Goal: Task Accomplishment & Management: Manage account settings

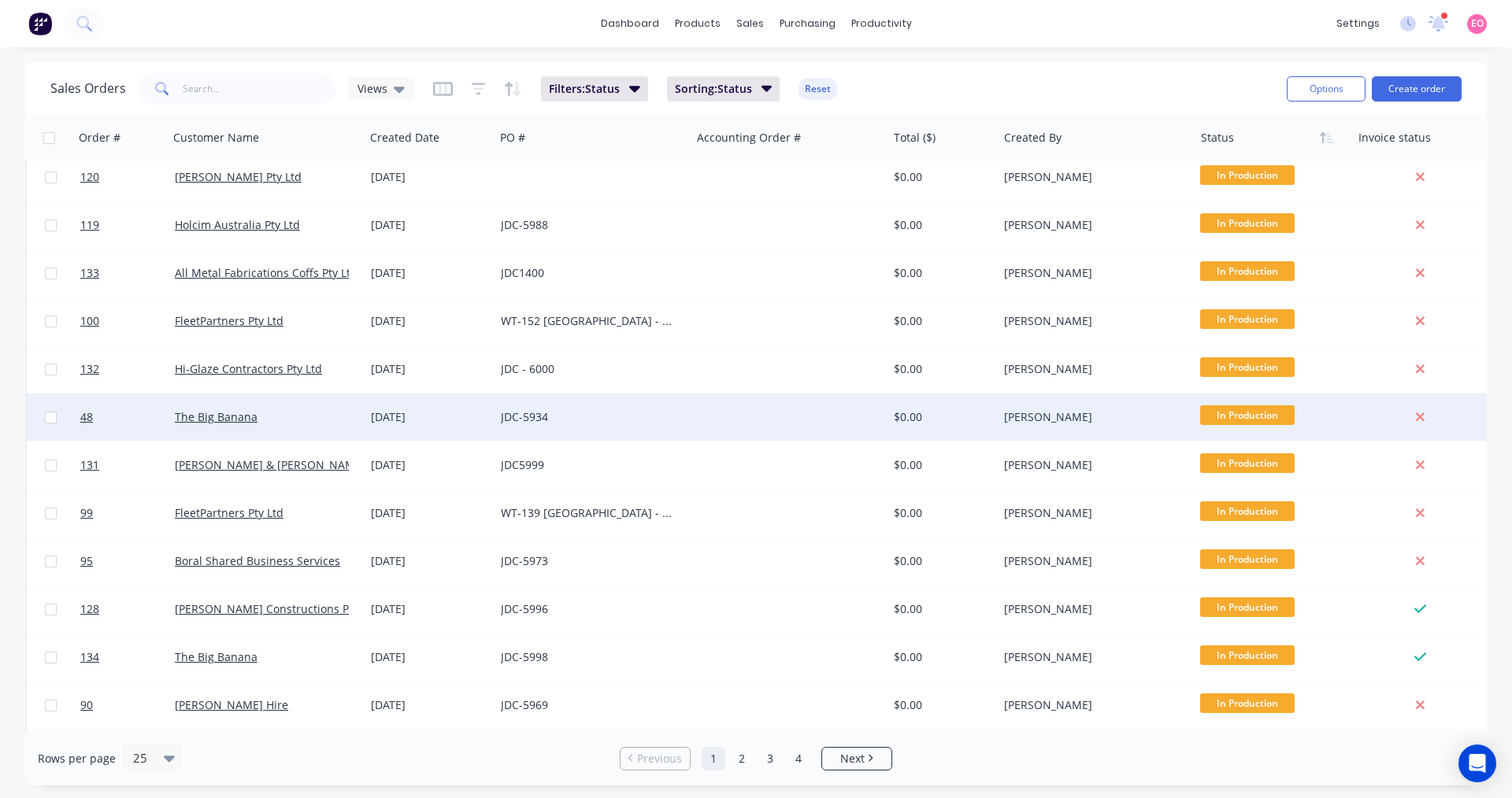
scroll to position [638, 0]
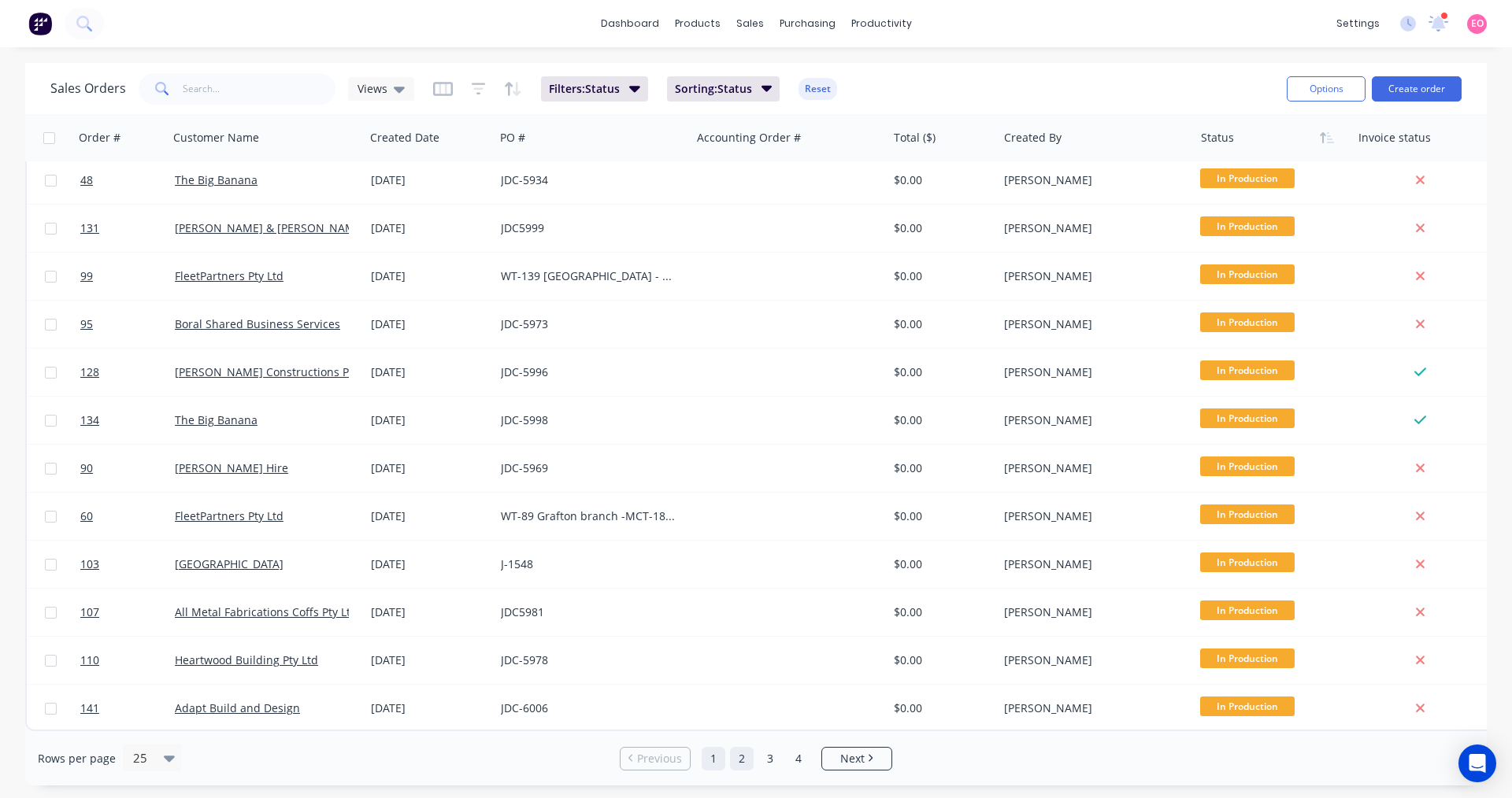
click at [740, 759] on link "2" at bounding box center [741, 759] width 24 height 24
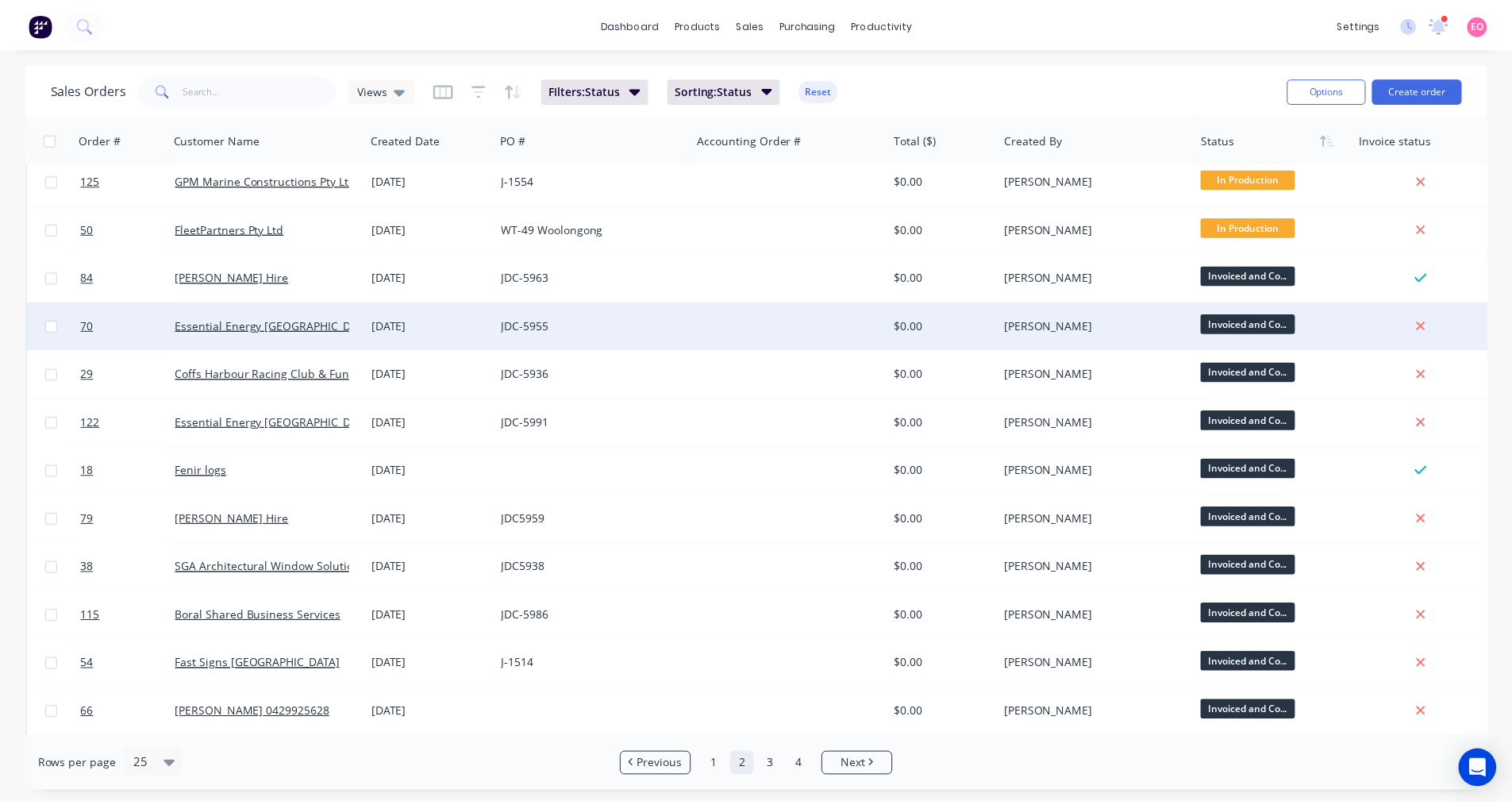
scroll to position [0, 0]
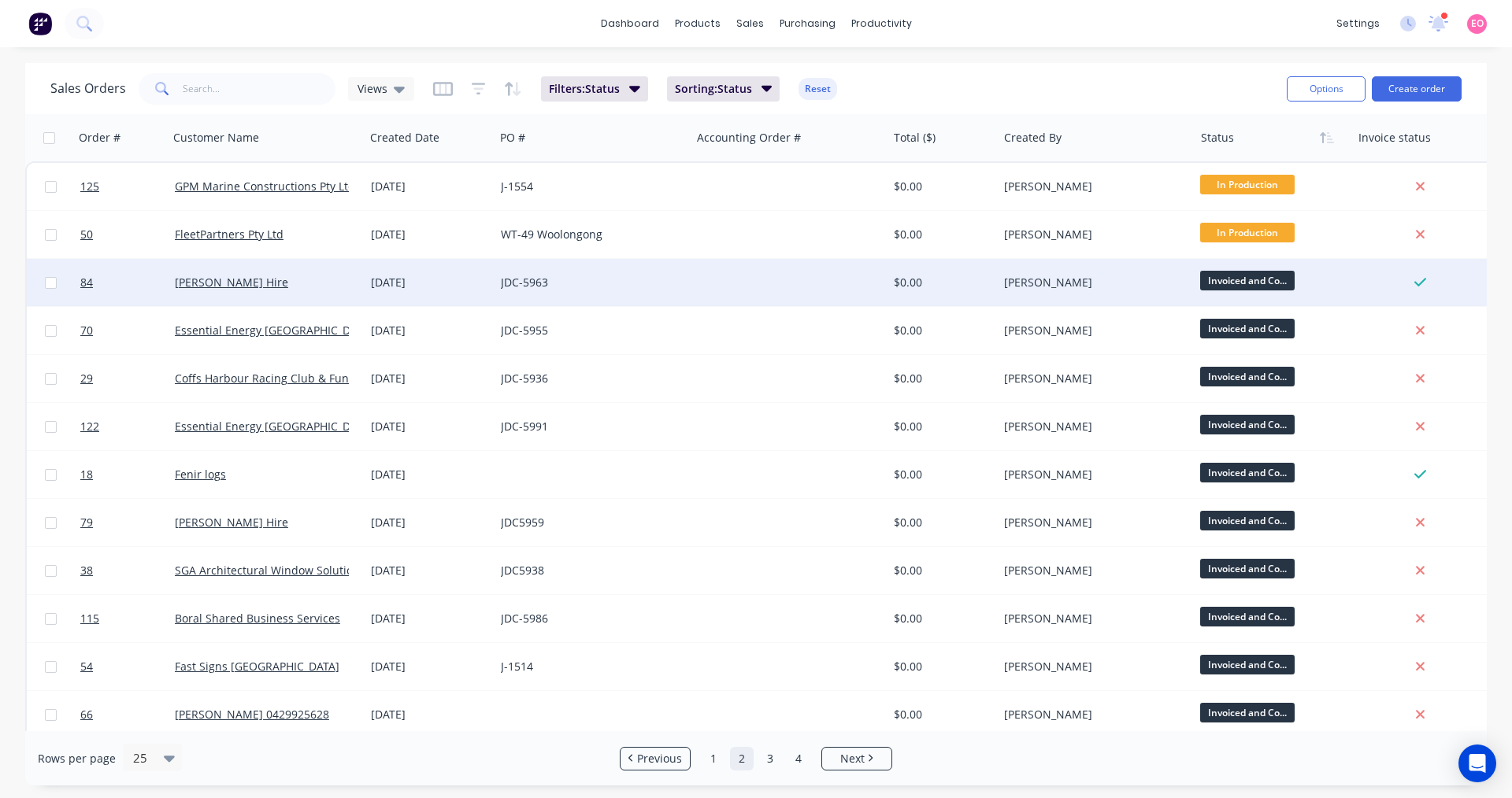
click at [743, 288] on div at bounding box center [789, 283] width 196 height 47
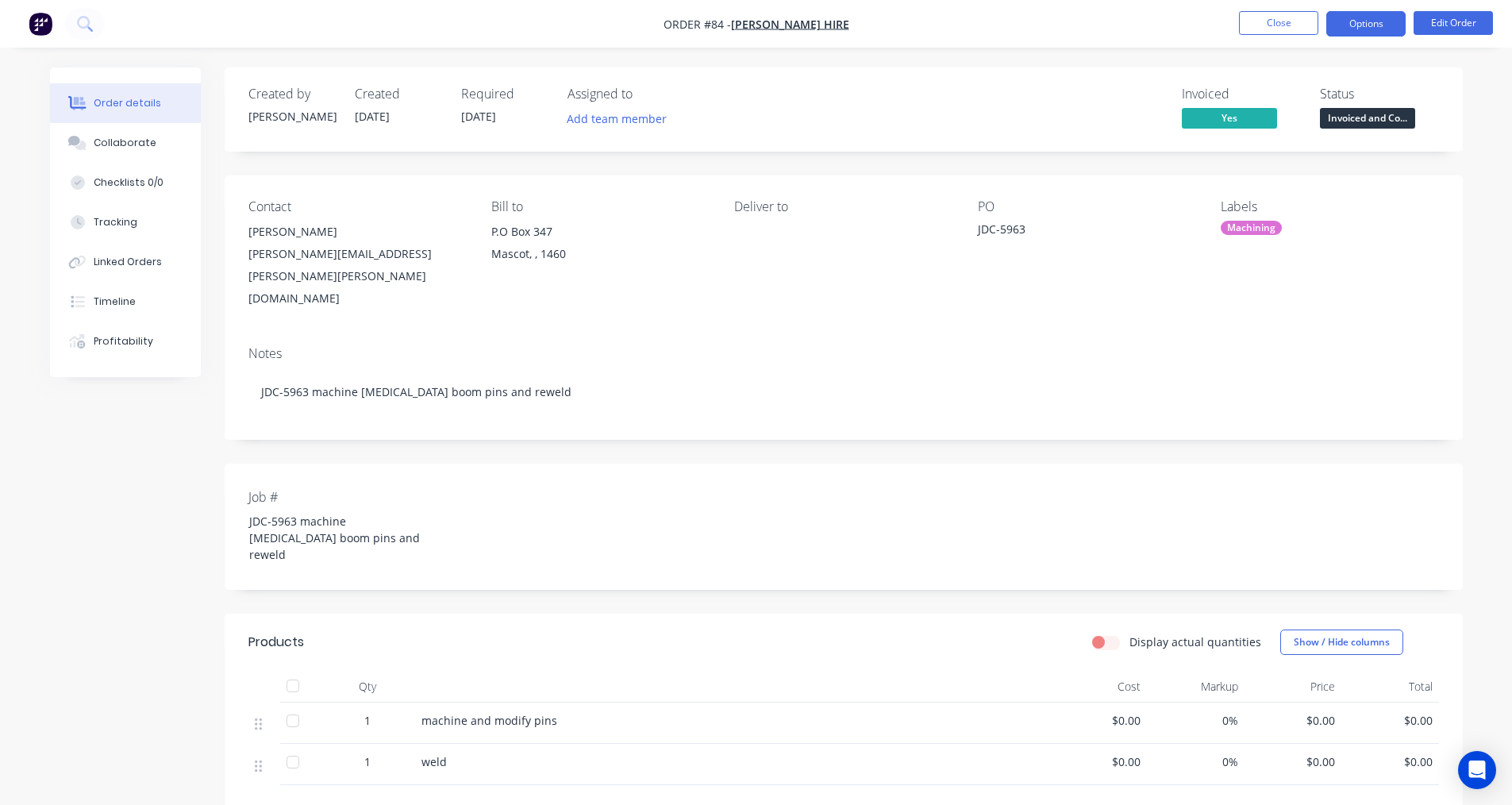
click at [1390, 26] on button "Options" at bounding box center [1366, 24] width 79 height 26
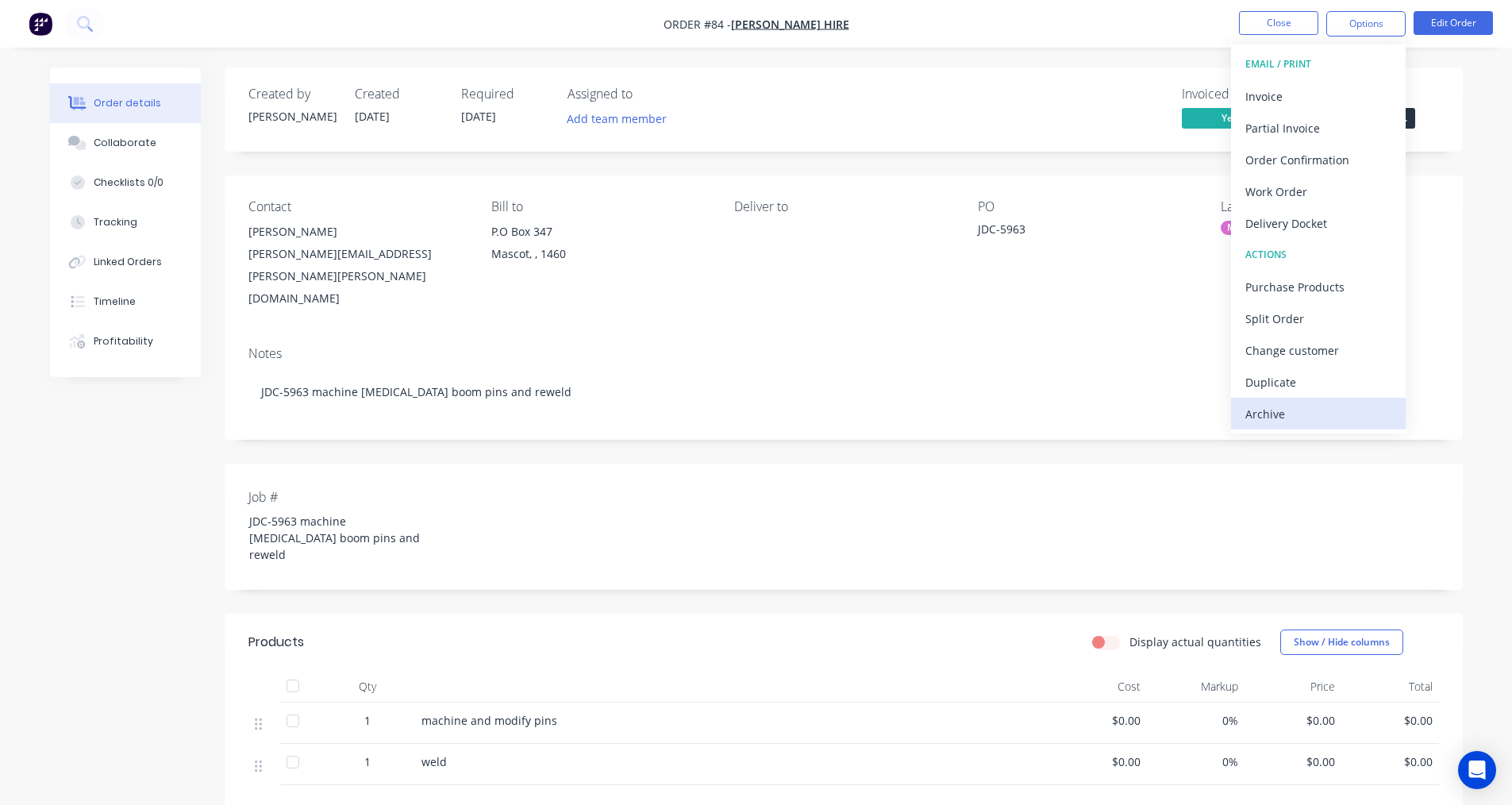
click at [1314, 406] on div "Archive" at bounding box center [1317, 413] width 146 height 23
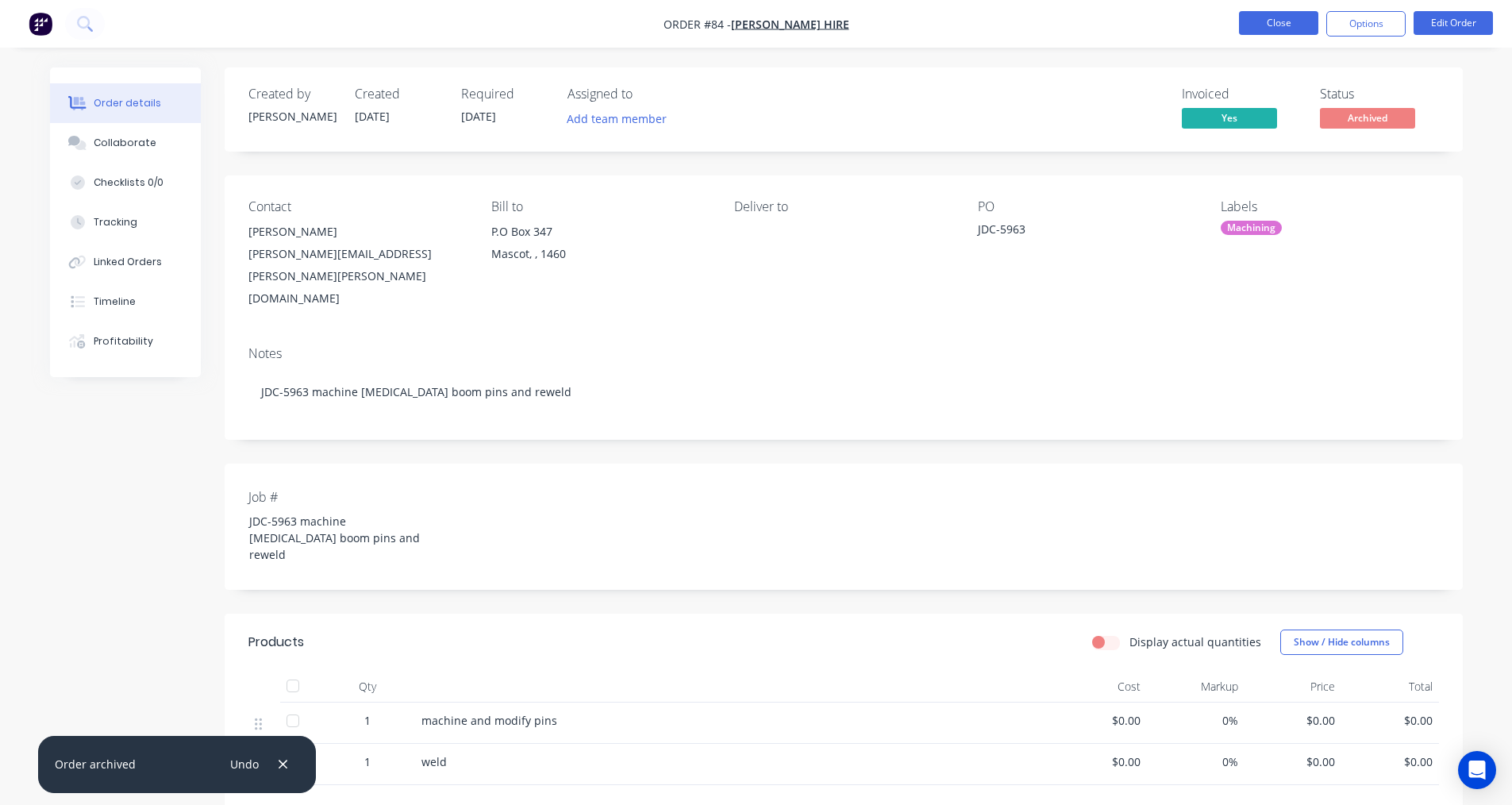
click at [1299, 26] on button "Close" at bounding box center [1279, 23] width 79 height 24
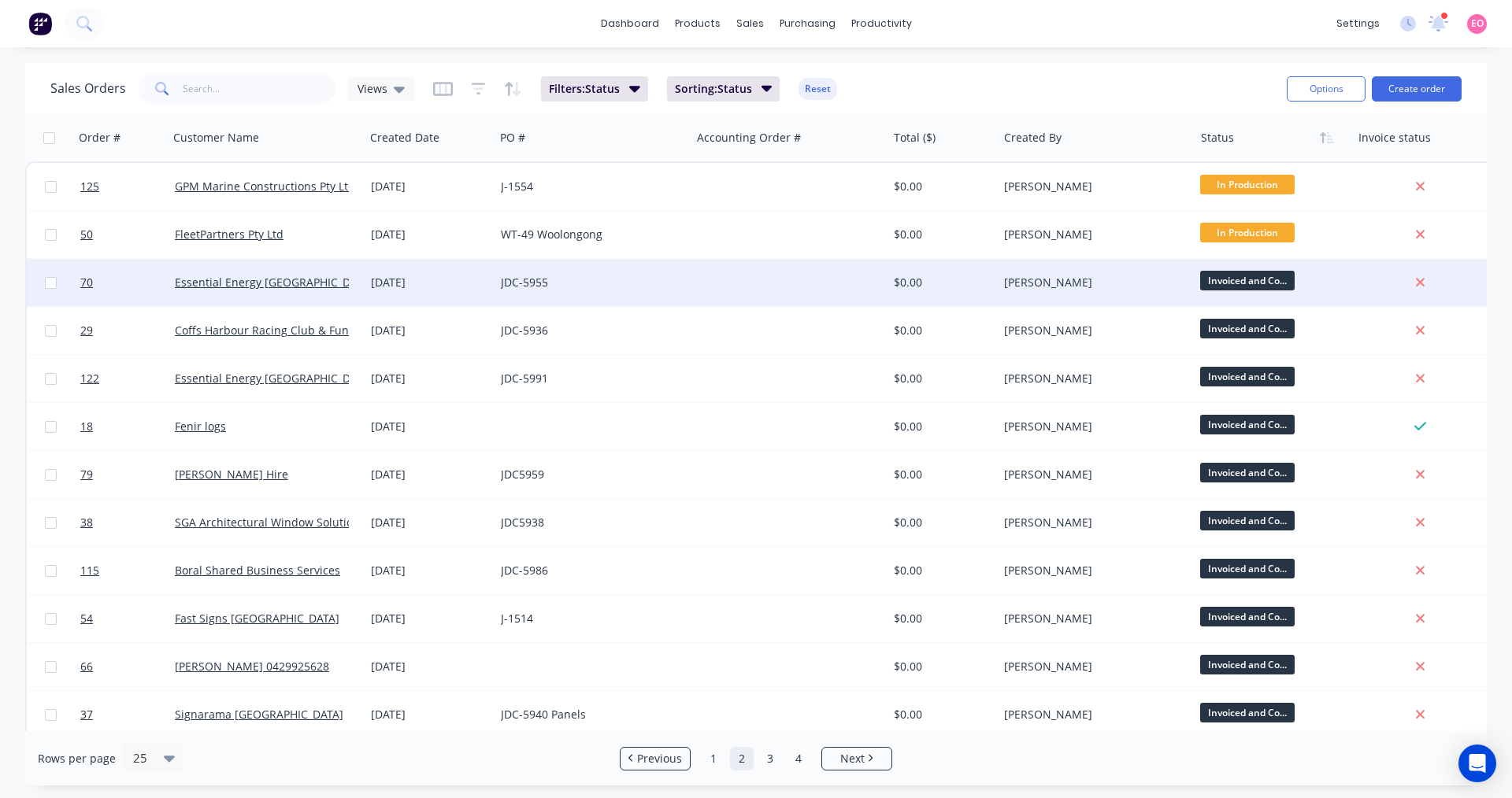
click at [781, 271] on div at bounding box center [789, 283] width 196 height 47
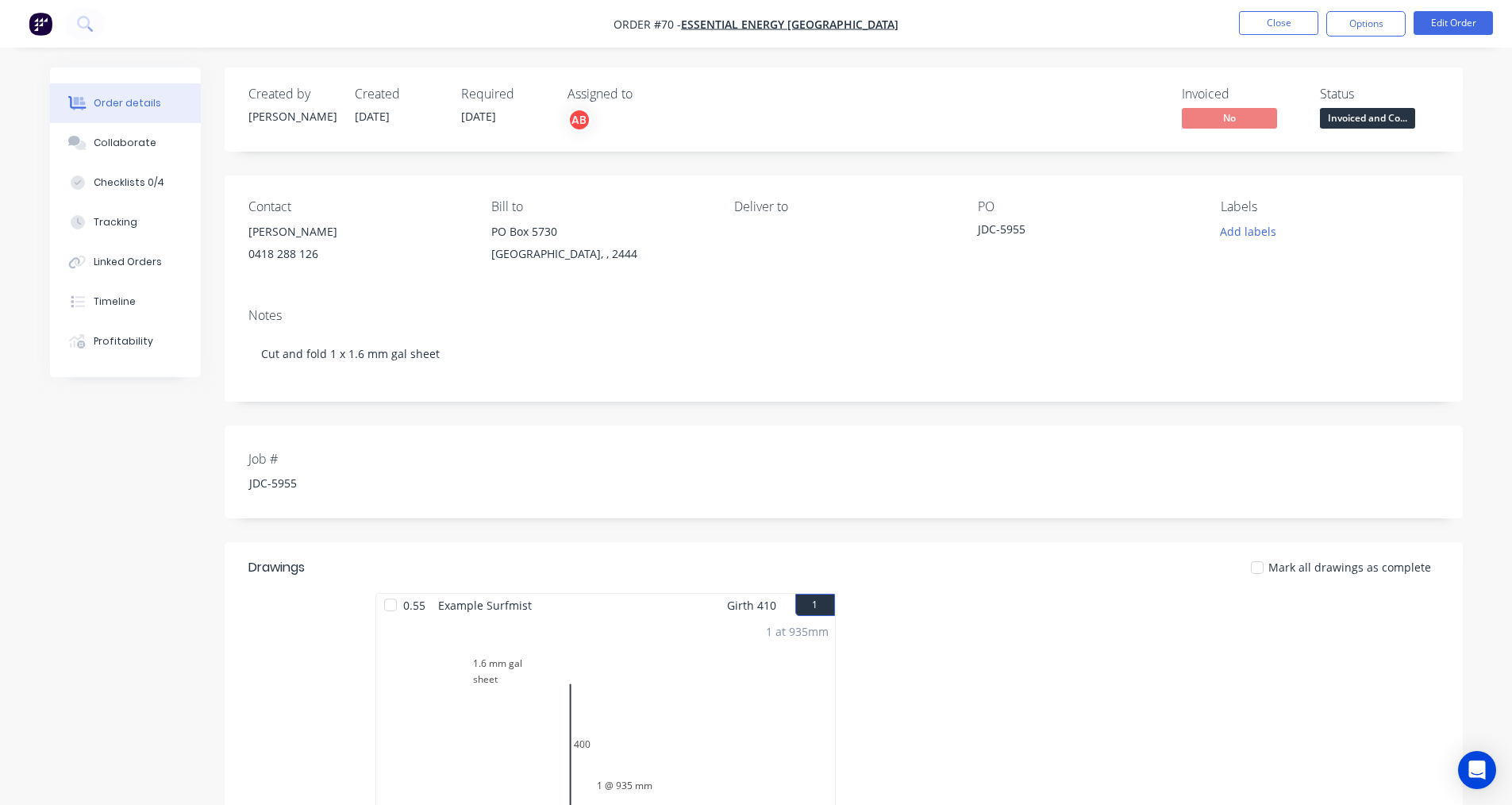
drag, startPoint x: 1381, startPoint y: 22, endPoint x: 1368, endPoint y: 40, distance: 22.2
click at [1381, 22] on button "Options" at bounding box center [1366, 24] width 79 height 26
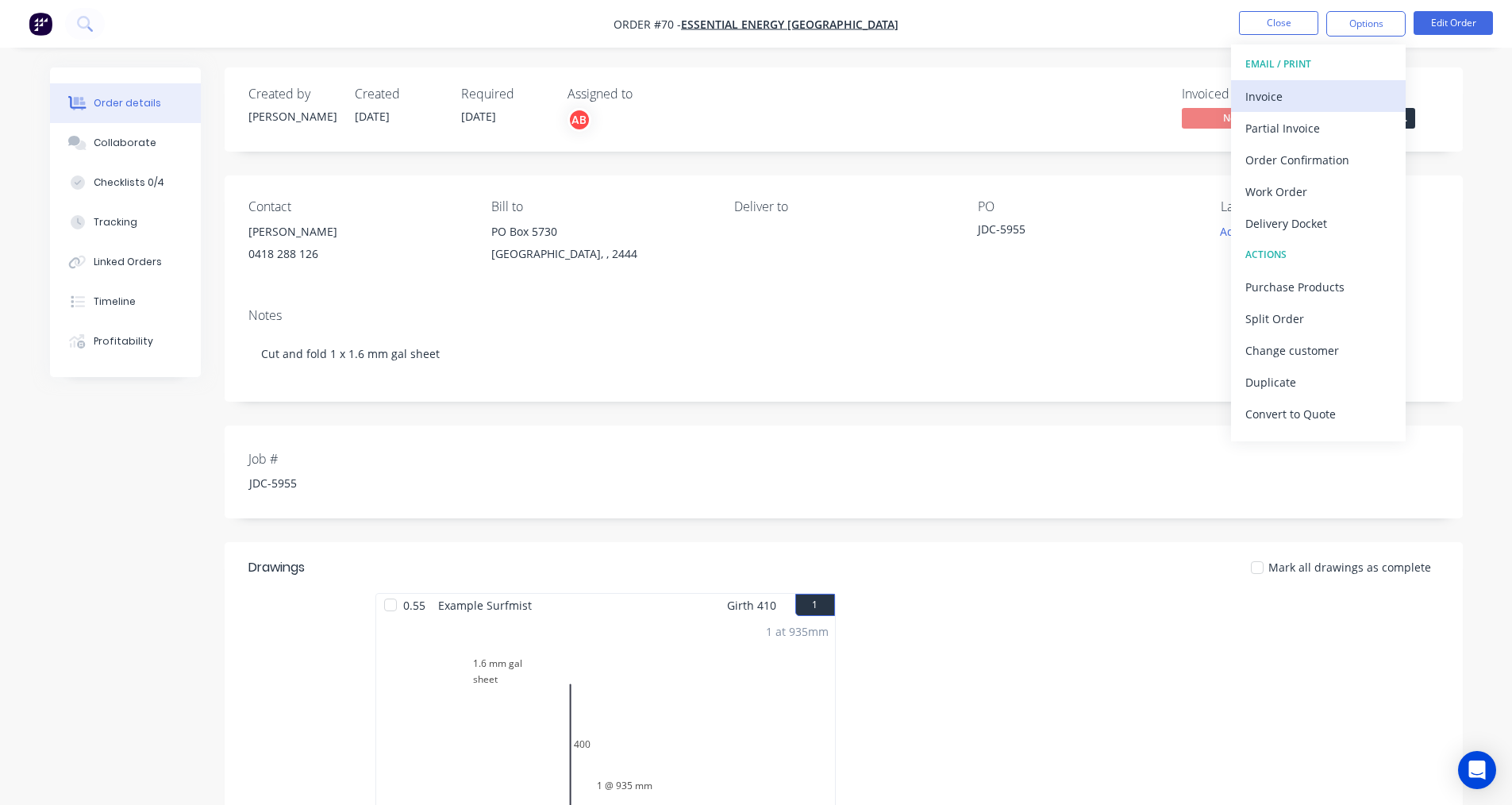
click at [1270, 91] on div "Invoice" at bounding box center [1317, 95] width 146 height 23
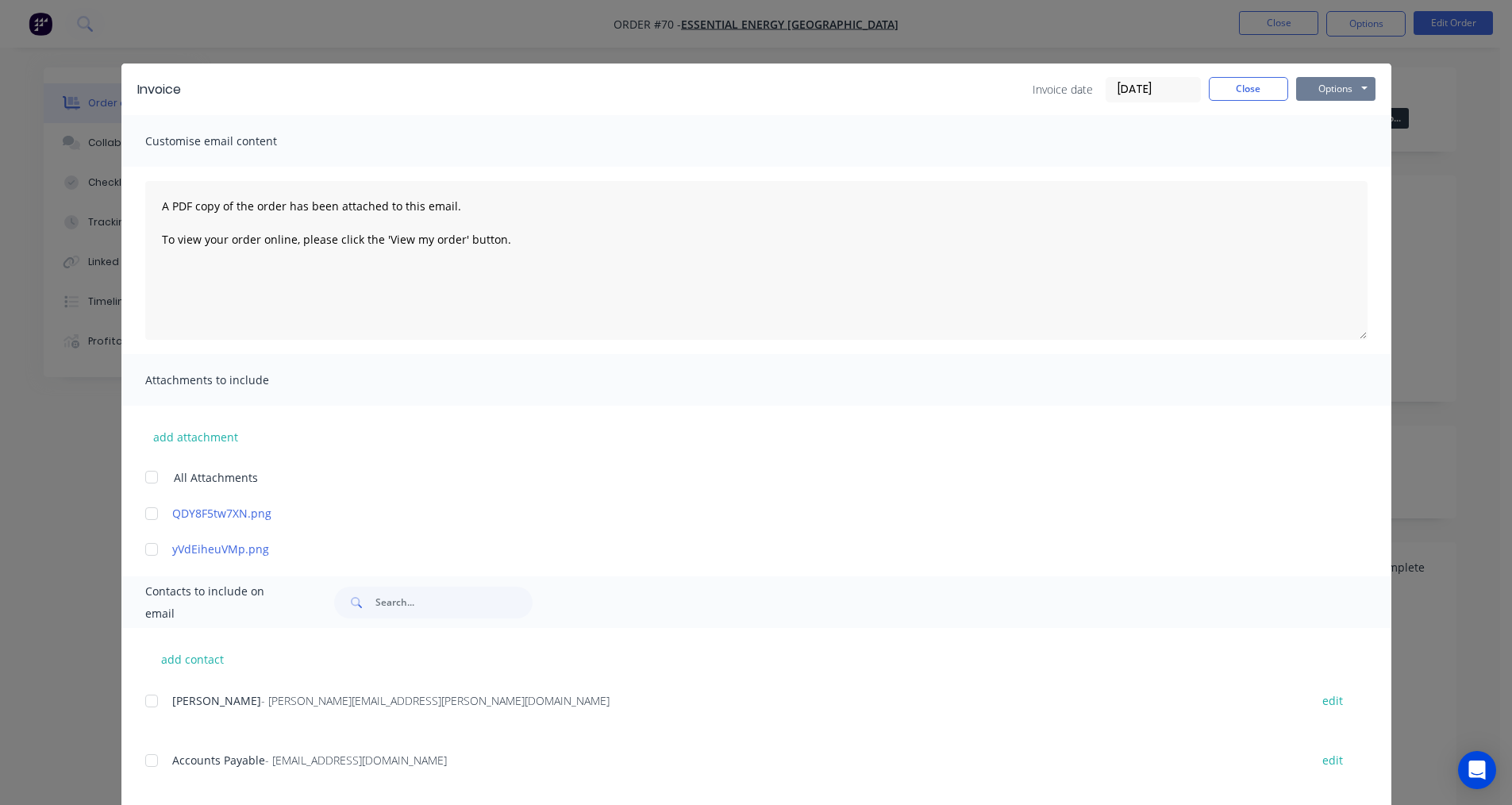
click at [1351, 96] on button "Options" at bounding box center [1335, 88] width 79 height 24
click at [1339, 149] on button "Print" at bounding box center [1346, 143] width 101 height 26
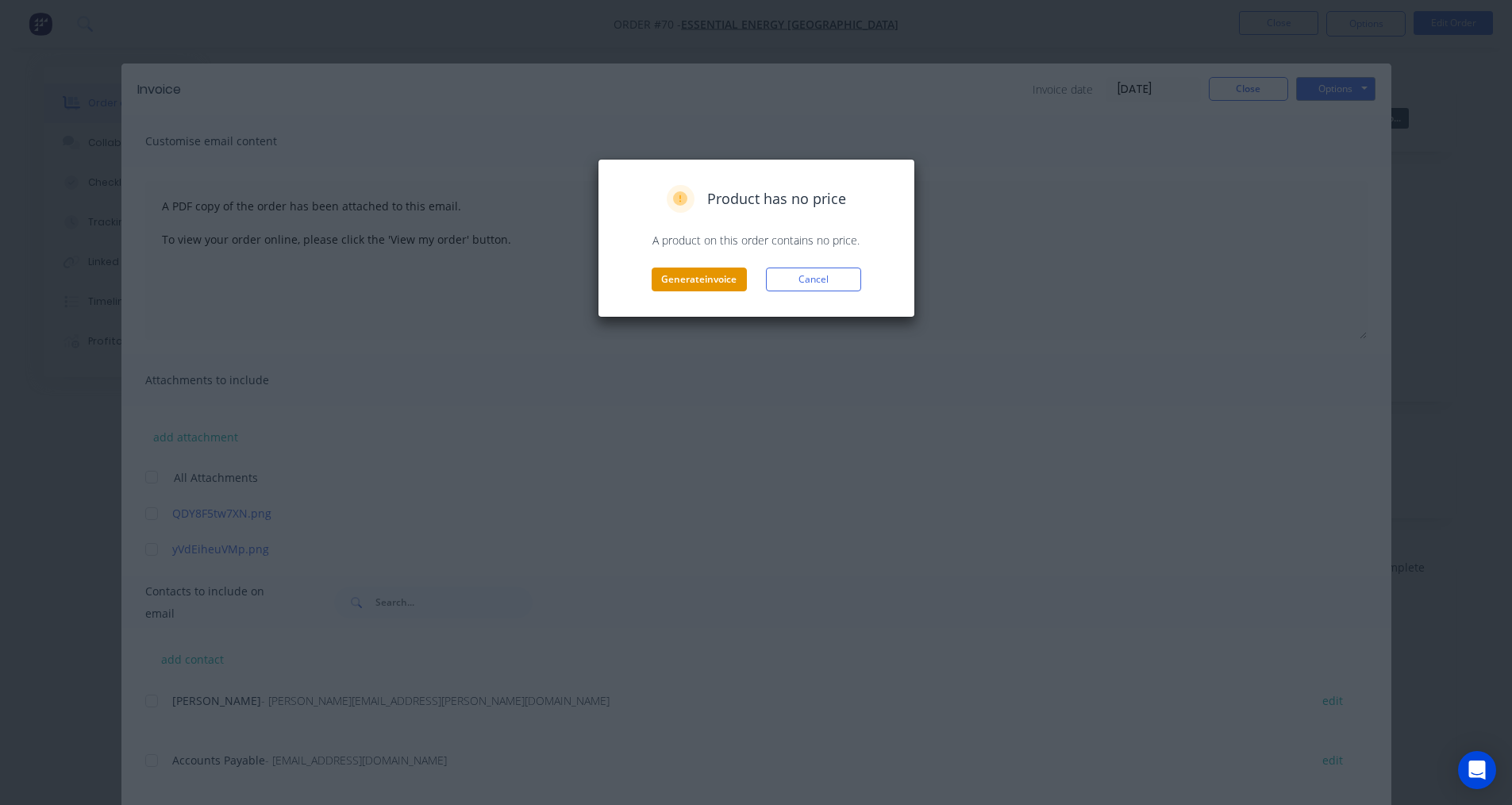
click at [736, 283] on button "Generate invoice" at bounding box center [699, 279] width 95 height 24
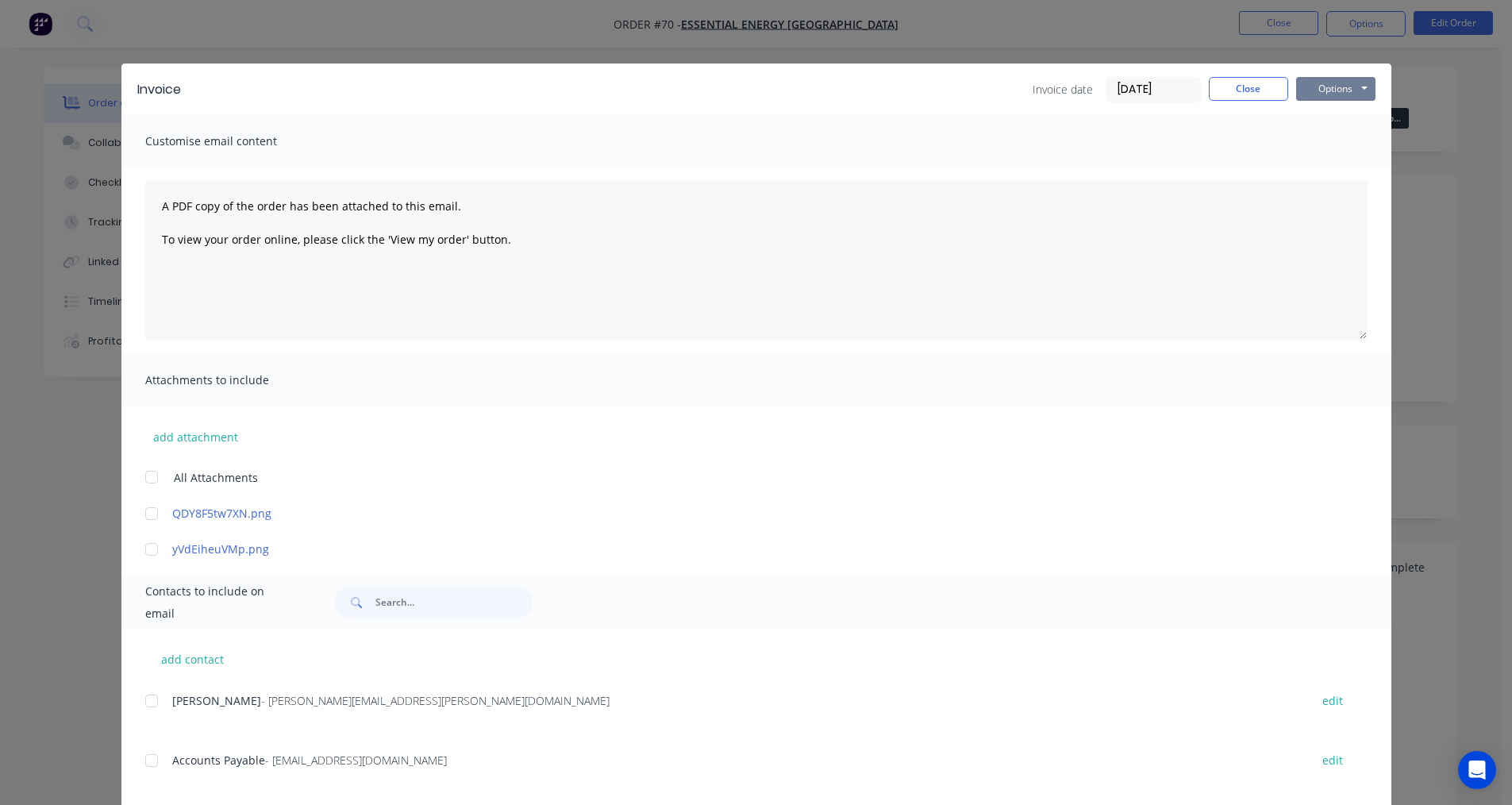
click at [1355, 96] on button "Options" at bounding box center [1335, 88] width 79 height 24
click at [1310, 146] on button "Print" at bounding box center [1346, 143] width 101 height 26
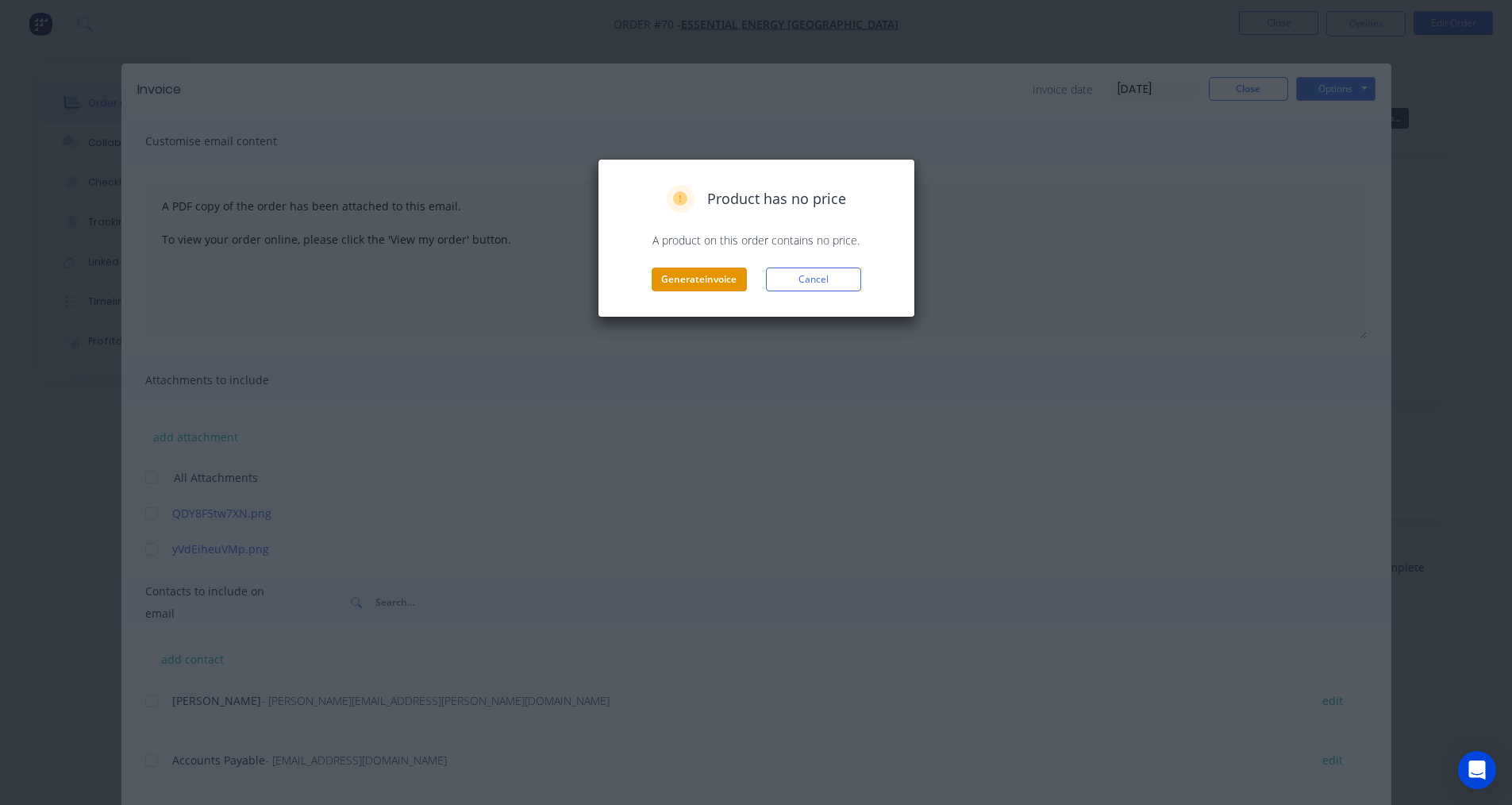
click at [670, 281] on button "Generate invoice" at bounding box center [699, 279] width 95 height 24
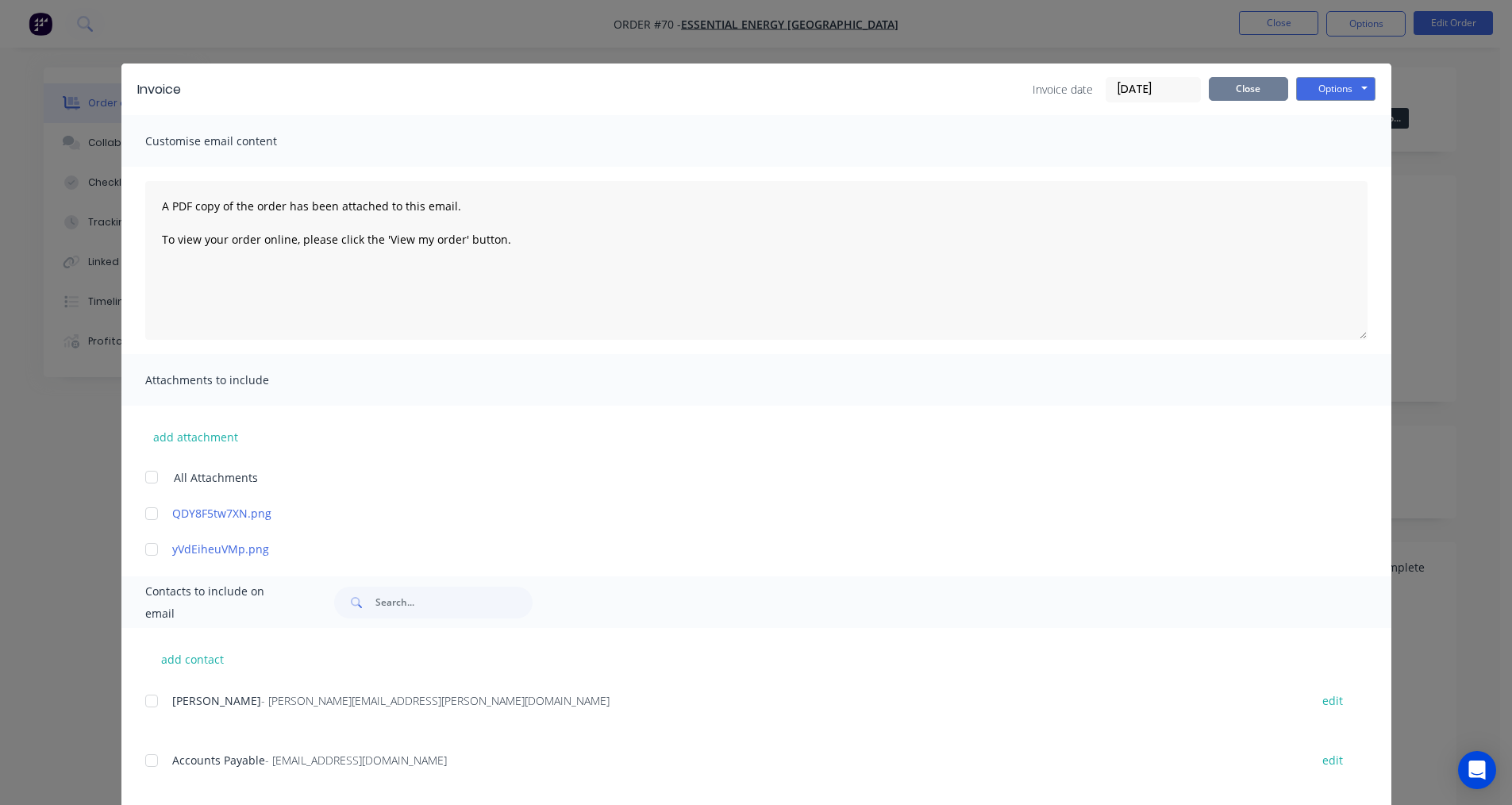
click at [1254, 88] on button "Close" at bounding box center [1249, 88] width 79 height 24
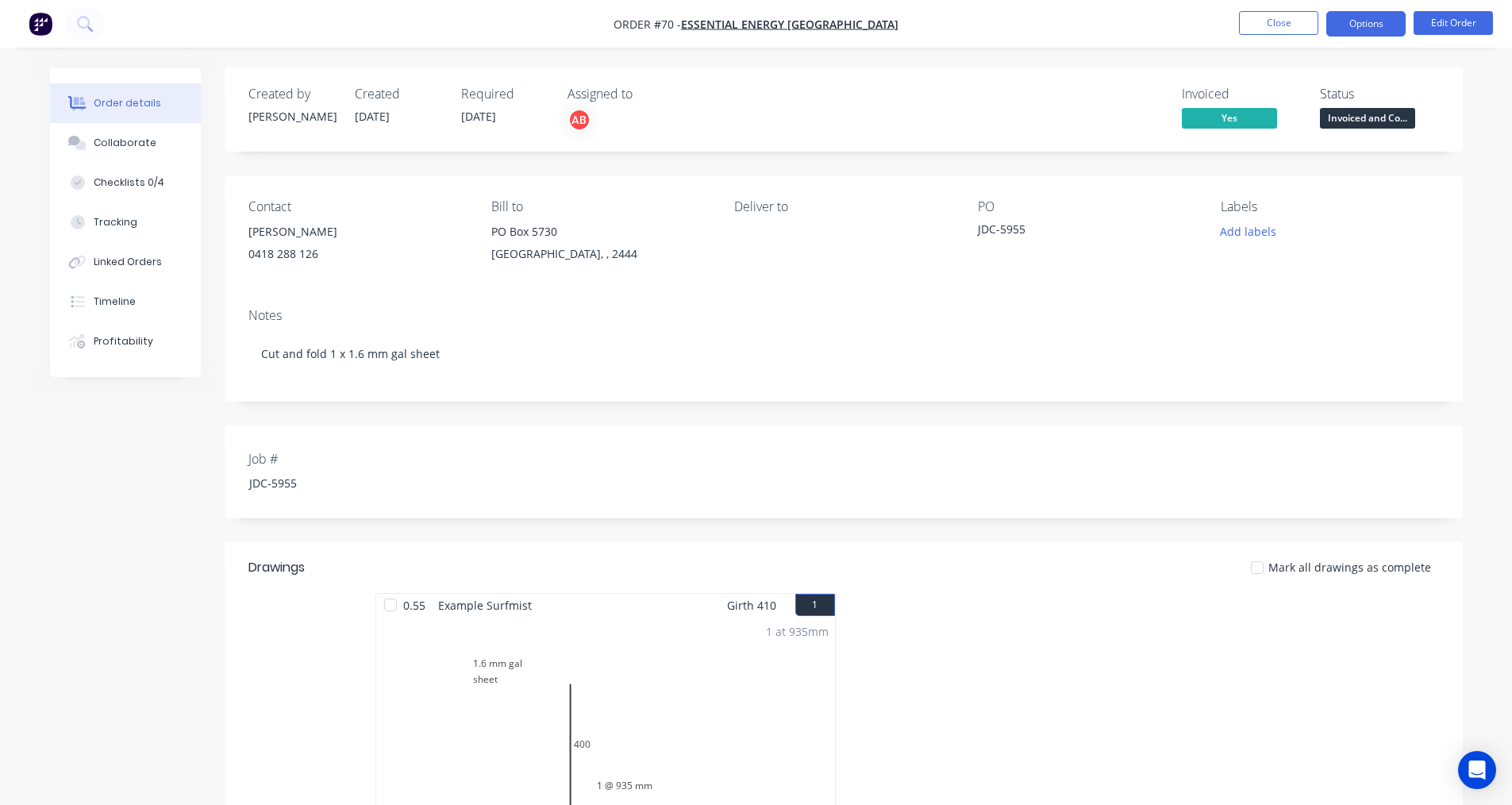
click at [1359, 26] on button "Options" at bounding box center [1366, 24] width 79 height 26
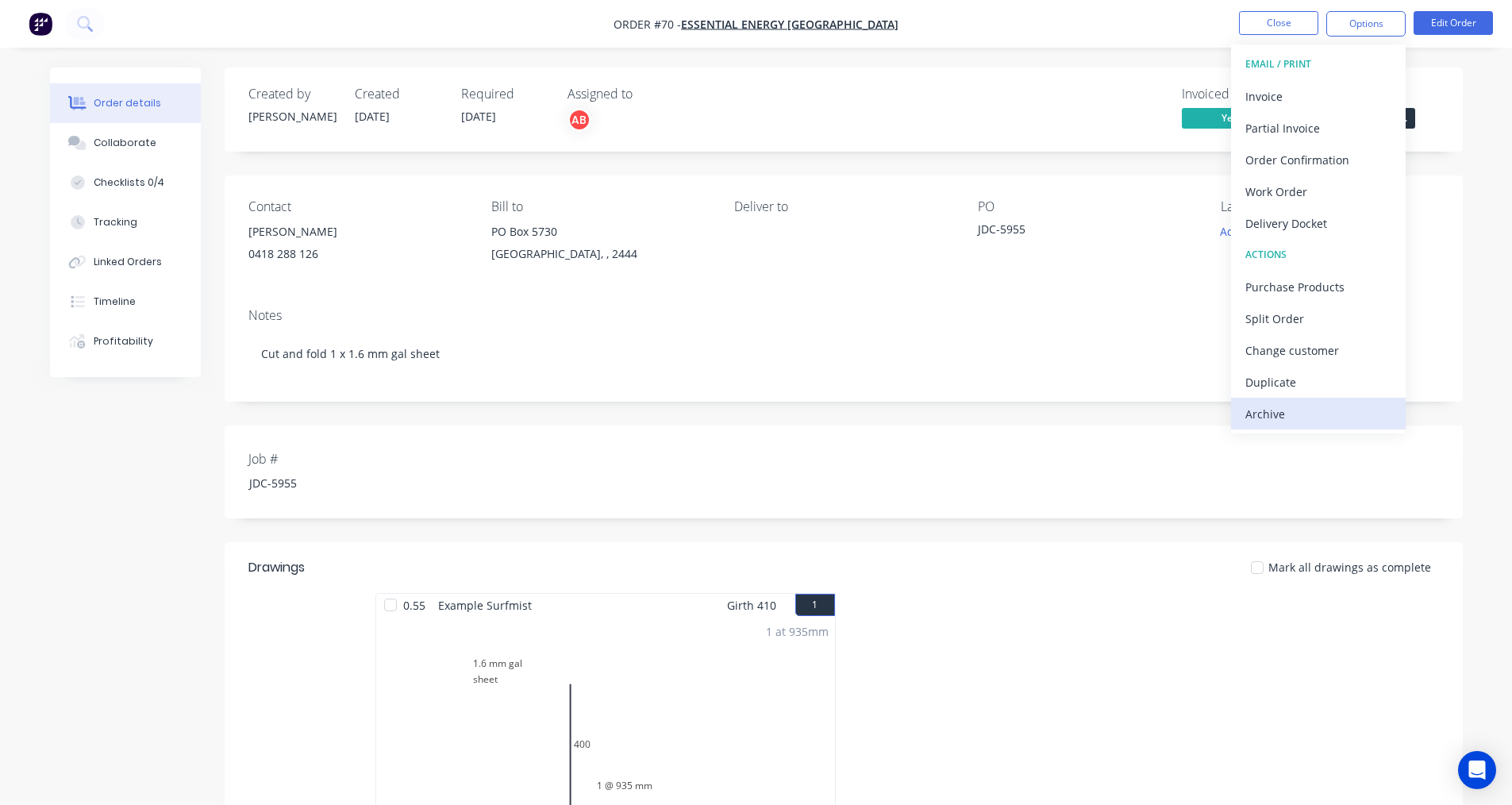
click at [1311, 413] on div "Archive" at bounding box center [1317, 413] width 146 height 23
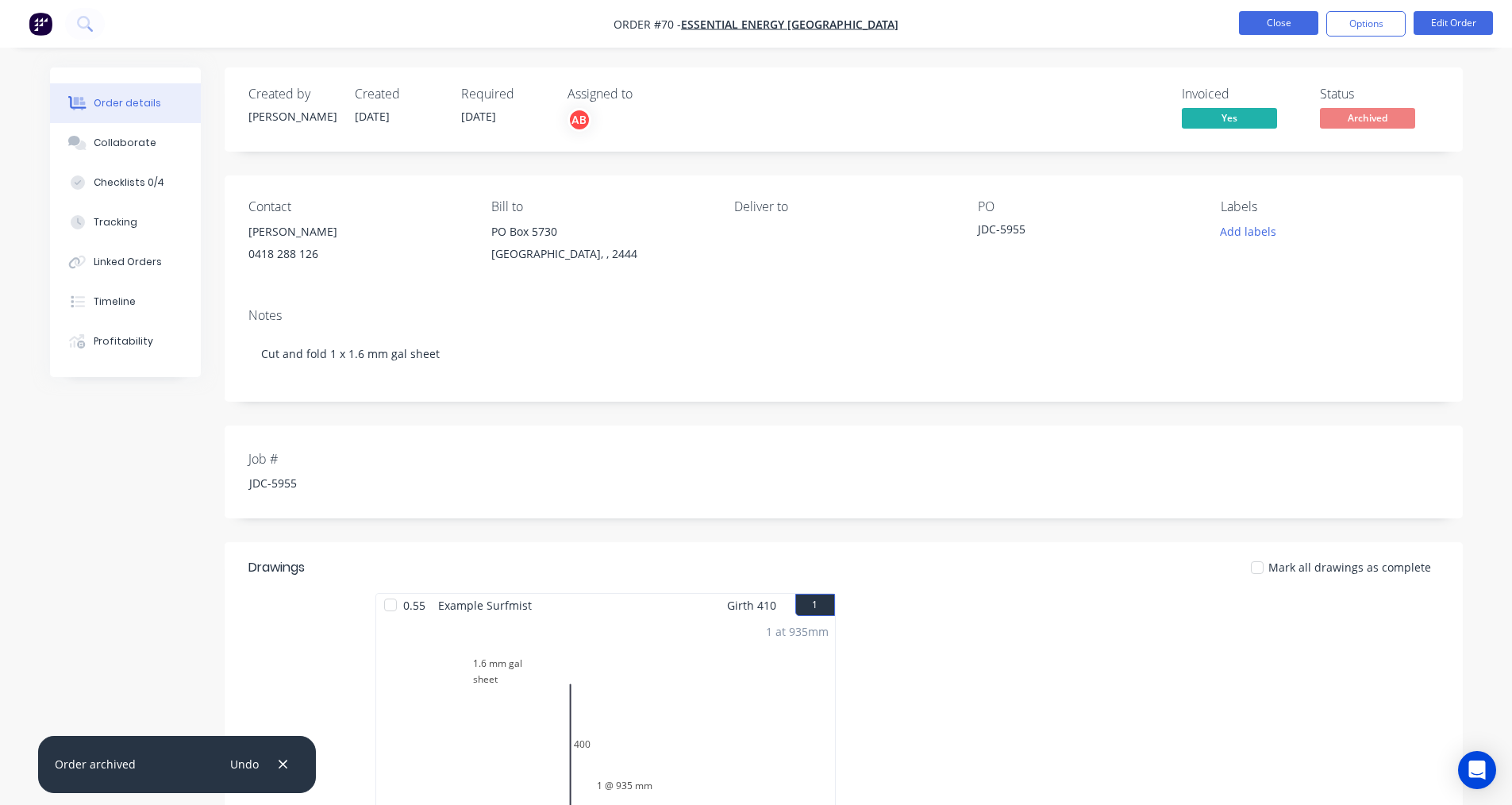
click at [1259, 13] on button "Close" at bounding box center [1279, 23] width 79 height 24
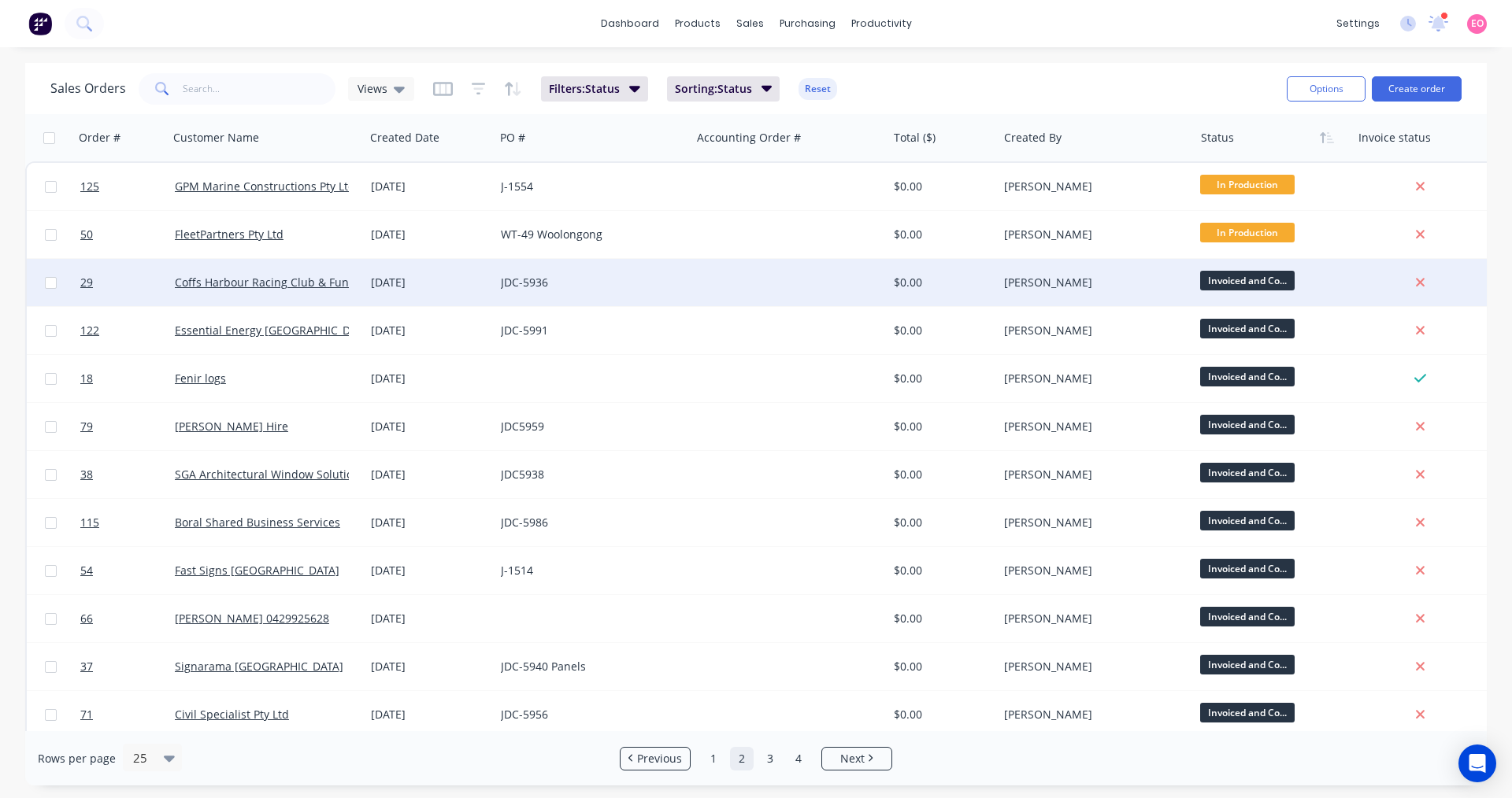
click at [1098, 281] on div "[PERSON_NAME]" at bounding box center [1090, 283] width 174 height 16
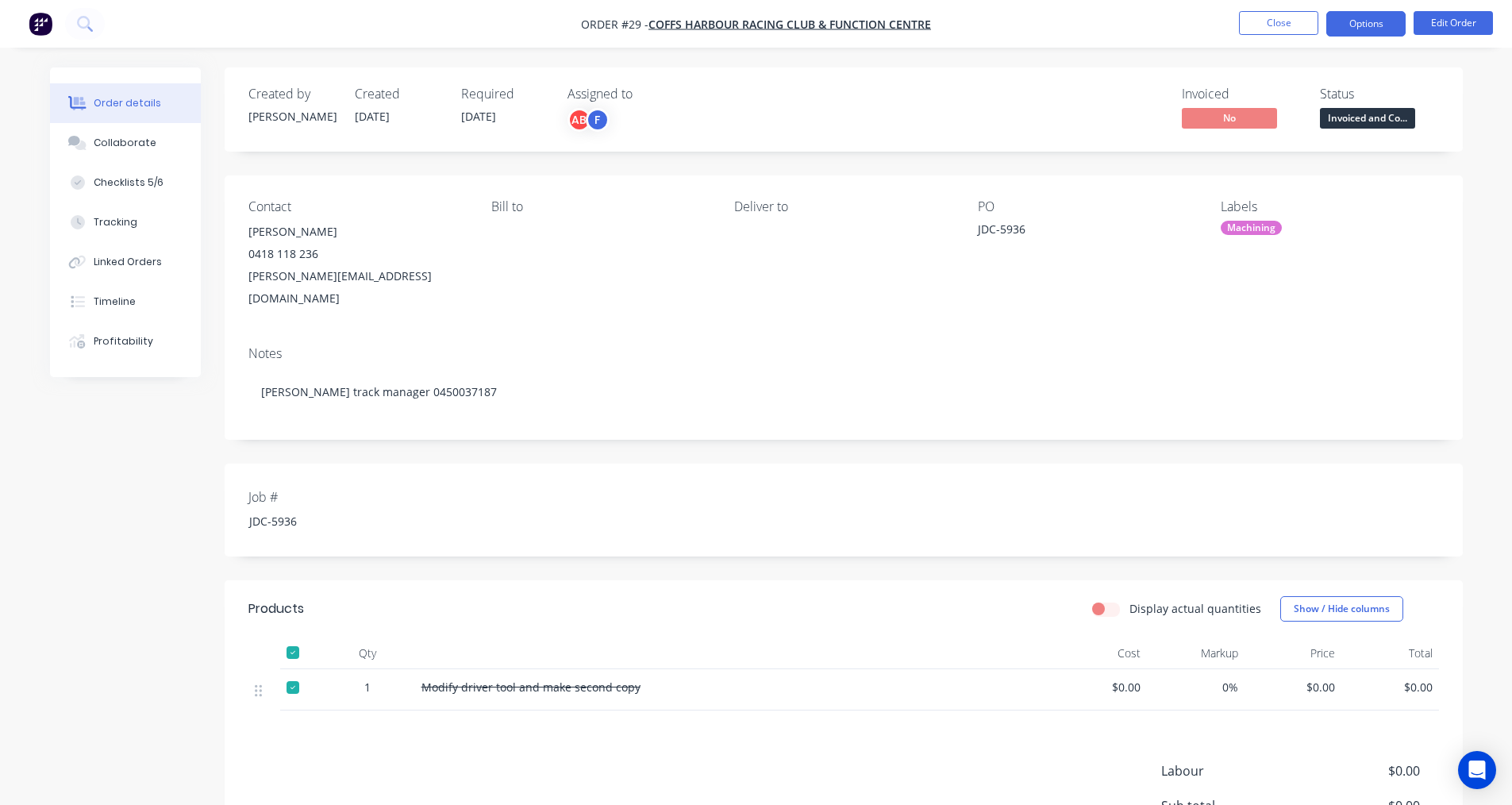
click at [1357, 27] on button "Options" at bounding box center [1366, 24] width 79 height 26
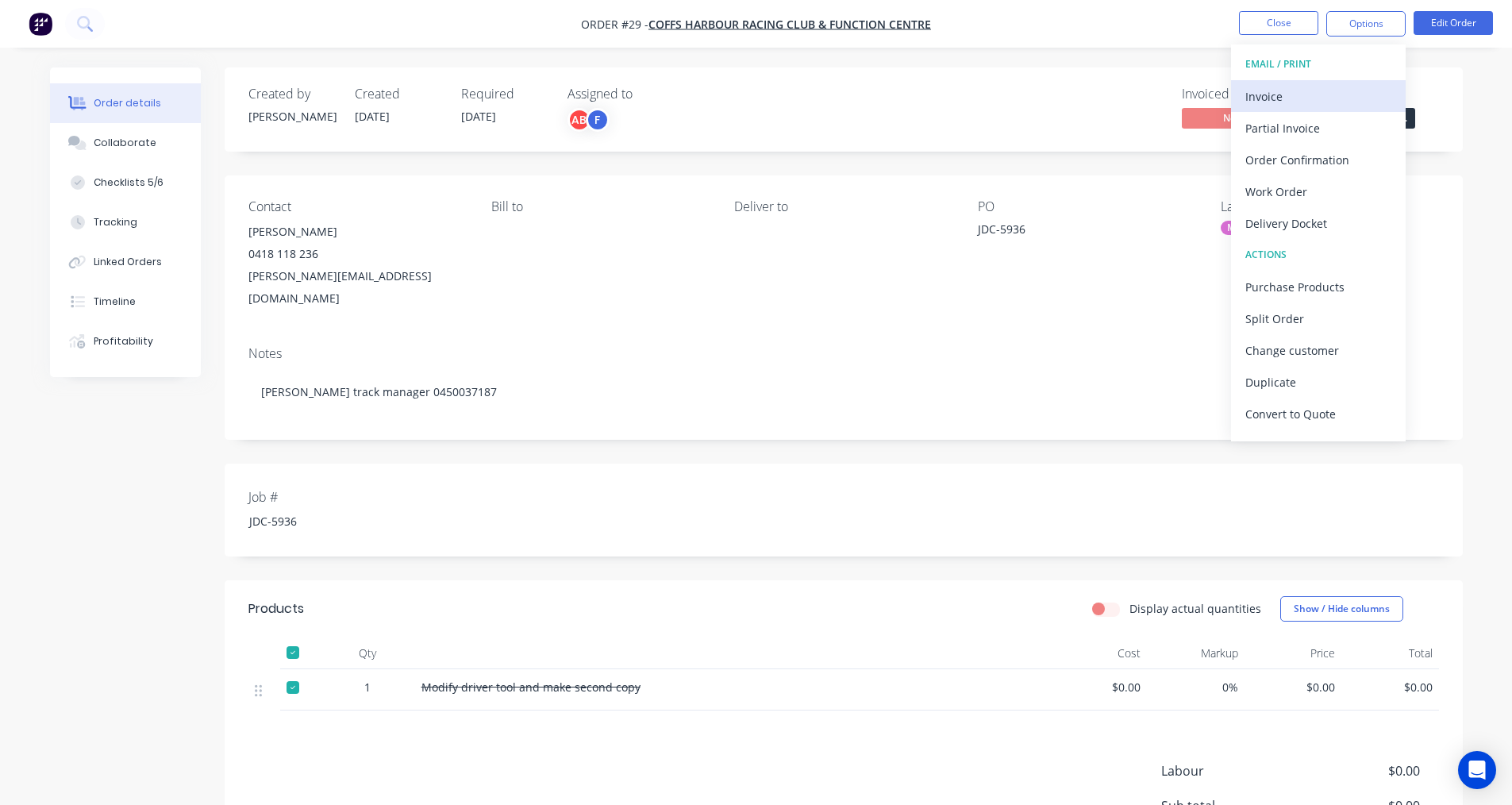
click at [1294, 96] on div "Invoice" at bounding box center [1317, 95] width 146 height 23
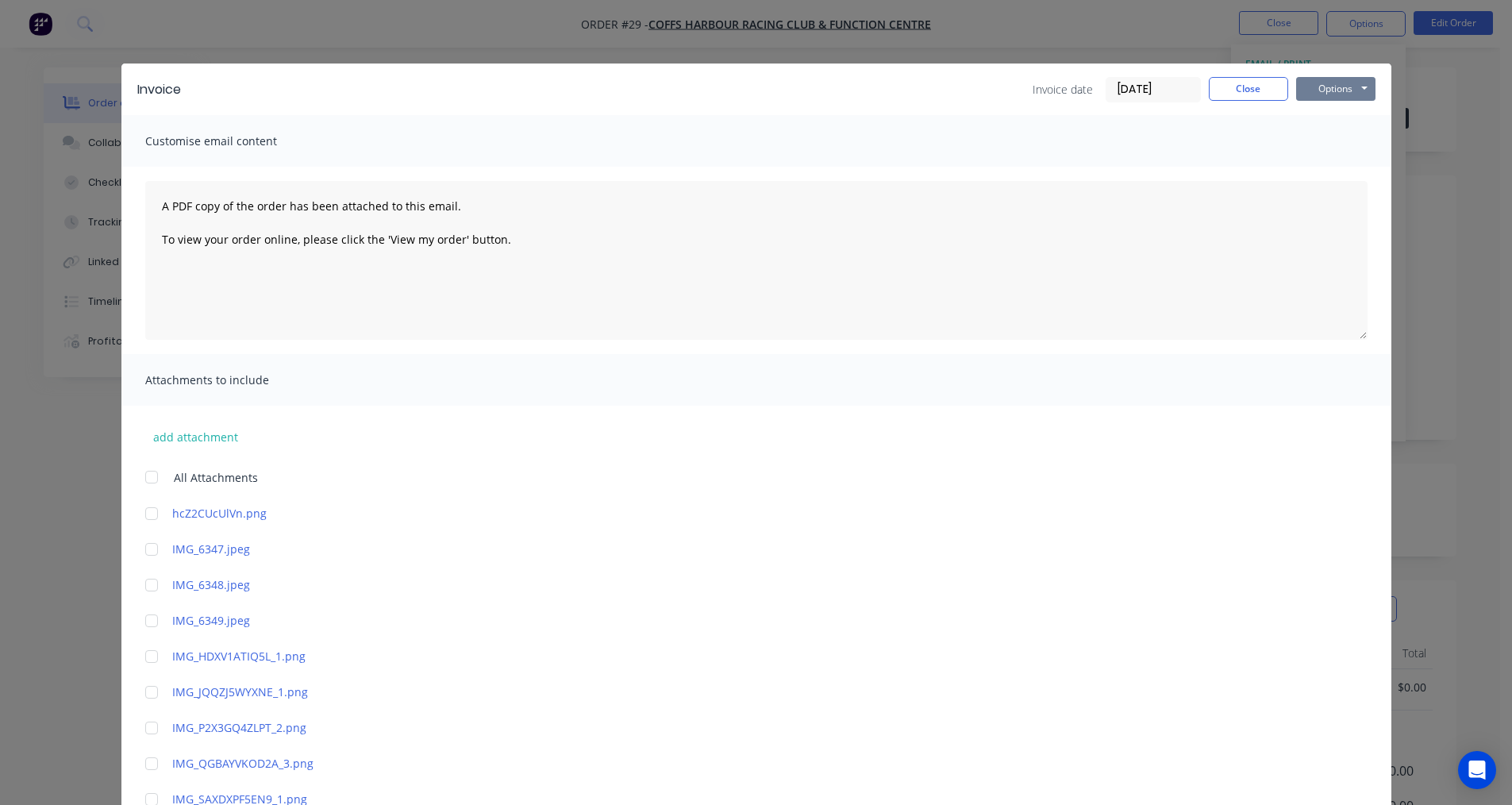
click at [1332, 93] on button "Options" at bounding box center [1335, 88] width 79 height 24
click at [1319, 144] on button "Print" at bounding box center [1346, 143] width 101 height 26
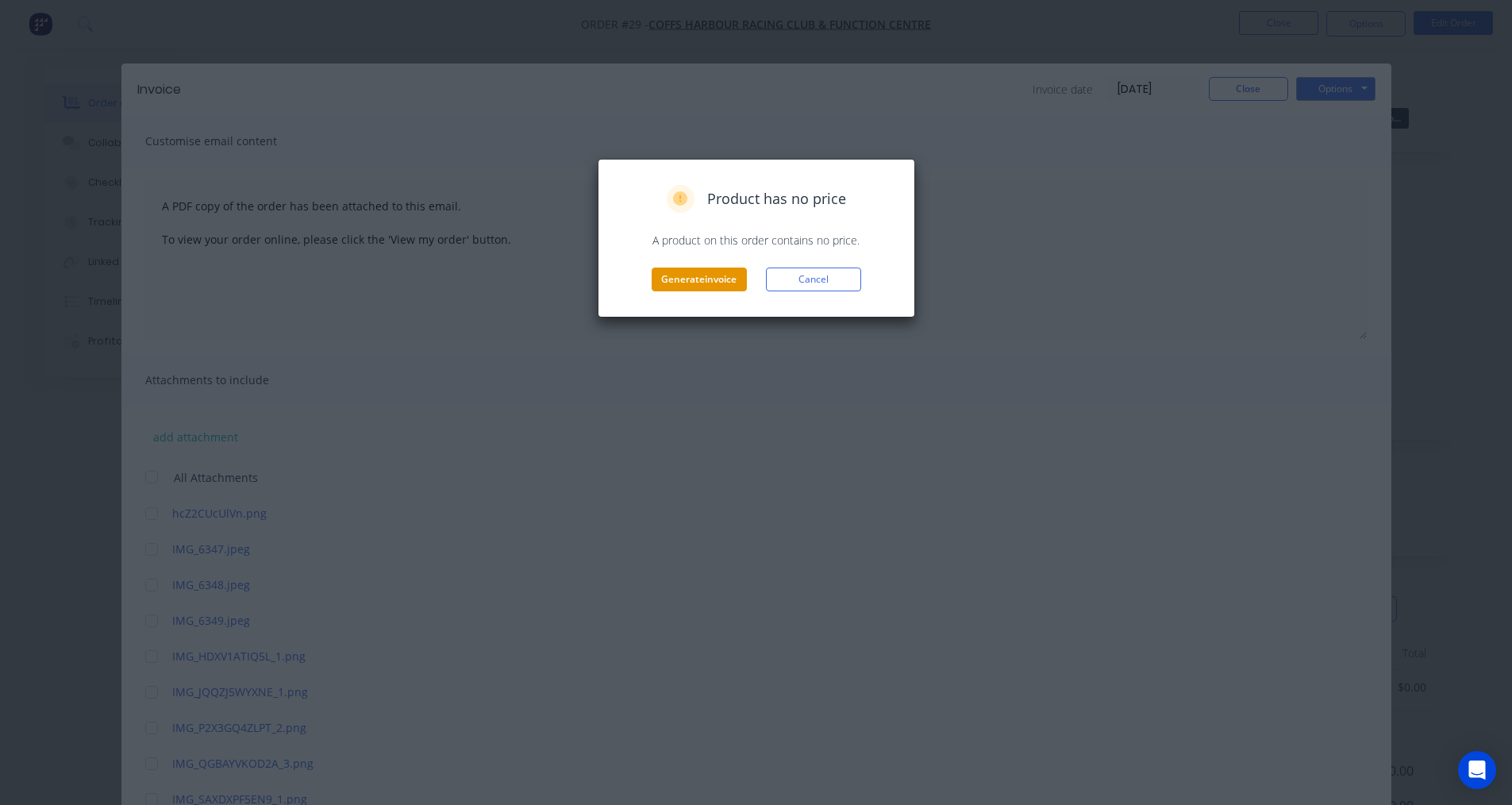
click at [707, 278] on button "Generate invoice" at bounding box center [699, 279] width 95 height 24
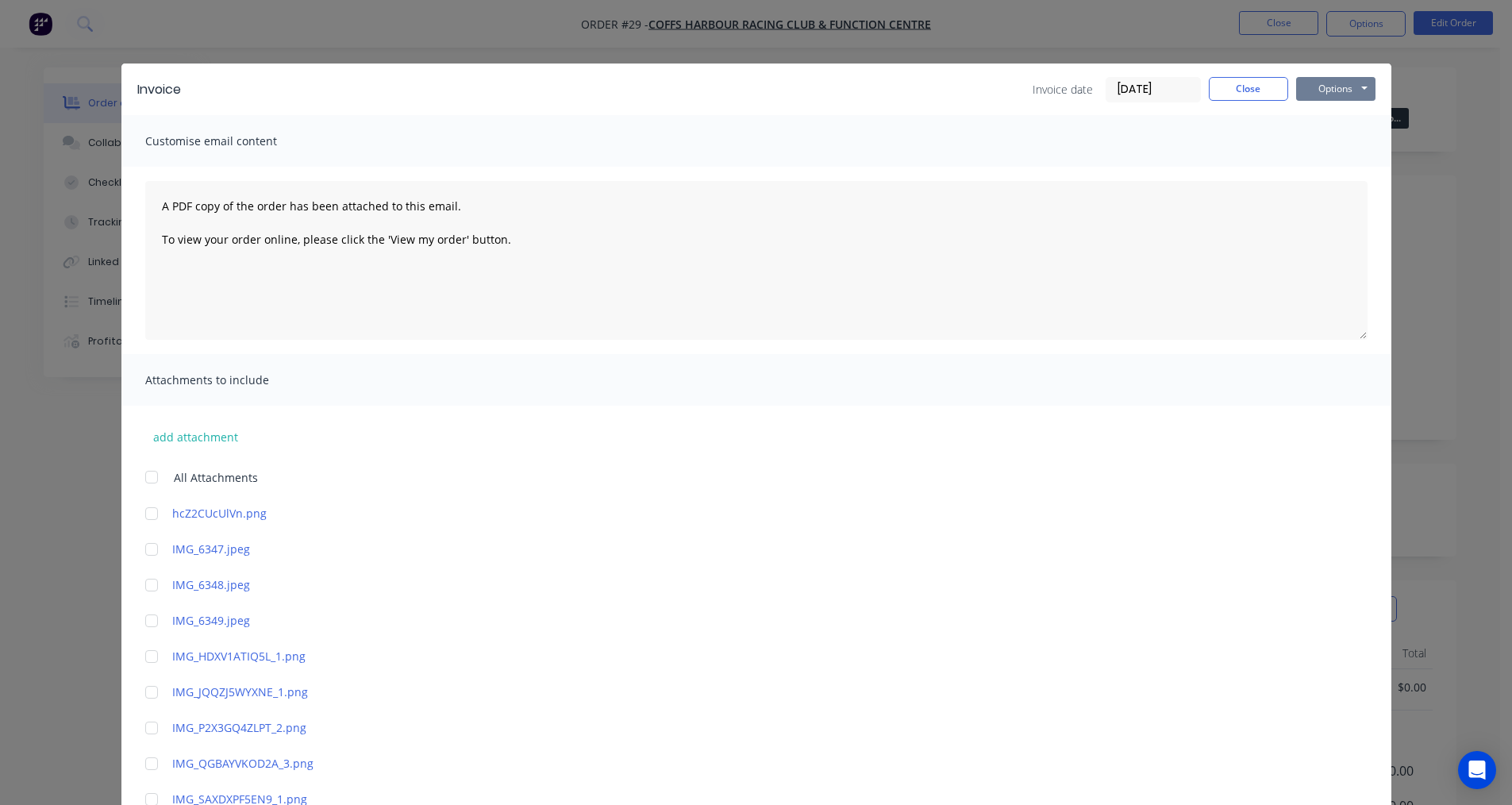
click at [1336, 83] on button "Options" at bounding box center [1335, 88] width 79 height 24
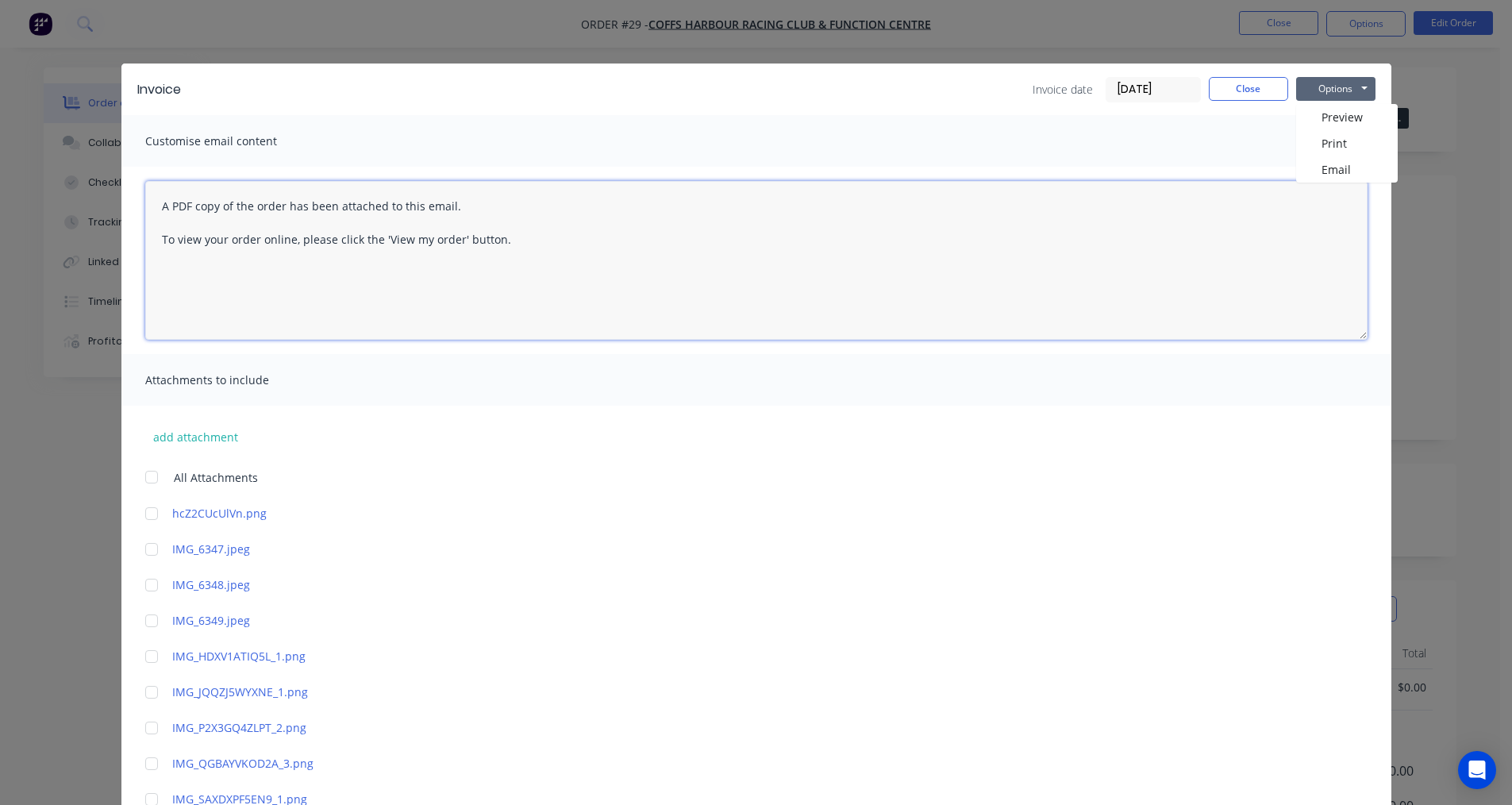
click at [1106, 215] on textarea "A PDF copy of the order has been attached to this email. To view your order onl…" at bounding box center [756, 260] width 1222 height 159
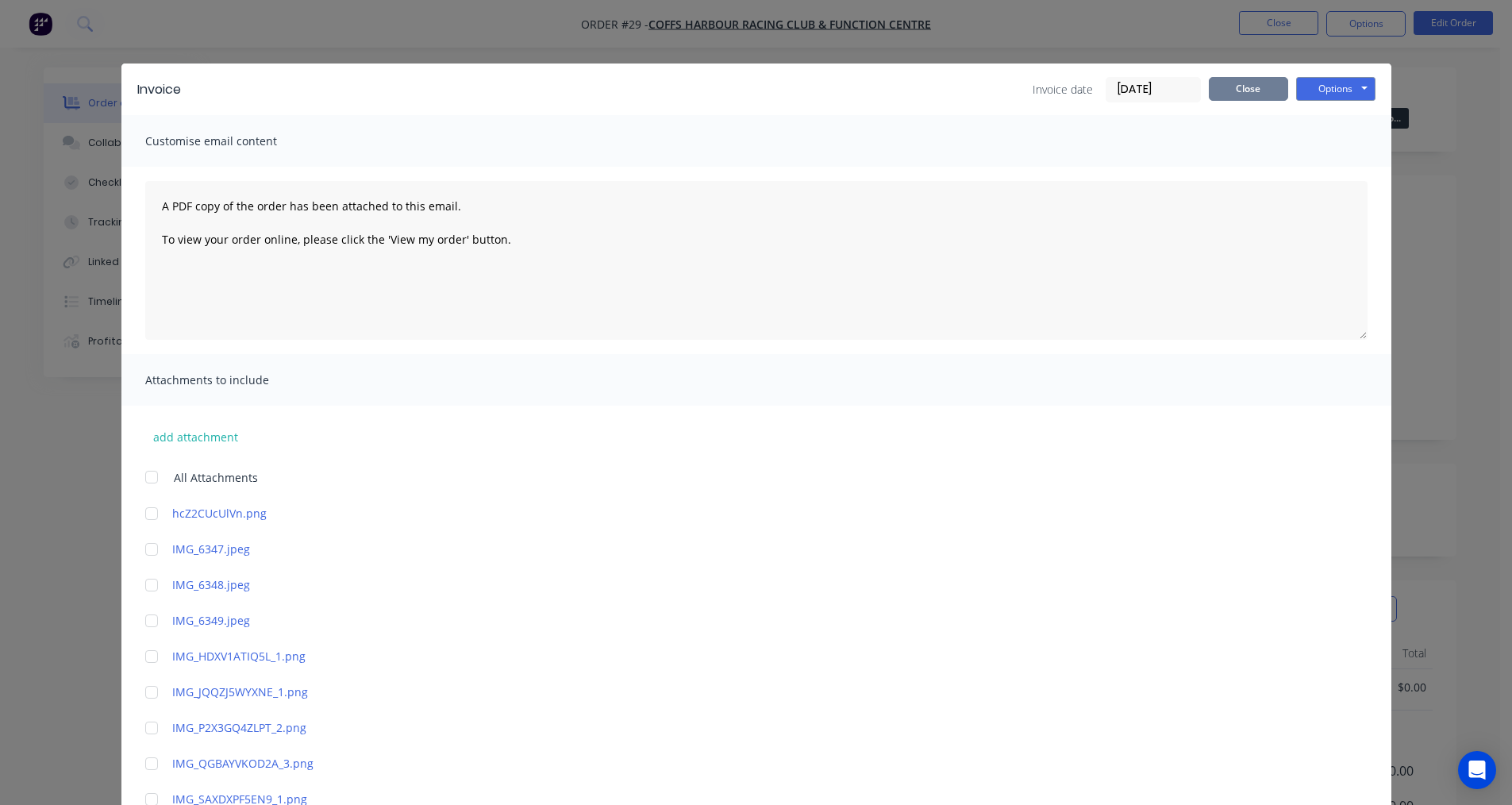
click at [1259, 92] on button "Close" at bounding box center [1249, 88] width 79 height 24
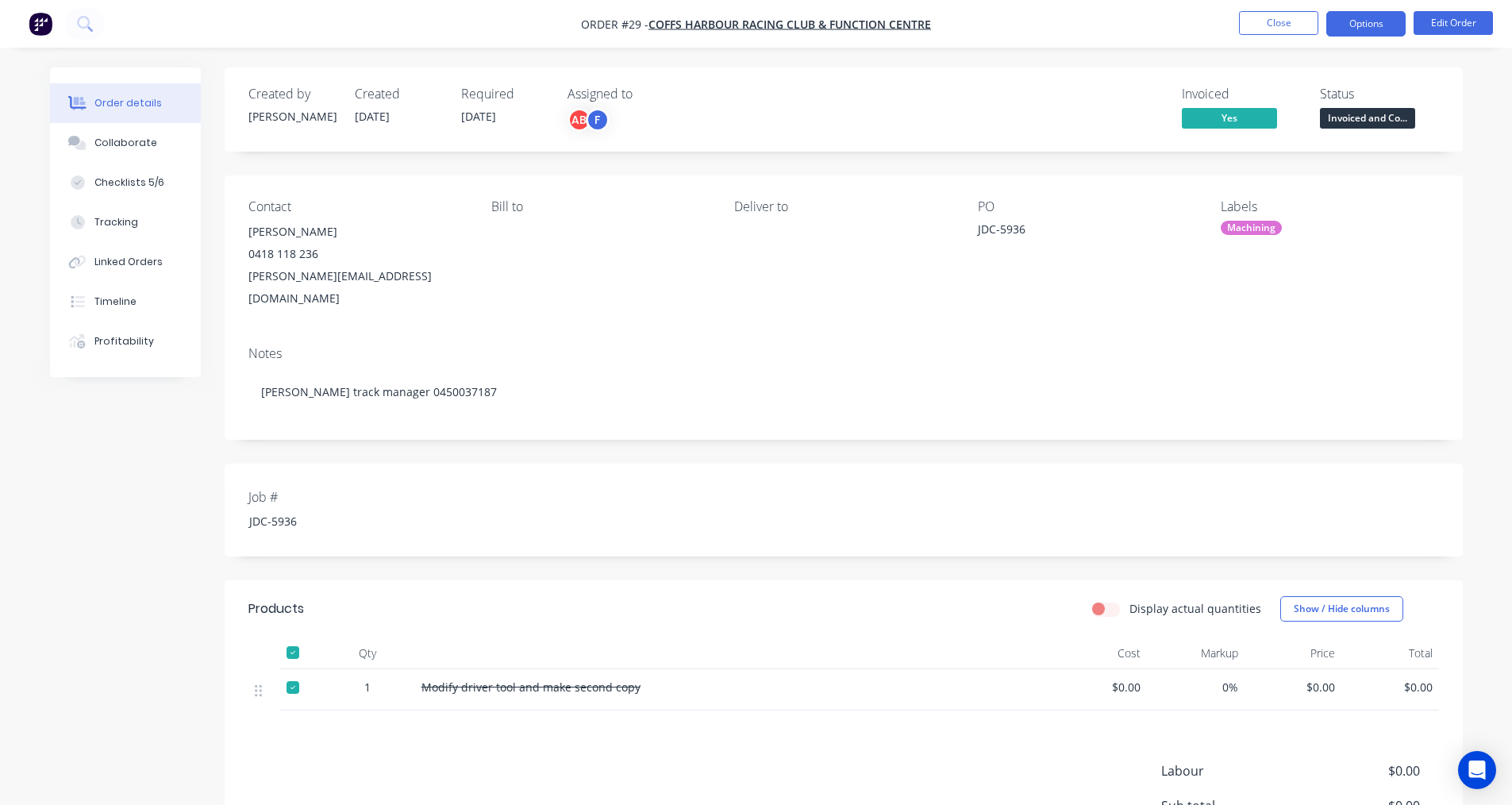
click at [1362, 32] on button "Options" at bounding box center [1366, 24] width 79 height 26
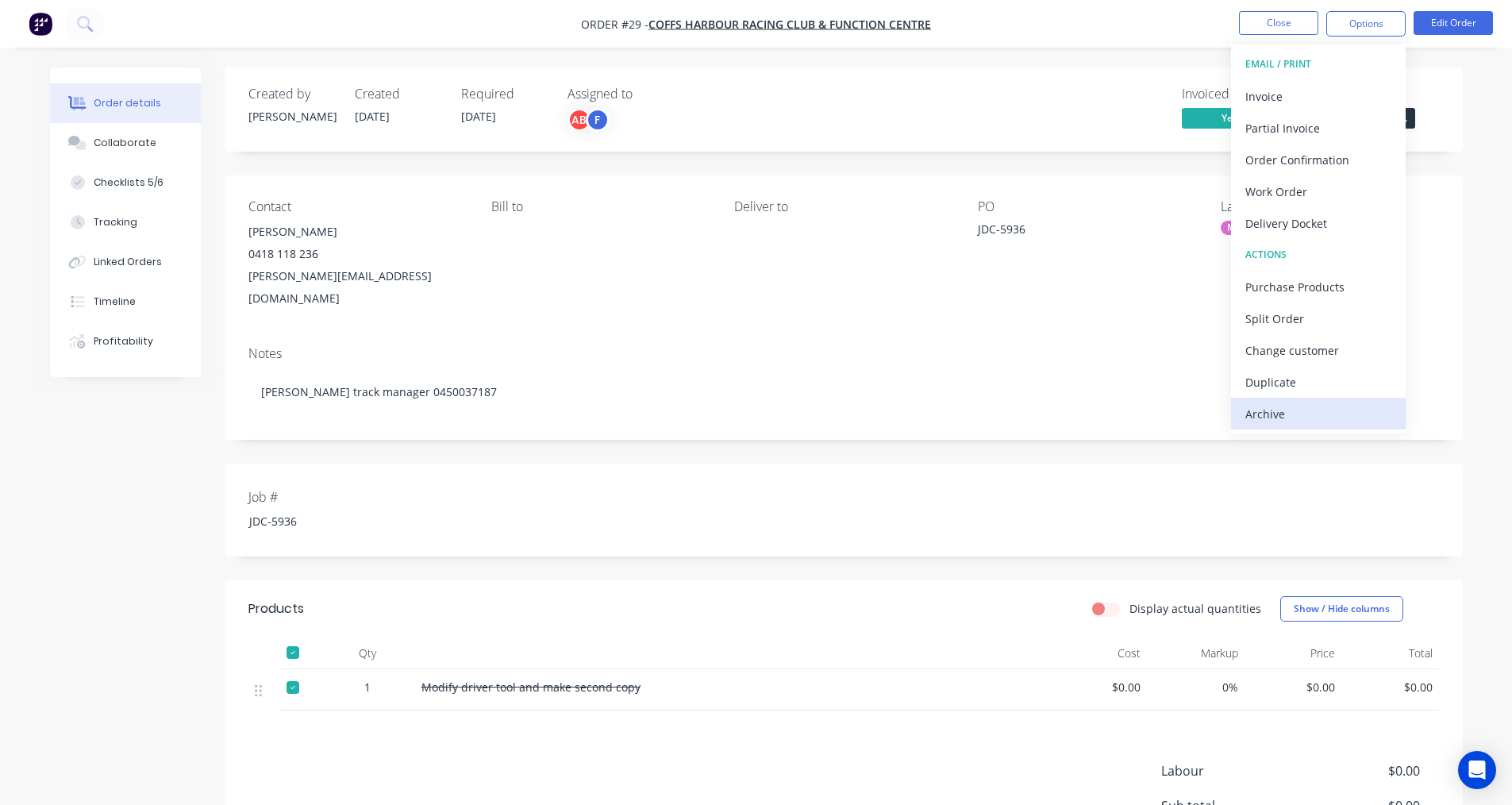
click at [1303, 404] on div "Archive" at bounding box center [1317, 413] width 146 height 23
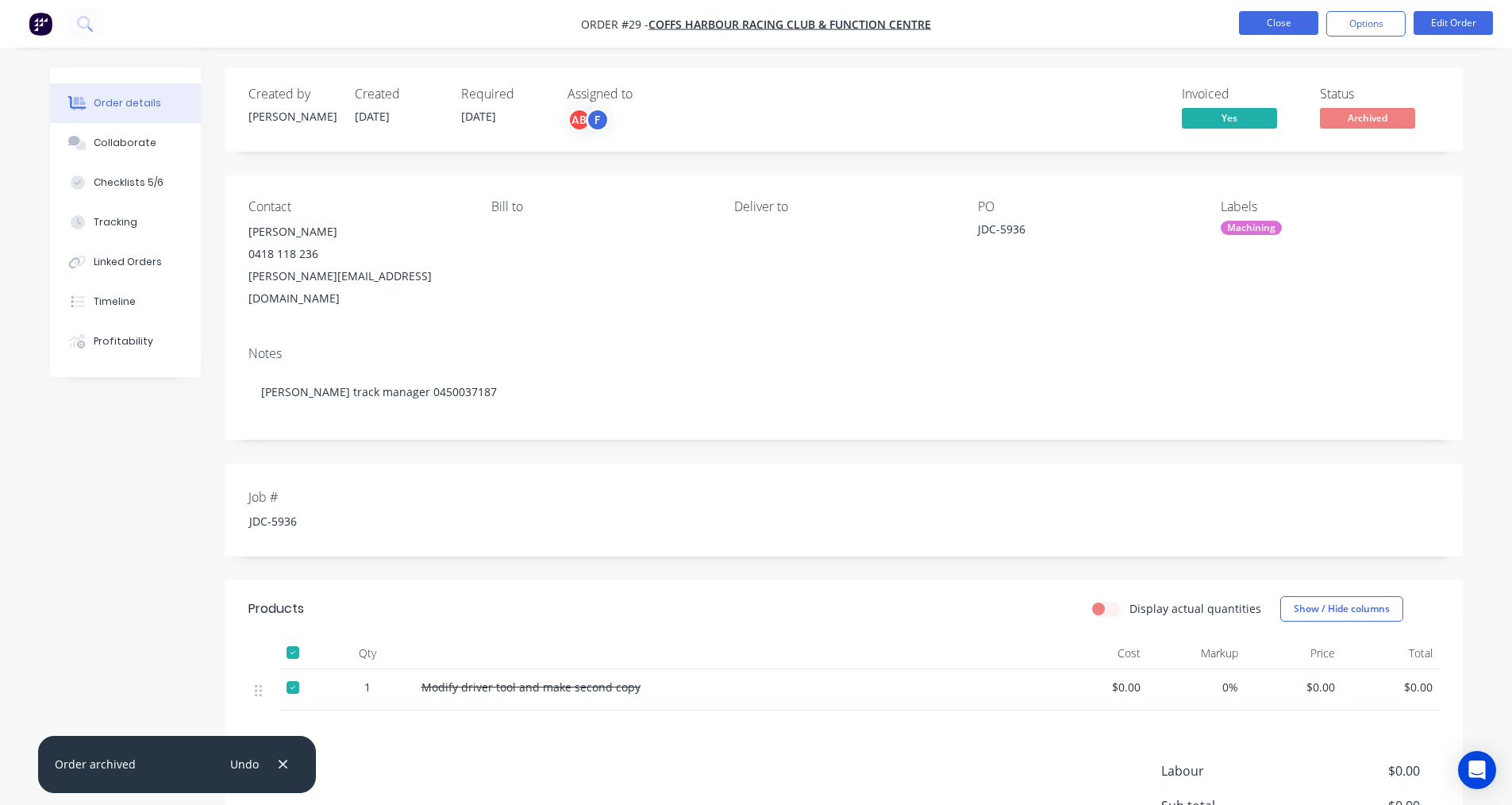
click at [1299, 12] on button "Close" at bounding box center [1279, 23] width 79 height 24
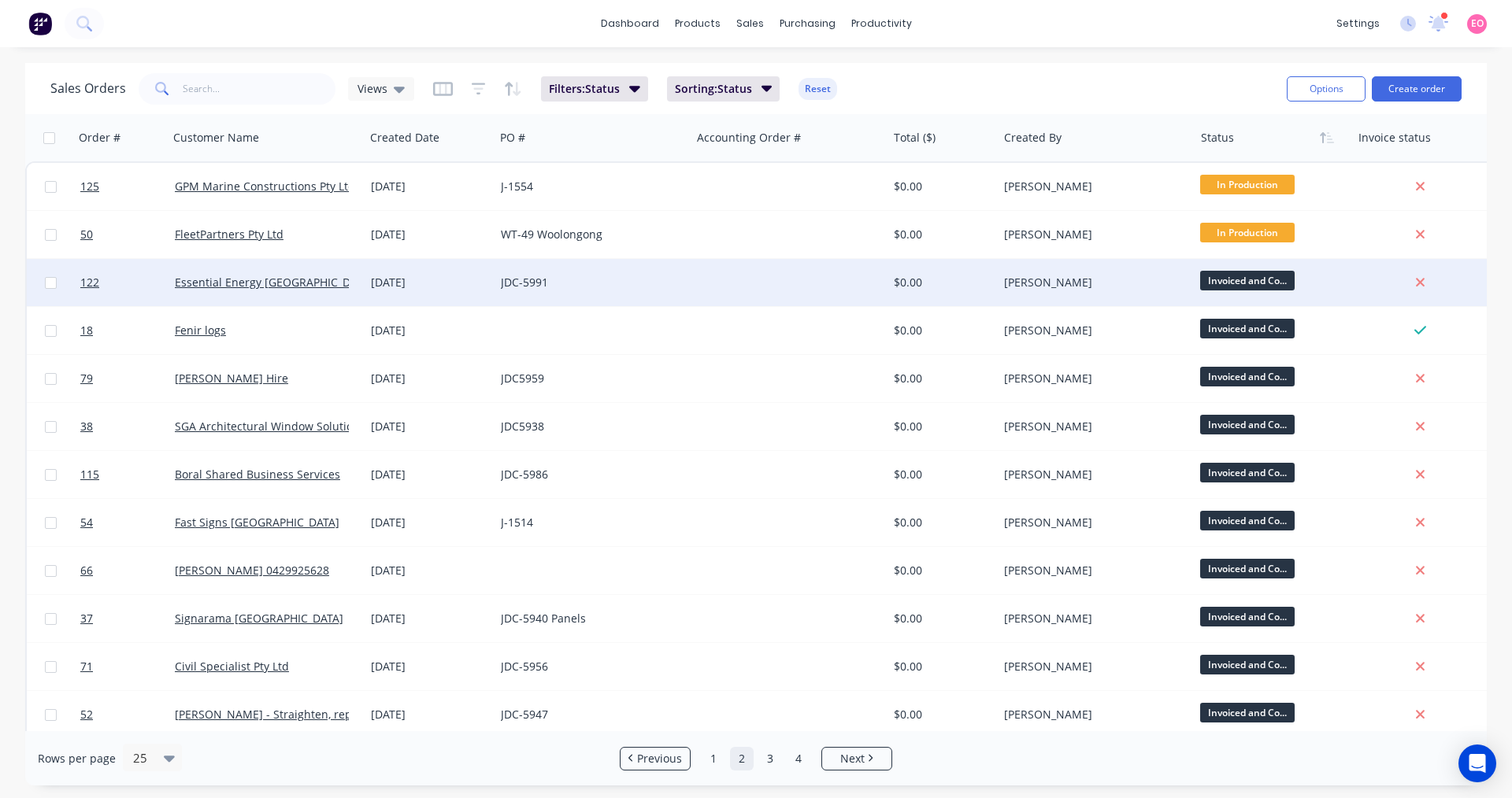
click at [772, 294] on div at bounding box center [789, 283] width 196 height 47
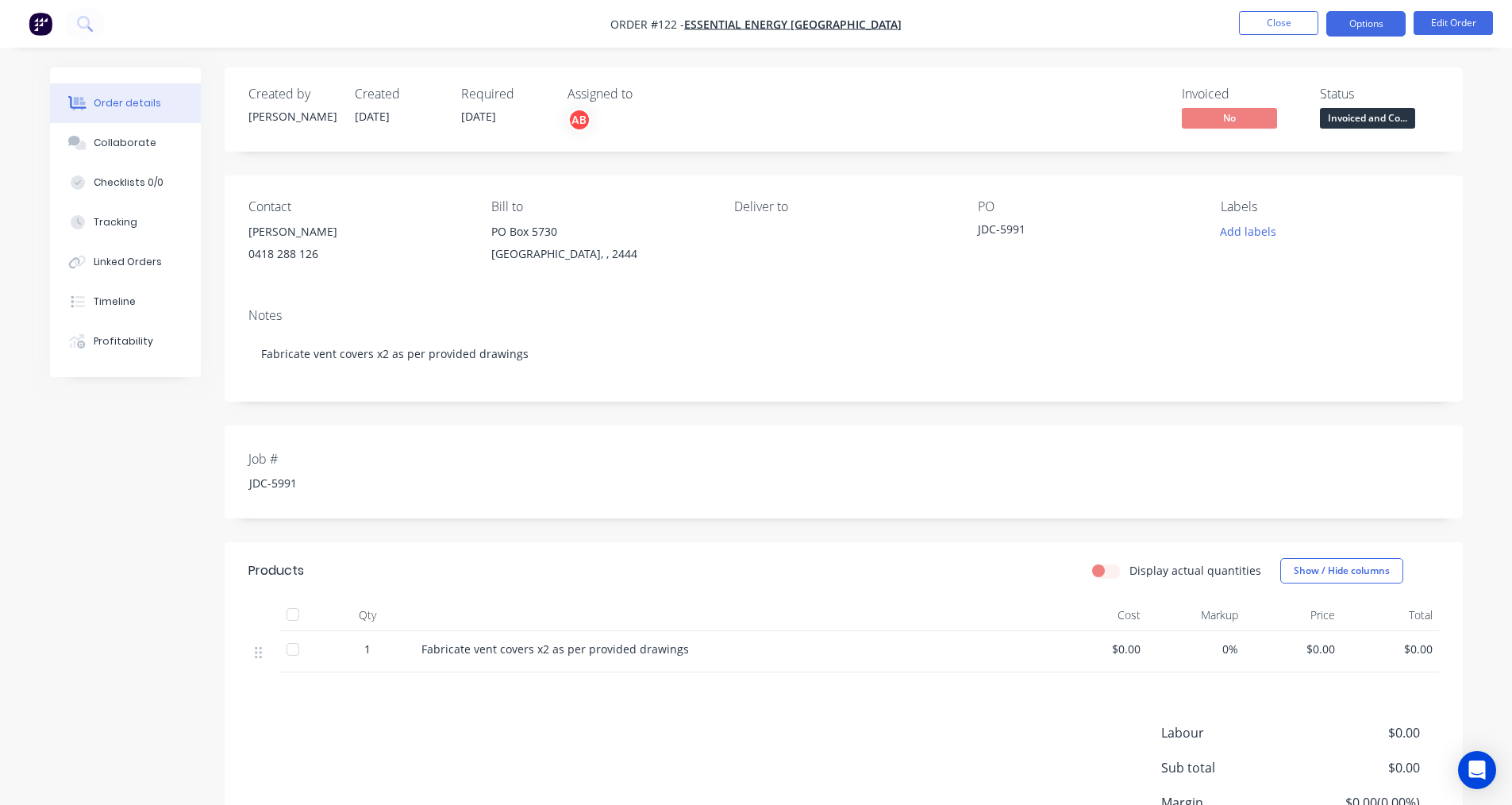
click at [1375, 27] on button "Options" at bounding box center [1366, 24] width 79 height 26
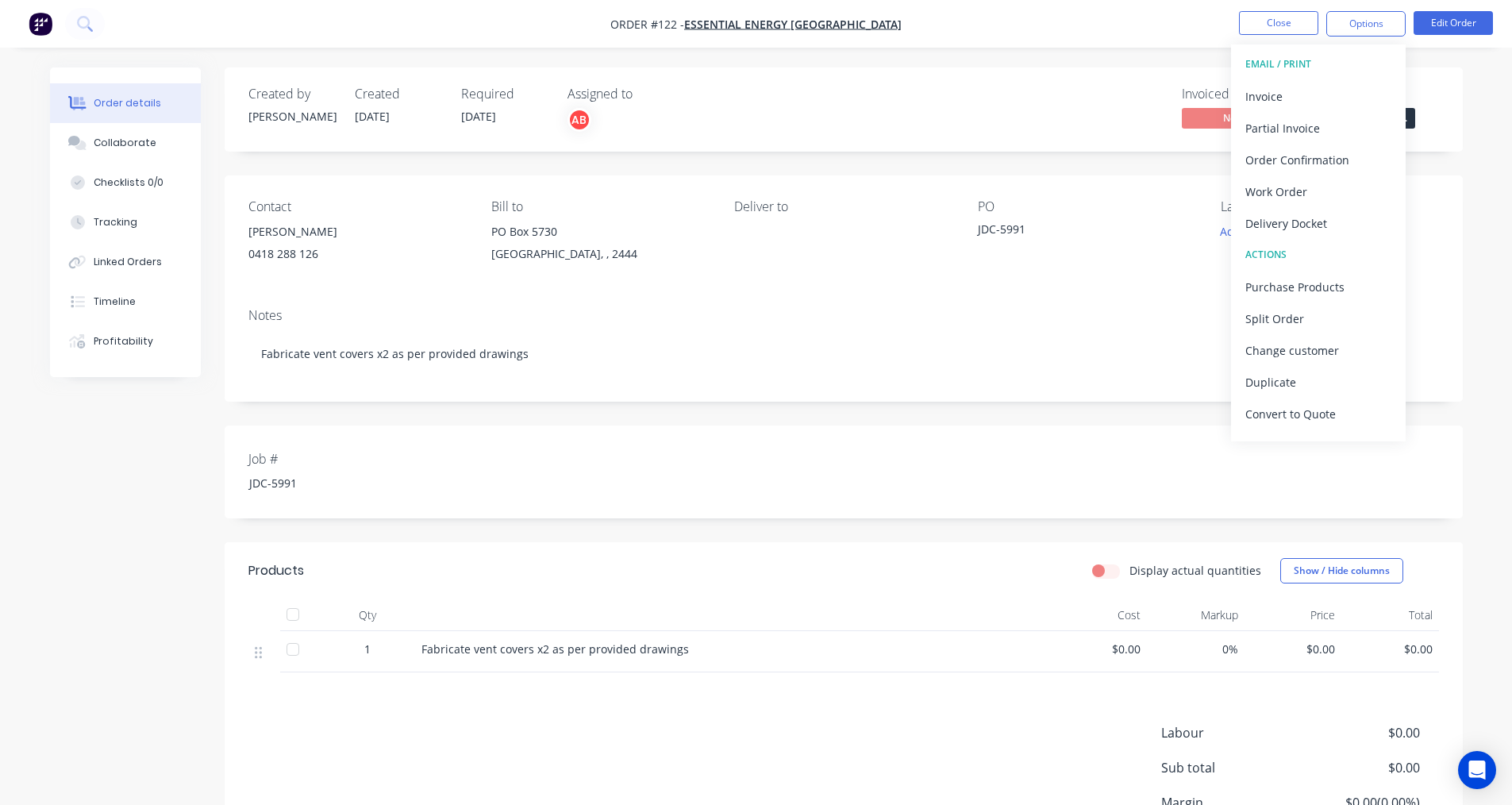
click at [1074, 152] on div "Created by [PERSON_NAME] Created [DATE] Required [DATE] Assigned to AB Invoiced…" at bounding box center [843, 499] width 1238 height 864
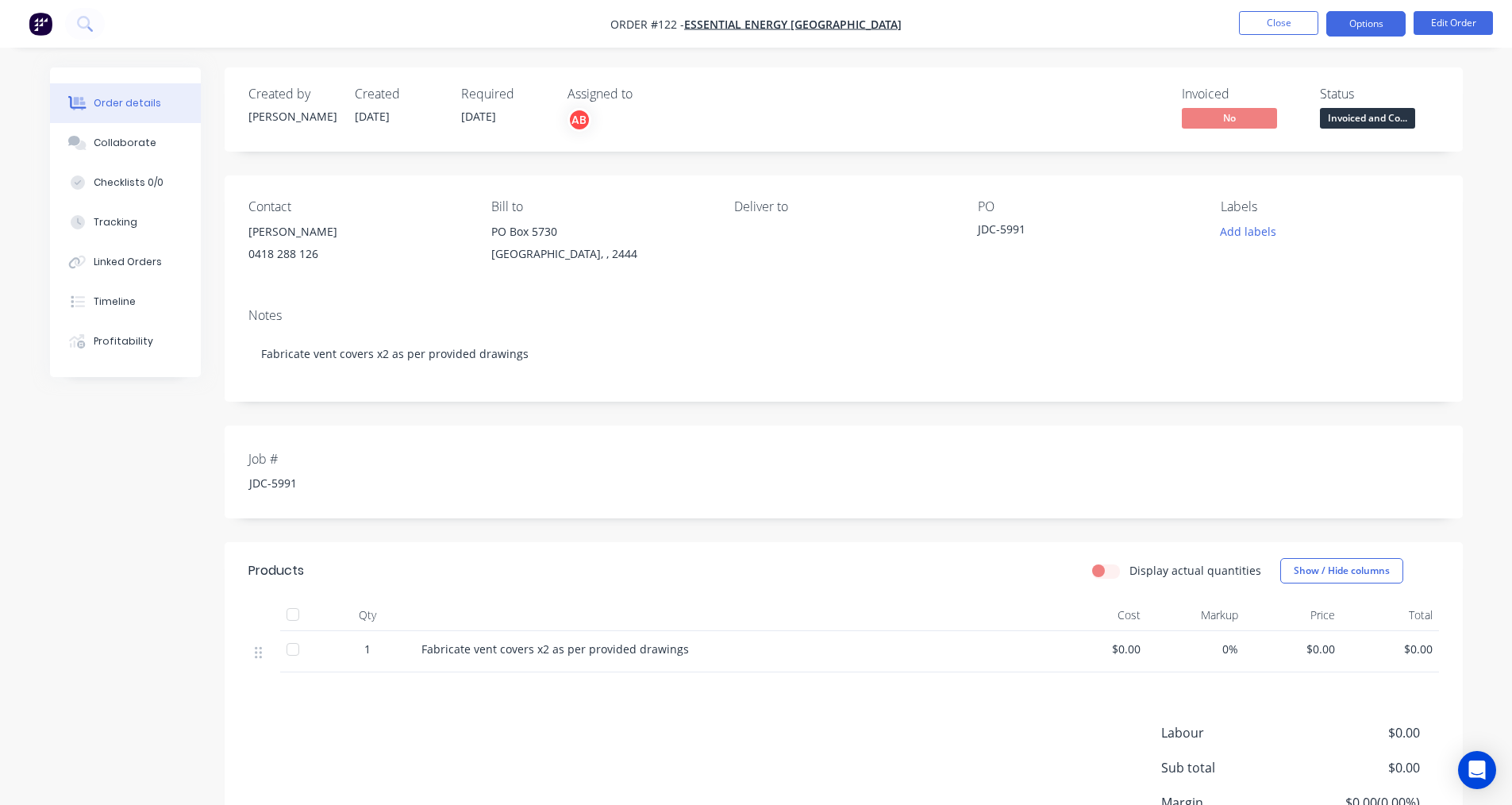
click at [1353, 25] on button "Options" at bounding box center [1366, 24] width 79 height 26
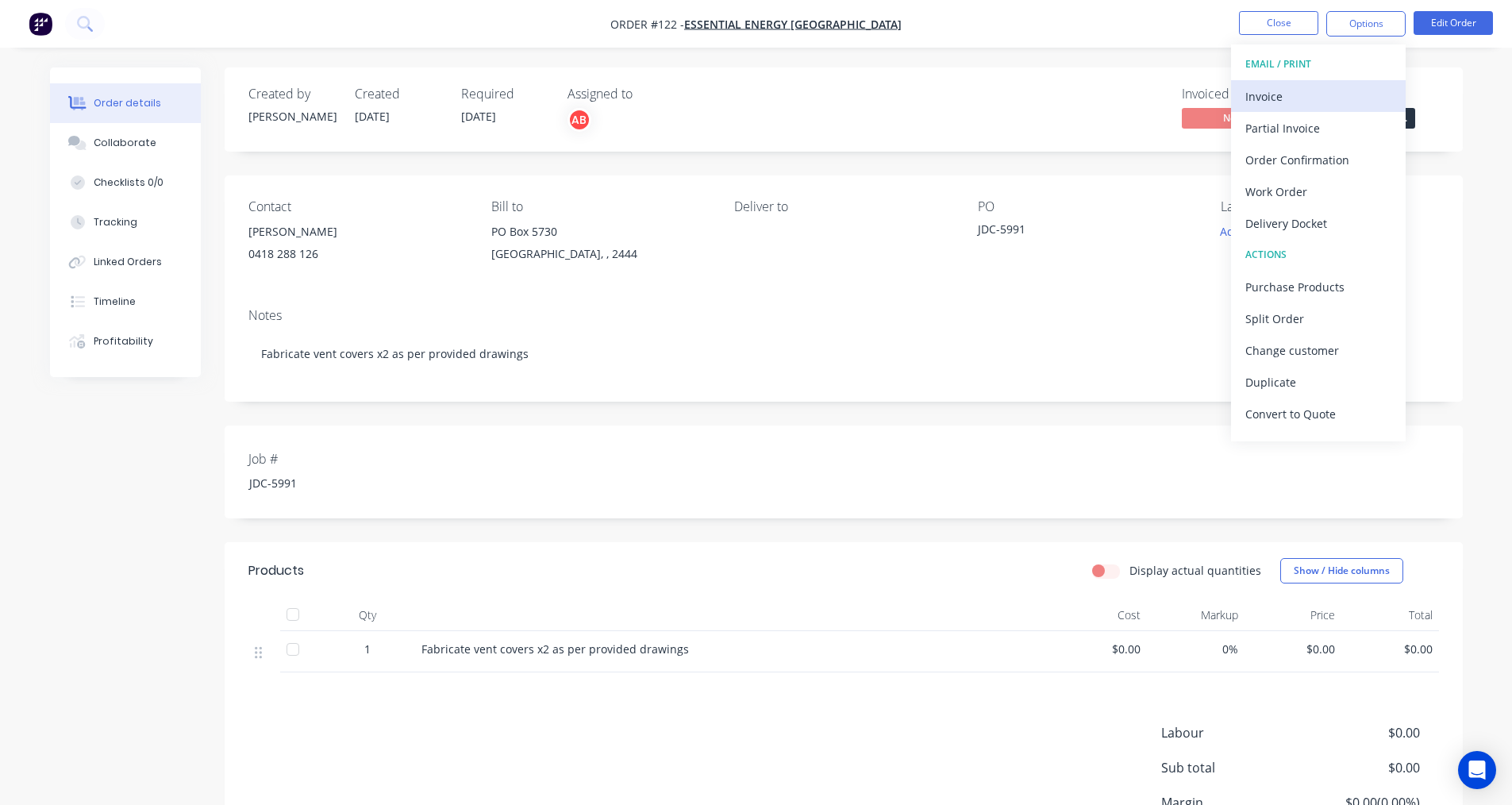
click at [1304, 102] on div "Invoice" at bounding box center [1317, 95] width 146 height 23
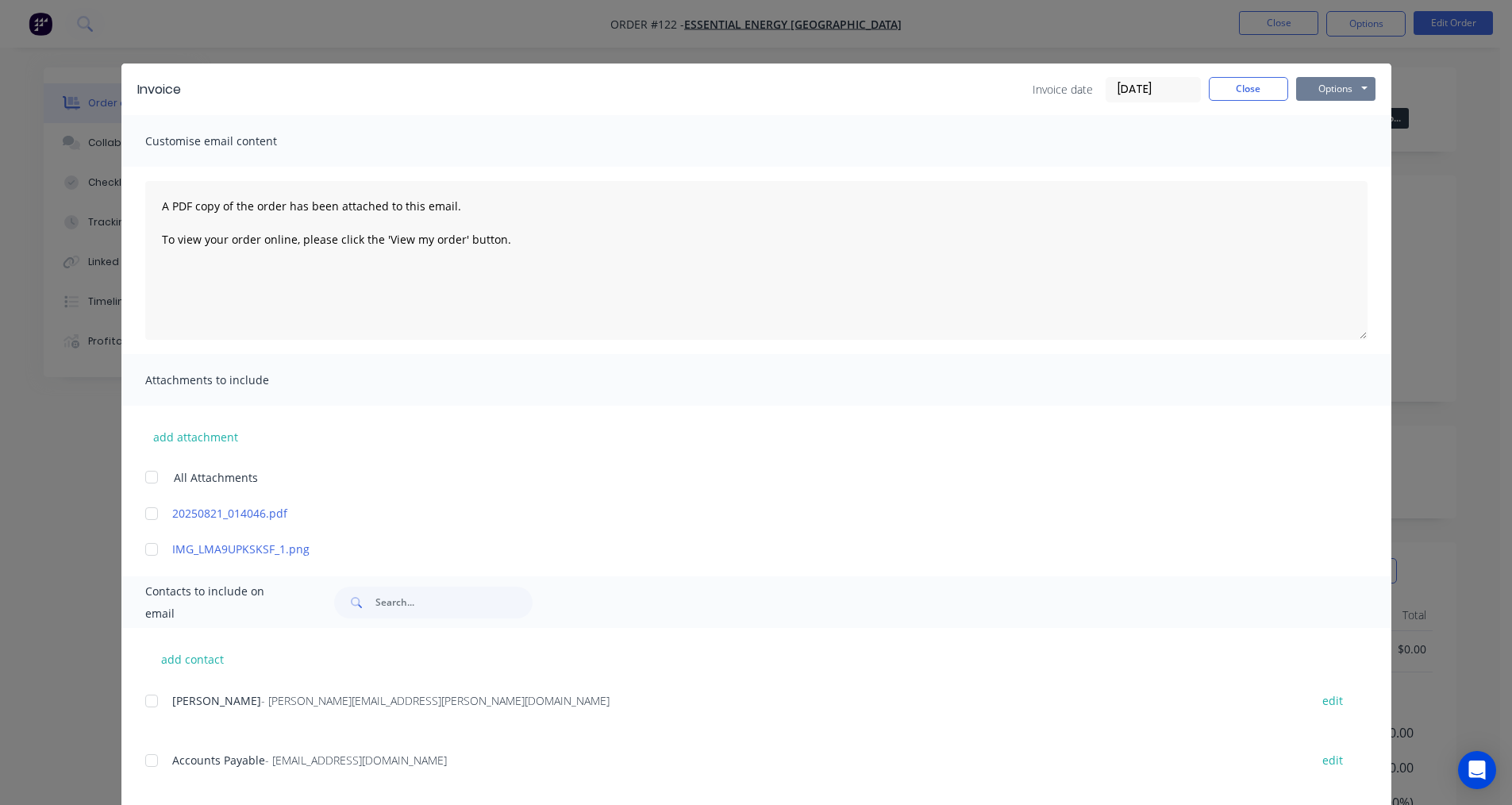
click at [1358, 95] on button "Options" at bounding box center [1335, 88] width 79 height 24
click at [1326, 140] on button "Print" at bounding box center [1346, 143] width 101 height 26
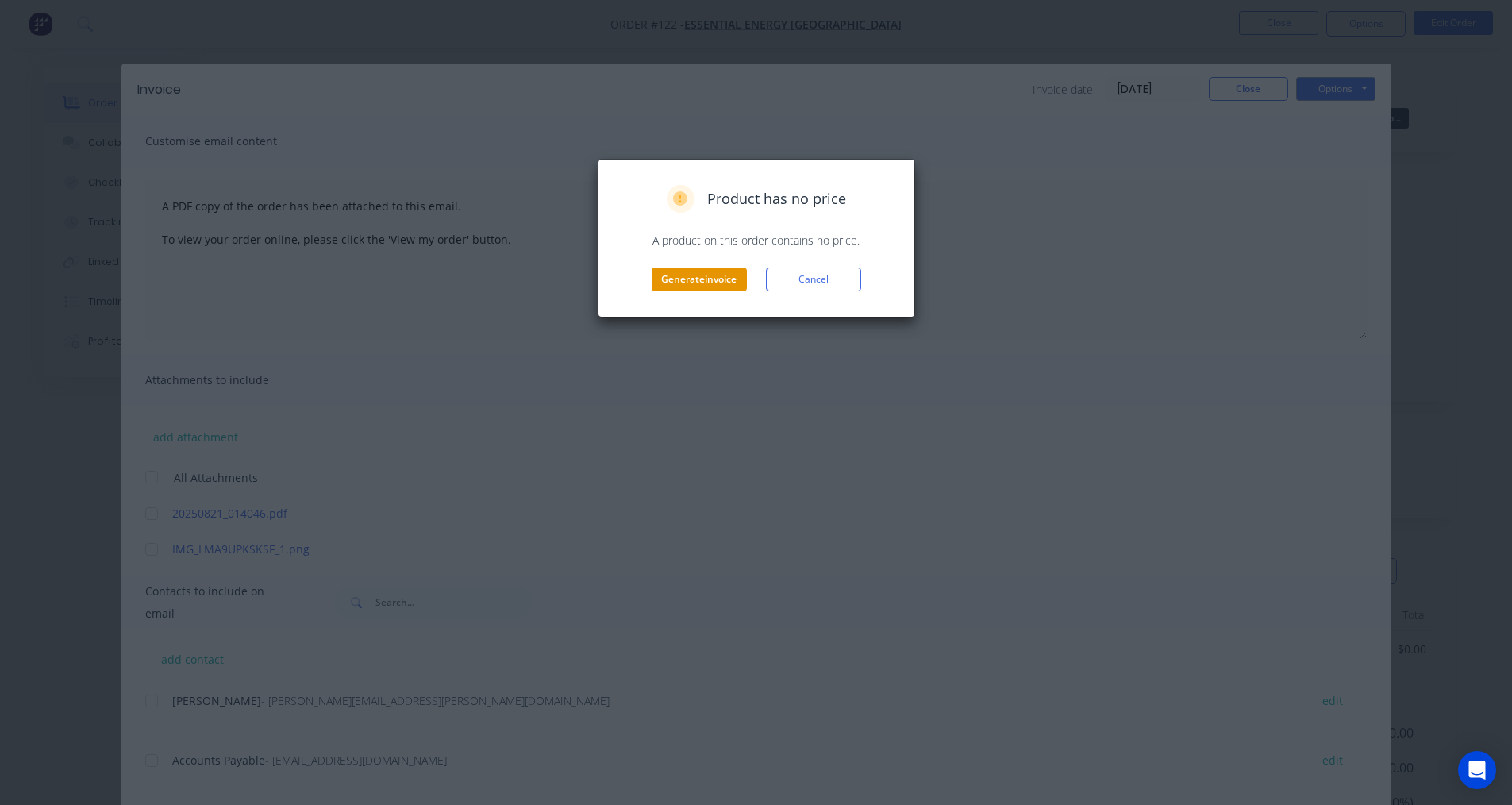
click at [712, 285] on button "Generate invoice" at bounding box center [699, 279] width 95 height 24
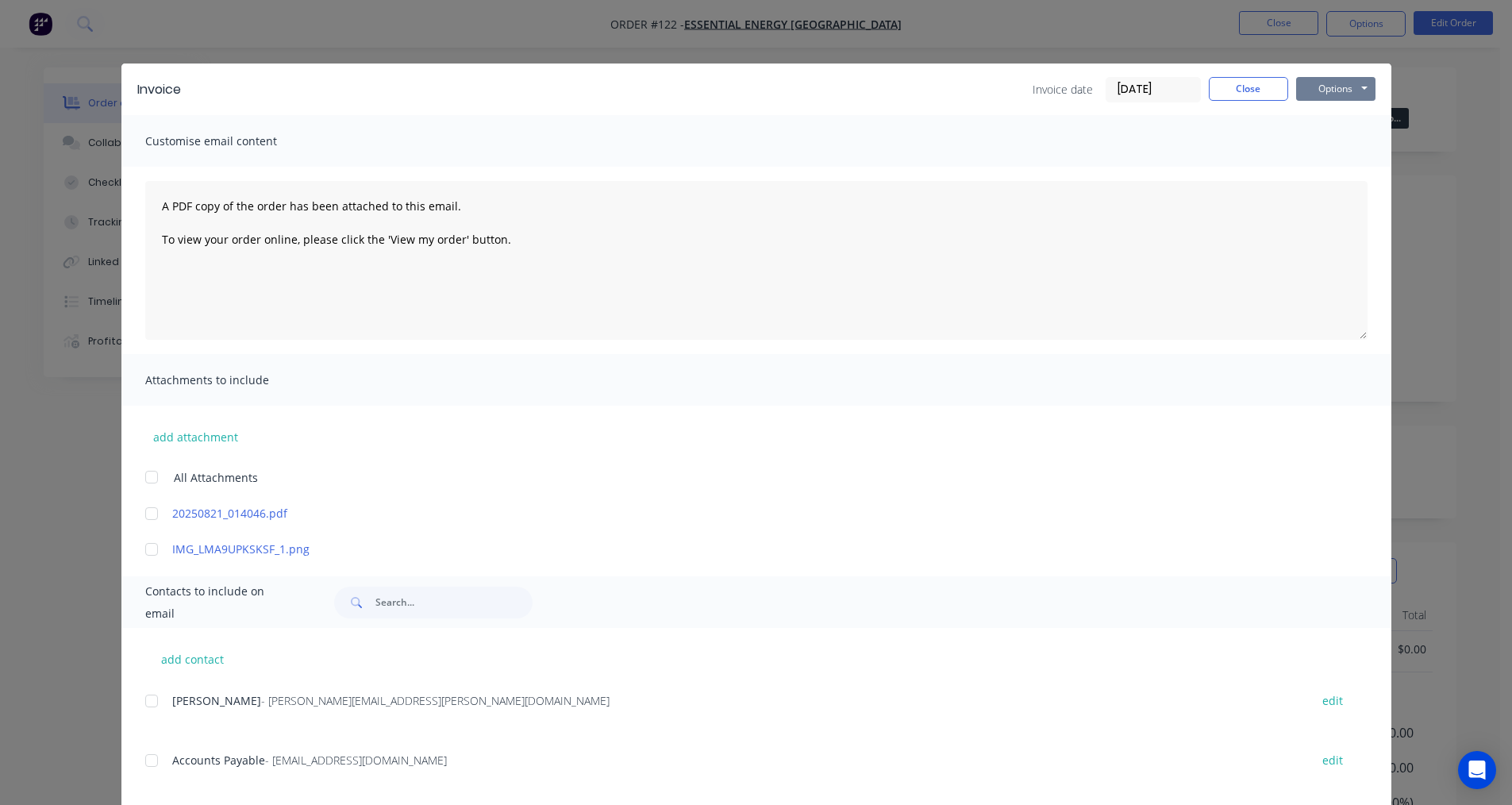
click at [1351, 80] on button "Options" at bounding box center [1335, 88] width 79 height 24
click at [1323, 140] on button "Print" at bounding box center [1346, 143] width 101 height 26
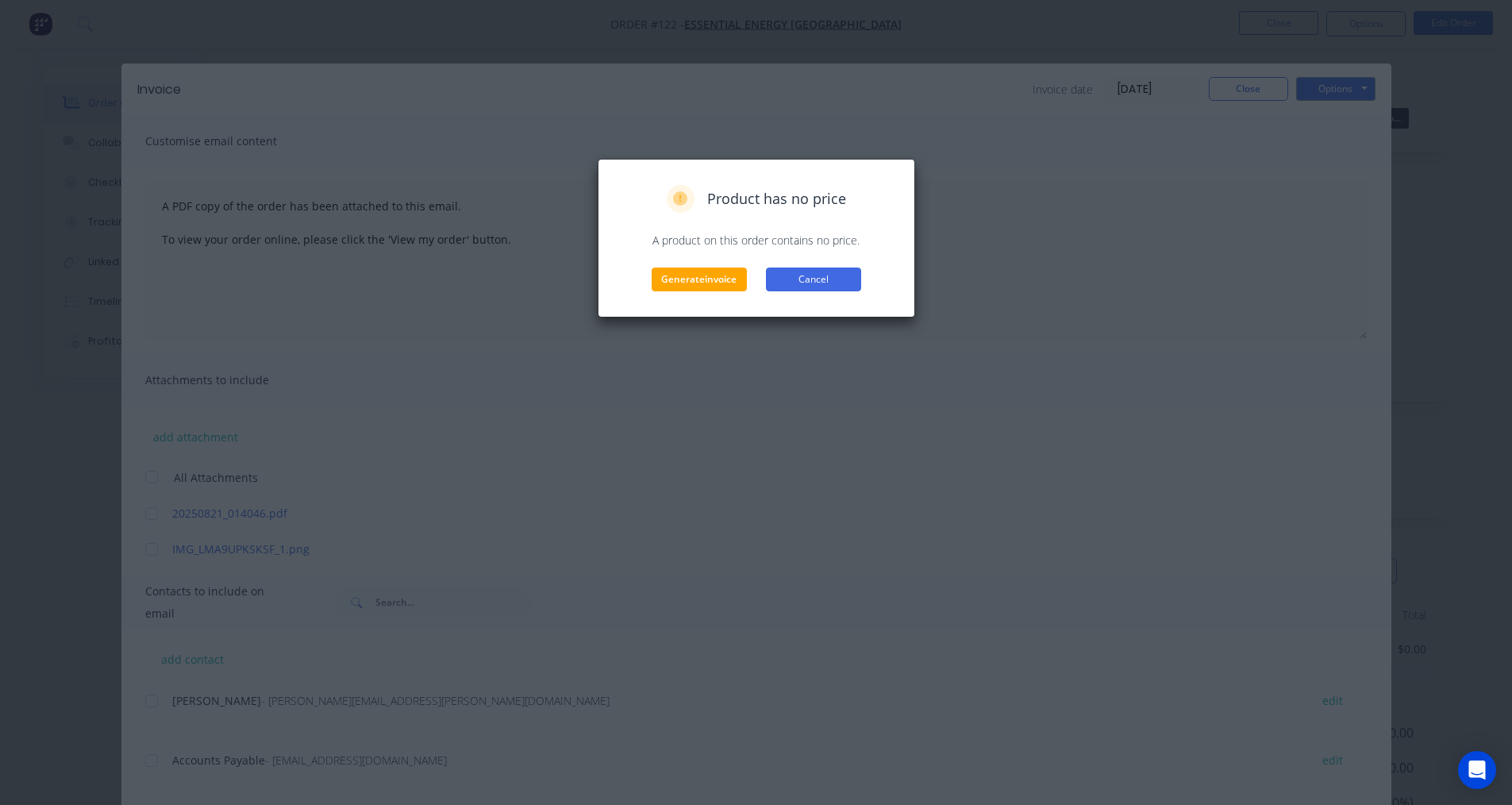
click at [800, 288] on button "Cancel" at bounding box center [814, 279] width 95 height 24
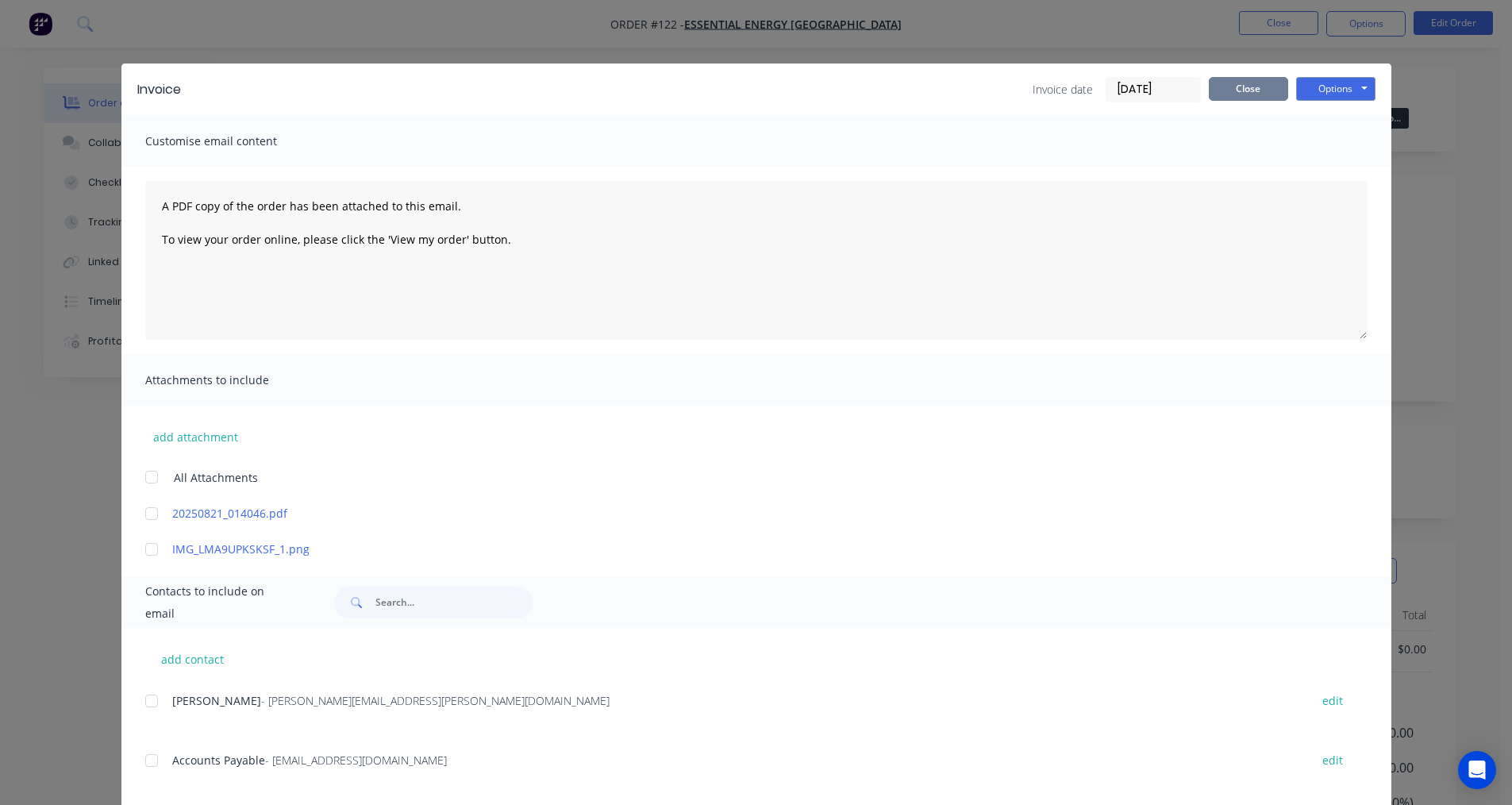
click at [1238, 89] on button "Close" at bounding box center [1249, 88] width 79 height 24
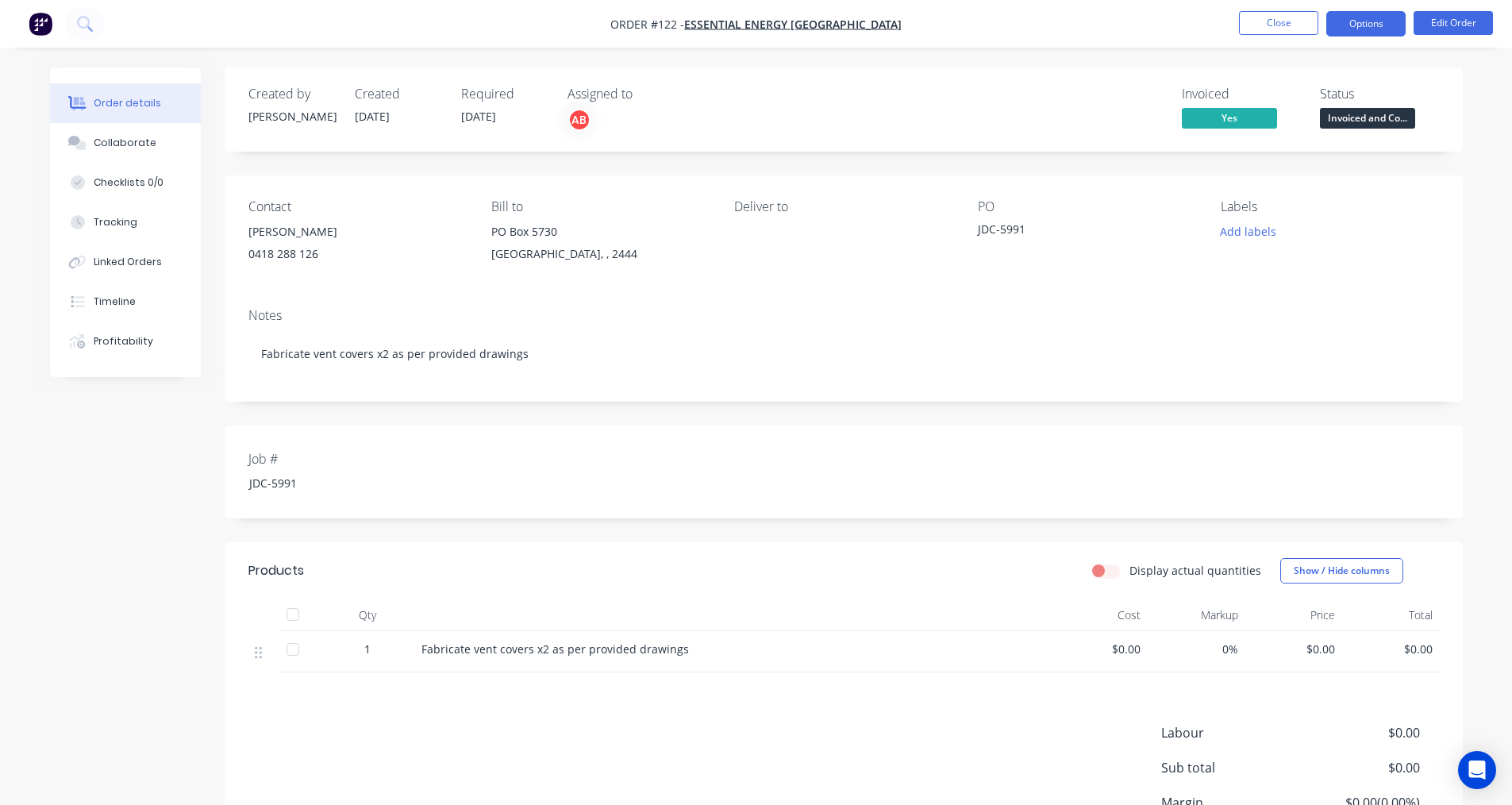
click at [1351, 22] on button "Options" at bounding box center [1366, 24] width 79 height 26
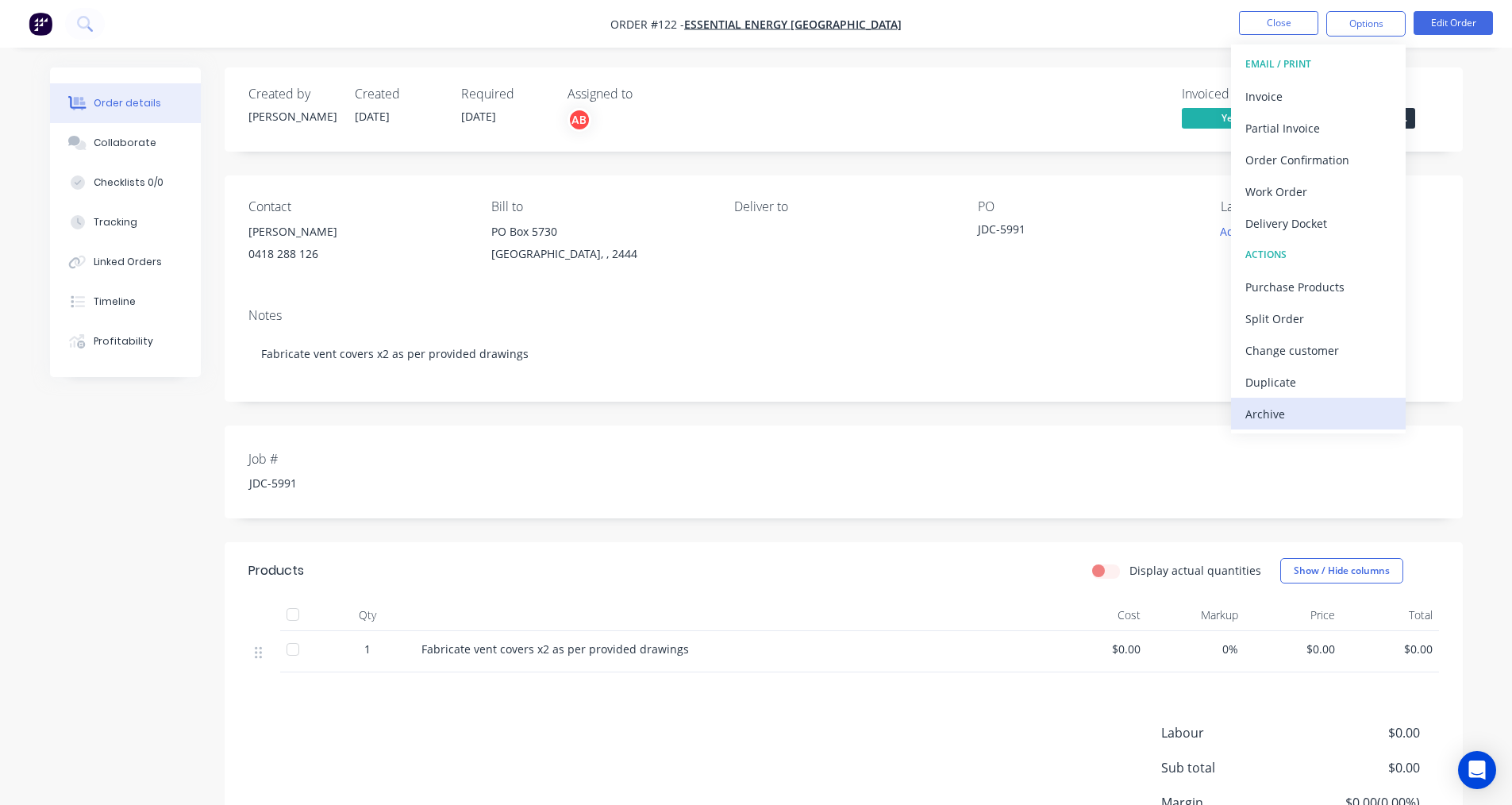
click at [1359, 403] on div "Archive" at bounding box center [1317, 413] width 146 height 23
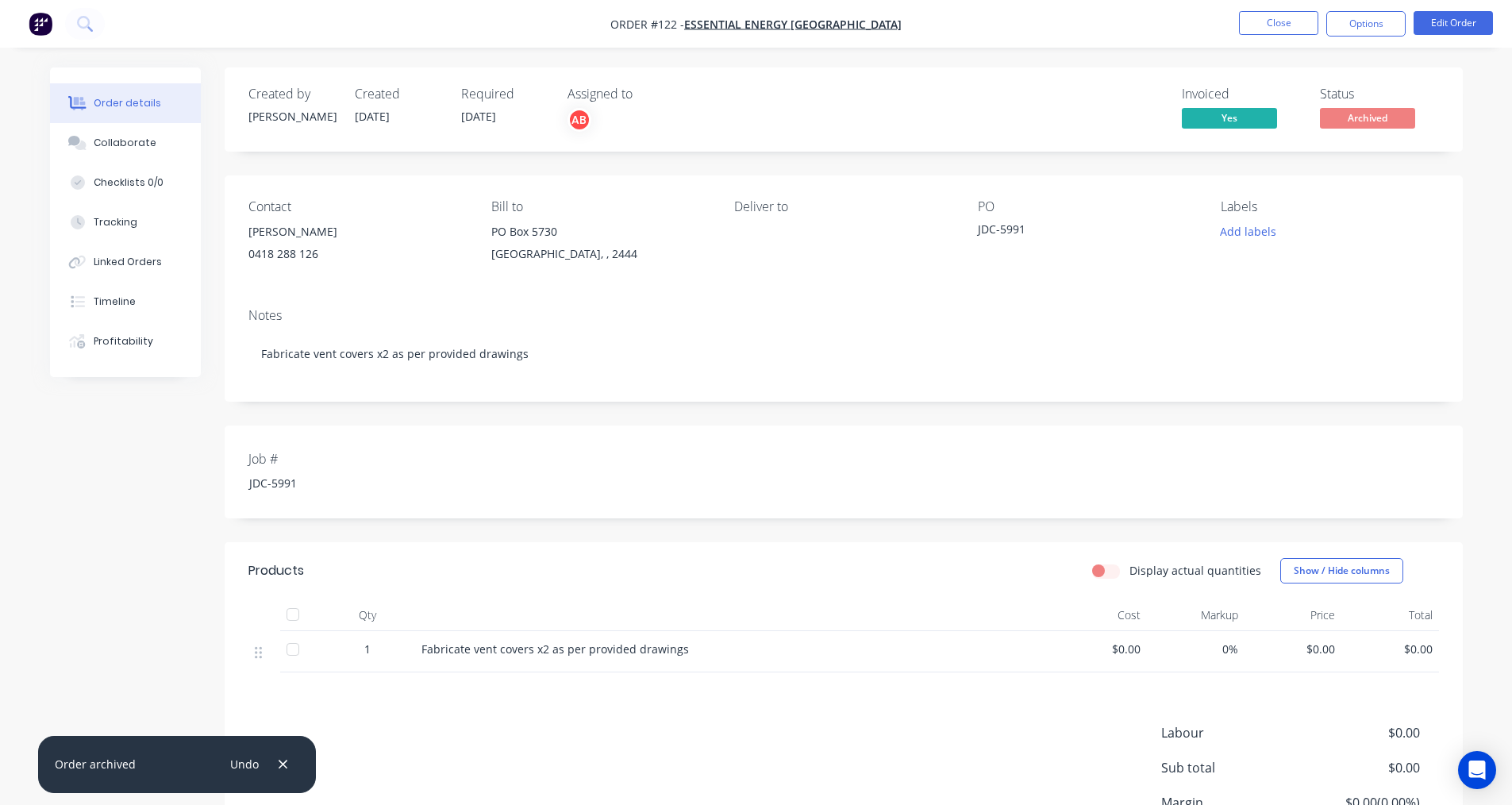
click at [1118, 271] on div "Contact [PERSON_NAME] [PHONE_NUMBER] Bill to [GEOGRAPHIC_DATA] Deliver to PO JD…" at bounding box center [843, 236] width 1238 height 120
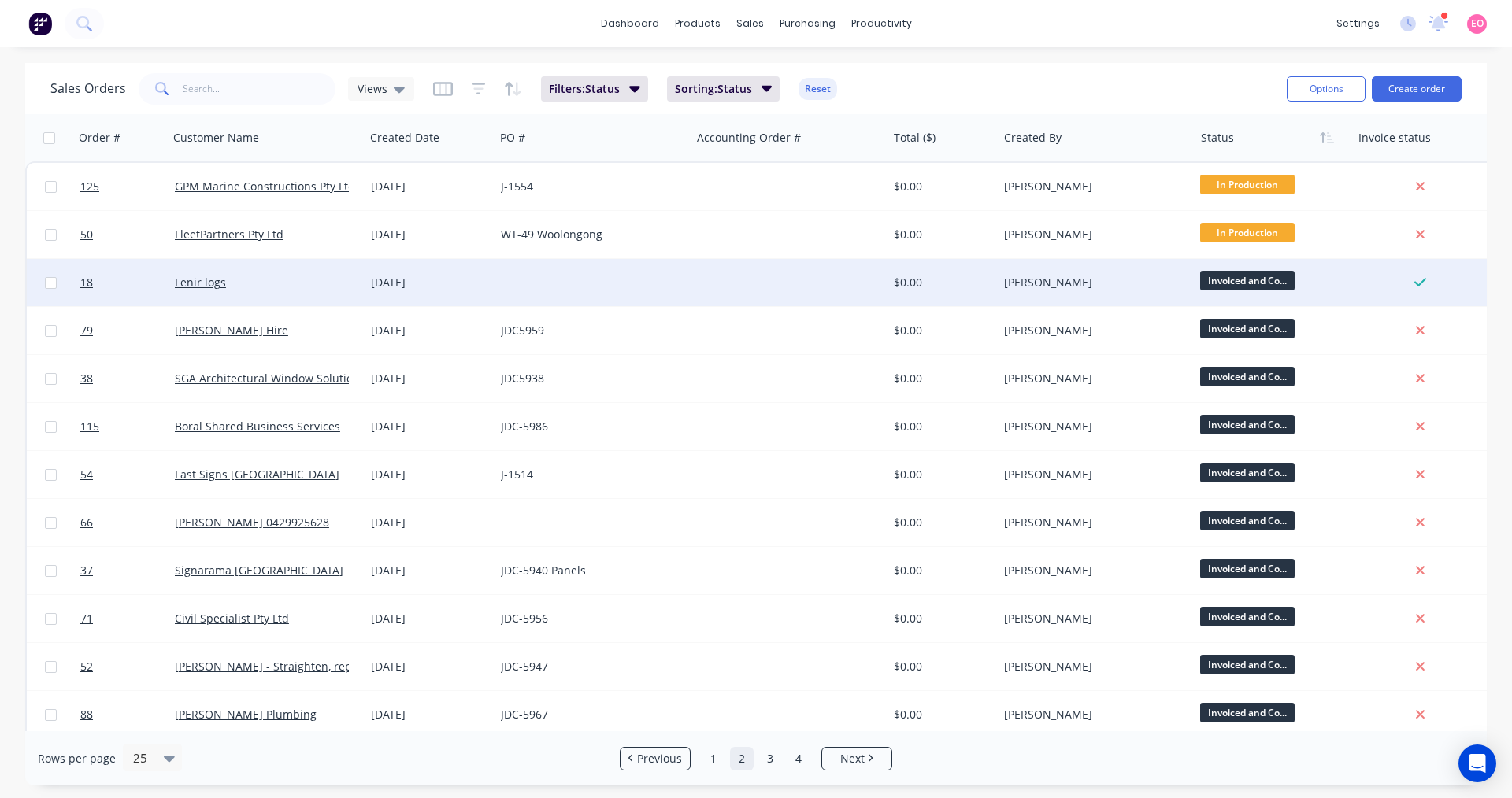
click at [932, 296] on div "$0.00" at bounding box center [942, 283] width 110 height 47
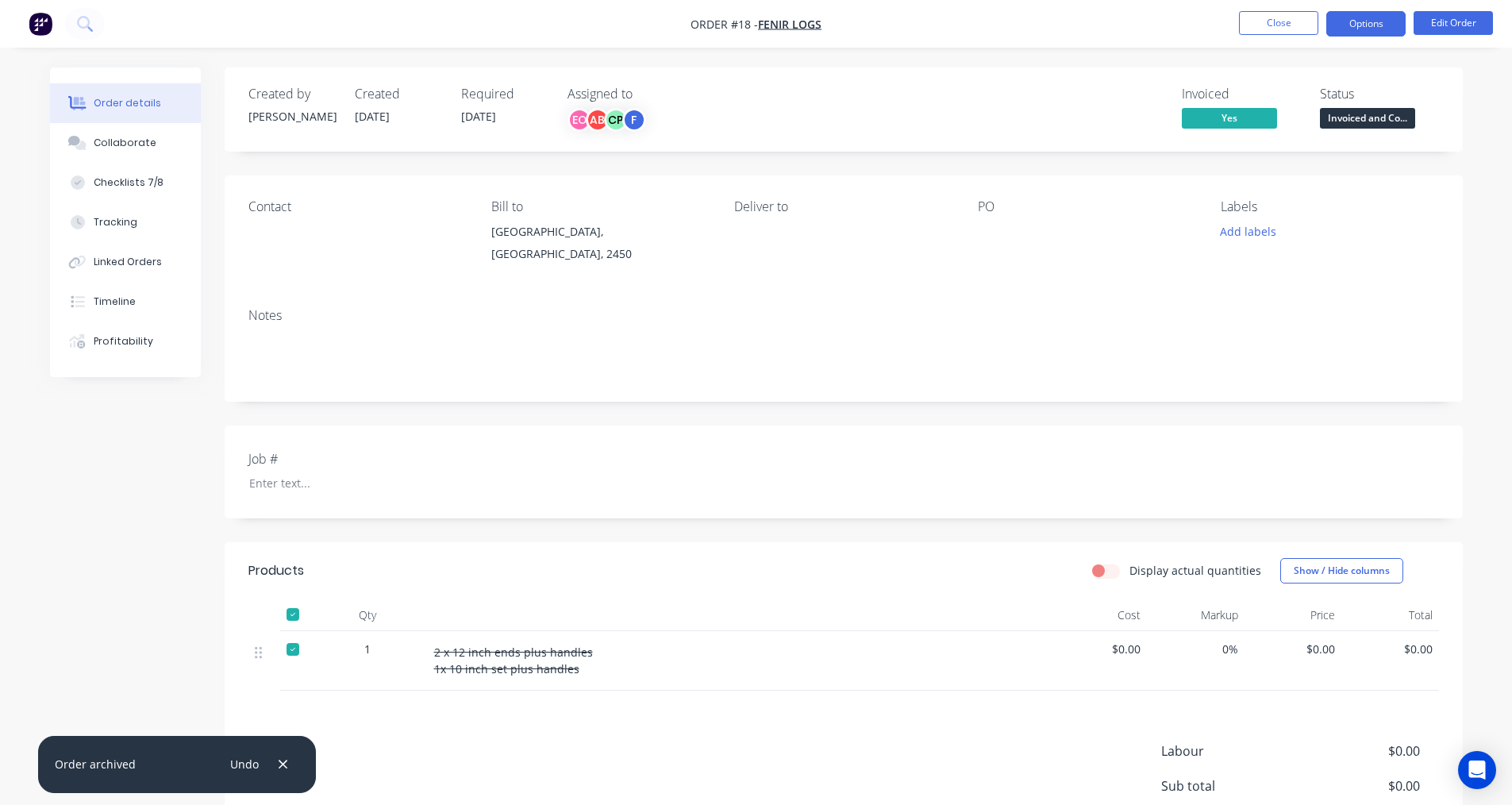
click at [1364, 23] on button "Options" at bounding box center [1366, 24] width 79 height 26
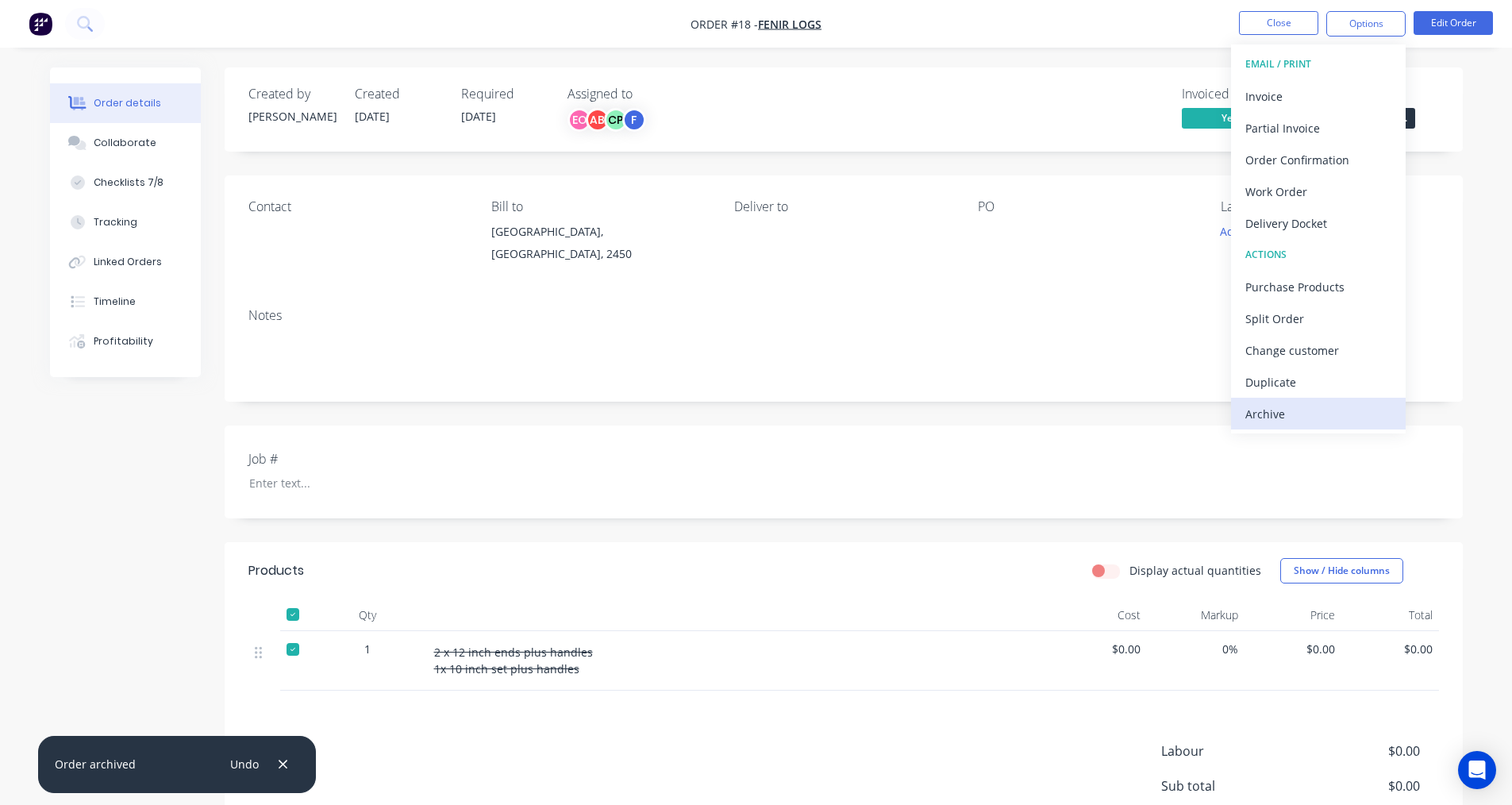
click at [1272, 410] on div "Archive" at bounding box center [1317, 413] width 146 height 23
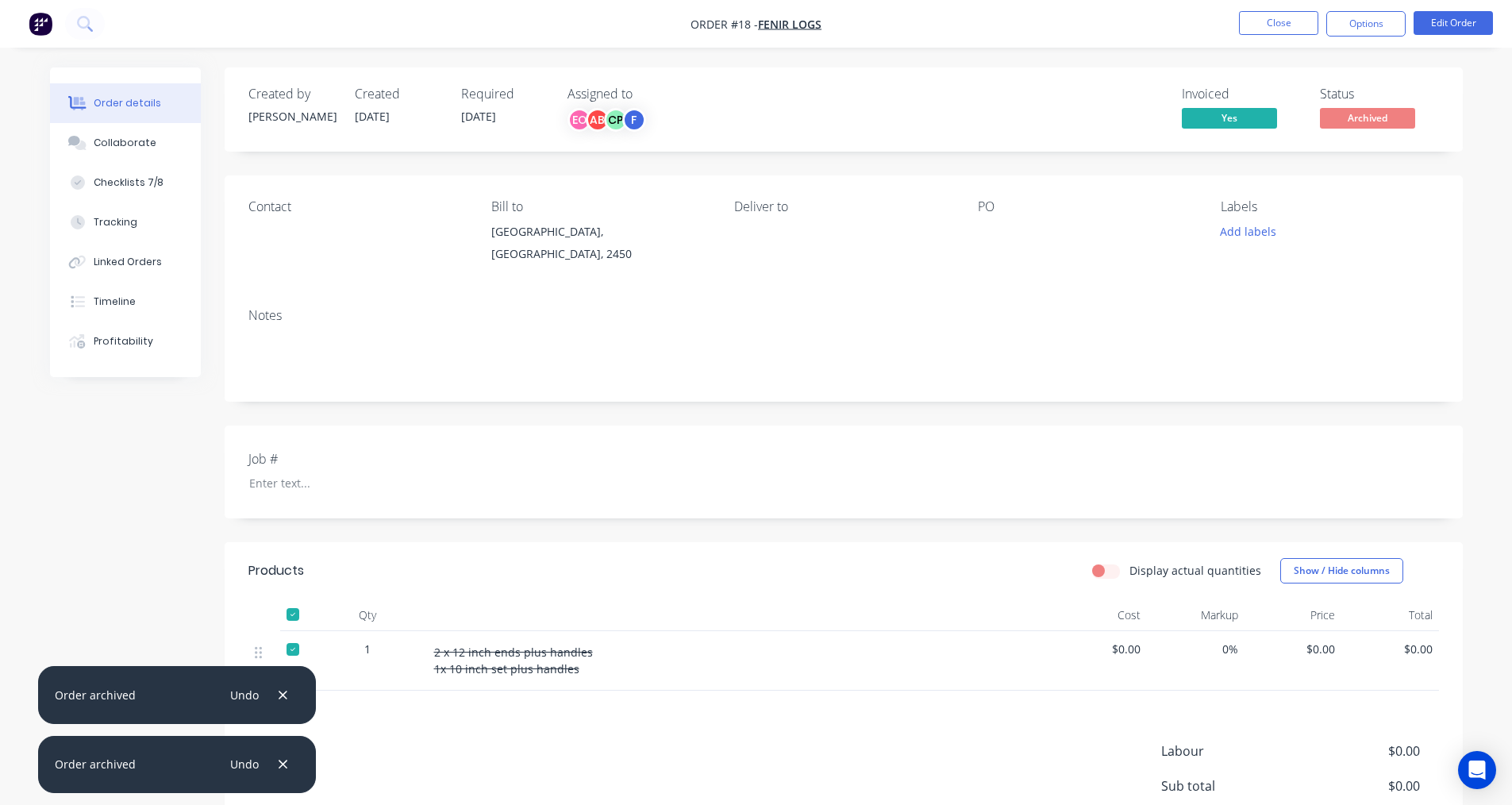
click at [1075, 296] on div "Notes" at bounding box center [843, 348] width 1238 height 106
click at [1258, 23] on button "Close" at bounding box center [1279, 23] width 79 height 24
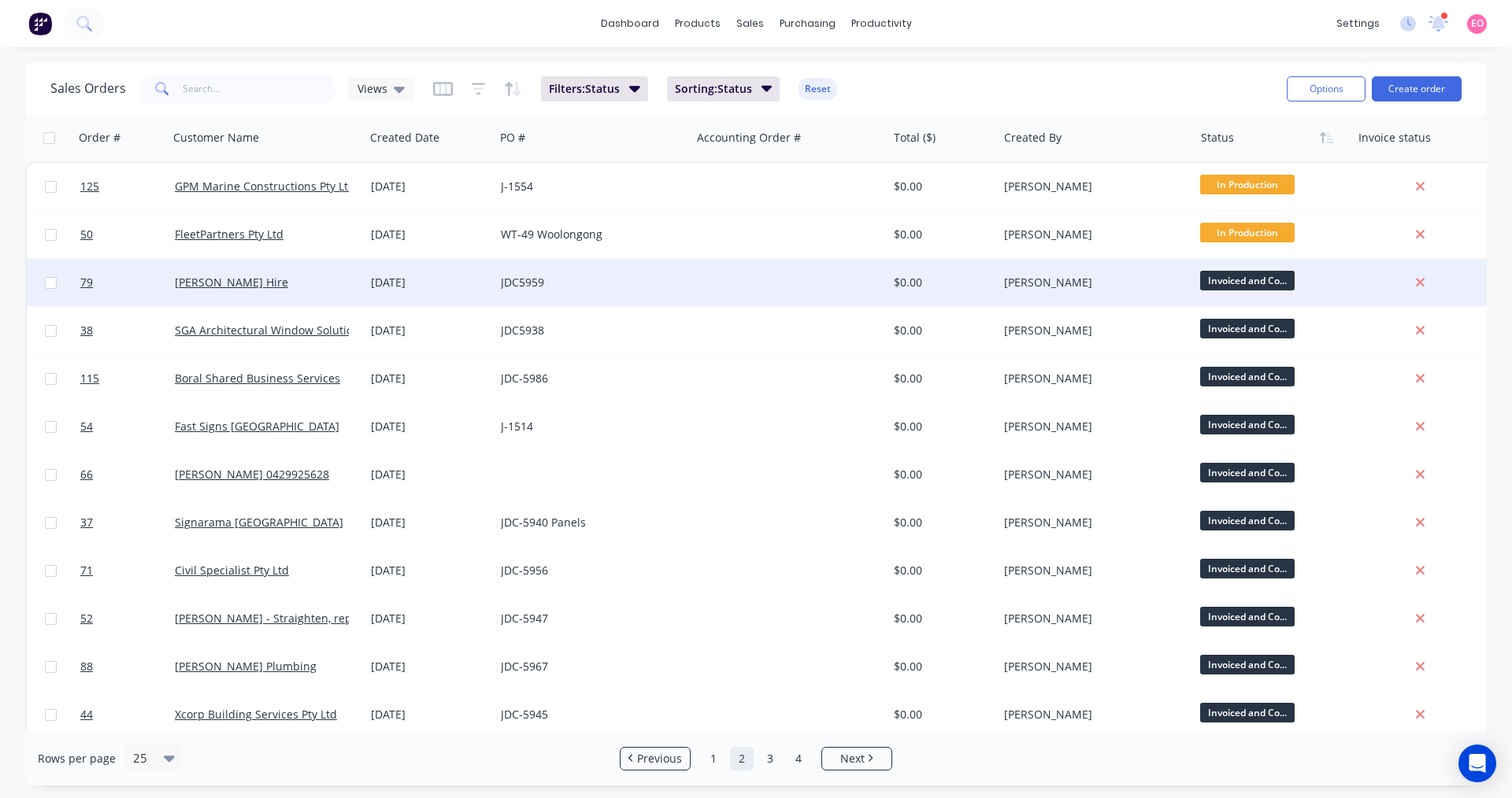
click at [814, 295] on div at bounding box center [789, 283] width 196 height 47
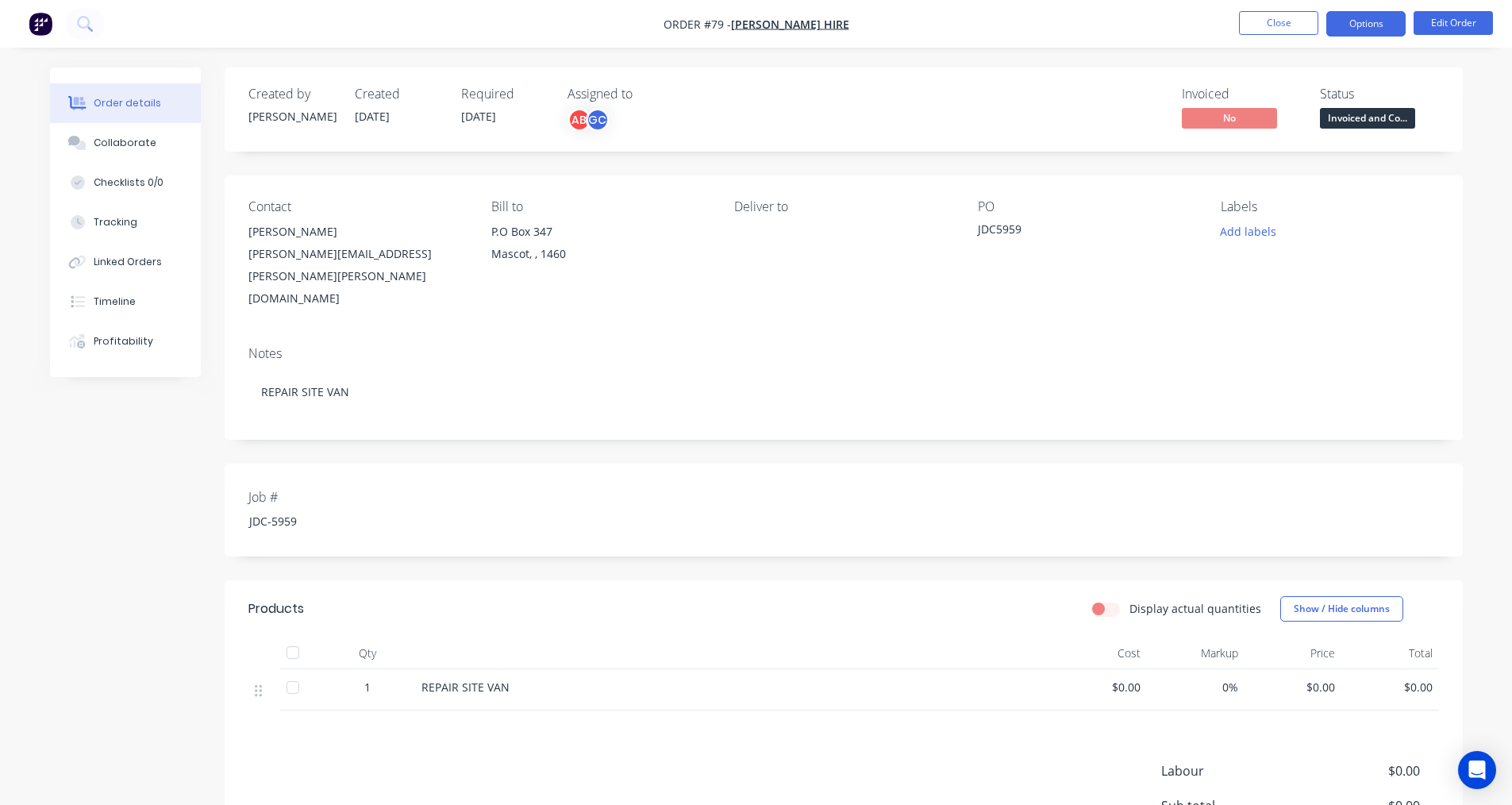
click at [1367, 21] on button "Options" at bounding box center [1366, 24] width 79 height 26
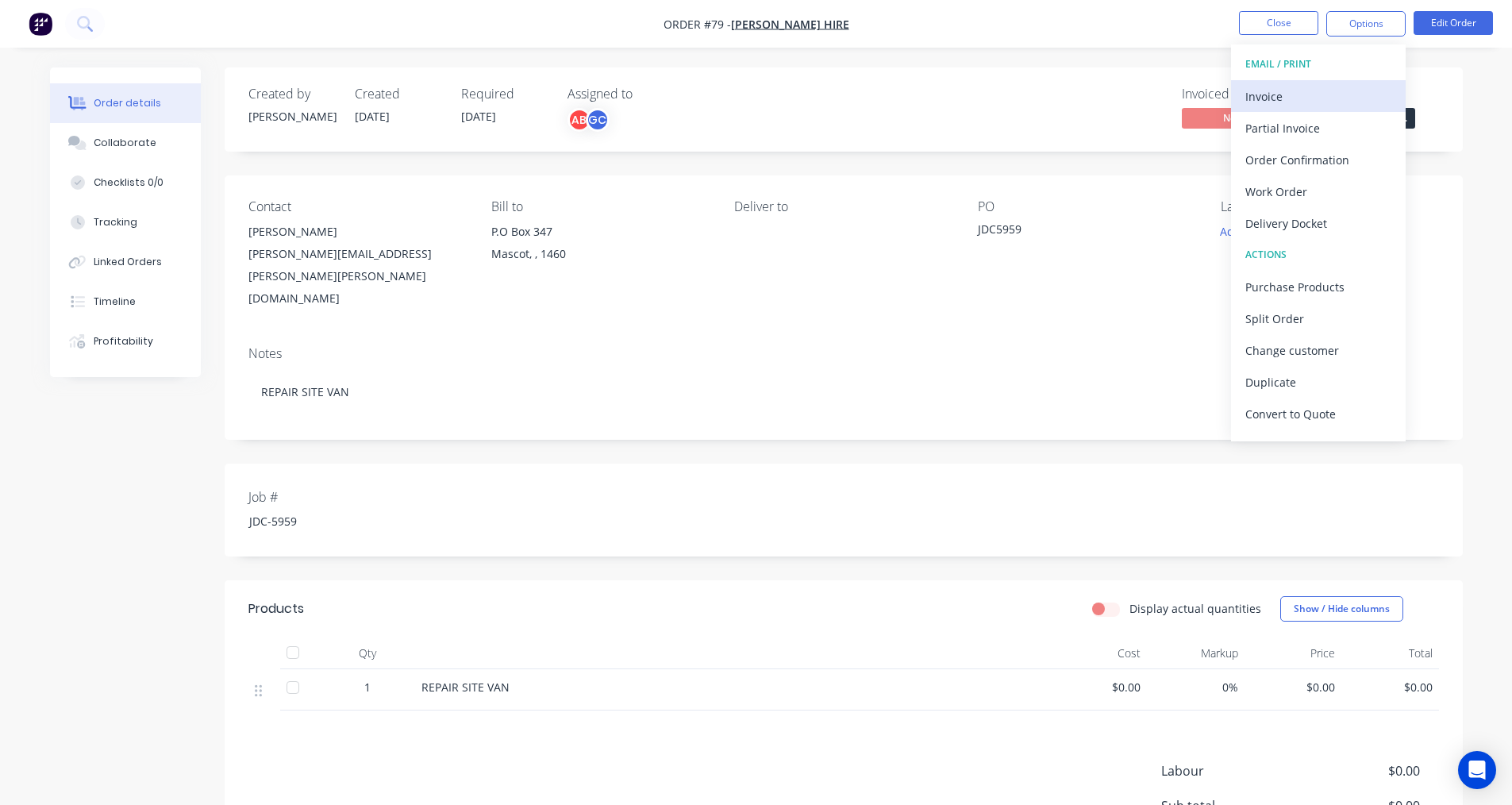
click at [1269, 104] on div "Invoice" at bounding box center [1317, 95] width 146 height 23
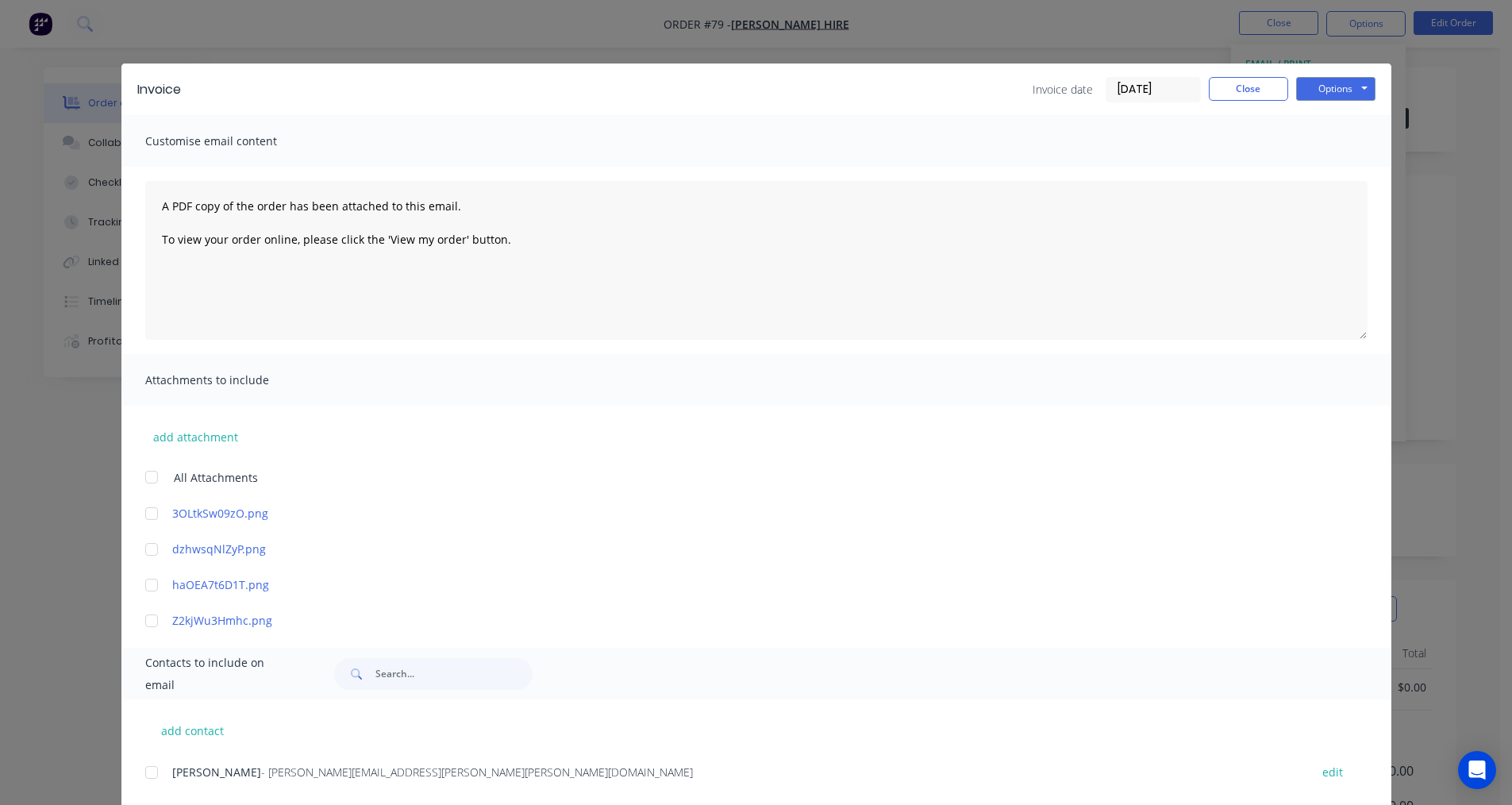
click at [1327, 102] on div "Invoice Invoice date [DATE] Close Options Preview Print Email" at bounding box center [756, 89] width 1270 height 52
click at [1331, 93] on button "Options" at bounding box center [1335, 88] width 79 height 24
click at [1303, 139] on button "Print" at bounding box center [1346, 143] width 101 height 26
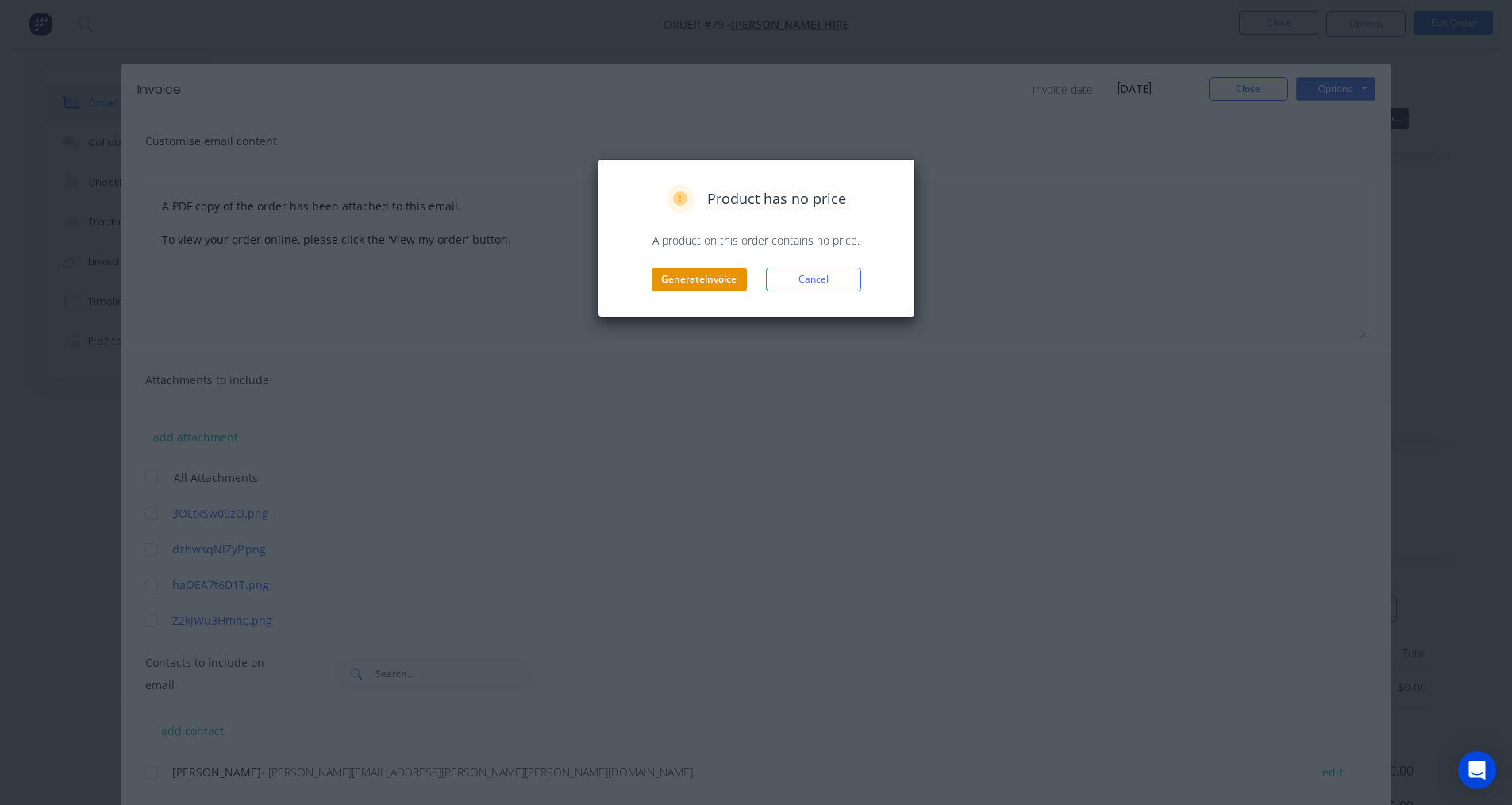
click at [690, 288] on button "Generate invoice" at bounding box center [699, 279] width 95 height 24
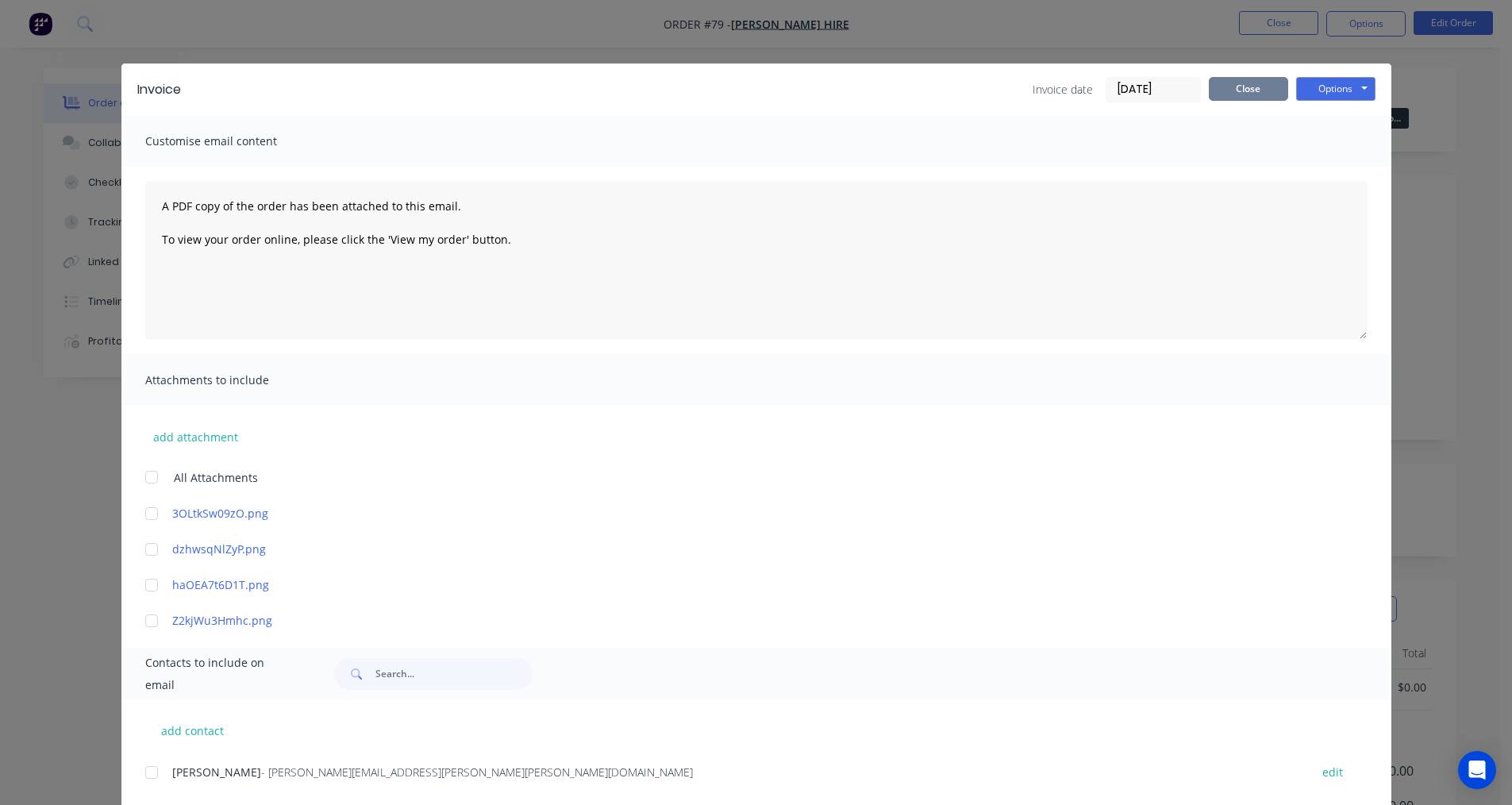
click at [1241, 93] on button "Close" at bounding box center [1249, 88] width 79 height 24
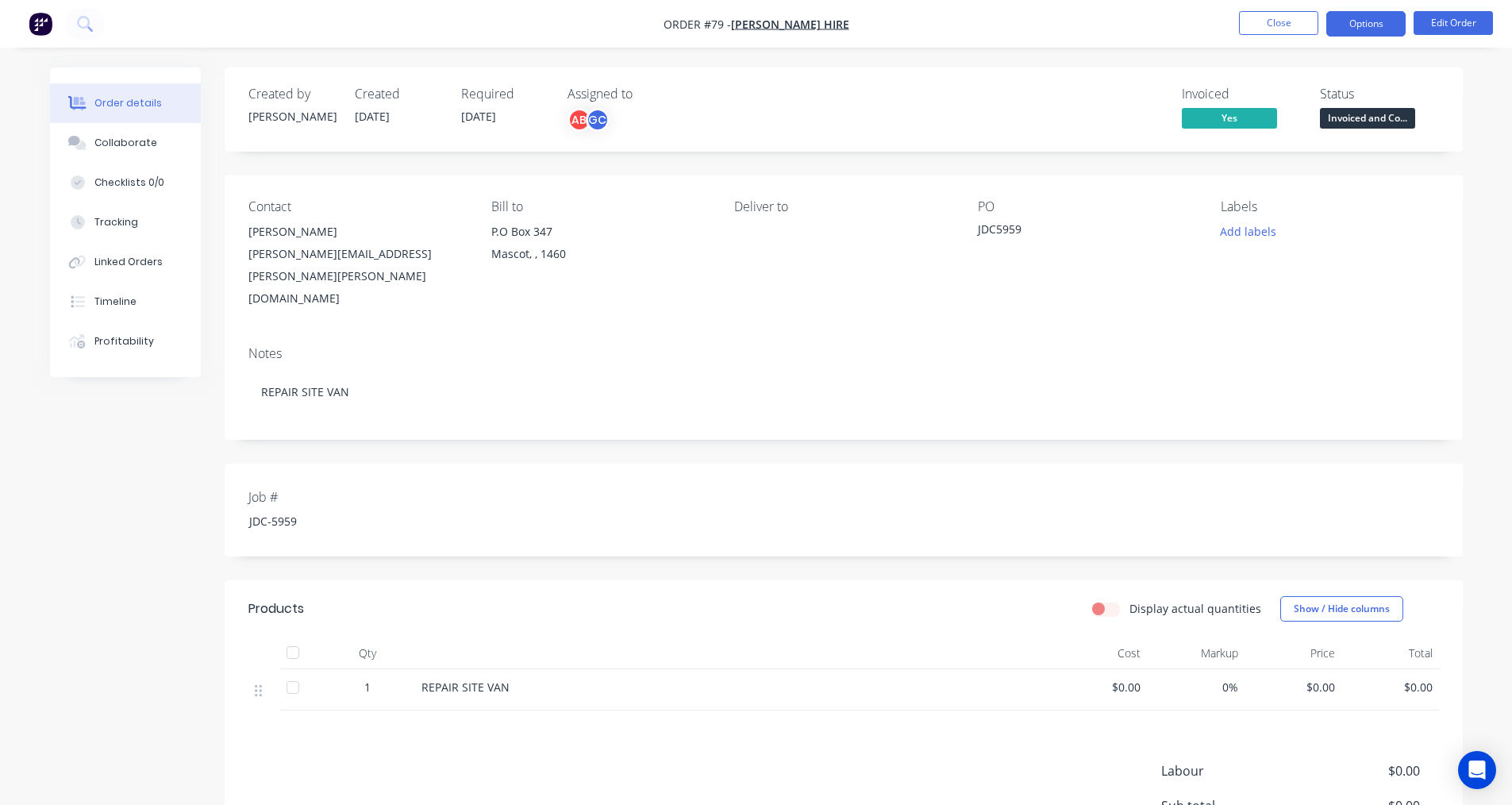
click at [1368, 28] on button "Options" at bounding box center [1366, 24] width 79 height 26
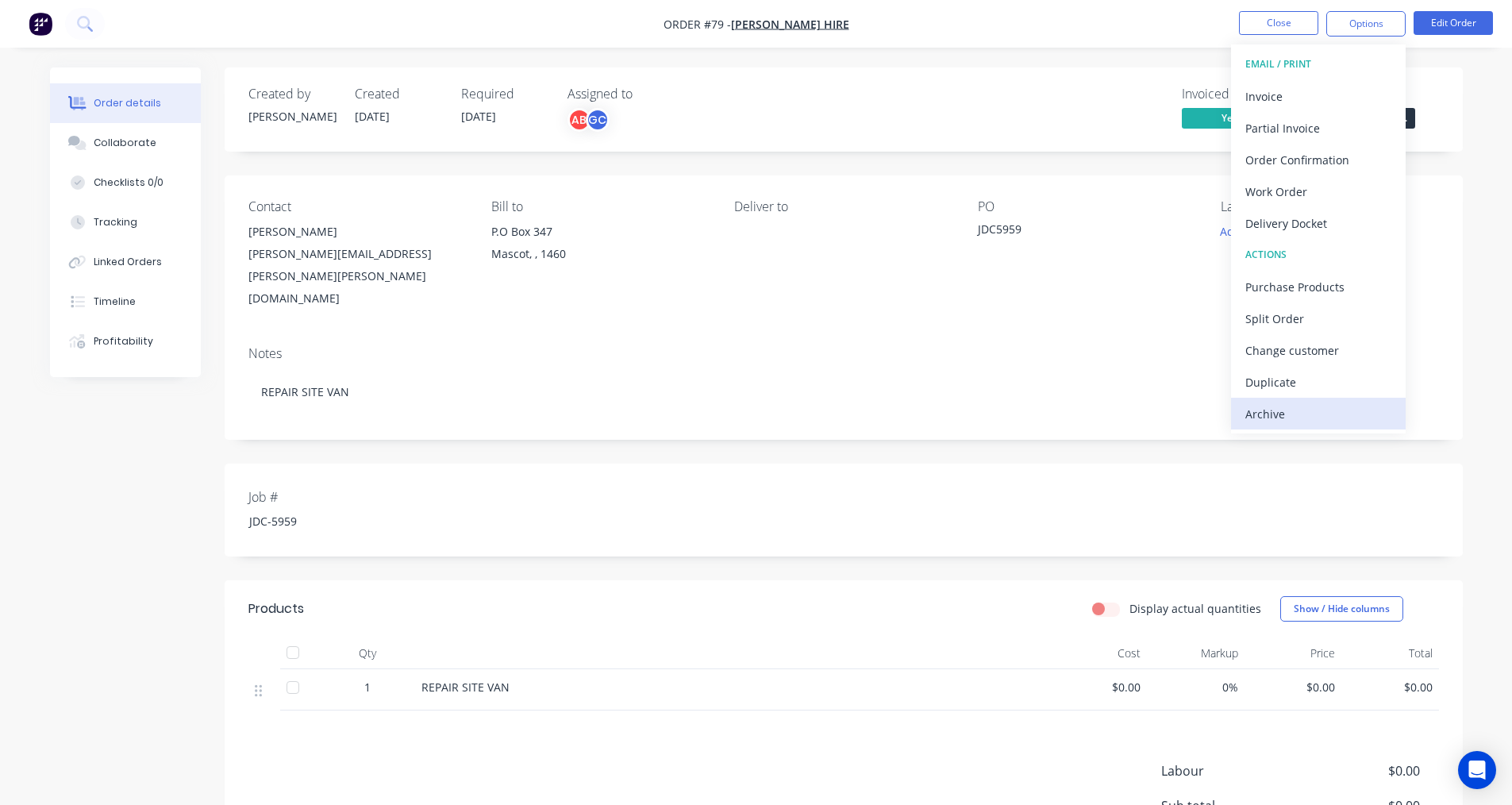
click at [1264, 413] on div "Archive" at bounding box center [1317, 413] width 146 height 23
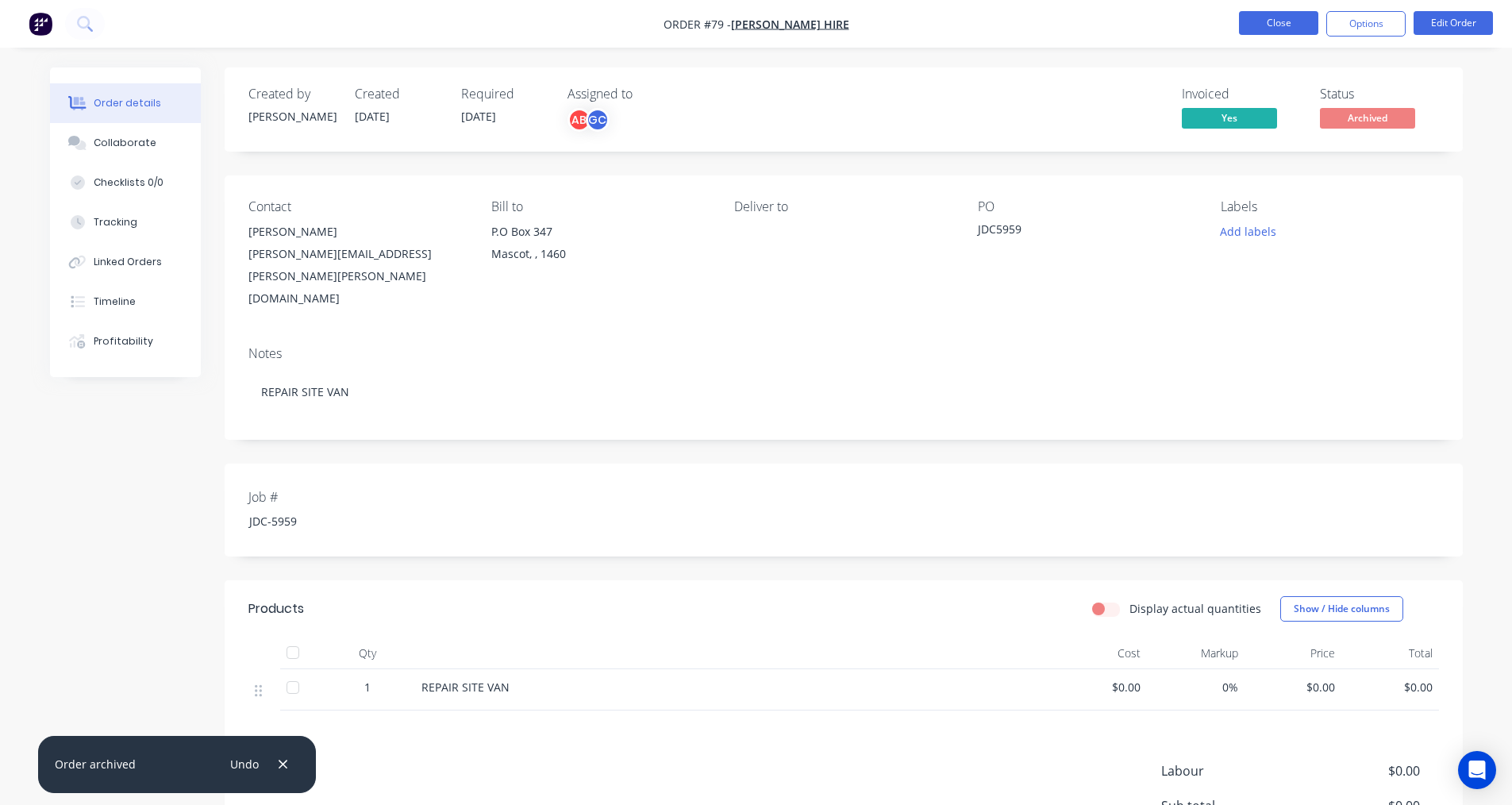
click at [1307, 18] on button "Close" at bounding box center [1279, 23] width 79 height 24
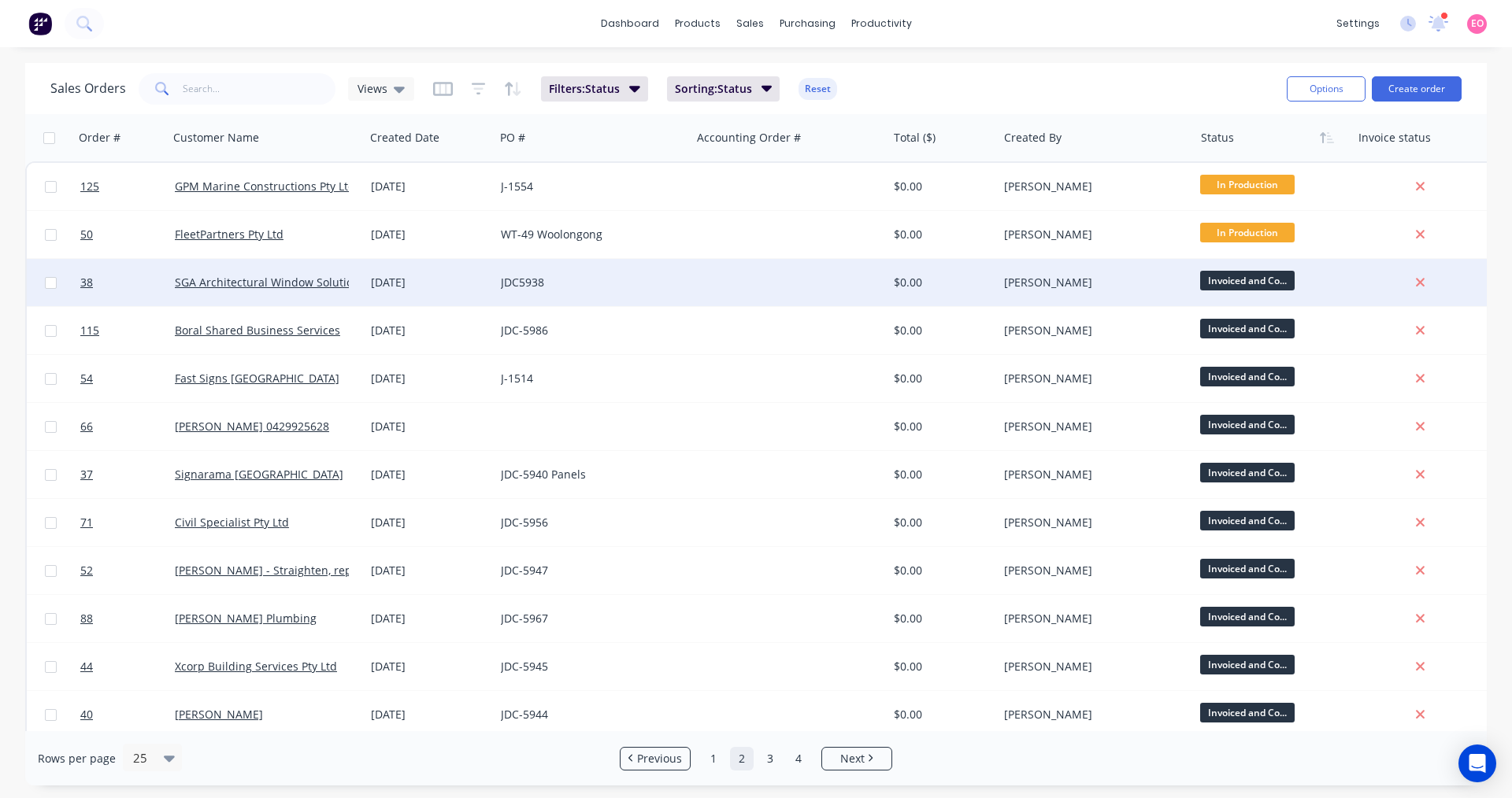
click at [769, 299] on div at bounding box center [789, 283] width 196 height 47
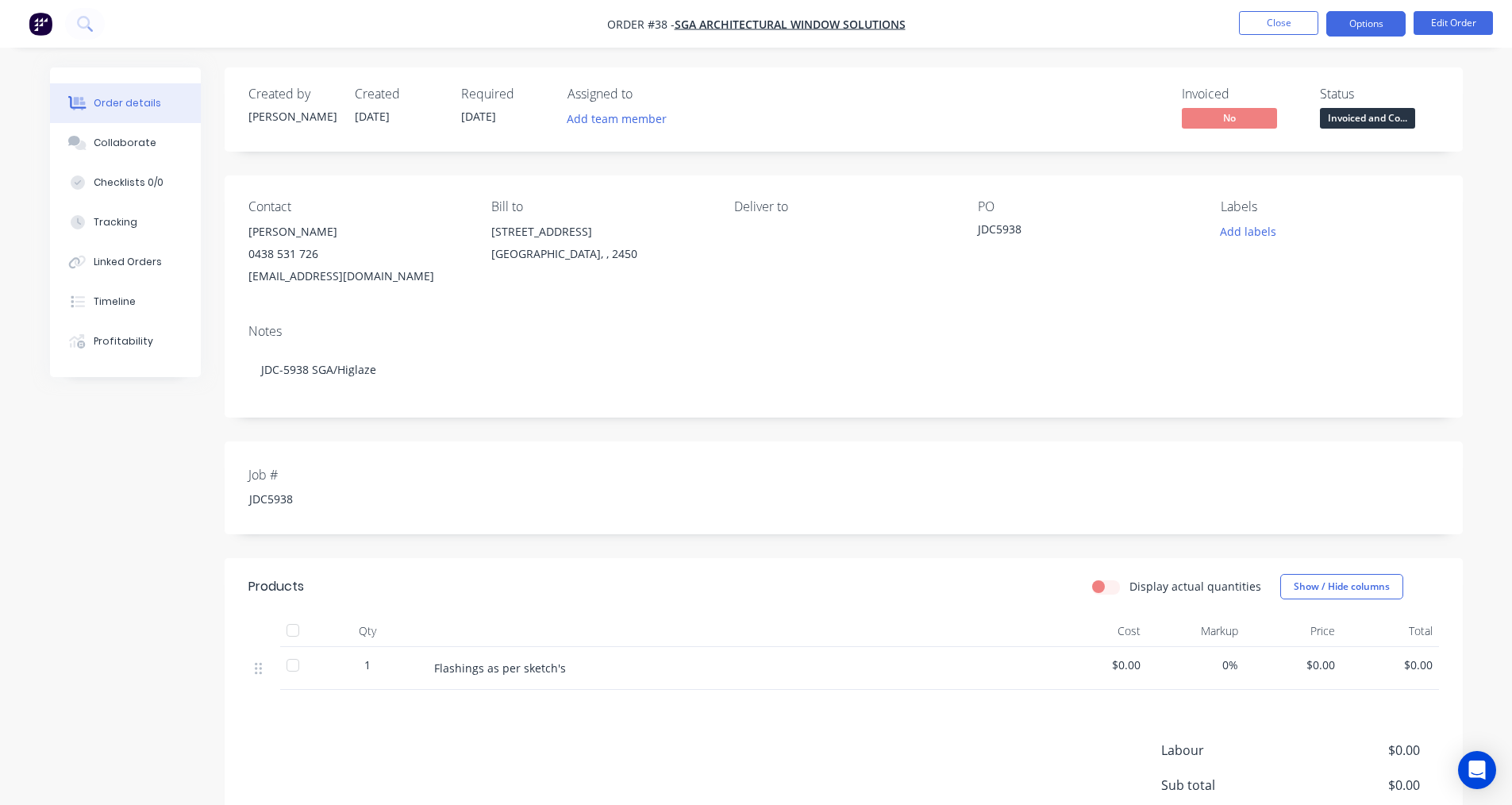
click at [1334, 20] on button "Options" at bounding box center [1366, 24] width 79 height 26
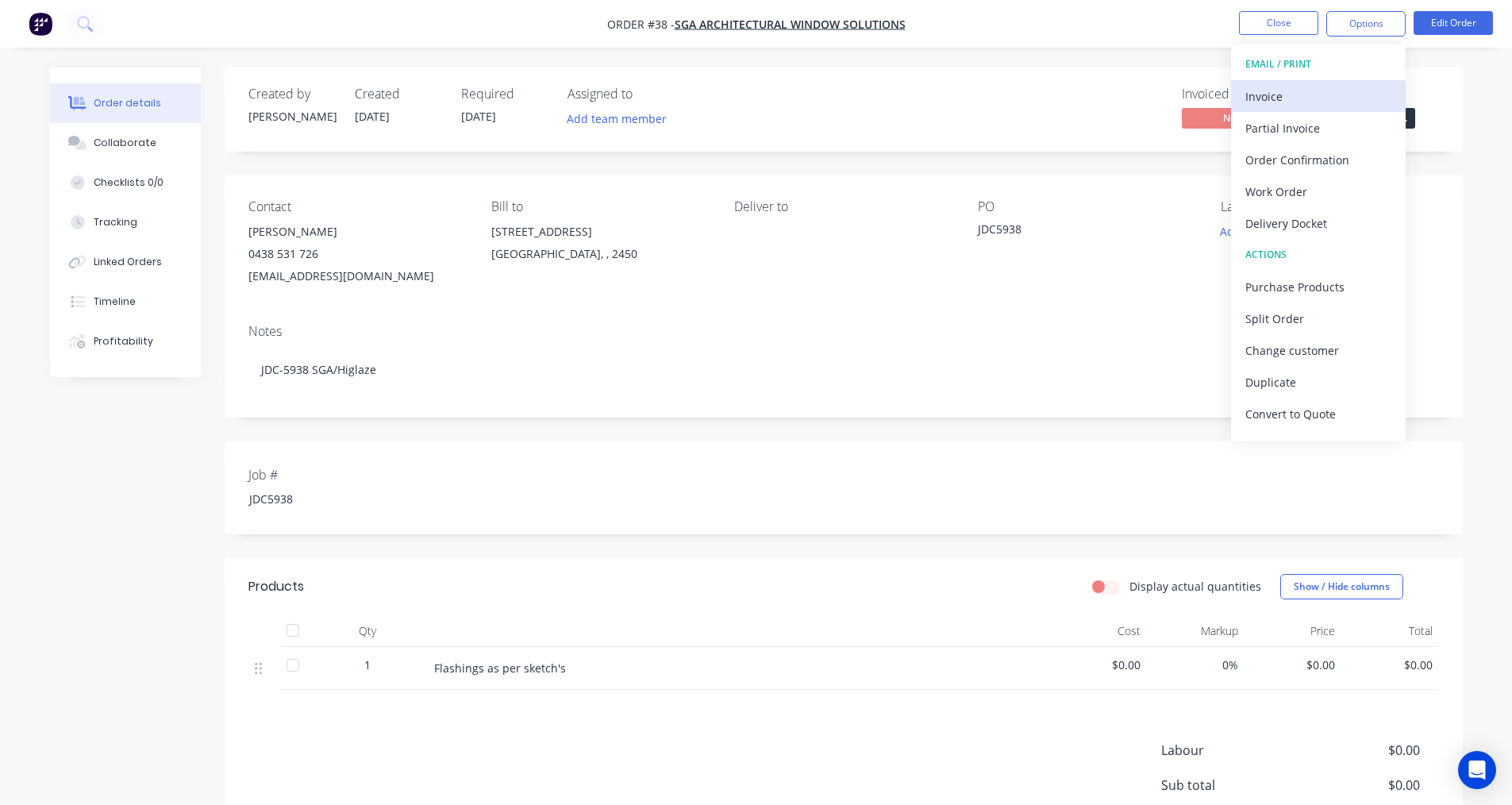
click at [1268, 104] on div "Invoice" at bounding box center [1317, 95] width 146 height 23
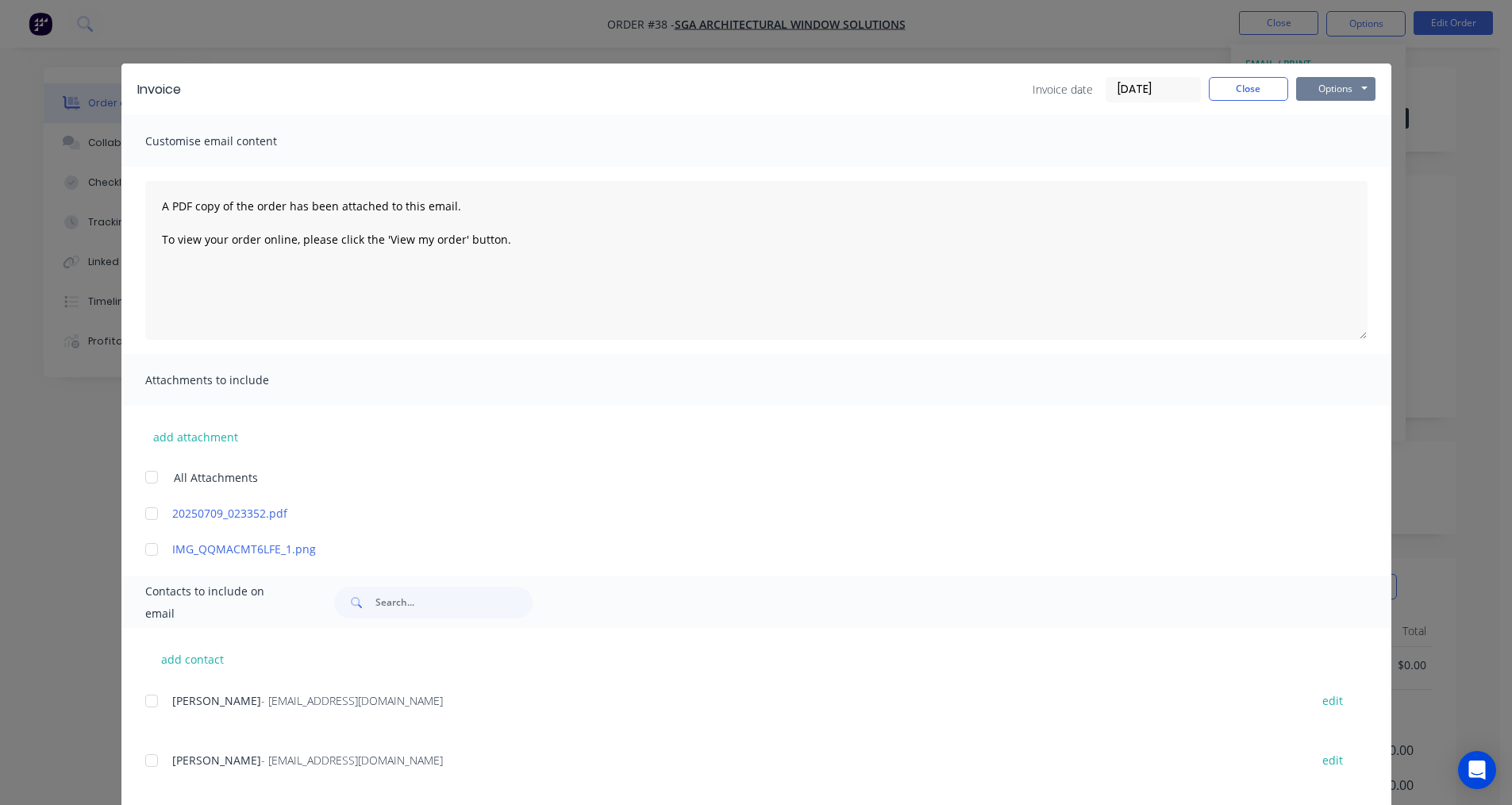
click at [1331, 84] on button "Options" at bounding box center [1335, 88] width 79 height 24
click at [1301, 136] on button "Print" at bounding box center [1346, 143] width 101 height 26
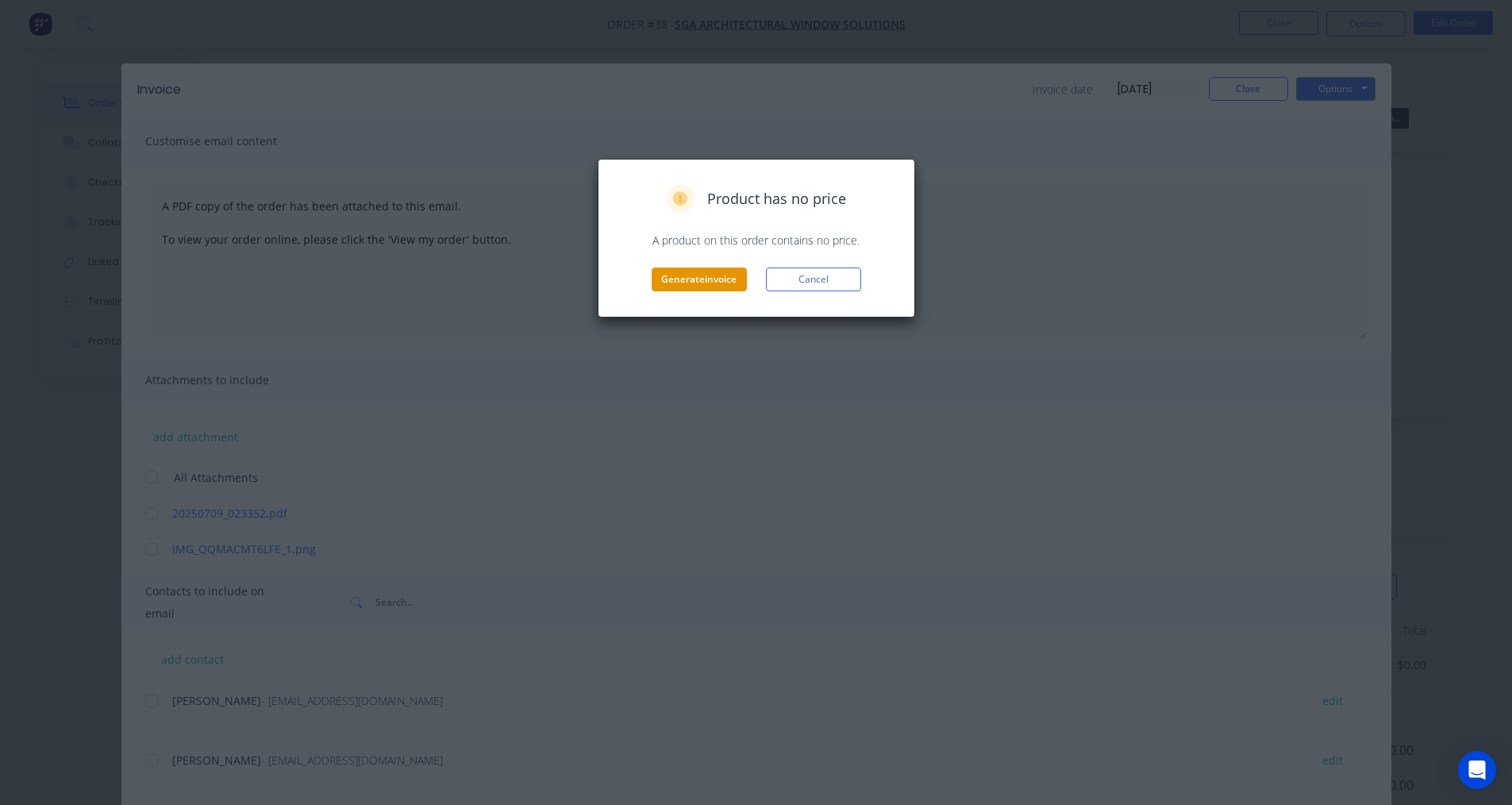
click at [730, 285] on button "Generate invoice" at bounding box center [699, 279] width 95 height 24
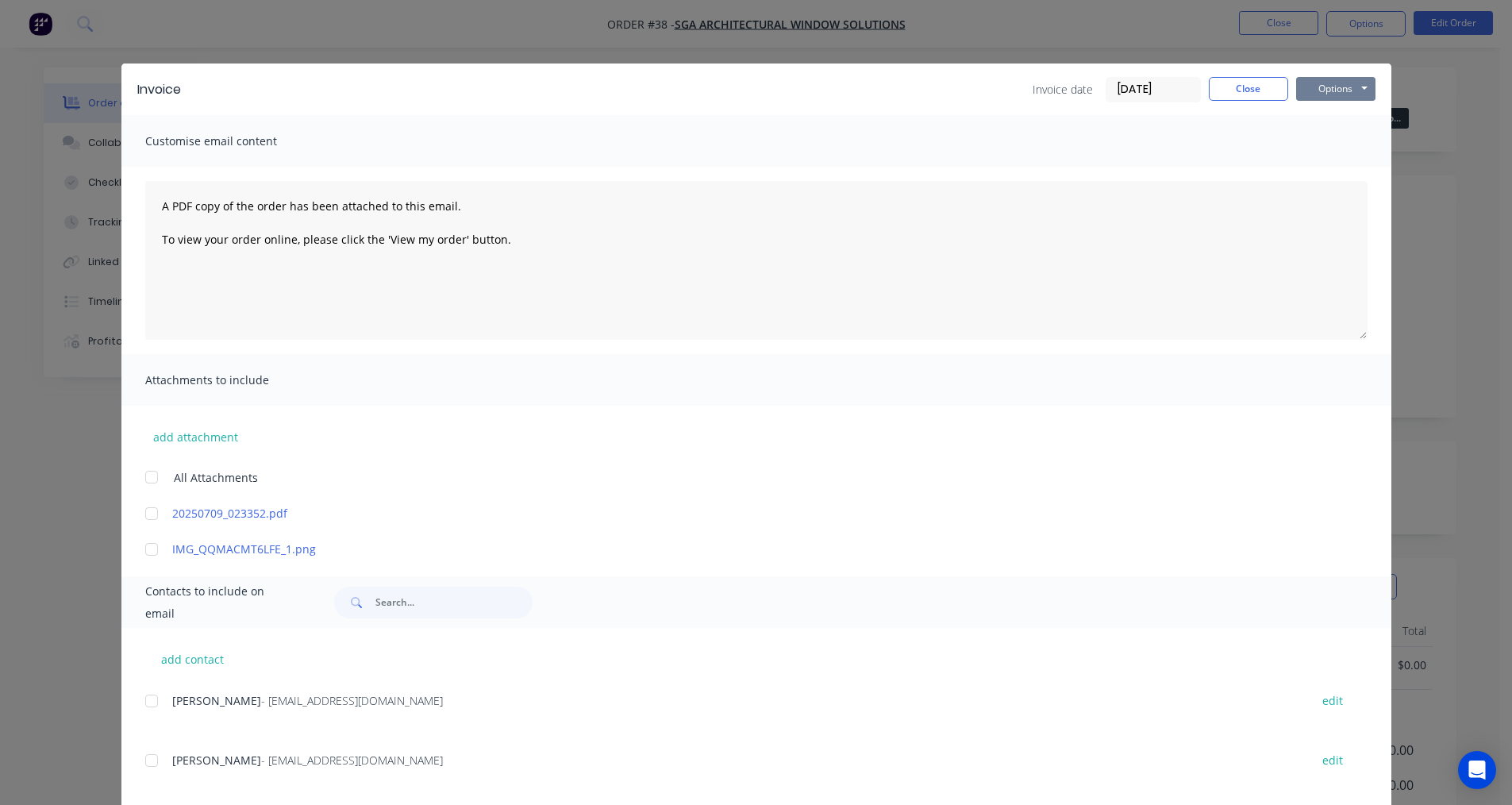
click at [1356, 88] on button "Options" at bounding box center [1335, 88] width 79 height 24
click at [1316, 142] on button "Print" at bounding box center [1346, 143] width 101 height 26
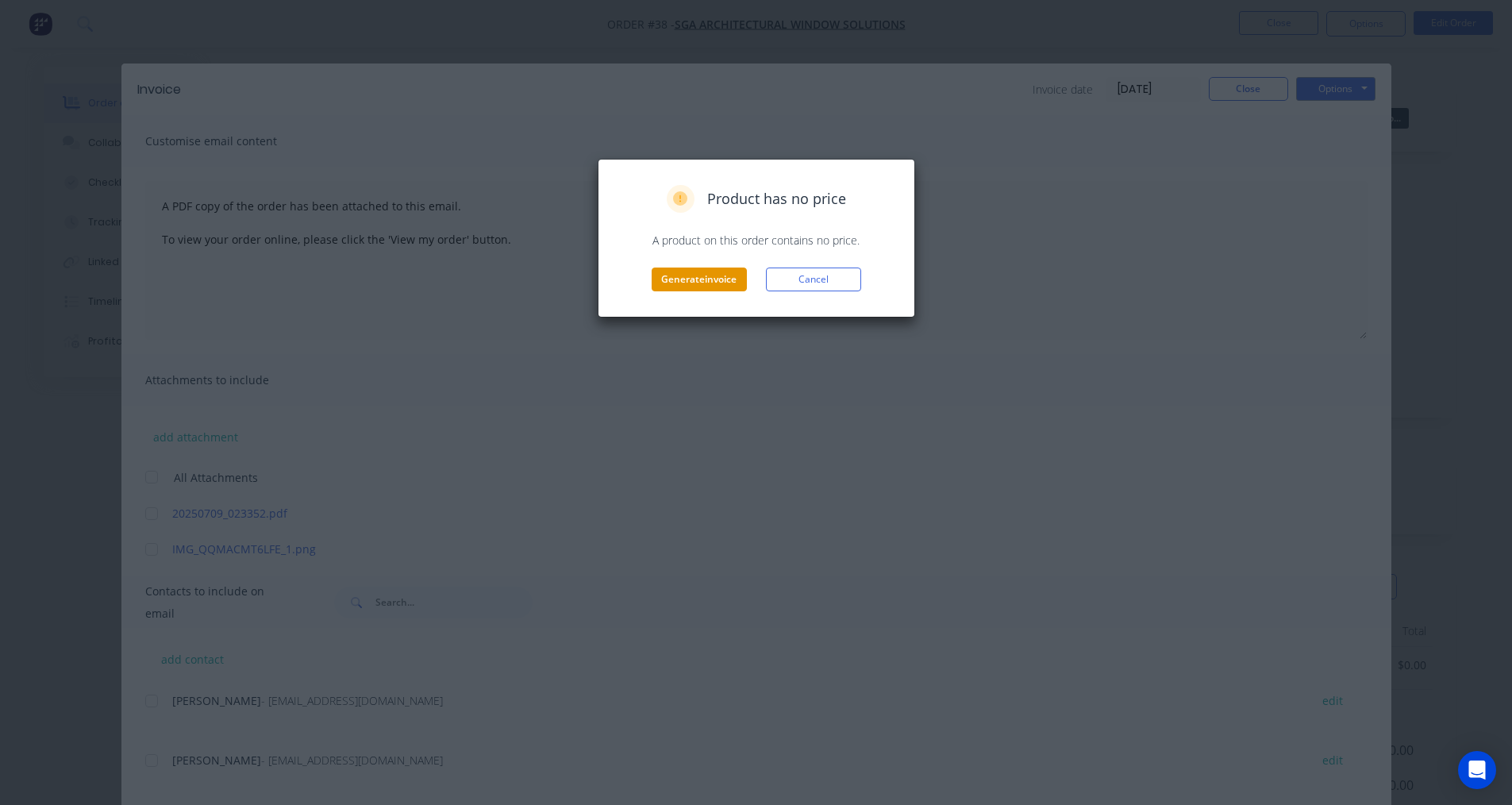
click at [731, 279] on button "Generate invoice" at bounding box center [699, 279] width 95 height 24
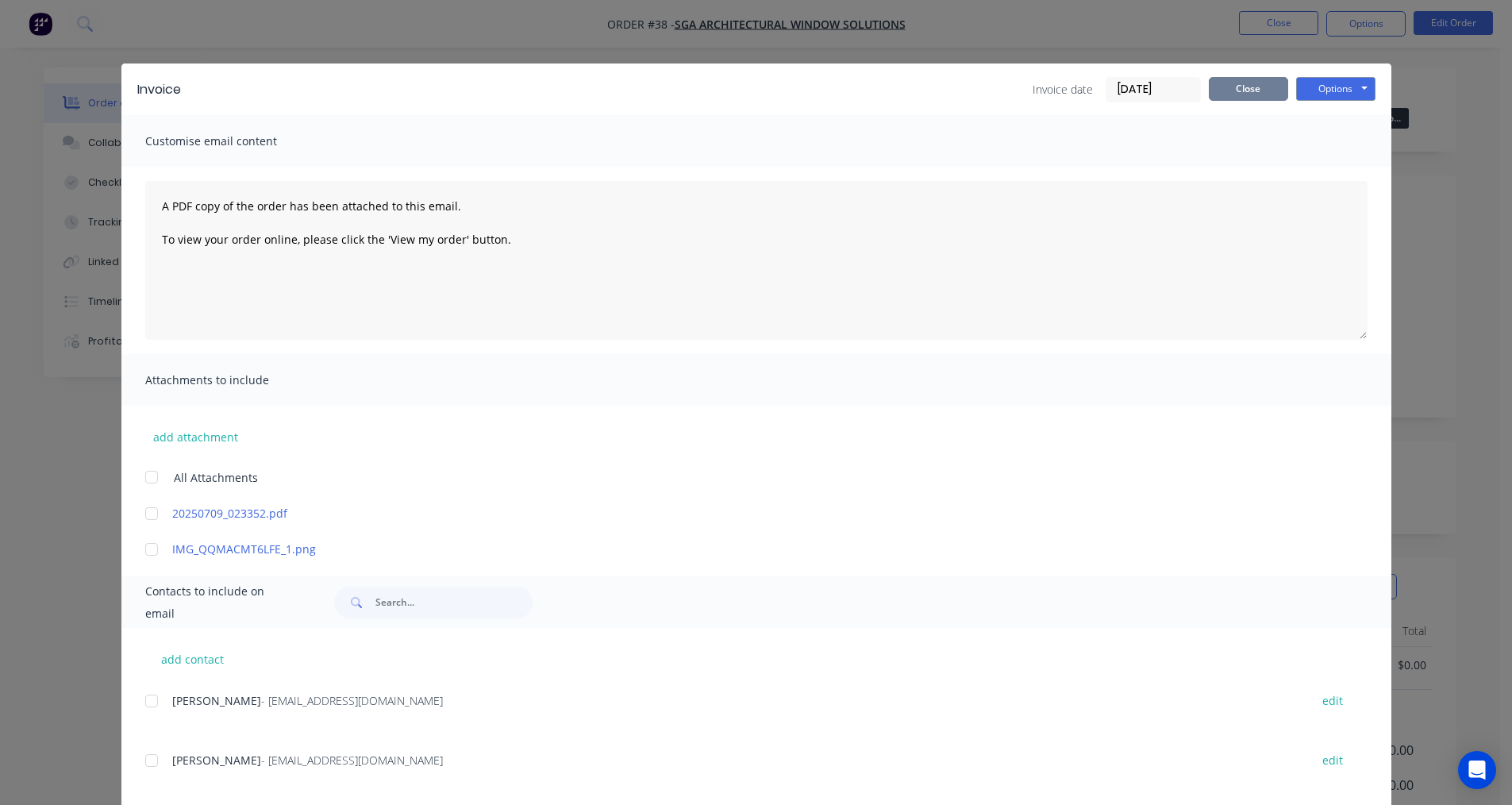
click at [1231, 81] on button "Close" at bounding box center [1249, 88] width 79 height 24
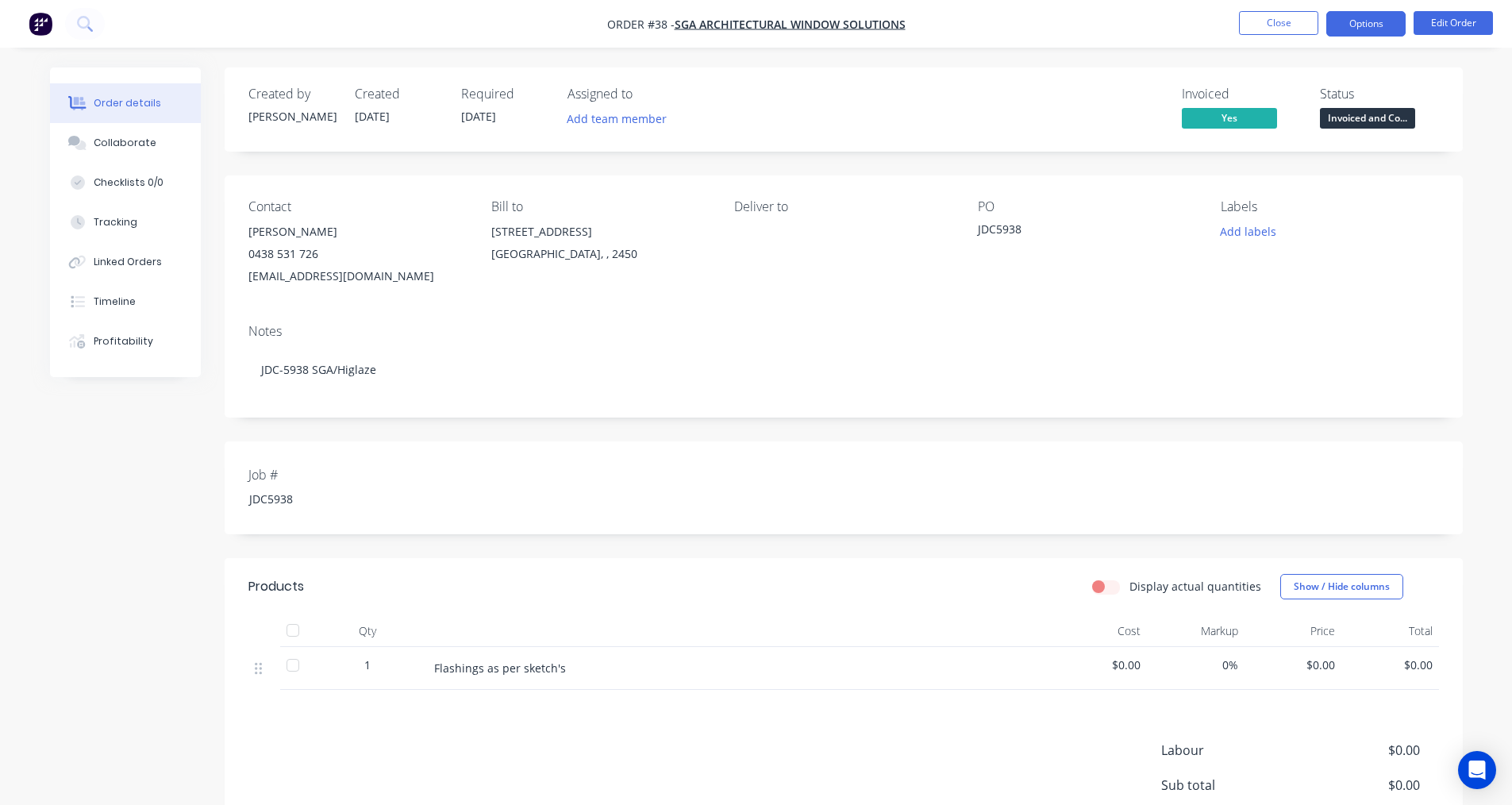
click at [1386, 25] on button "Options" at bounding box center [1366, 24] width 79 height 26
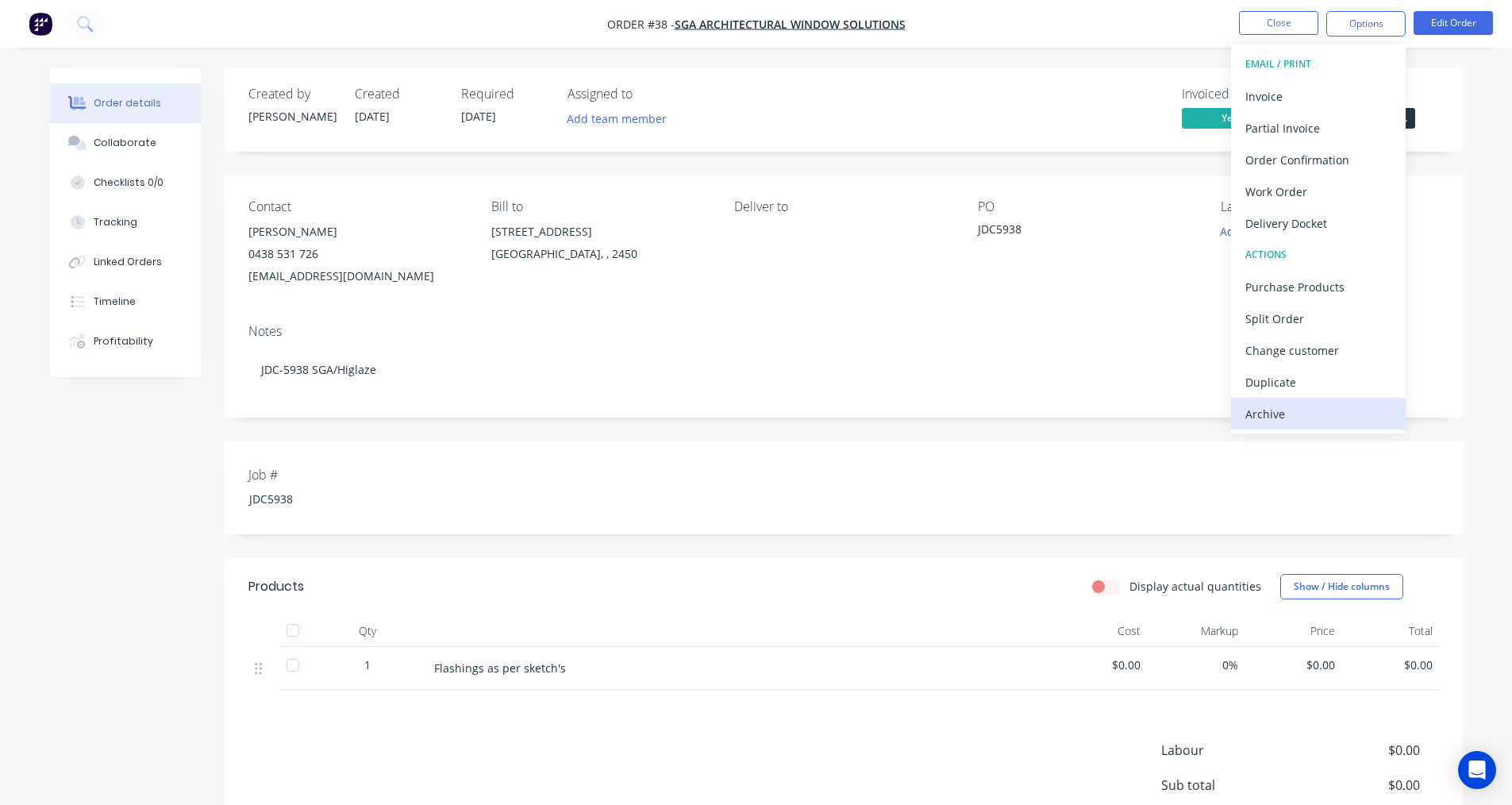
click at [1310, 406] on div "Archive" at bounding box center [1317, 413] width 146 height 23
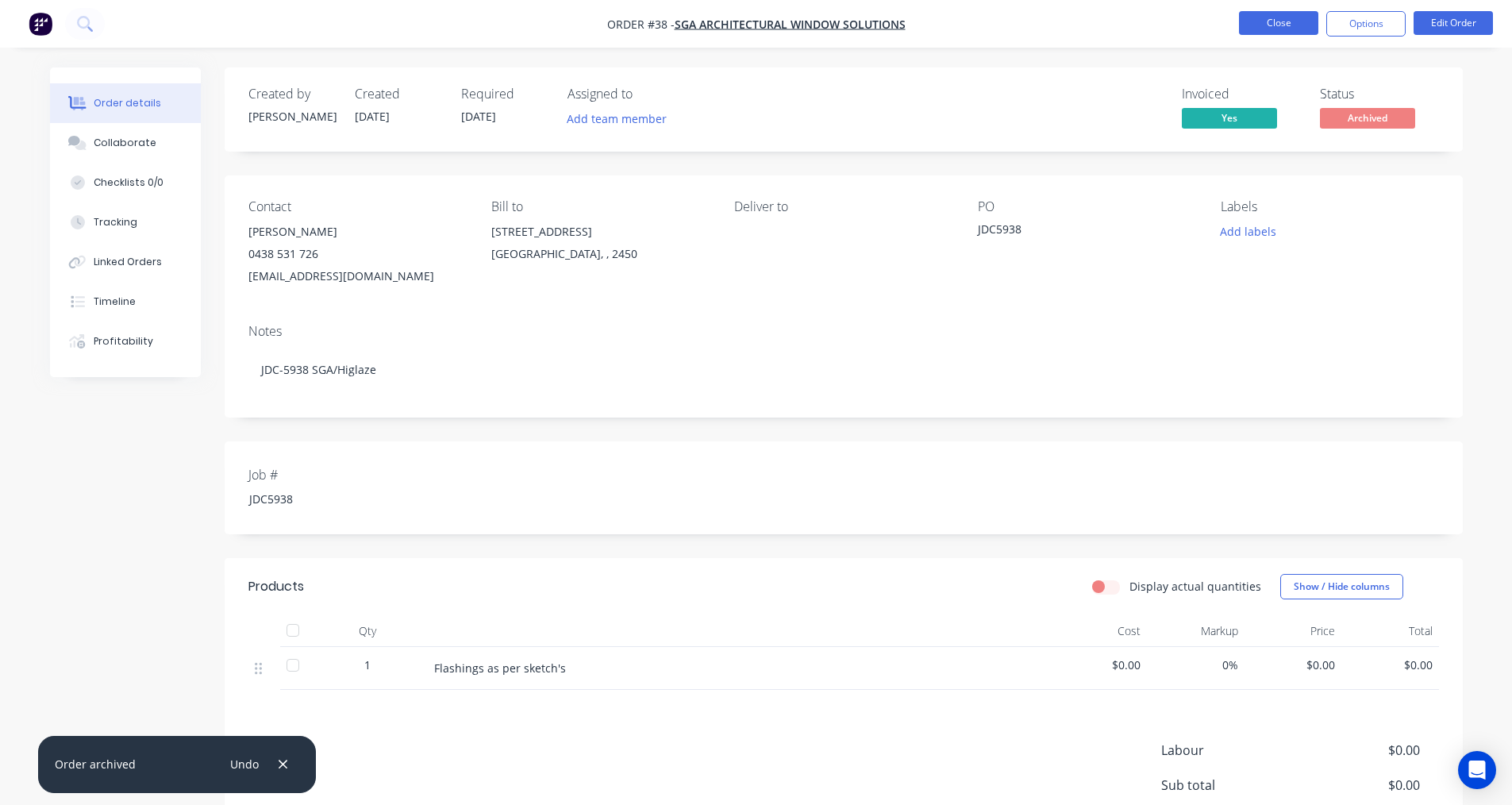
click at [1280, 21] on button "Close" at bounding box center [1279, 23] width 79 height 24
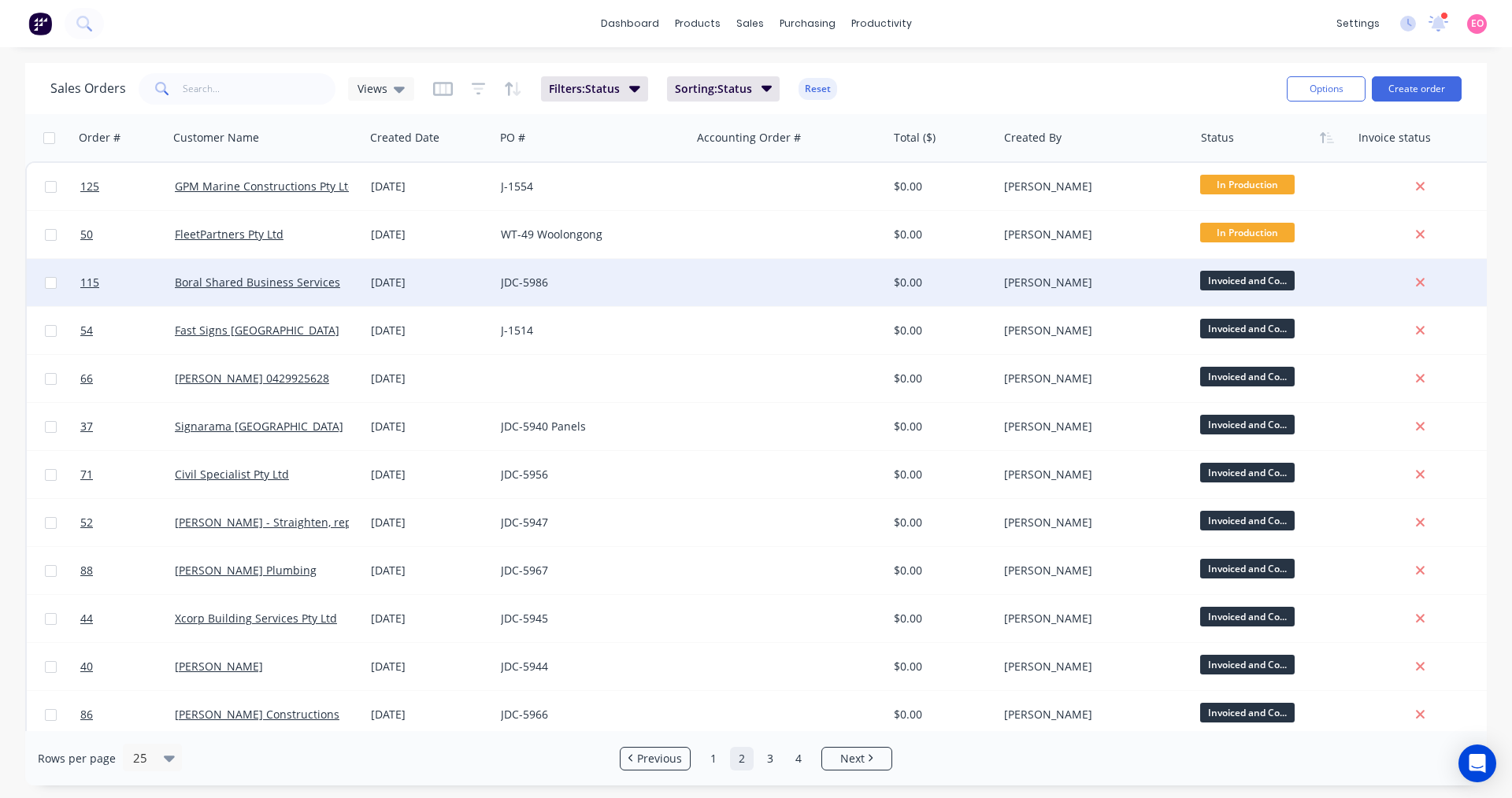
click at [600, 289] on div "JDC-5986" at bounding box center [587, 283] width 174 height 16
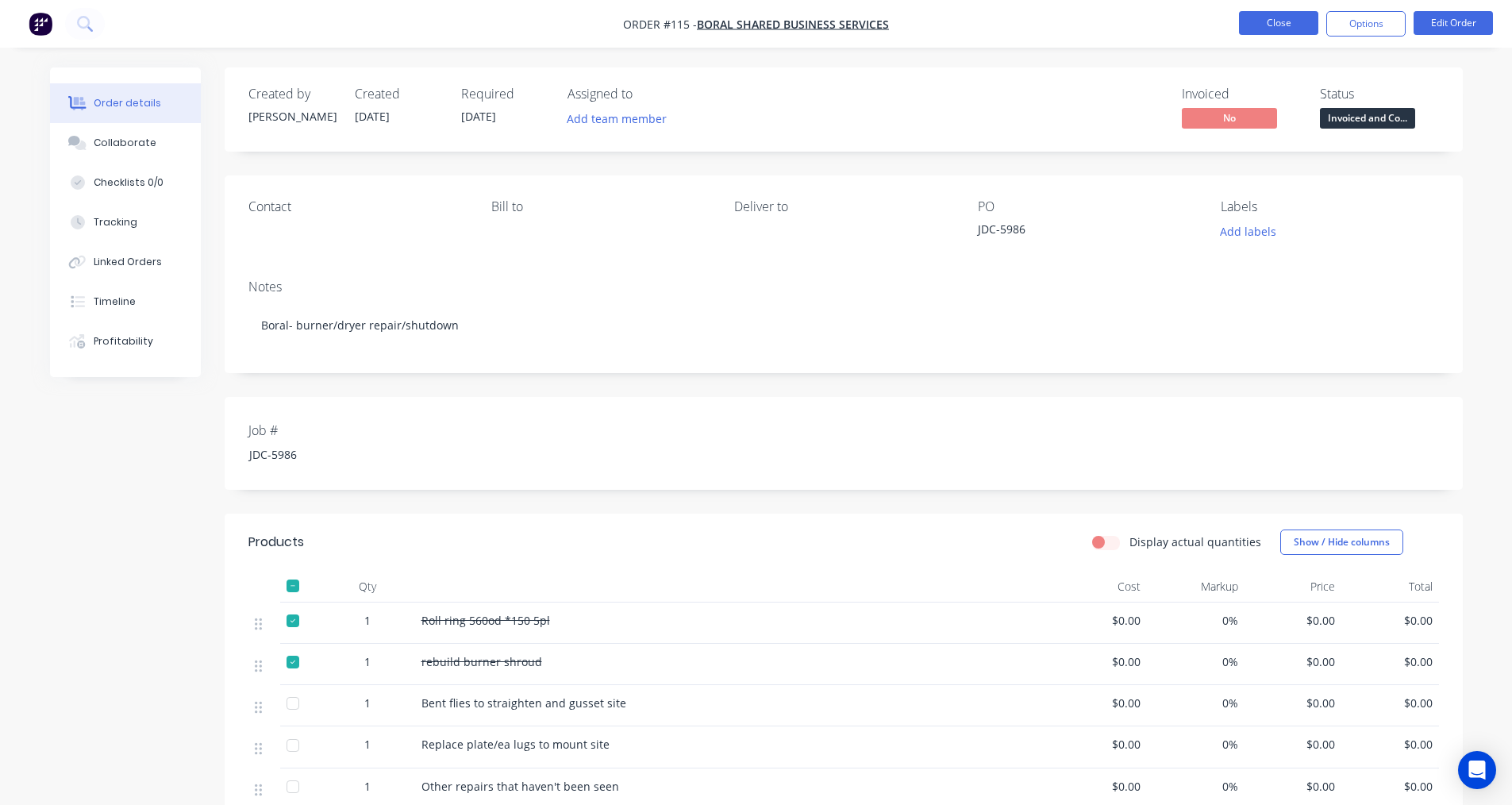
click at [1276, 22] on button "Close" at bounding box center [1279, 23] width 79 height 24
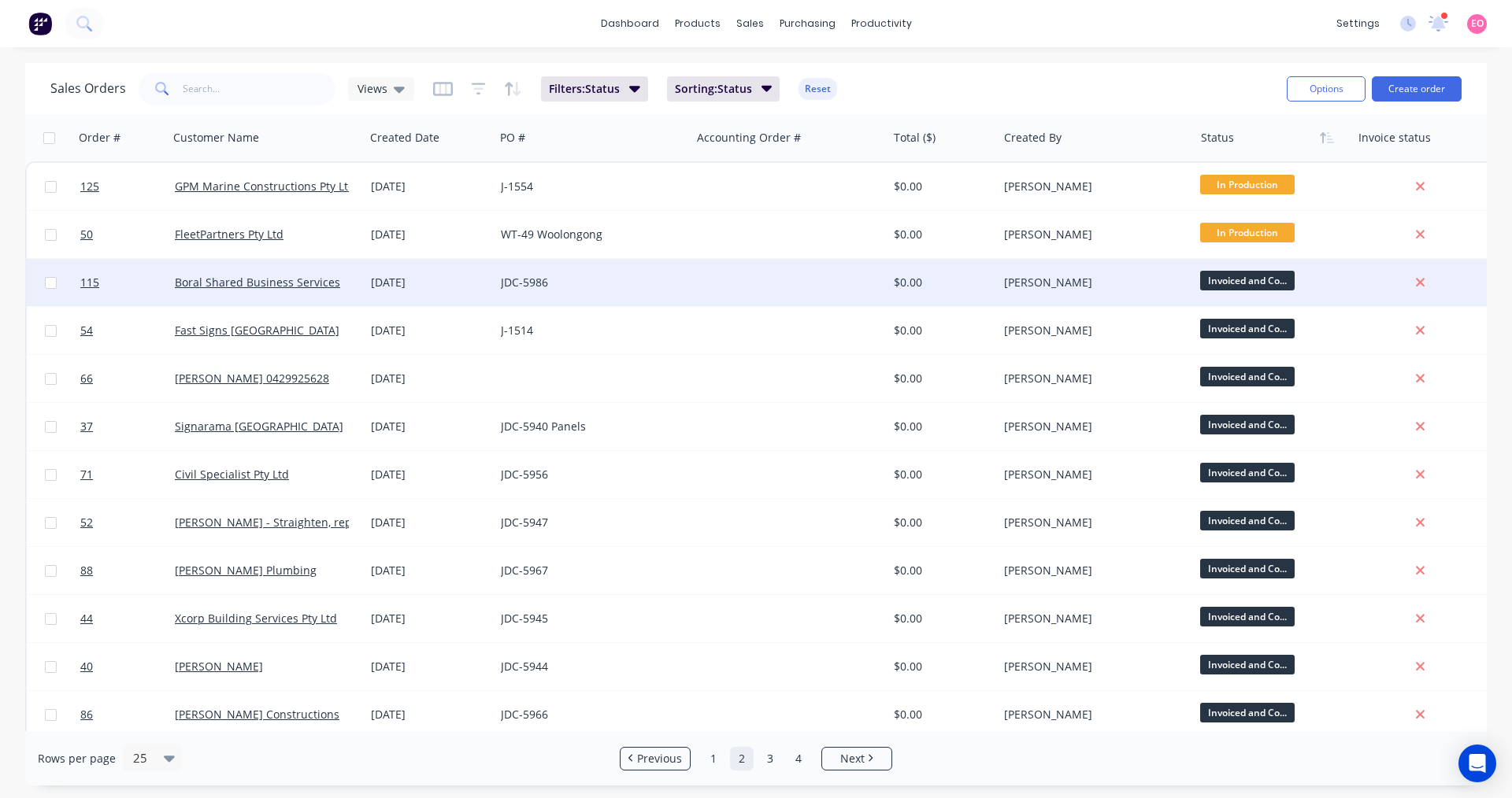
click at [601, 285] on div "JDC-5986" at bounding box center [587, 283] width 174 height 16
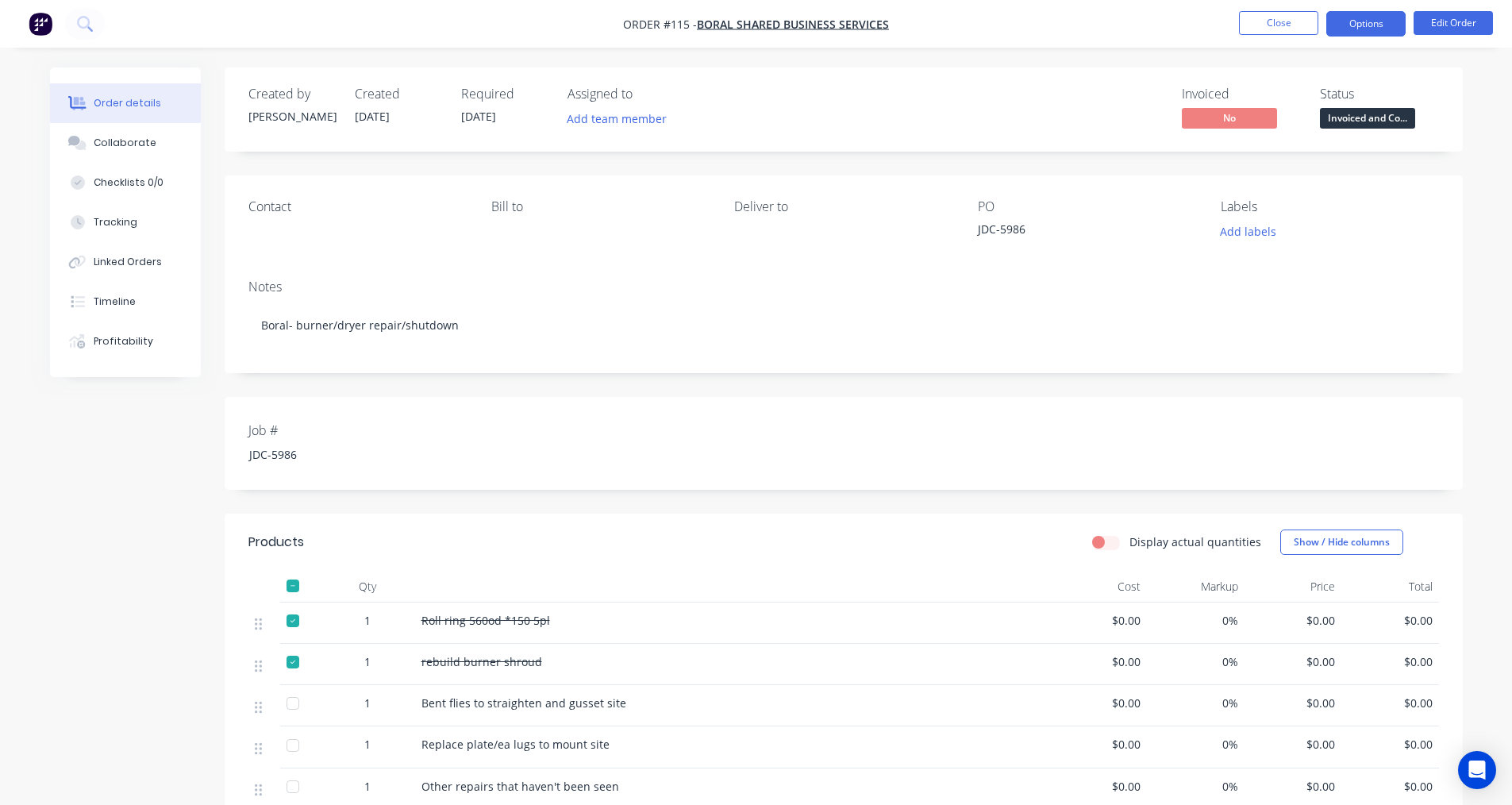
click at [1369, 25] on button "Options" at bounding box center [1366, 24] width 79 height 26
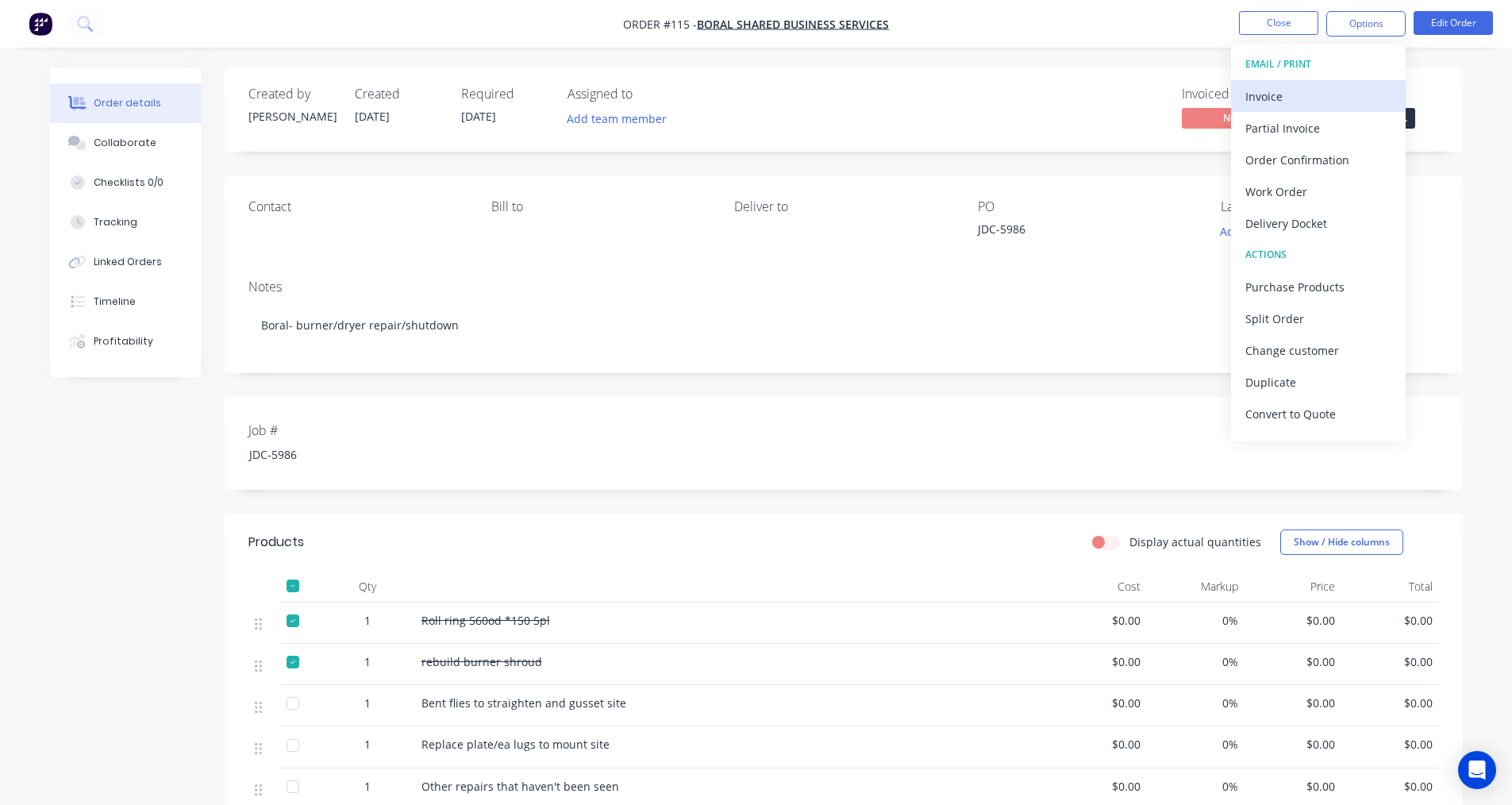
click at [1260, 96] on div "Invoice" at bounding box center [1317, 95] width 146 height 23
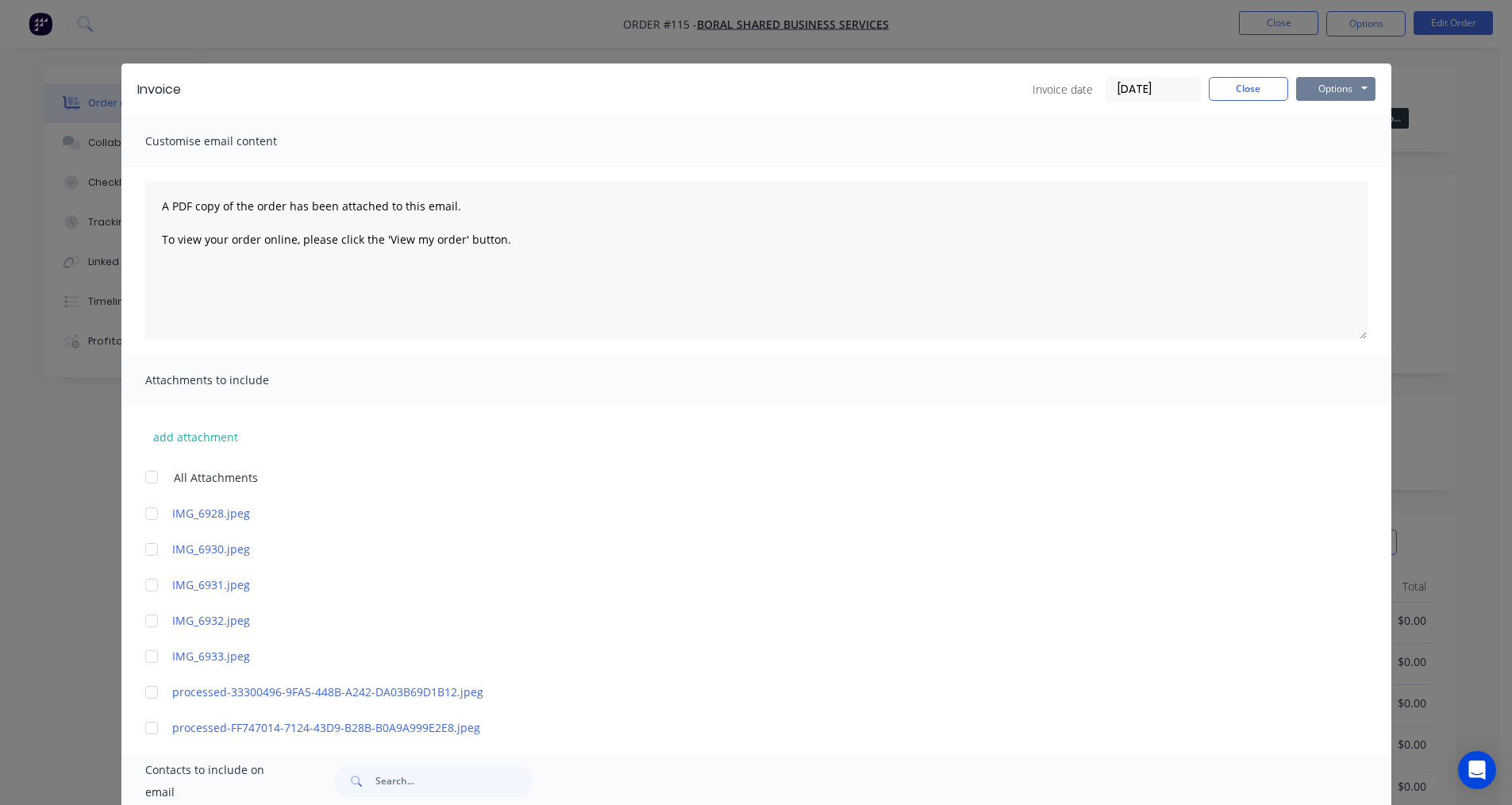
click at [1315, 87] on button "Options" at bounding box center [1335, 88] width 79 height 24
click at [1312, 140] on button "Print" at bounding box center [1346, 143] width 101 height 26
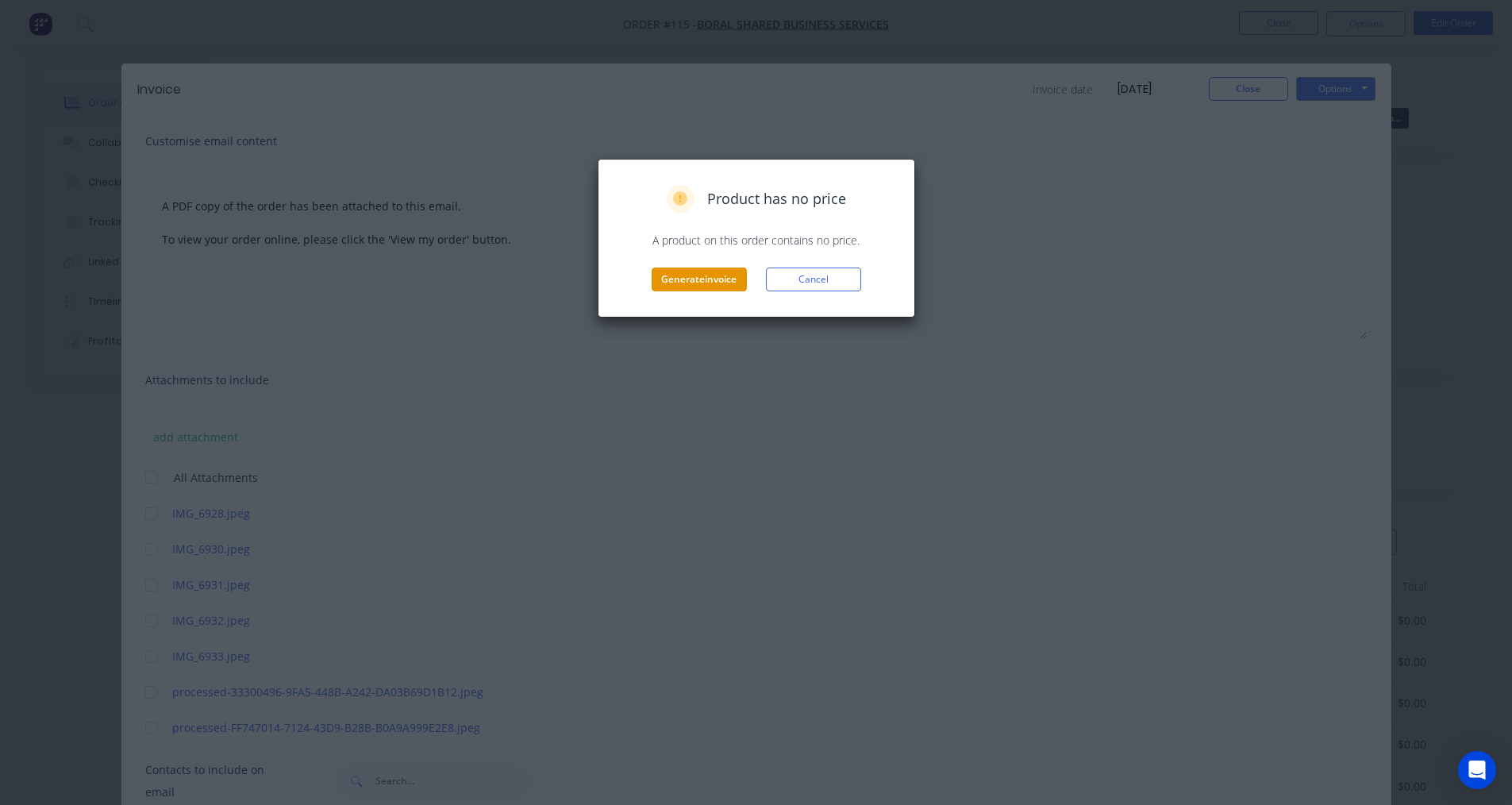
click at [692, 278] on button "Generate invoice" at bounding box center [699, 279] width 95 height 24
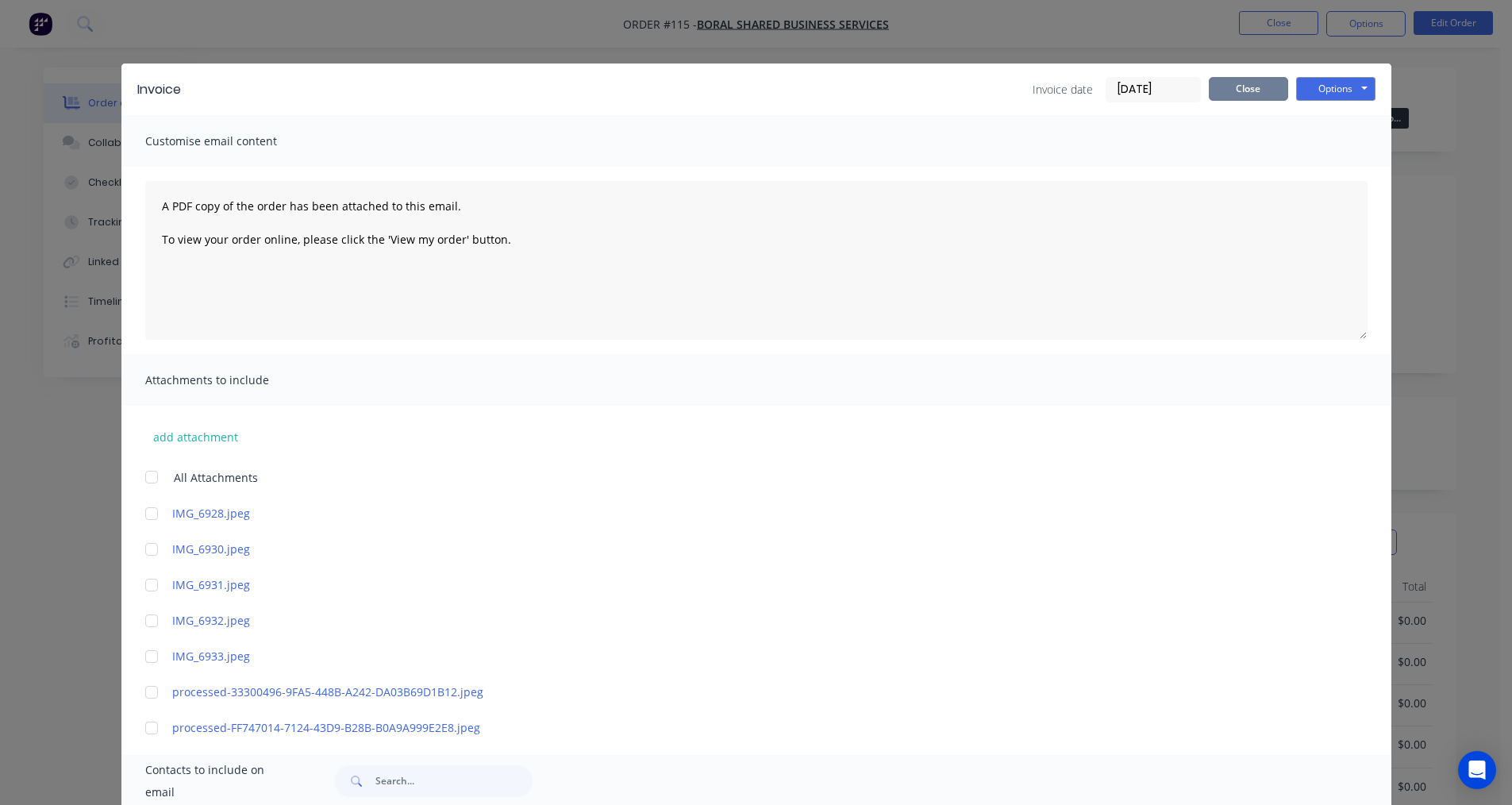
click at [1268, 94] on button "Close" at bounding box center [1249, 88] width 79 height 24
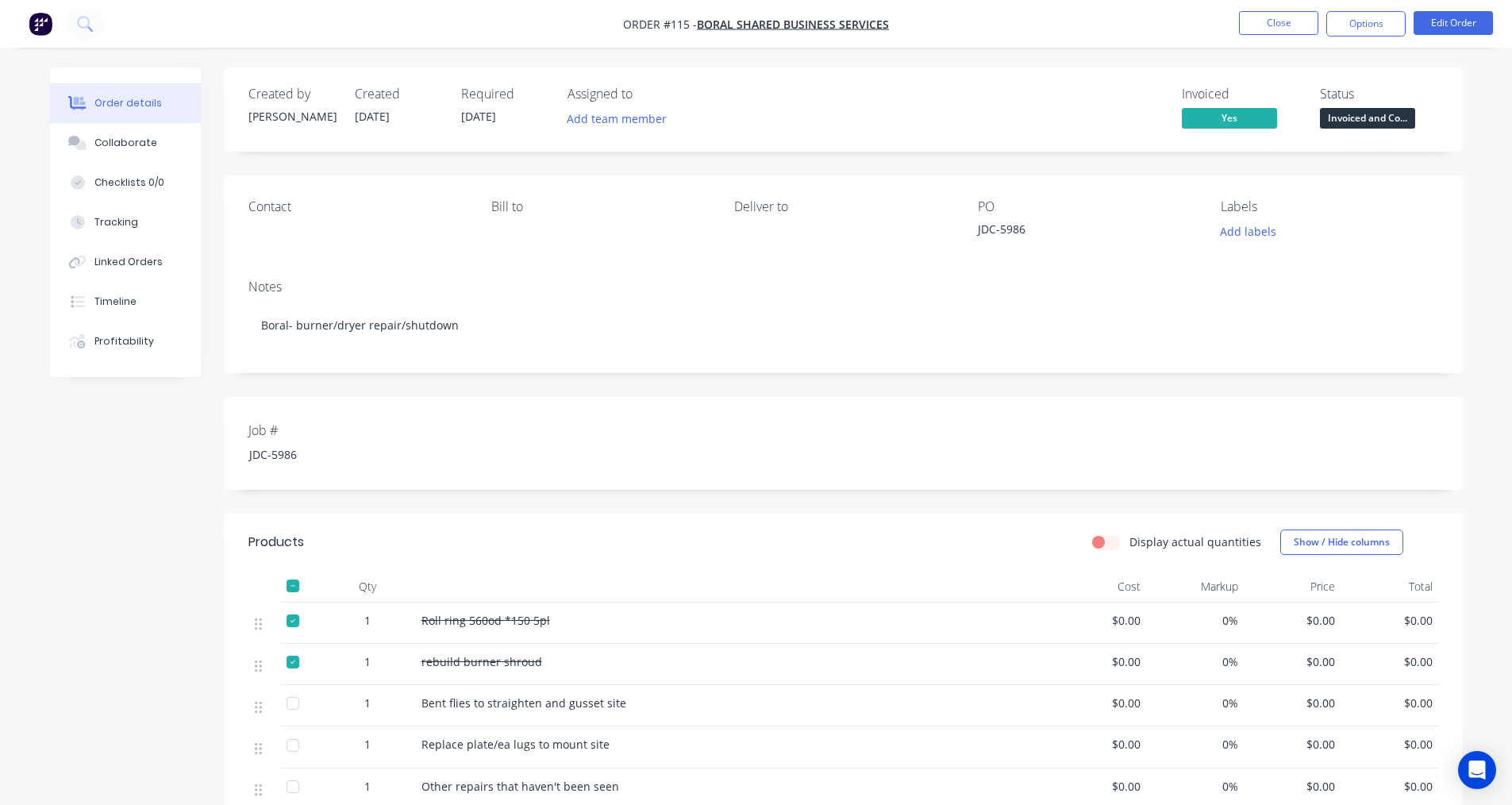
drag, startPoint x: 1360, startPoint y: 26, endPoint x: 1360, endPoint y: 39, distance: 13.0
click at [1360, 25] on button "Options" at bounding box center [1366, 24] width 79 height 26
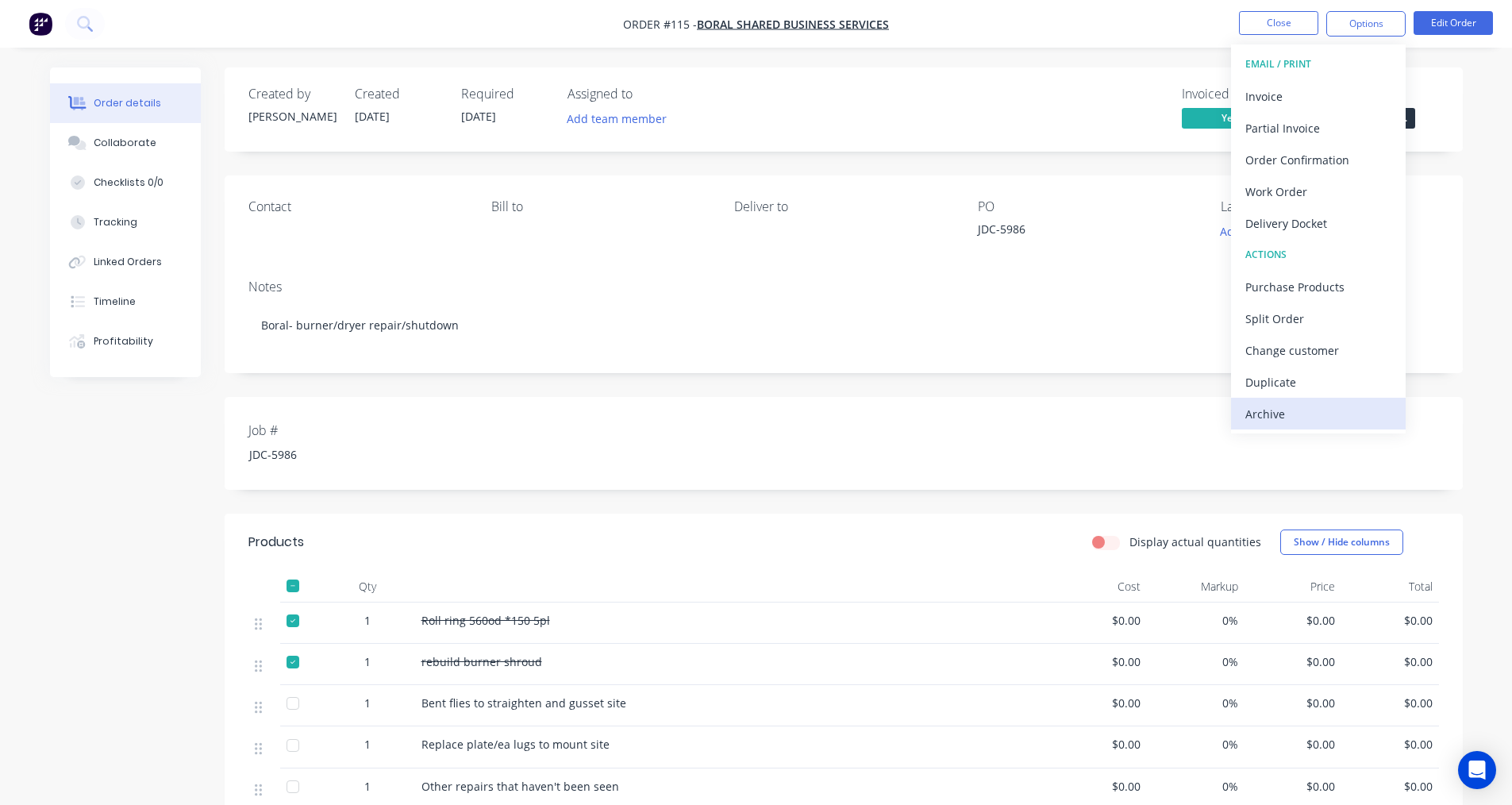
click at [1278, 405] on div "Archive" at bounding box center [1317, 413] width 146 height 23
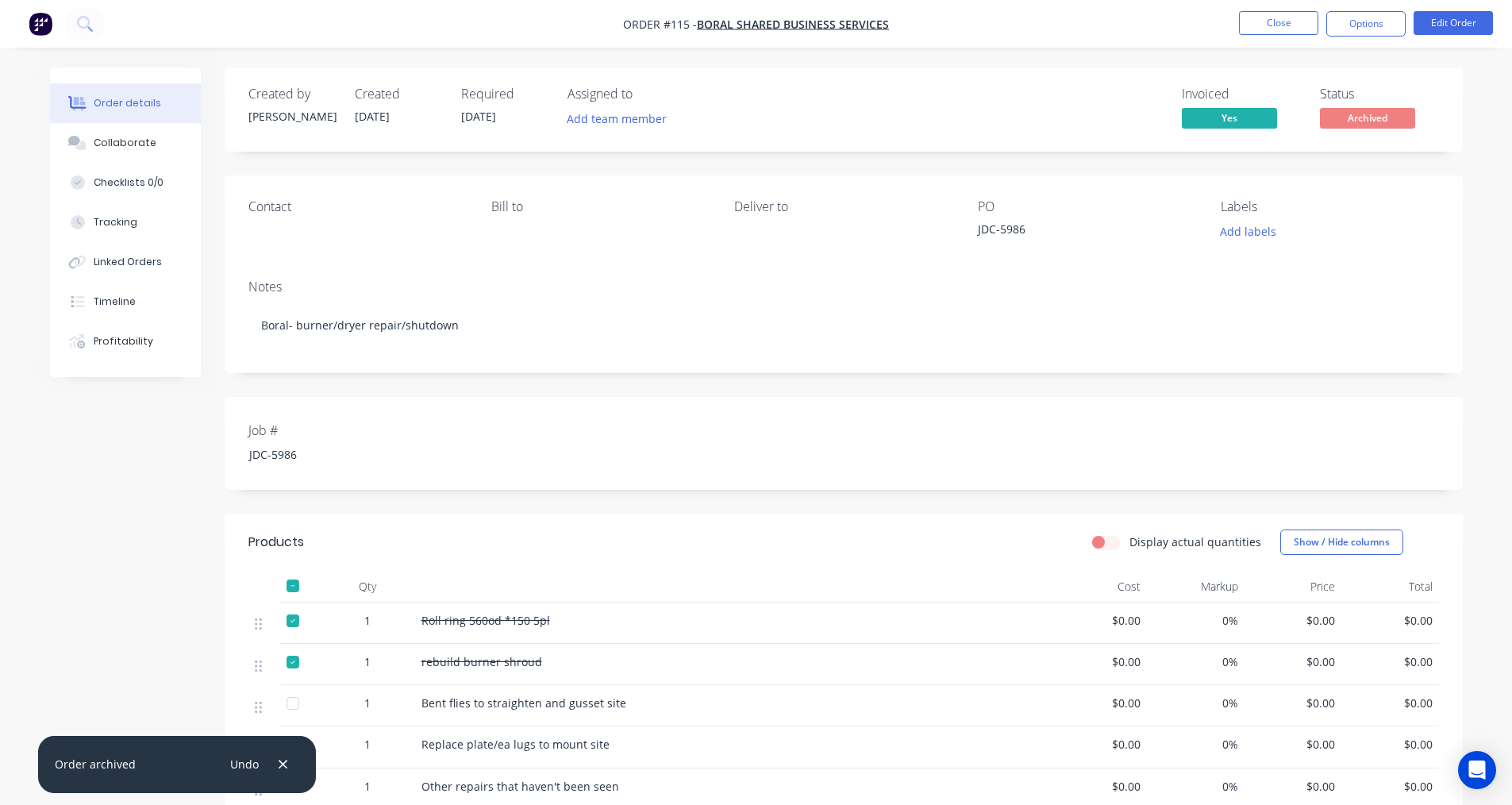
click at [695, 434] on div "Job # JDC-5986" at bounding box center [843, 442] width 1238 height 92
click at [1256, 34] on button "Close" at bounding box center [1279, 23] width 79 height 24
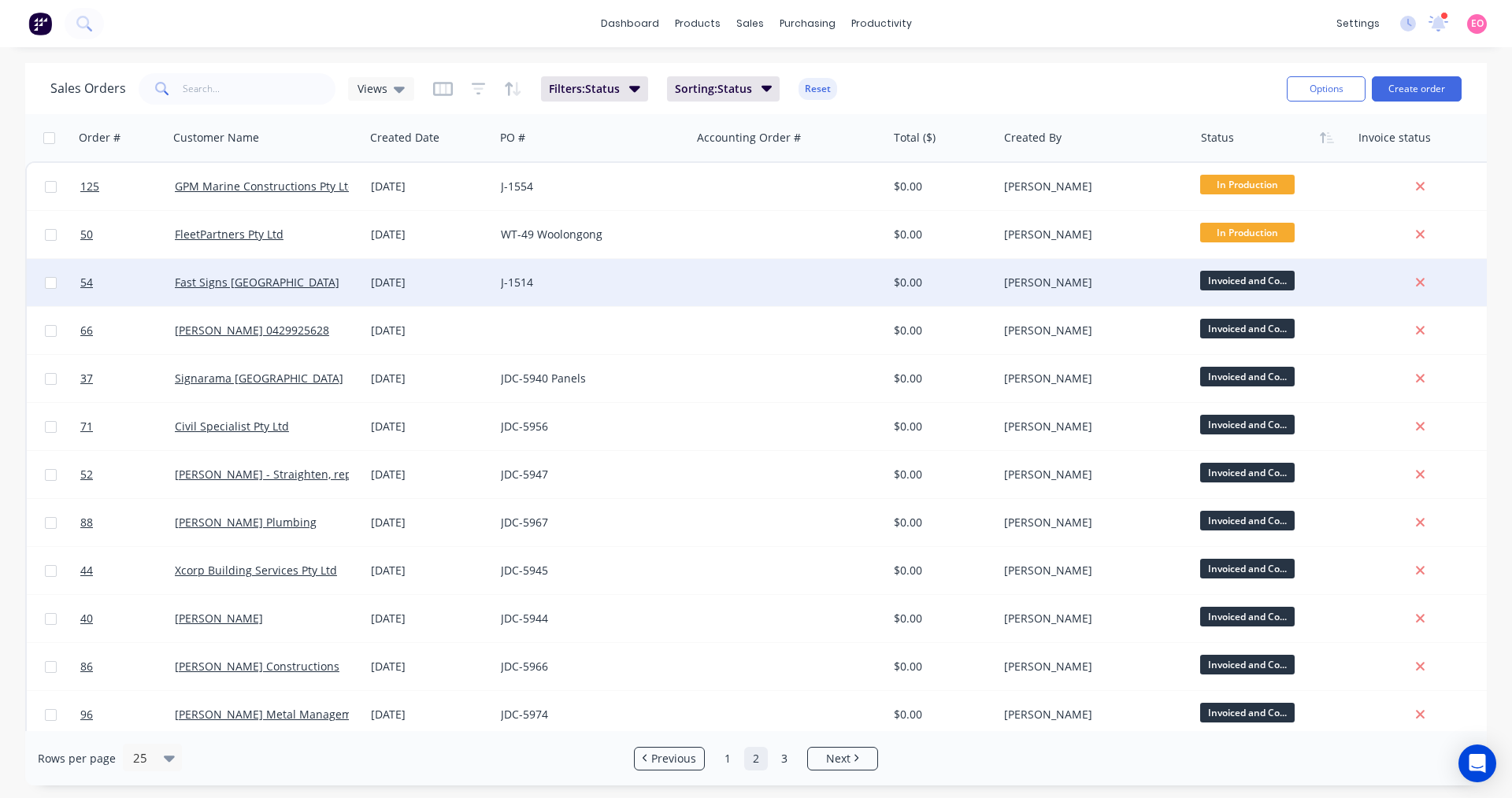
click at [639, 290] on div "J-1514" at bounding box center [587, 283] width 174 height 16
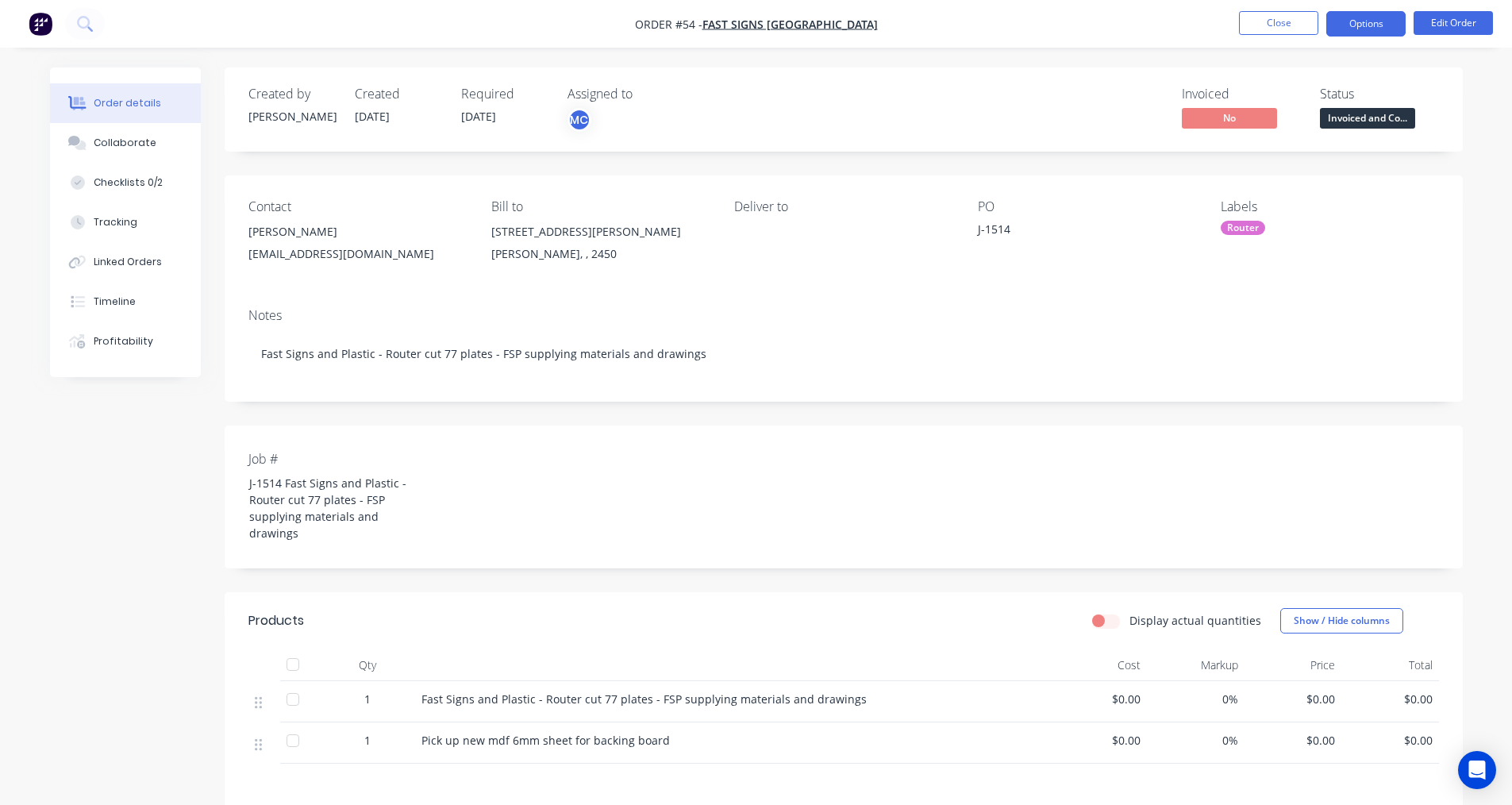
click at [1355, 32] on button "Options" at bounding box center [1366, 24] width 79 height 26
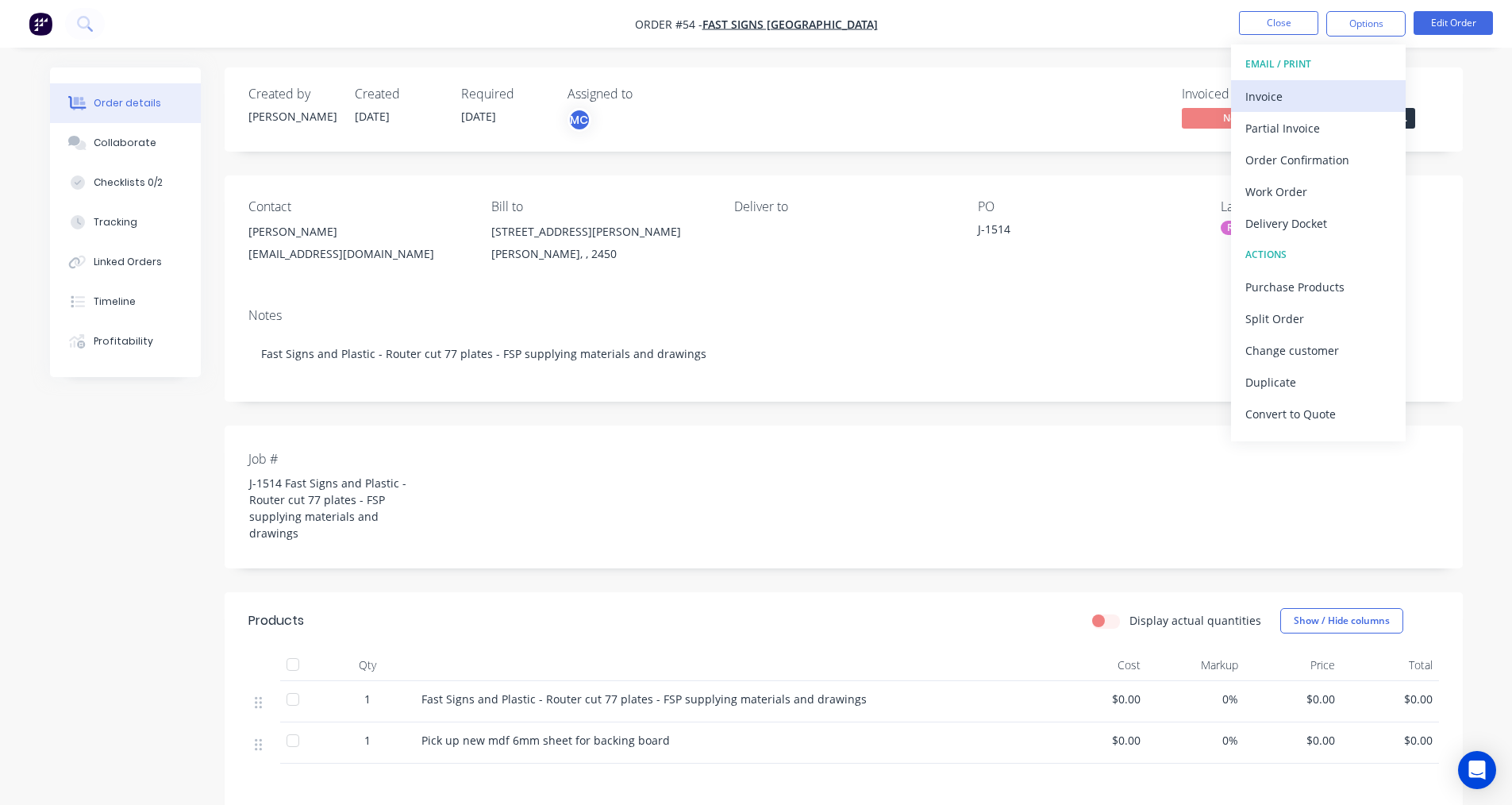
click at [1264, 91] on div "Invoice" at bounding box center [1317, 95] width 146 height 23
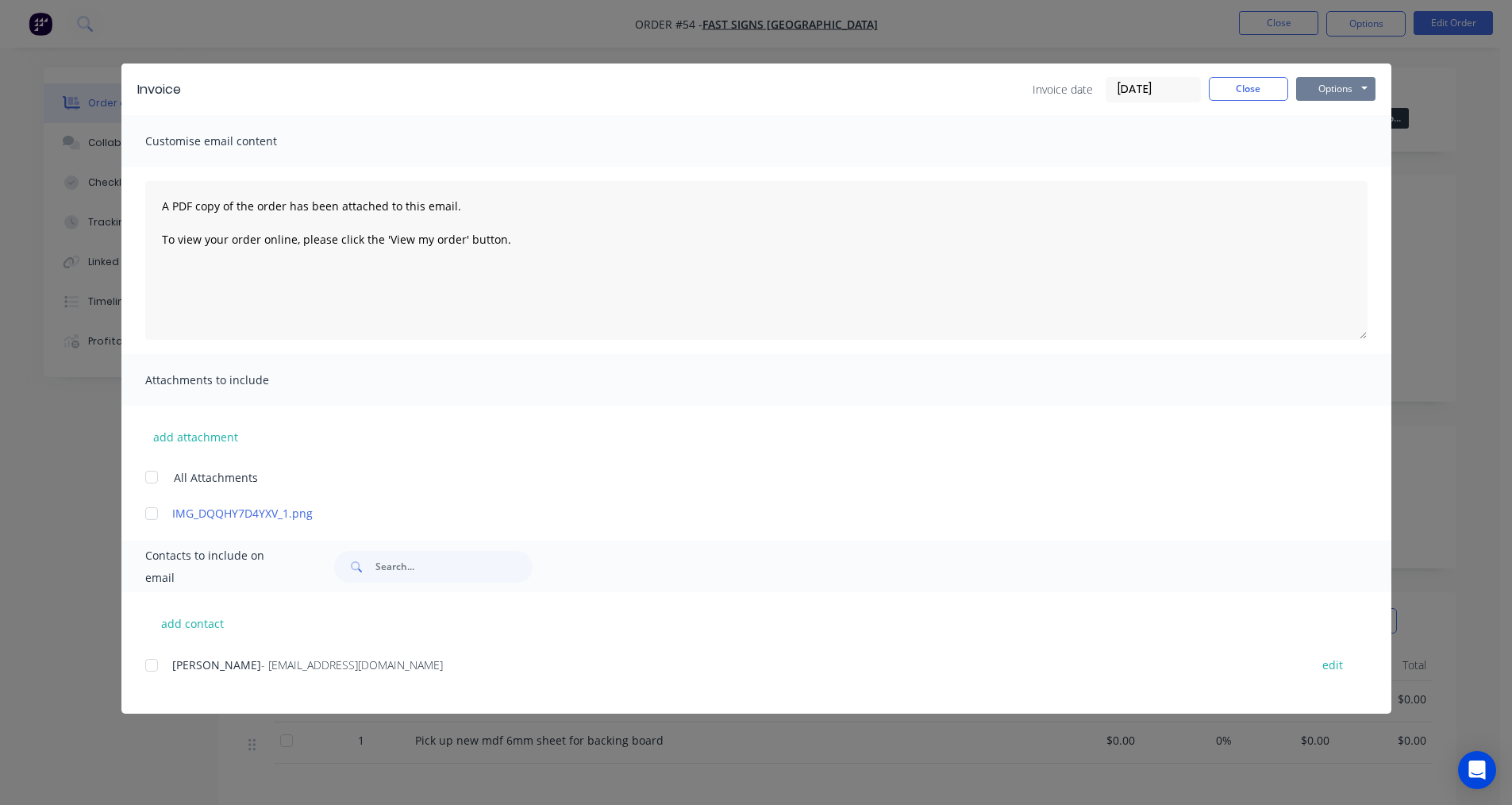
click at [1331, 84] on button "Options" at bounding box center [1335, 88] width 79 height 24
click at [1318, 137] on button "Print" at bounding box center [1346, 143] width 101 height 26
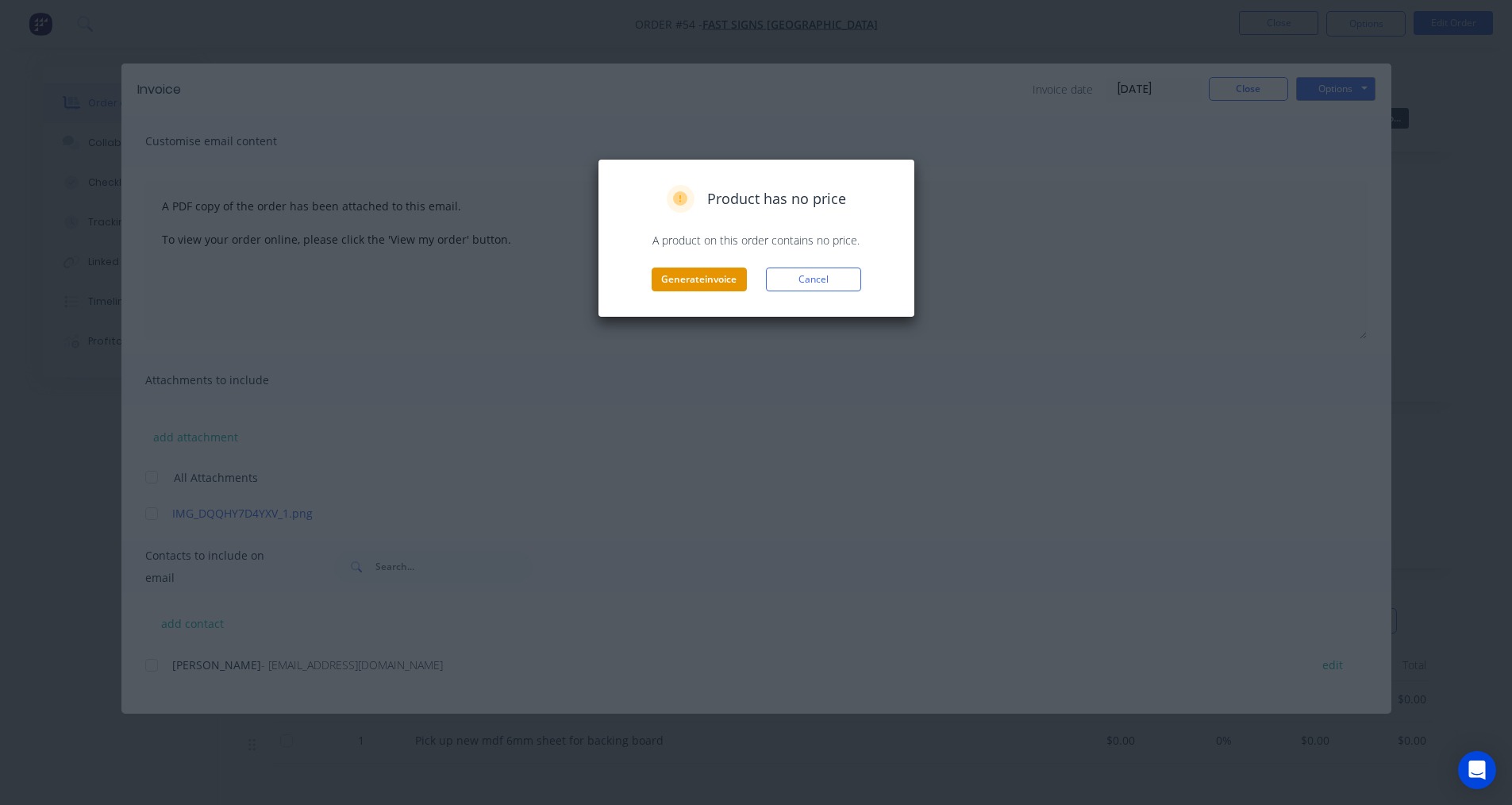
click at [704, 279] on button "Generate invoice" at bounding box center [699, 279] width 95 height 24
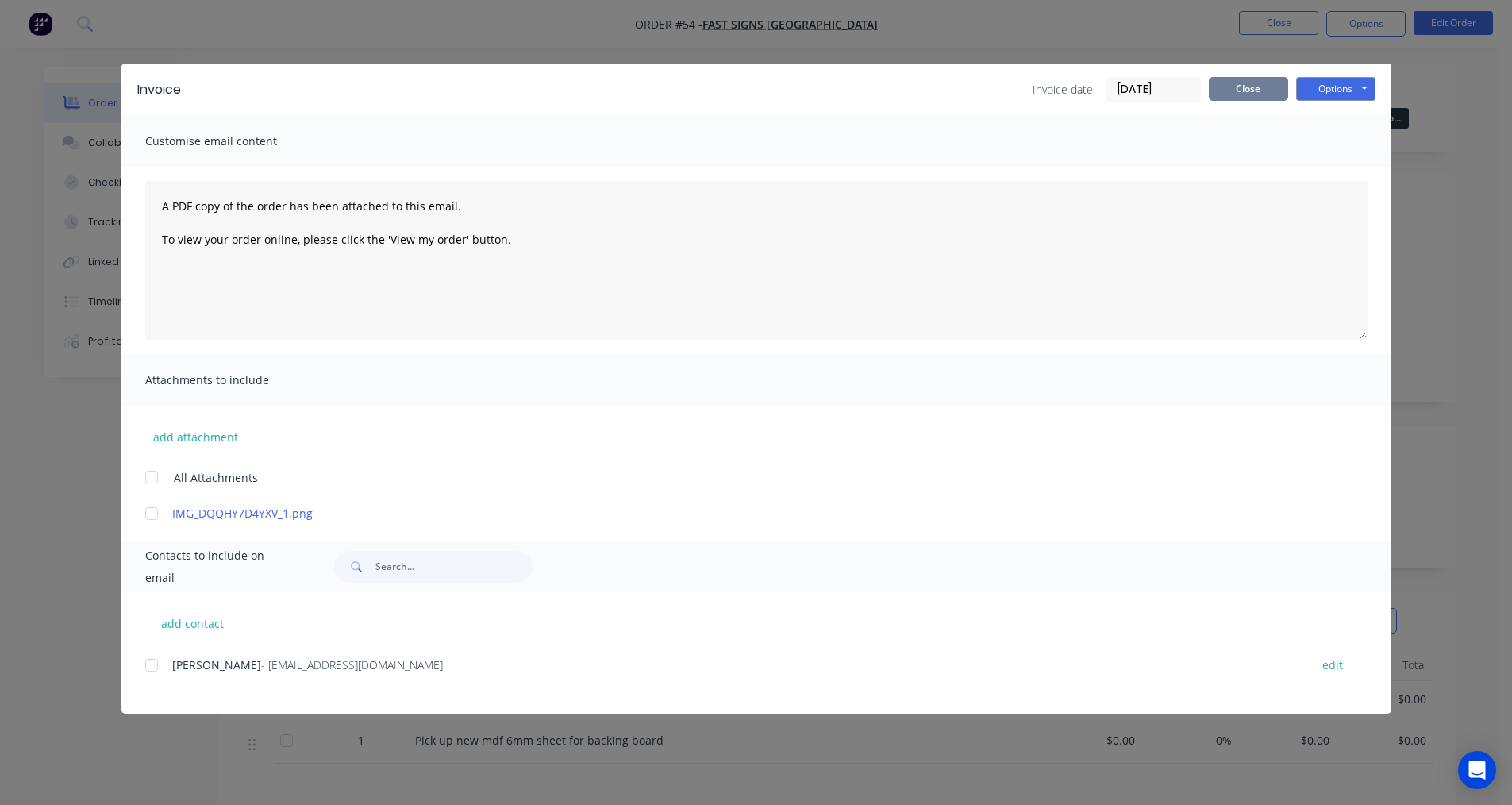
click at [1243, 99] on button "Close" at bounding box center [1249, 88] width 79 height 24
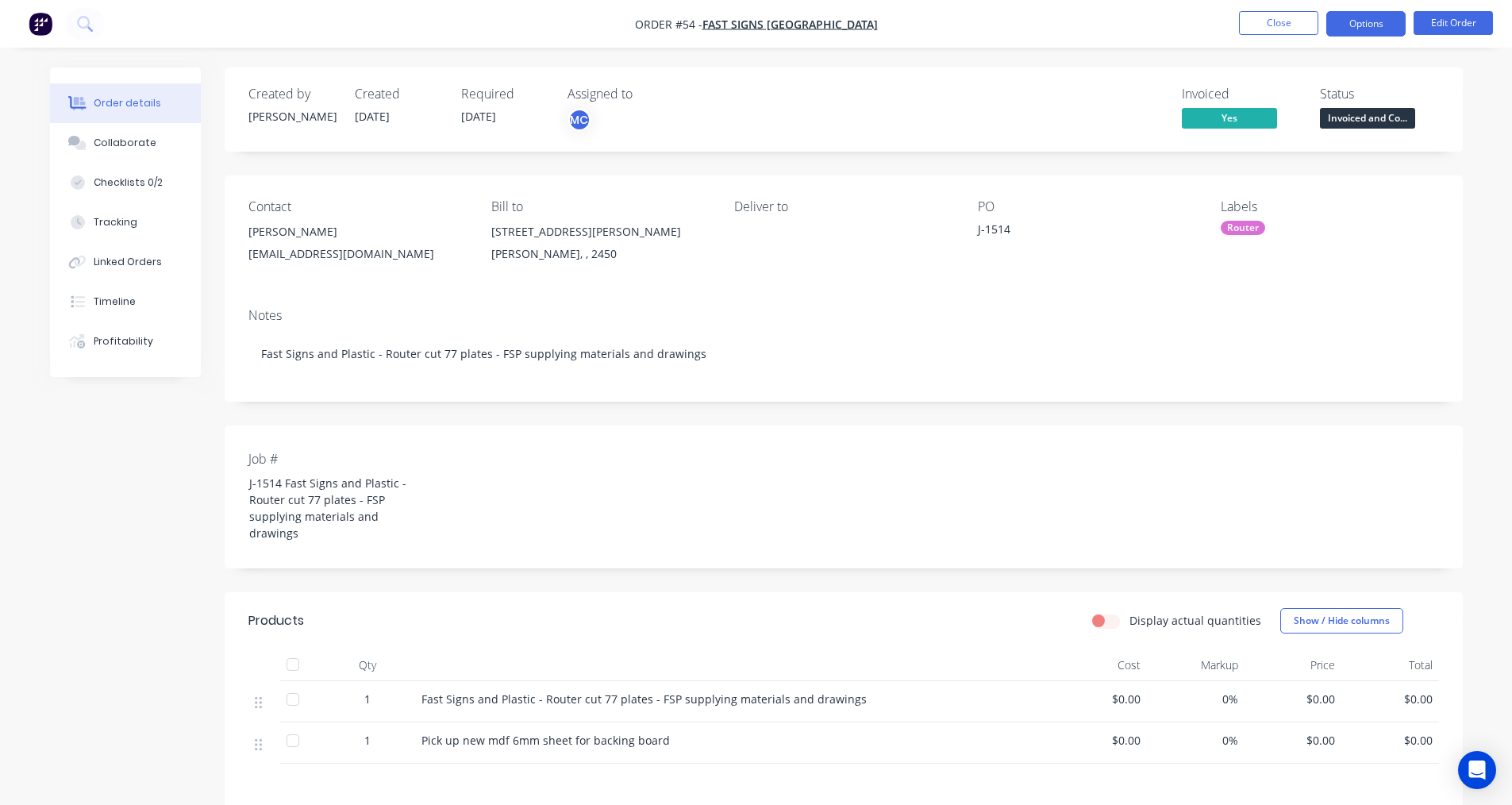
click at [1402, 23] on button "Options" at bounding box center [1366, 24] width 79 height 26
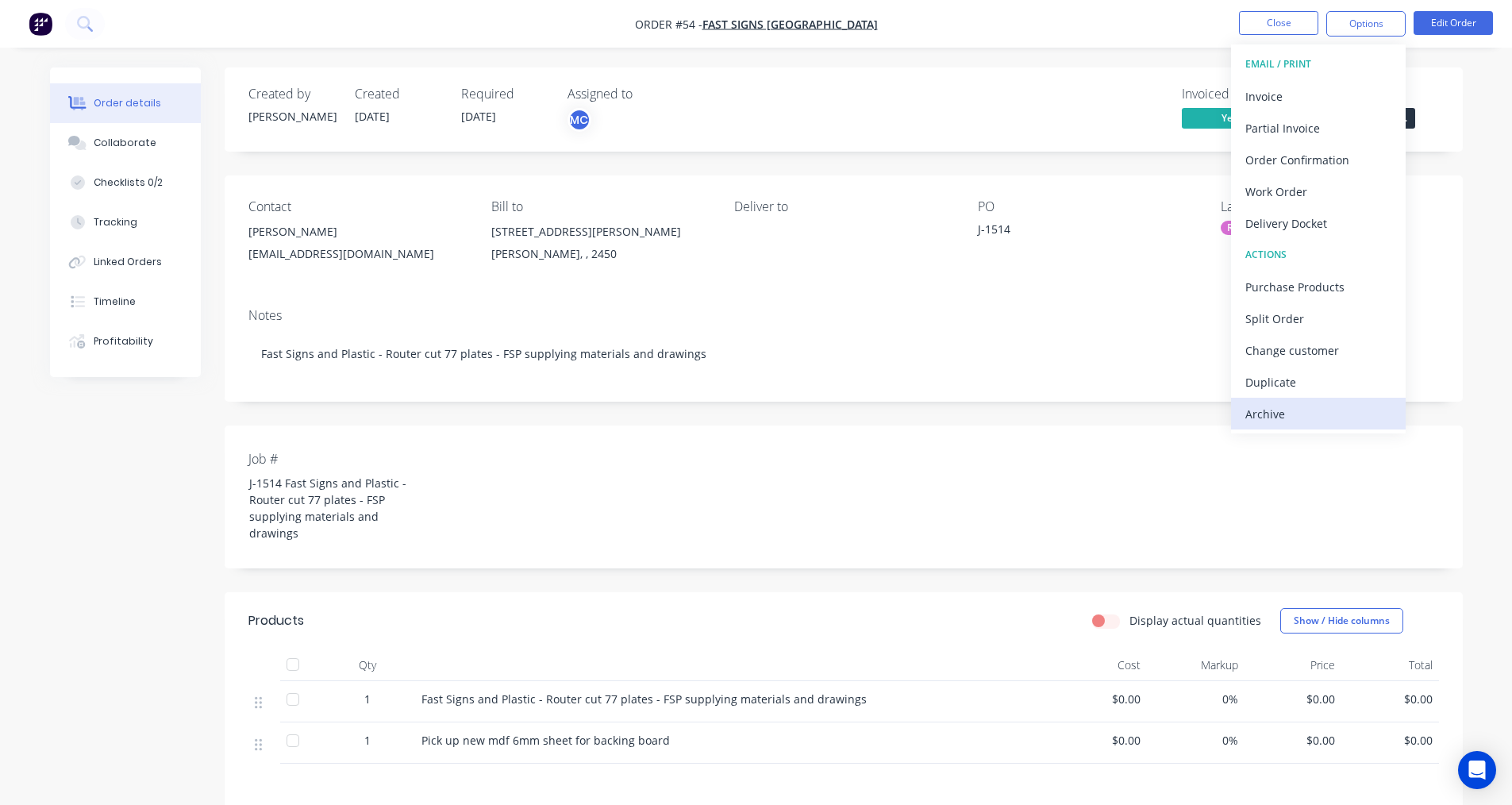
click at [1271, 407] on div "Archive" at bounding box center [1317, 413] width 146 height 23
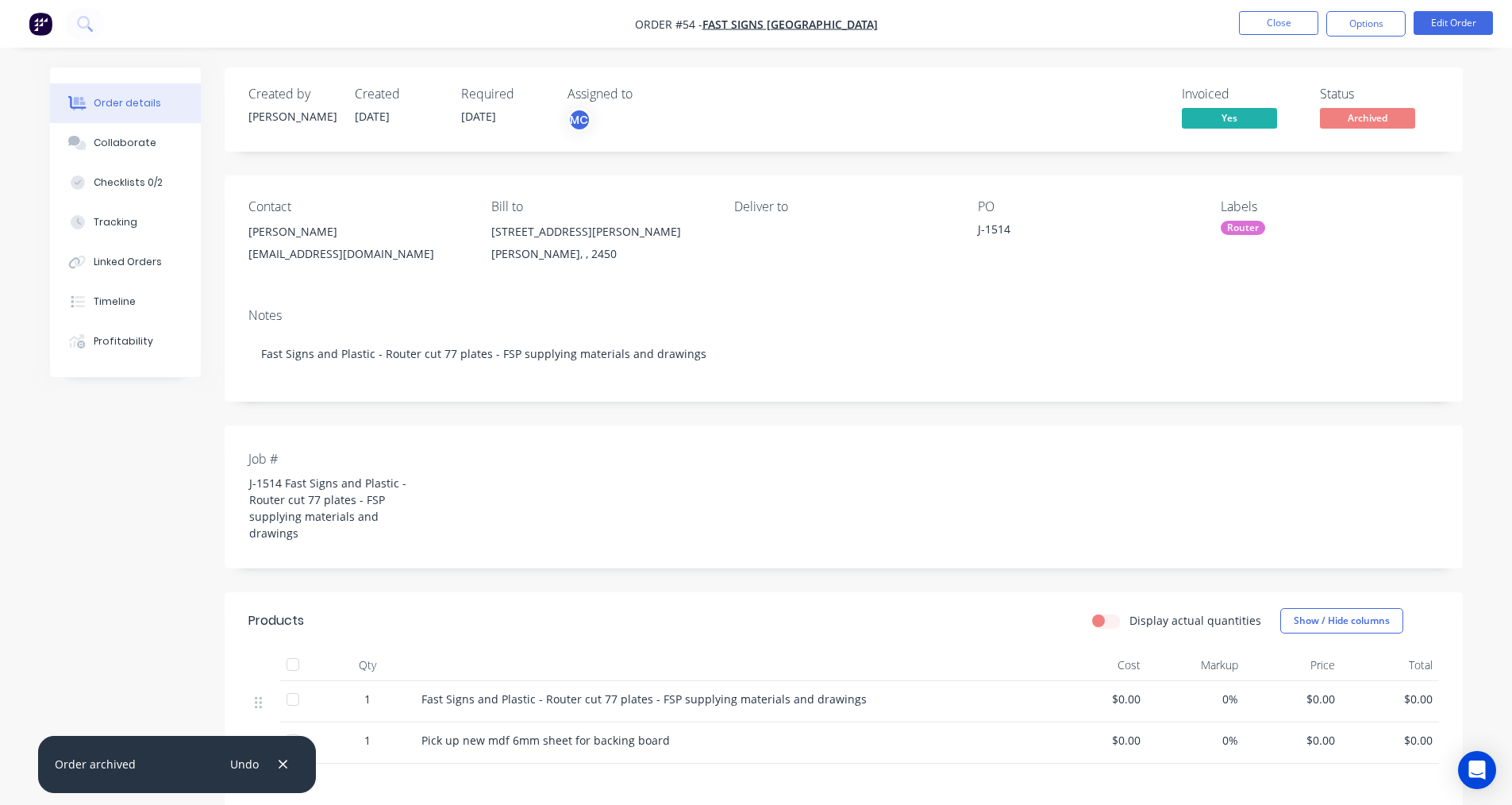
click at [450, 487] on div "Job # J-1514 Fast Signs and Plastic - Router cut 77 plates - FSP supplying mate…" at bounding box center [843, 497] width 1238 height 143
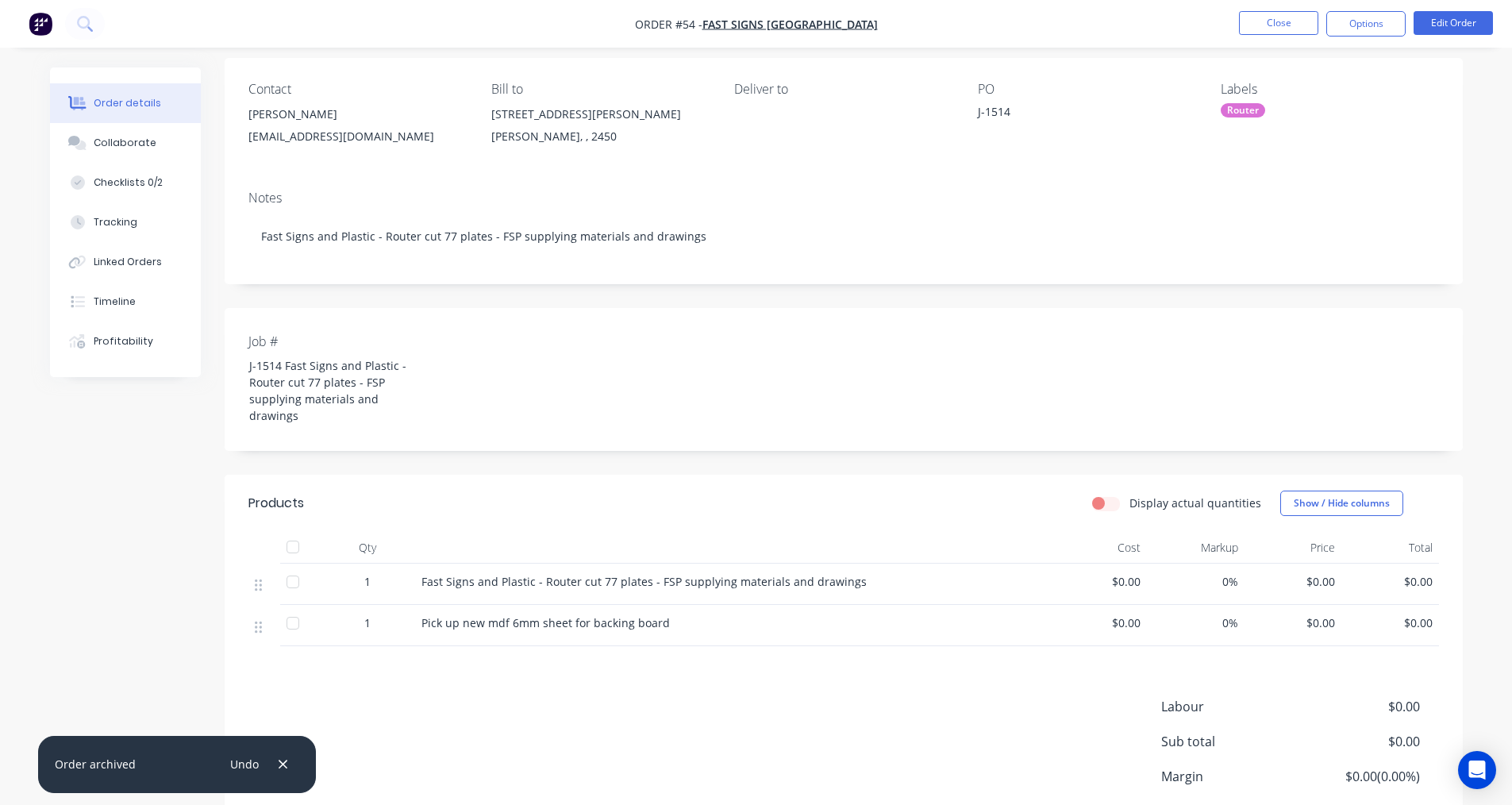
scroll to position [242, 0]
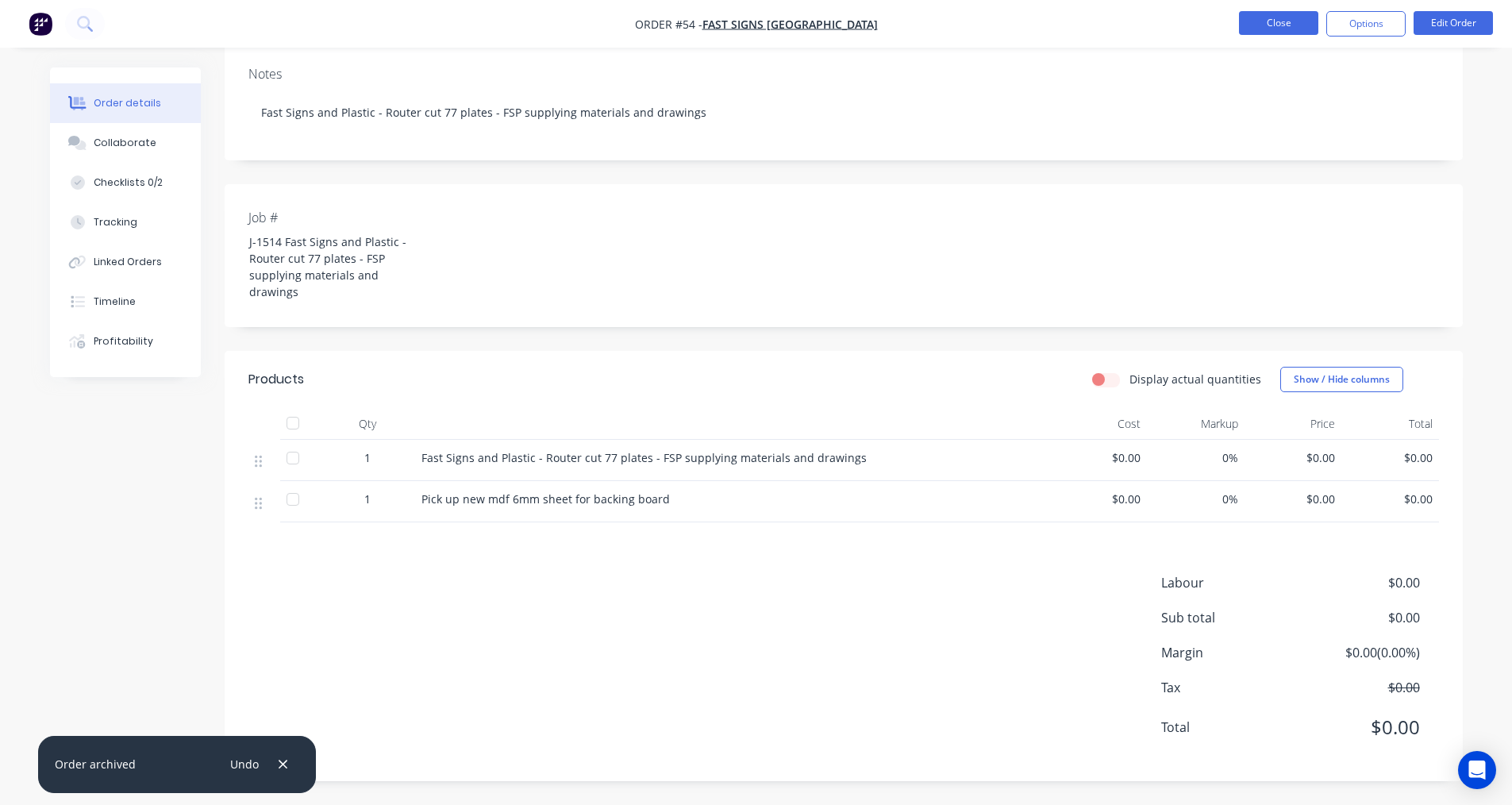
click at [1244, 24] on button "Close" at bounding box center [1279, 23] width 79 height 24
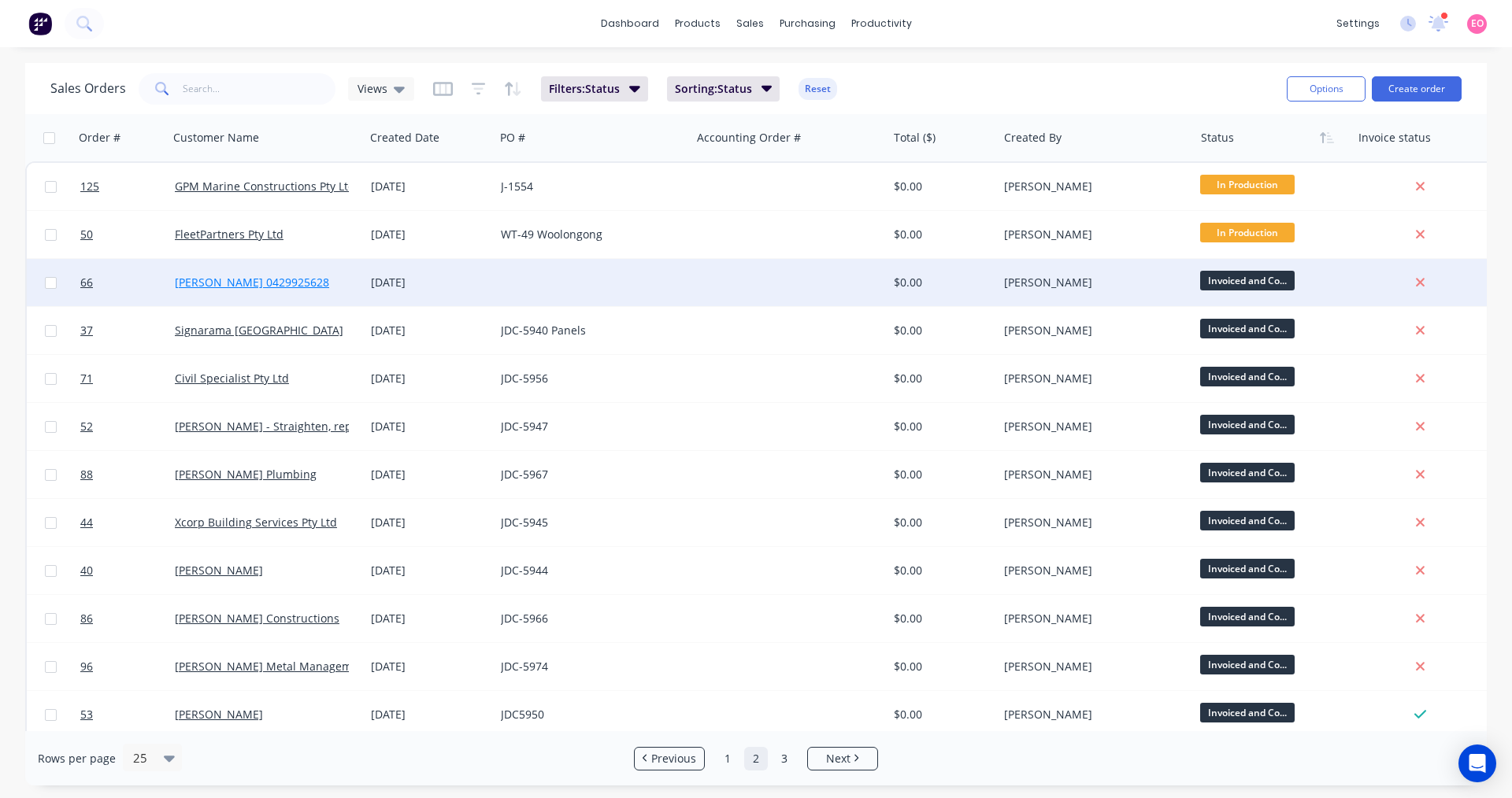
click at [257, 282] on link "[PERSON_NAME] 0429925628" at bounding box center [251, 282] width 155 height 15
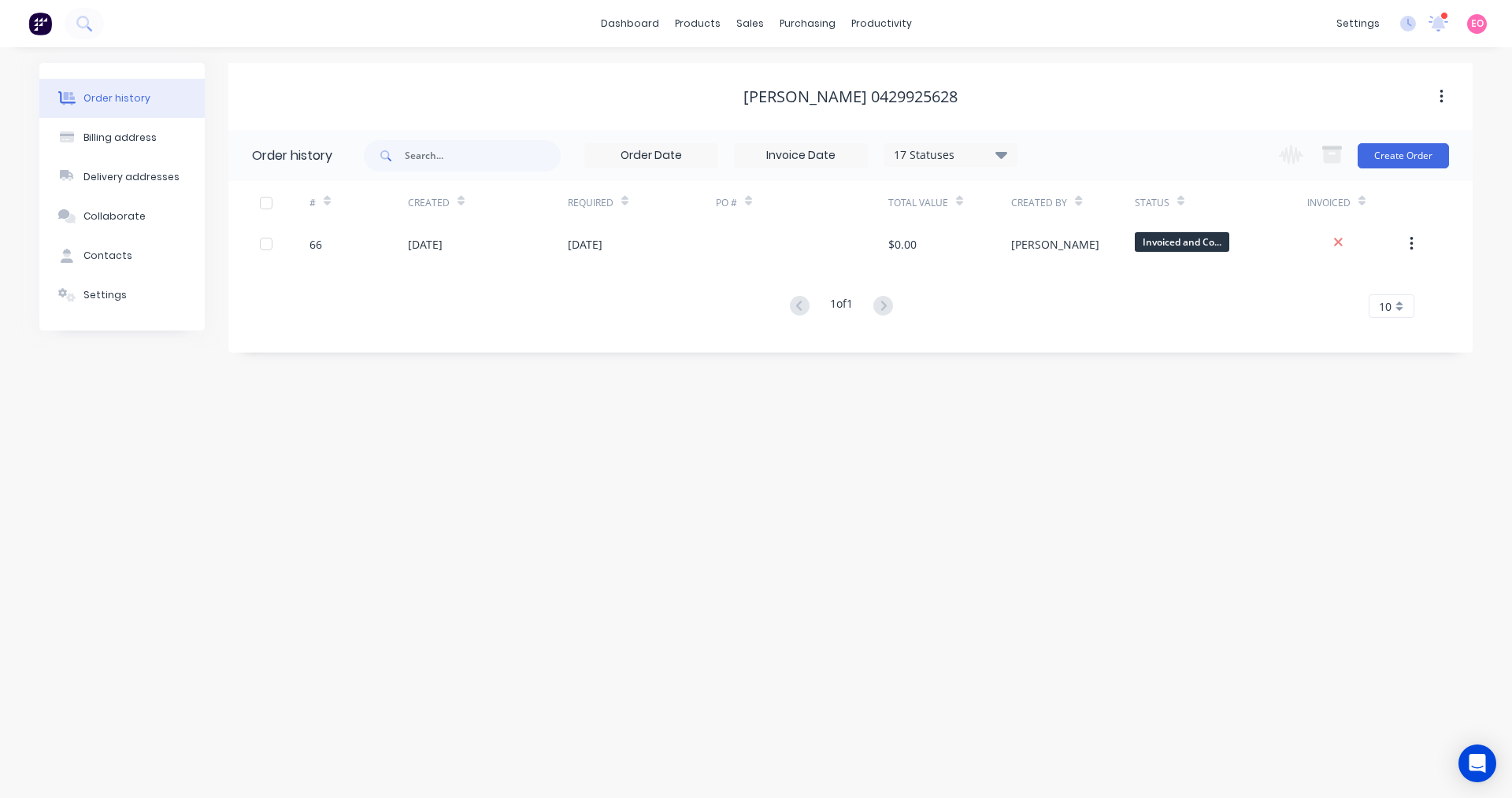
drag, startPoint x: 545, startPoint y: 448, endPoint x: 573, endPoint y: 360, distance: 92.3
click at [544, 445] on div "Order history Billing address Delivery addresses Collaborate Contacts Settings …" at bounding box center [756, 423] width 1512 height 751
click at [774, 79] on link "Sales Orders" at bounding box center [833, 75] width 209 height 32
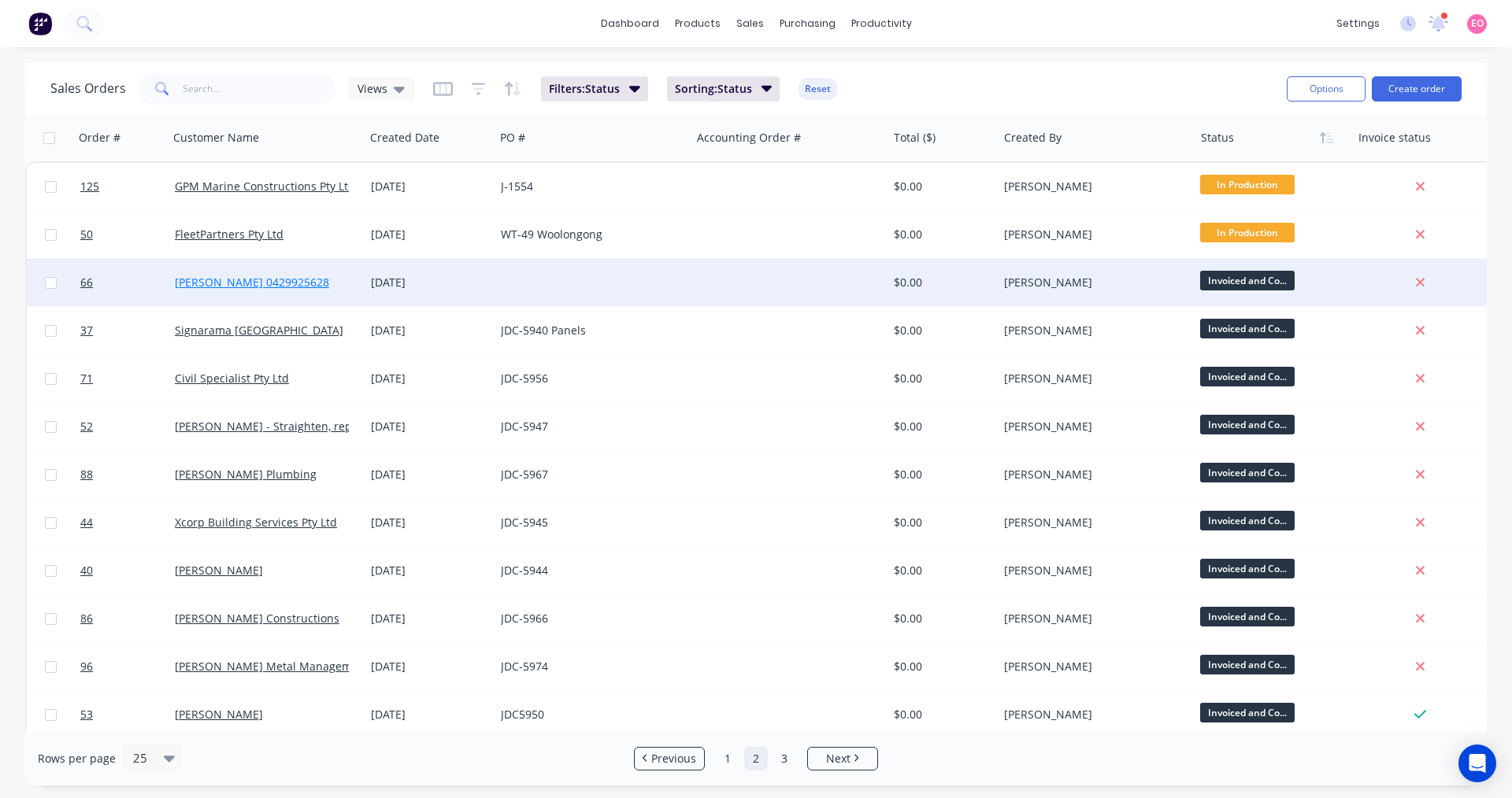
click at [254, 285] on link "[PERSON_NAME] 0429925628" at bounding box center [251, 282] width 155 height 15
click at [670, 280] on div at bounding box center [592, 283] width 196 height 47
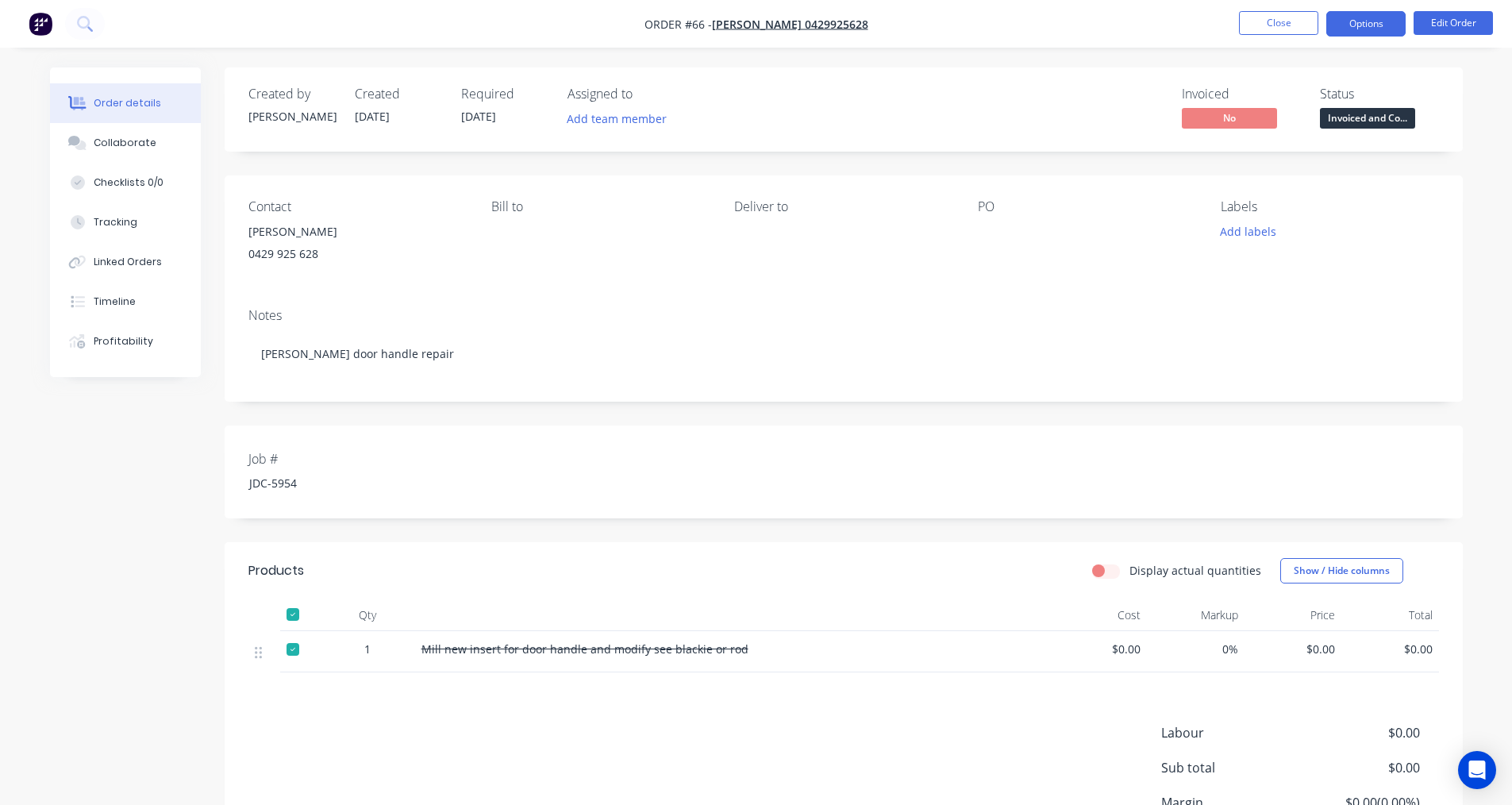
drag, startPoint x: 1381, startPoint y: 20, endPoint x: 1378, endPoint y: 32, distance: 12.4
click at [1380, 22] on button "Options" at bounding box center [1366, 24] width 79 height 26
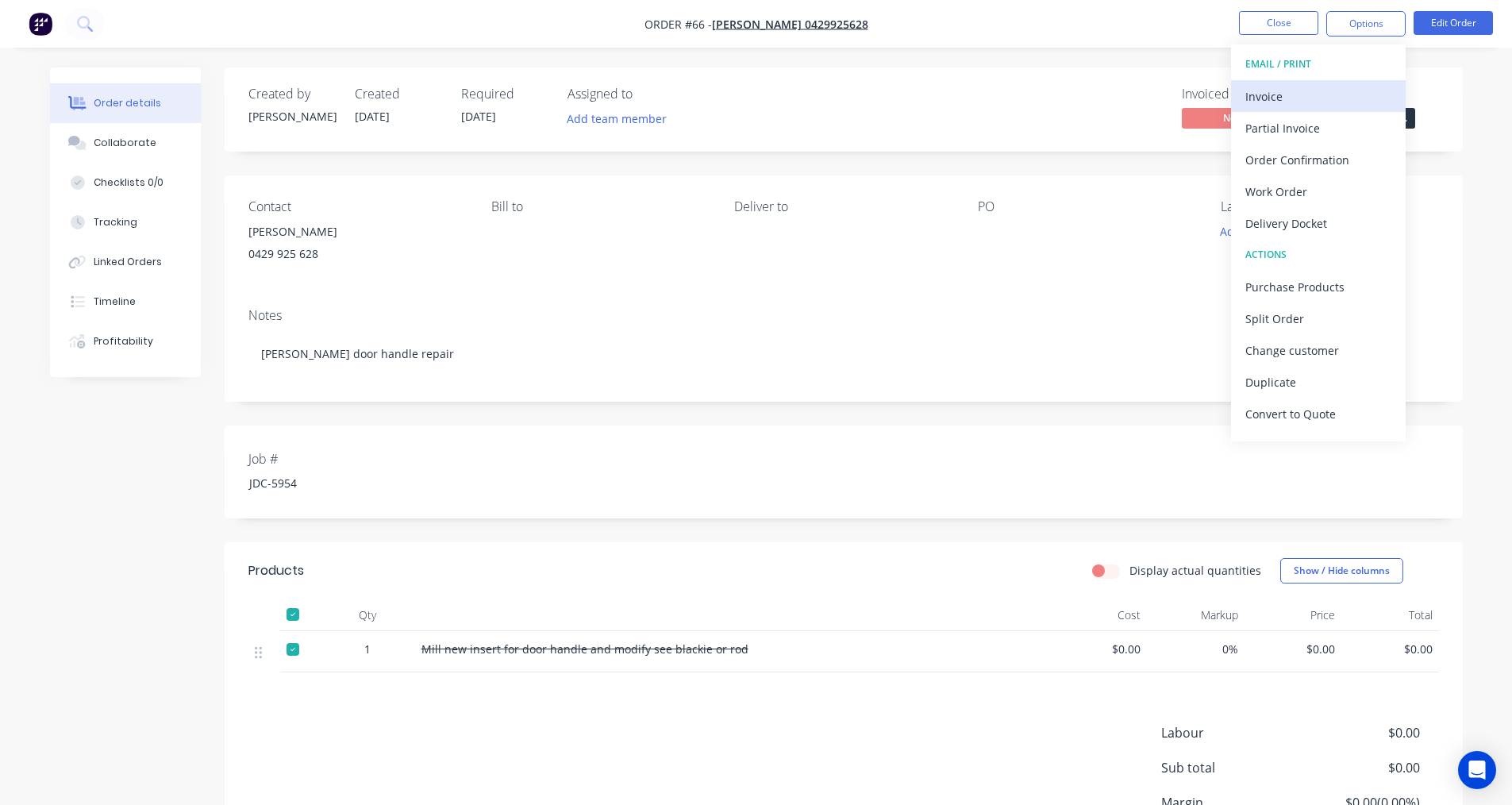
click at [1299, 101] on div "Invoice" at bounding box center [1317, 95] width 146 height 23
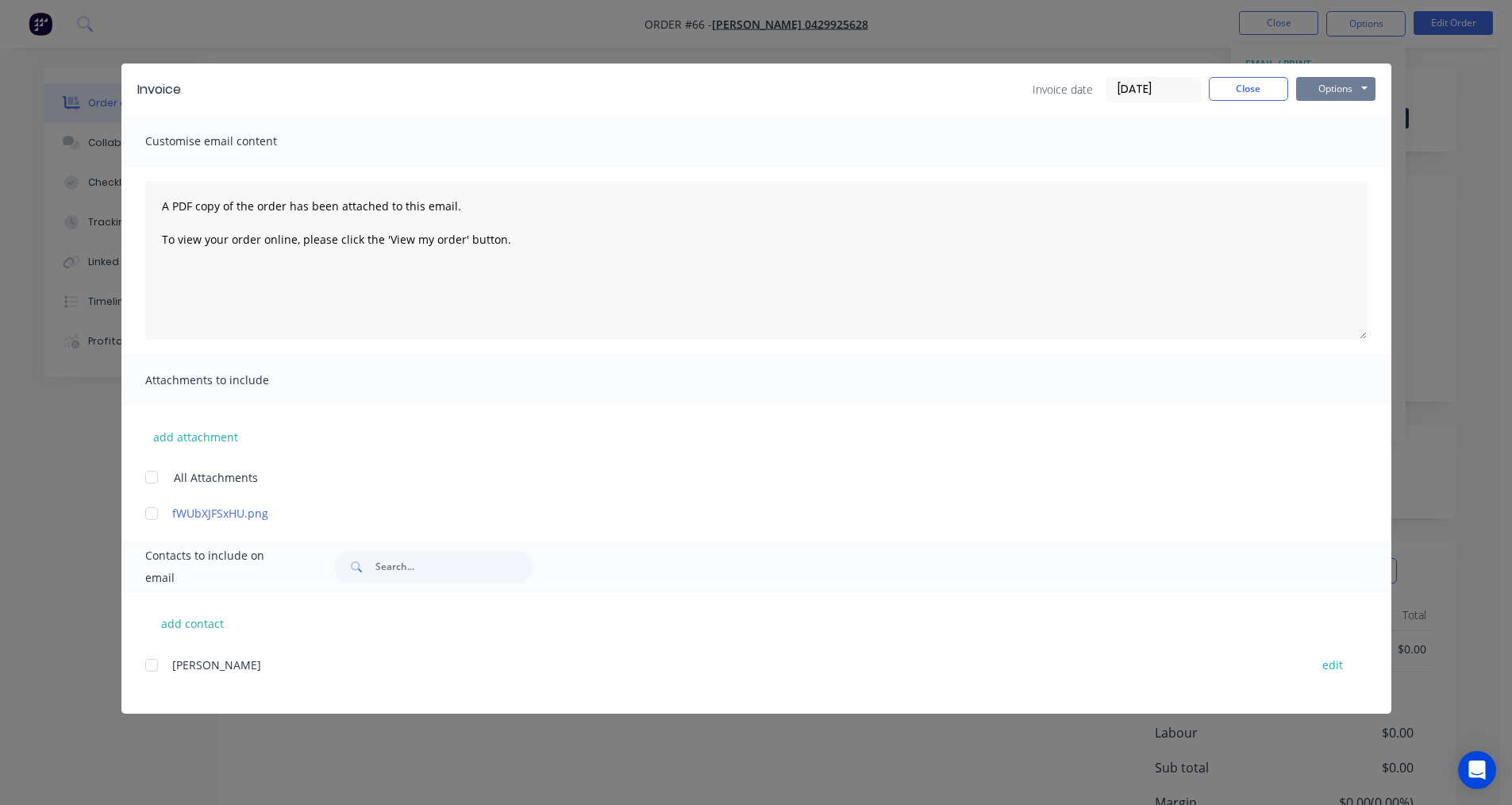
click at [1343, 89] on button "Options" at bounding box center [1335, 88] width 79 height 24
click at [1336, 140] on button "Print" at bounding box center [1346, 143] width 101 height 26
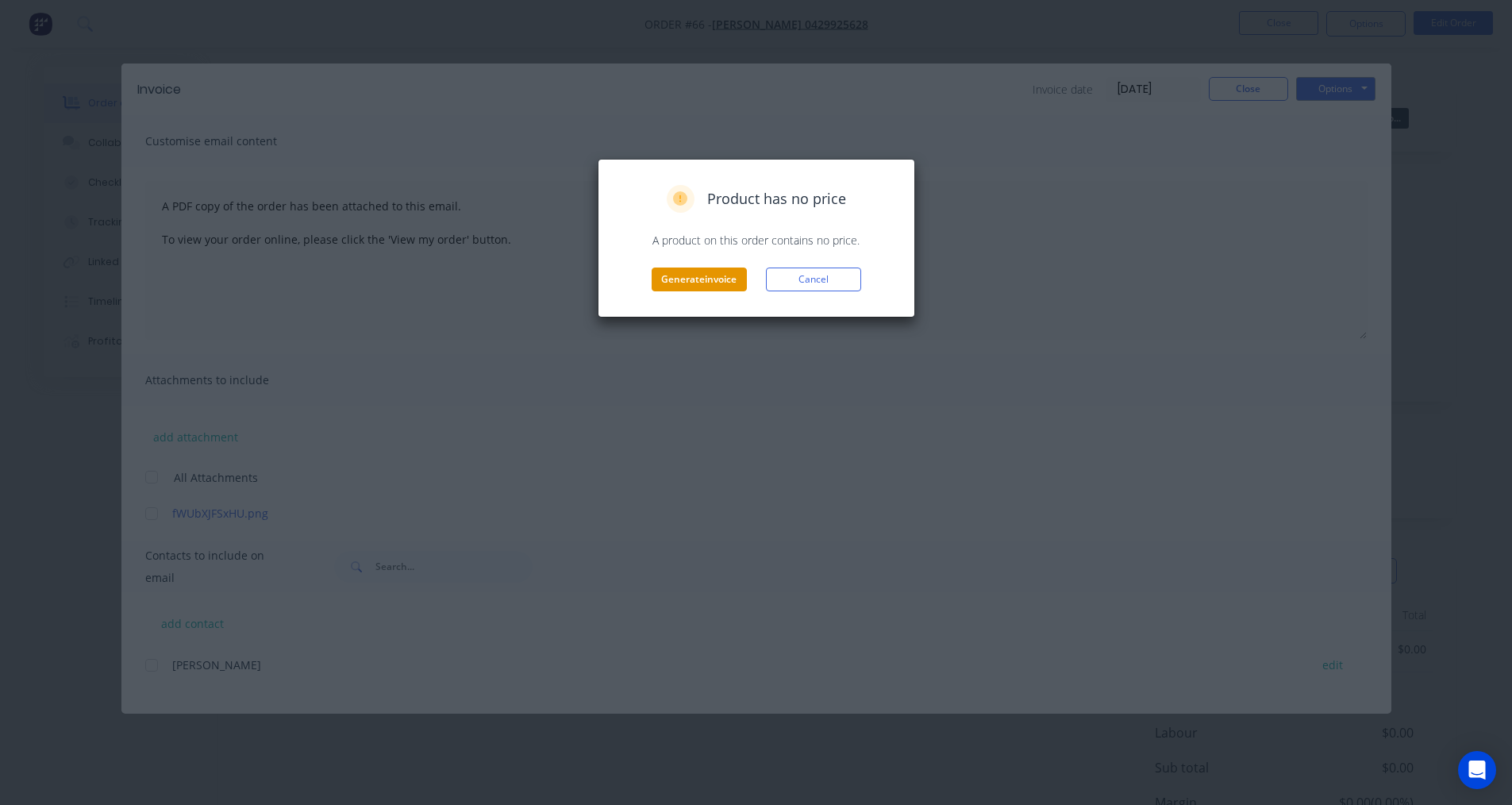
click at [703, 286] on button "Generate invoice" at bounding box center [699, 279] width 95 height 24
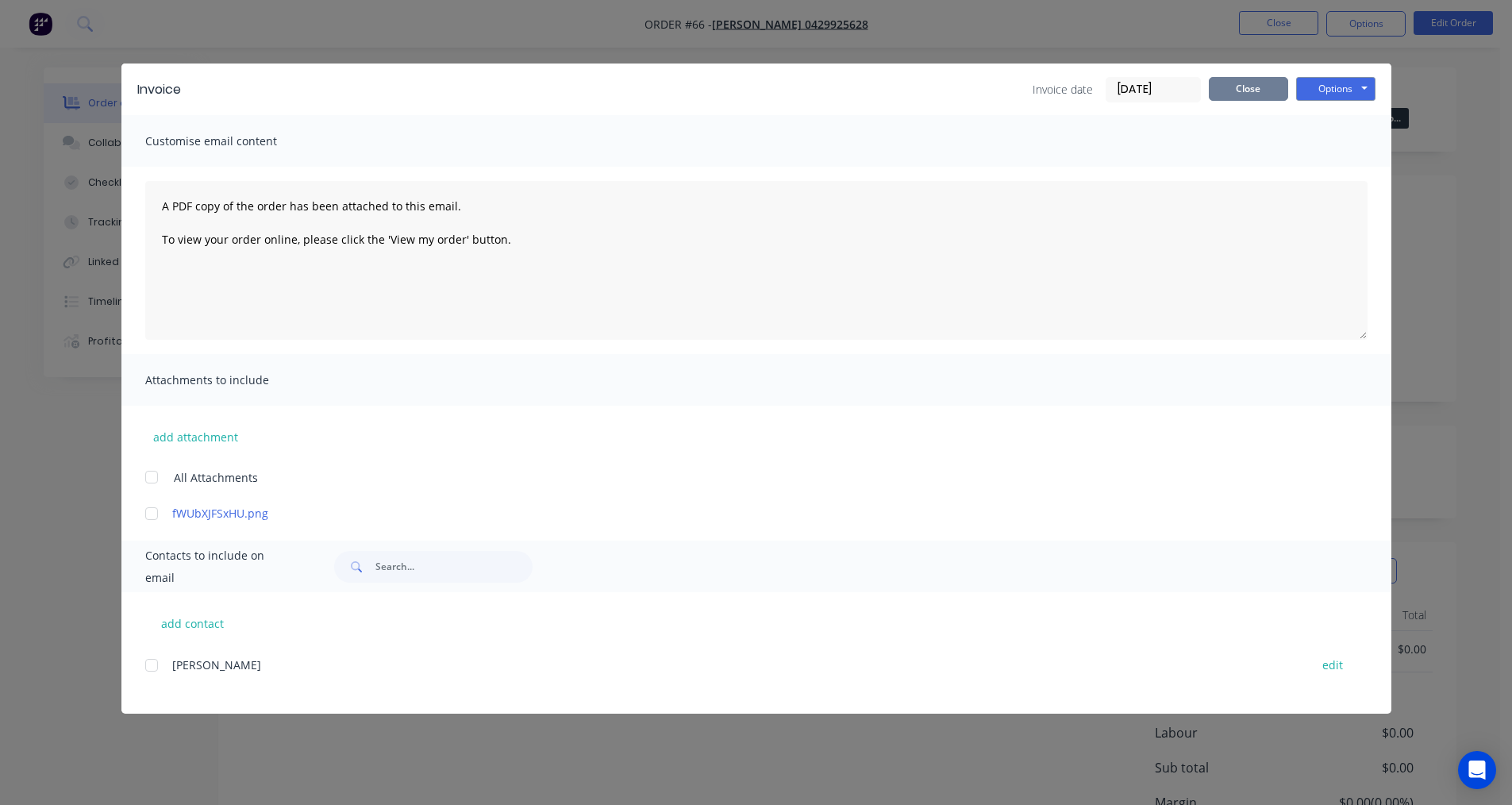
click at [1257, 89] on button "Close" at bounding box center [1249, 88] width 79 height 24
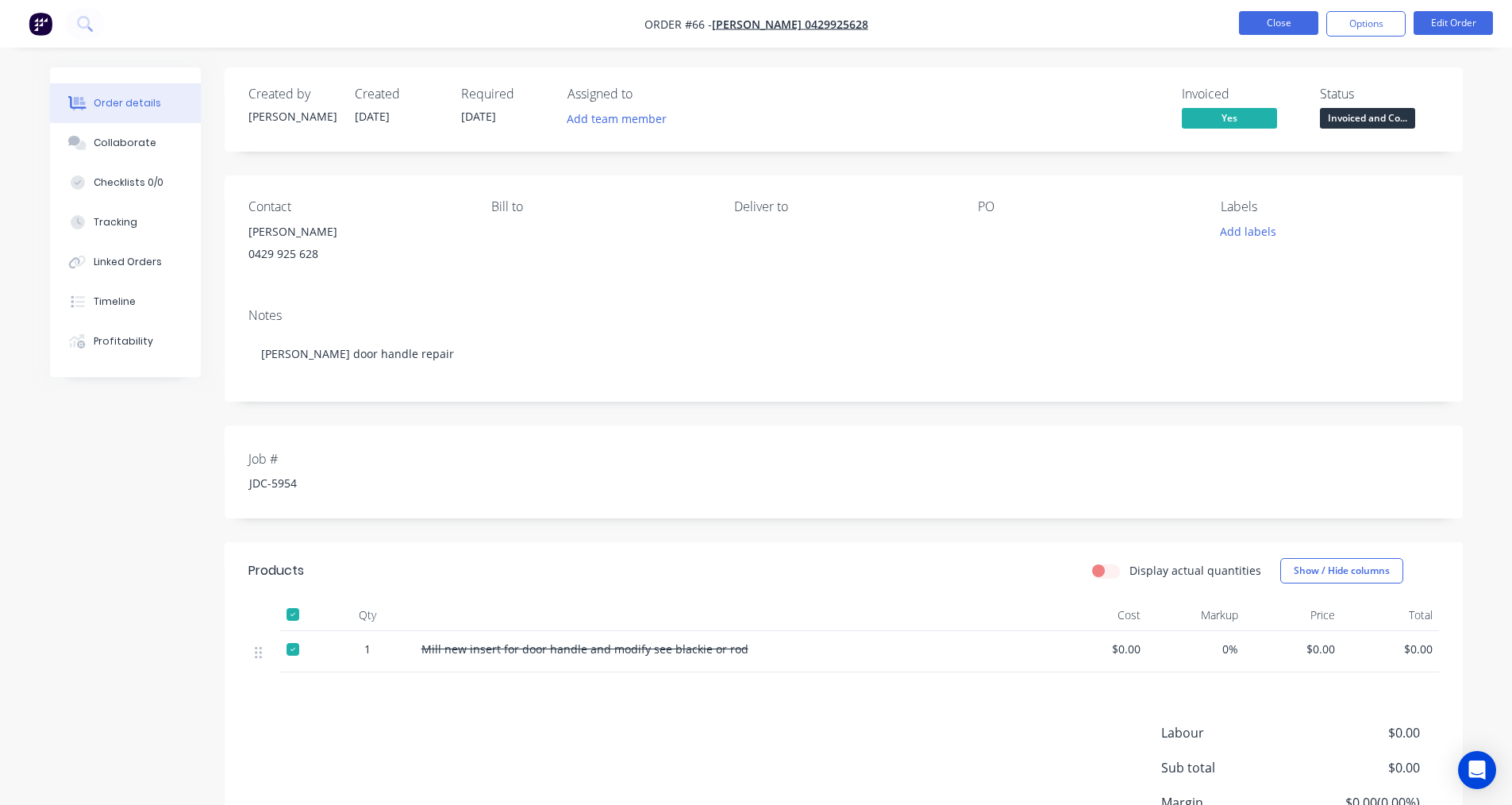
click at [1257, 24] on button "Close" at bounding box center [1279, 23] width 79 height 24
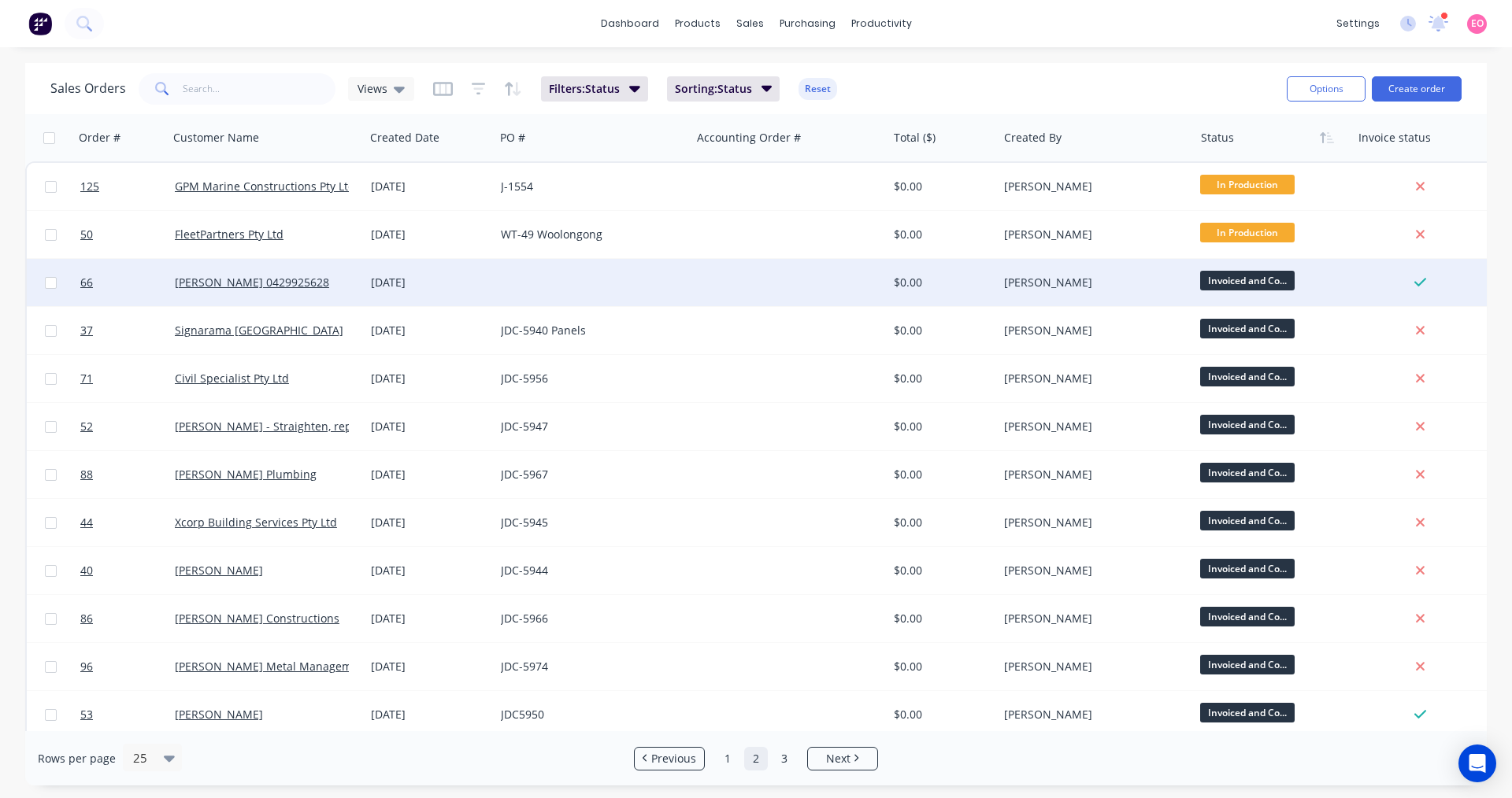
click at [733, 285] on div at bounding box center [789, 283] width 196 height 47
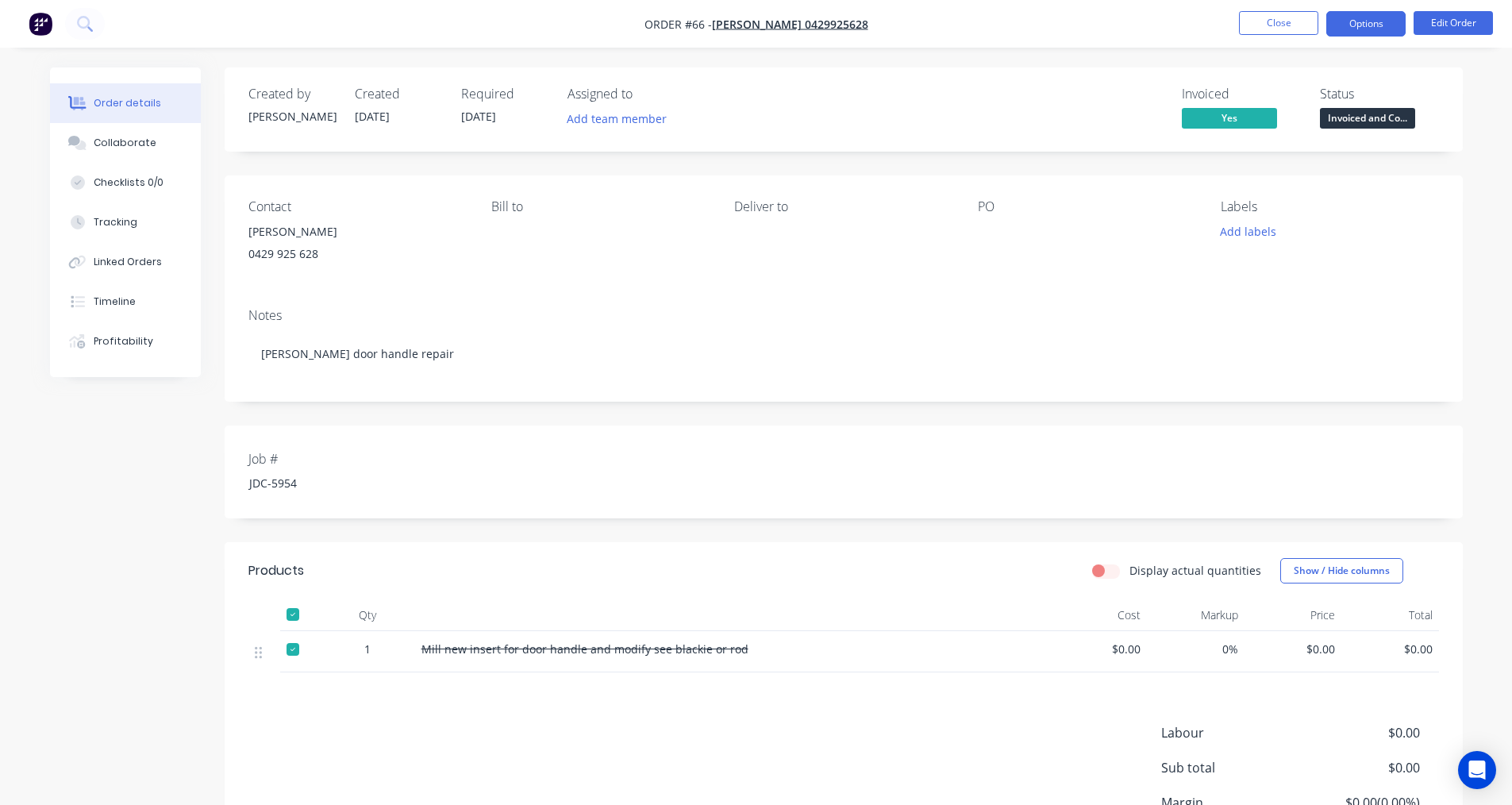
click at [1352, 31] on button "Options" at bounding box center [1366, 24] width 79 height 26
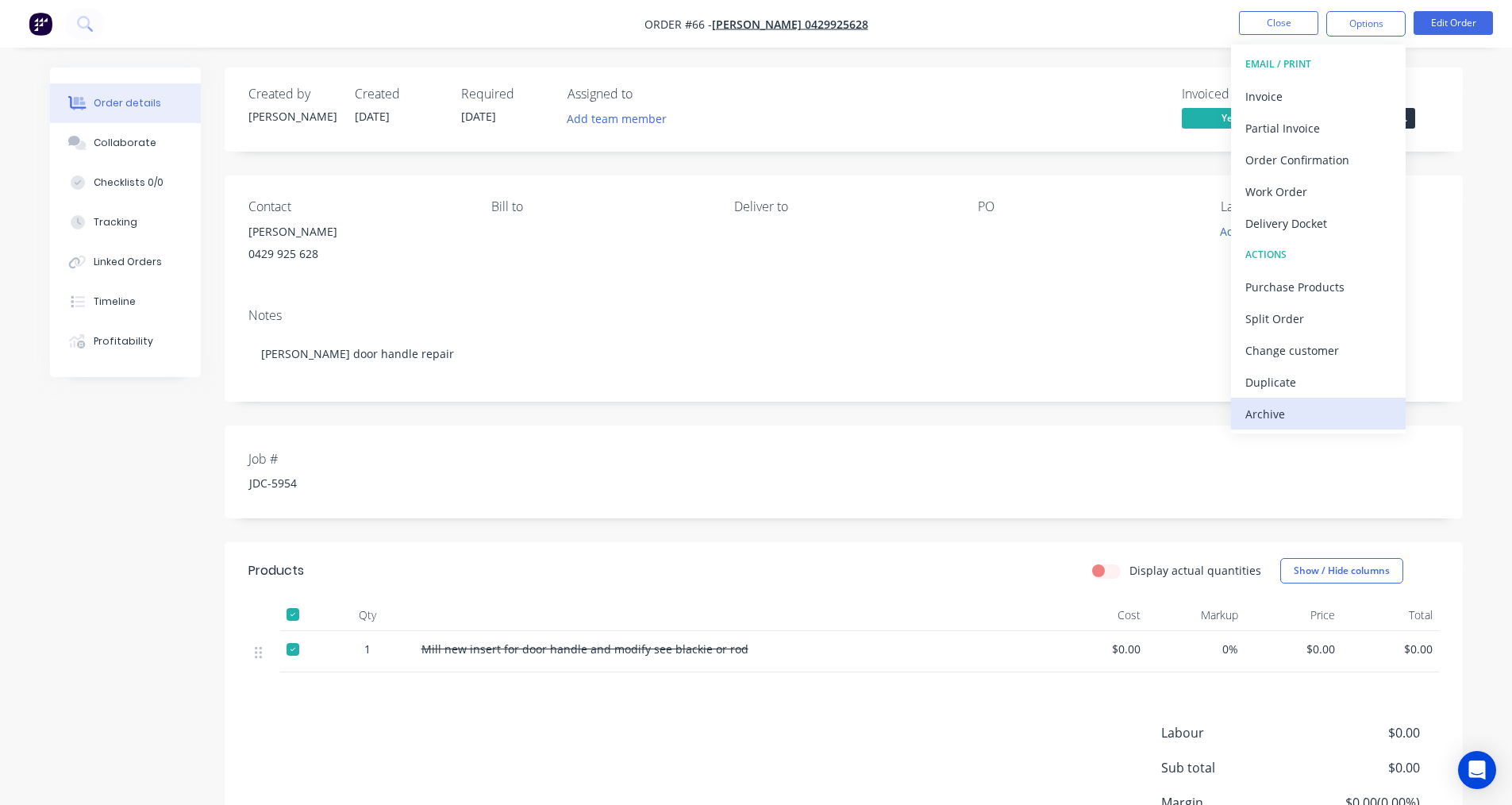
click at [1290, 402] on div "Archive" at bounding box center [1317, 413] width 146 height 23
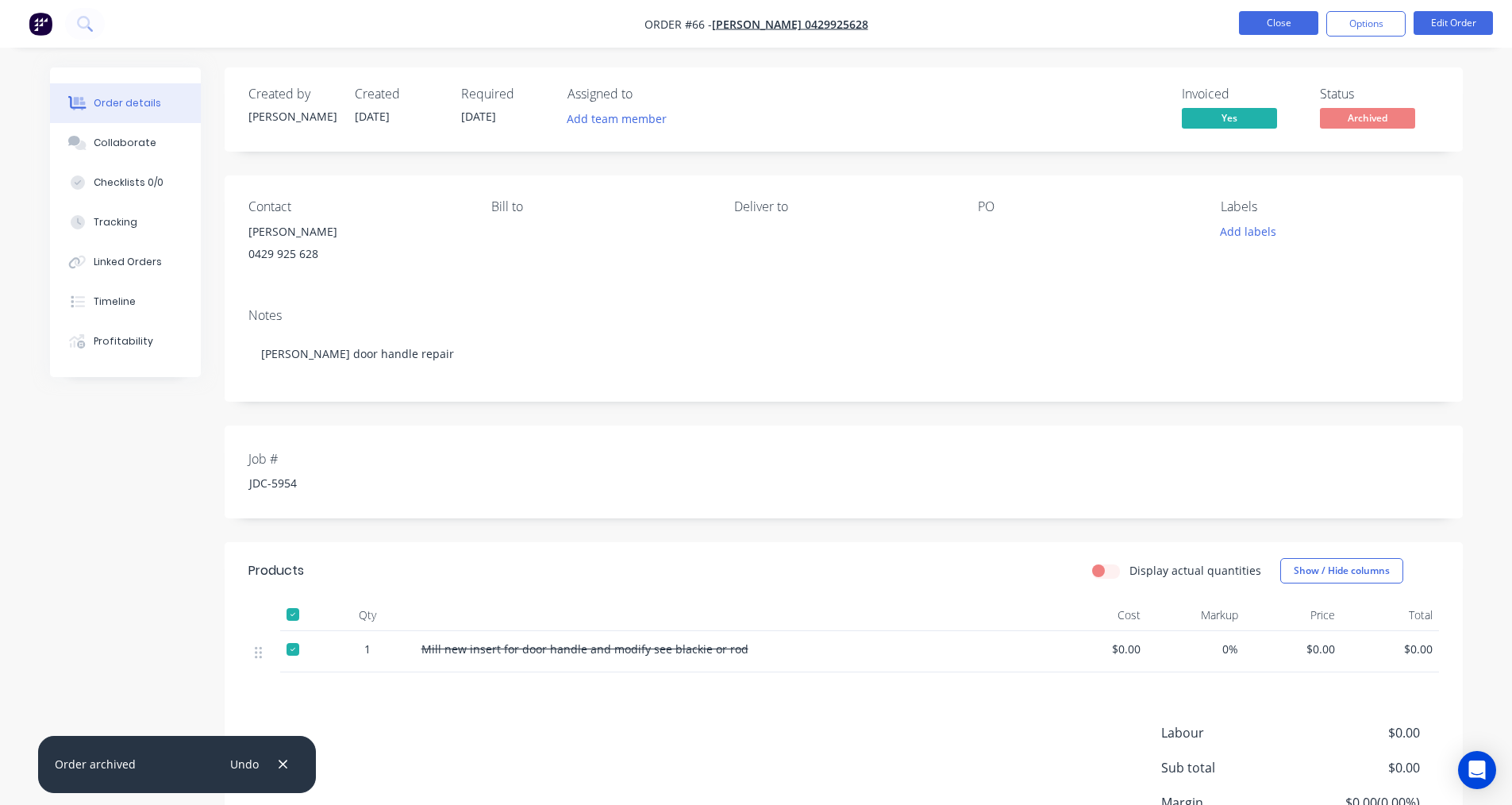
click at [1299, 16] on button "Close" at bounding box center [1279, 23] width 79 height 24
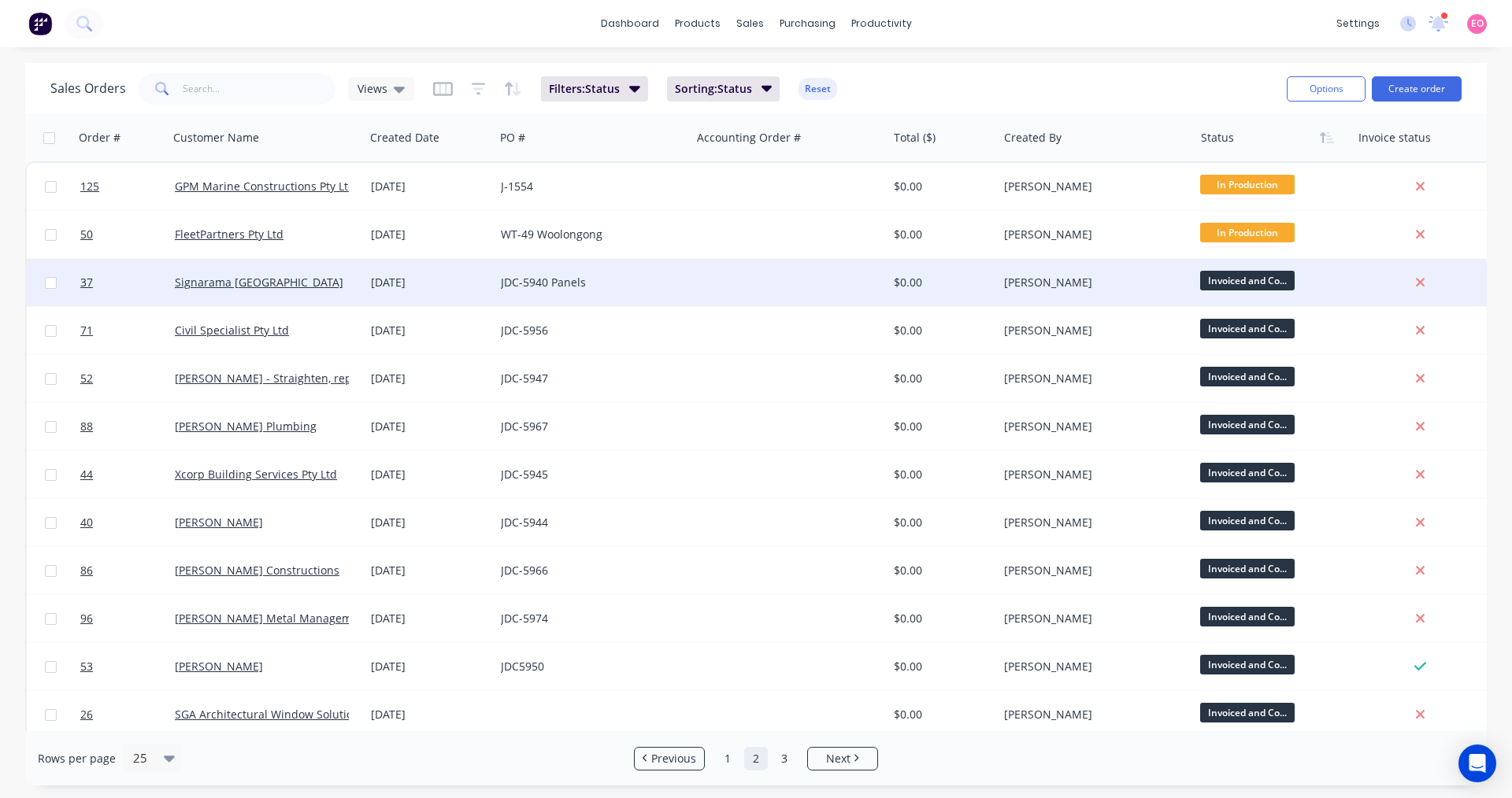
click at [721, 289] on div at bounding box center [789, 283] width 196 height 47
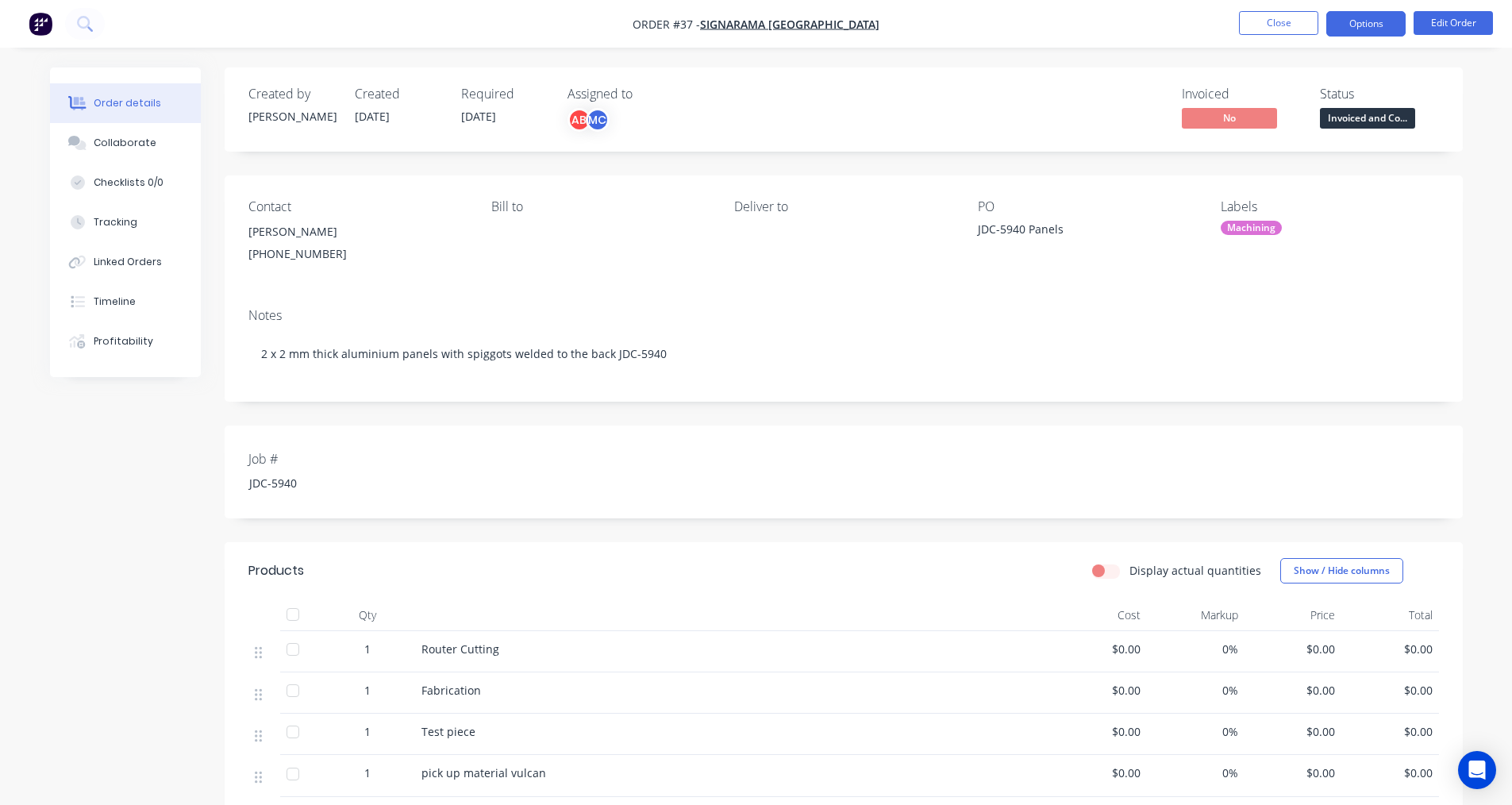
click at [1358, 30] on button "Options" at bounding box center [1366, 24] width 79 height 26
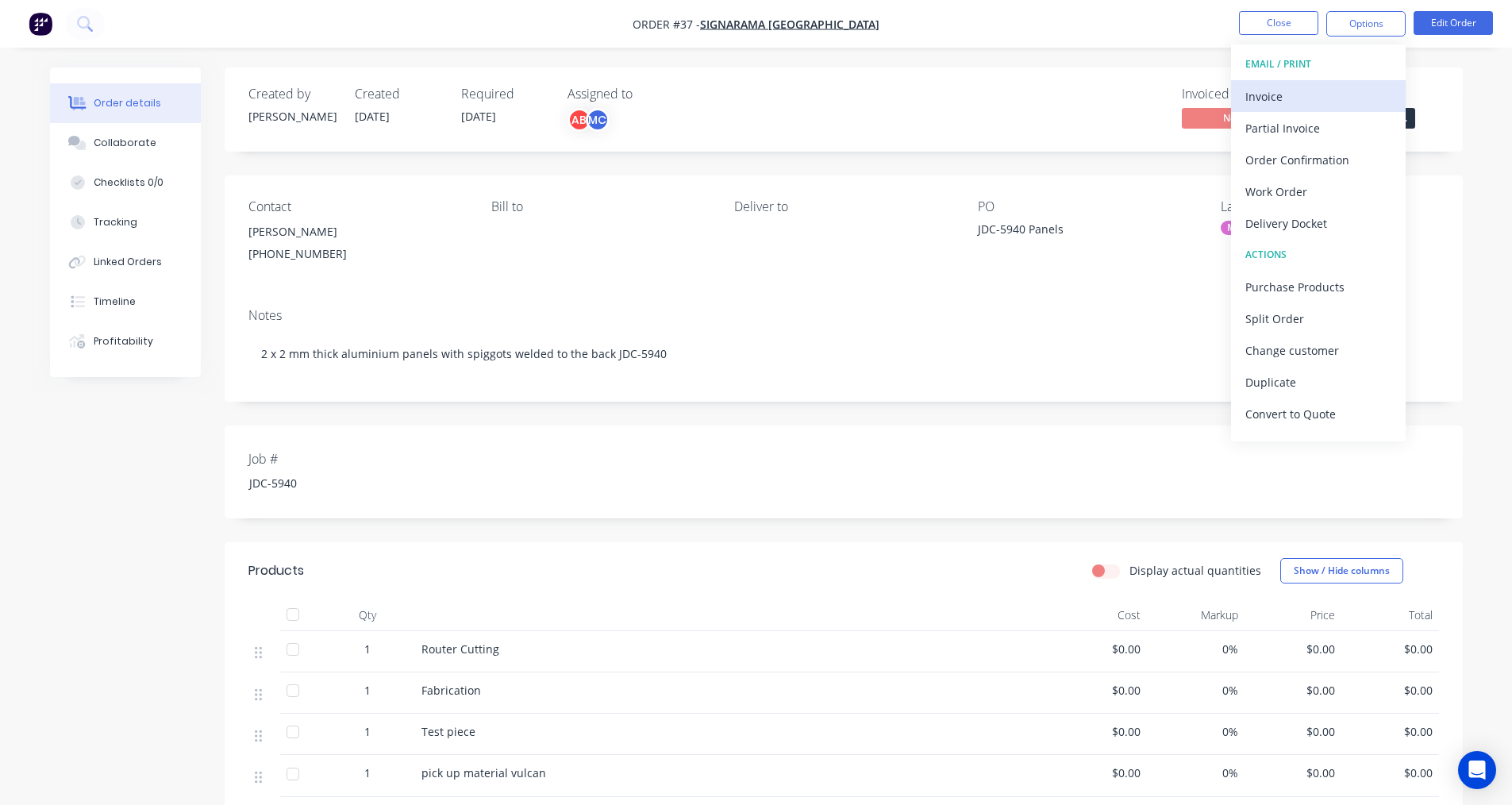
click at [1303, 104] on div "Invoice" at bounding box center [1317, 95] width 146 height 23
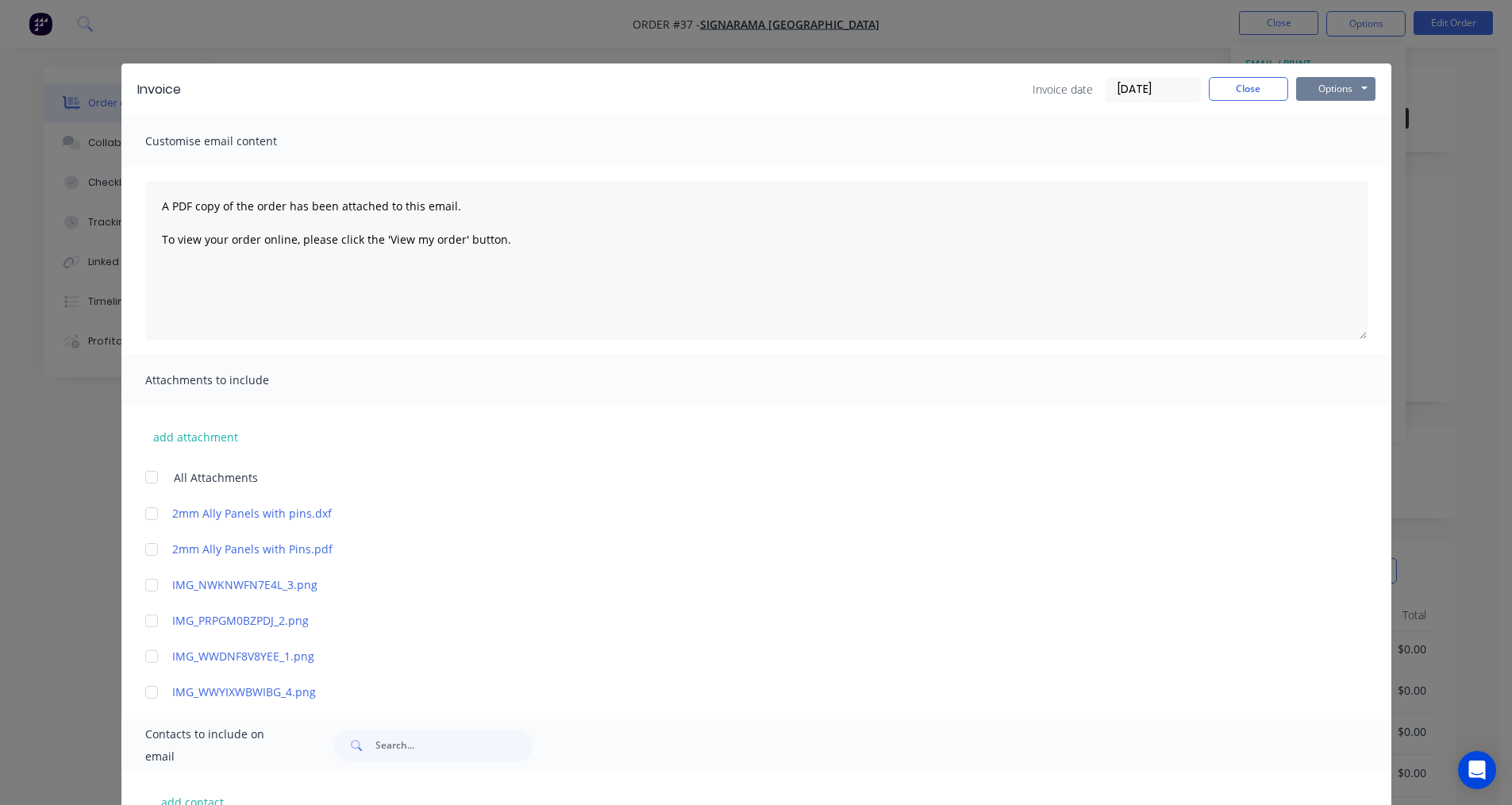
click at [1338, 82] on button "Options" at bounding box center [1335, 88] width 79 height 24
click at [1310, 139] on button "Print" at bounding box center [1346, 143] width 101 height 26
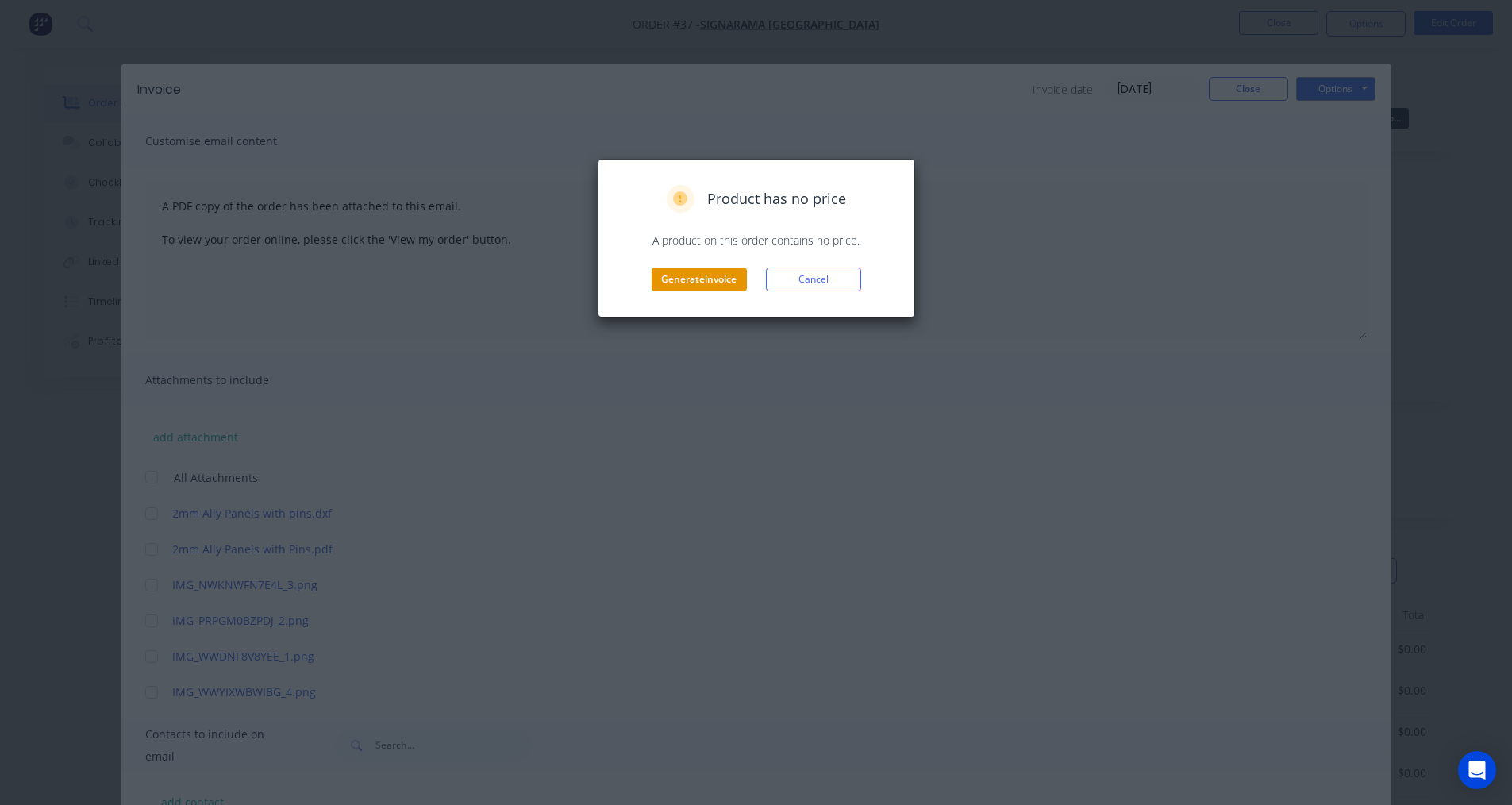
click at [713, 284] on button "Generate invoice" at bounding box center [699, 279] width 95 height 24
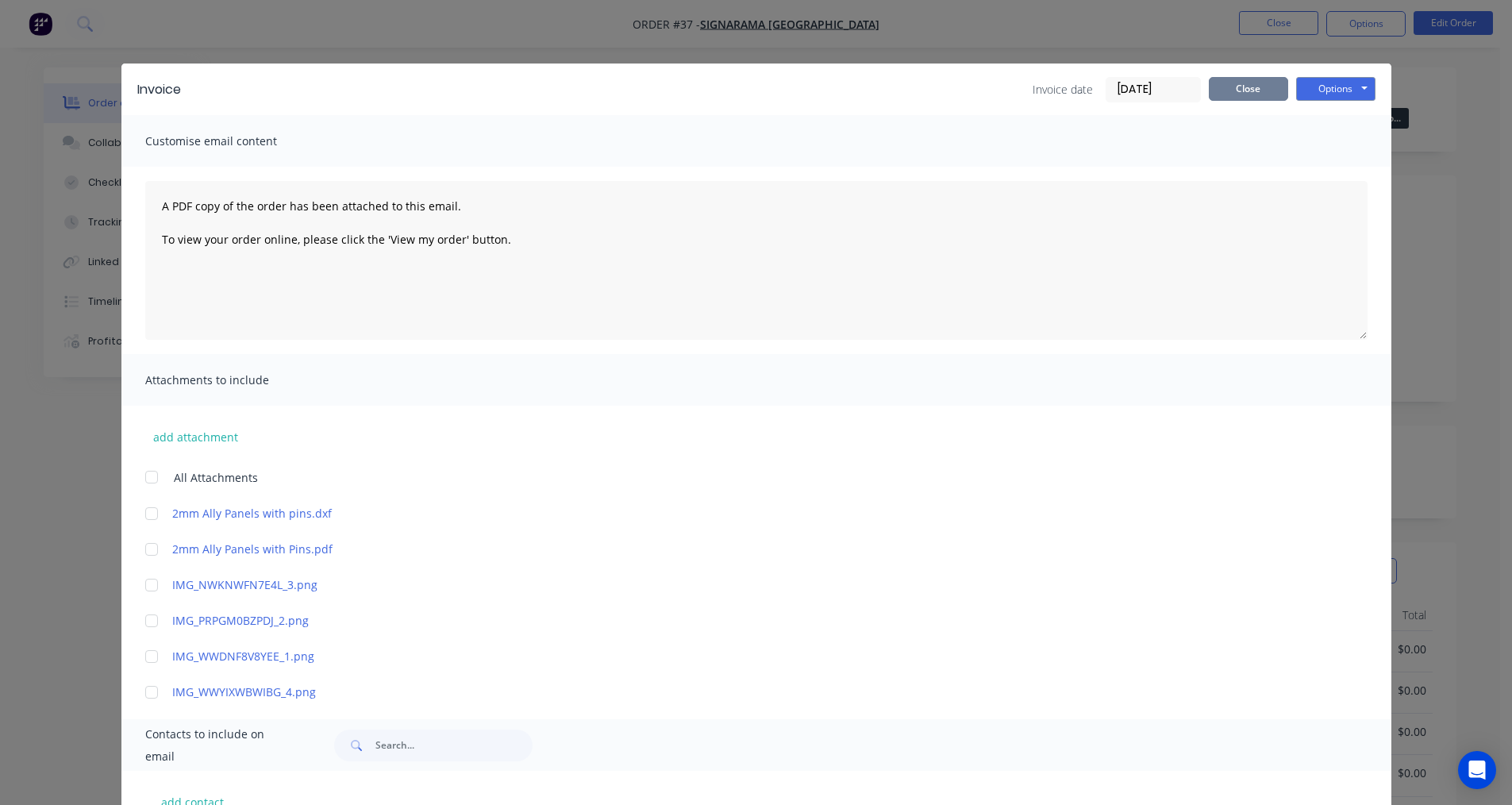
click at [1251, 96] on button "Close" at bounding box center [1249, 88] width 79 height 24
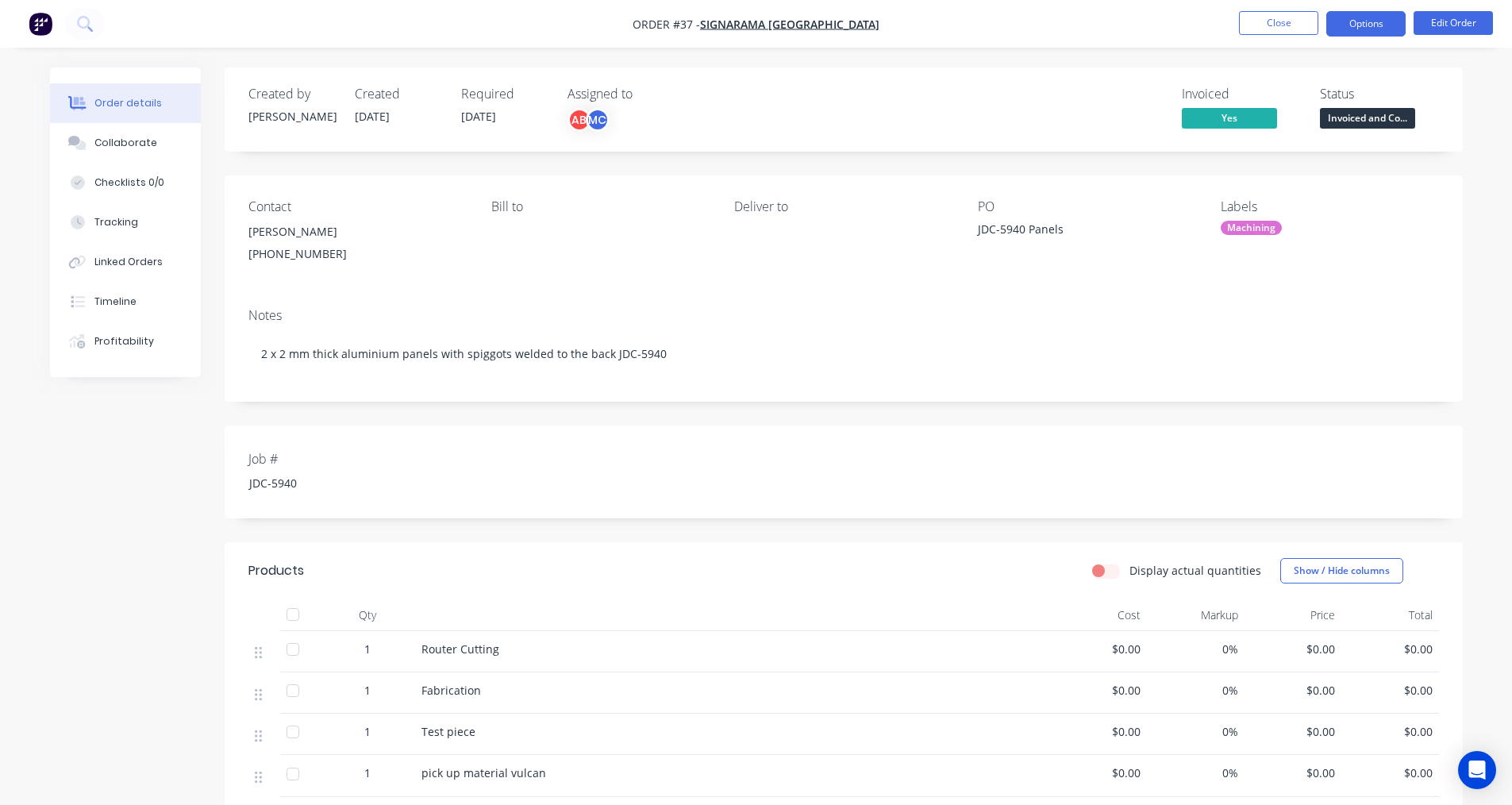
click at [1388, 28] on button "Options" at bounding box center [1366, 24] width 79 height 26
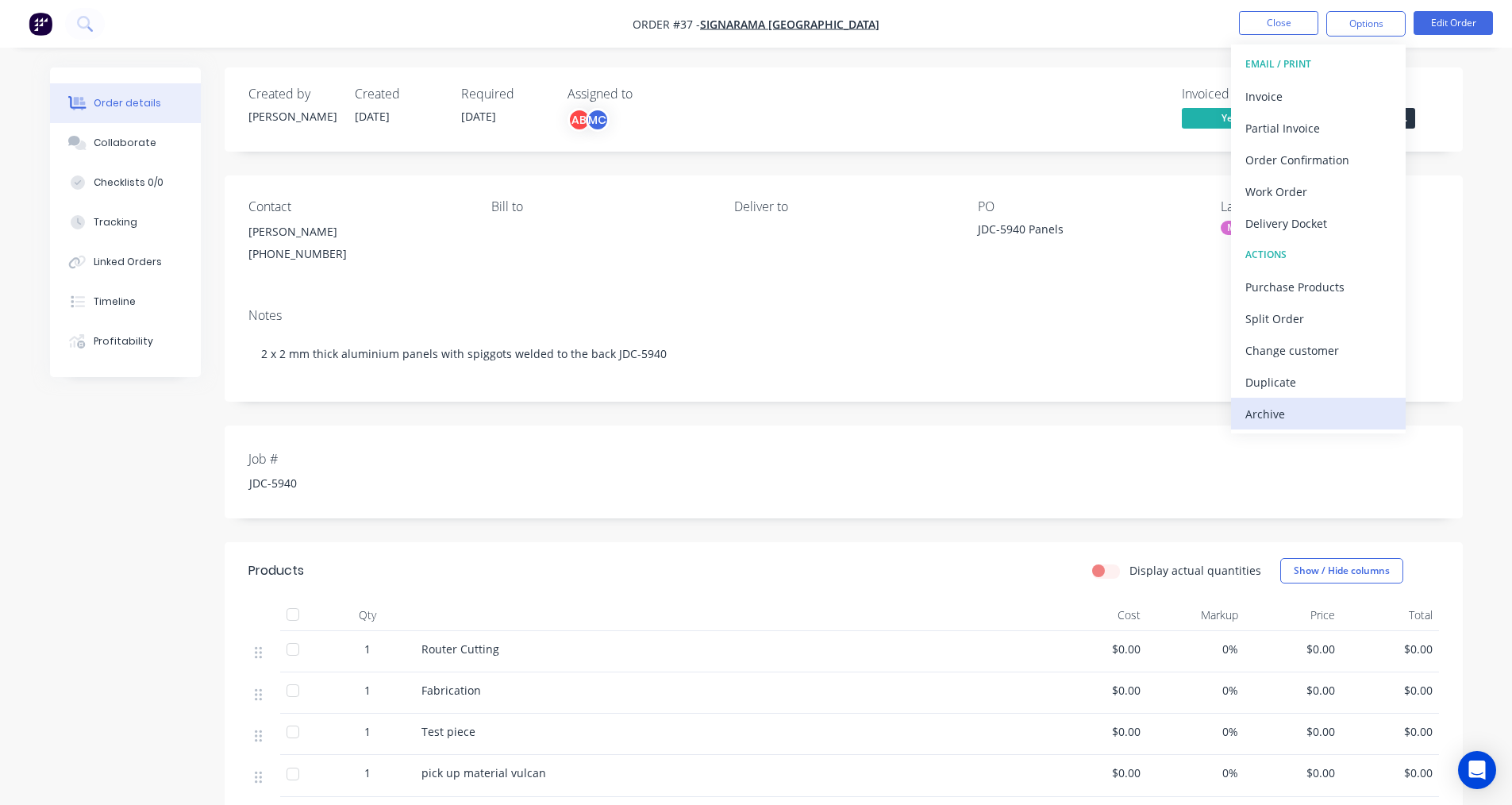
click at [1276, 421] on div "Archive" at bounding box center [1317, 413] width 146 height 23
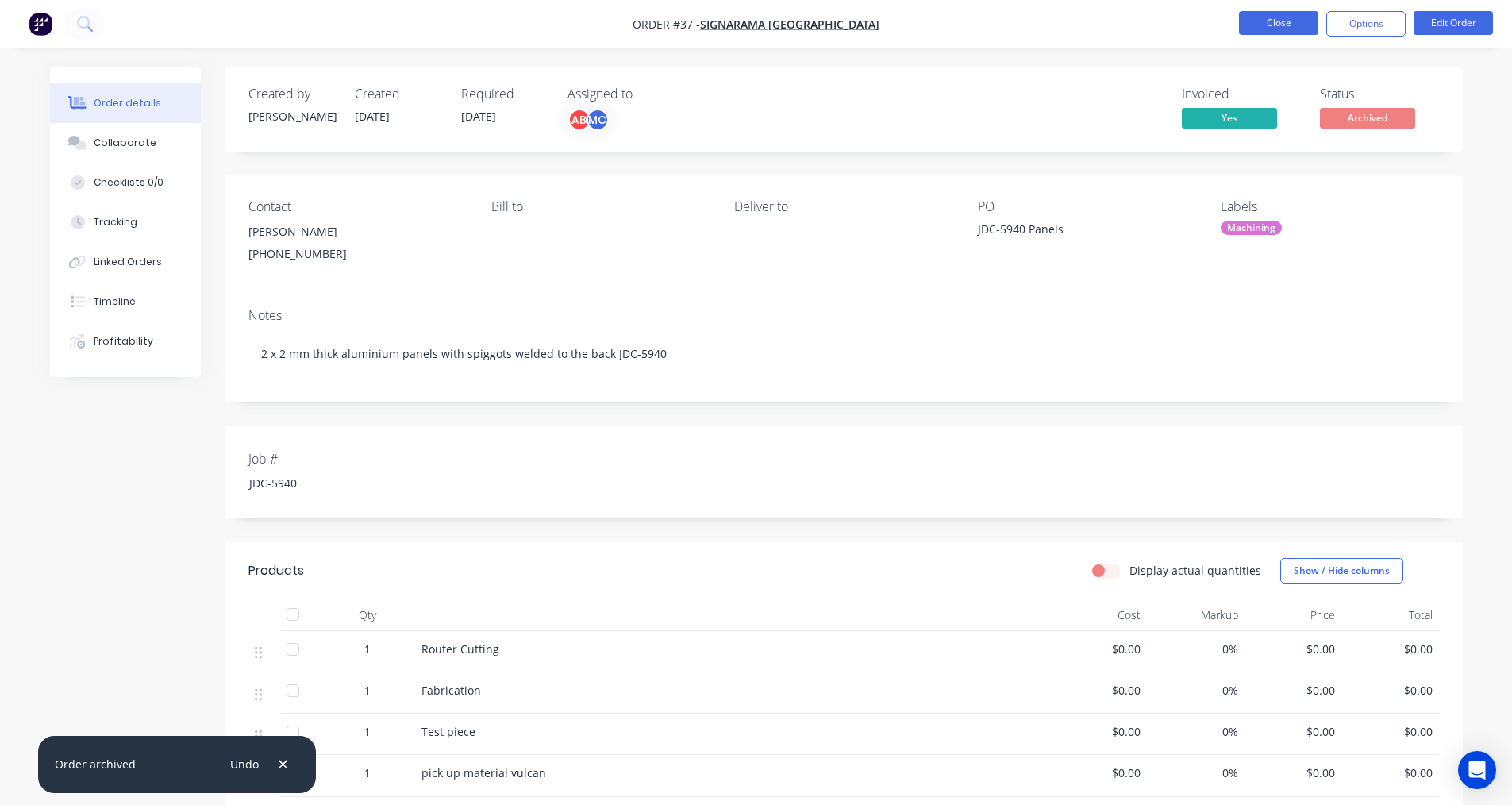
click at [1298, 29] on button "Close" at bounding box center [1279, 23] width 79 height 24
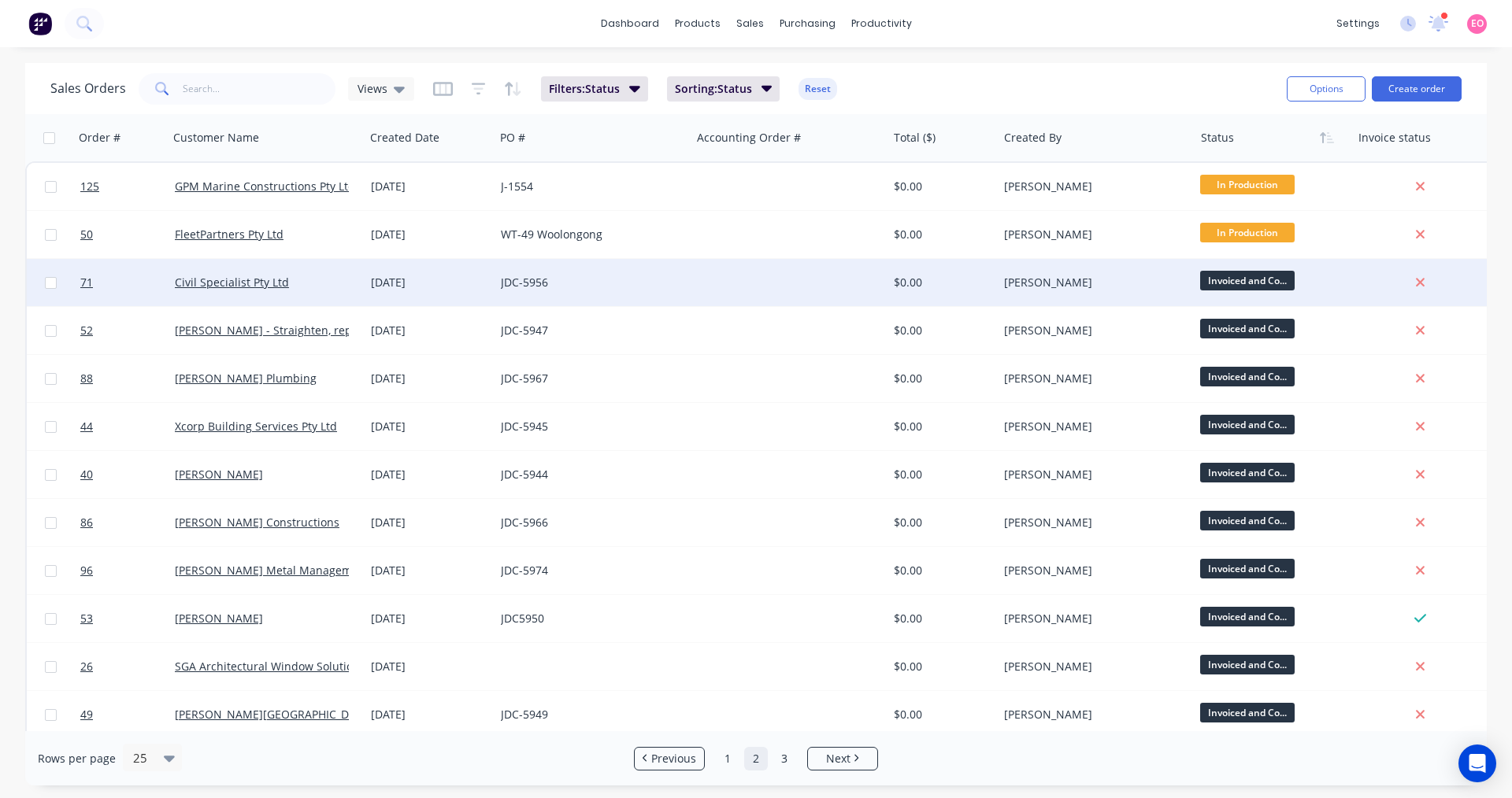
click at [345, 290] on div "Civil Specialist Pty Ltd" at bounding box center [261, 283] width 174 height 16
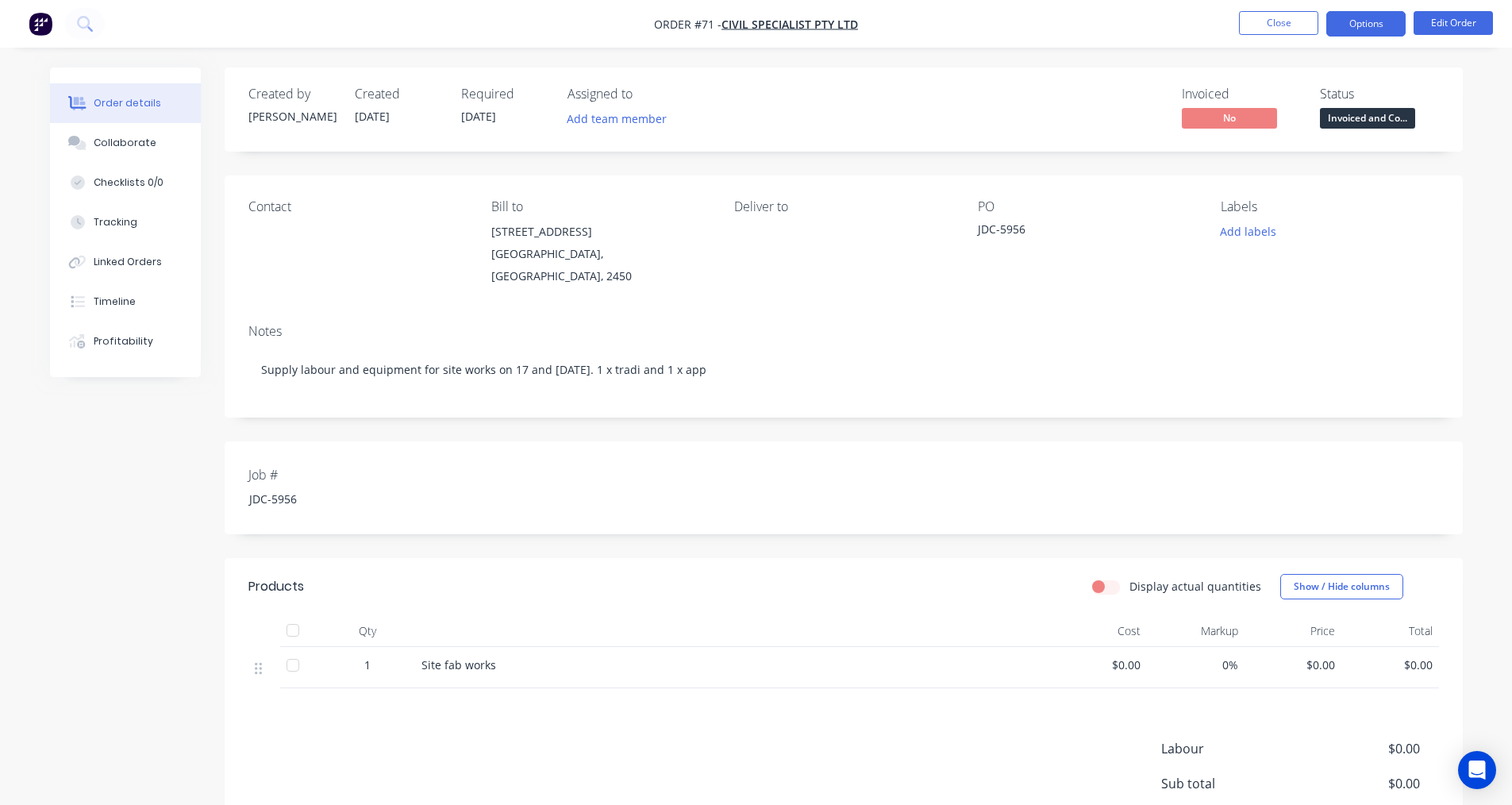
click at [1353, 33] on button "Options" at bounding box center [1366, 24] width 79 height 26
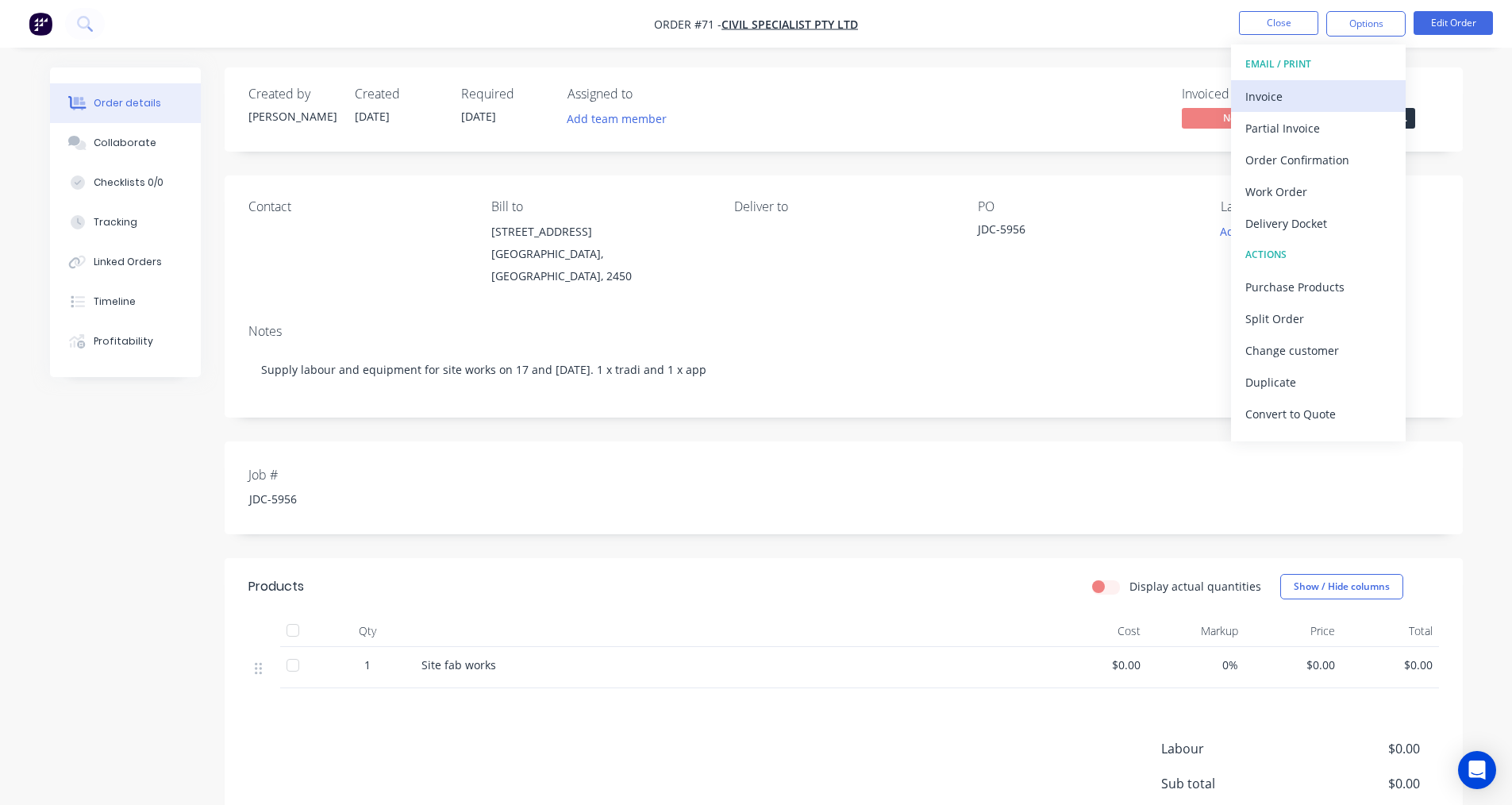
click at [1299, 92] on div "Invoice" at bounding box center [1317, 95] width 146 height 23
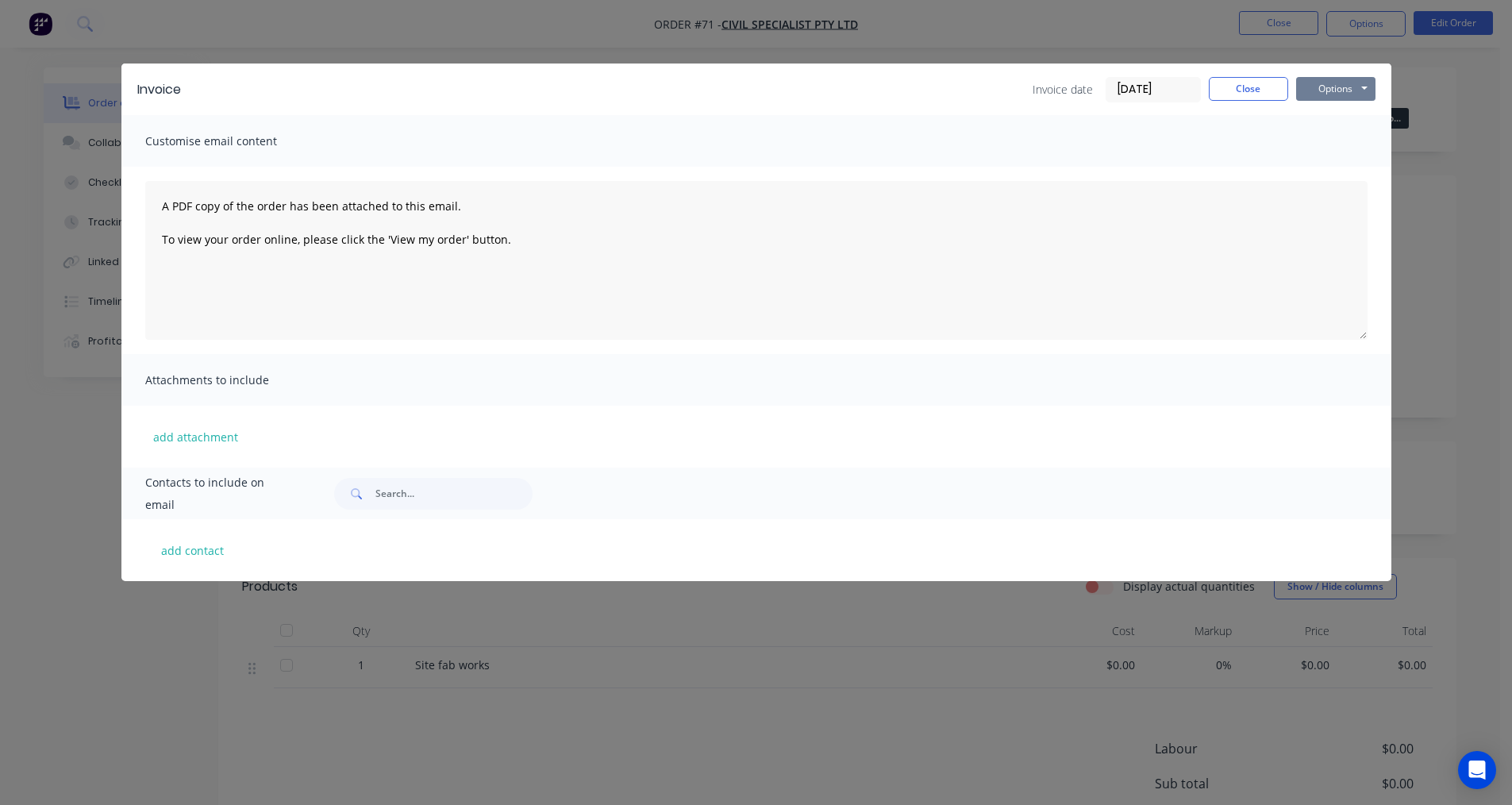
click at [1336, 91] on button "Options" at bounding box center [1335, 88] width 79 height 24
click at [1343, 143] on button "Print" at bounding box center [1346, 143] width 101 height 26
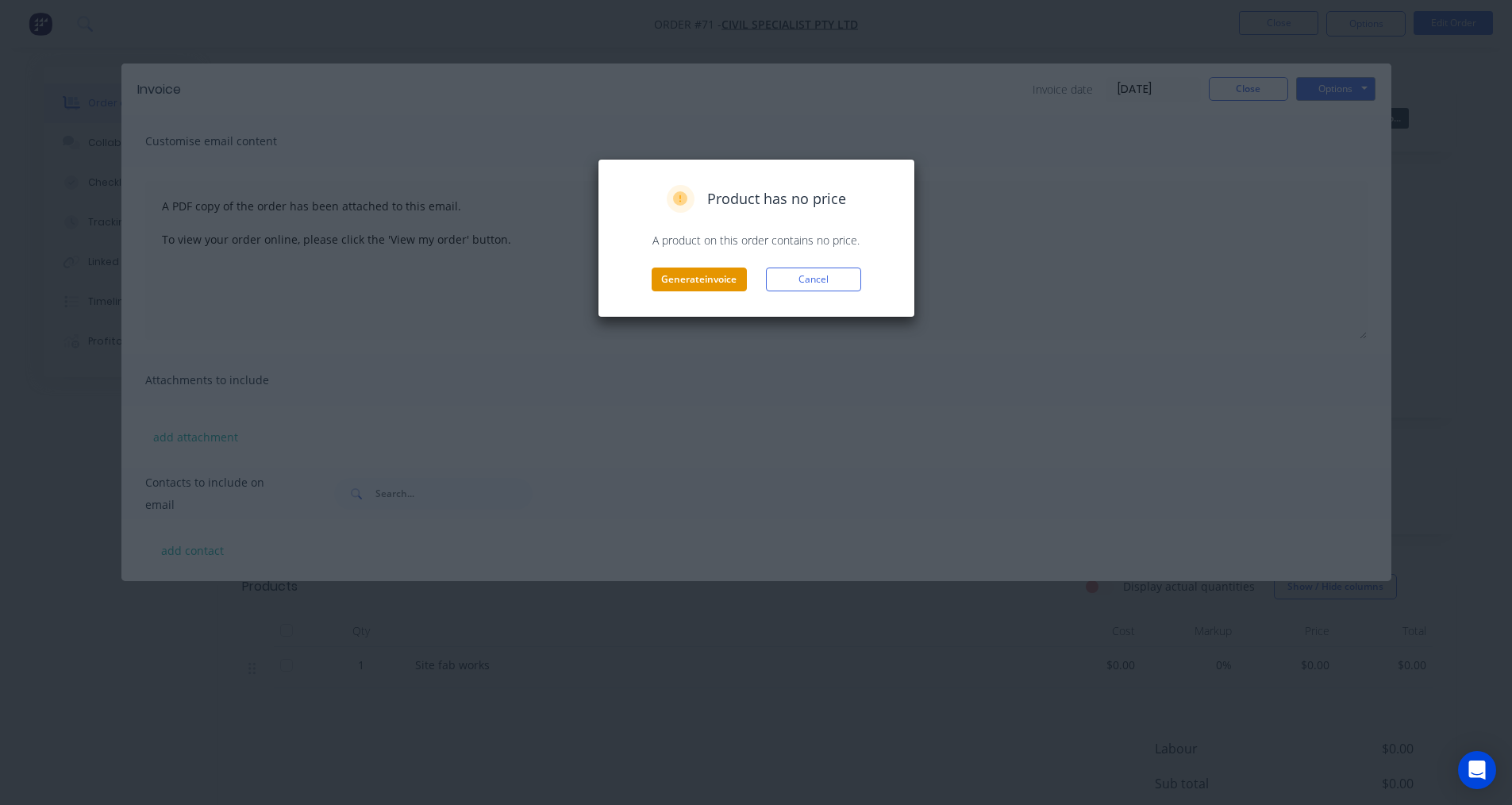
click at [695, 285] on button "Generate invoice" at bounding box center [699, 279] width 95 height 24
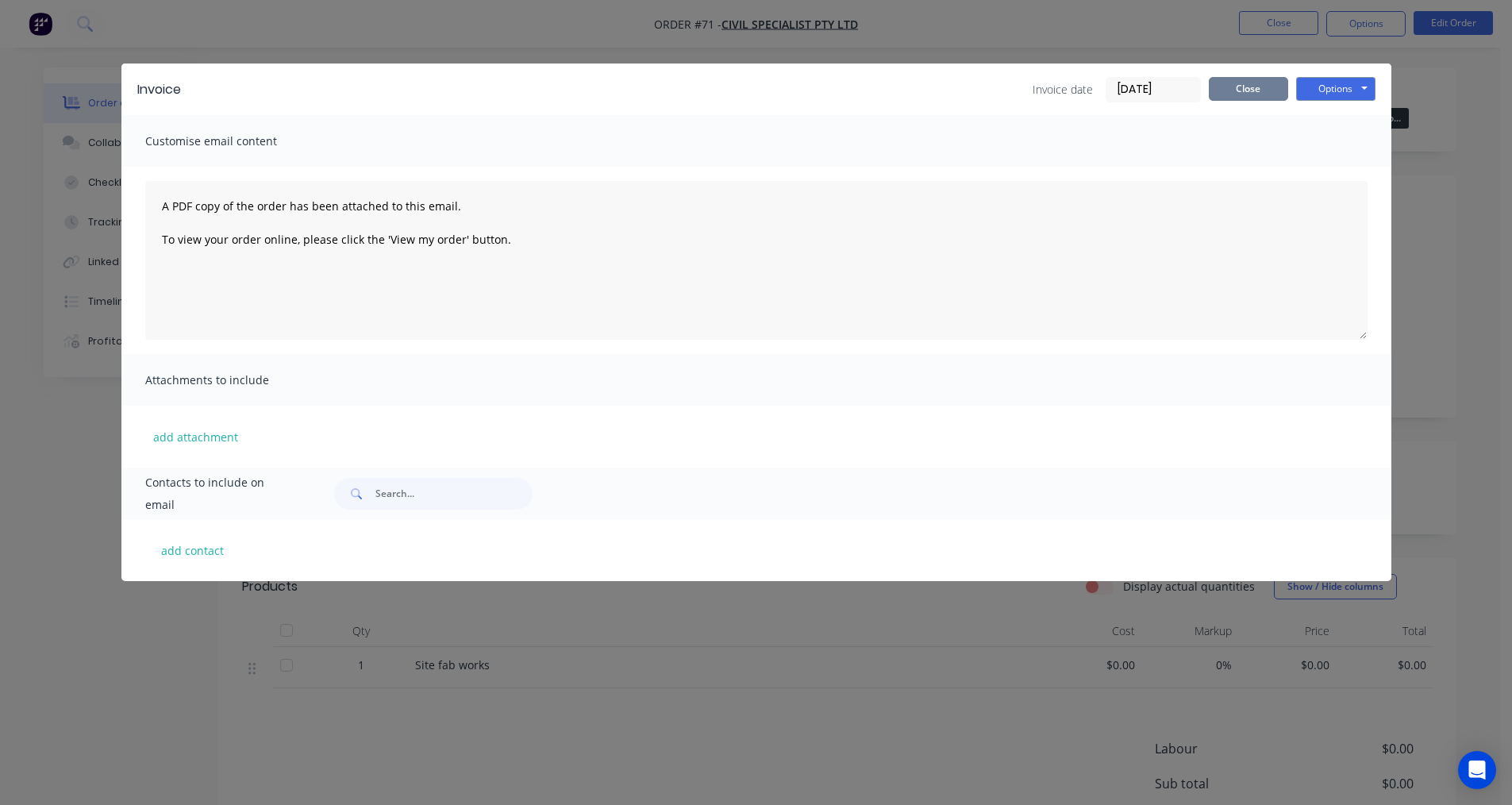
click at [1233, 90] on button "Close" at bounding box center [1249, 88] width 79 height 24
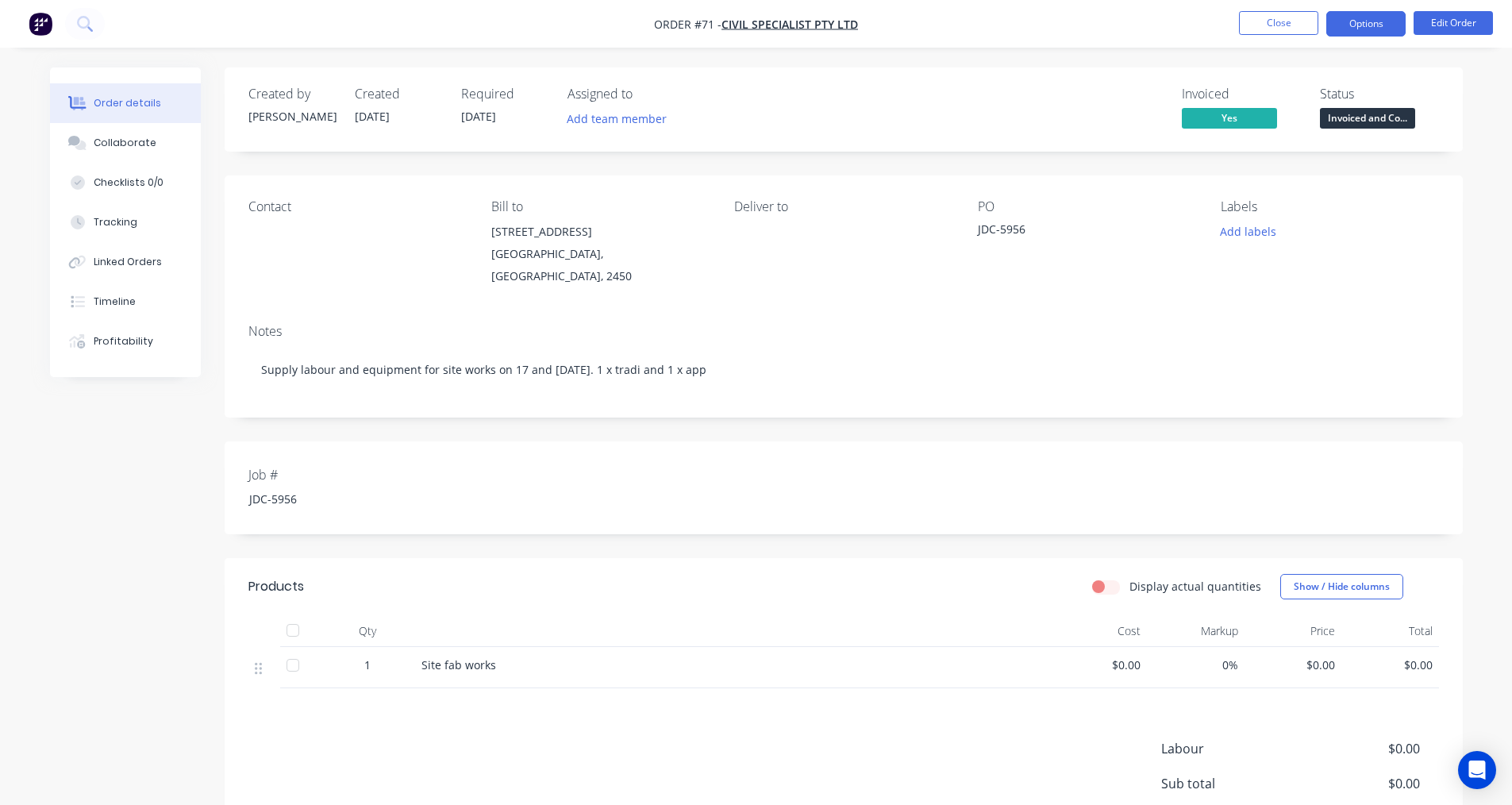
click at [1366, 32] on button "Options" at bounding box center [1366, 24] width 79 height 26
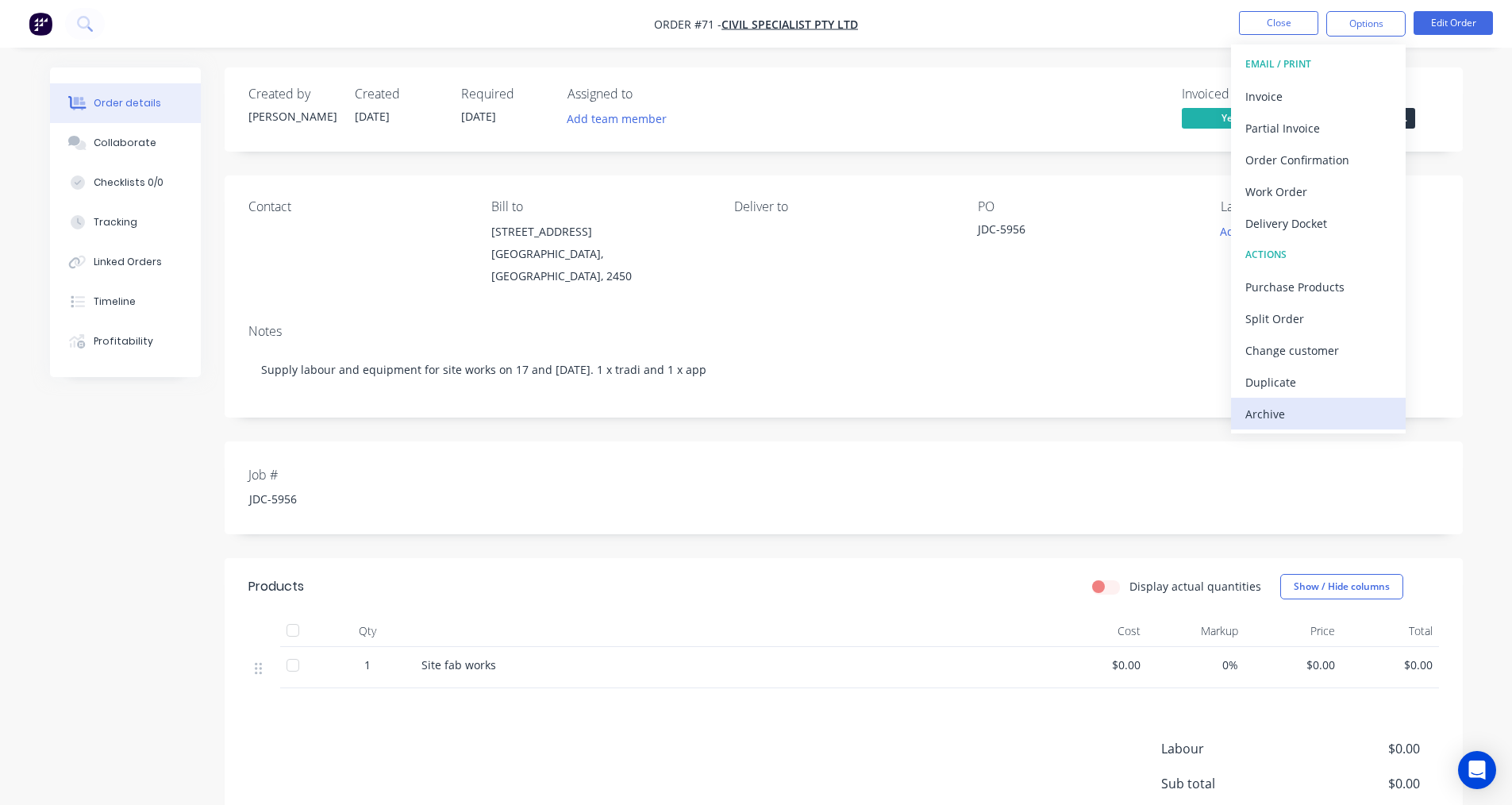
click at [1292, 424] on div "Archive" at bounding box center [1317, 413] width 146 height 23
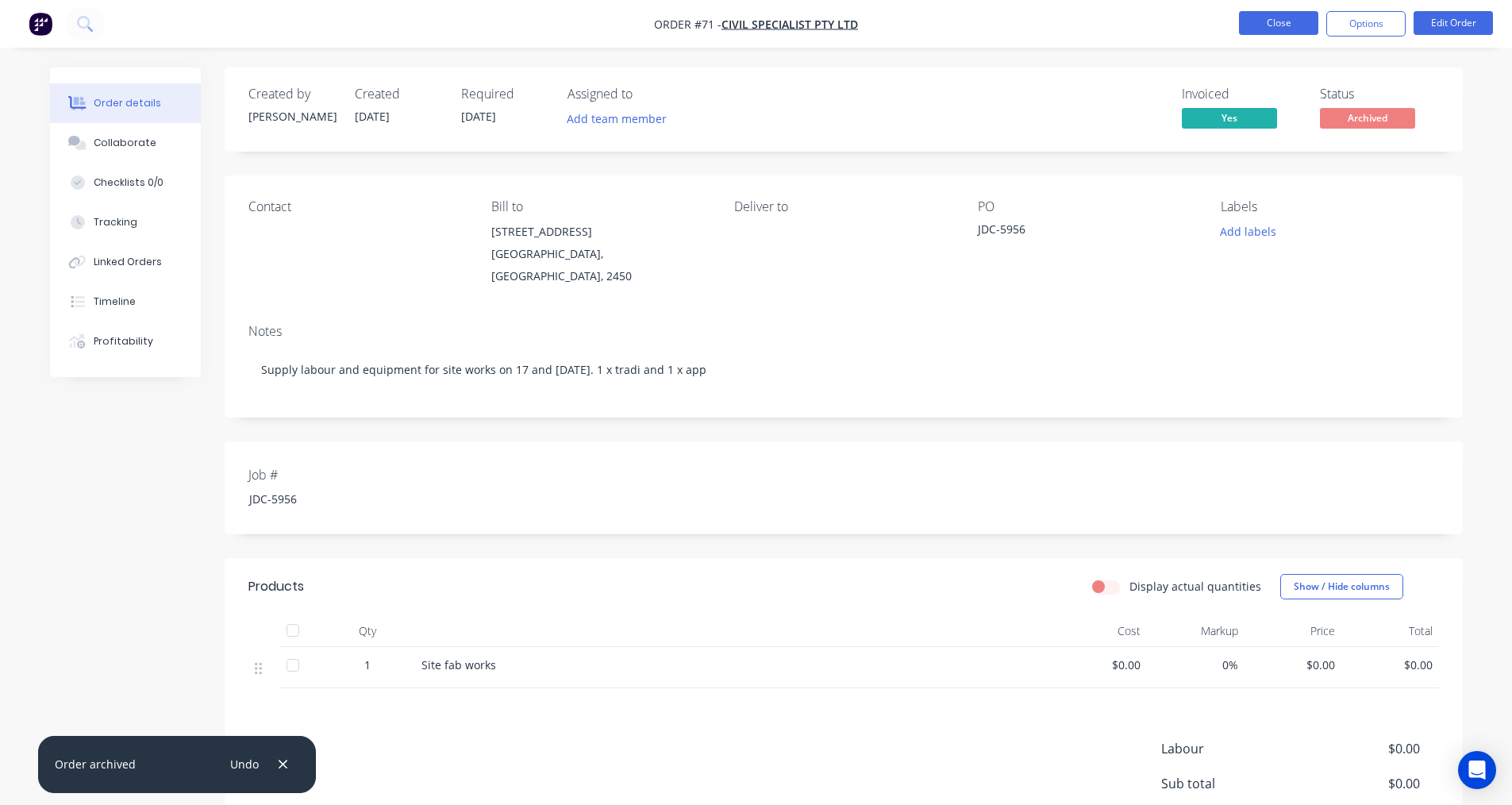
click at [1272, 18] on button "Close" at bounding box center [1279, 23] width 79 height 24
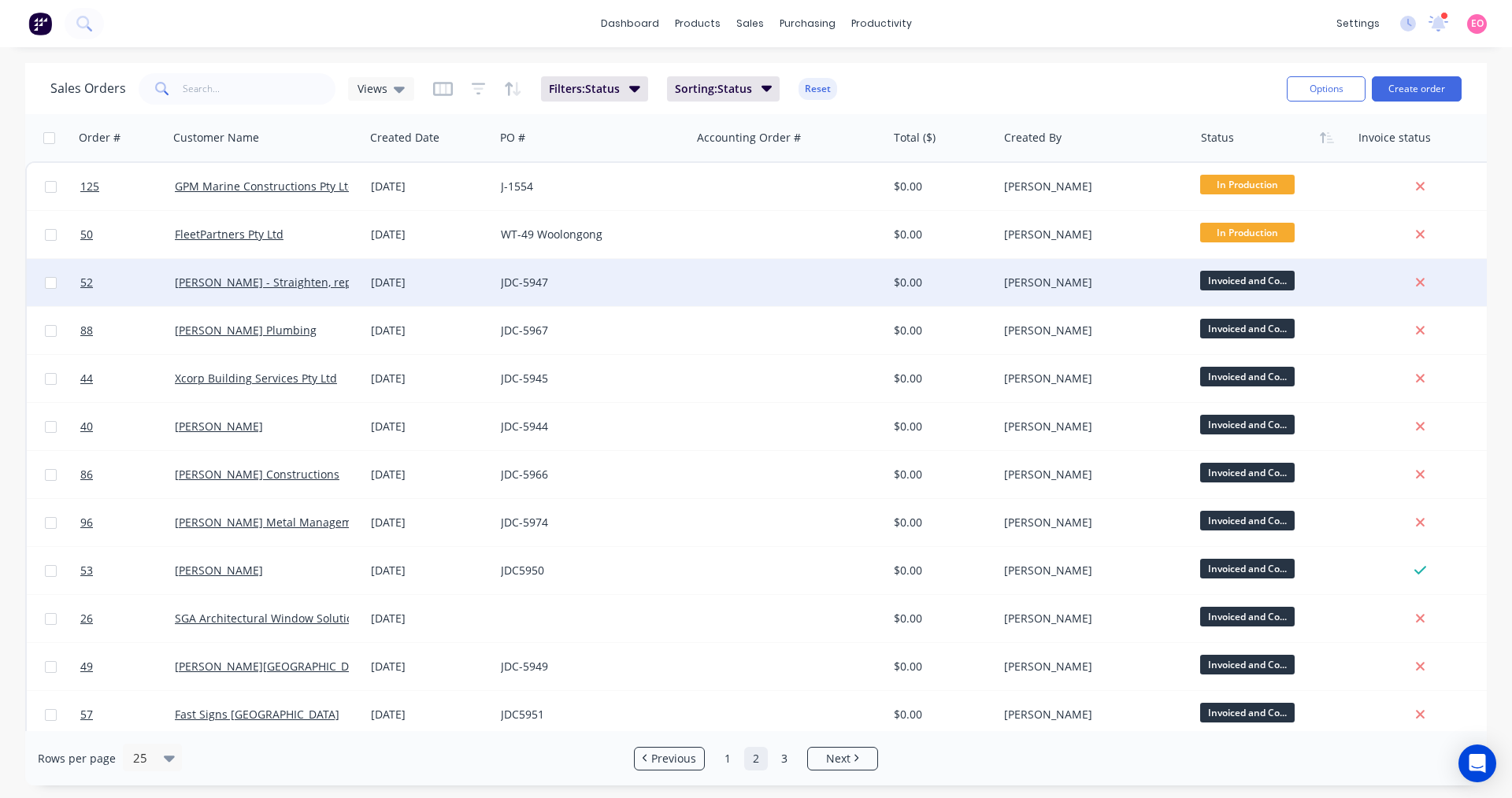
click at [630, 282] on div "JDC-5947" at bounding box center [587, 283] width 174 height 16
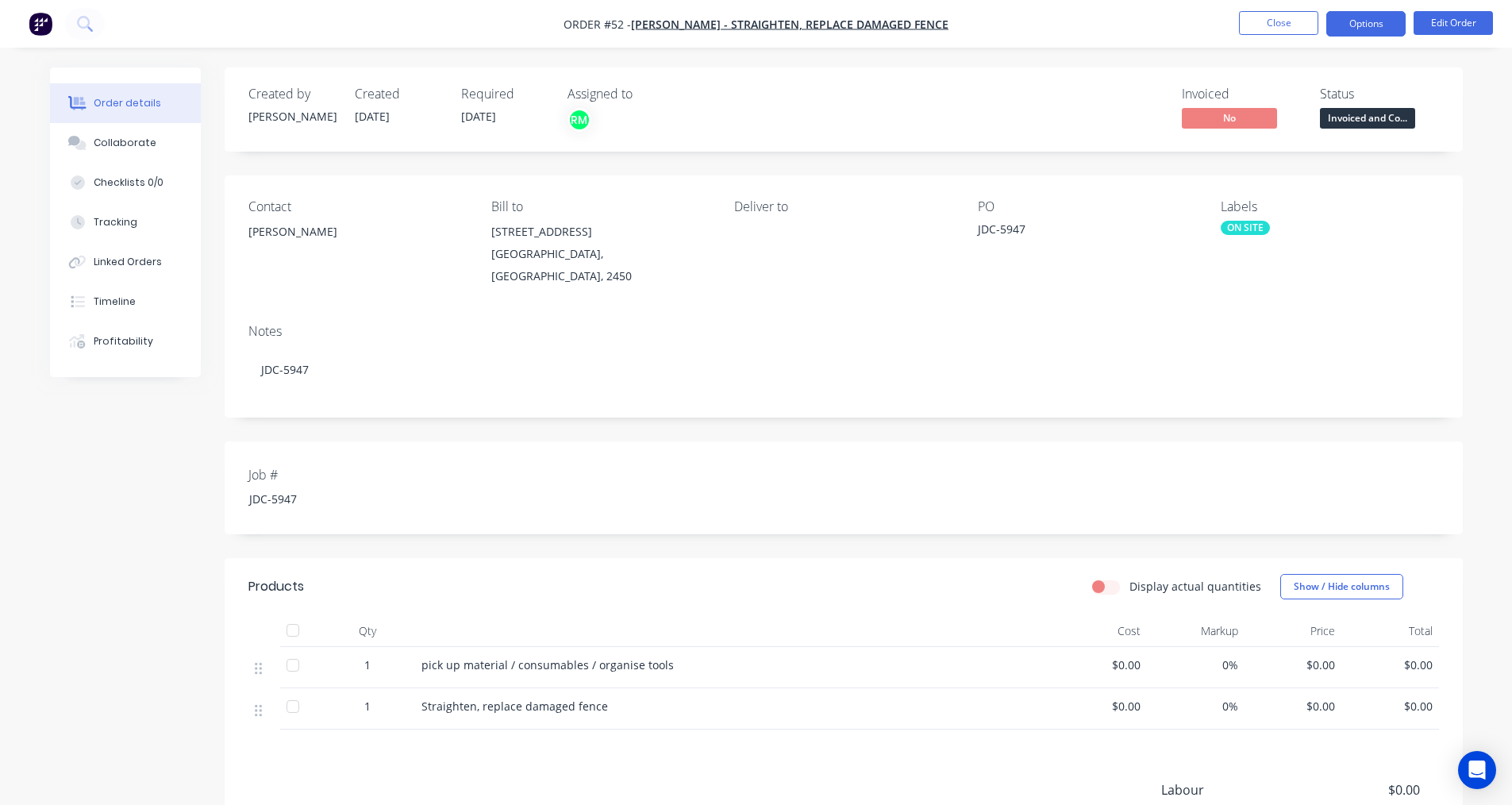
click at [1361, 28] on button "Options" at bounding box center [1366, 24] width 79 height 26
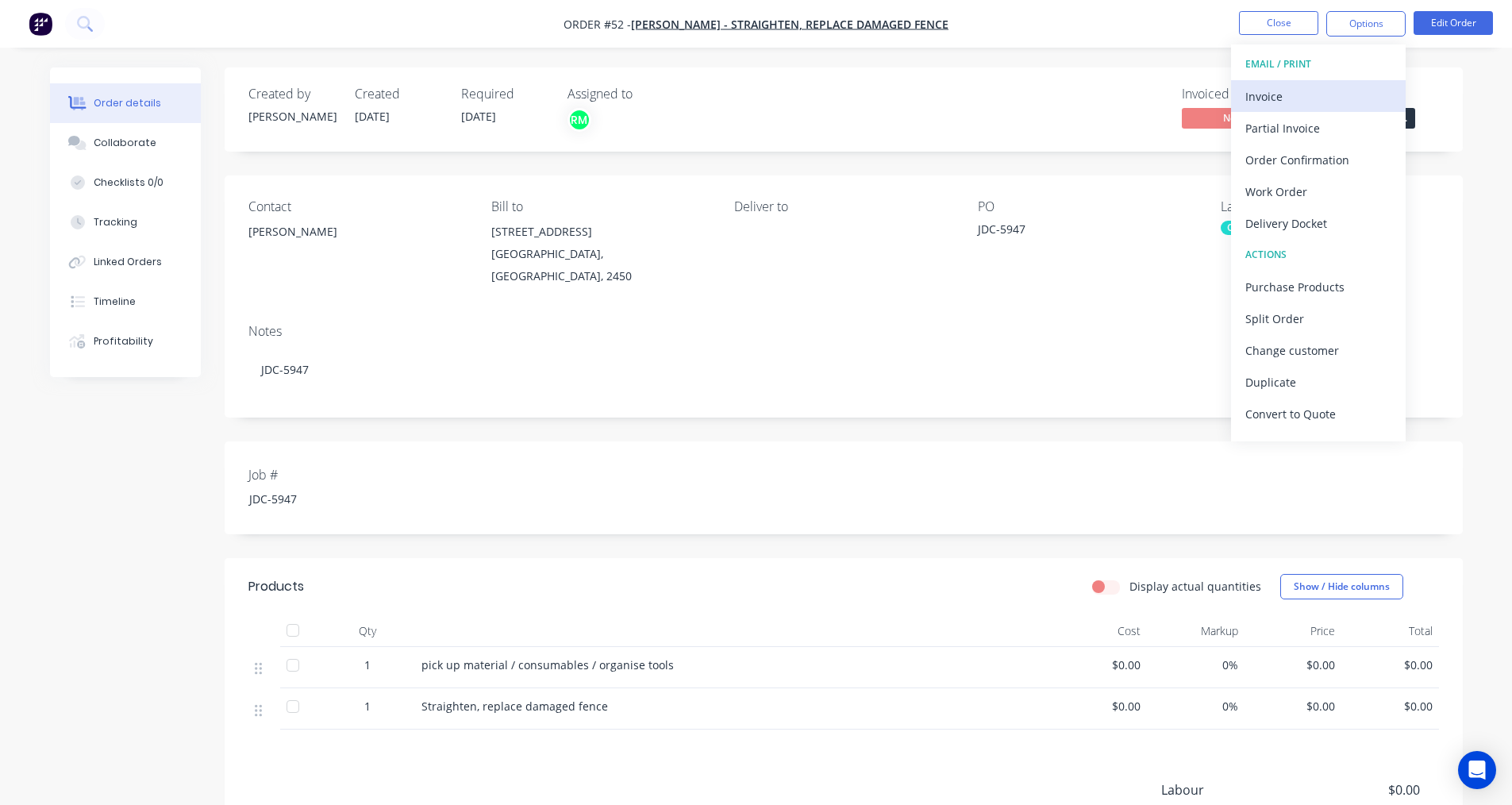
click at [1268, 99] on div "Invoice" at bounding box center [1317, 95] width 146 height 23
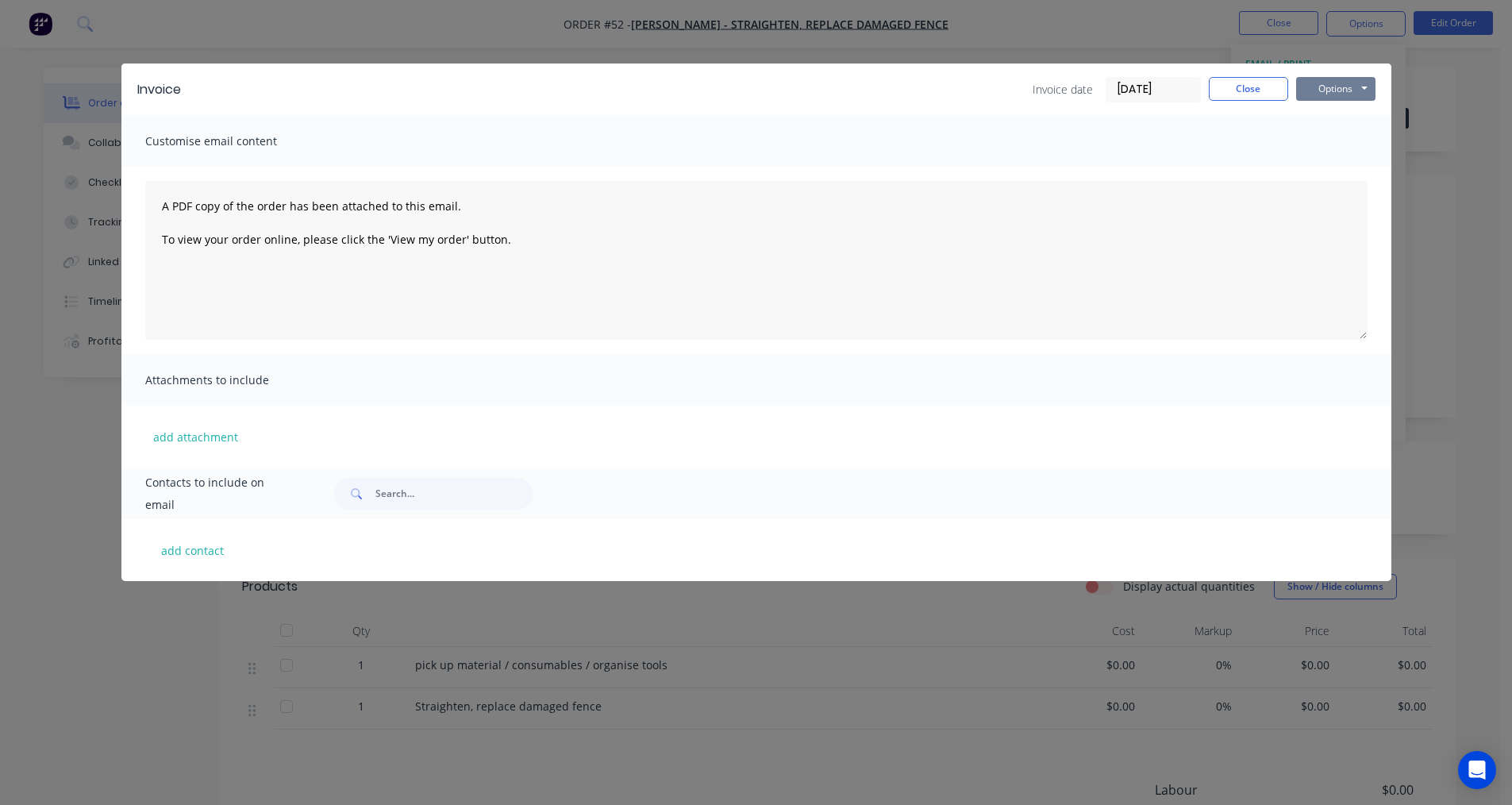
click at [1328, 80] on button "Options" at bounding box center [1335, 88] width 79 height 24
click at [1334, 140] on button "Print" at bounding box center [1346, 143] width 101 height 26
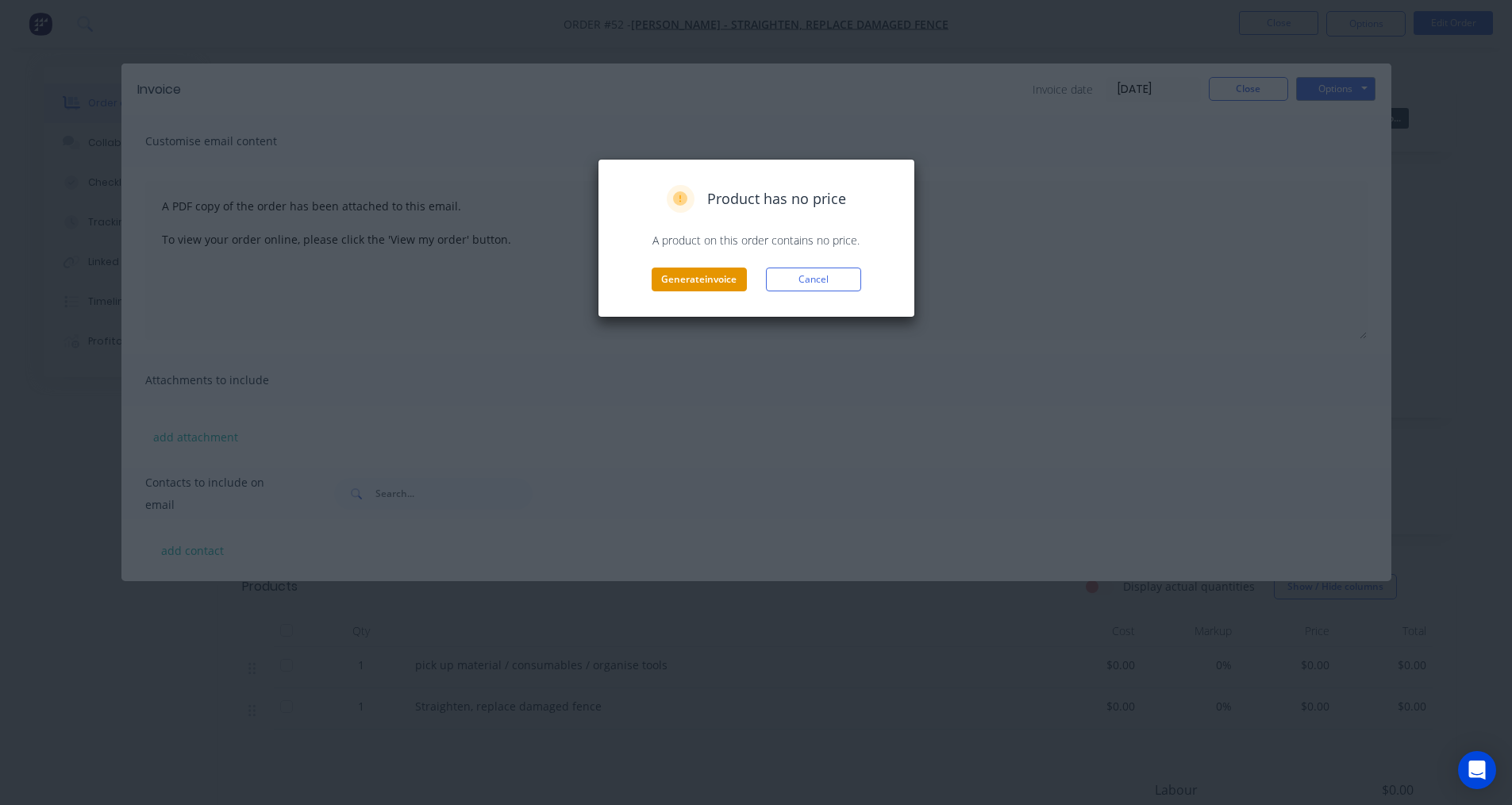
click at [712, 276] on button "Generate invoice" at bounding box center [699, 279] width 95 height 24
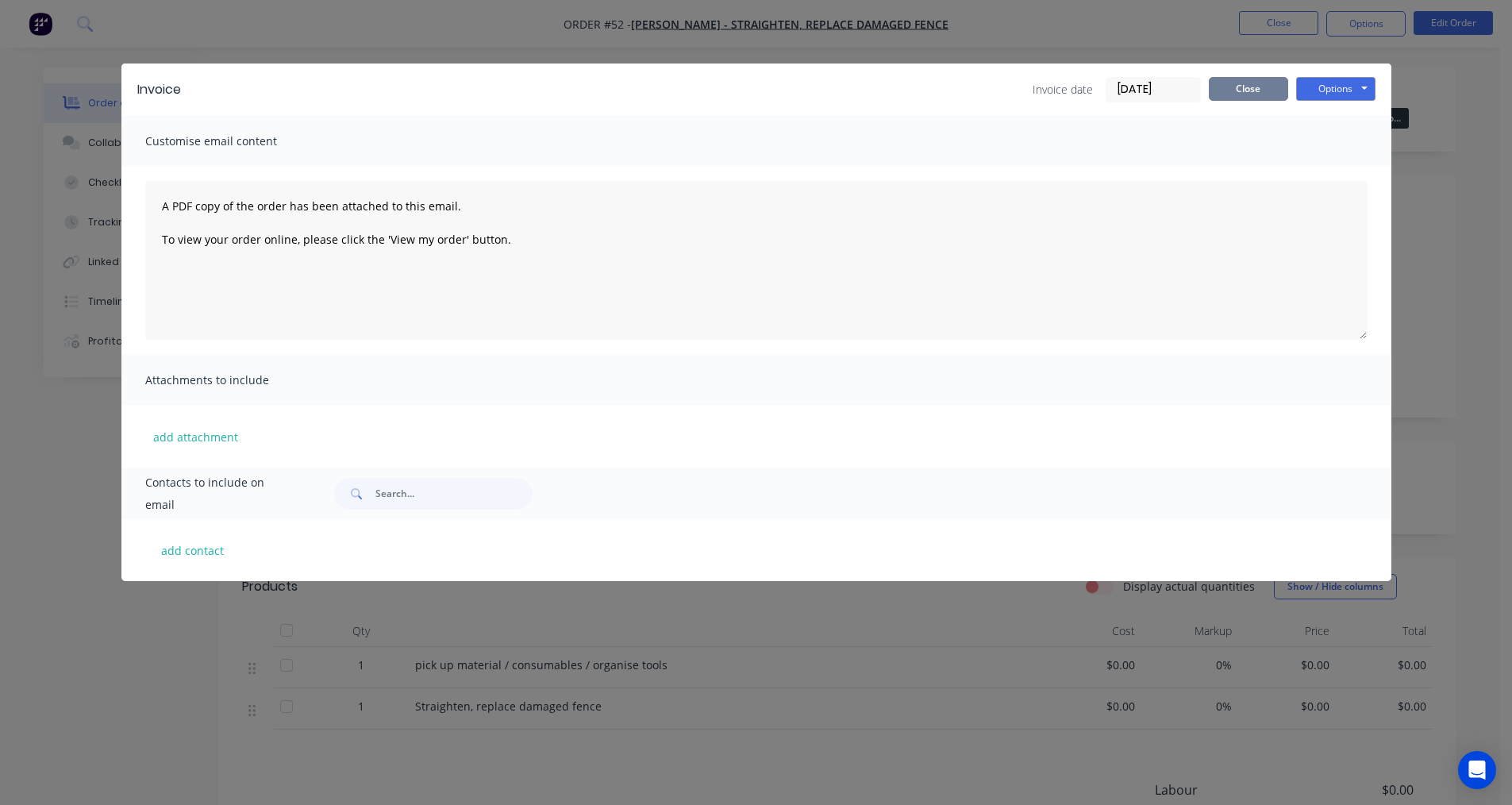
click at [1242, 92] on button "Close" at bounding box center [1249, 88] width 79 height 24
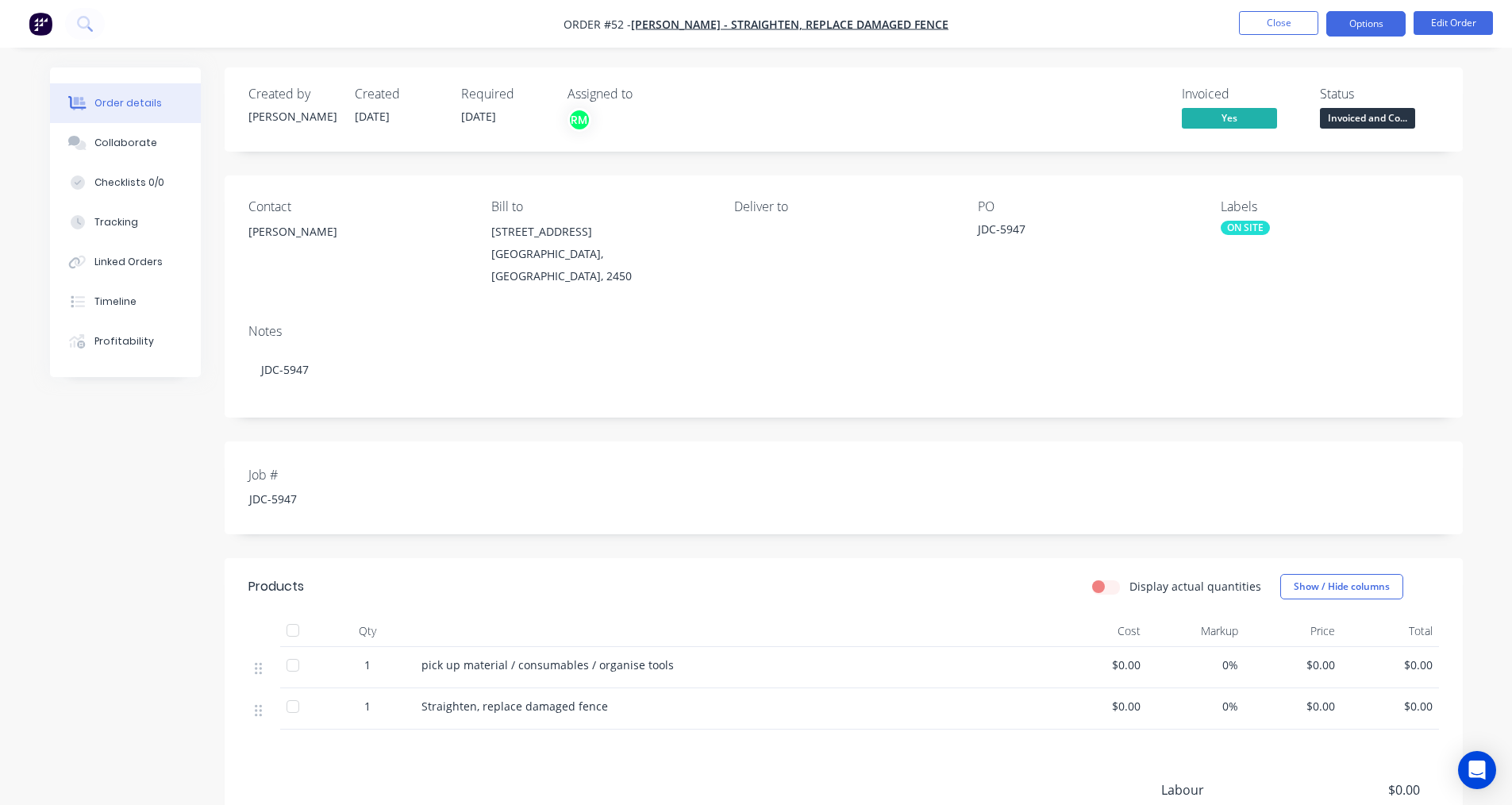
click at [1386, 34] on button "Options" at bounding box center [1366, 24] width 79 height 26
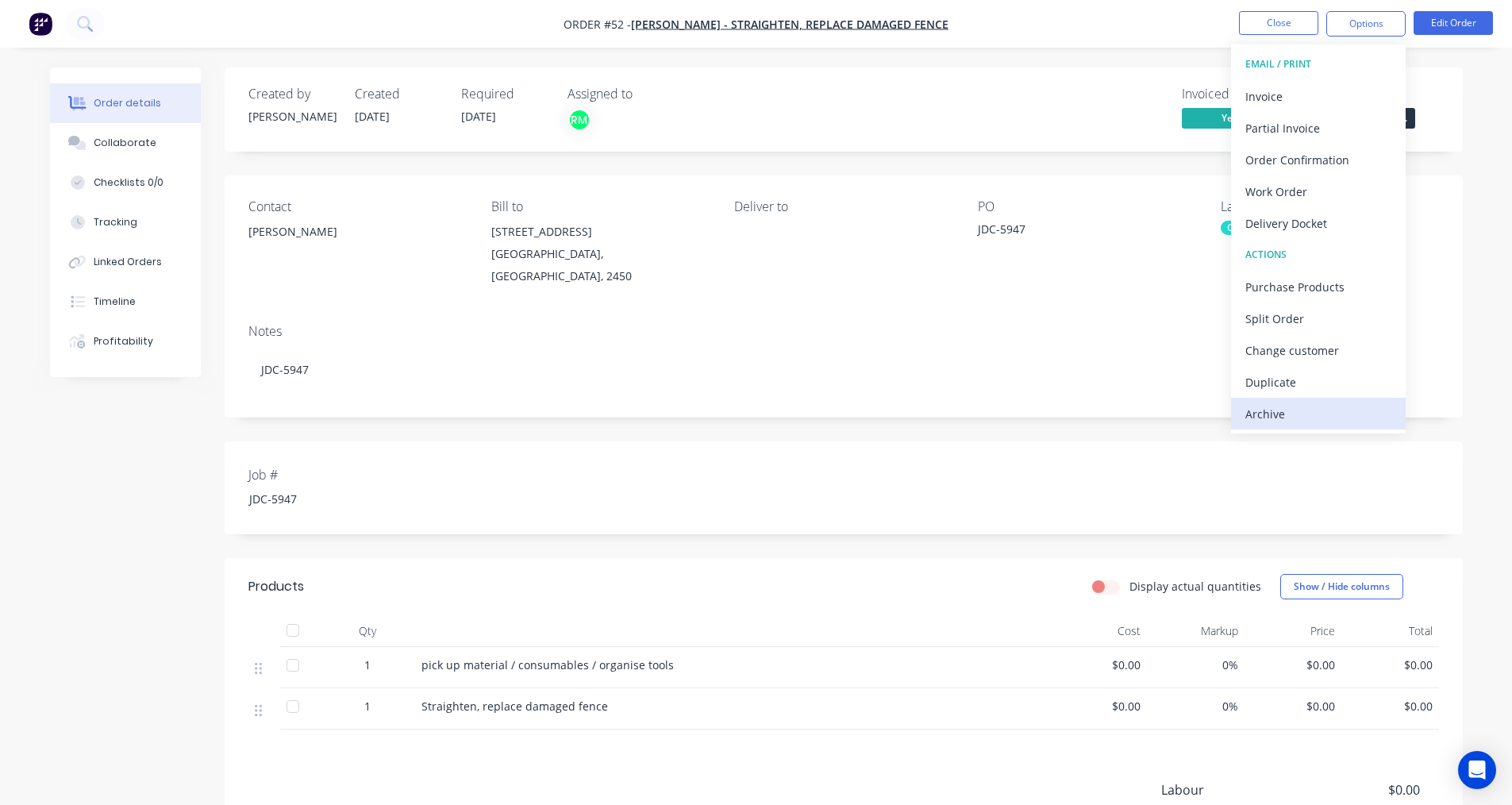
click at [1266, 404] on div "Archive" at bounding box center [1317, 413] width 146 height 23
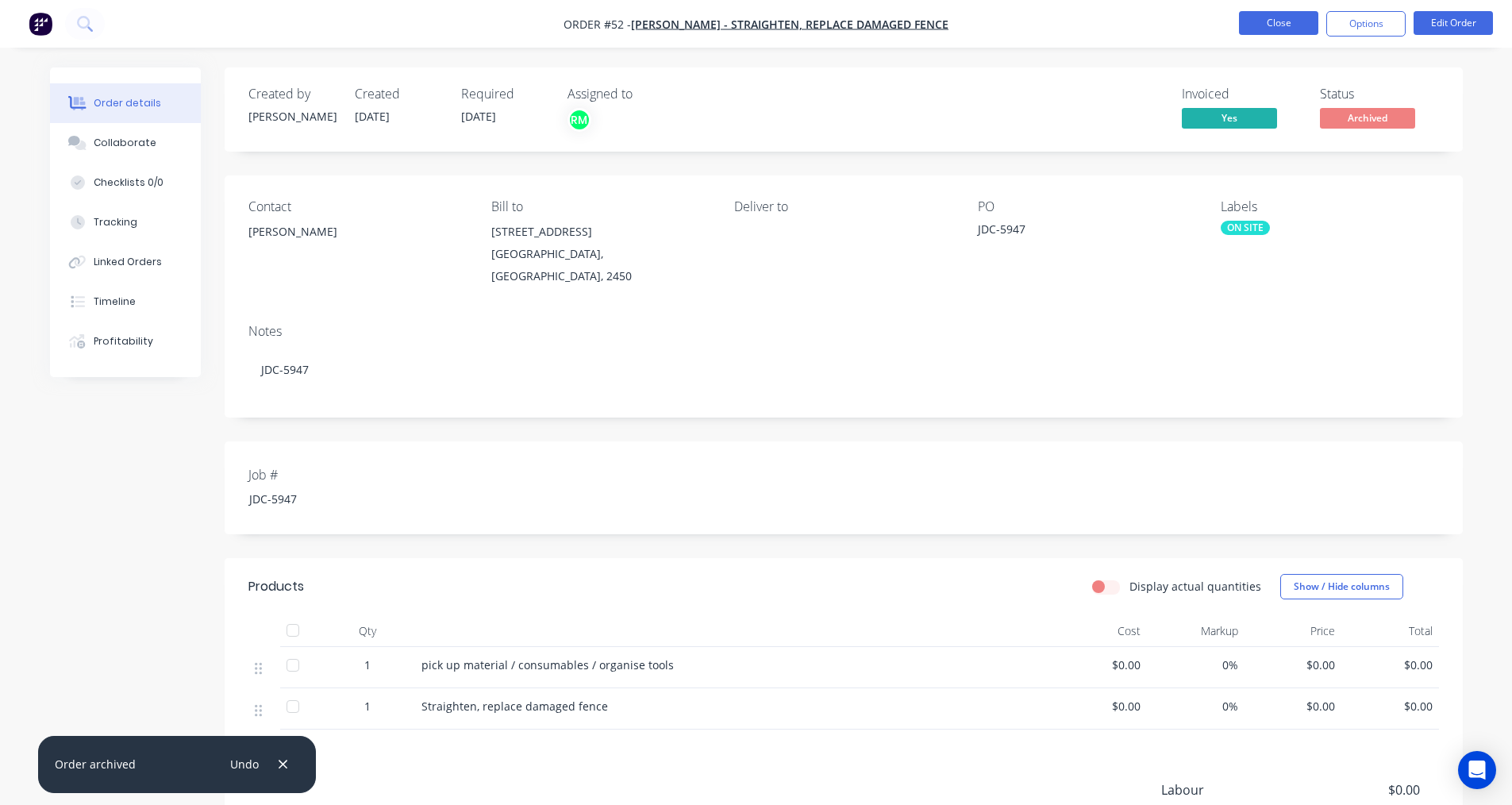
click at [1296, 30] on button "Close" at bounding box center [1279, 23] width 79 height 24
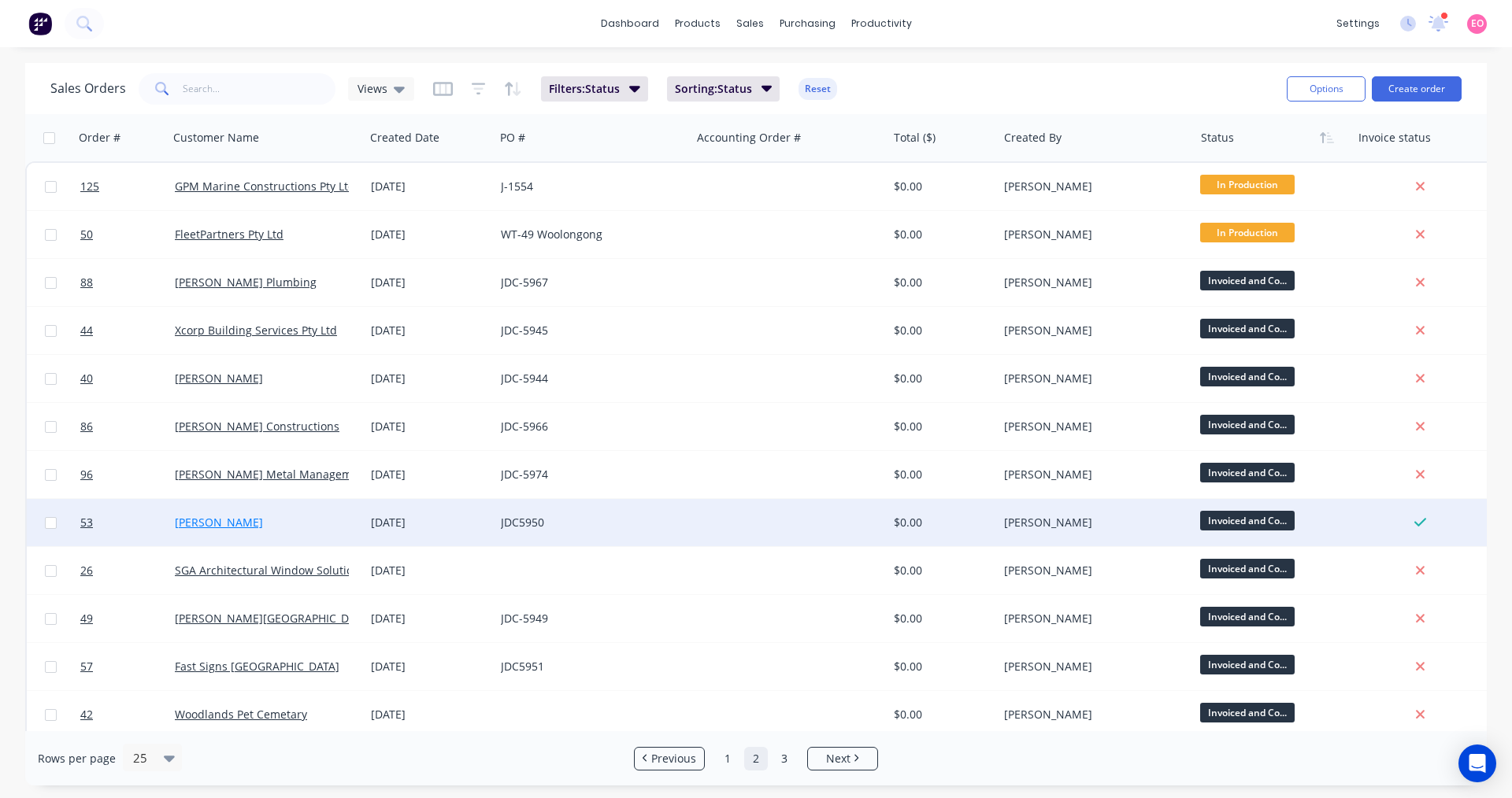
click at [225, 524] on link "[PERSON_NAME]" at bounding box center [218, 521] width 88 height 15
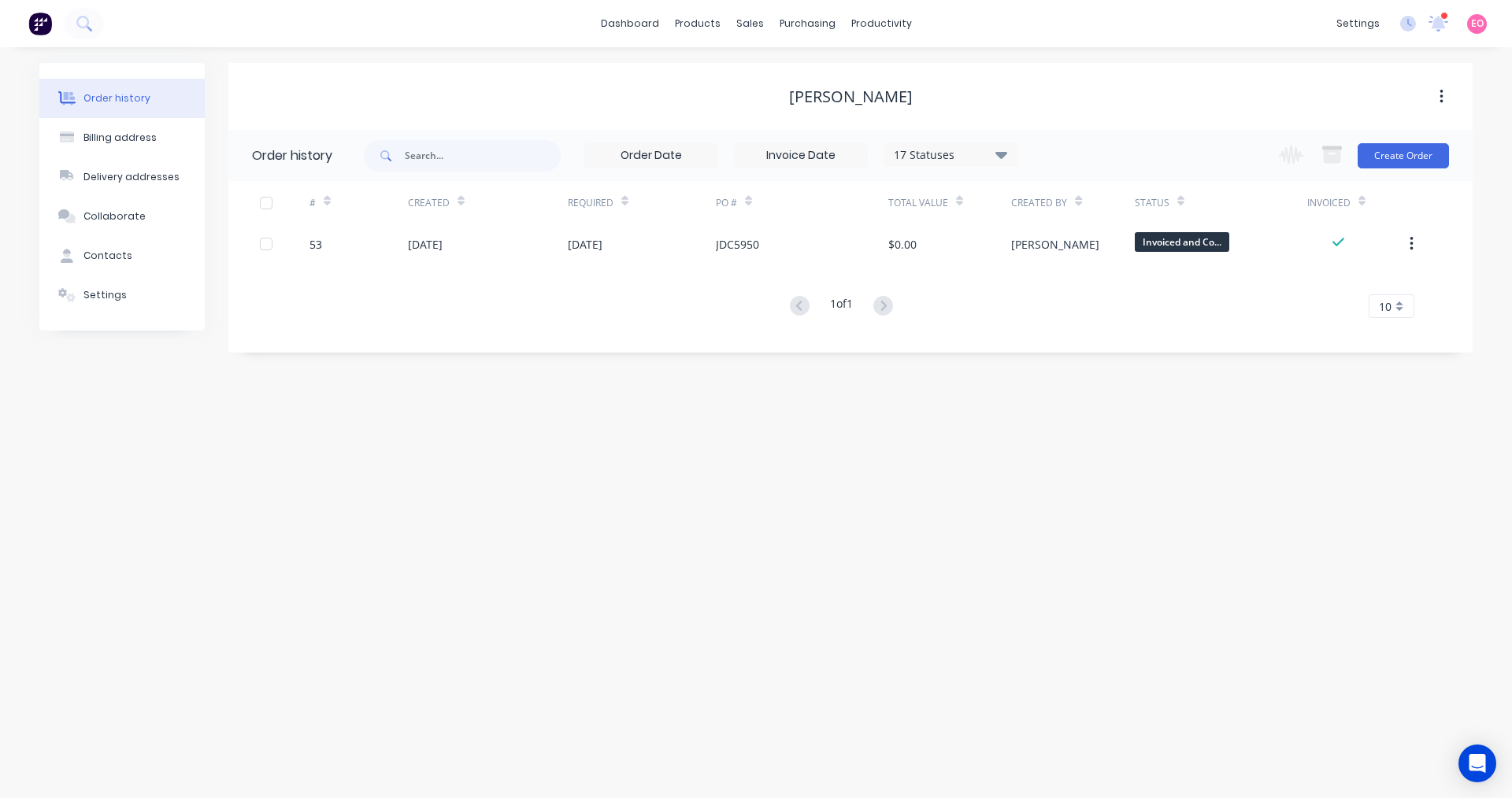
click at [1091, 103] on div "[PERSON_NAME]" at bounding box center [851, 97] width 1244 height 19
click at [800, 388] on div "Order history Billing address Delivery addresses Collaborate Contacts Settings …" at bounding box center [756, 423] width 1512 height 751
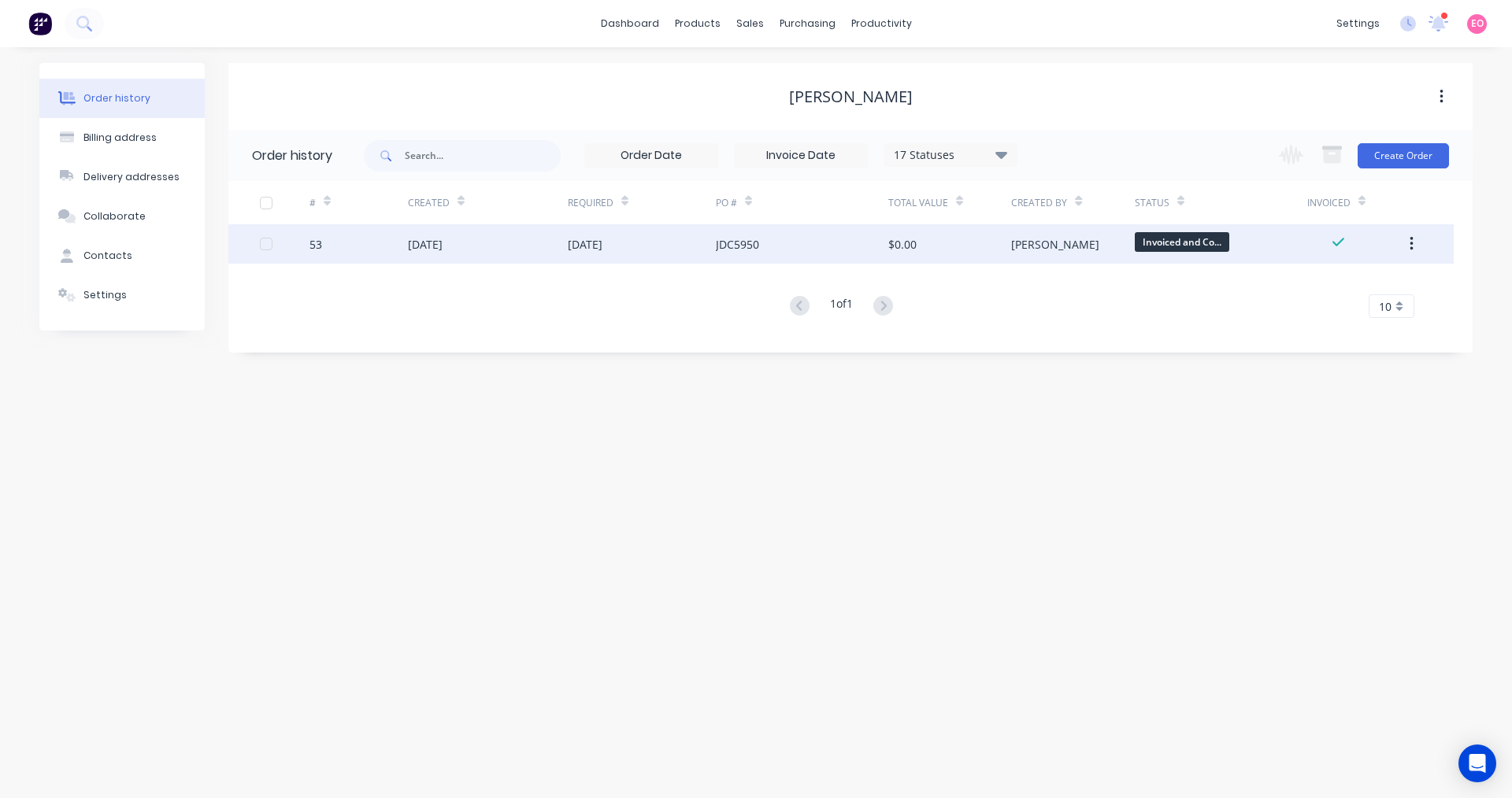
click at [806, 241] on div "JDC5950" at bounding box center [801, 244] width 172 height 39
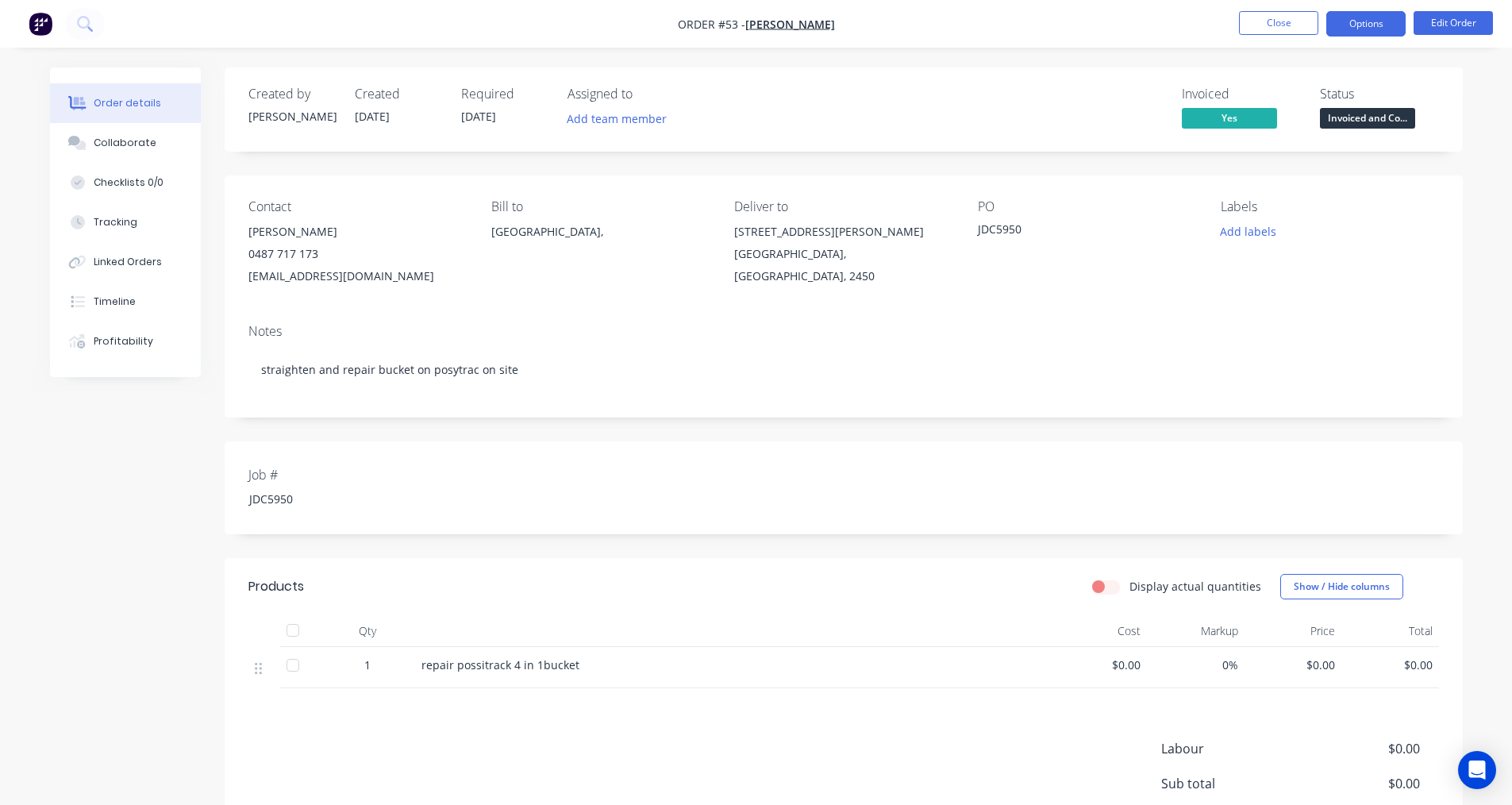
click at [1380, 22] on button "Options" at bounding box center [1366, 24] width 79 height 26
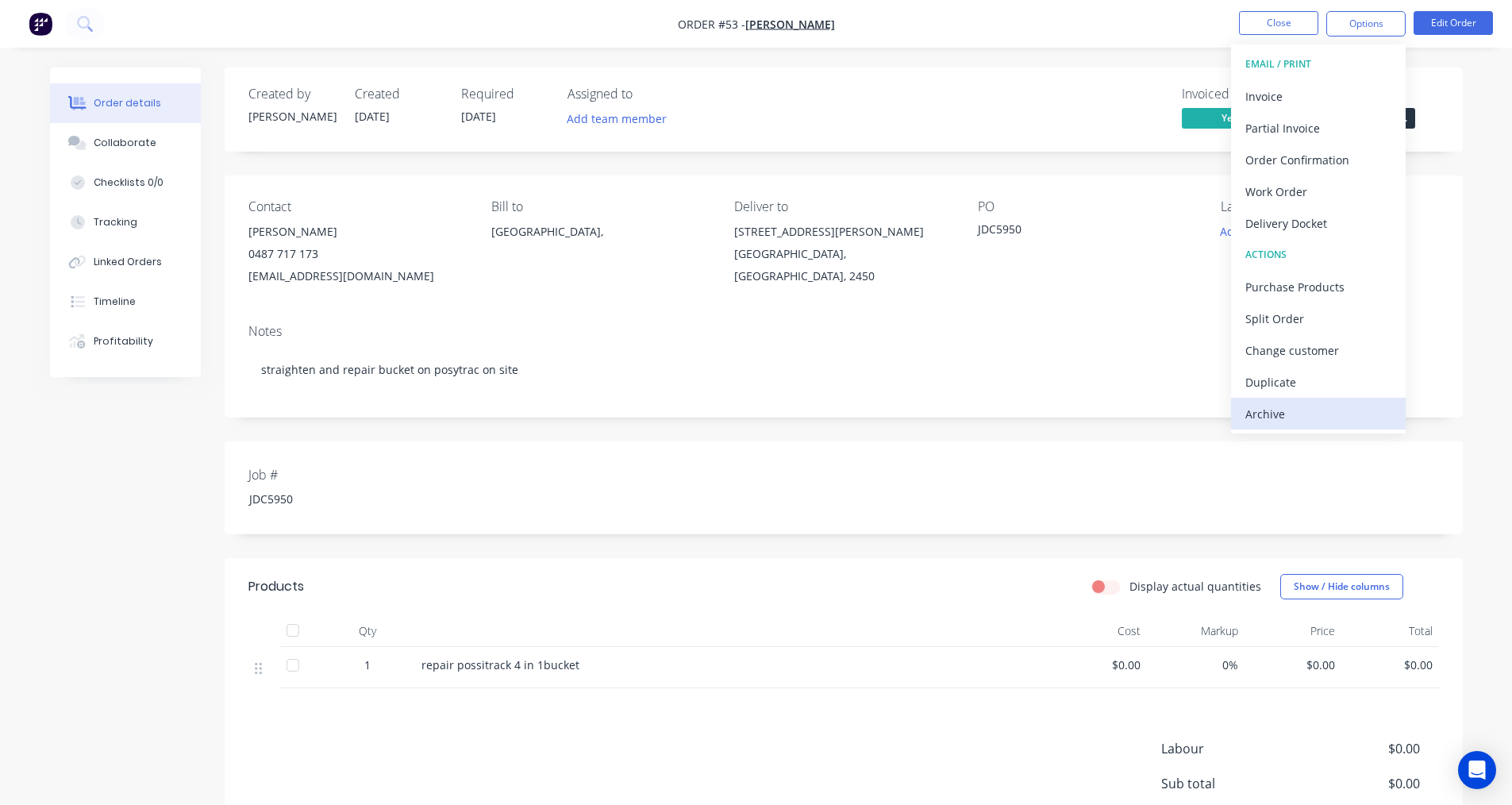
click at [1283, 412] on div "Archive" at bounding box center [1317, 413] width 146 height 23
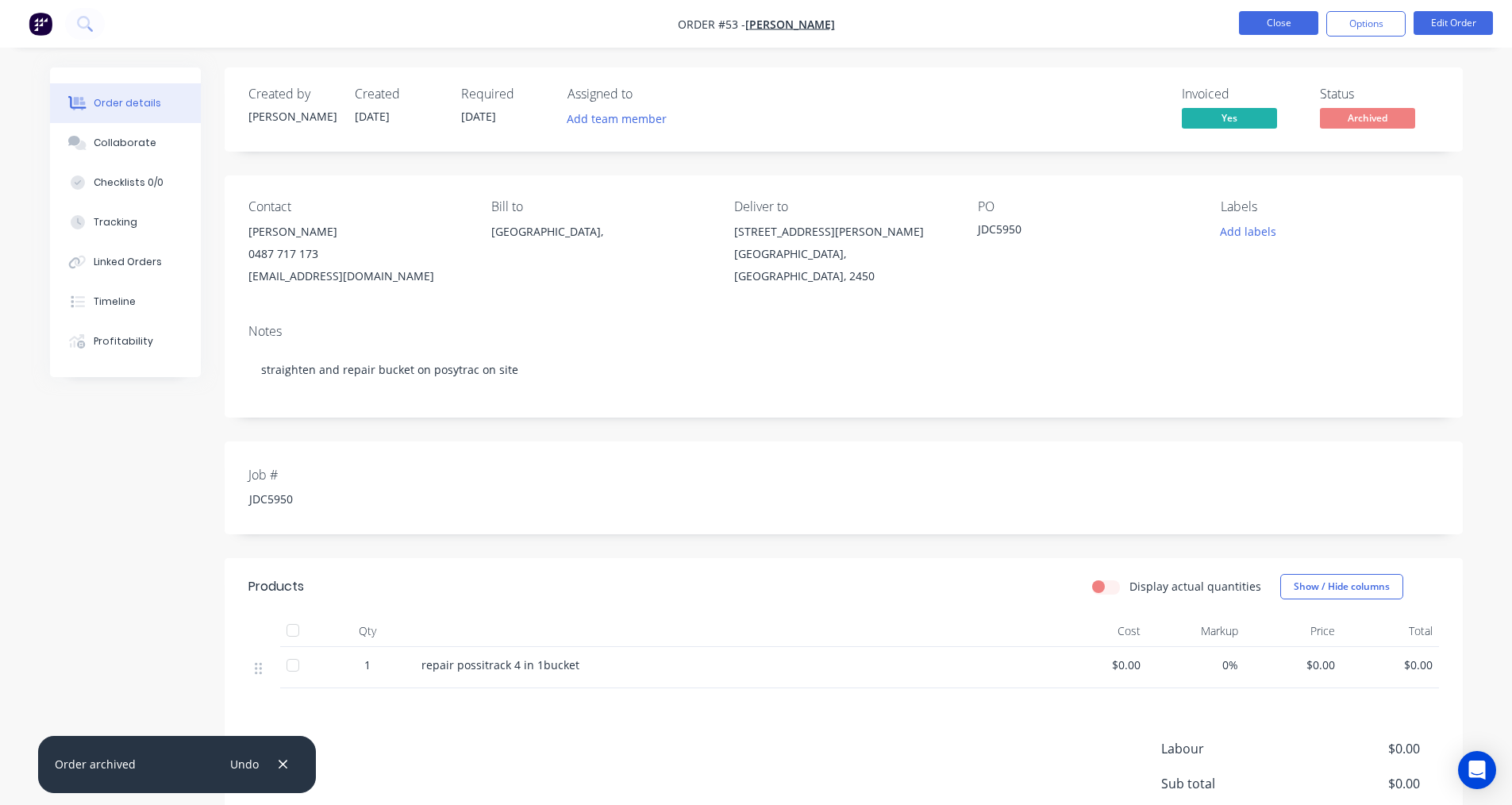
click at [1277, 30] on button "Close" at bounding box center [1279, 23] width 79 height 24
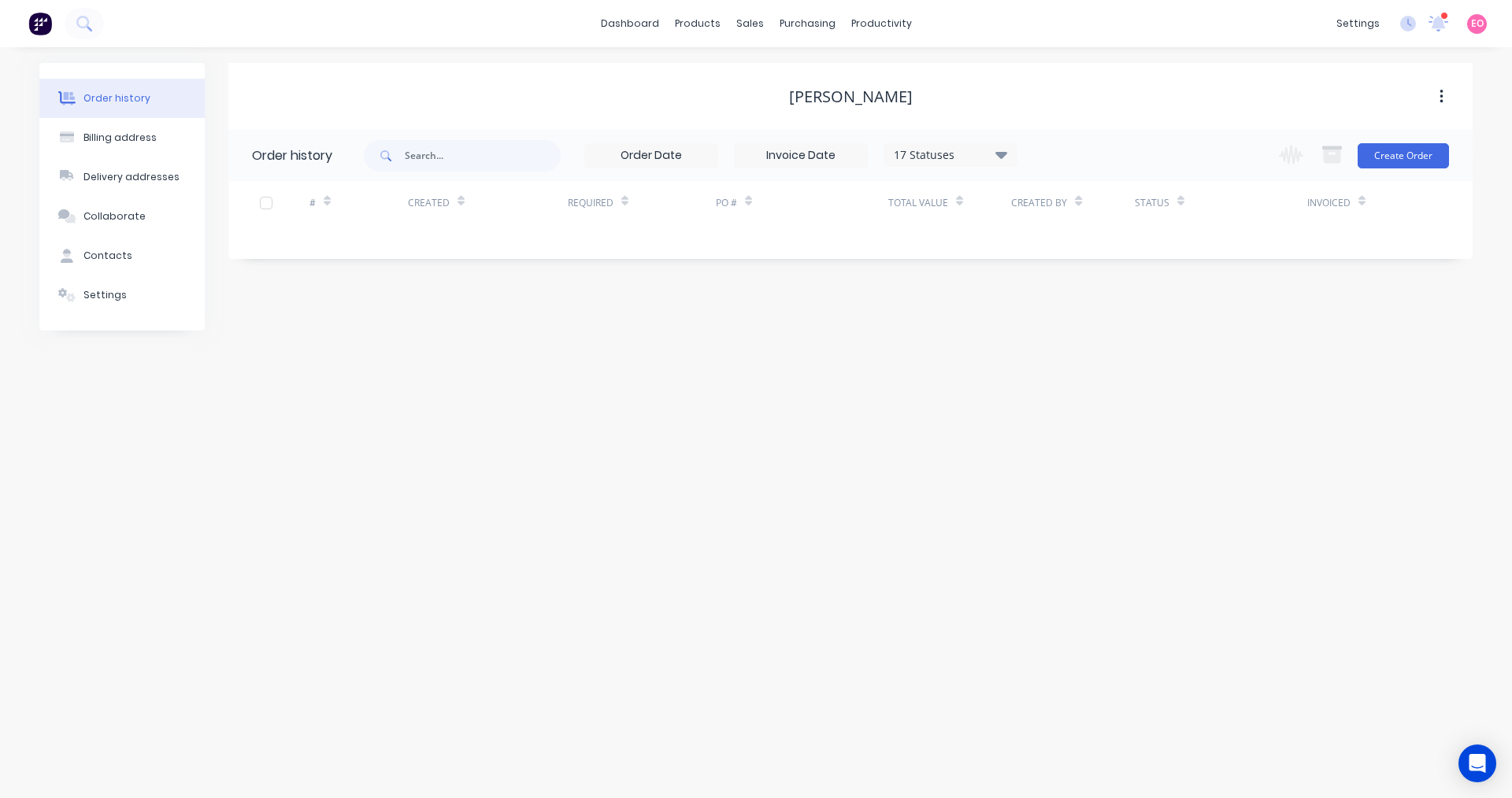
drag, startPoint x: 977, startPoint y: 521, endPoint x: 679, endPoint y: 787, distance: 399.4
click at [976, 521] on div "Order history Billing address Delivery addresses Collaborate Contacts Settings …" at bounding box center [756, 423] width 1512 height 751
click at [749, 28] on div "sales" at bounding box center [750, 24] width 43 height 24
click at [778, 84] on link "Sales Orders" at bounding box center [833, 75] width 209 height 32
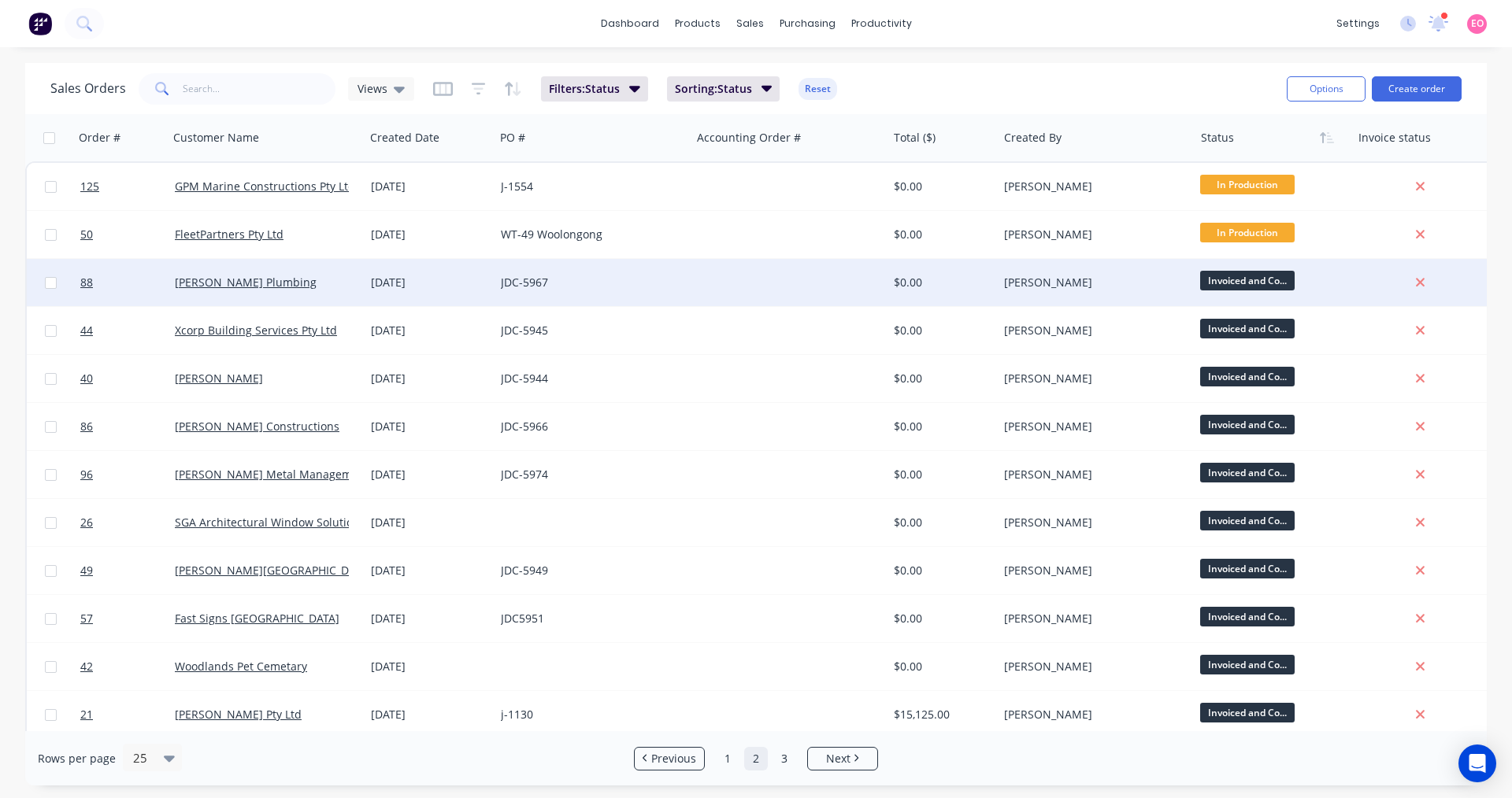
click at [671, 292] on div "JDC-5967" at bounding box center [592, 283] width 196 height 47
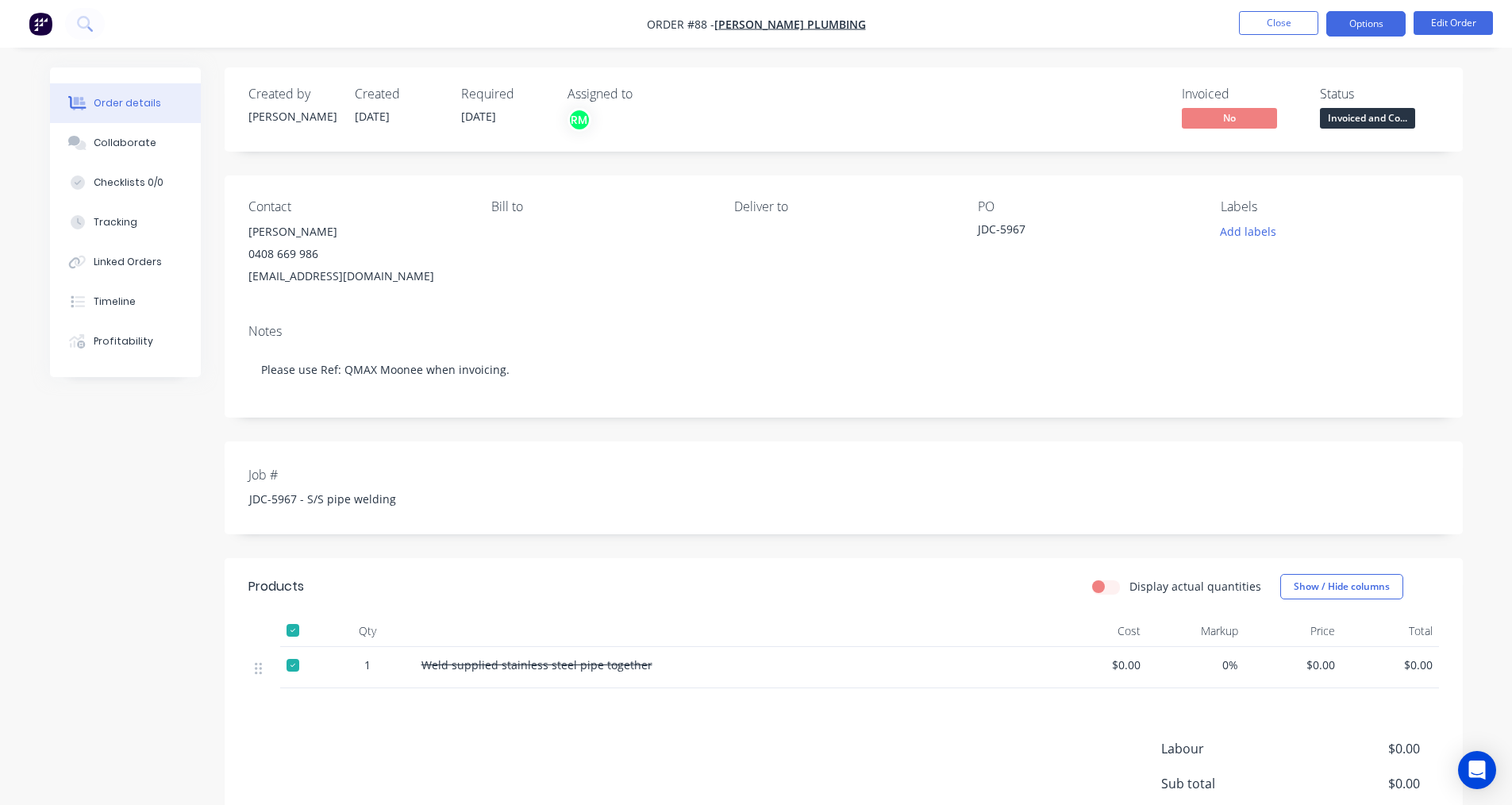
click at [1370, 29] on button "Options" at bounding box center [1366, 24] width 79 height 26
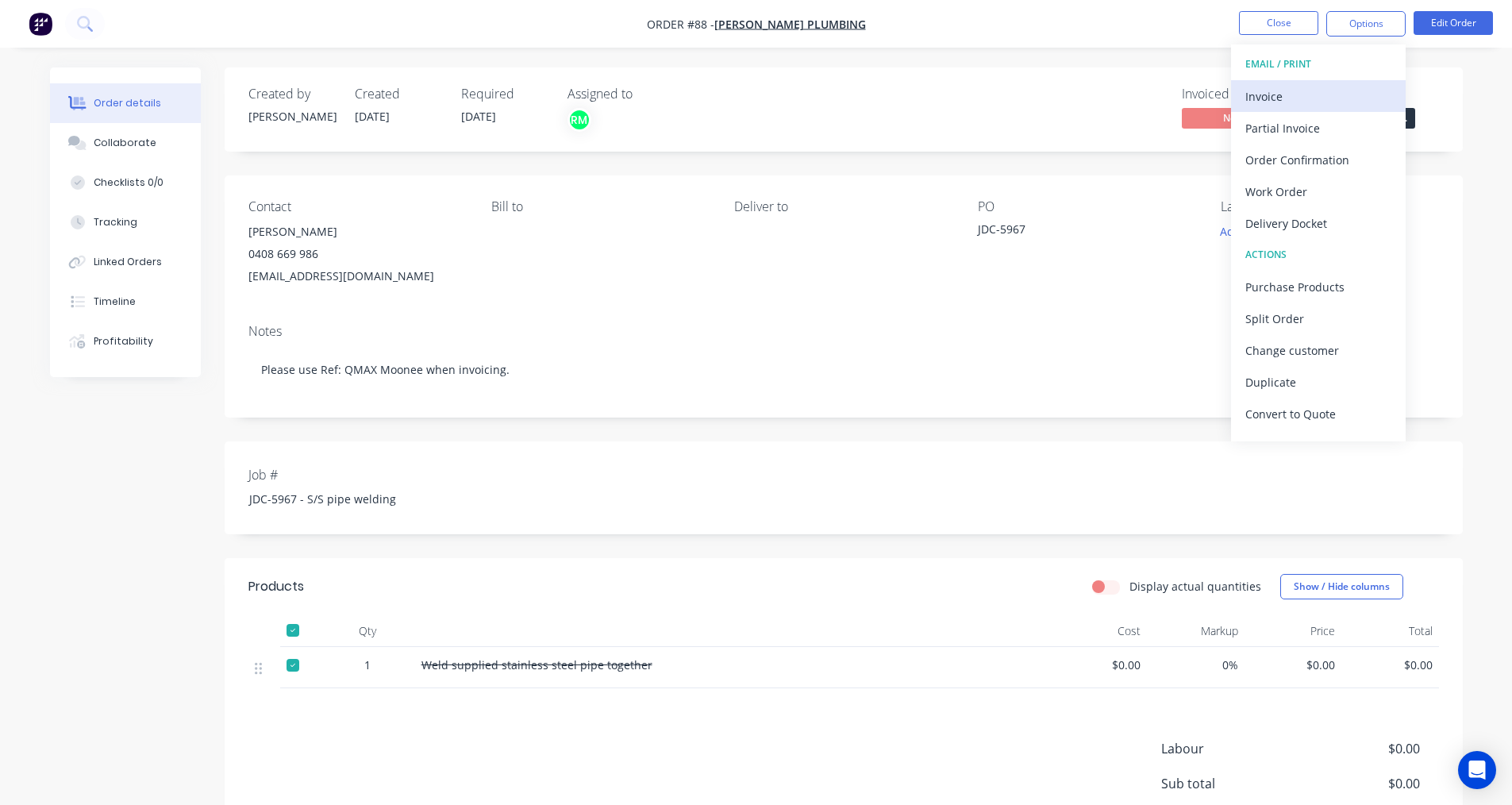
click at [1302, 104] on div "Invoice" at bounding box center [1317, 95] width 146 height 23
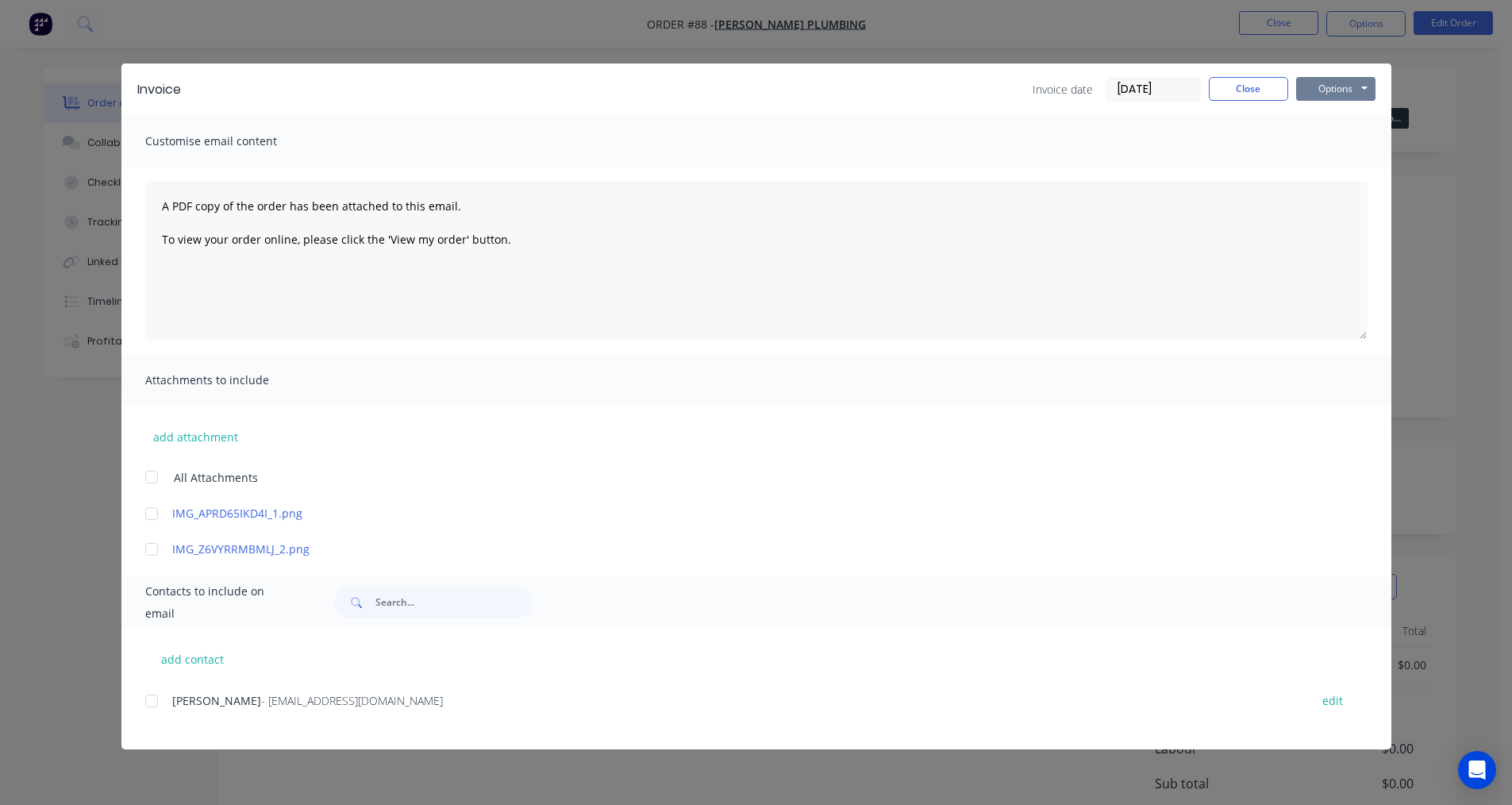
click at [1331, 85] on button "Options" at bounding box center [1335, 88] width 79 height 24
click at [1312, 143] on button "Print" at bounding box center [1346, 143] width 101 height 26
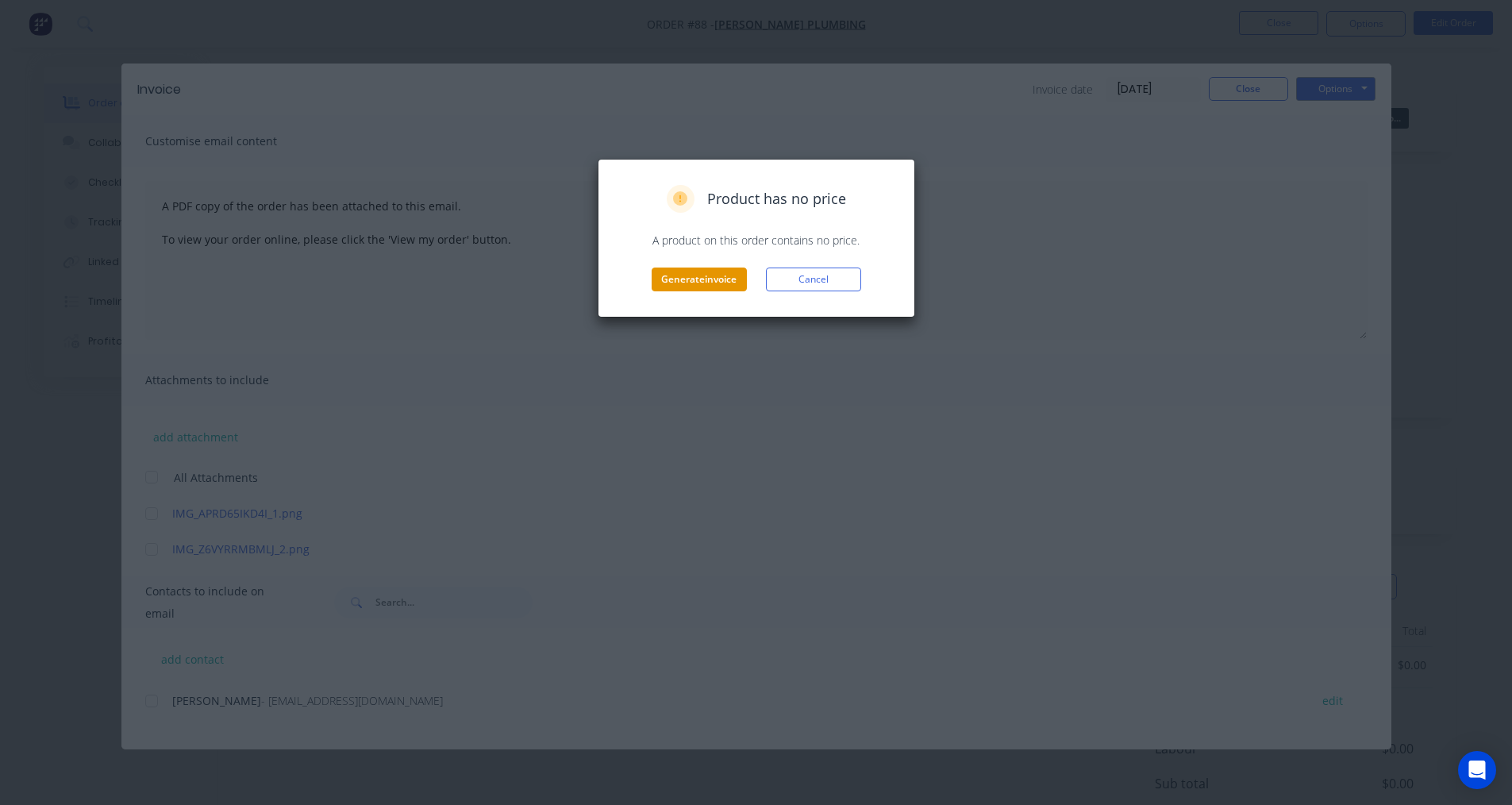
click at [704, 275] on button "Generate invoice" at bounding box center [699, 279] width 95 height 24
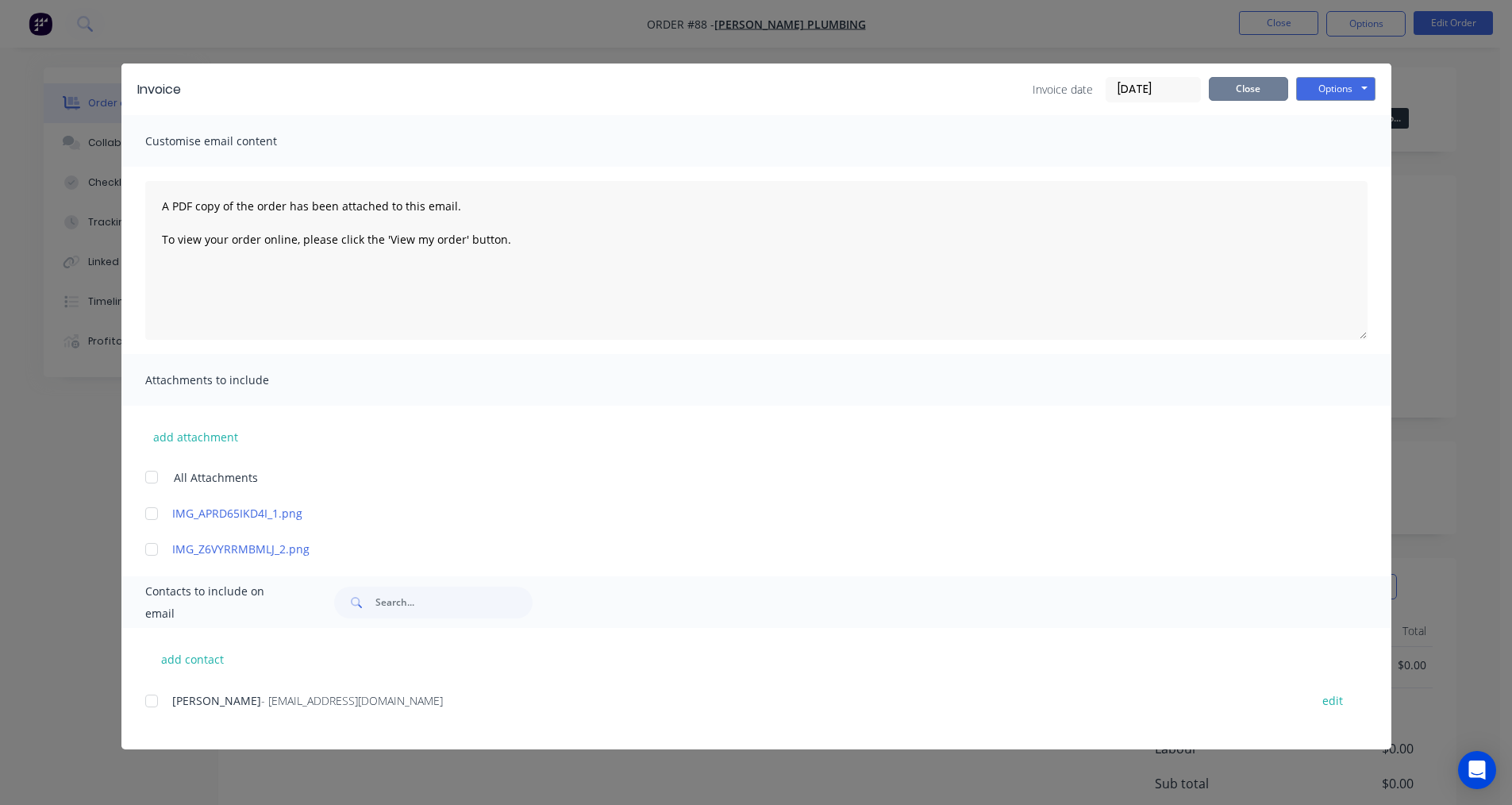
click at [1277, 82] on button "Close" at bounding box center [1249, 88] width 79 height 24
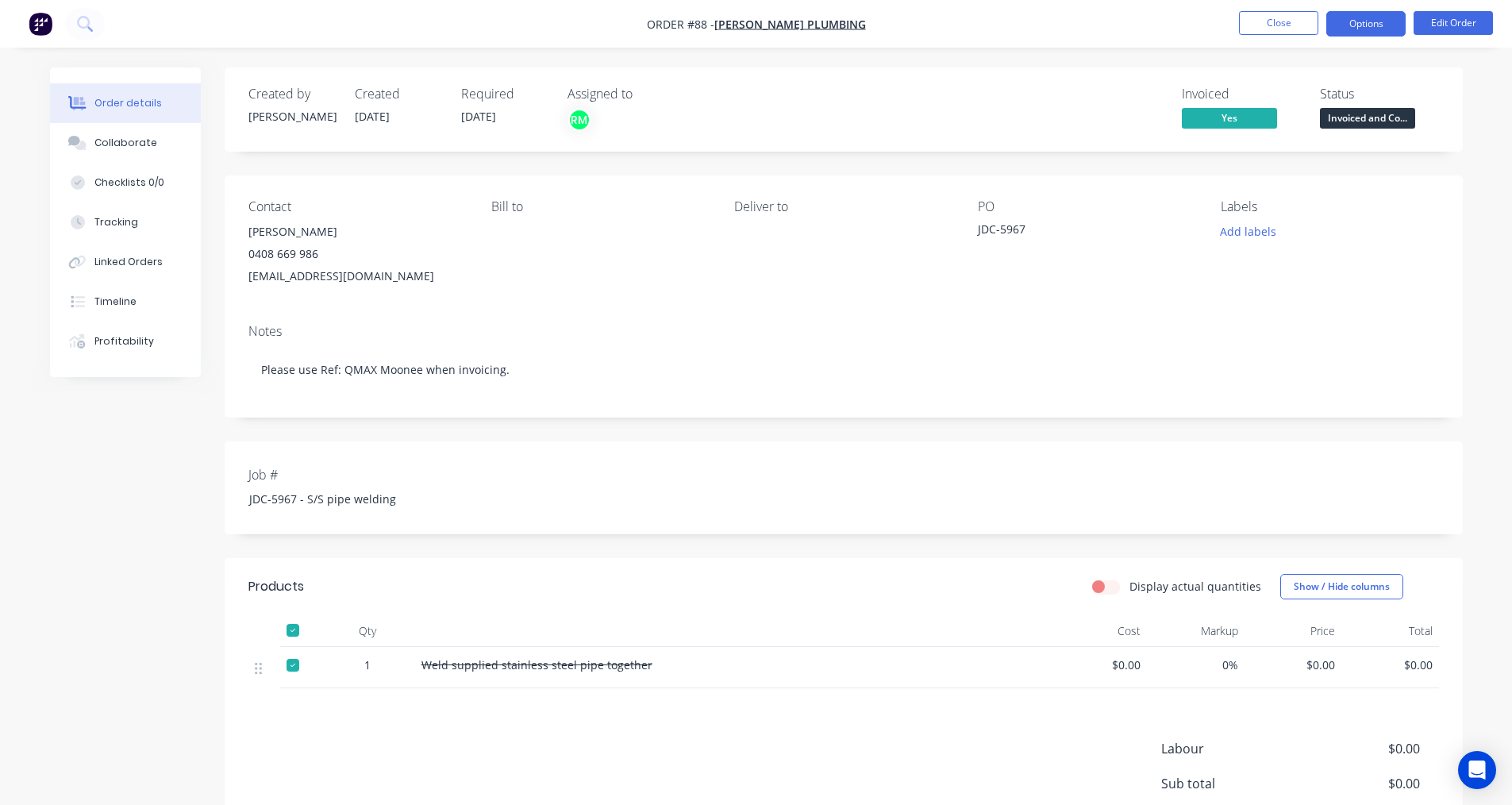
click at [1388, 28] on button "Options" at bounding box center [1366, 24] width 79 height 26
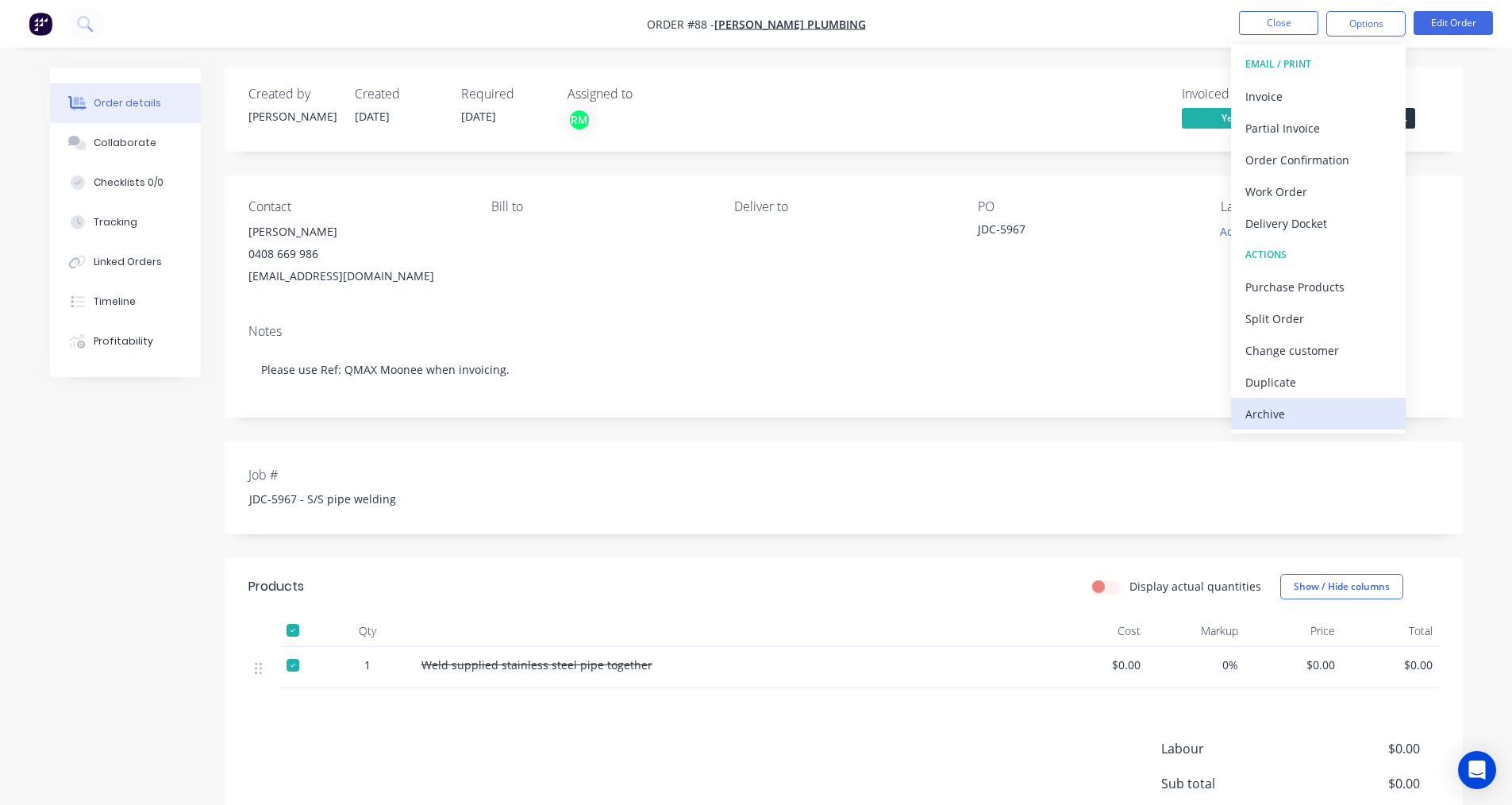
click at [1286, 410] on div "Archive" at bounding box center [1317, 413] width 146 height 23
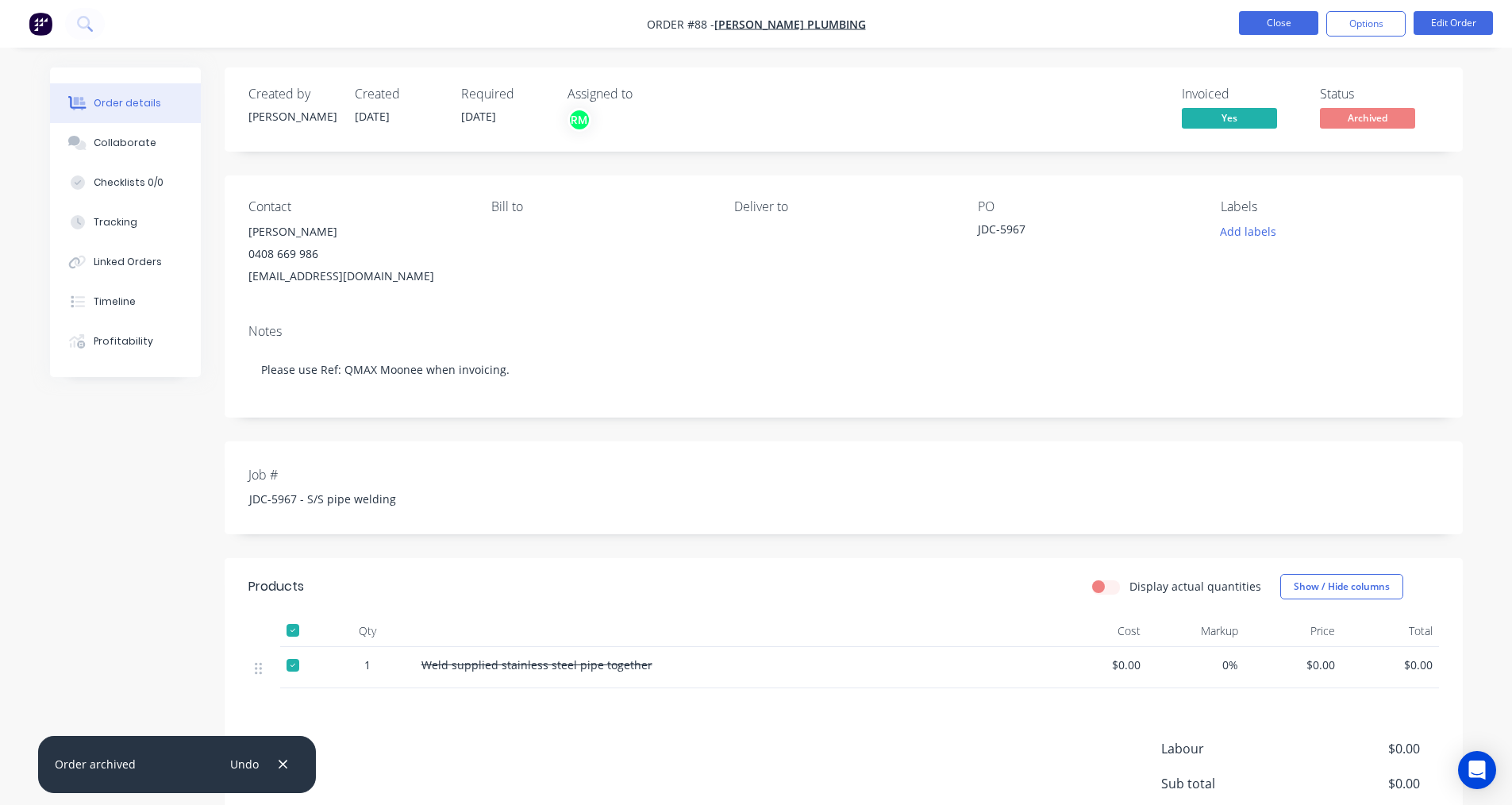
click at [1265, 22] on button "Close" at bounding box center [1279, 23] width 79 height 24
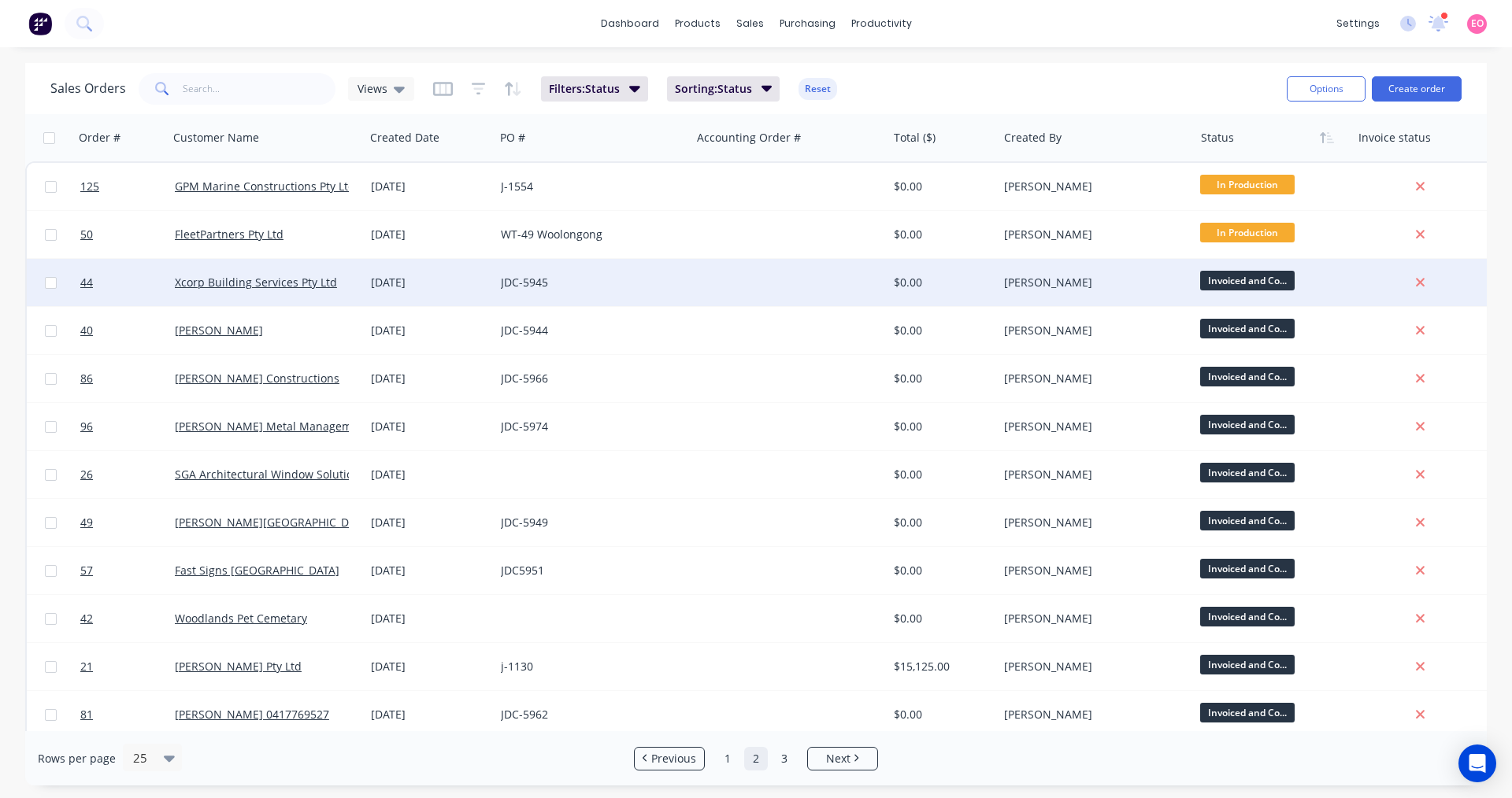
click at [949, 296] on div "$0.00" at bounding box center [942, 283] width 110 height 47
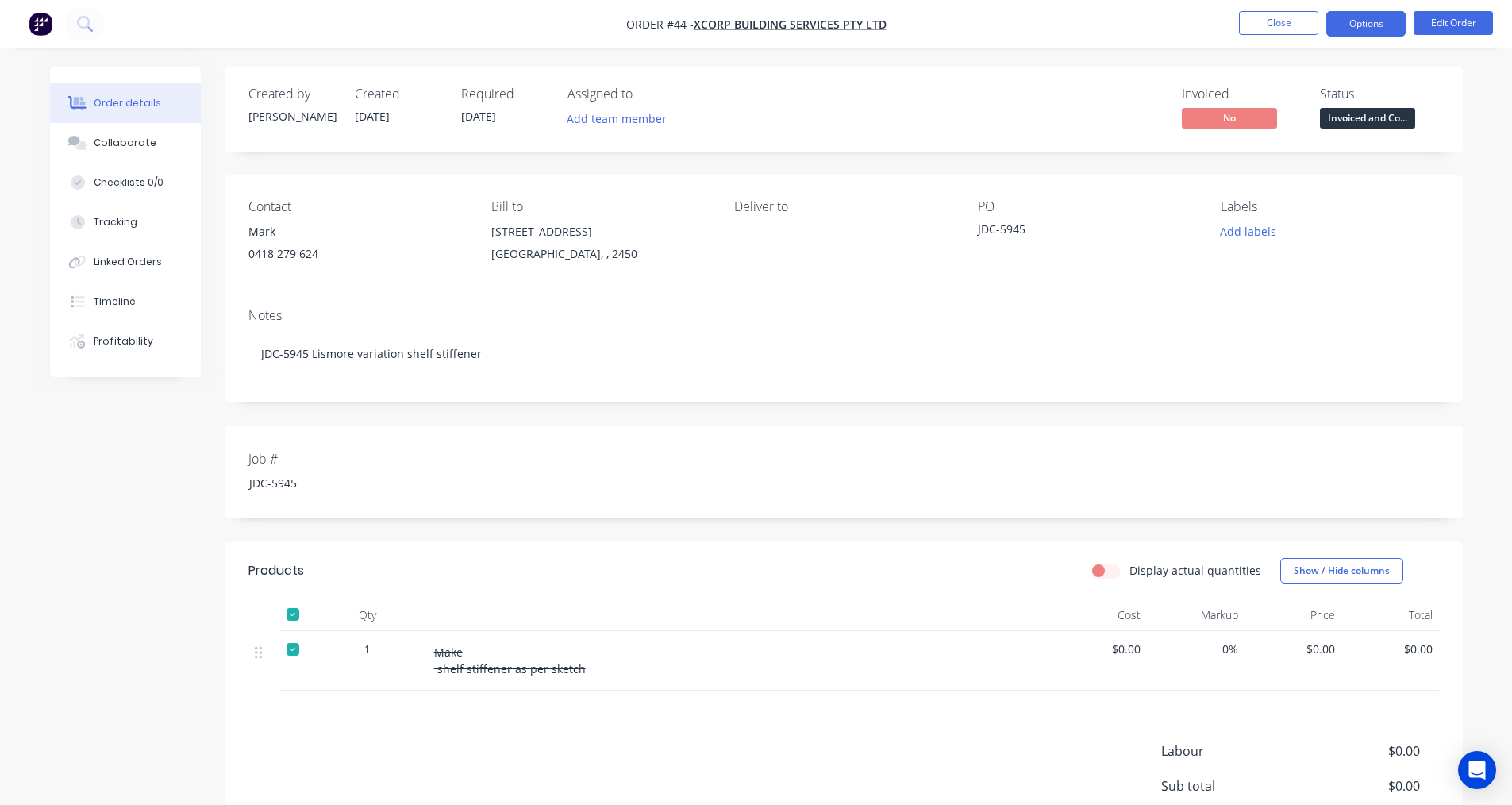
click at [1385, 21] on button "Options" at bounding box center [1366, 24] width 79 height 26
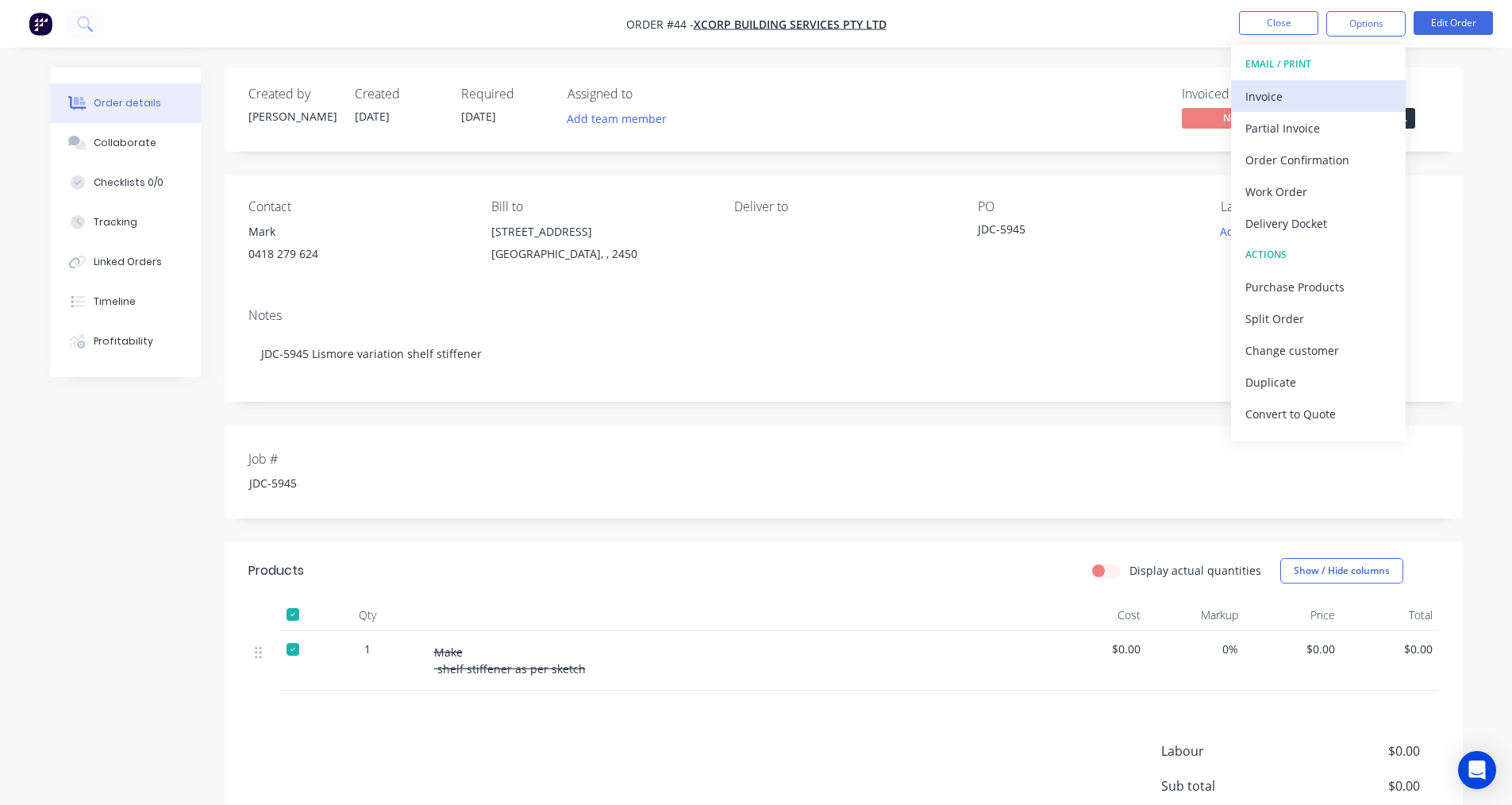
click at [1258, 96] on div "Invoice" at bounding box center [1317, 95] width 146 height 23
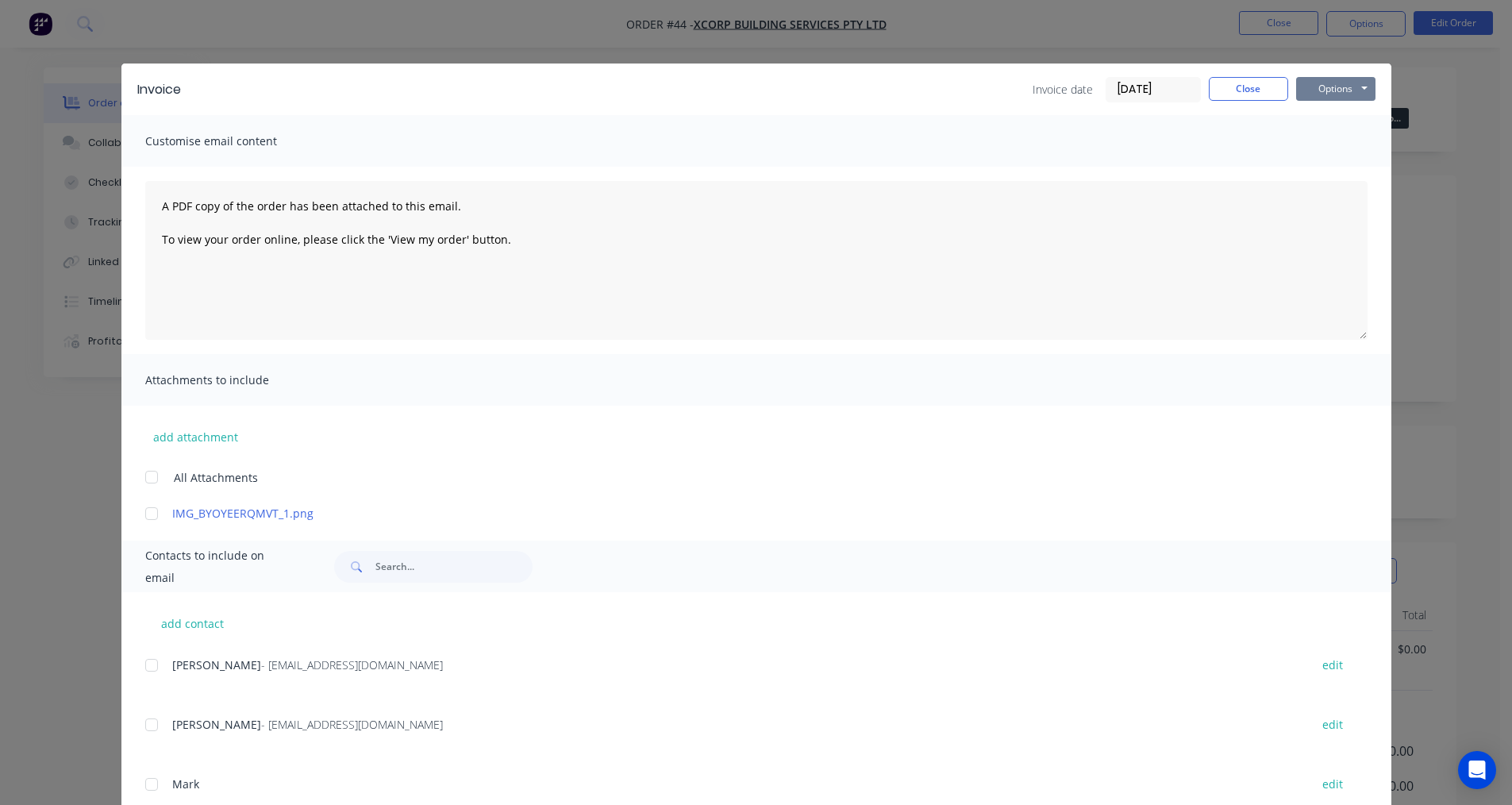
click at [1349, 96] on button "Options" at bounding box center [1335, 88] width 79 height 24
click at [1323, 146] on button "Print" at bounding box center [1346, 143] width 101 height 26
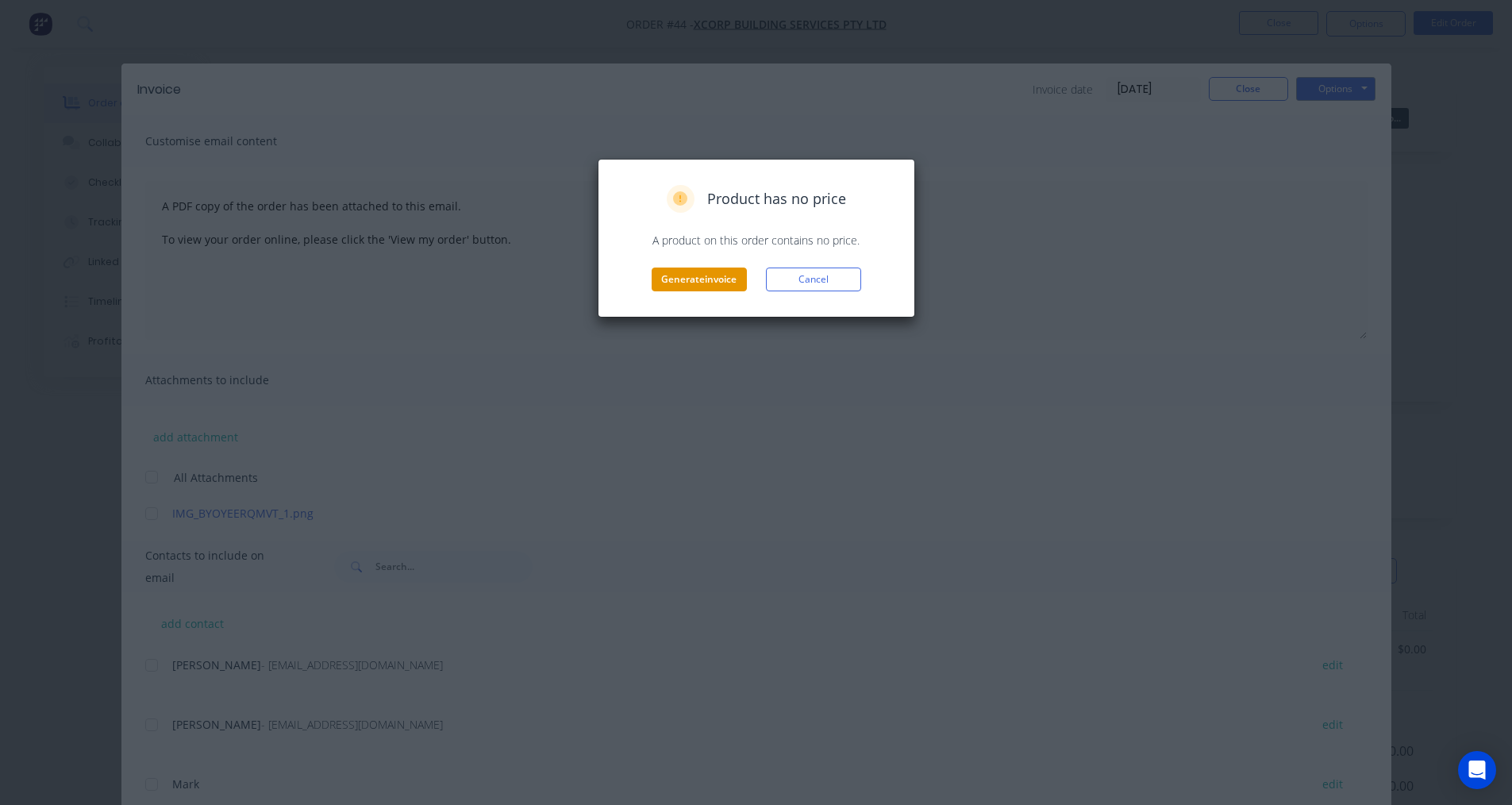
click at [722, 282] on button "Generate invoice" at bounding box center [699, 279] width 95 height 24
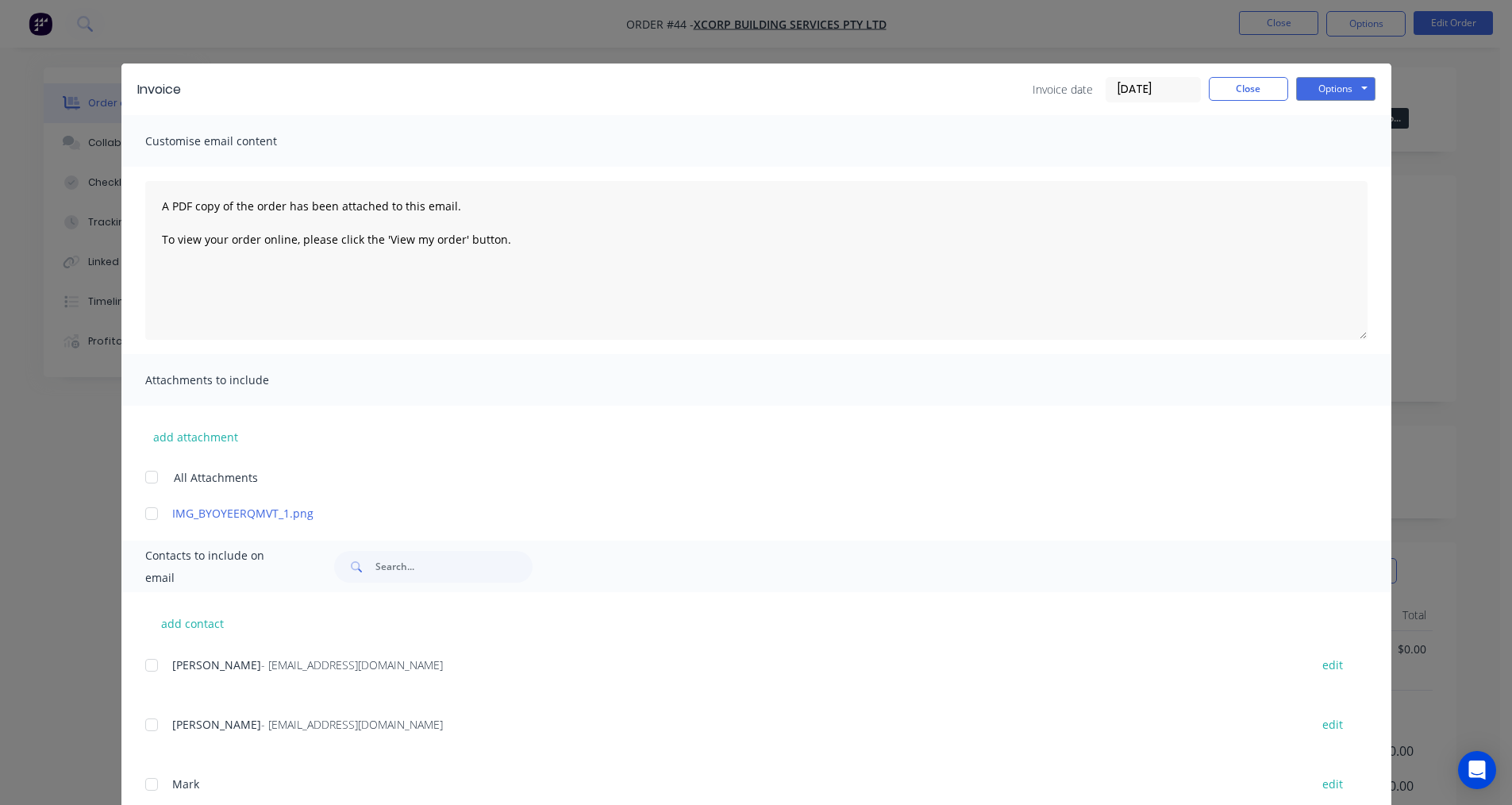
click at [755, 506] on link "IMG_BYOYEERQMVT_1.png" at bounding box center [732, 513] width 1122 height 17
click at [1343, 88] on button "Options" at bounding box center [1335, 88] width 79 height 24
click at [1316, 142] on button "Print" at bounding box center [1346, 143] width 101 height 26
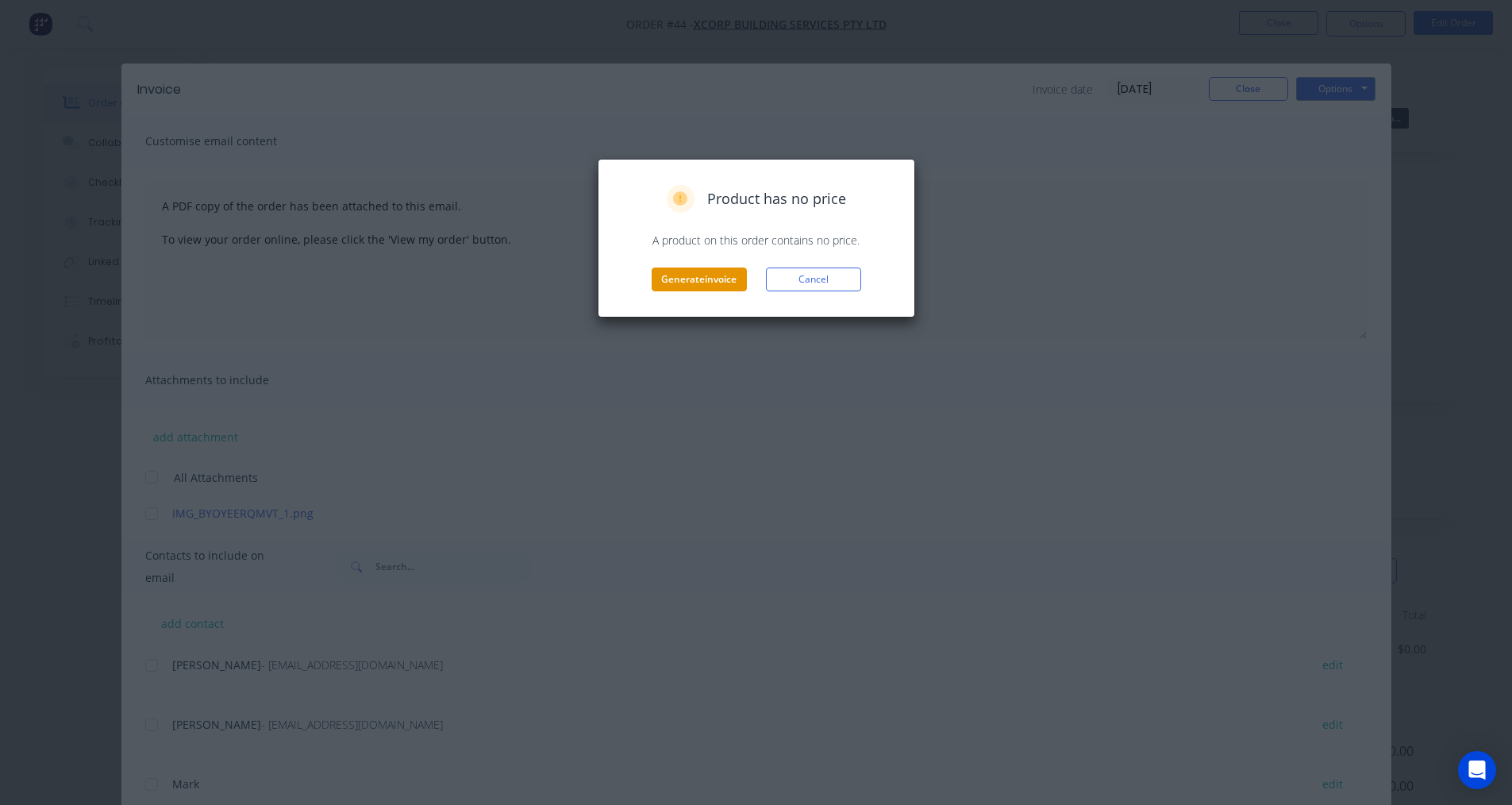
click at [702, 274] on button "Generate invoice" at bounding box center [699, 279] width 95 height 24
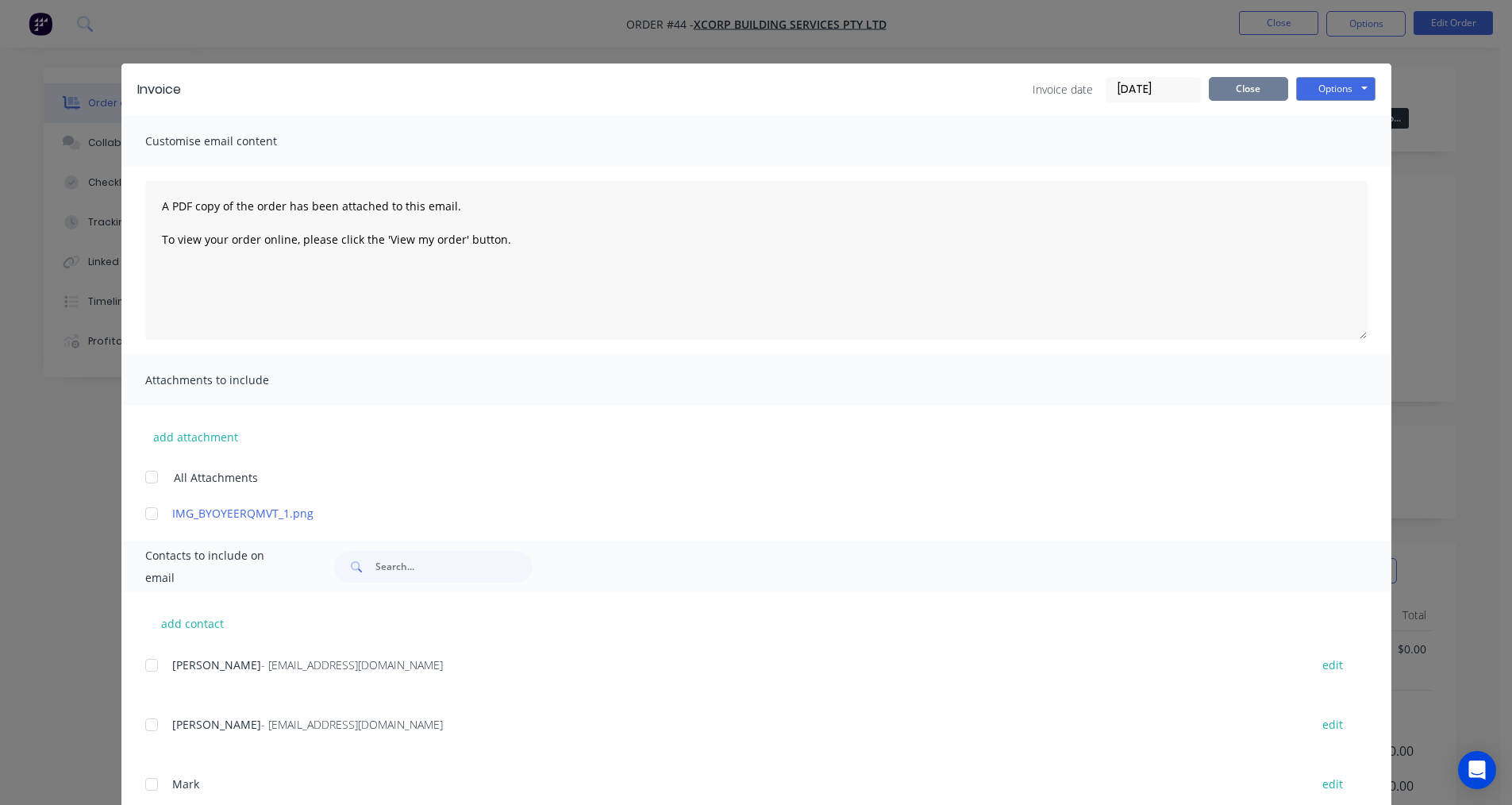
click at [1232, 96] on button "Close" at bounding box center [1249, 88] width 79 height 24
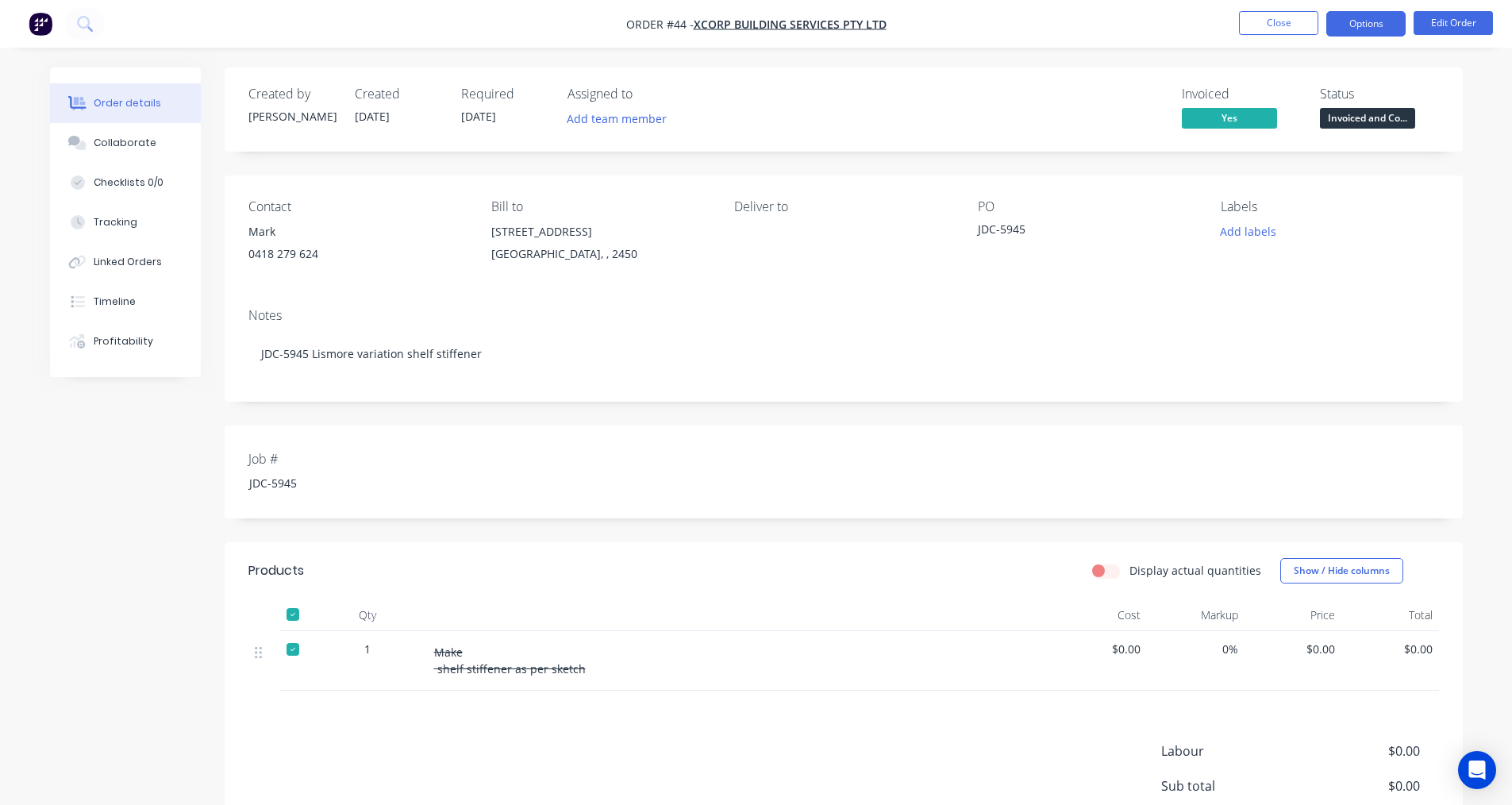
click at [1380, 33] on button "Options" at bounding box center [1366, 24] width 79 height 26
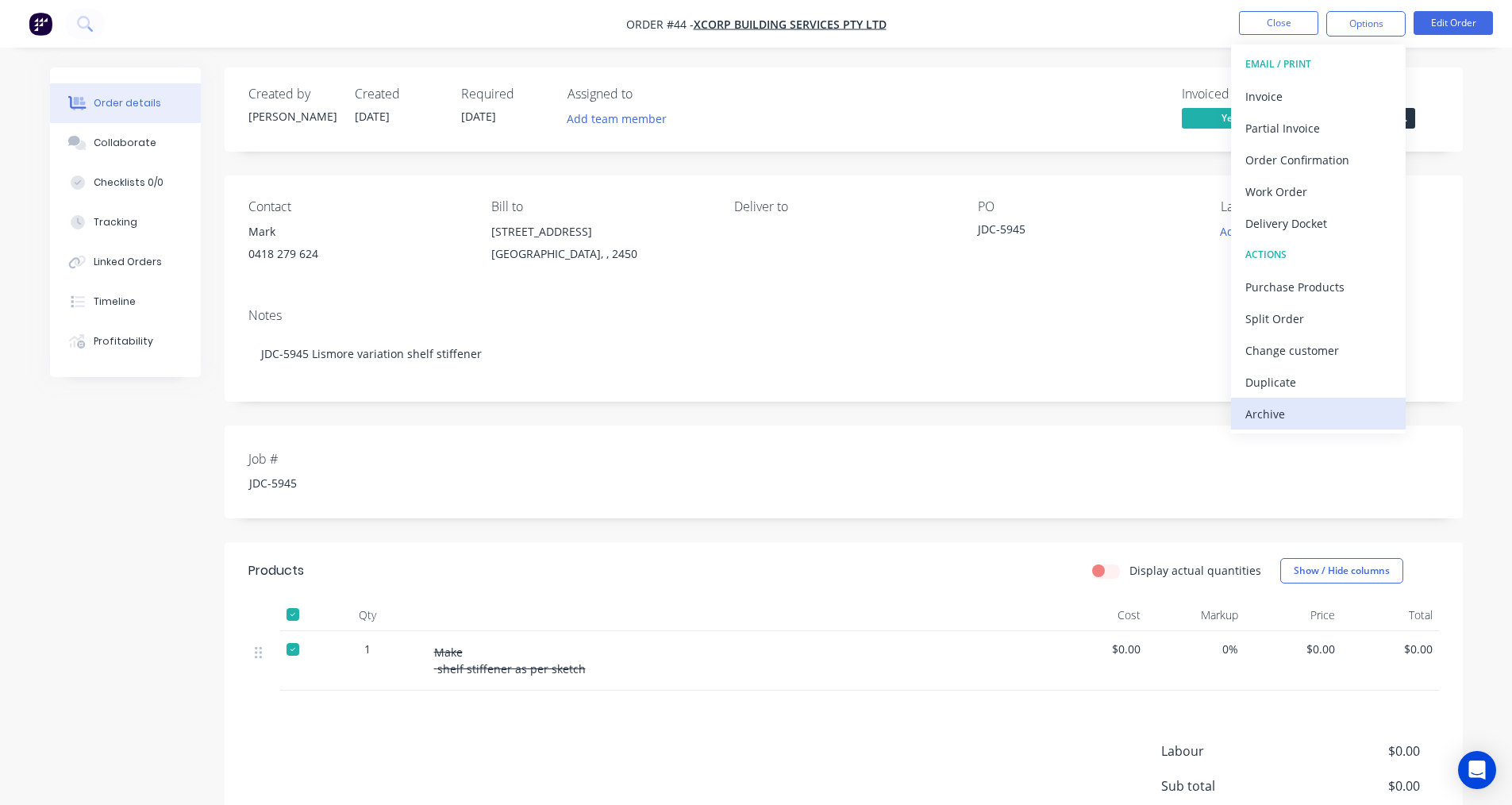
click at [1294, 420] on div "Archive" at bounding box center [1317, 413] width 146 height 23
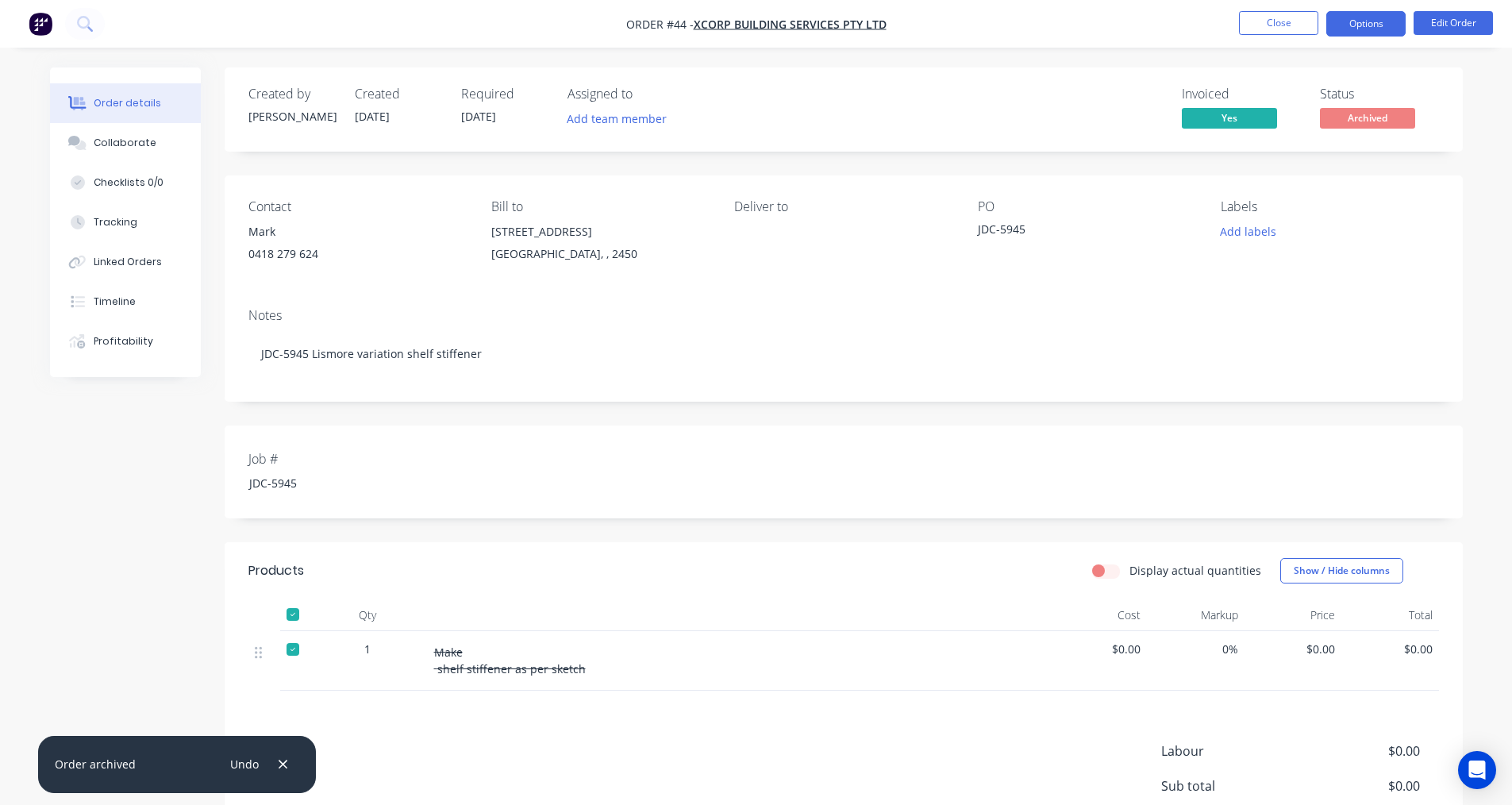
click at [1390, 23] on button "Options" at bounding box center [1366, 24] width 79 height 26
click at [1044, 123] on div "Invoiced Yes Status Archived" at bounding box center [1082, 109] width 712 height 46
click at [1276, 16] on button "Close" at bounding box center [1279, 23] width 79 height 24
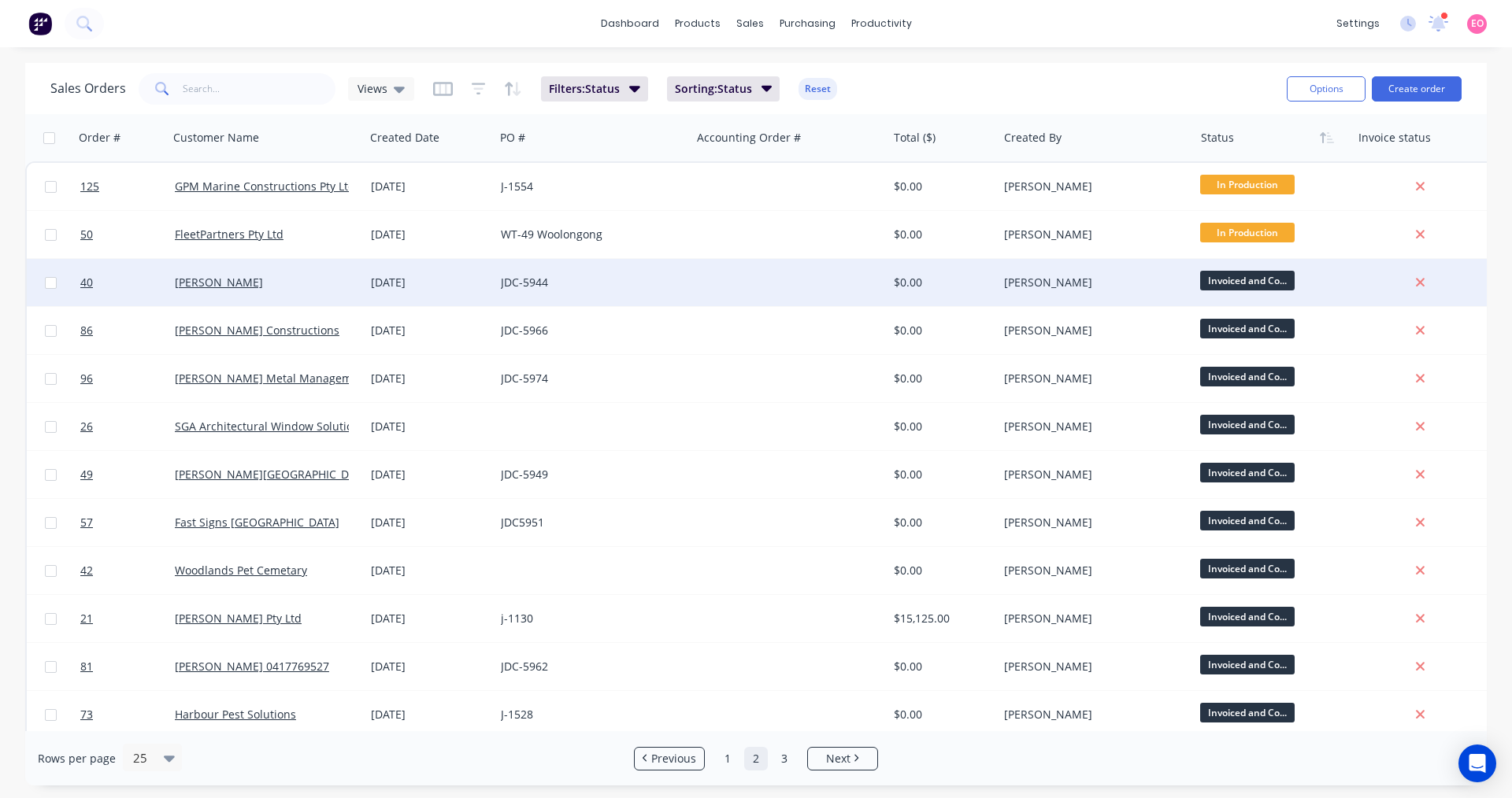
click at [924, 288] on div "$0.00" at bounding box center [939, 283] width 92 height 16
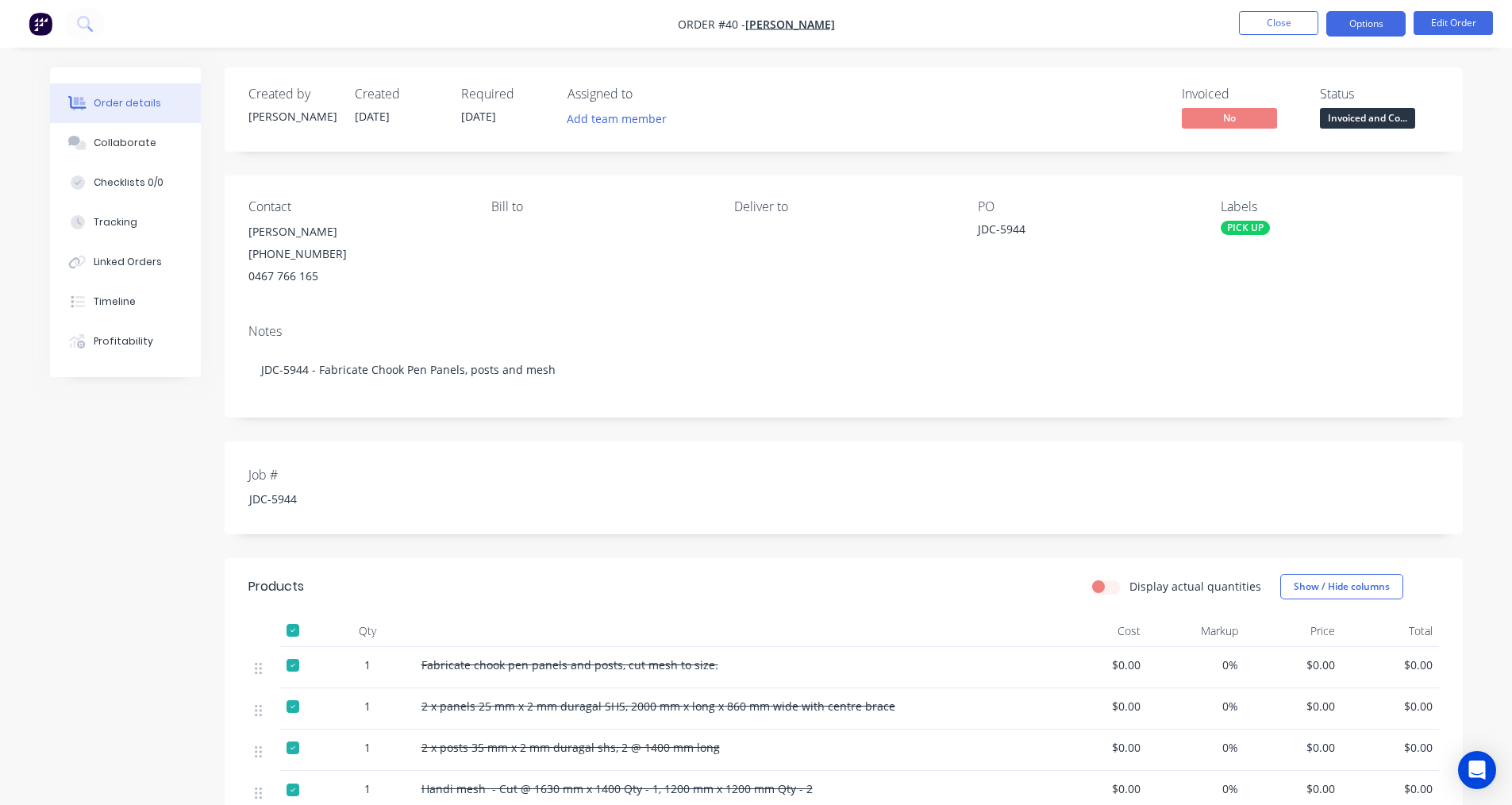
click at [1394, 26] on button "Options" at bounding box center [1366, 24] width 79 height 26
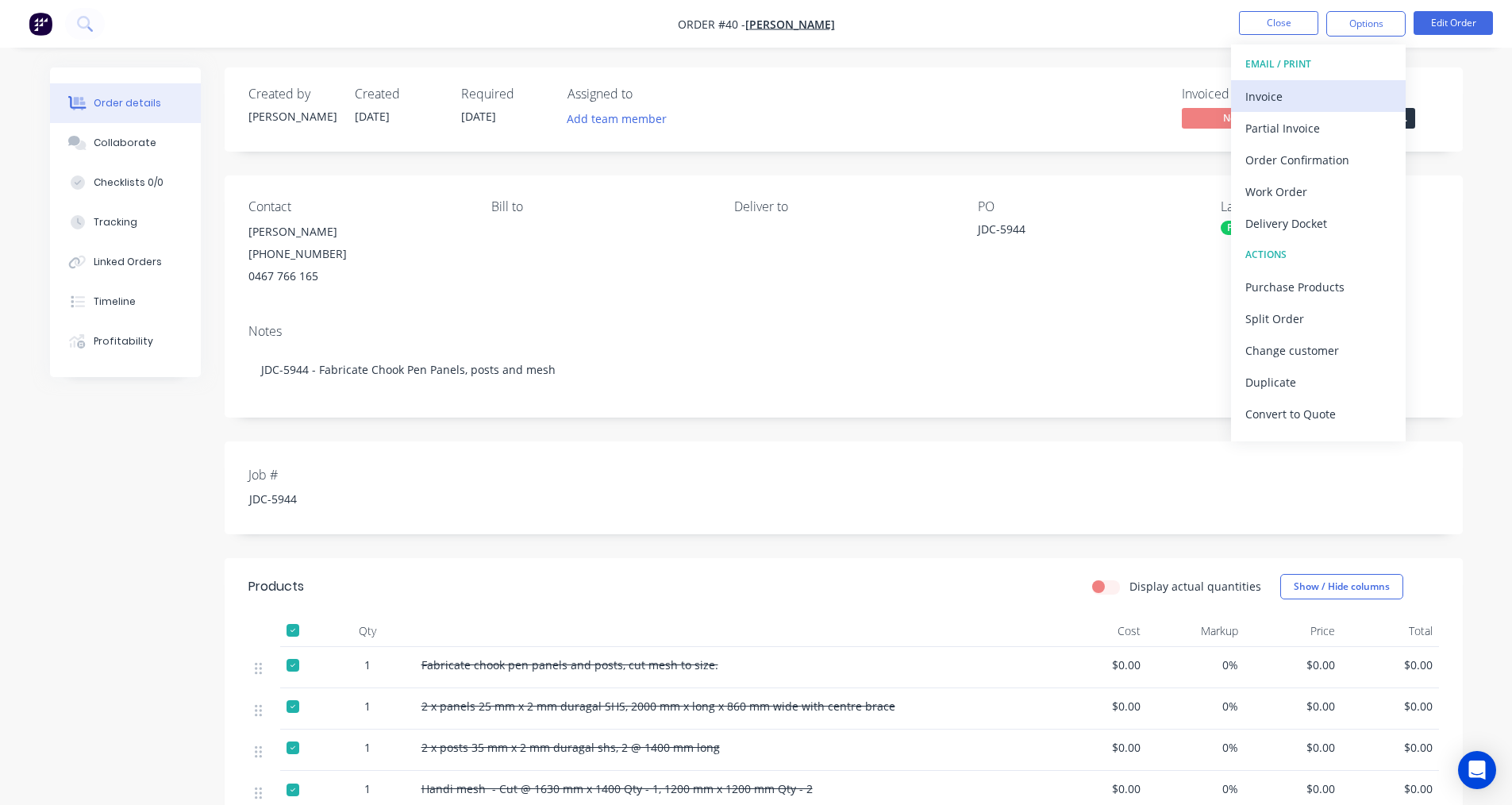
click at [1285, 100] on div "Invoice" at bounding box center [1317, 95] width 146 height 23
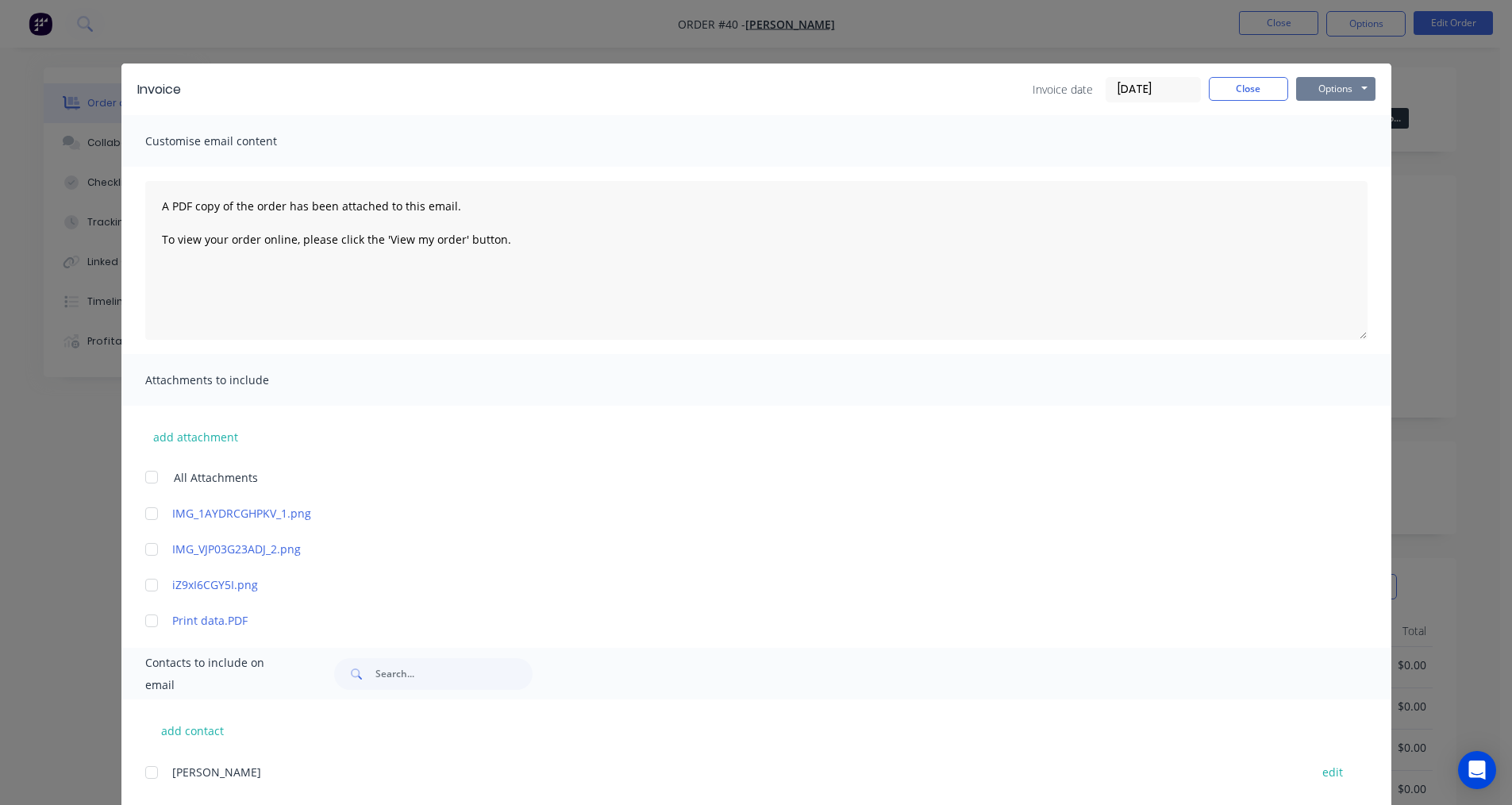
click at [1315, 92] on button "Options" at bounding box center [1335, 88] width 79 height 24
click at [1303, 138] on button "Print" at bounding box center [1346, 143] width 101 height 26
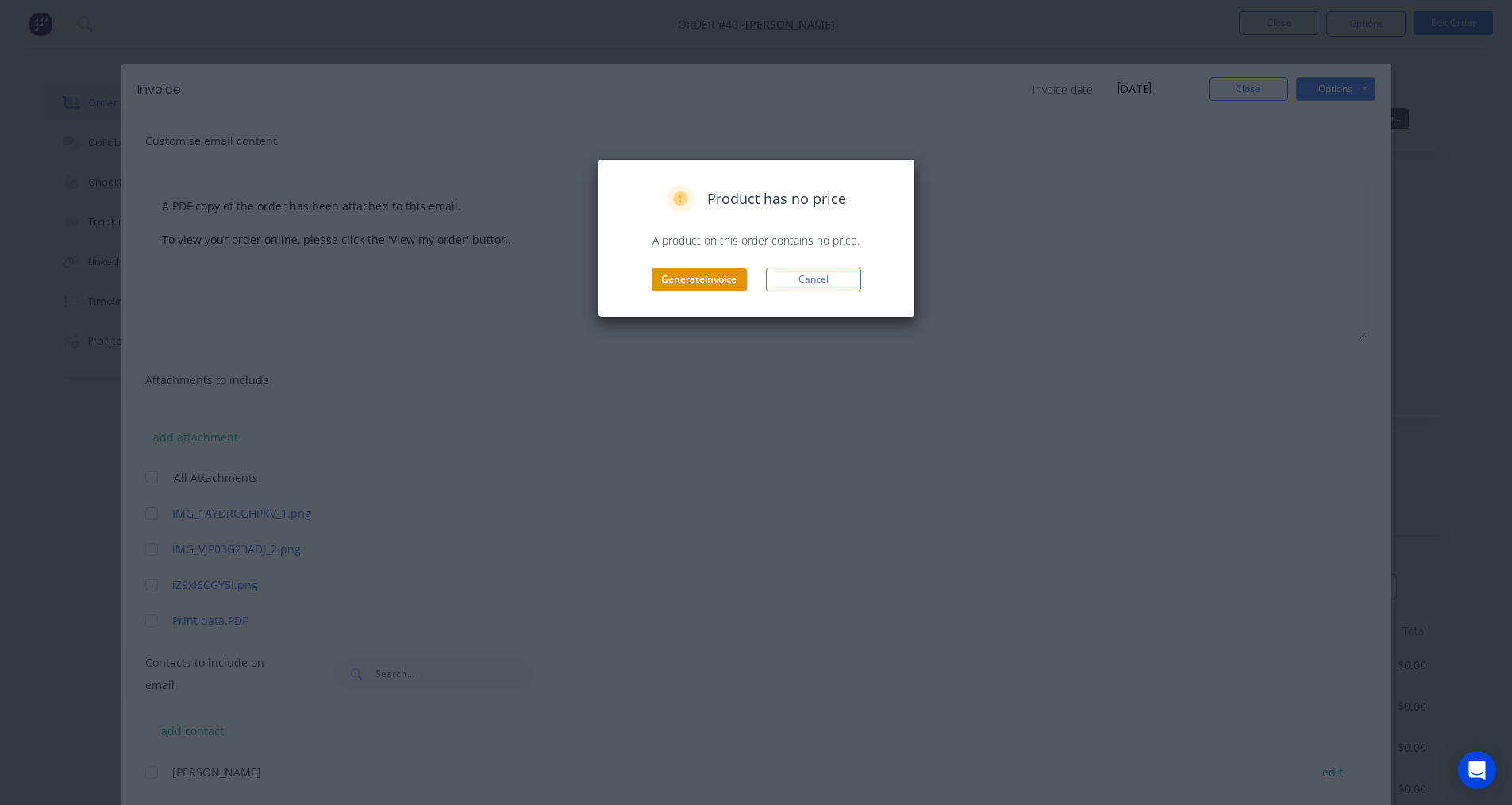
click at [688, 284] on button "Generate invoice" at bounding box center [699, 279] width 95 height 24
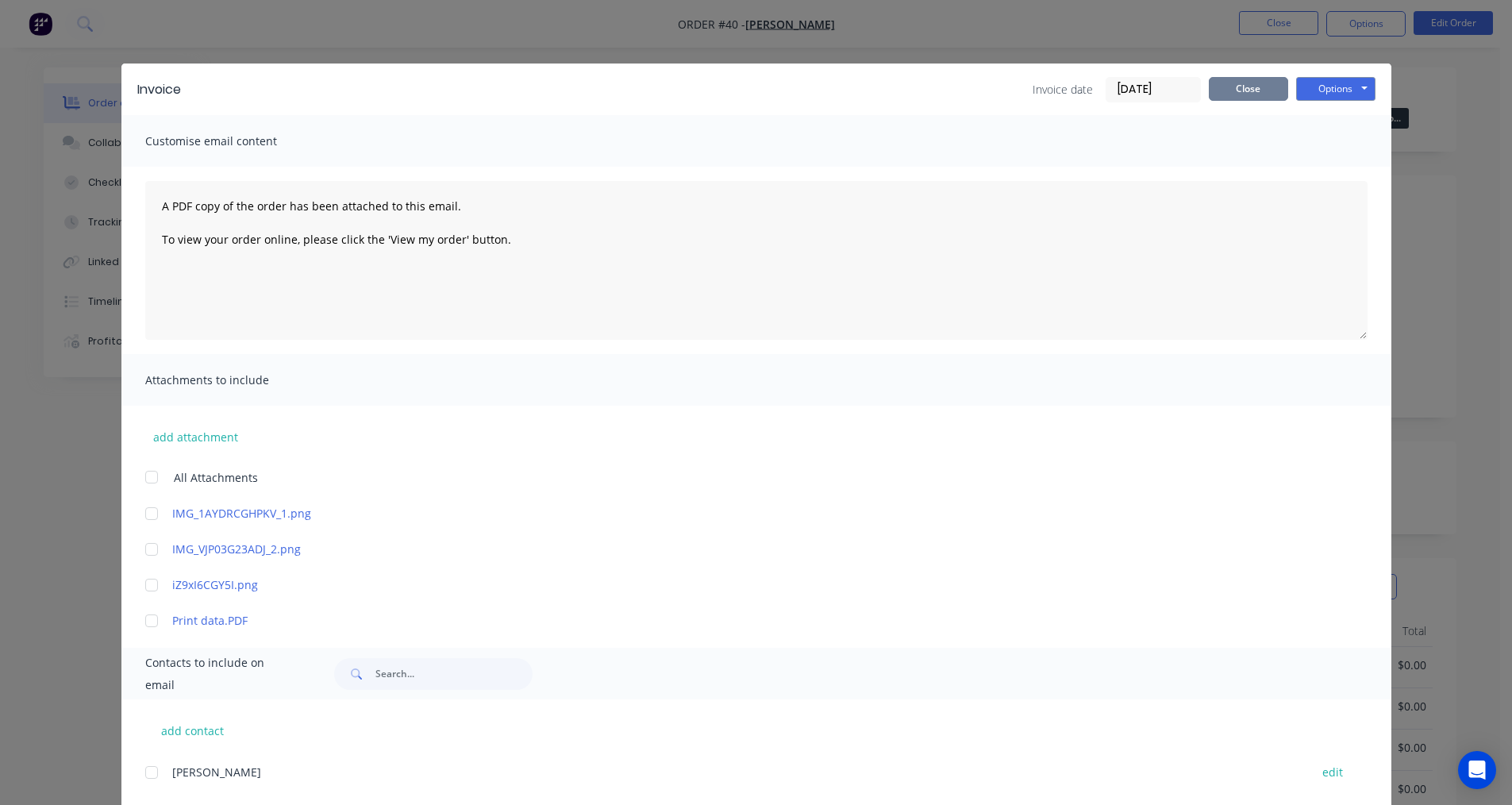
click at [1228, 90] on button "Close" at bounding box center [1249, 88] width 79 height 24
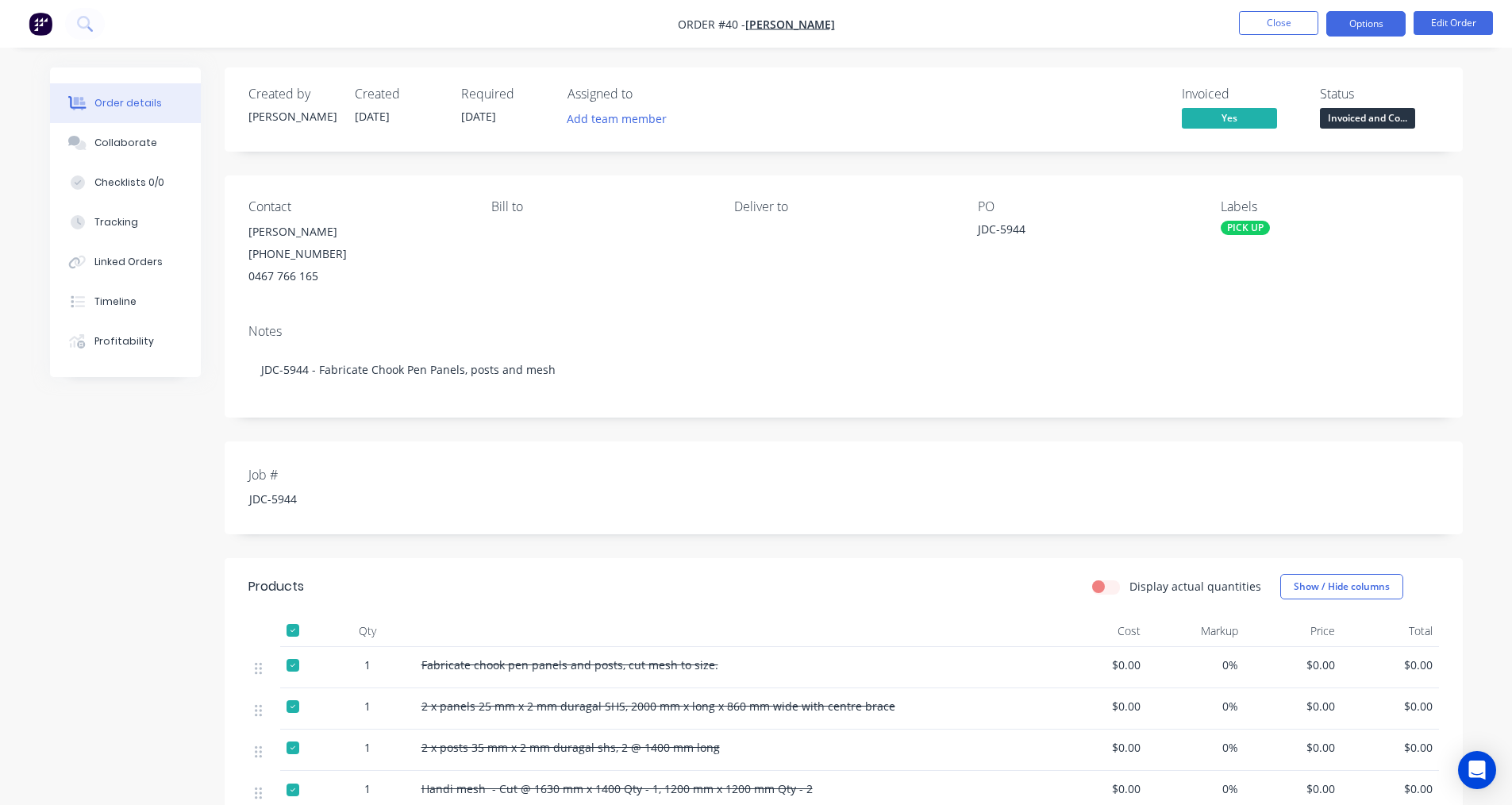
click at [1379, 29] on button "Options" at bounding box center [1366, 24] width 79 height 26
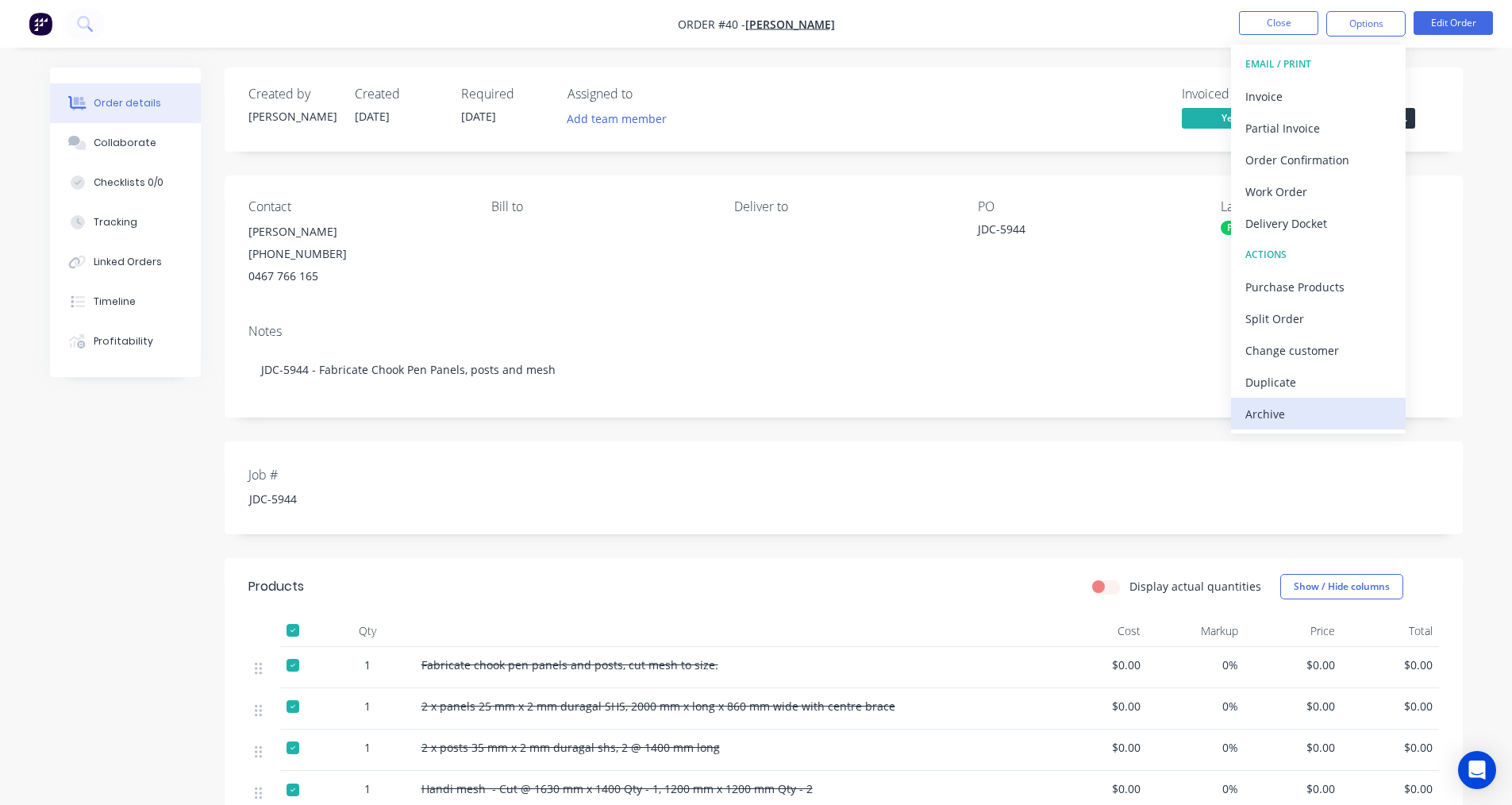
click at [1282, 416] on div "Archive" at bounding box center [1317, 413] width 146 height 23
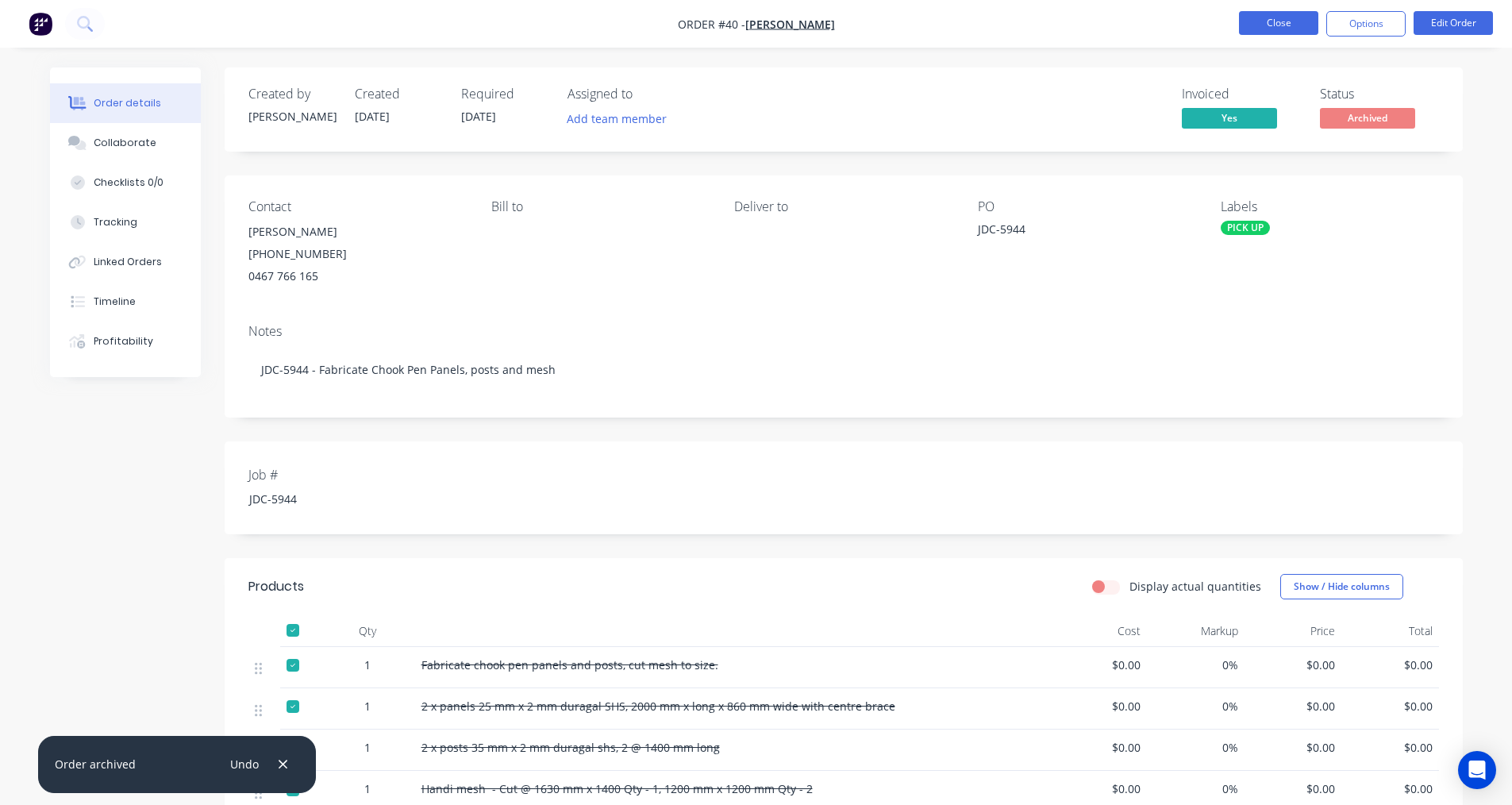
click at [1262, 23] on button "Close" at bounding box center [1279, 23] width 79 height 24
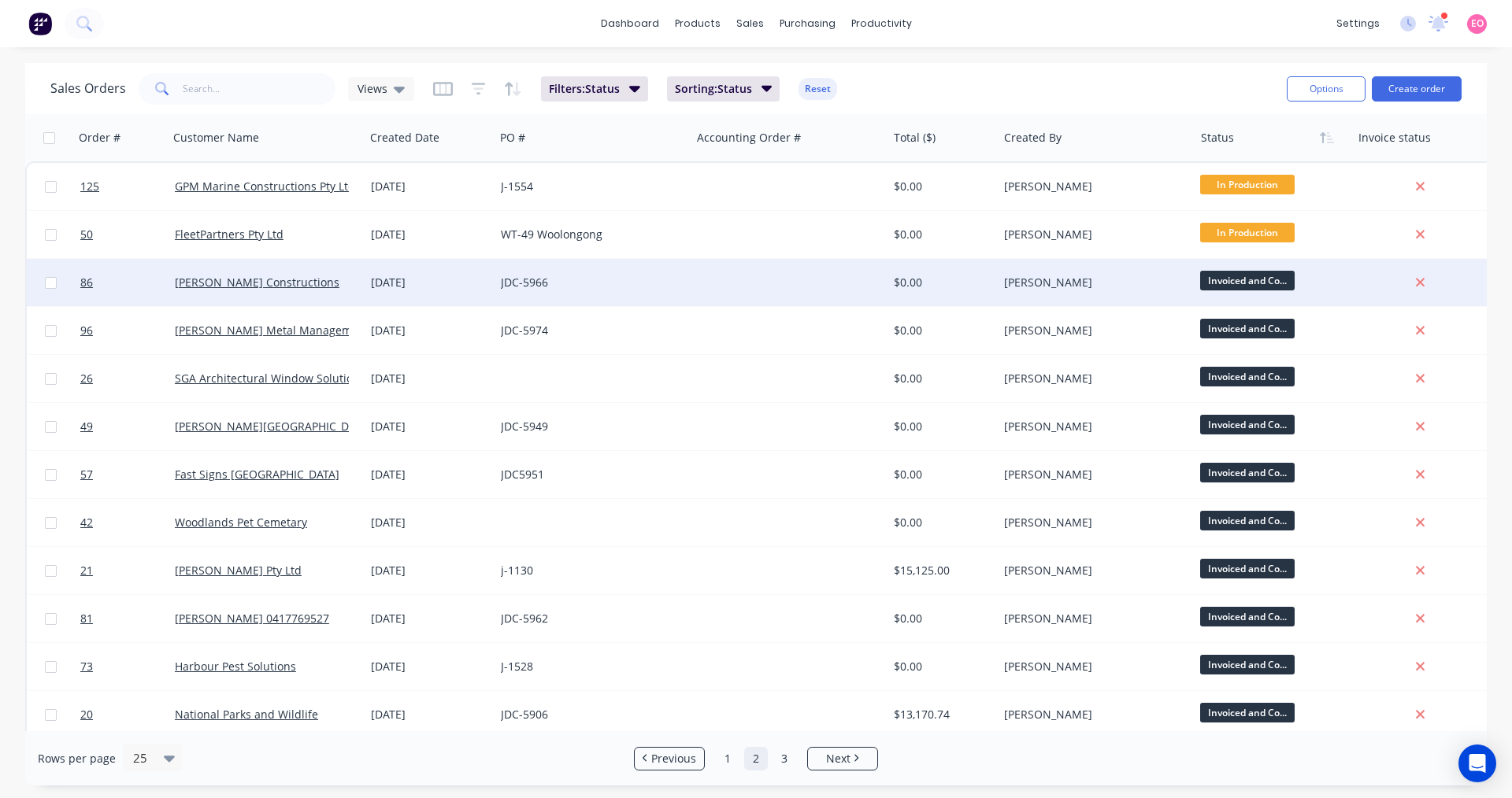
click at [636, 291] on div "JDC-5966" at bounding box center [592, 283] width 196 height 47
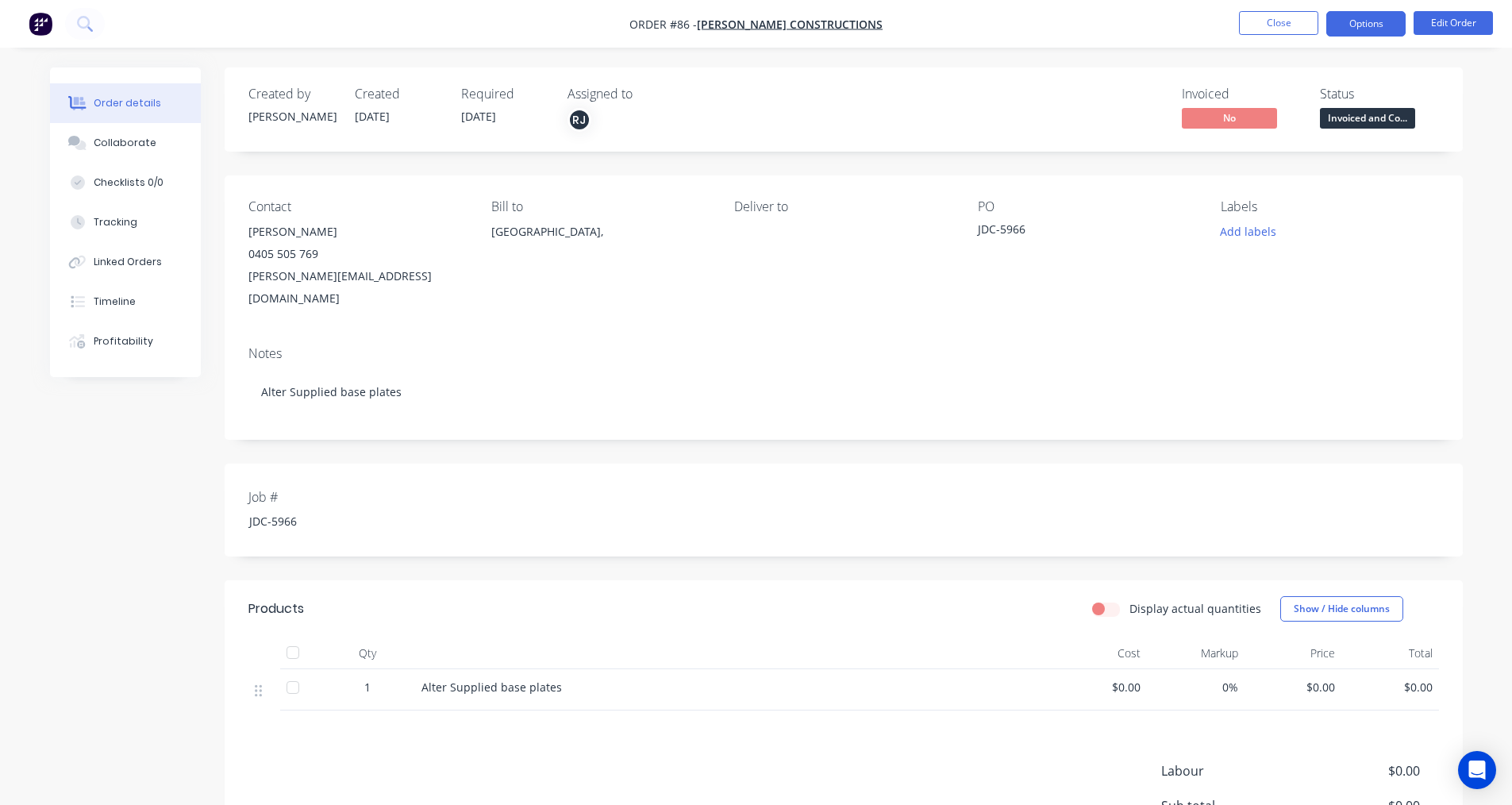
click at [1375, 22] on button "Options" at bounding box center [1366, 24] width 79 height 26
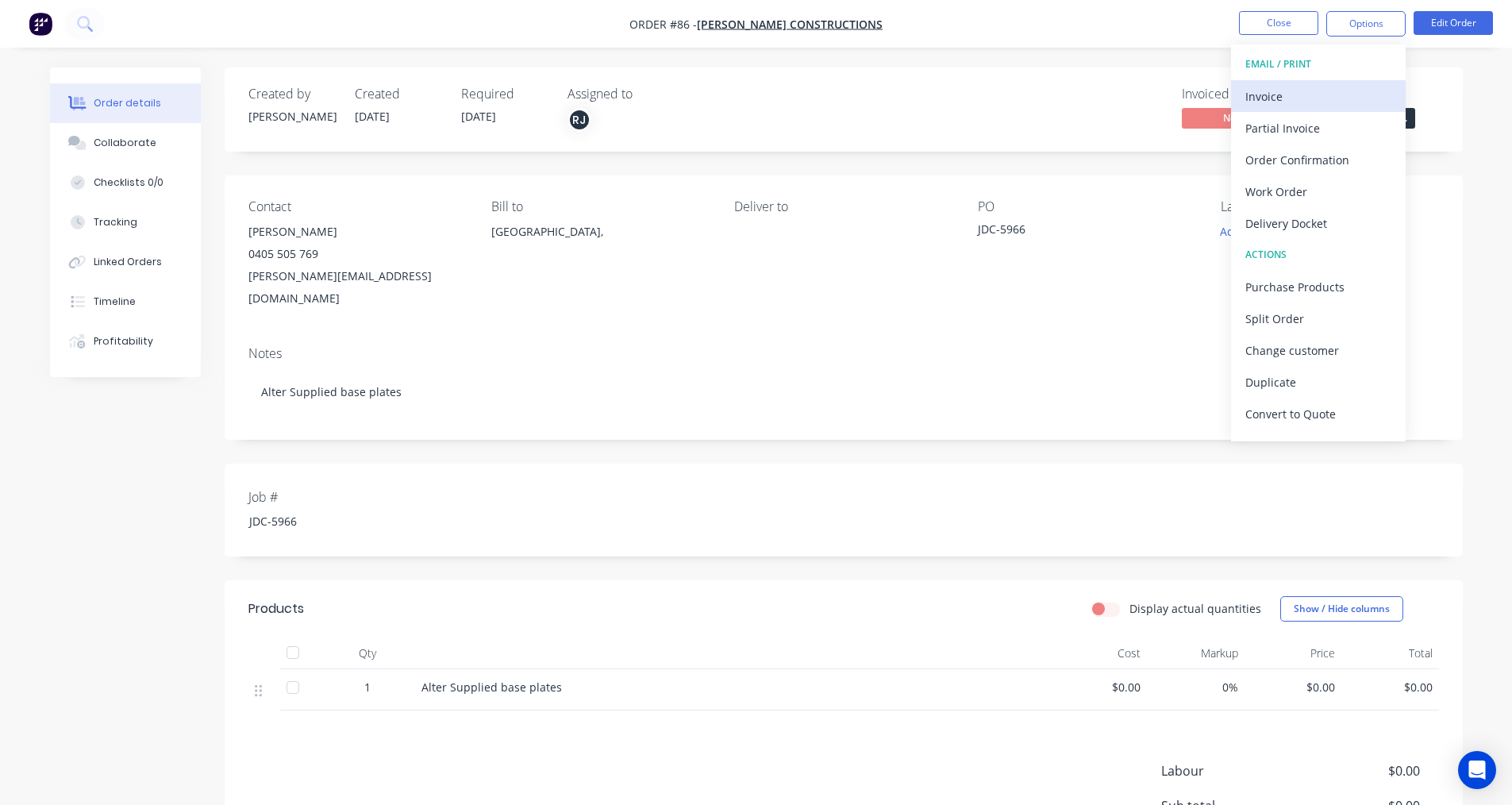
click at [1286, 95] on div "Invoice" at bounding box center [1317, 95] width 146 height 23
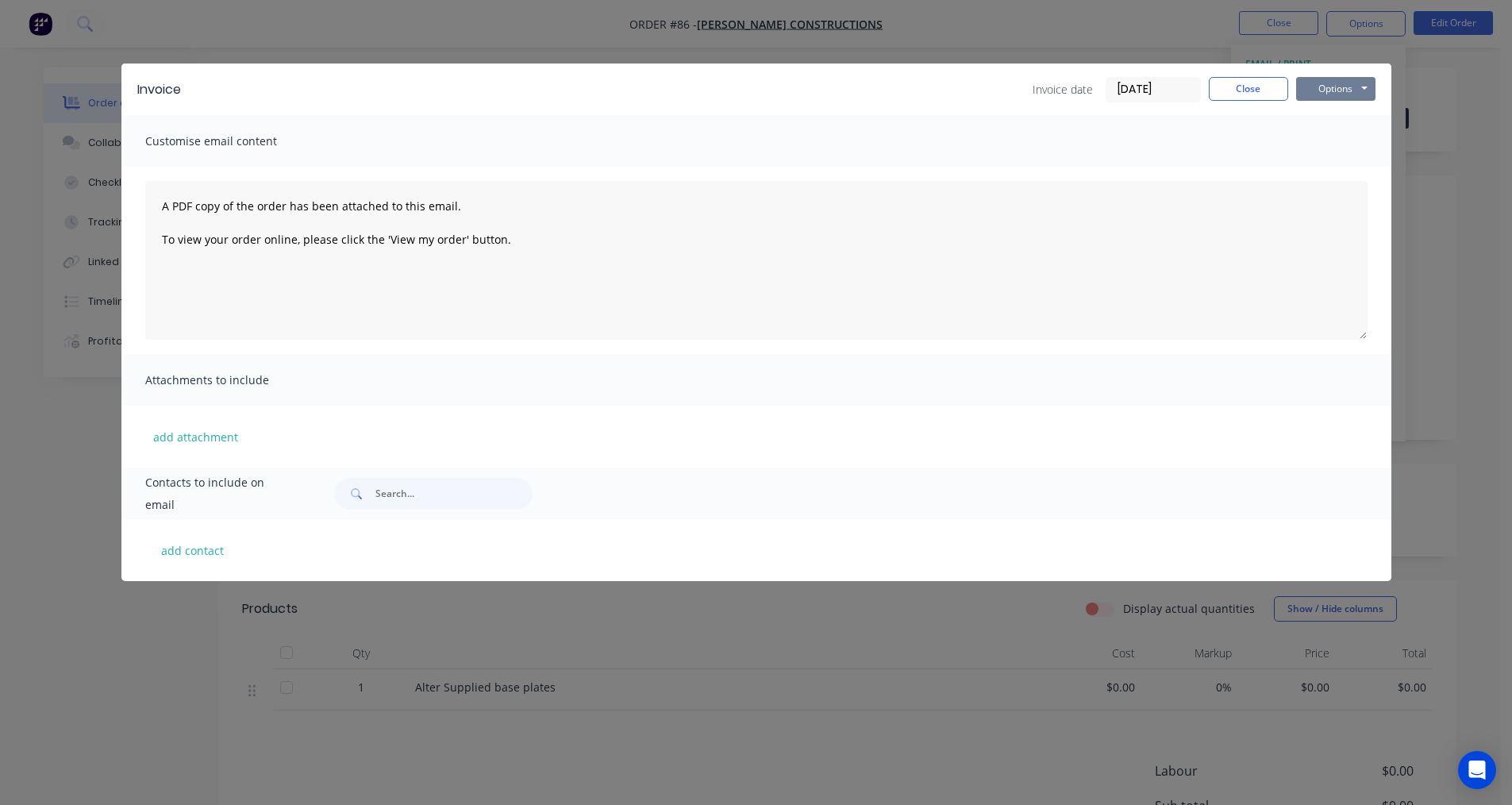
click at [1338, 96] on button "Options" at bounding box center [1335, 88] width 79 height 24
click at [1339, 136] on button "Print" at bounding box center [1346, 143] width 101 height 26
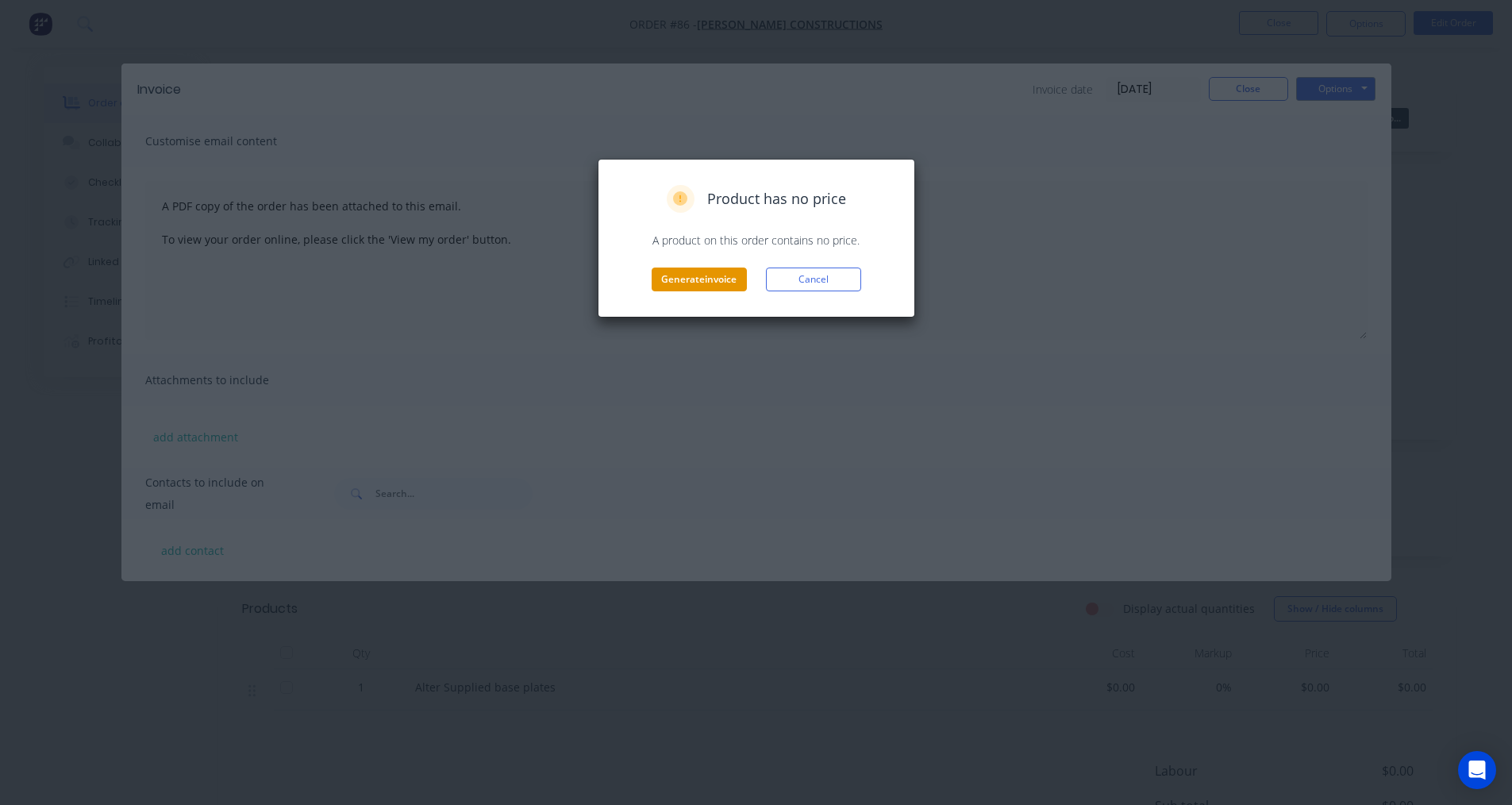
click at [689, 283] on button "Generate invoice" at bounding box center [699, 279] width 95 height 24
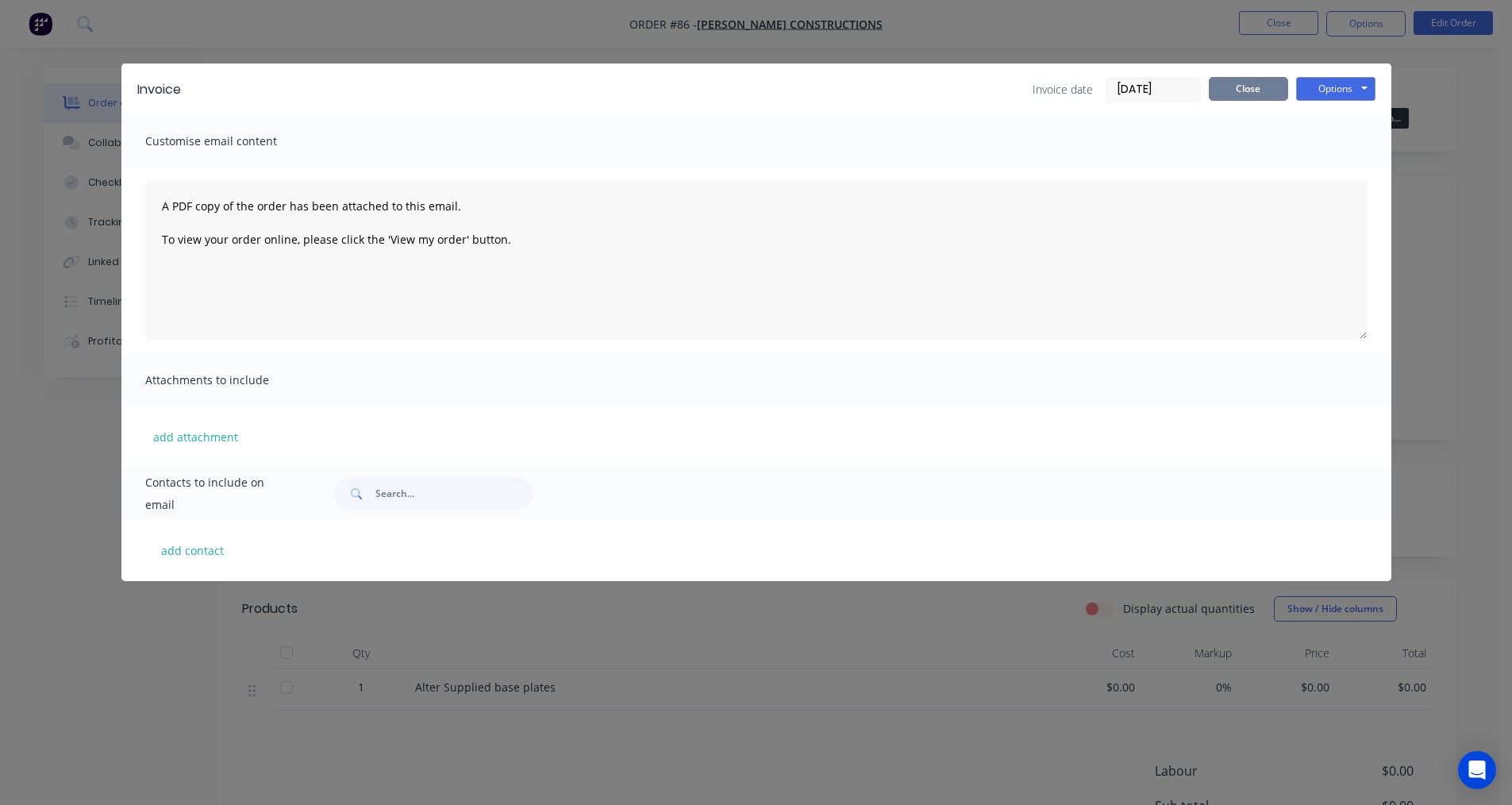
click at [1248, 87] on button "Close" at bounding box center [1249, 88] width 79 height 24
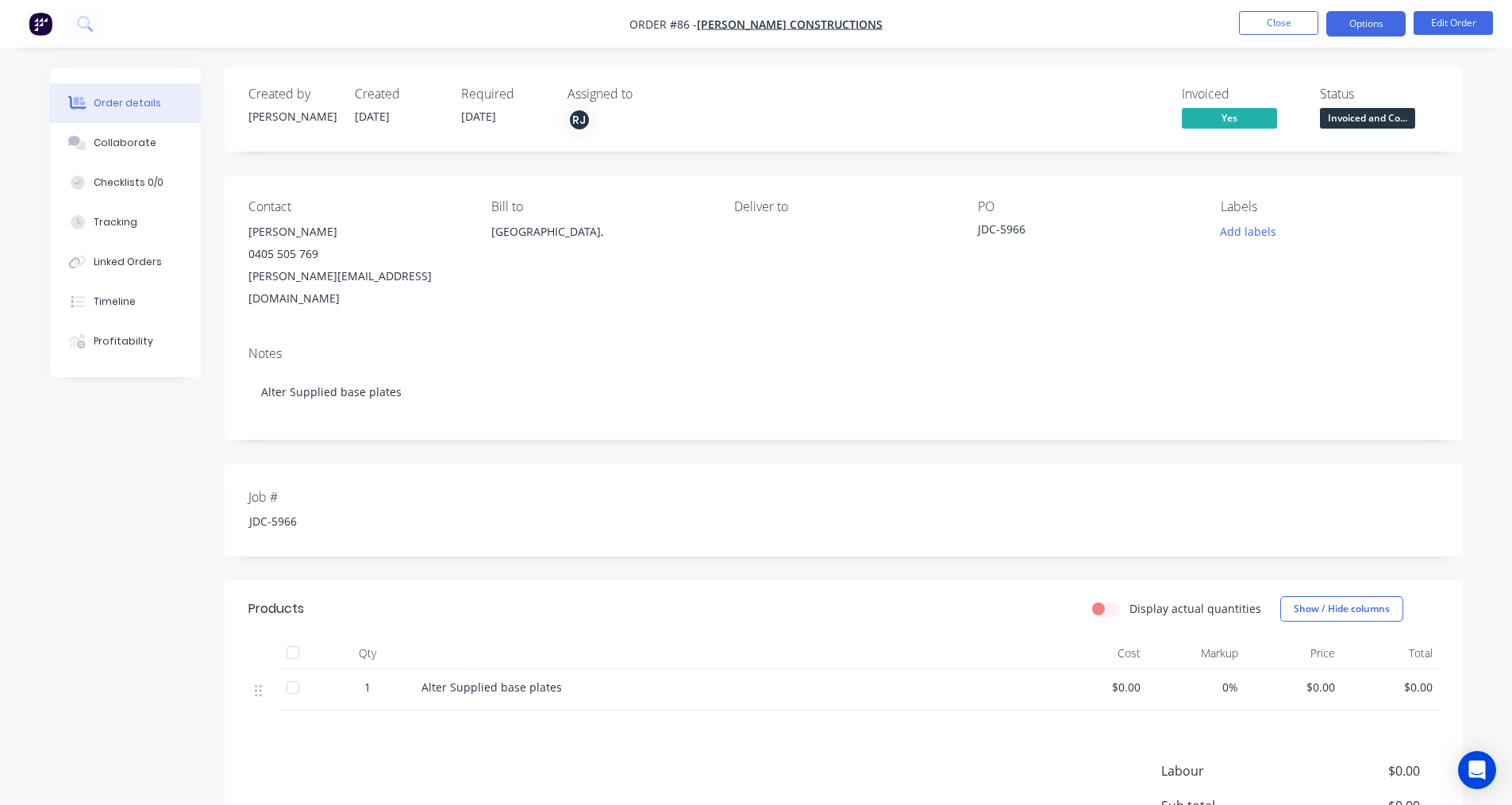
click at [1386, 22] on button "Options" at bounding box center [1366, 24] width 79 height 26
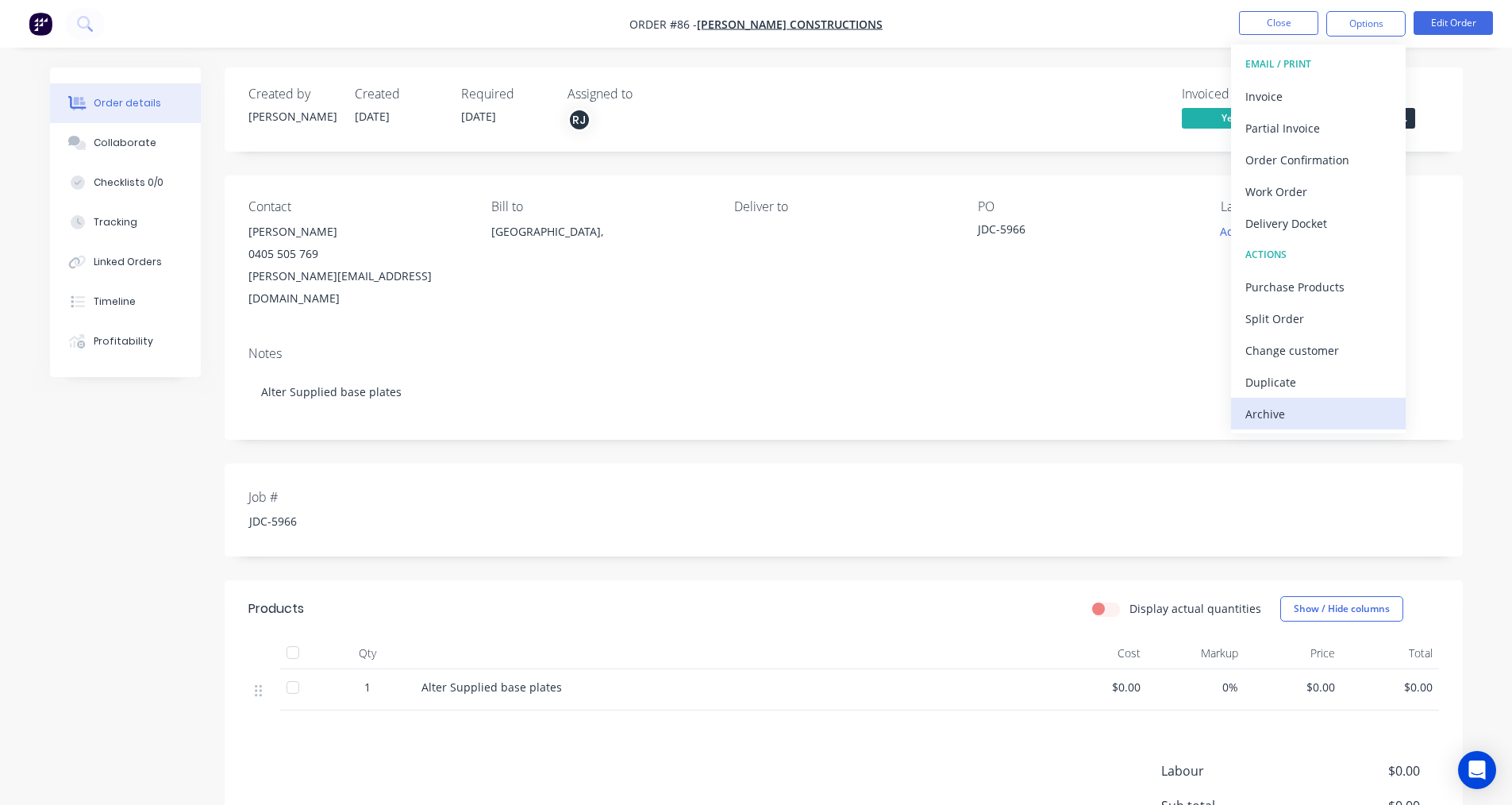
click at [1240, 415] on button "Archive" at bounding box center [1318, 413] width 175 height 32
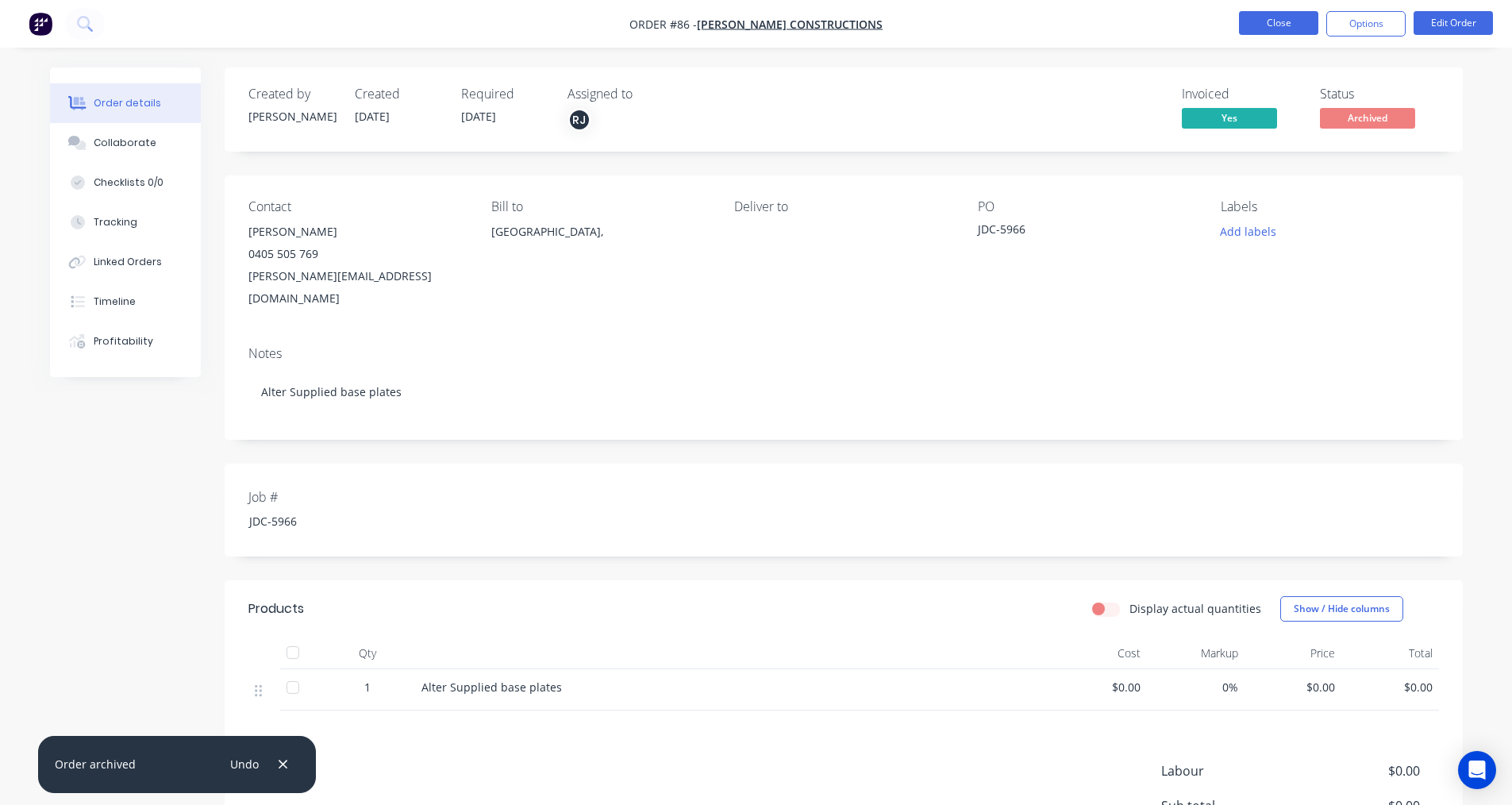
click at [1275, 19] on button "Close" at bounding box center [1279, 23] width 79 height 24
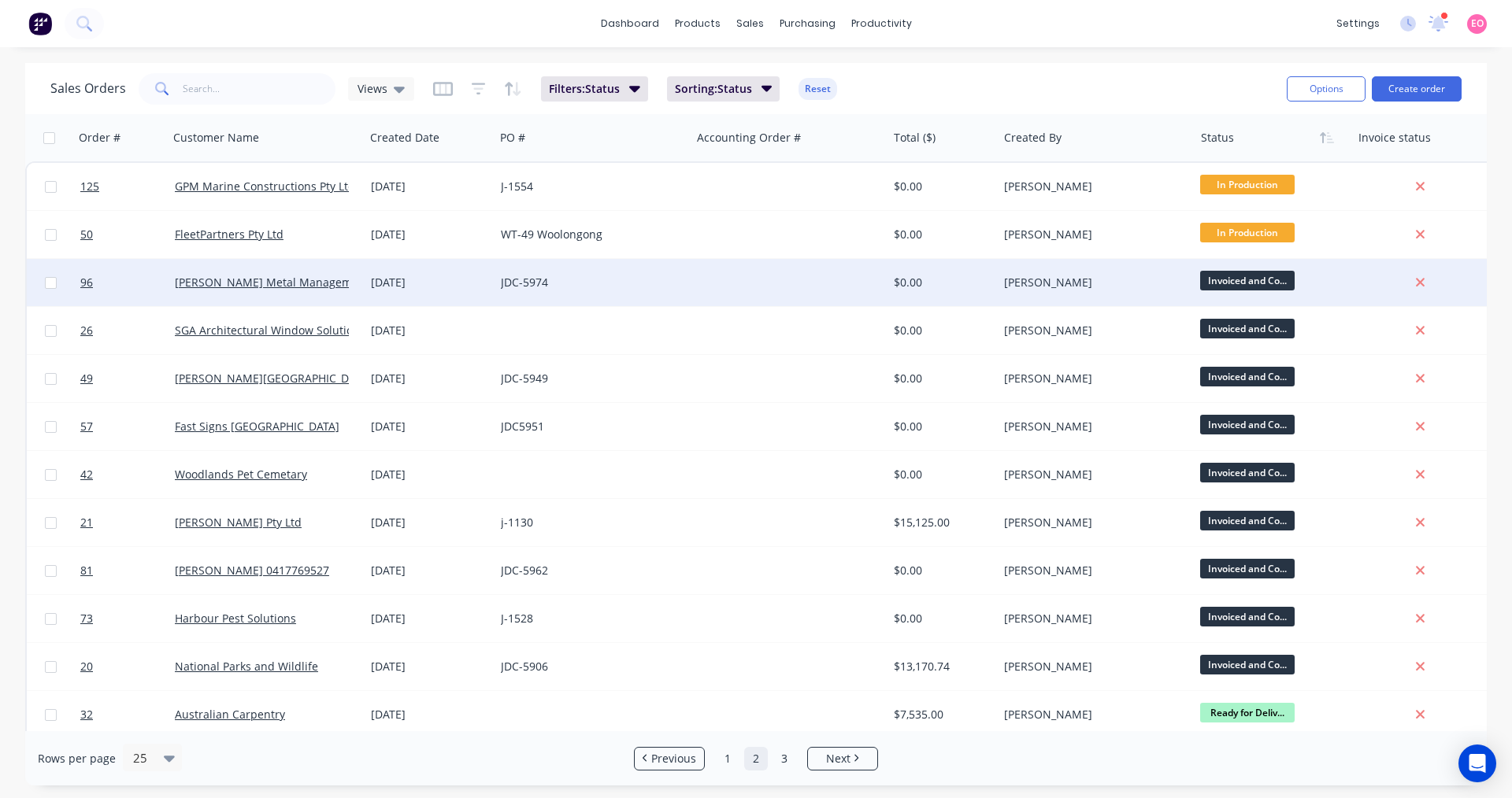
click at [906, 295] on div "$0.00" at bounding box center [942, 283] width 110 height 47
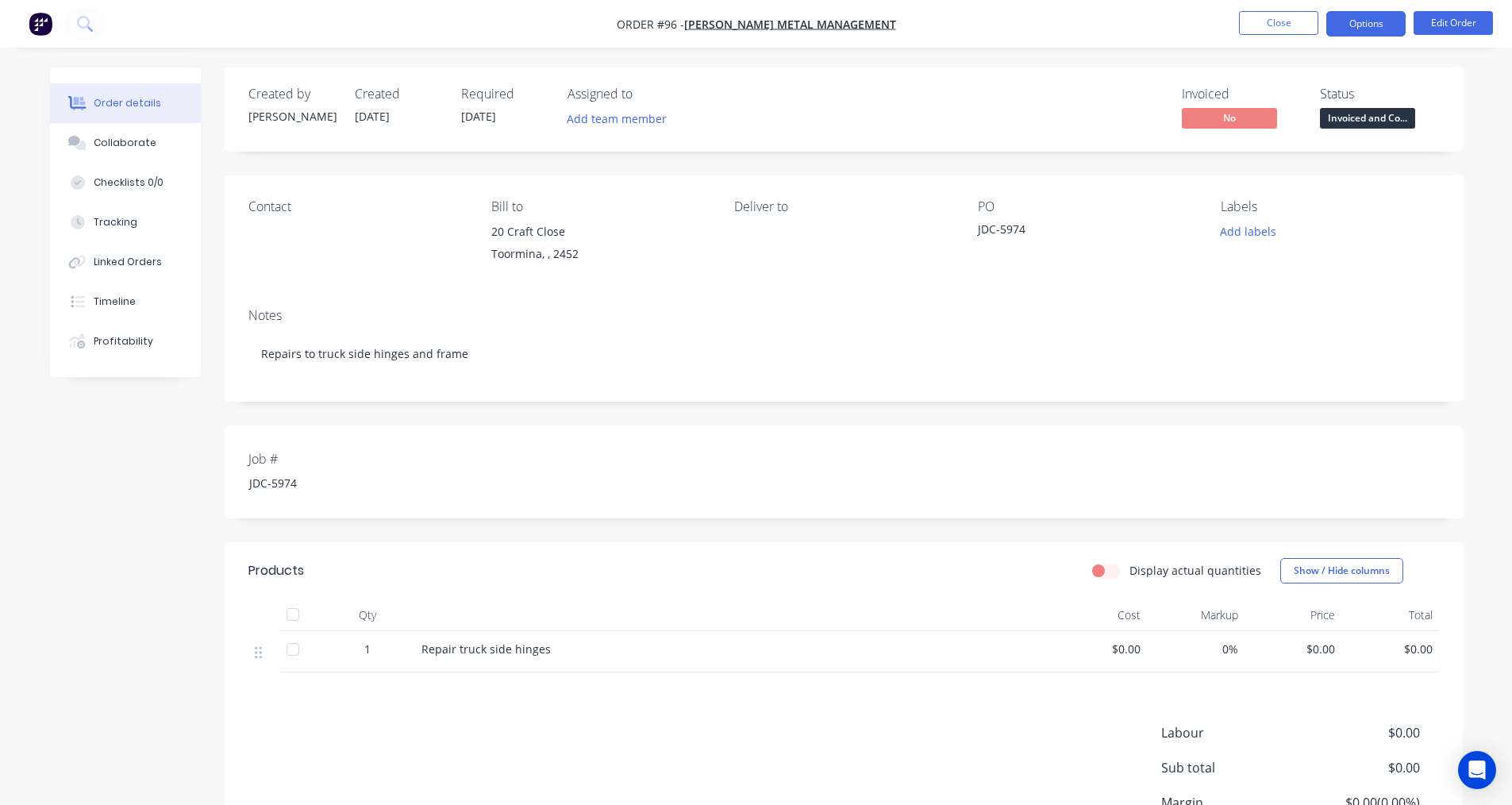
click at [1368, 17] on button "Options" at bounding box center [1366, 24] width 79 height 26
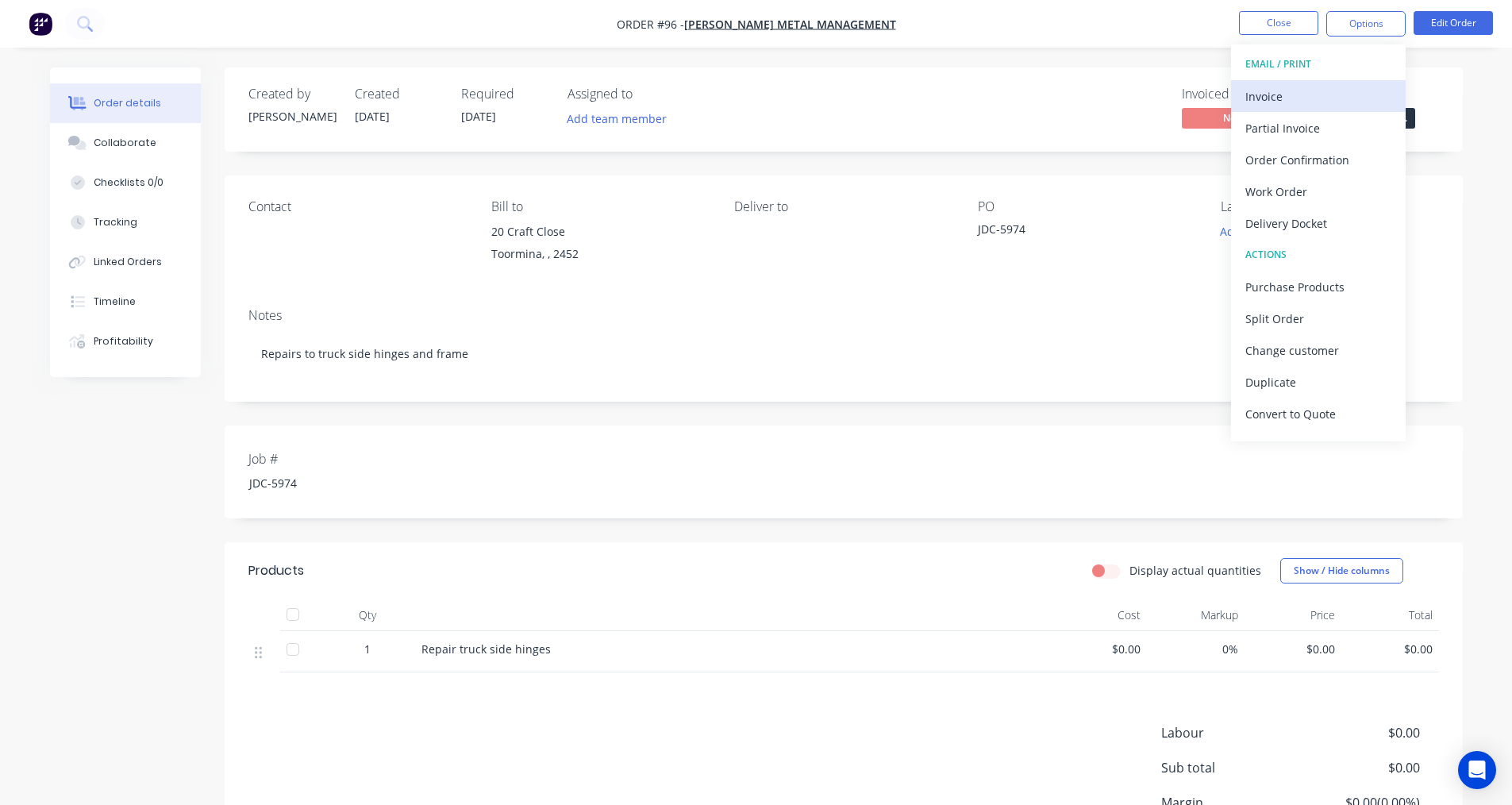
click at [1250, 102] on div "Invoice" at bounding box center [1317, 95] width 146 height 23
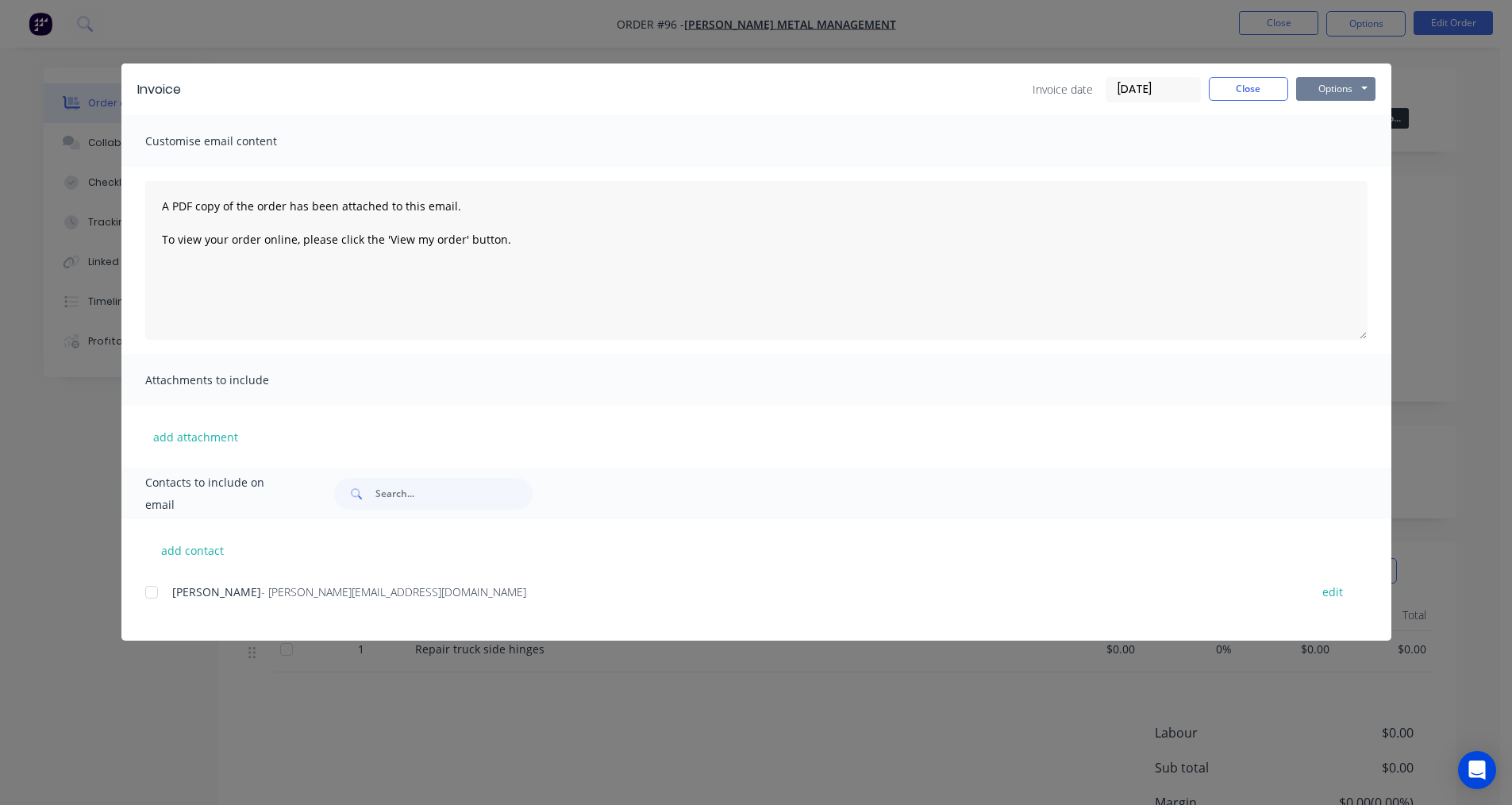
click at [1328, 84] on button "Options" at bounding box center [1335, 88] width 79 height 24
click at [1332, 147] on button "Print" at bounding box center [1346, 143] width 101 height 26
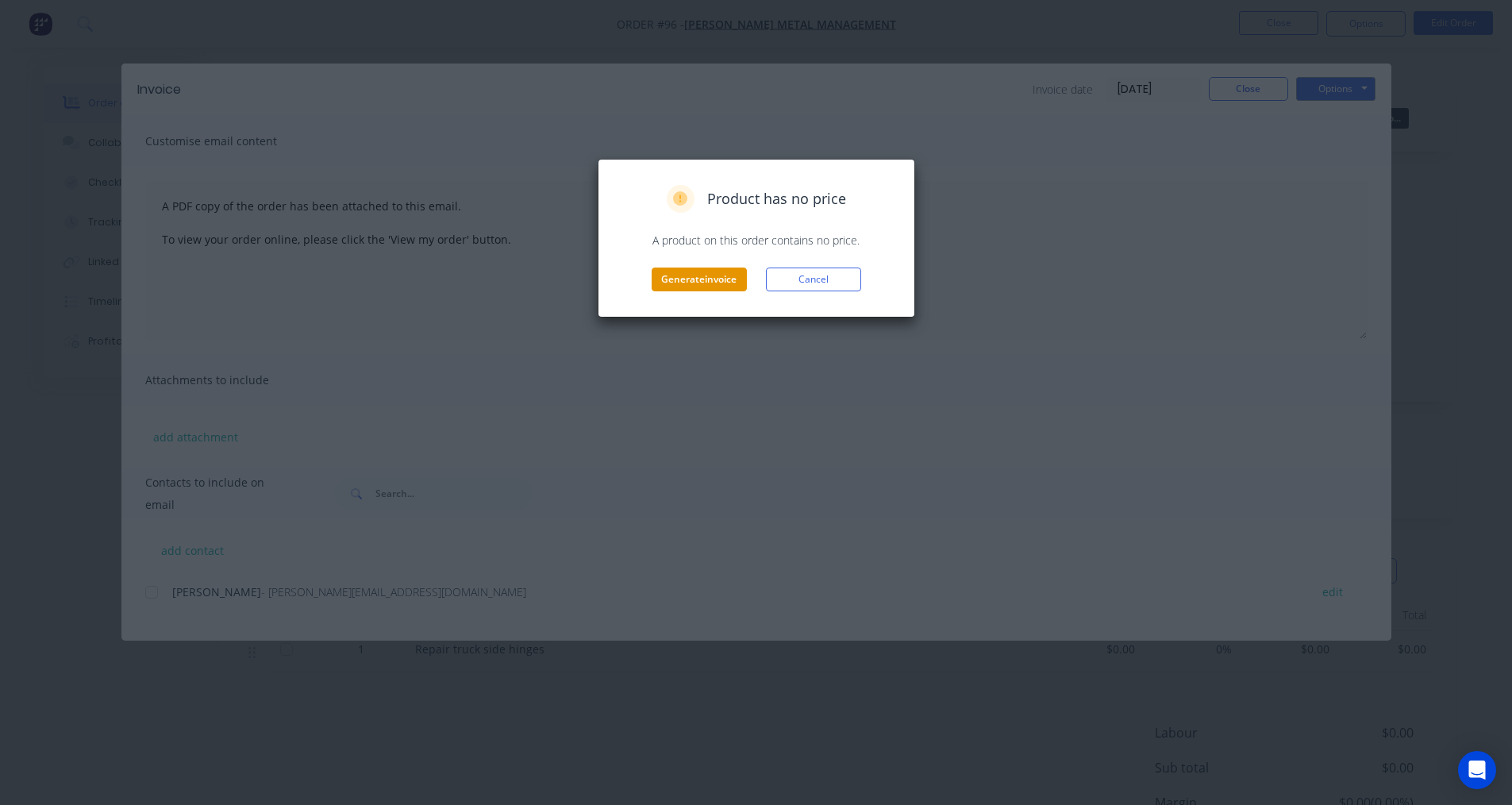
click at [675, 285] on button "Generate invoice" at bounding box center [699, 279] width 95 height 24
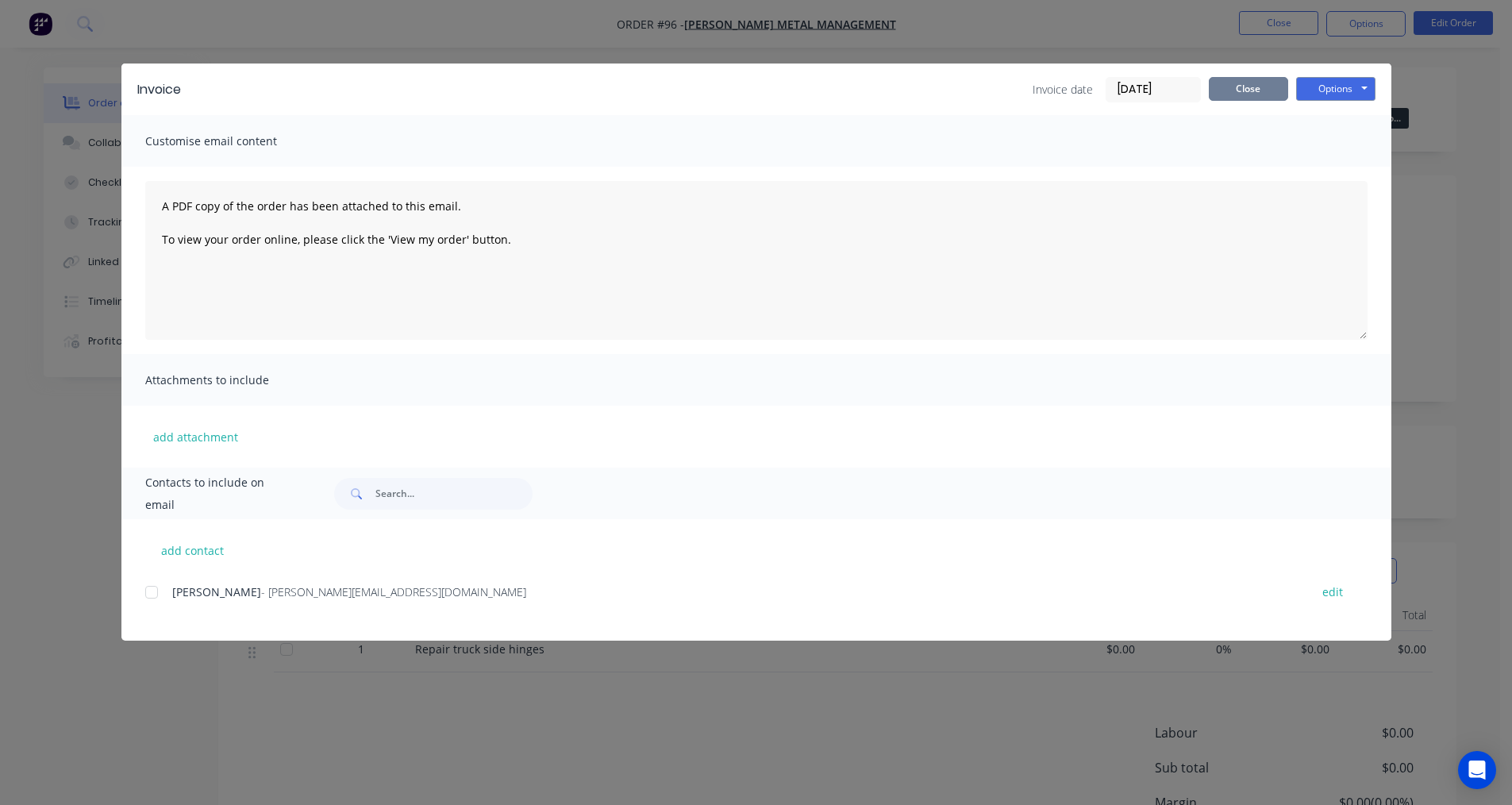
click at [1252, 94] on button "Close" at bounding box center [1249, 88] width 79 height 24
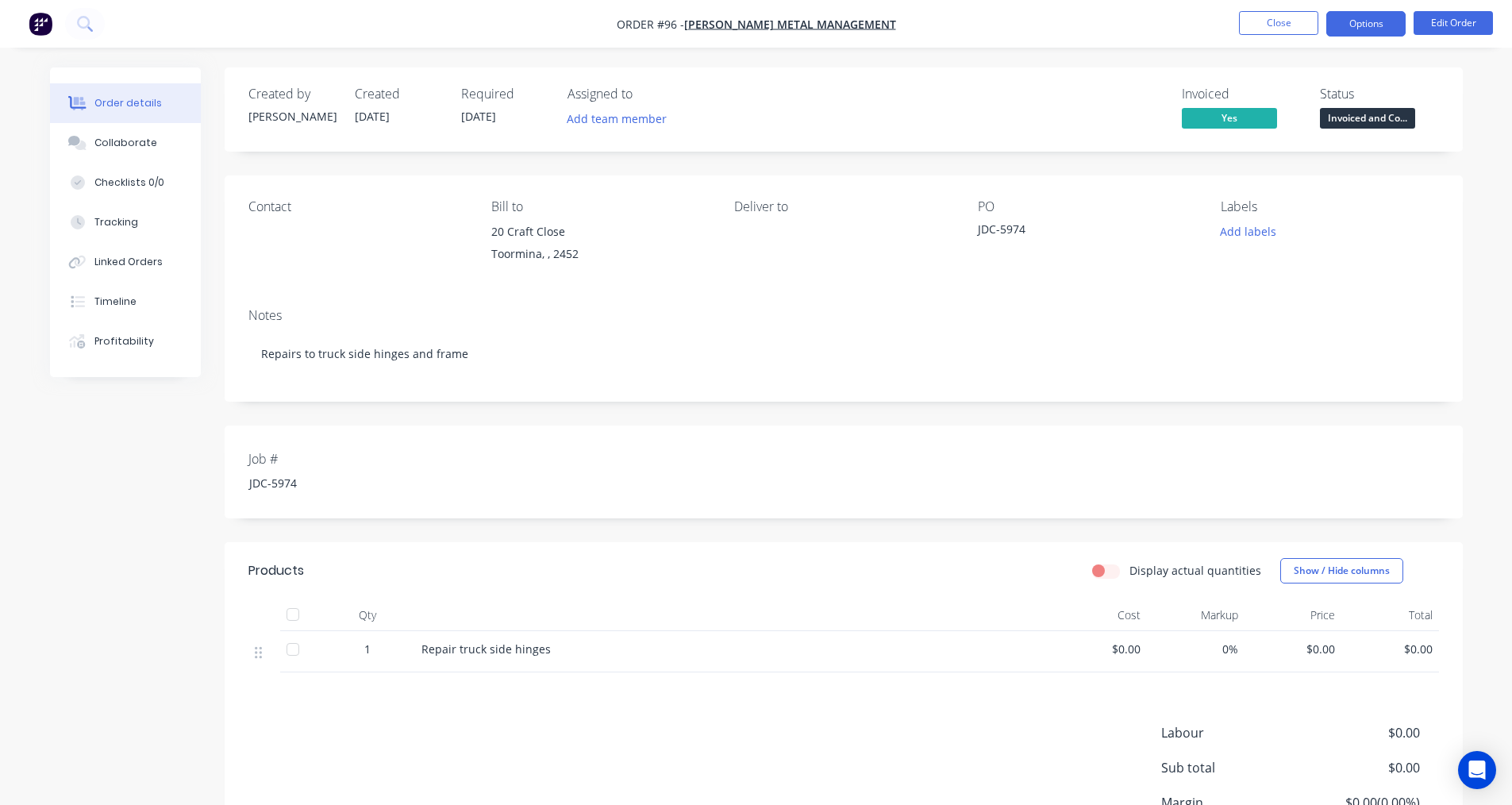
click at [1376, 24] on button "Options" at bounding box center [1366, 24] width 79 height 26
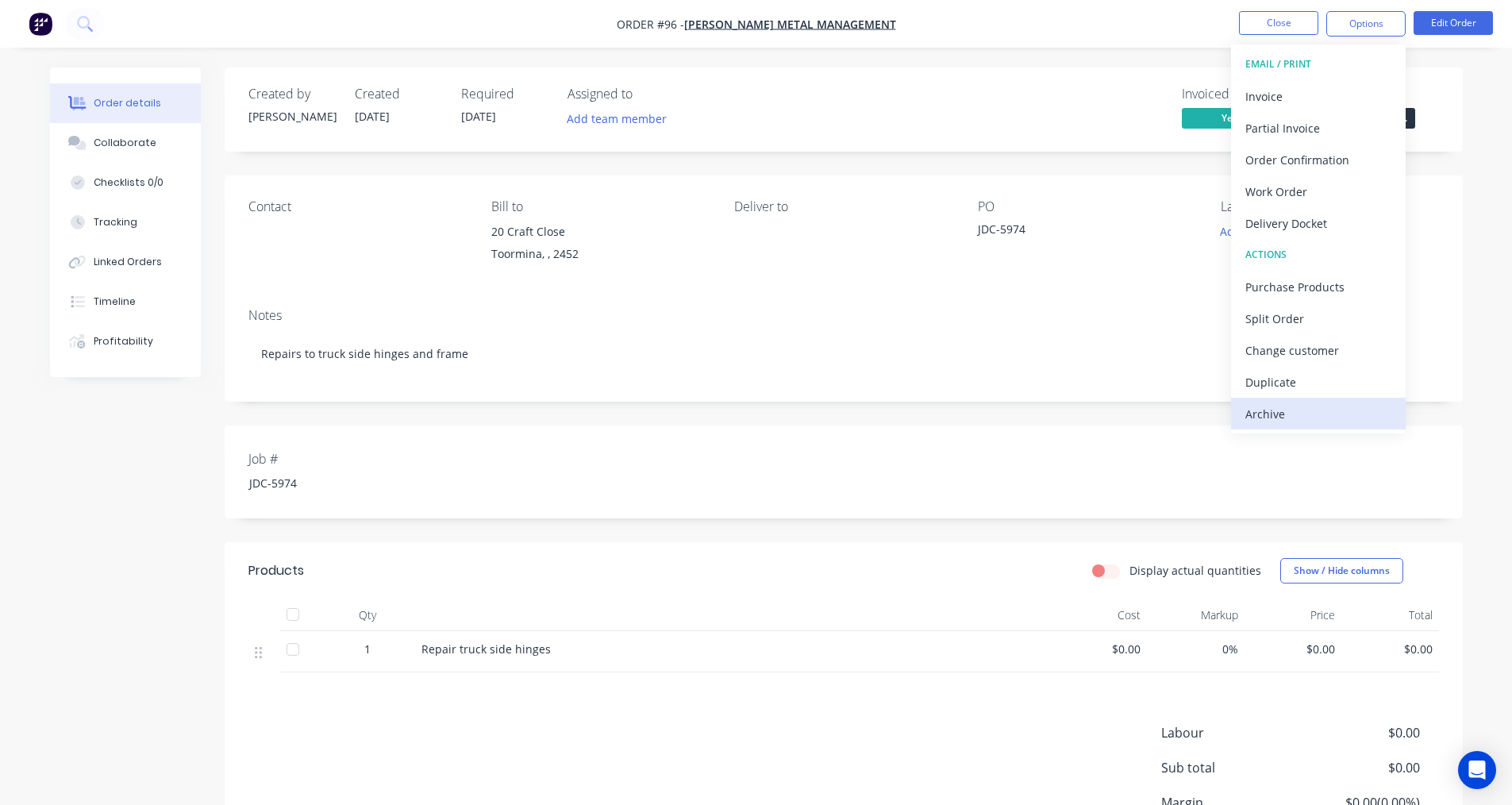
click at [1285, 416] on div "Archive" at bounding box center [1317, 413] width 146 height 23
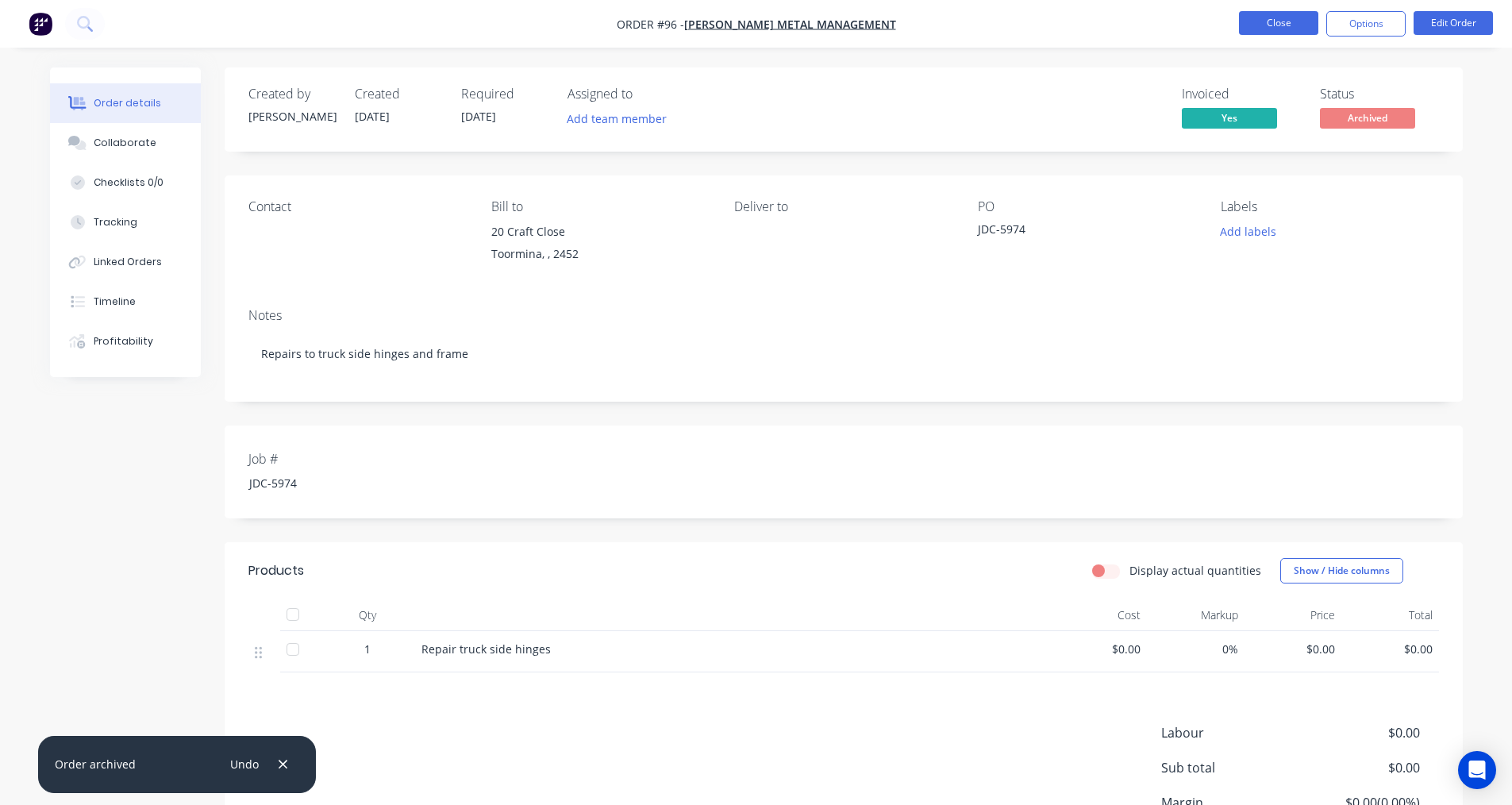
click at [1284, 21] on button "Close" at bounding box center [1279, 23] width 79 height 24
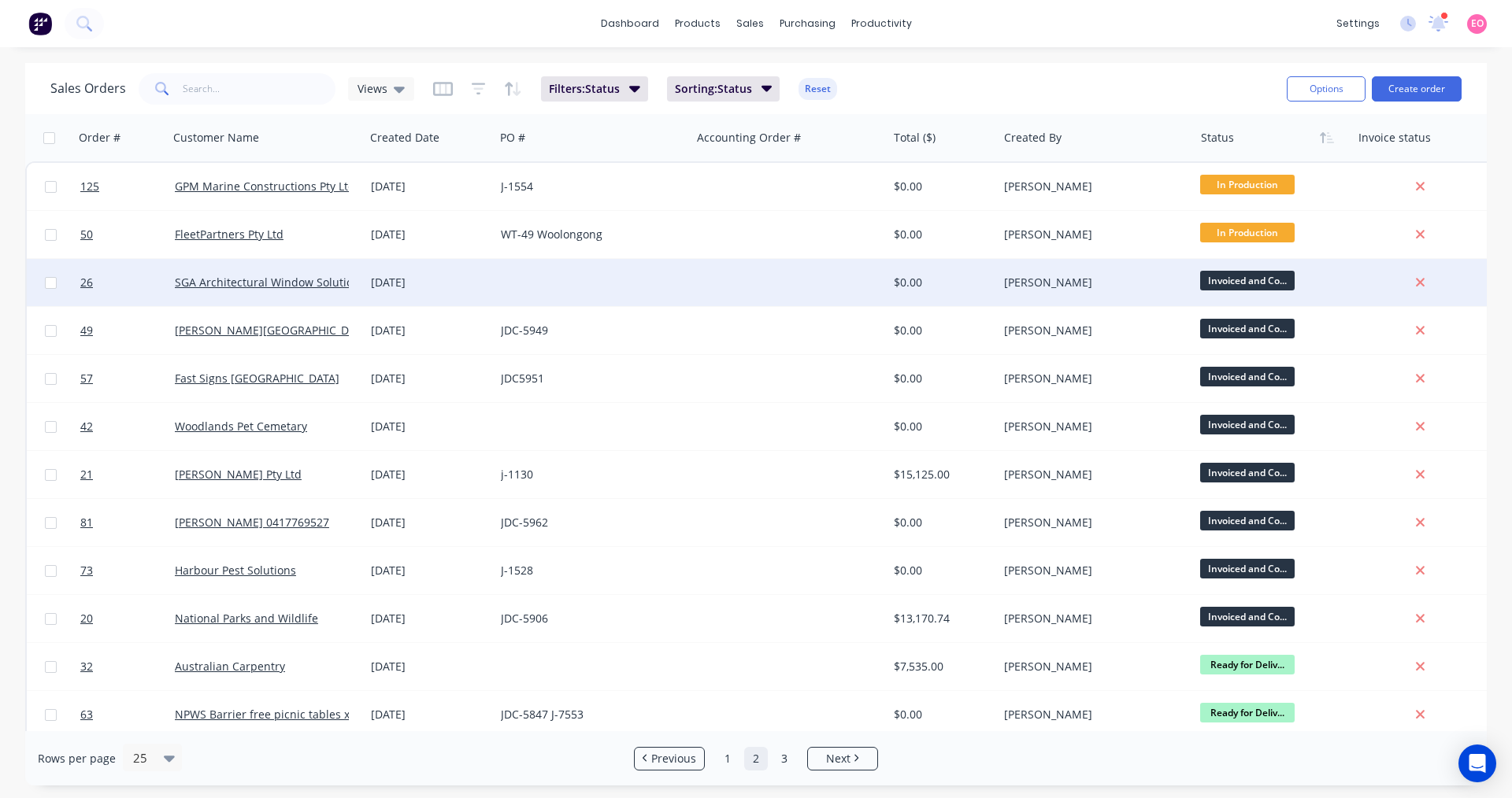
click at [1003, 288] on div "[PERSON_NAME]" at bounding box center [1090, 283] width 174 height 16
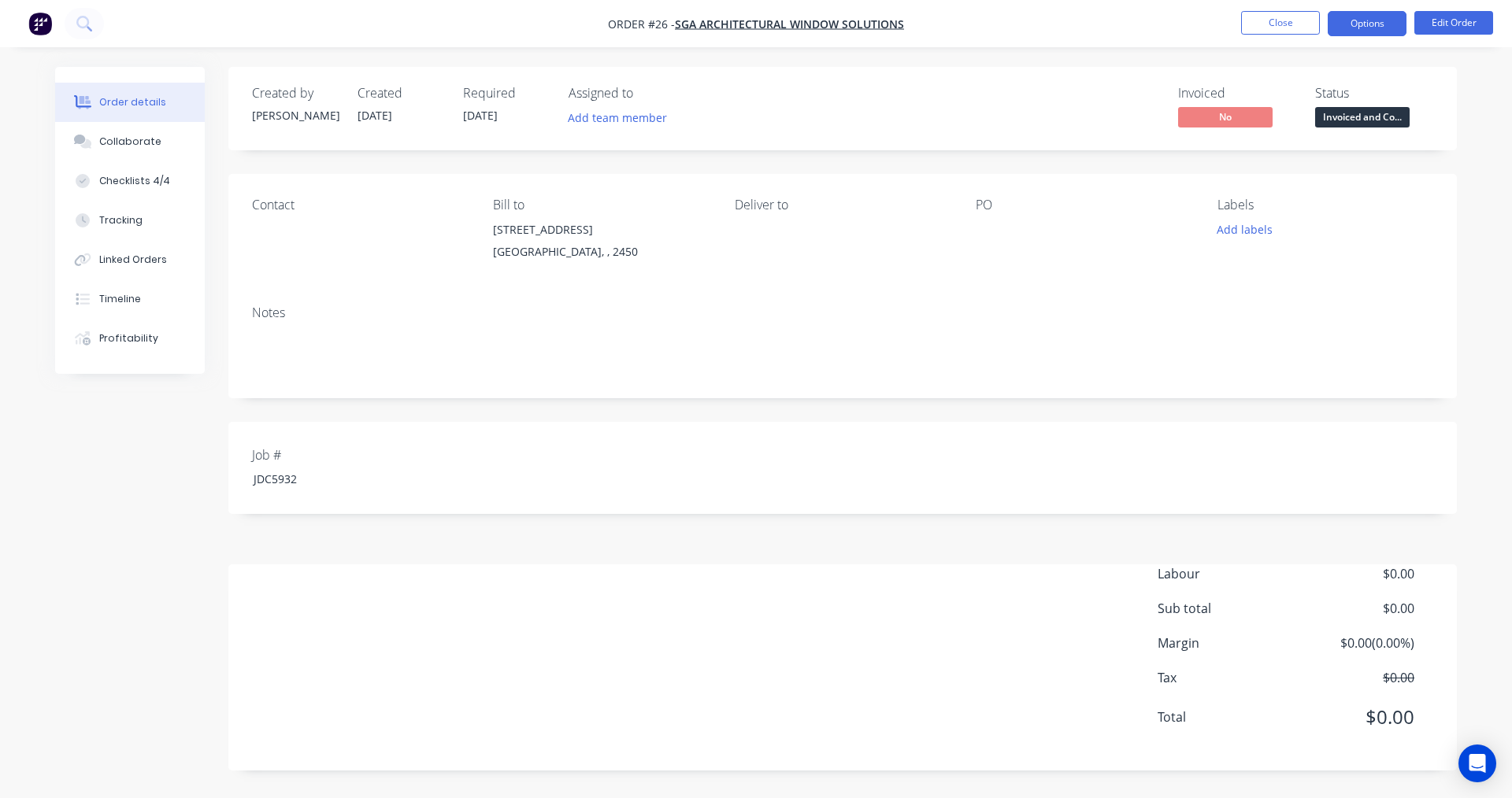
click at [1386, 25] on button "Options" at bounding box center [1367, 24] width 79 height 26
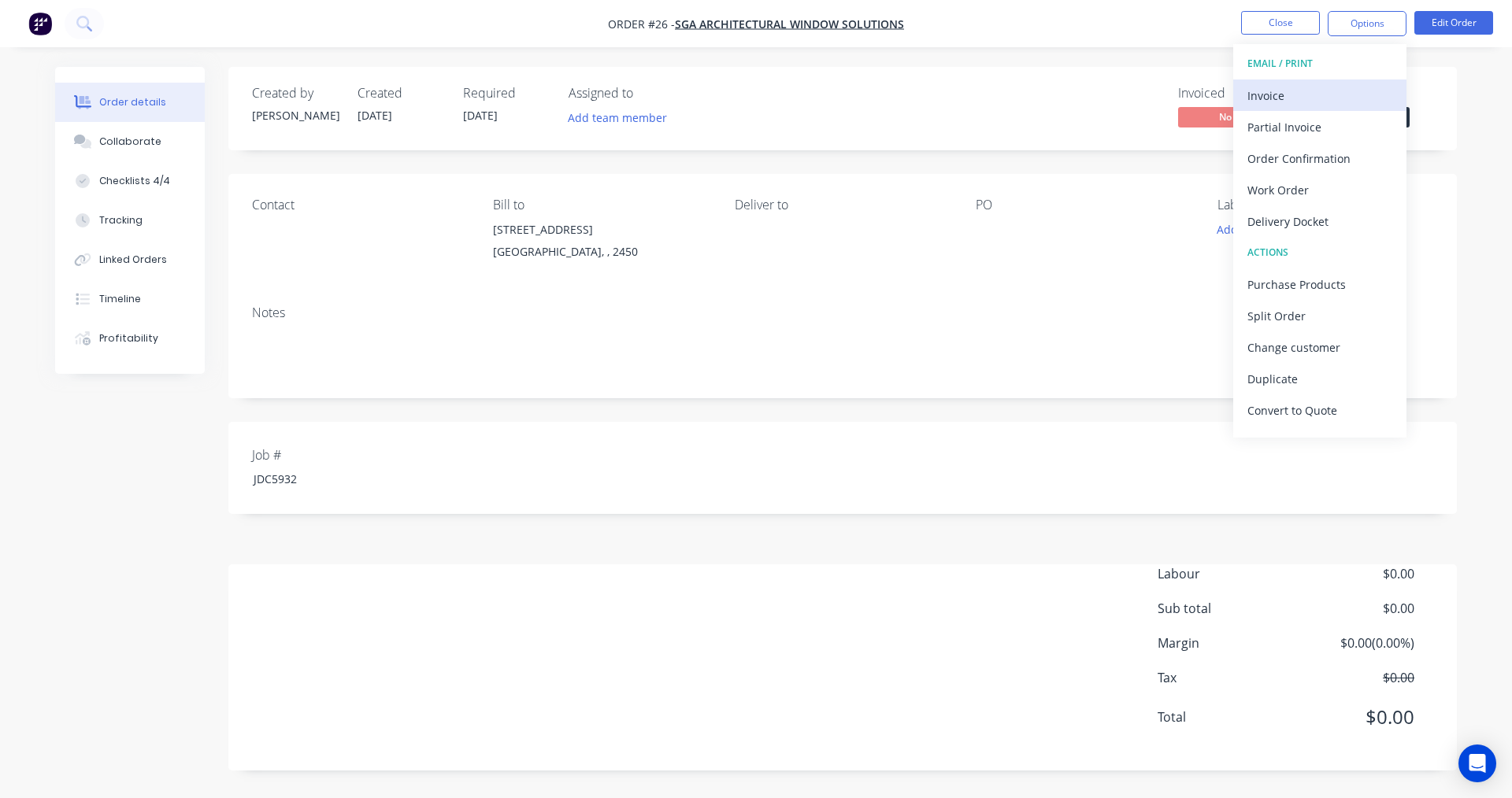
click at [1284, 98] on div "Invoice" at bounding box center [1319, 95] width 145 height 23
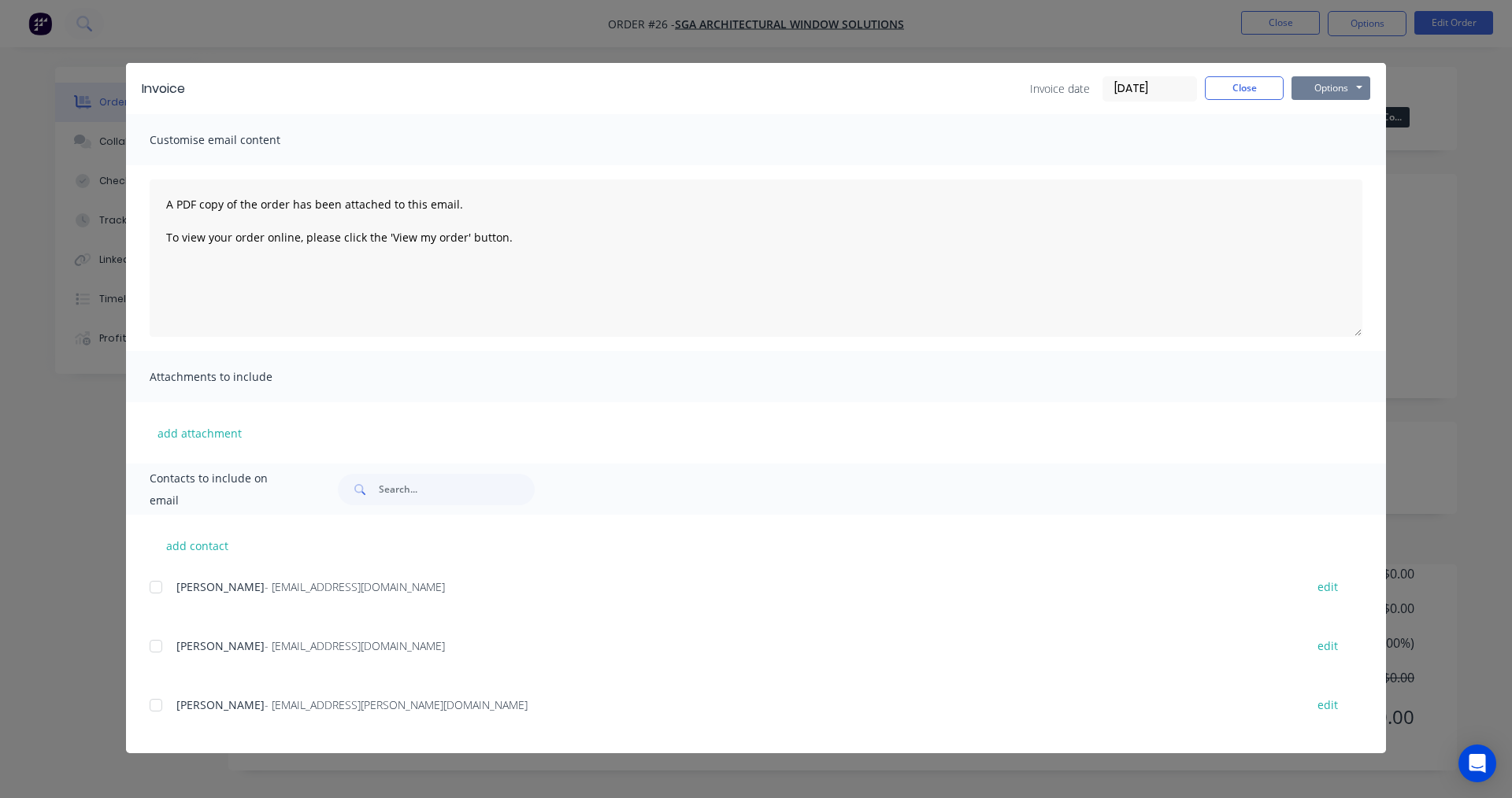
click at [1311, 86] on button "Options" at bounding box center [1331, 88] width 79 height 24
click at [1321, 148] on button "Print" at bounding box center [1341, 142] width 101 height 26
click at [1330, 91] on button "Options" at bounding box center [1331, 88] width 79 height 24
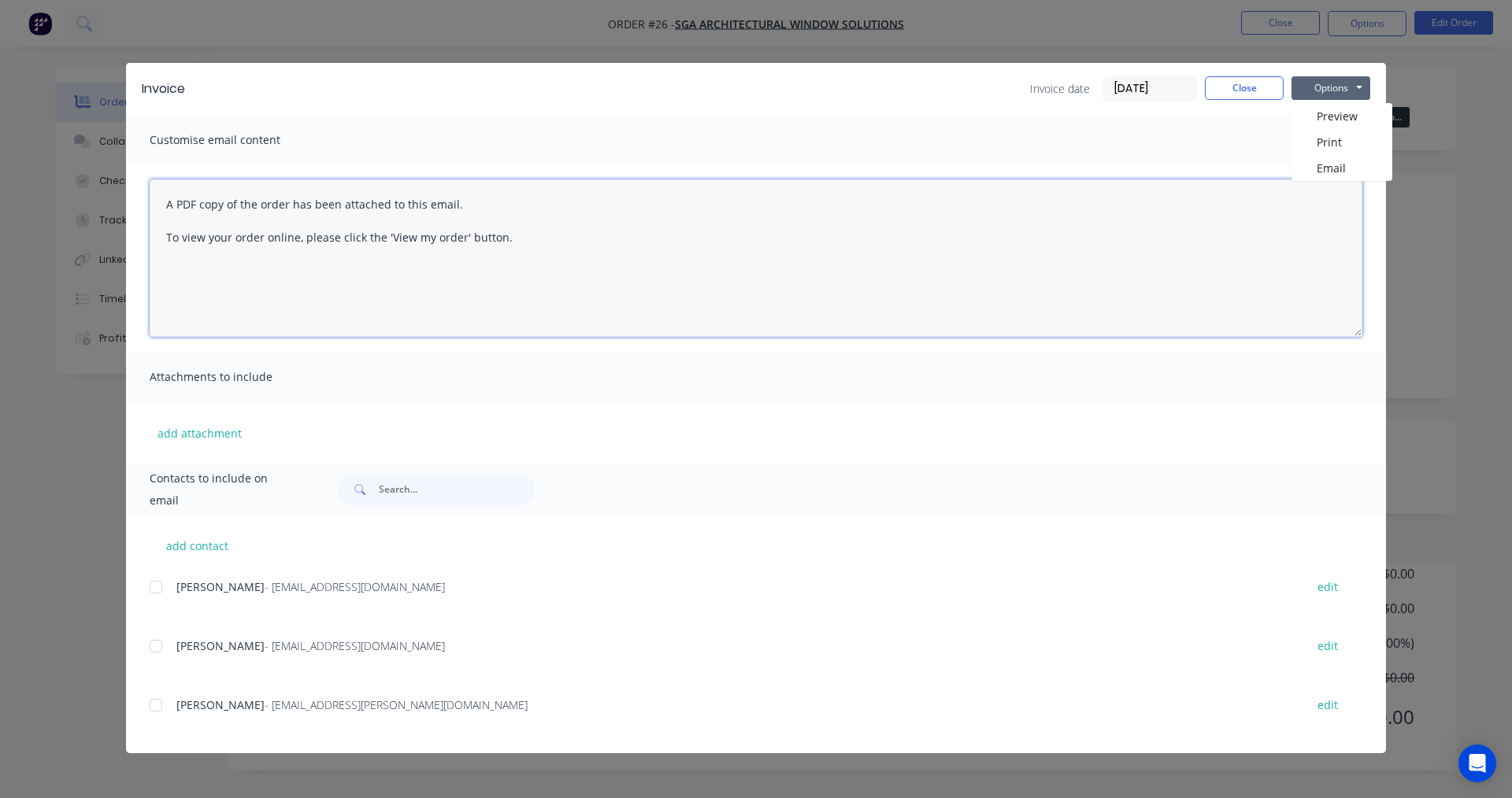
click at [1226, 190] on textarea "A PDF copy of the order has been attached to this email. To view your order onl…" at bounding box center [756, 258] width 1212 height 158
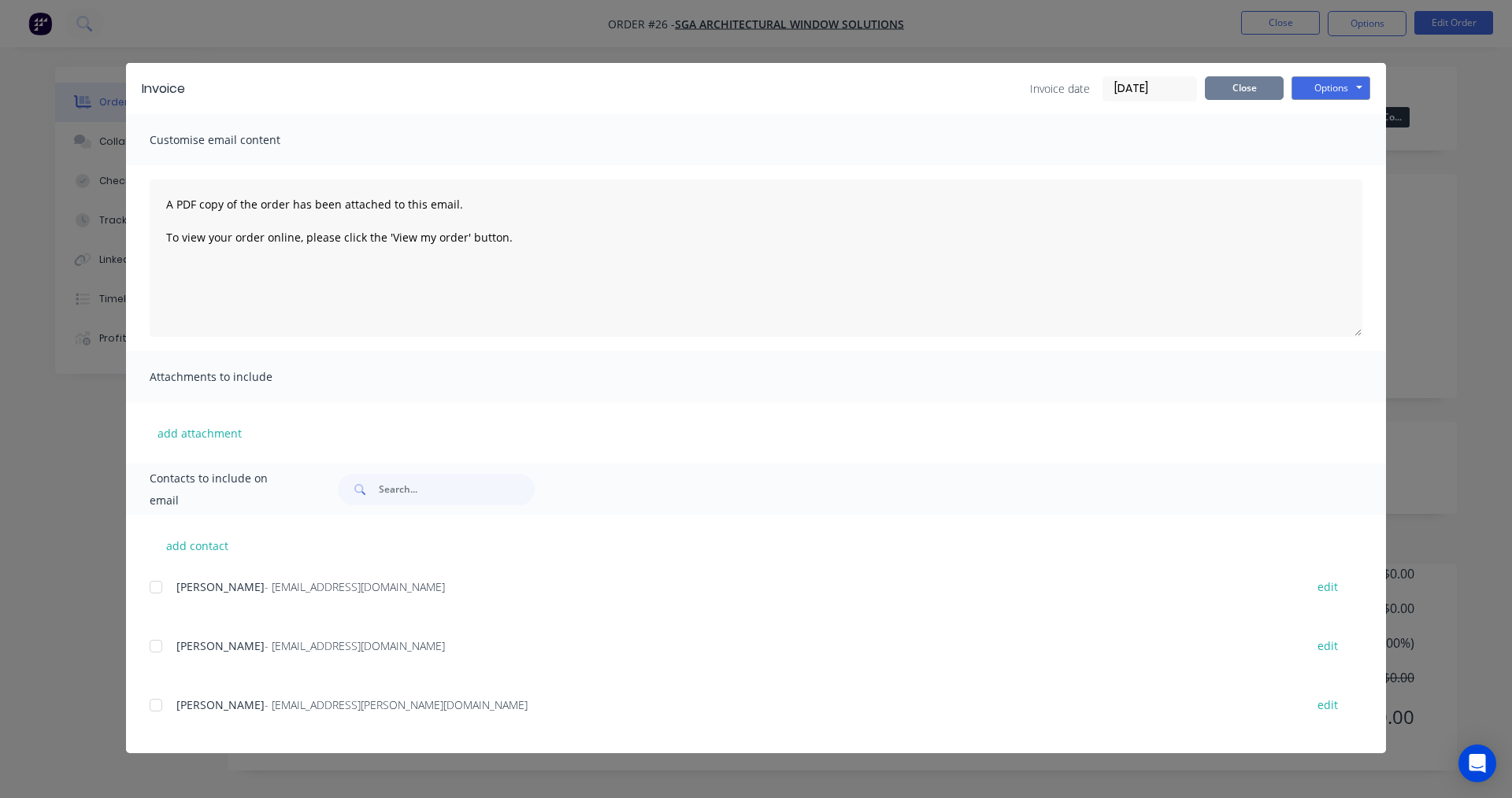
click at [1246, 86] on button "Close" at bounding box center [1244, 88] width 79 height 24
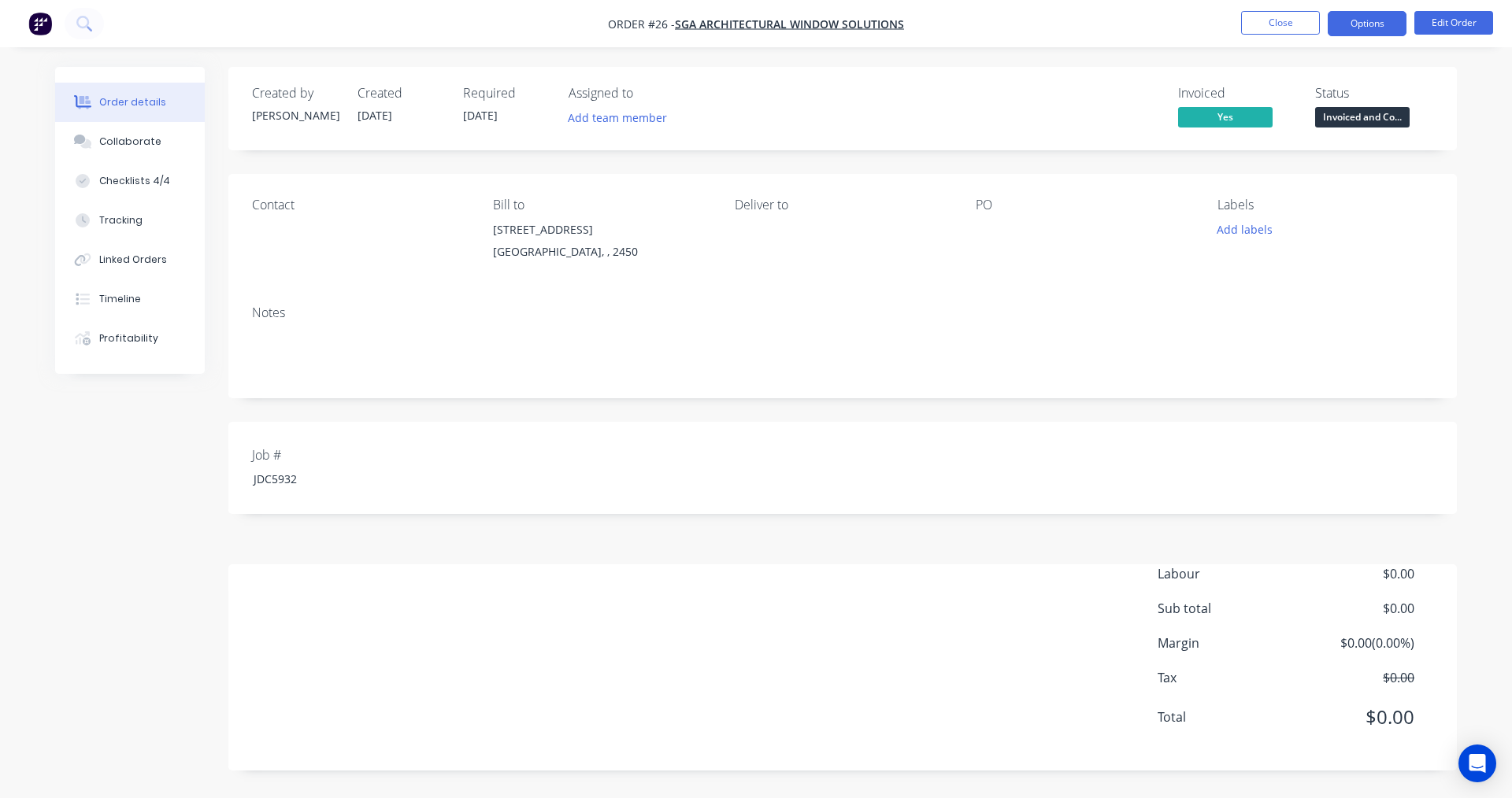
drag, startPoint x: 1368, startPoint y: 20, endPoint x: 1372, endPoint y: 32, distance: 12.6
click at [1368, 23] on button "Options" at bounding box center [1367, 24] width 79 height 26
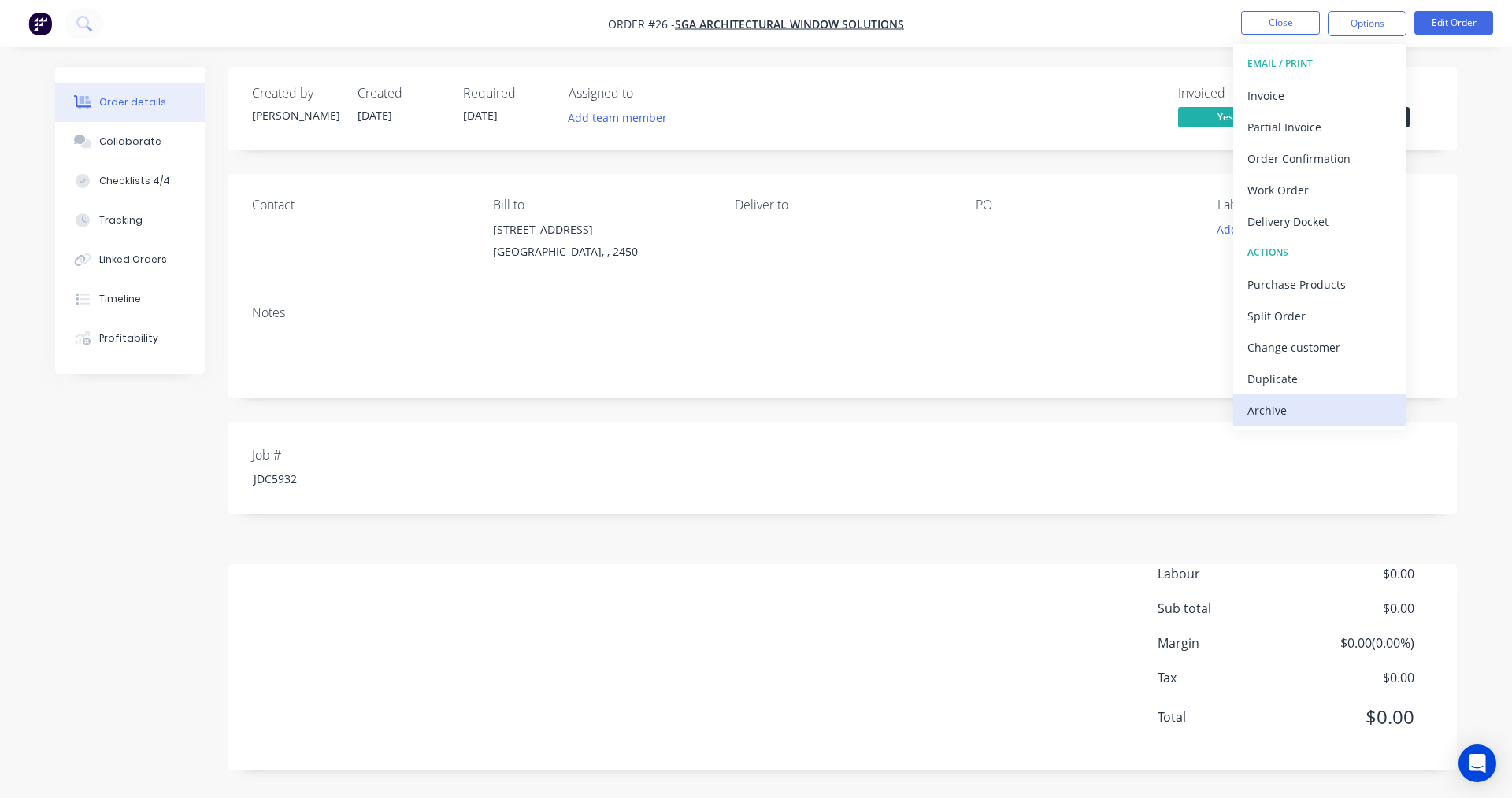
click at [1292, 405] on div "Archive" at bounding box center [1319, 410] width 145 height 23
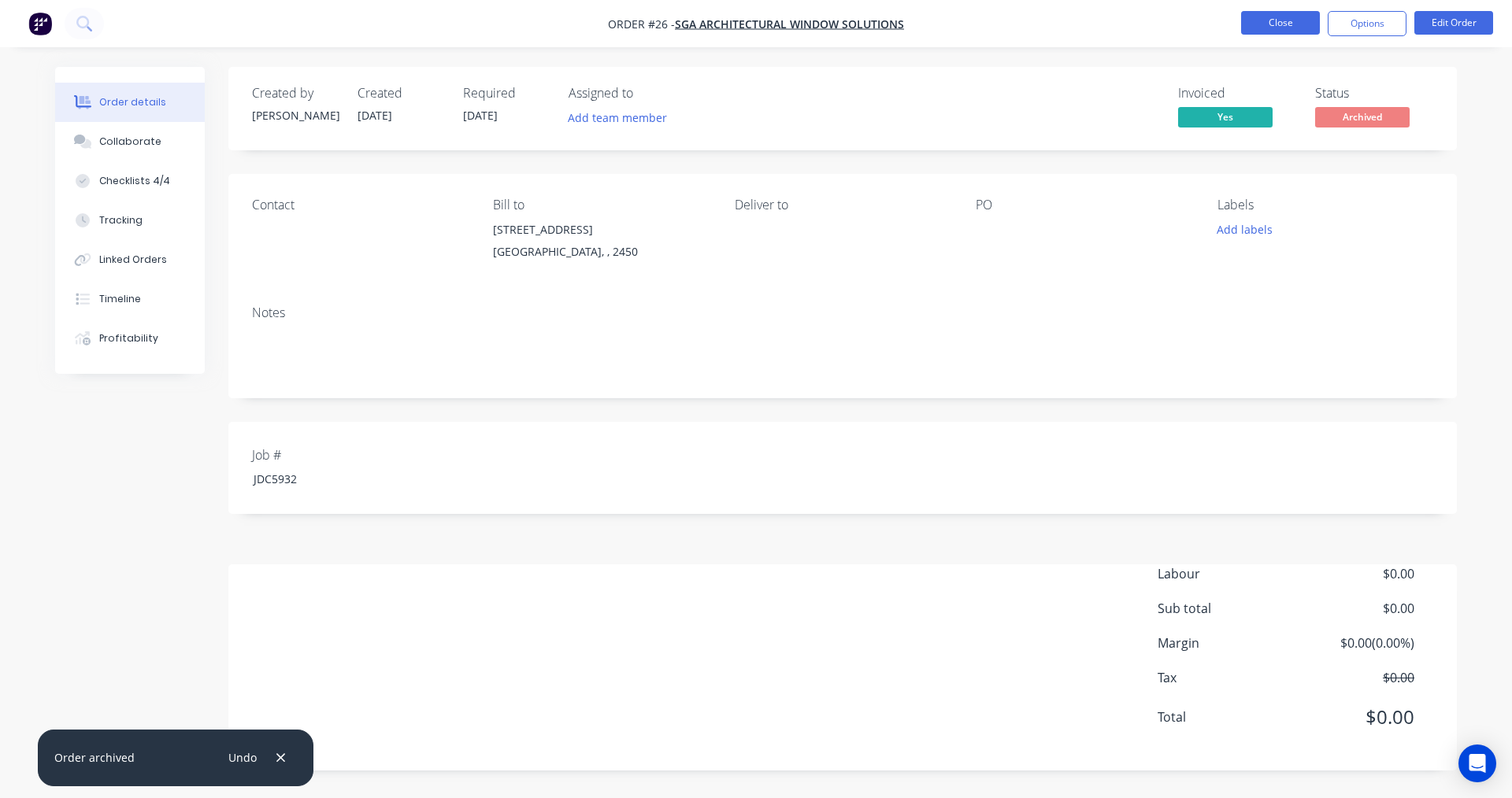
click at [1256, 27] on button "Close" at bounding box center [1280, 23] width 79 height 24
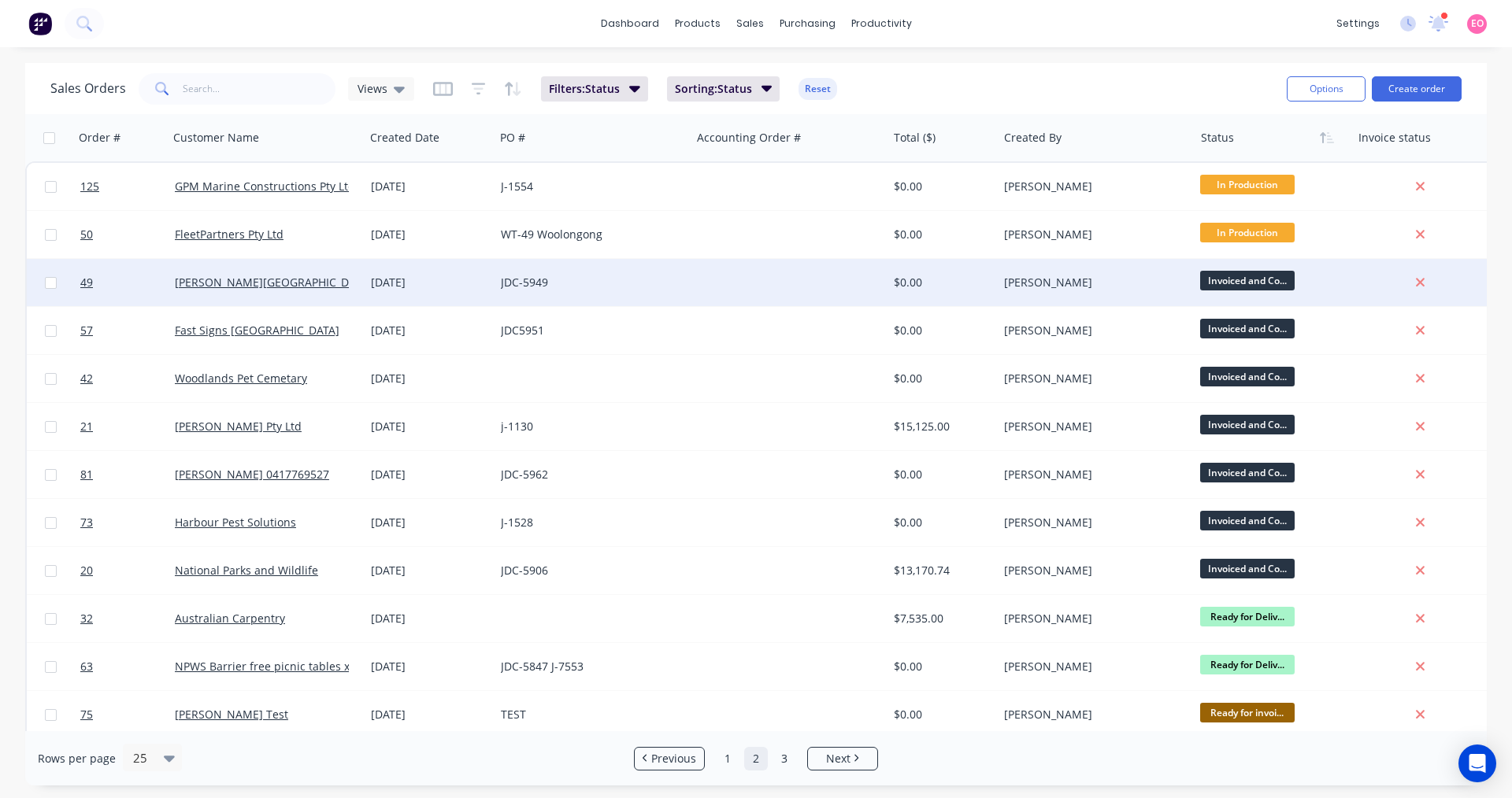
click at [833, 284] on div at bounding box center [789, 283] width 196 height 47
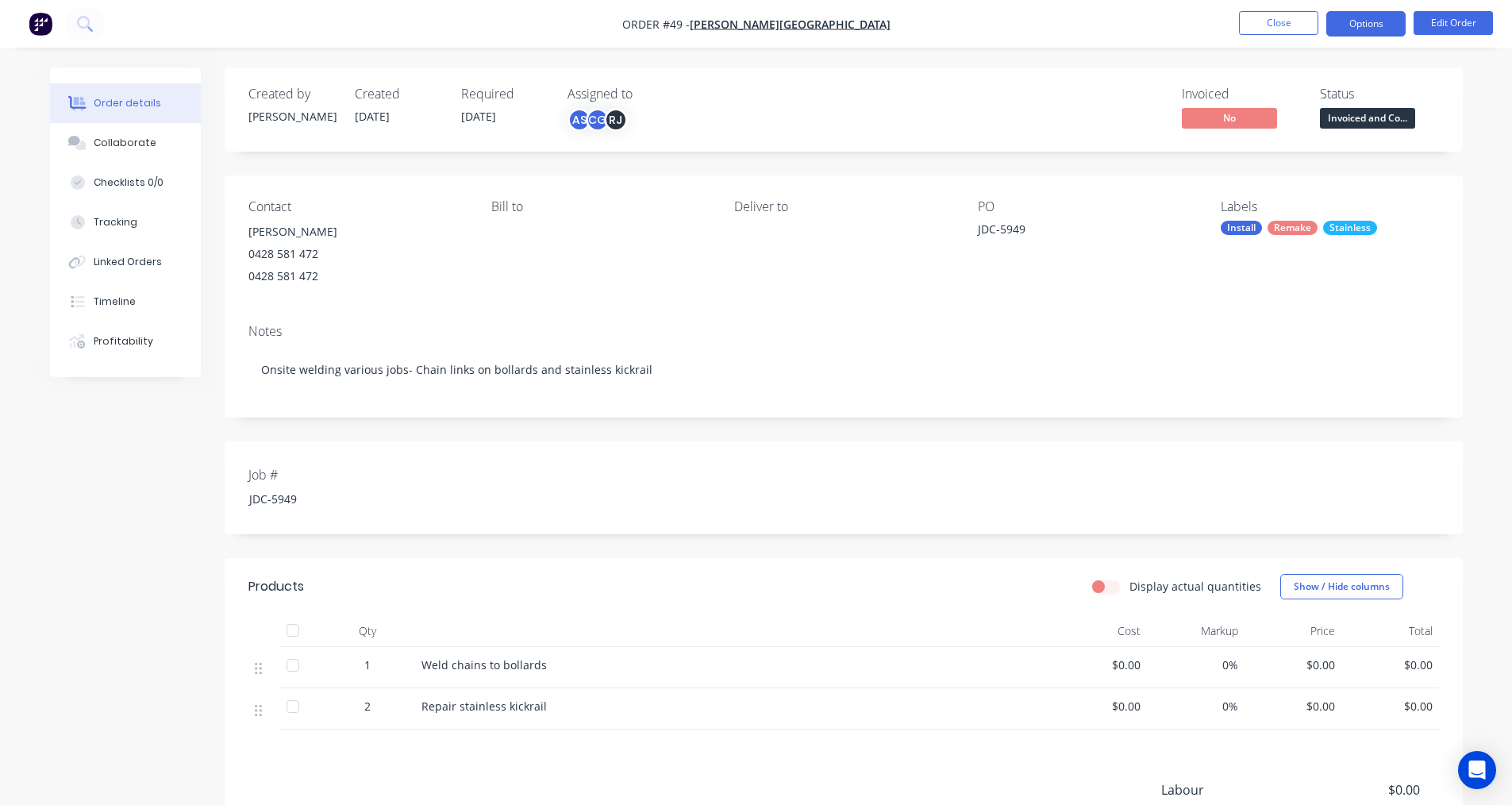
click at [1339, 25] on button "Options" at bounding box center [1366, 24] width 79 height 26
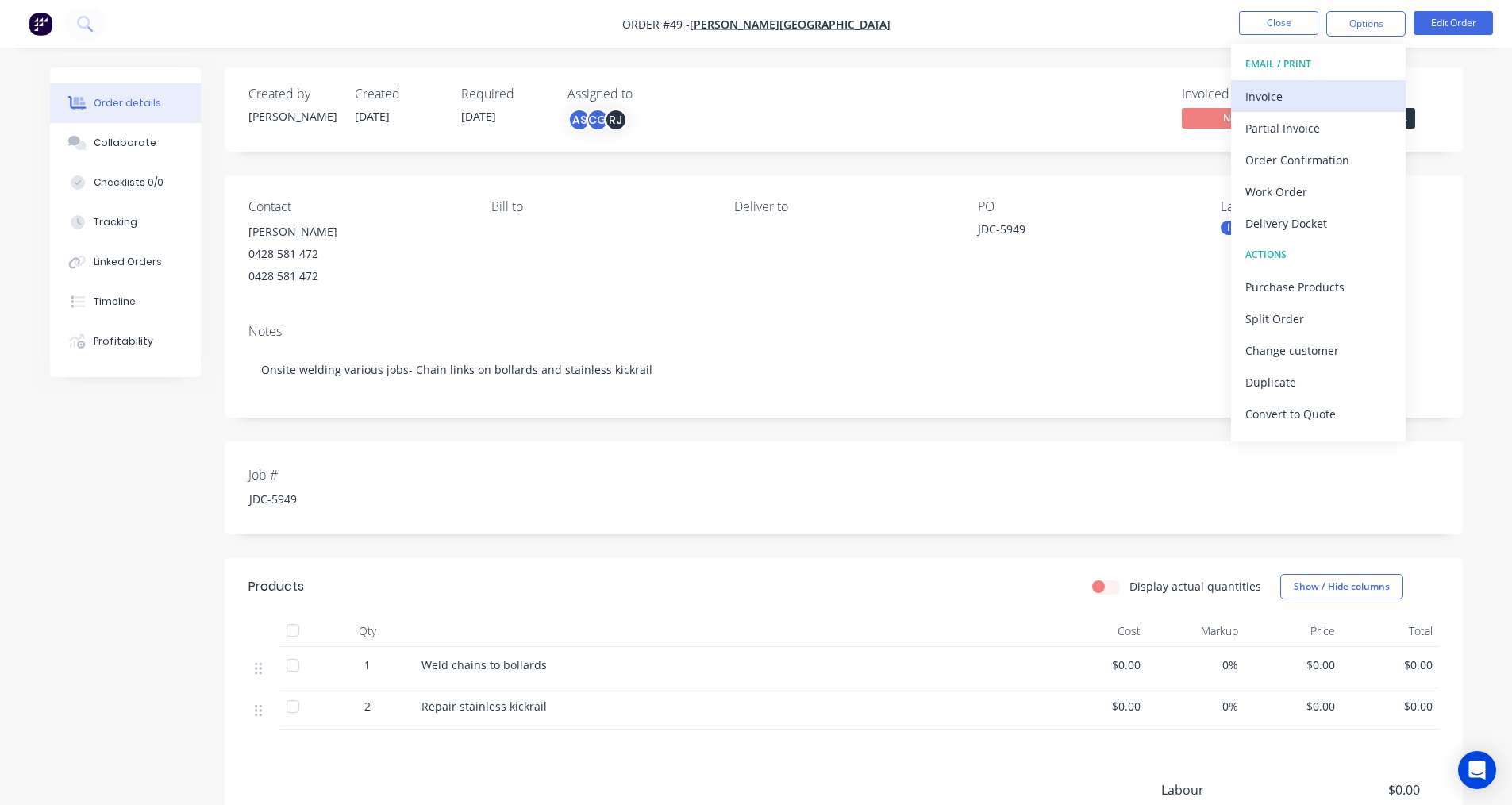
click at [1287, 89] on div "Invoice" at bounding box center [1317, 95] width 146 height 23
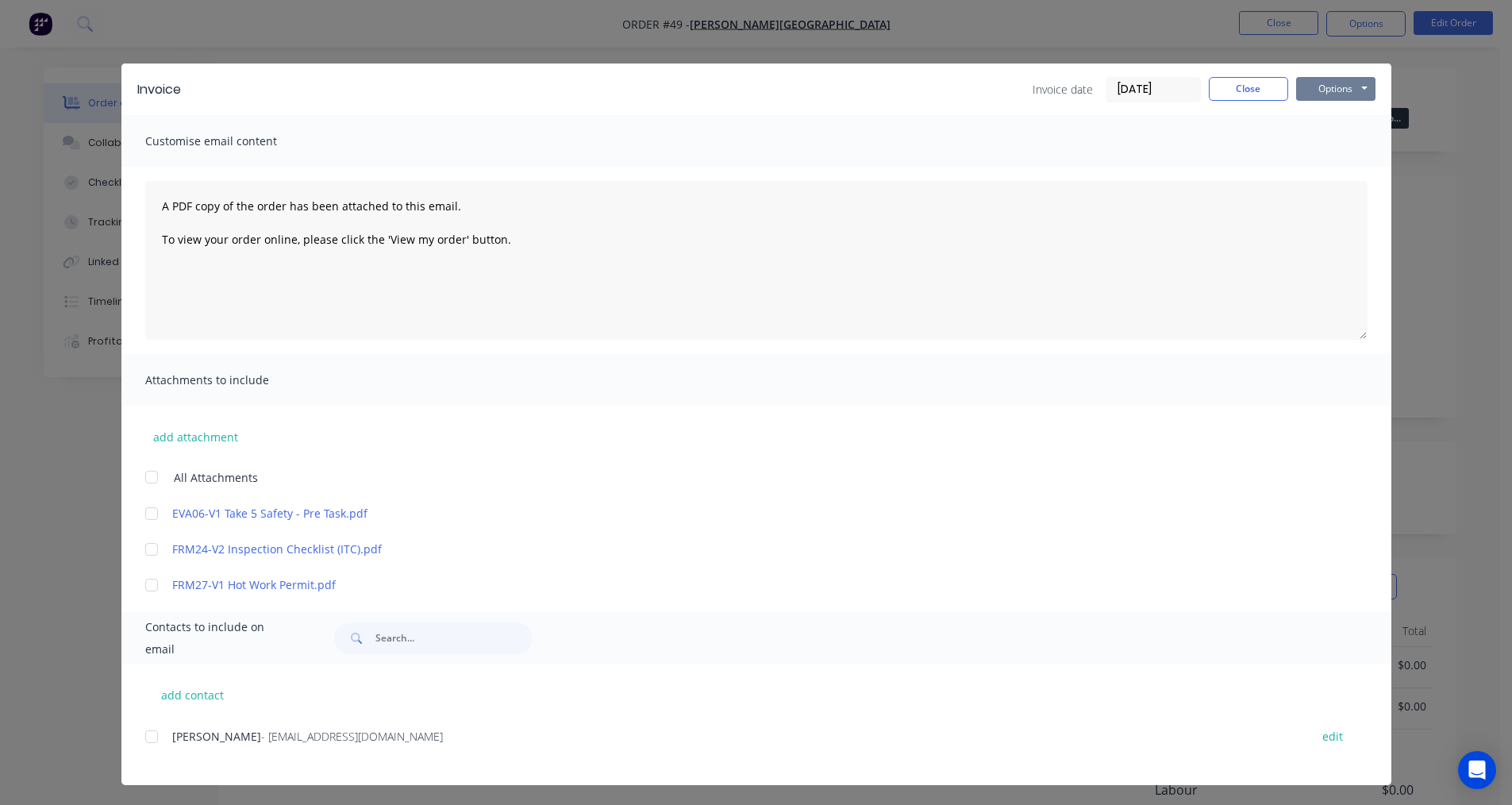
click at [1312, 89] on button "Options" at bounding box center [1335, 88] width 79 height 24
click at [1302, 147] on button "Print" at bounding box center [1346, 143] width 101 height 26
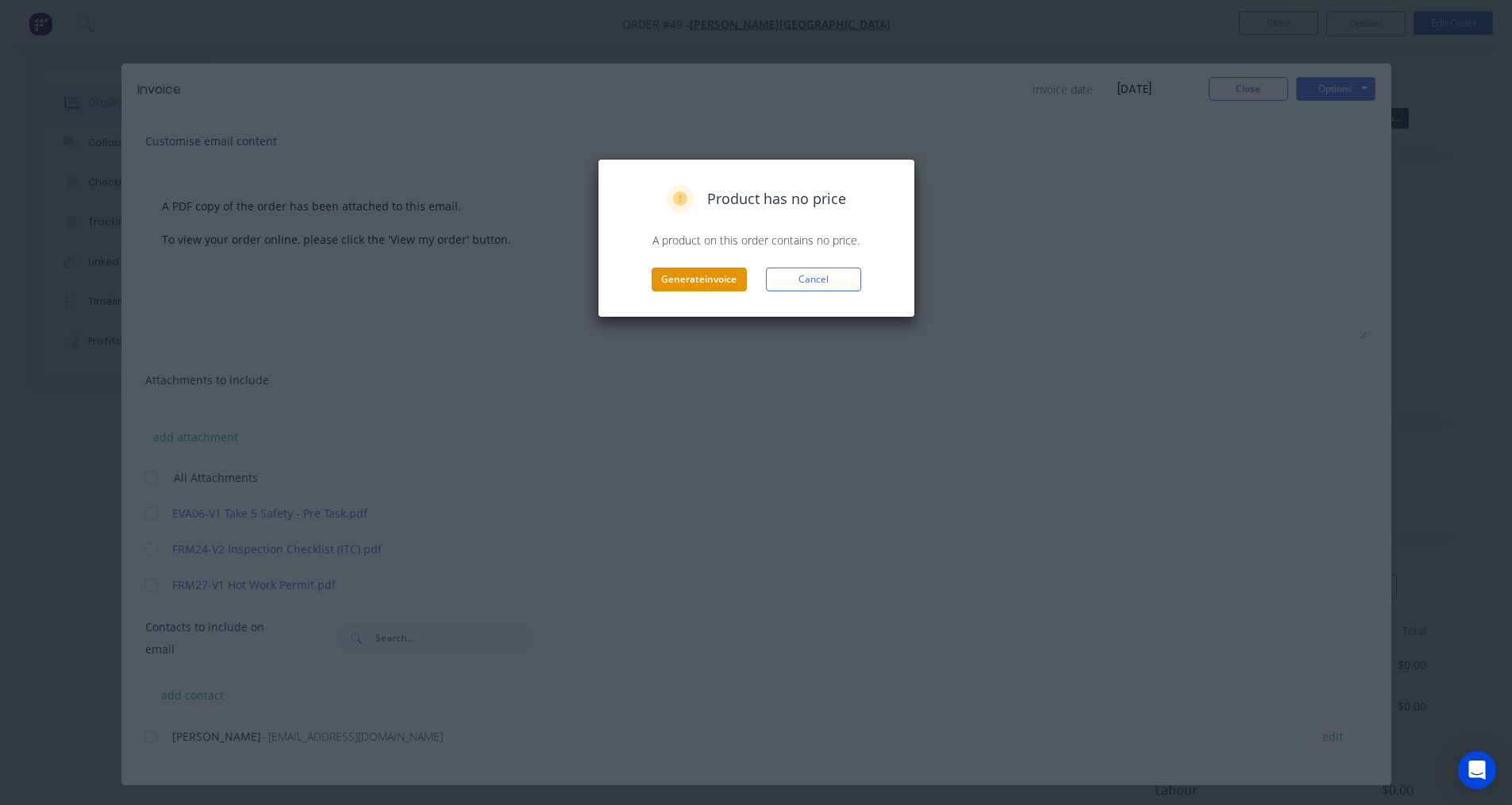
click at [724, 270] on button "Generate invoice" at bounding box center [699, 279] width 95 height 24
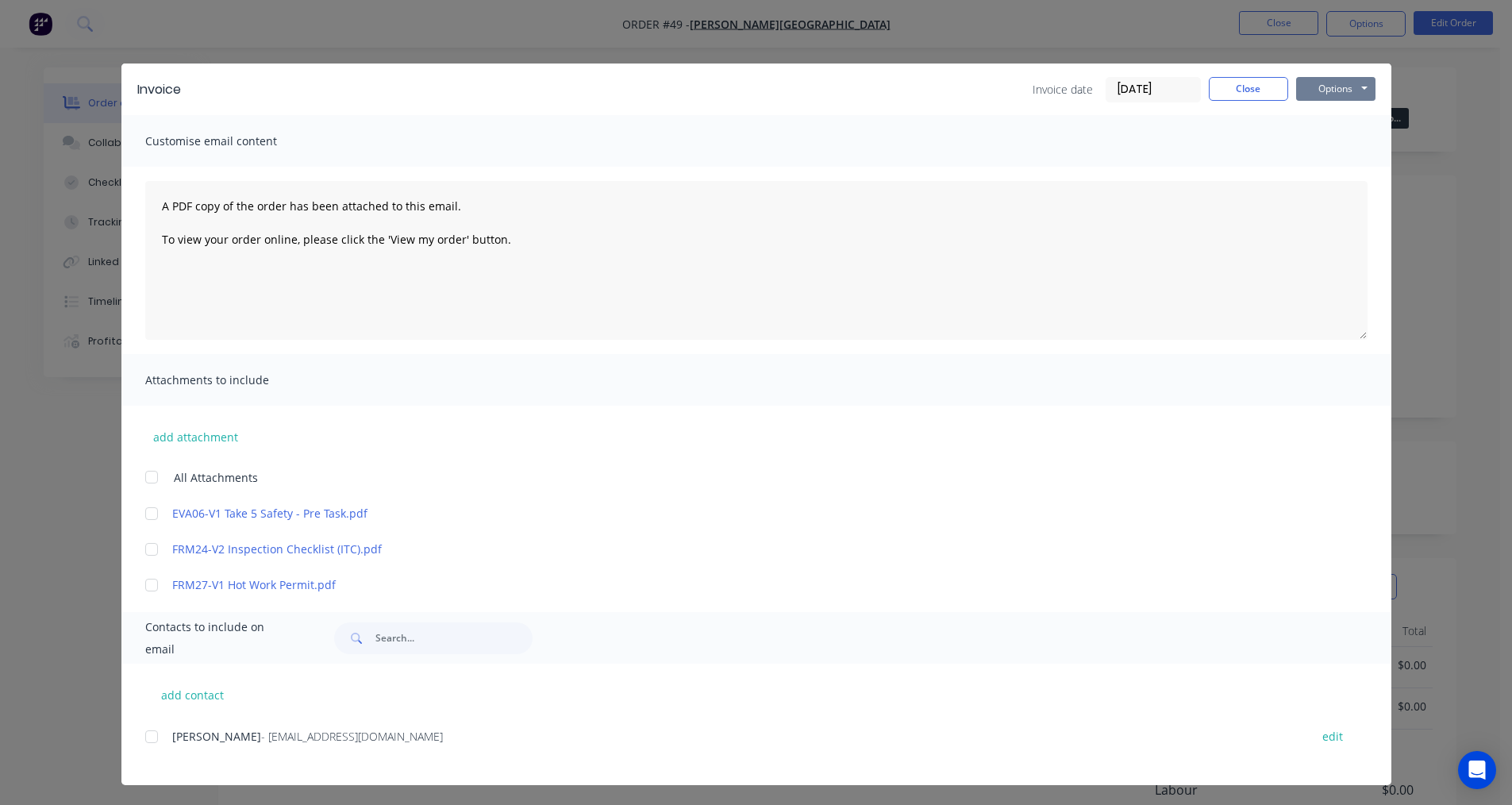
click at [1313, 87] on button "Options" at bounding box center [1335, 88] width 79 height 24
click at [1305, 142] on button "Print" at bounding box center [1346, 143] width 101 height 26
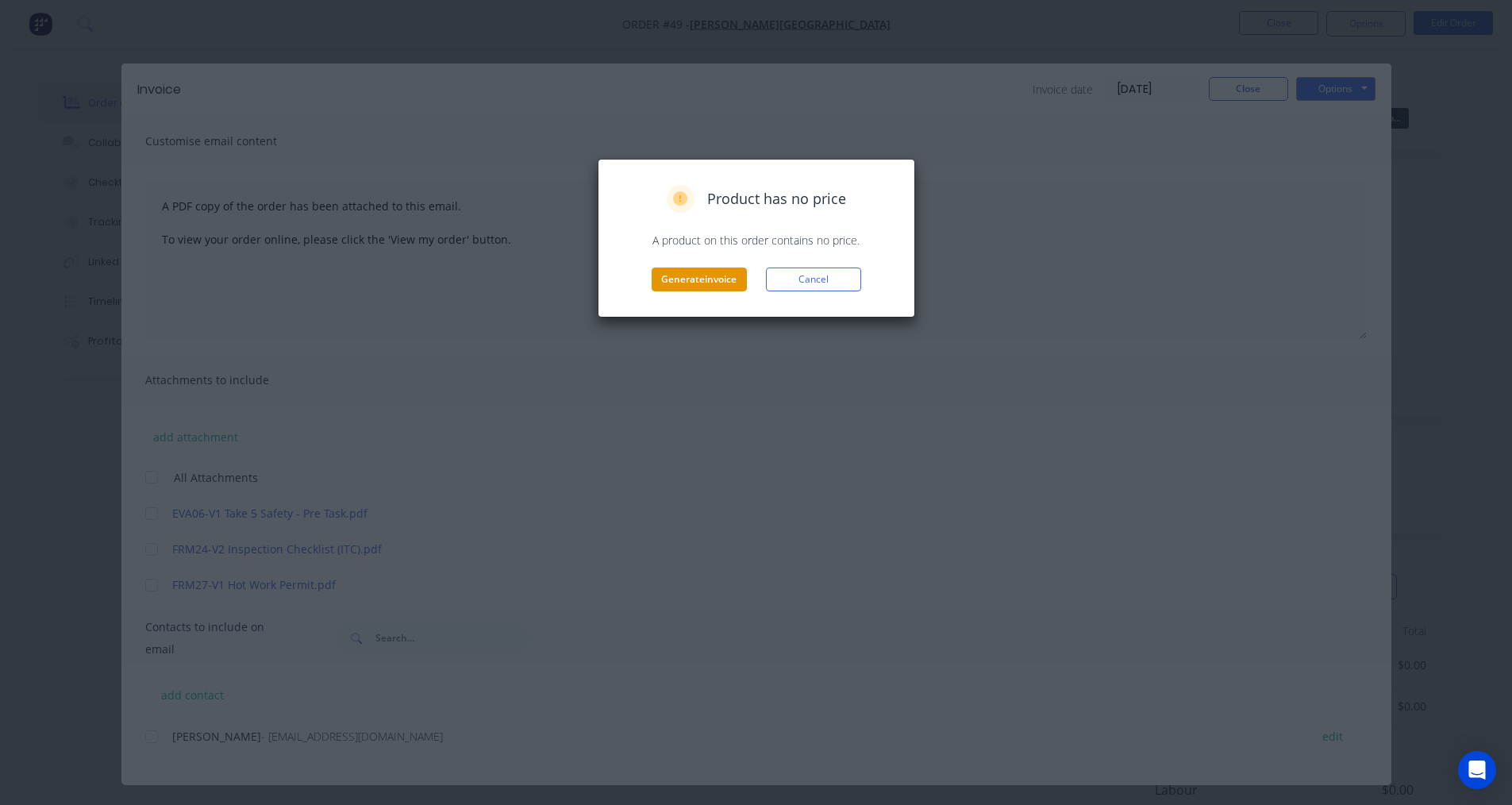
click at [700, 285] on button "Generate invoice" at bounding box center [699, 279] width 95 height 24
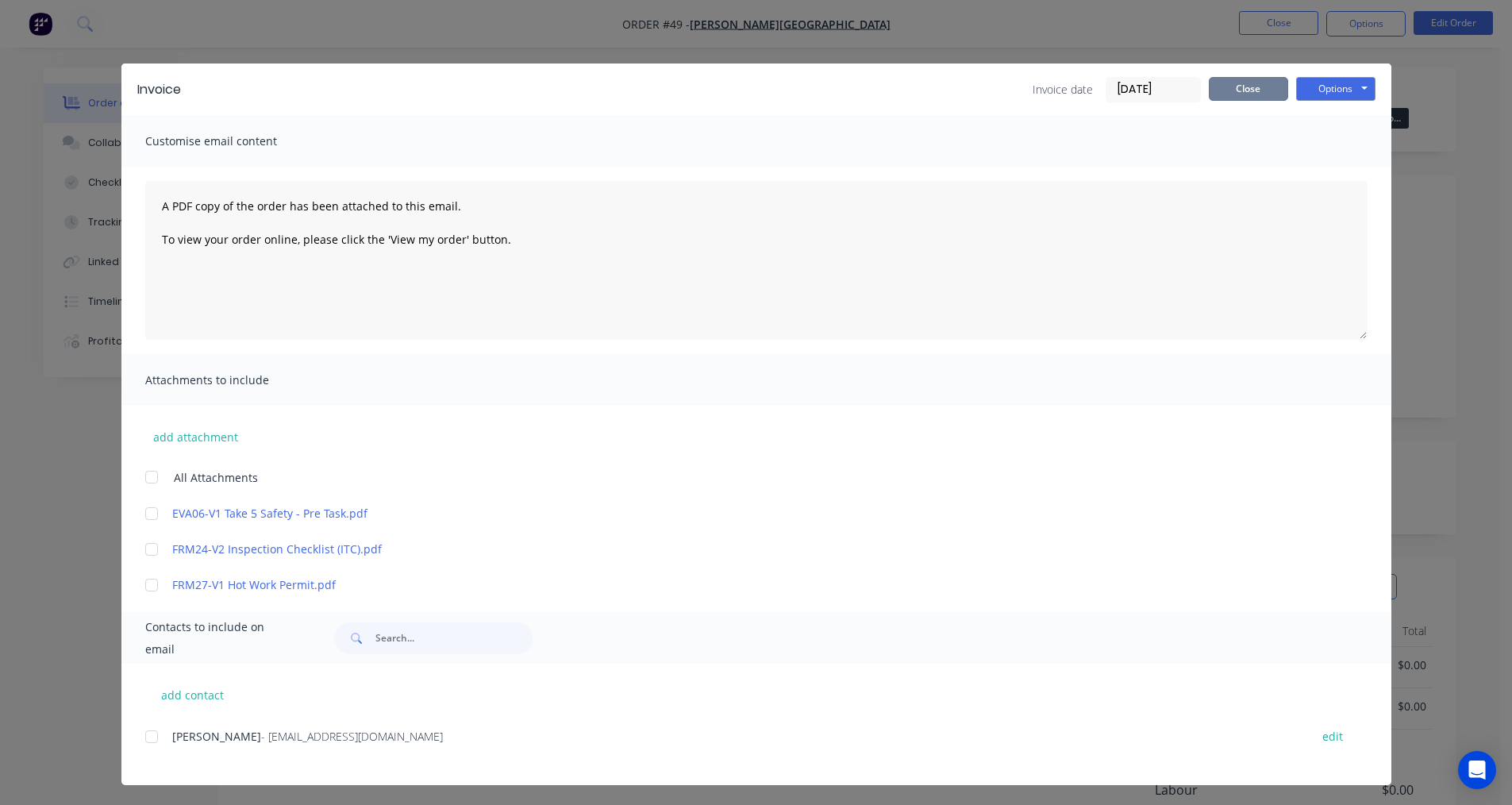
click at [1265, 92] on button "Close" at bounding box center [1249, 88] width 79 height 24
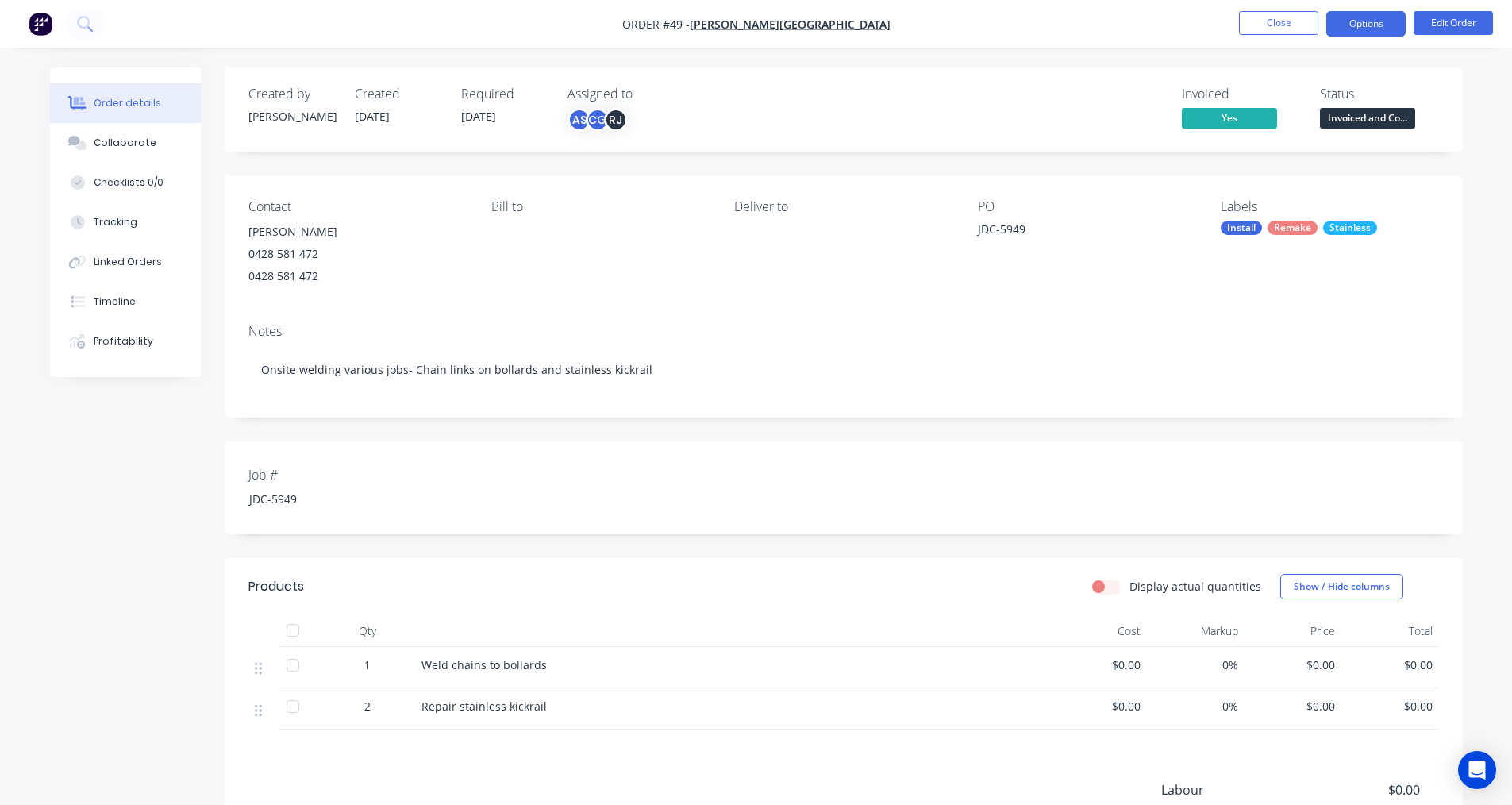
click at [1364, 31] on button "Options" at bounding box center [1366, 24] width 79 height 26
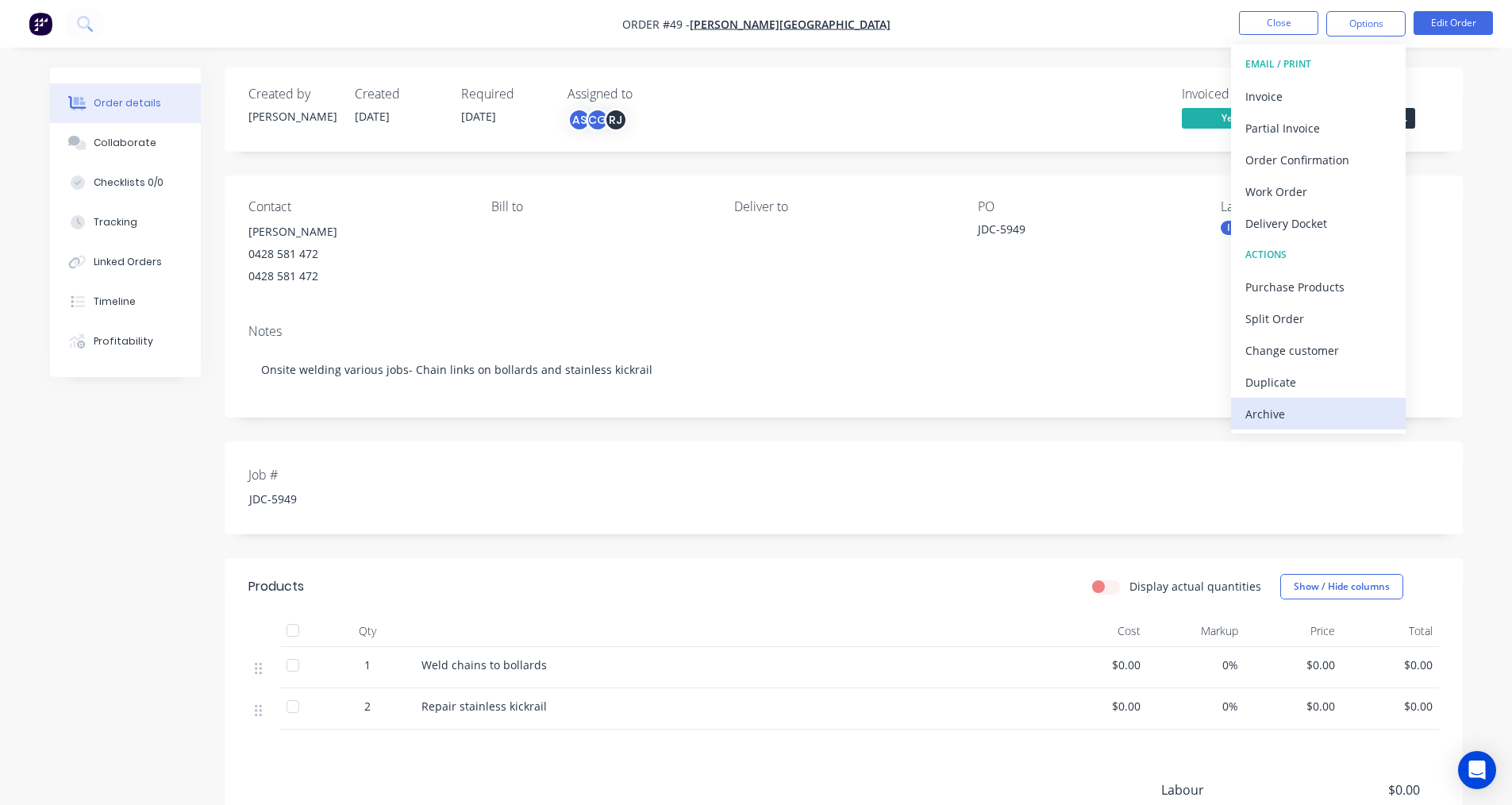
click at [1291, 409] on div "Archive" at bounding box center [1317, 413] width 146 height 23
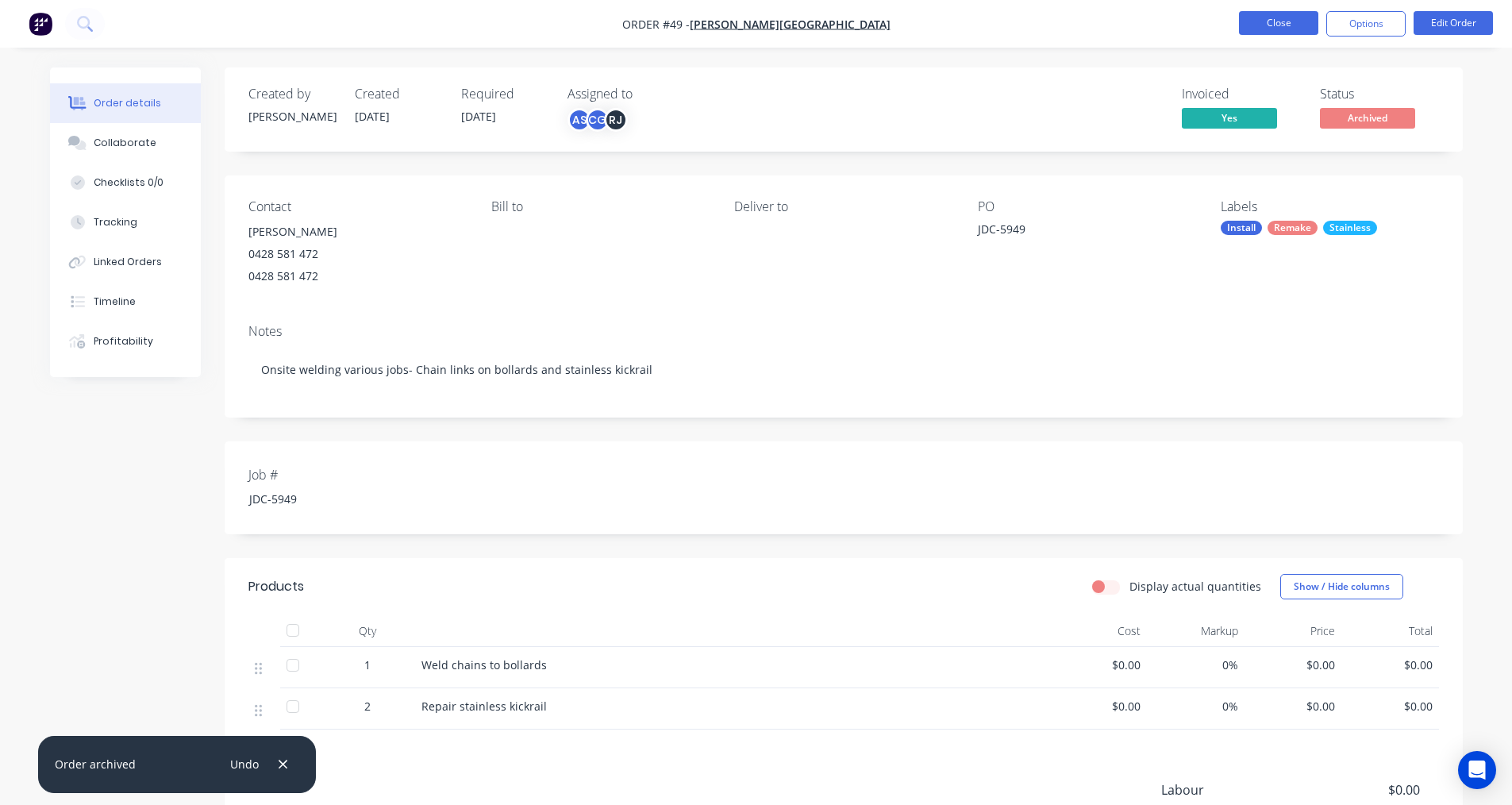
click at [1285, 29] on button "Close" at bounding box center [1279, 23] width 79 height 24
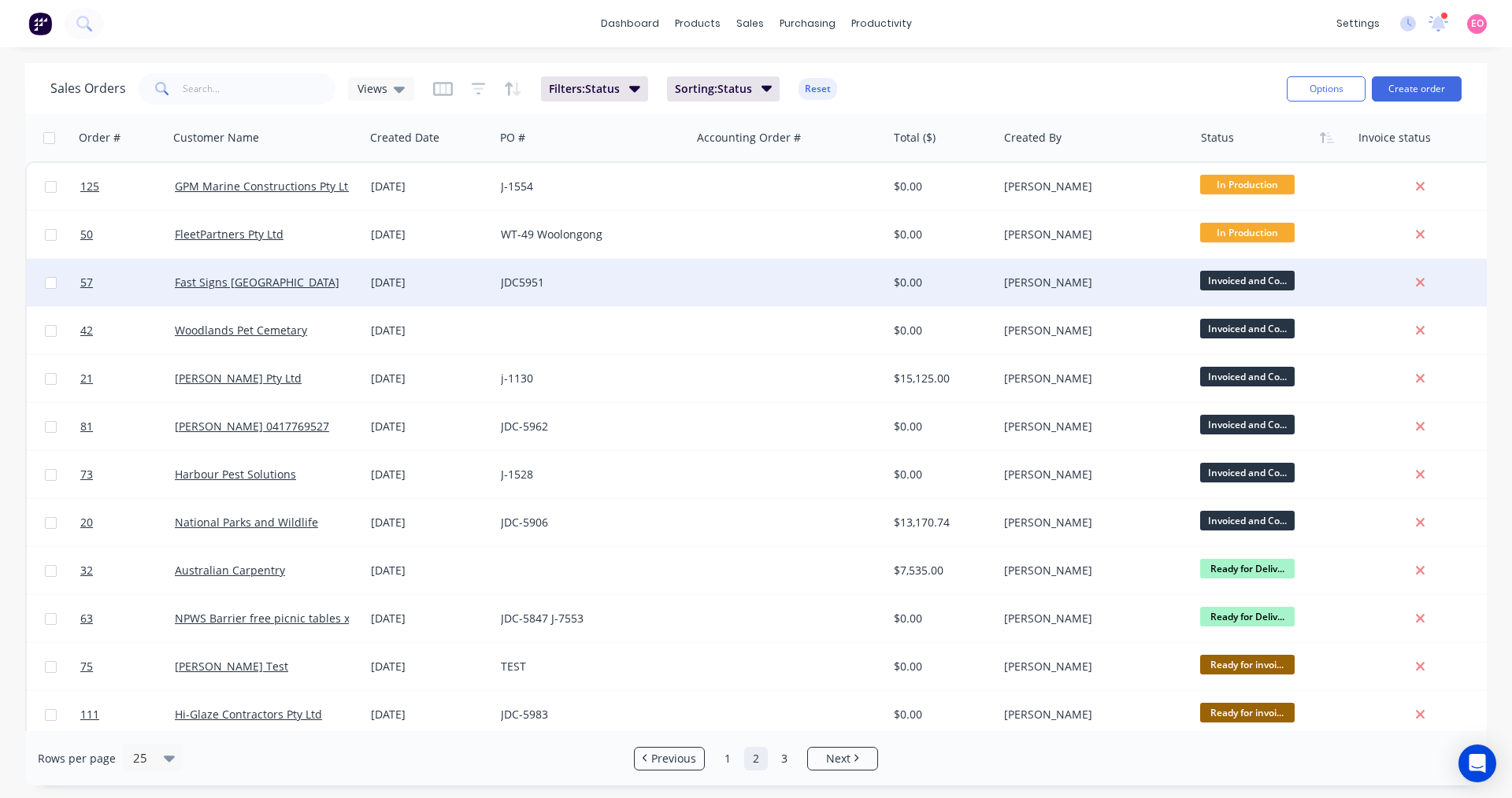
click at [955, 282] on div "$0.00" at bounding box center [939, 283] width 92 height 16
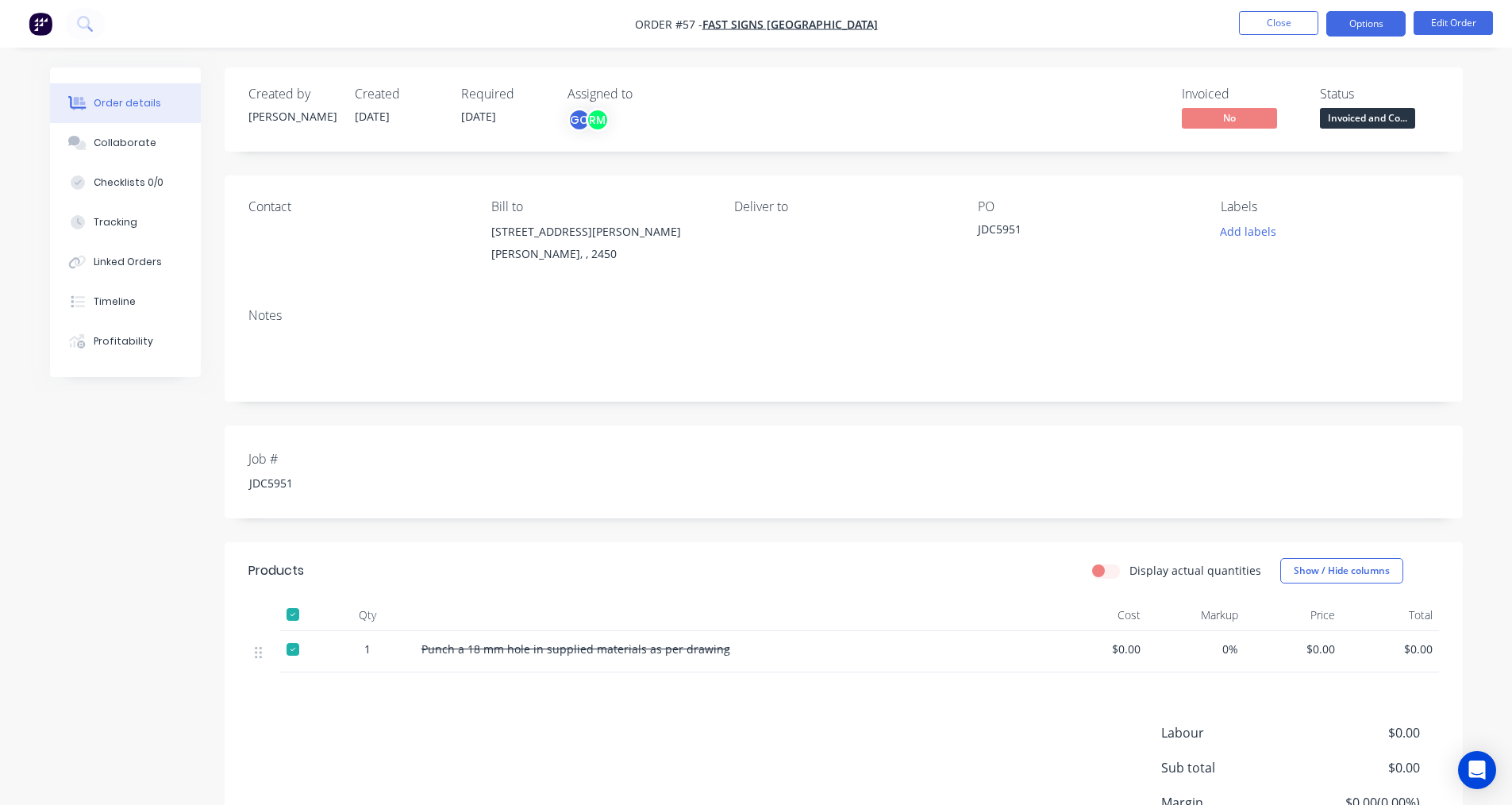
click at [1393, 19] on button "Options" at bounding box center [1366, 24] width 79 height 26
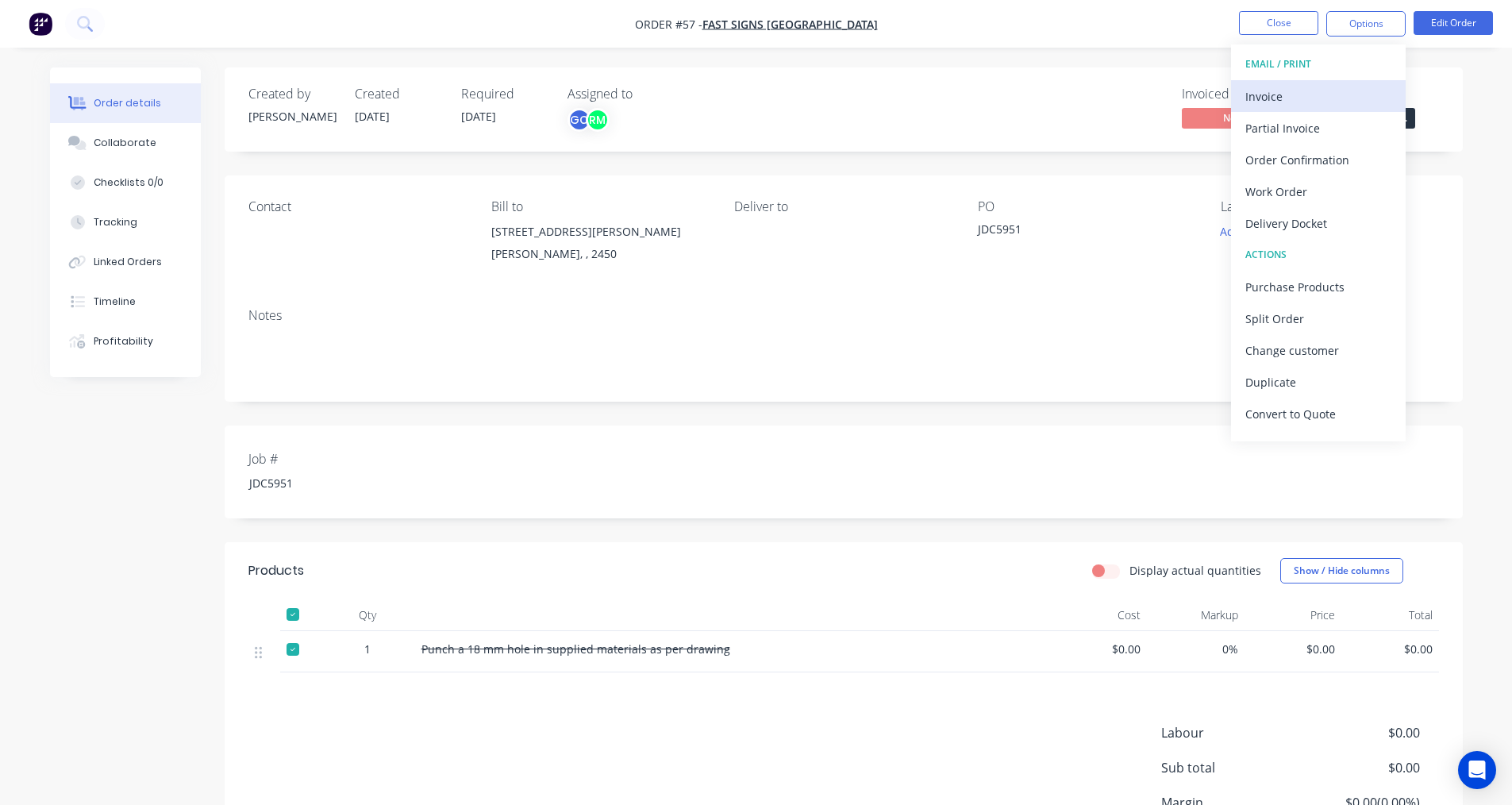
click at [1307, 97] on div "Invoice" at bounding box center [1317, 95] width 146 height 23
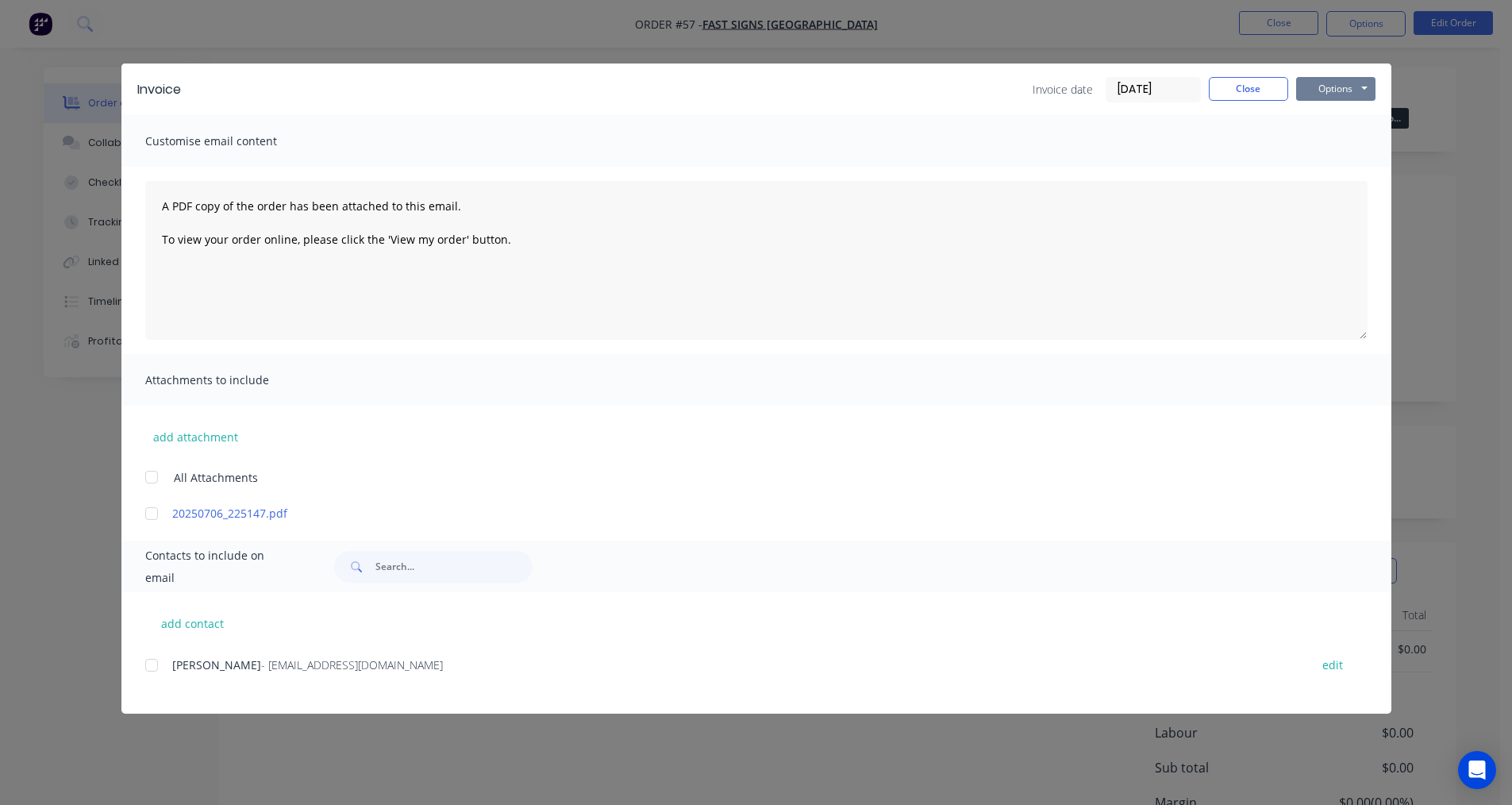
click at [1312, 88] on button "Options" at bounding box center [1335, 88] width 79 height 24
click at [1315, 145] on button "Print" at bounding box center [1346, 143] width 101 height 26
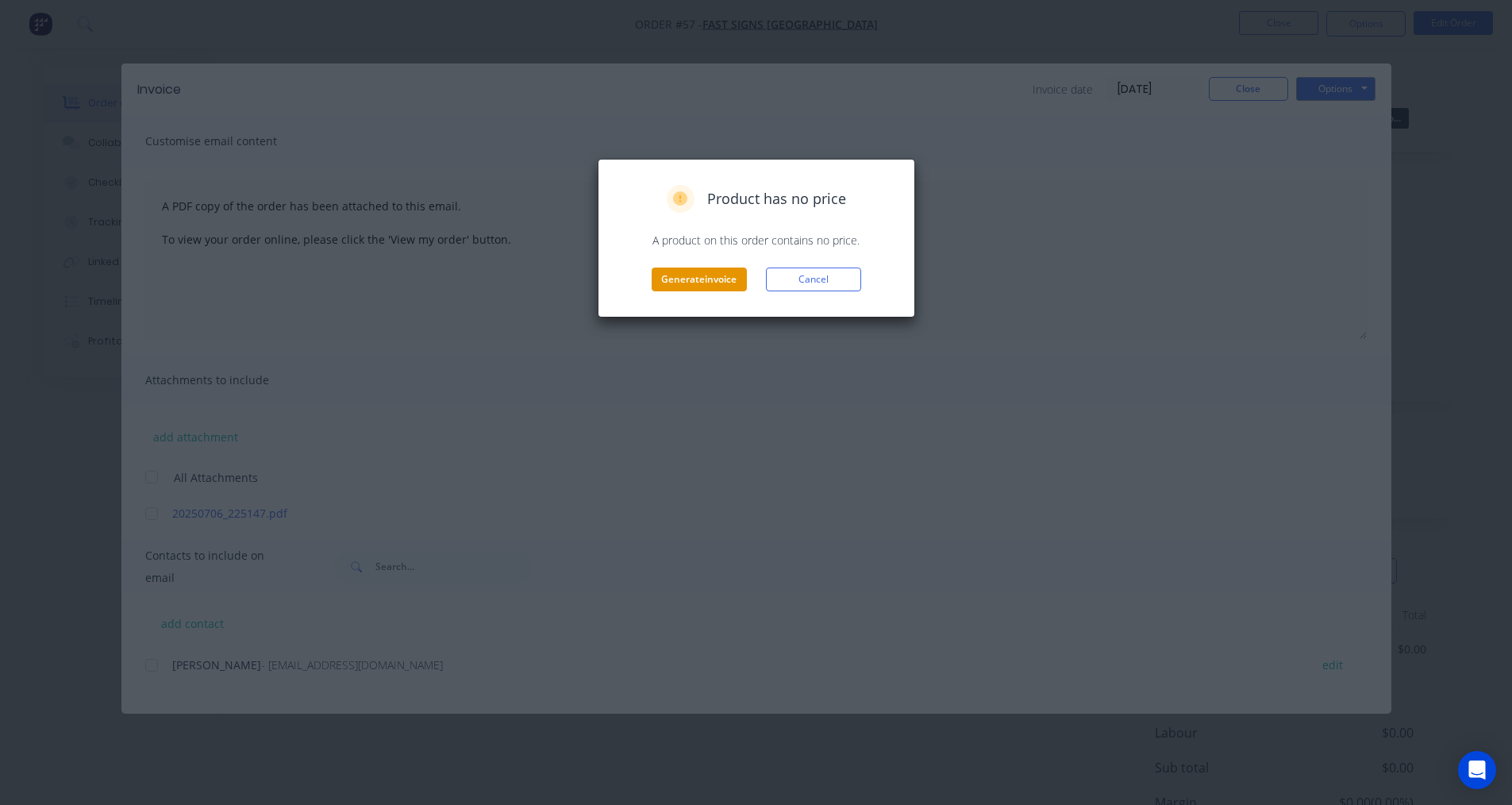
click at [708, 271] on button "Generate invoice" at bounding box center [699, 279] width 95 height 24
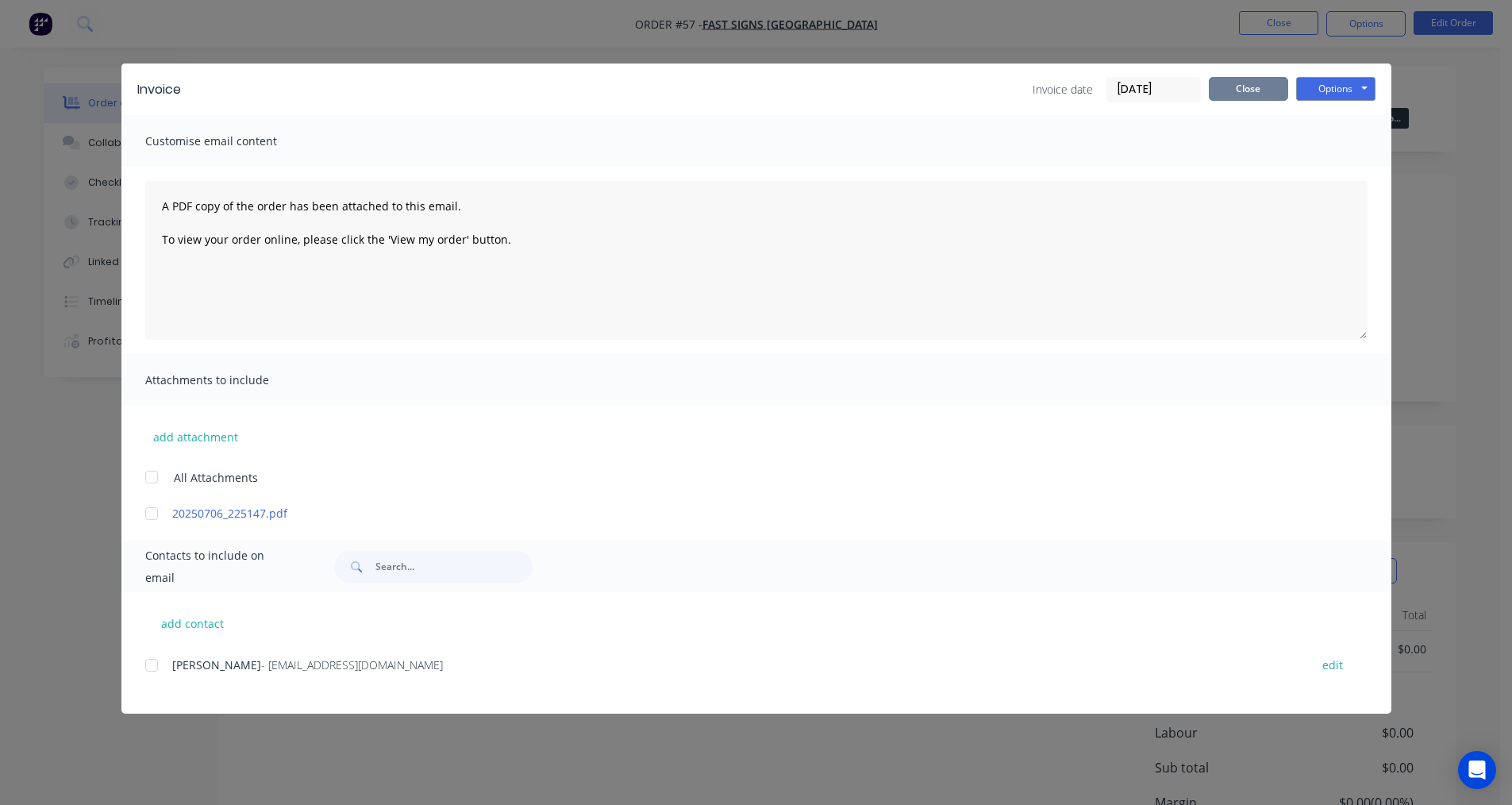
click at [1276, 92] on button "Close" at bounding box center [1249, 88] width 79 height 24
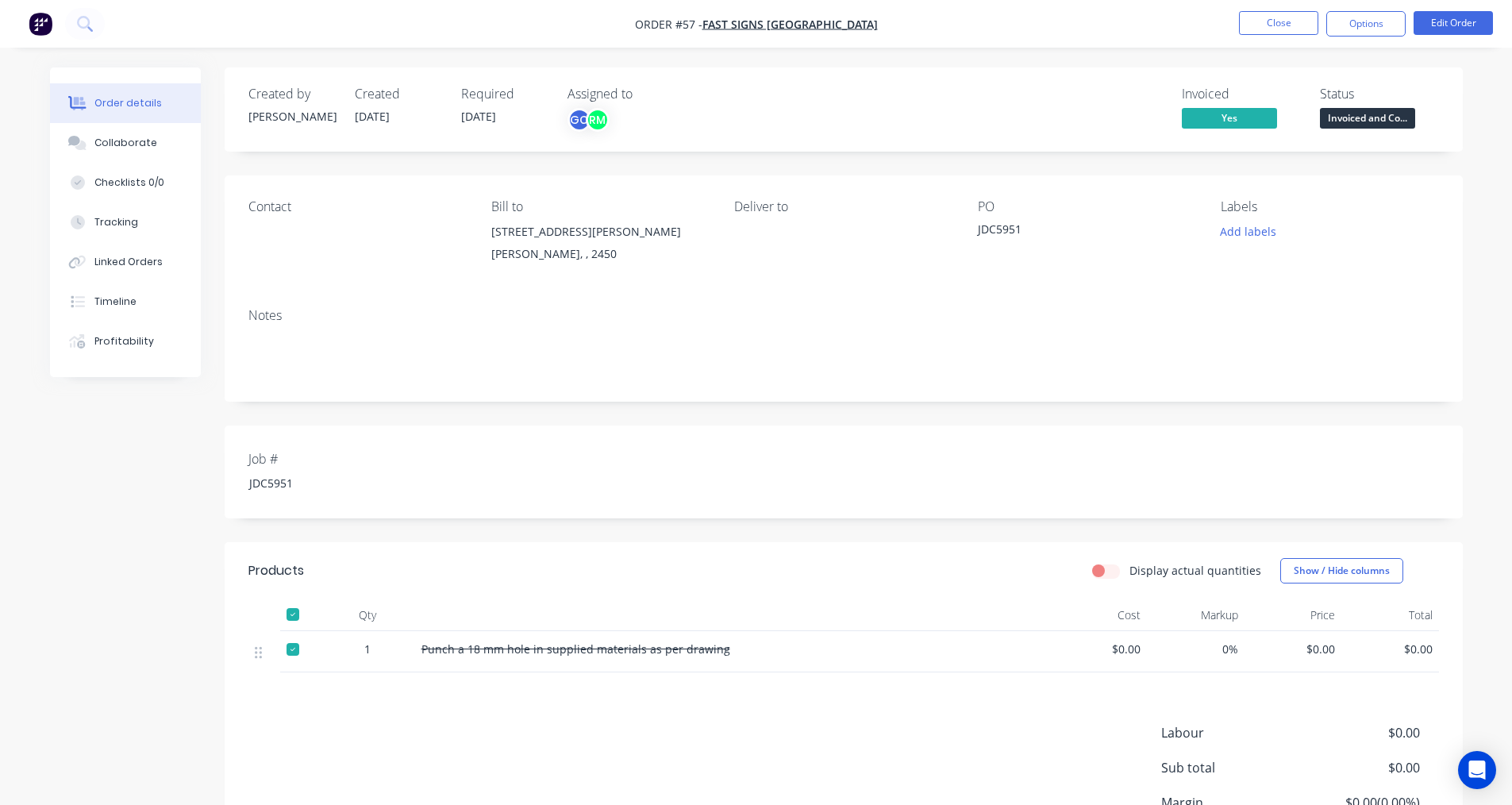
click at [1369, 40] on nav "Order #57 - Fast Signs [GEOGRAPHIC_DATA] Close Options Edit Order" at bounding box center [756, 24] width 1512 height 48
click at [1374, 23] on button "Options" at bounding box center [1366, 24] width 79 height 26
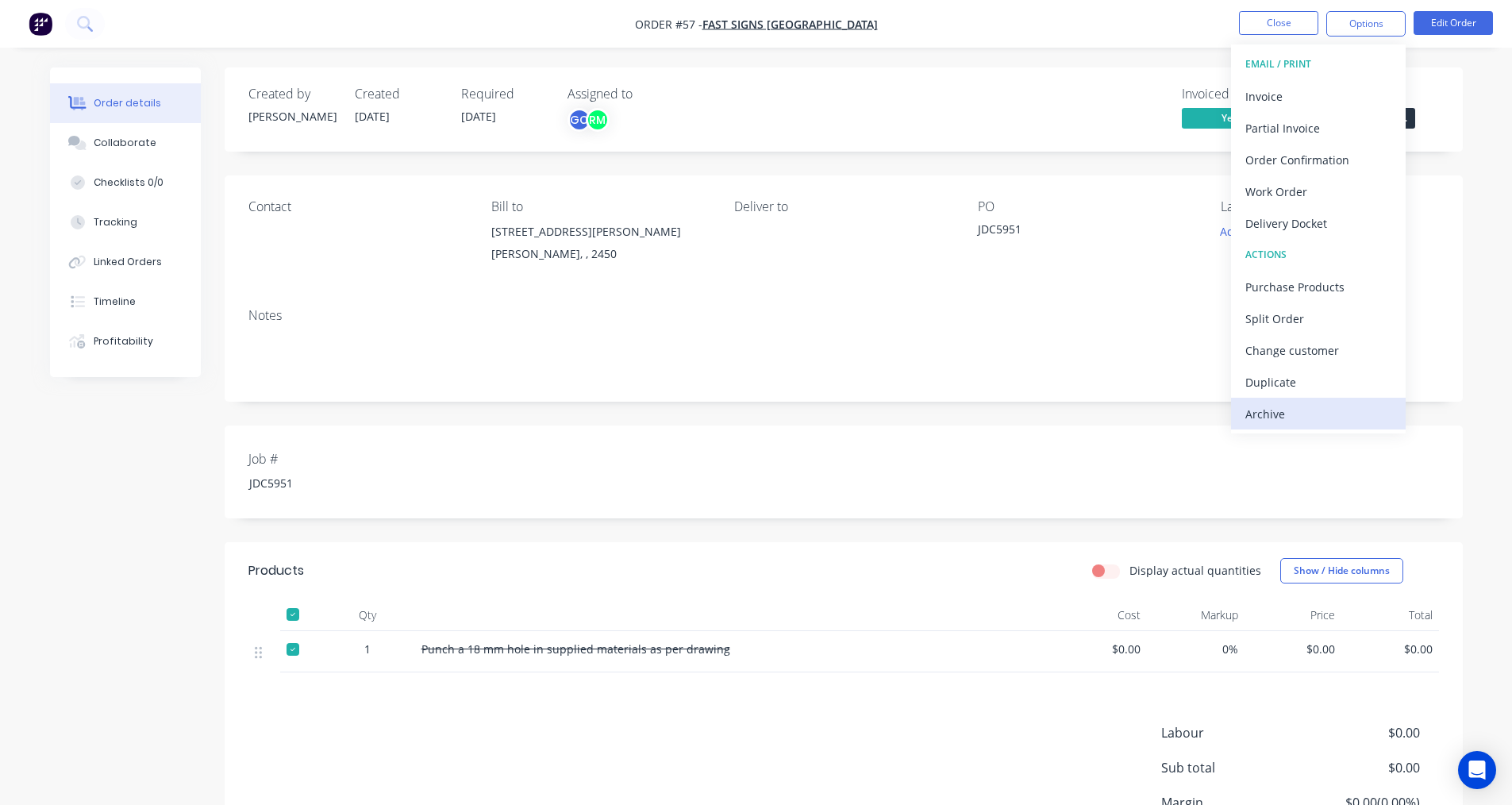
click at [1260, 408] on div "Archive" at bounding box center [1317, 413] width 146 height 23
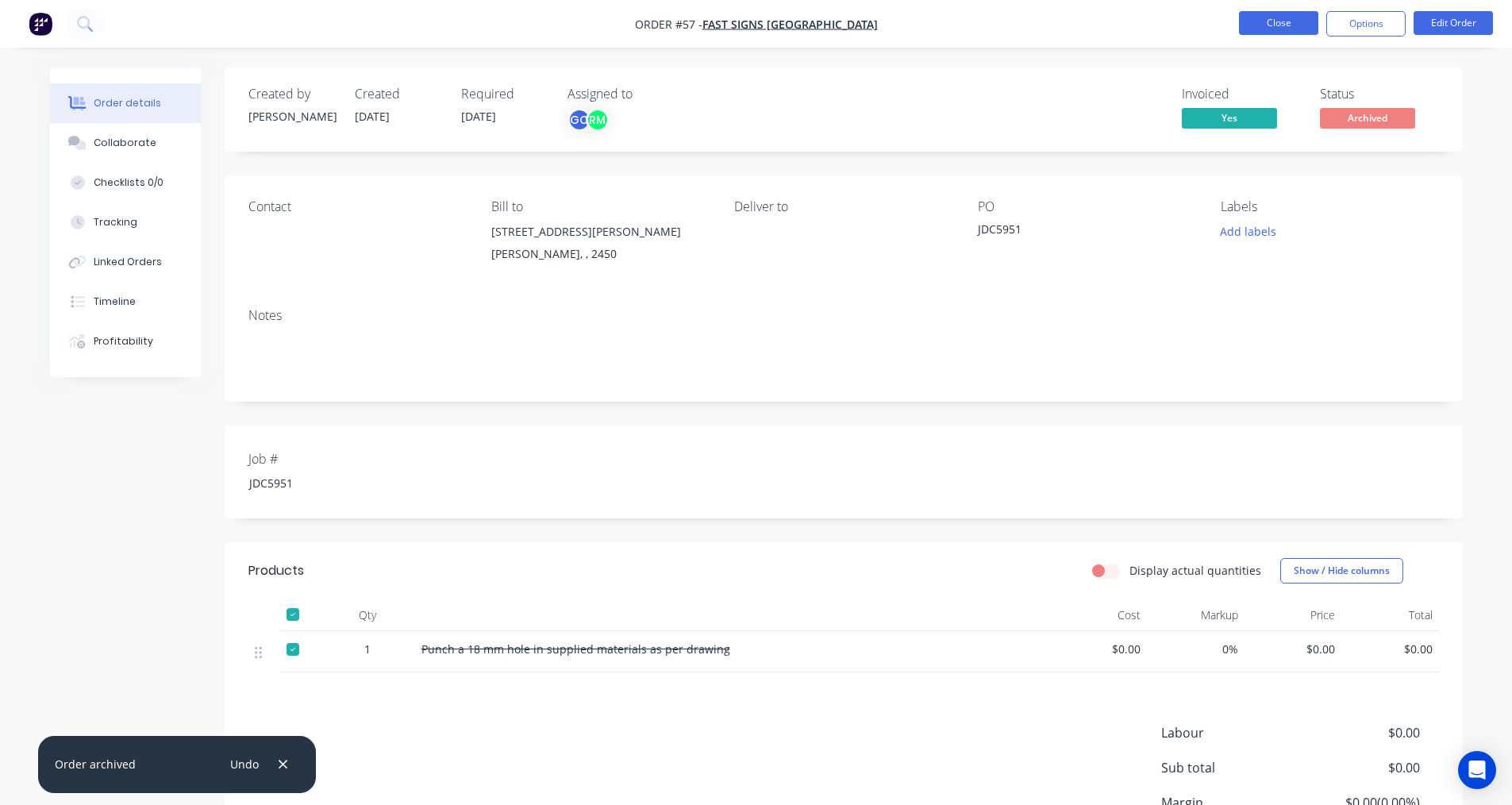
click at [1289, 22] on button "Close" at bounding box center [1279, 23] width 79 height 24
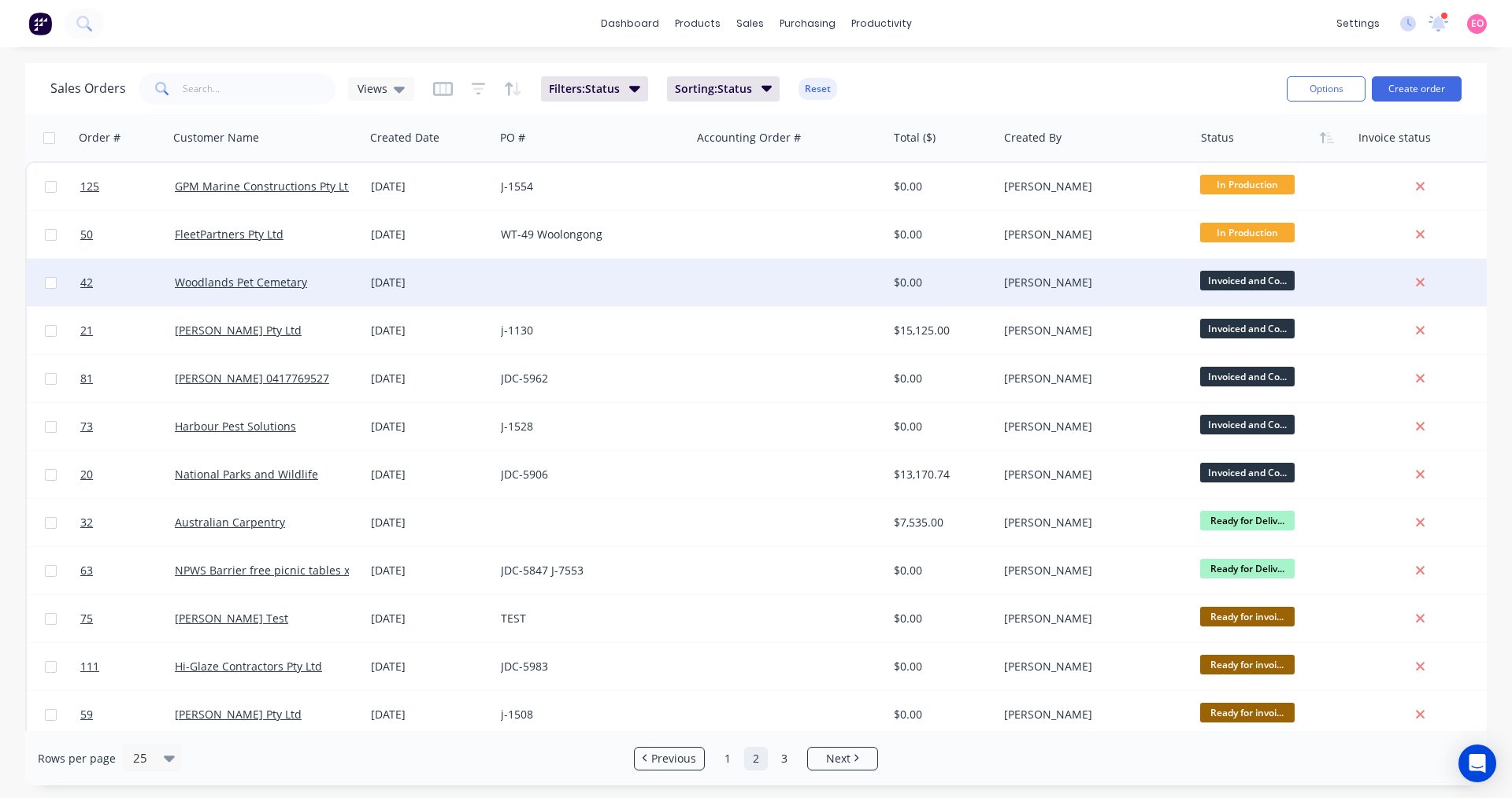
click at [1063, 287] on div "[PERSON_NAME]" at bounding box center [1090, 283] width 174 height 16
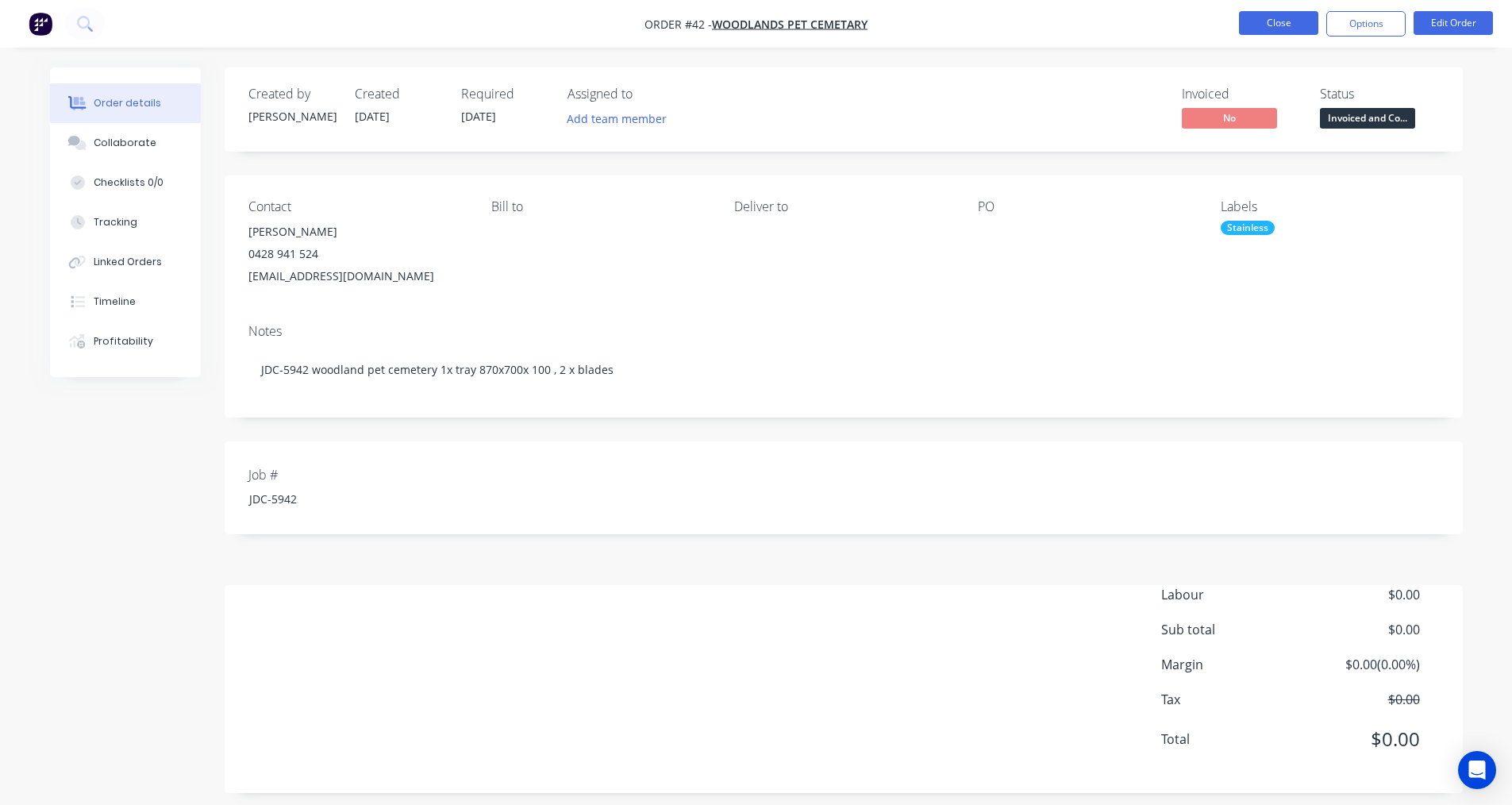
click at [1251, 26] on button "Close" at bounding box center [1279, 23] width 79 height 24
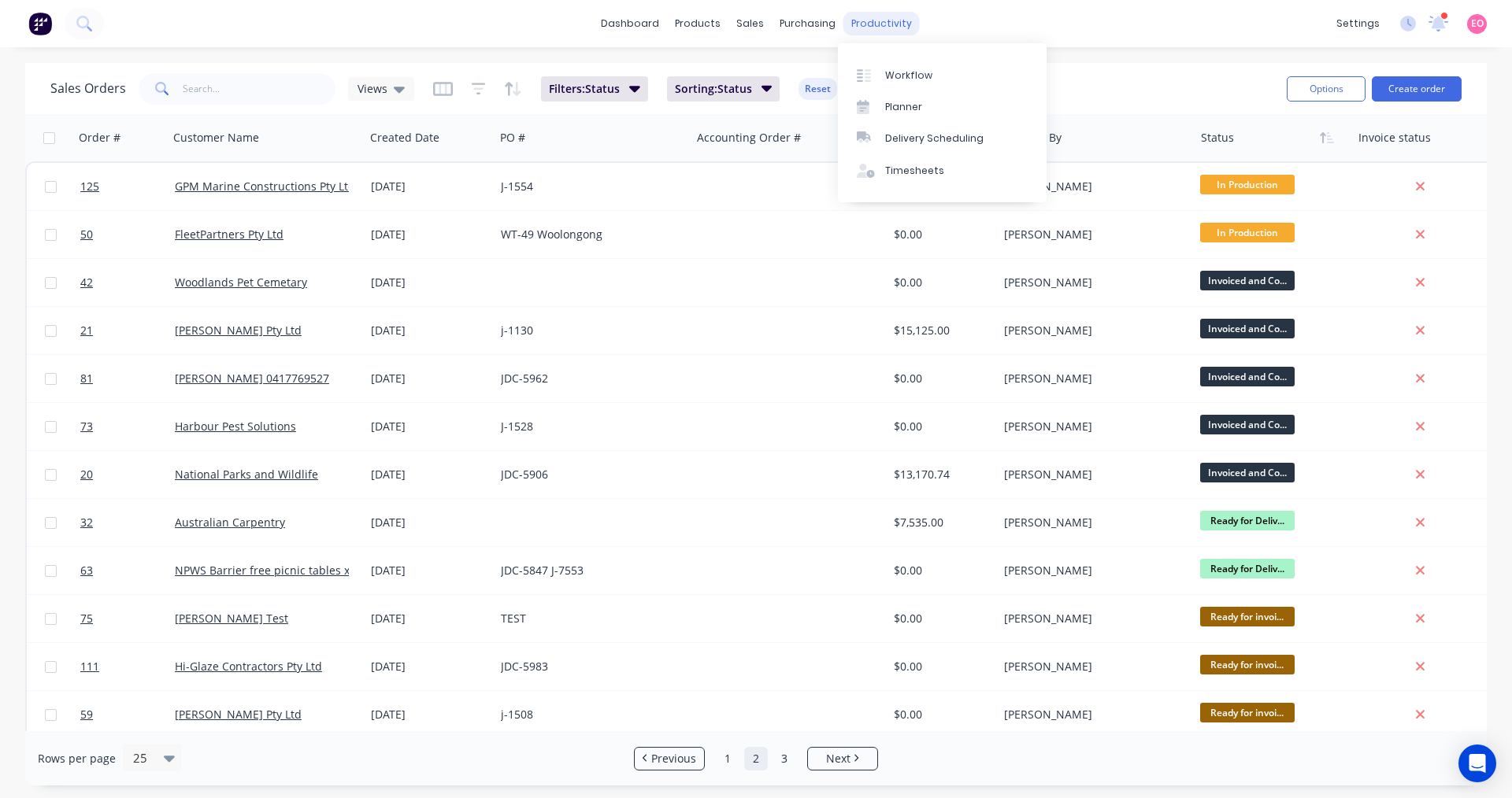
click at [865, 25] on div "productivity" at bounding box center [880, 24] width 76 height 24
click at [898, 73] on div "Workflow" at bounding box center [909, 75] width 47 height 14
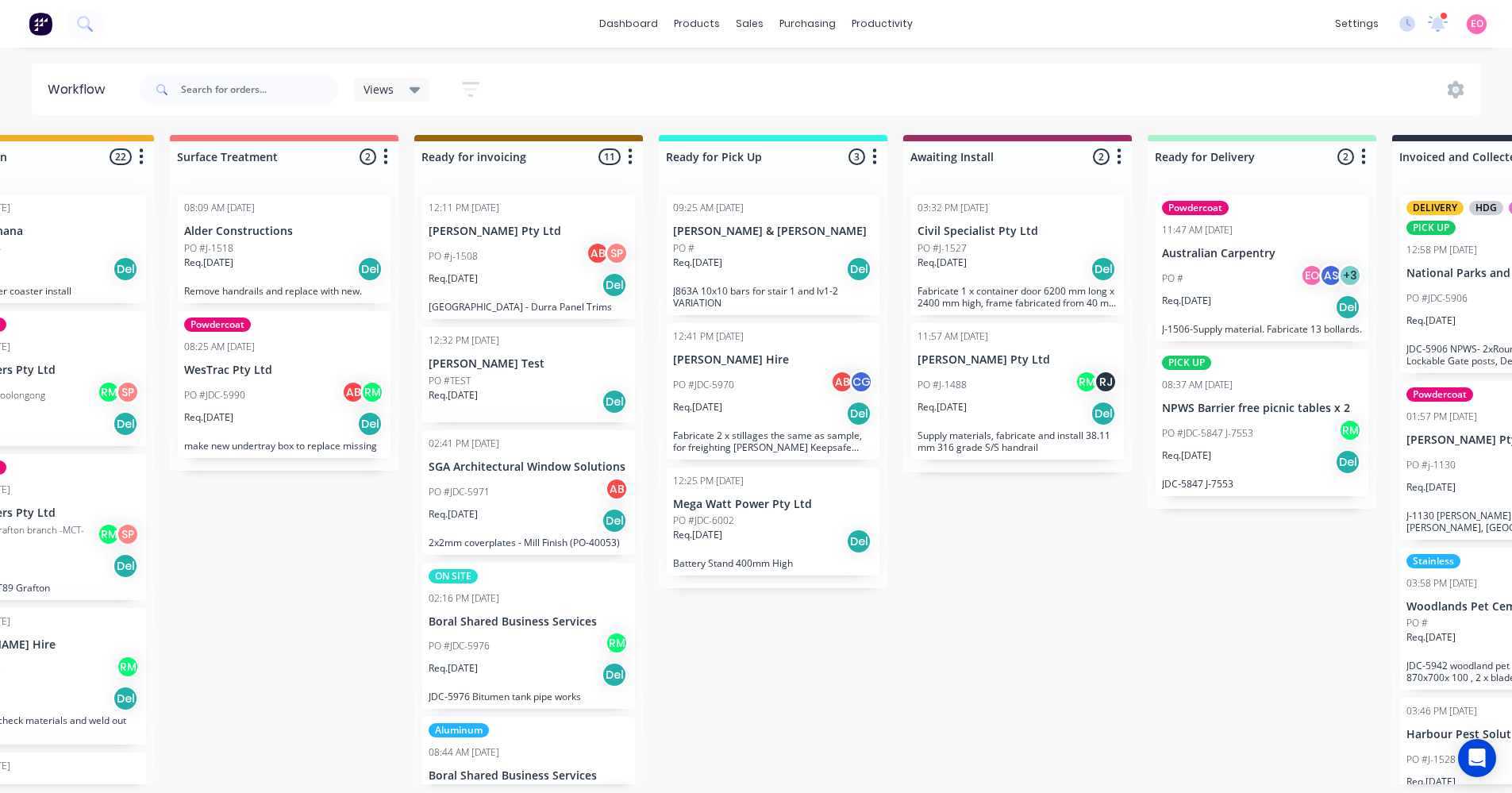
scroll to position [0, 841]
click at [499, 414] on div "Req. [DATE] Del" at bounding box center [528, 401] width 200 height 27
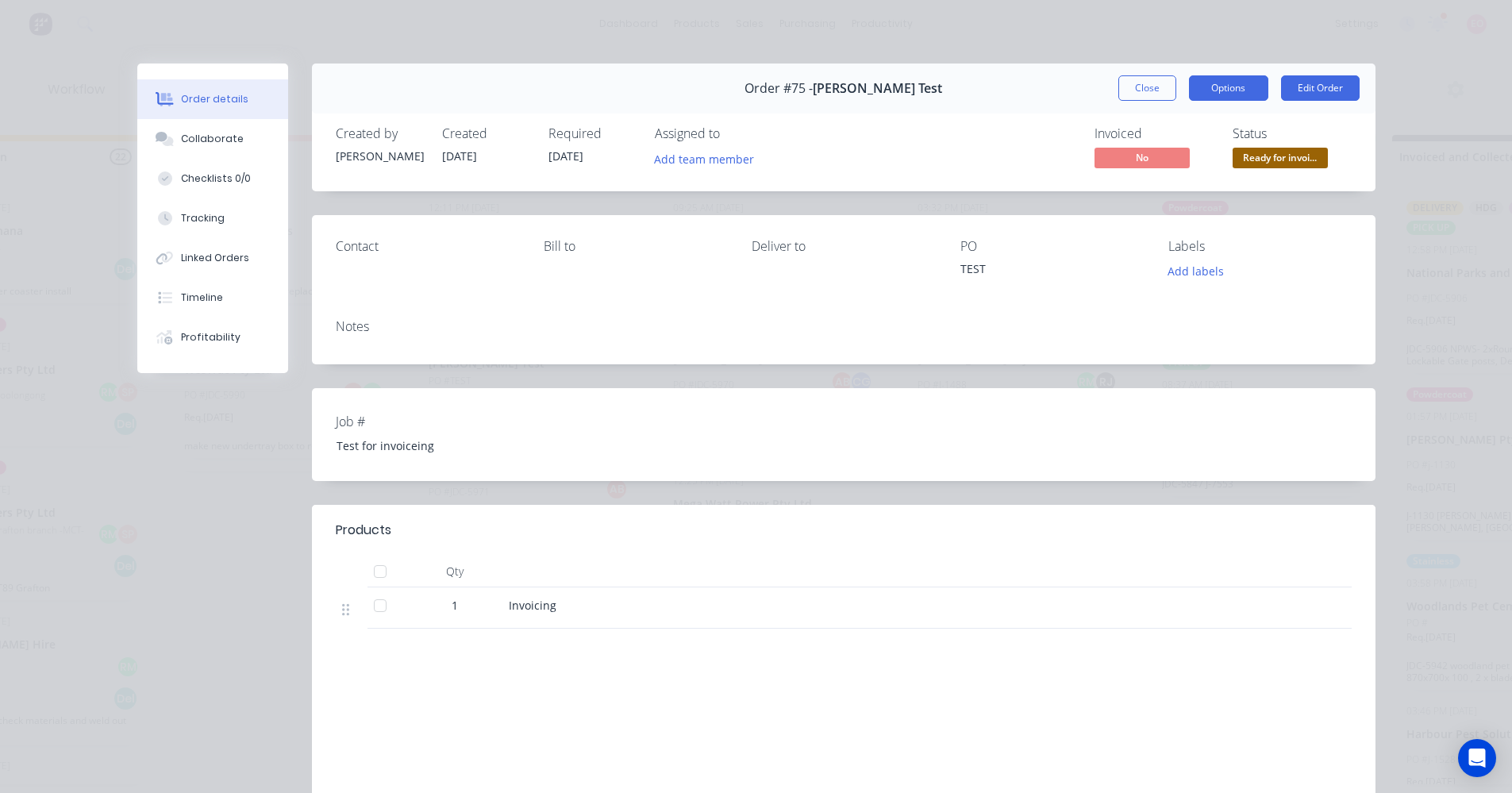
click at [1227, 90] on button "Options" at bounding box center [1229, 88] width 79 height 26
click at [1128, 84] on button "Close" at bounding box center [1146, 88] width 58 height 26
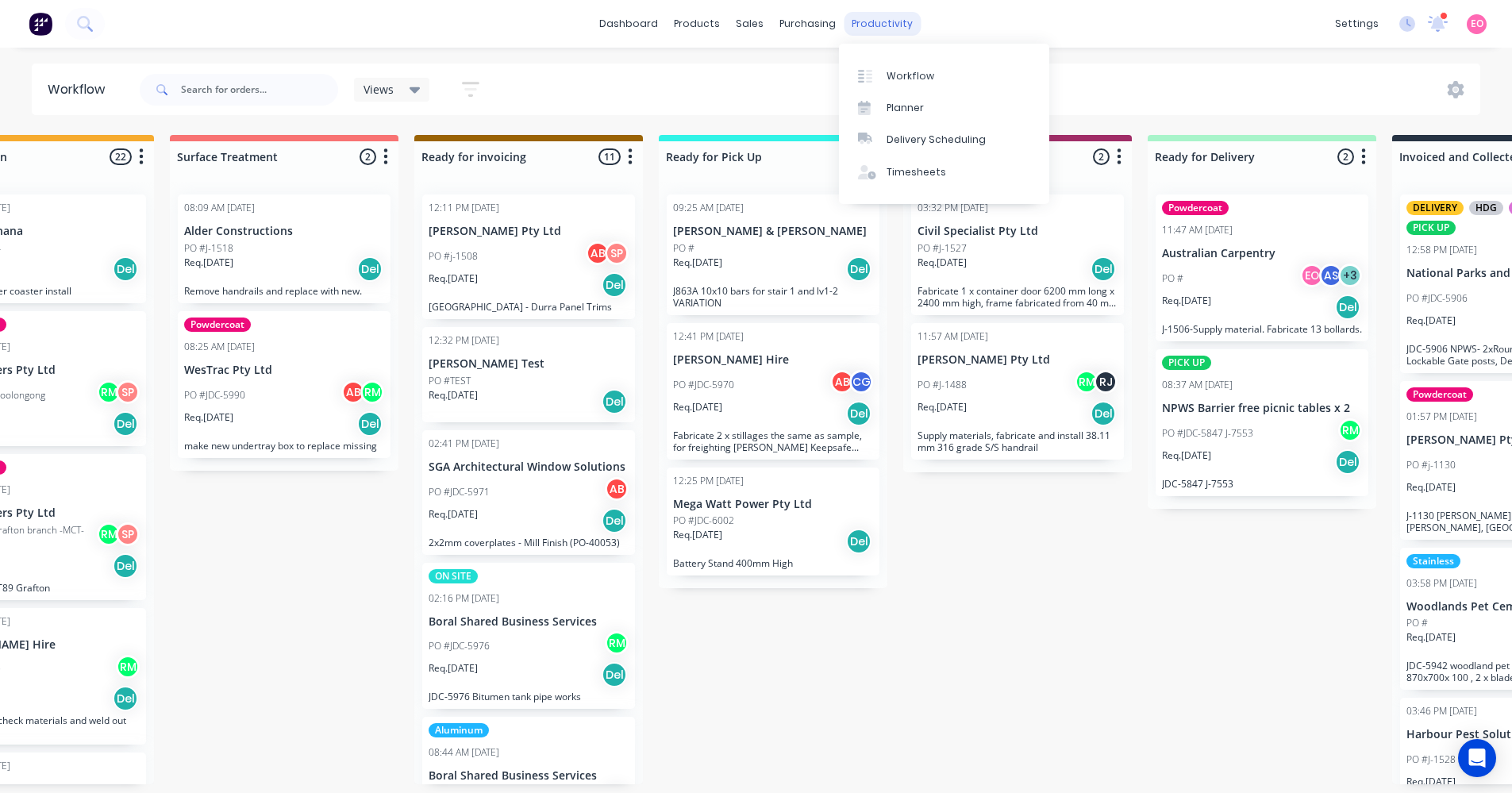
click at [873, 26] on div "productivity" at bounding box center [881, 24] width 76 height 24
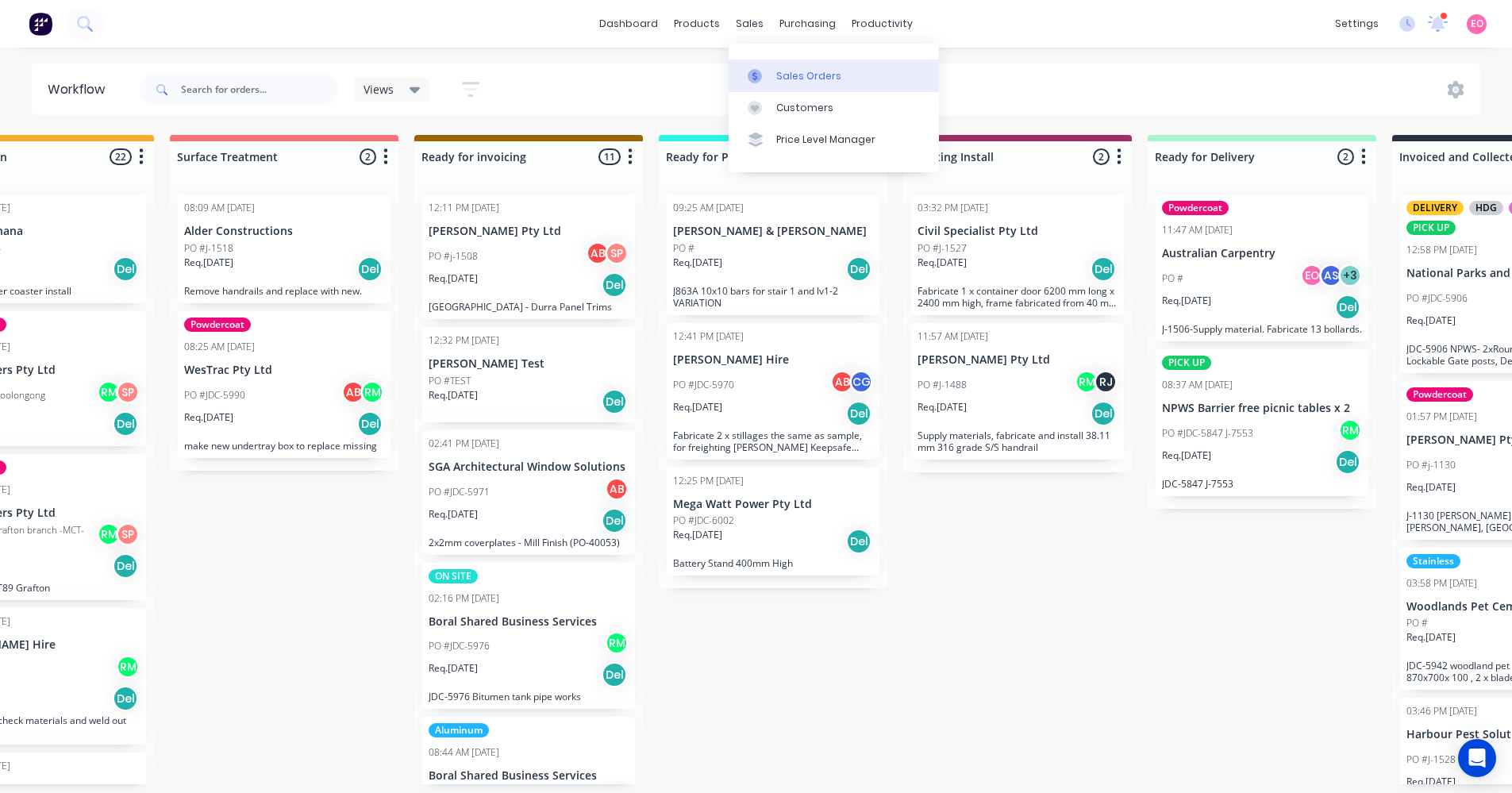
click at [767, 85] on link "Sales Orders" at bounding box center [833, 76] width 211 height 32
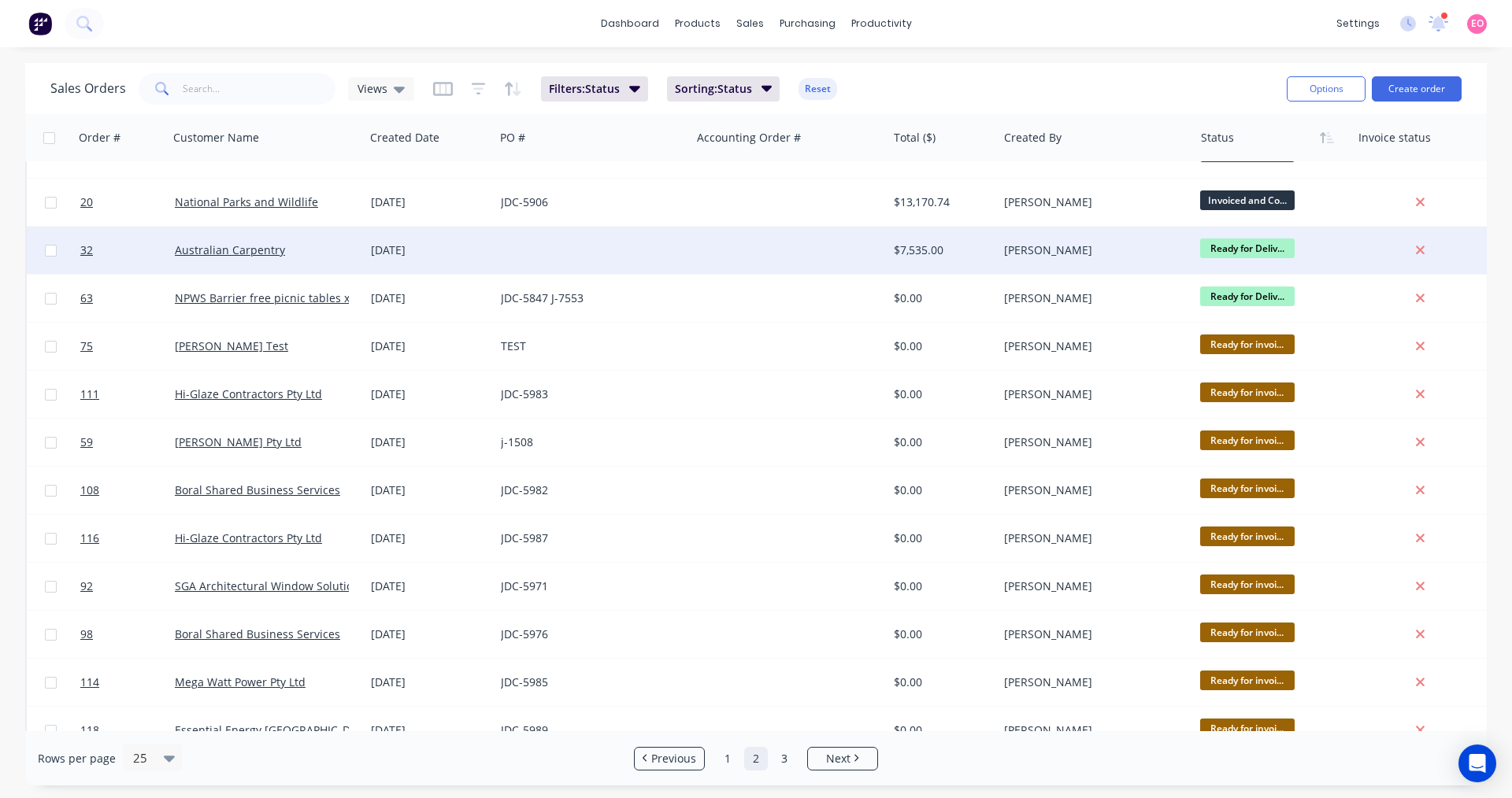
scroll to position [244, 0]
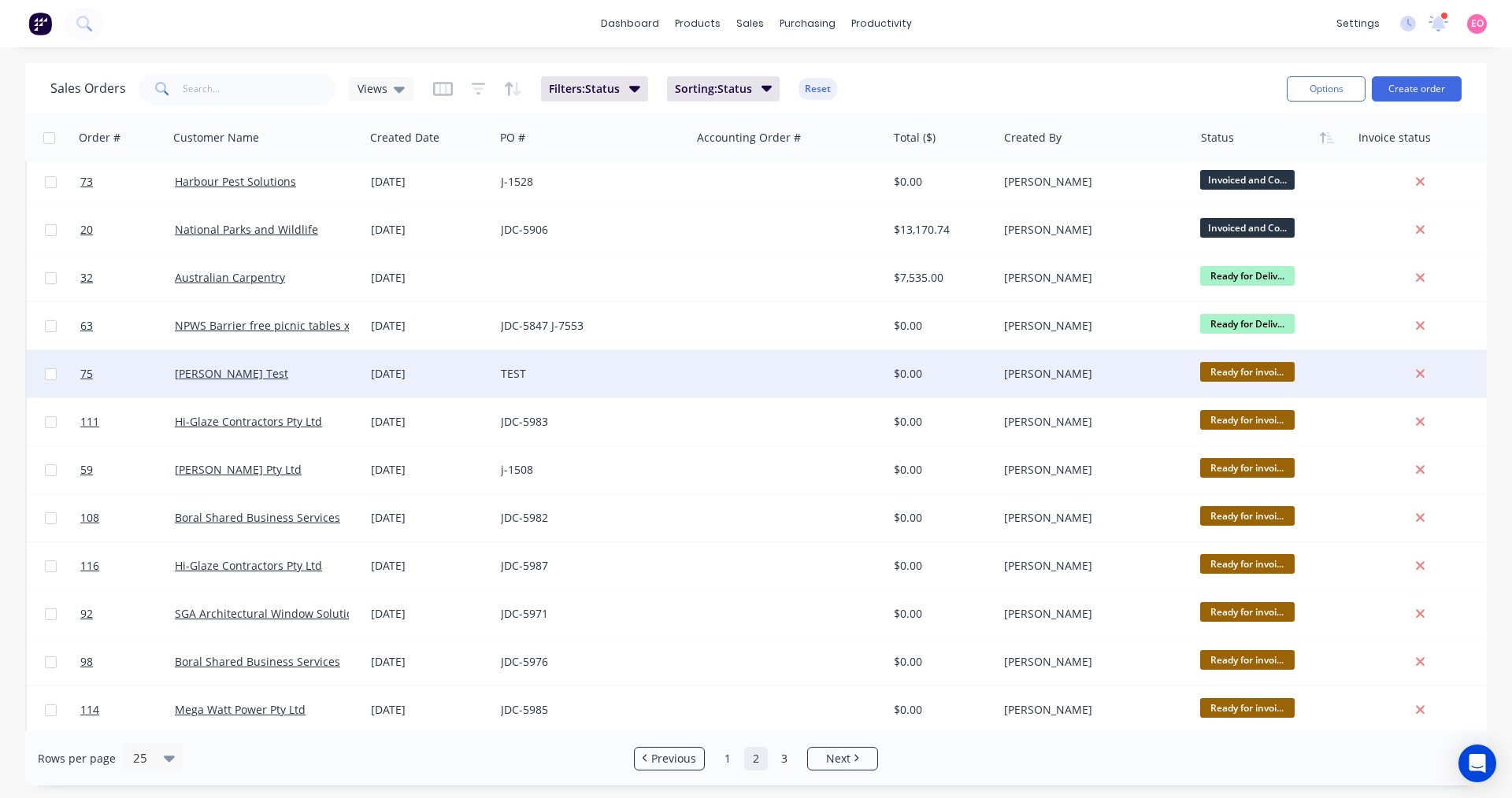
click at [479, 375] on div "[DATE]" at bounding box center [429, 373] width 117 height 16
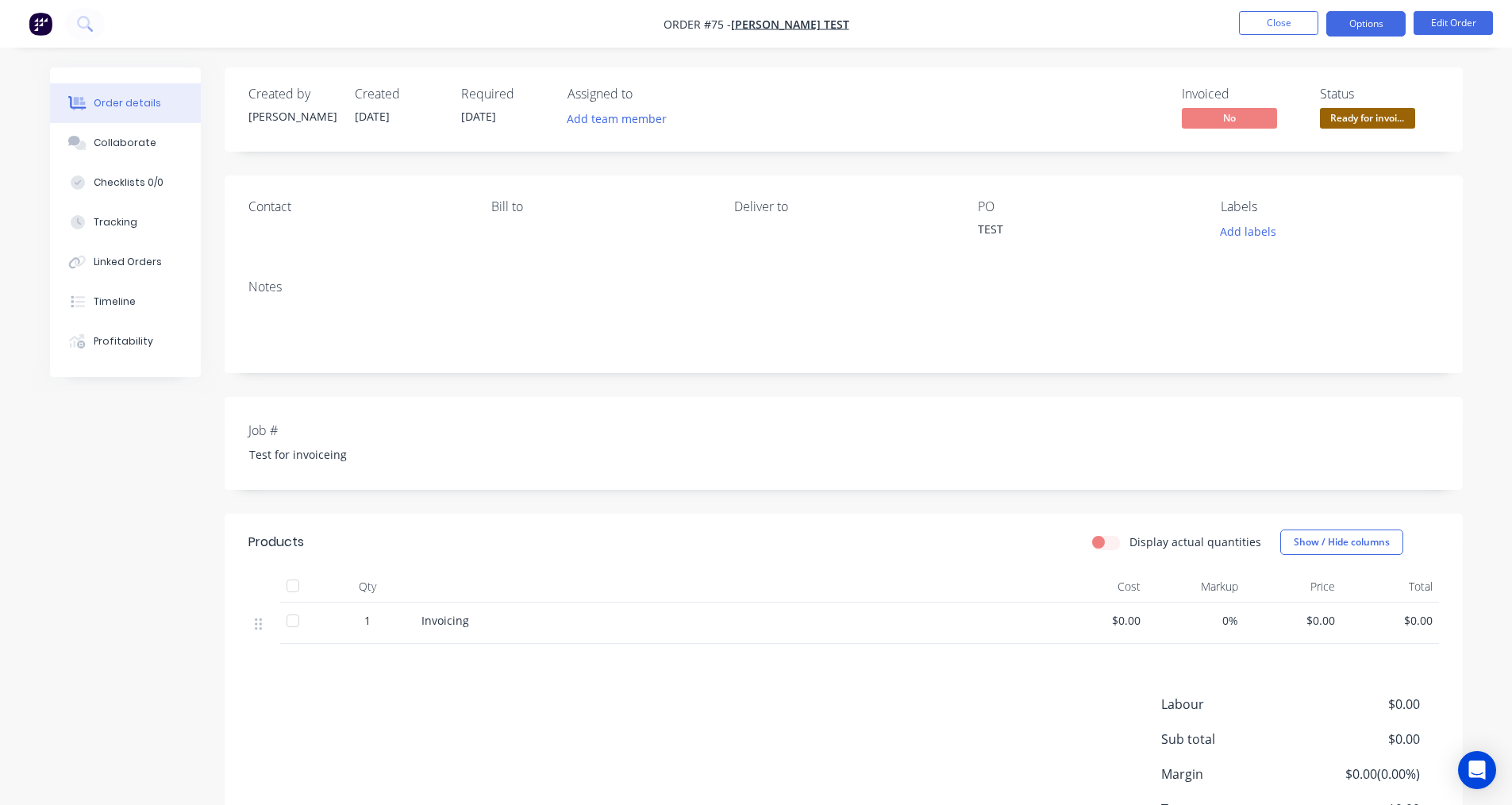
click at [1366, 25] on button "Options" at bounding box center [1366, 24] width 79 height 26
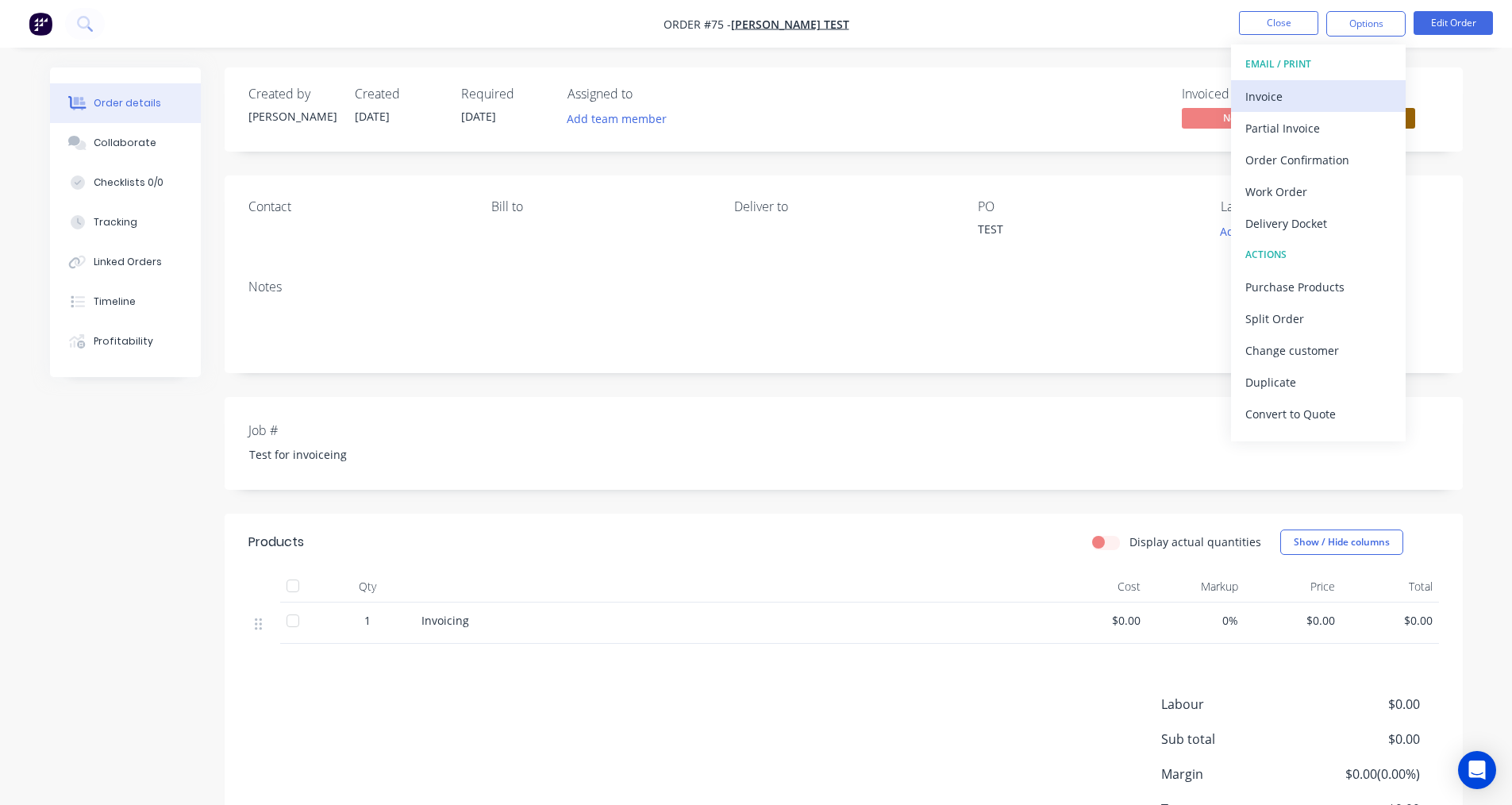
click at [1290, 106] on div "Invoice" at bounding box center [1317, 95] width 146 height 23
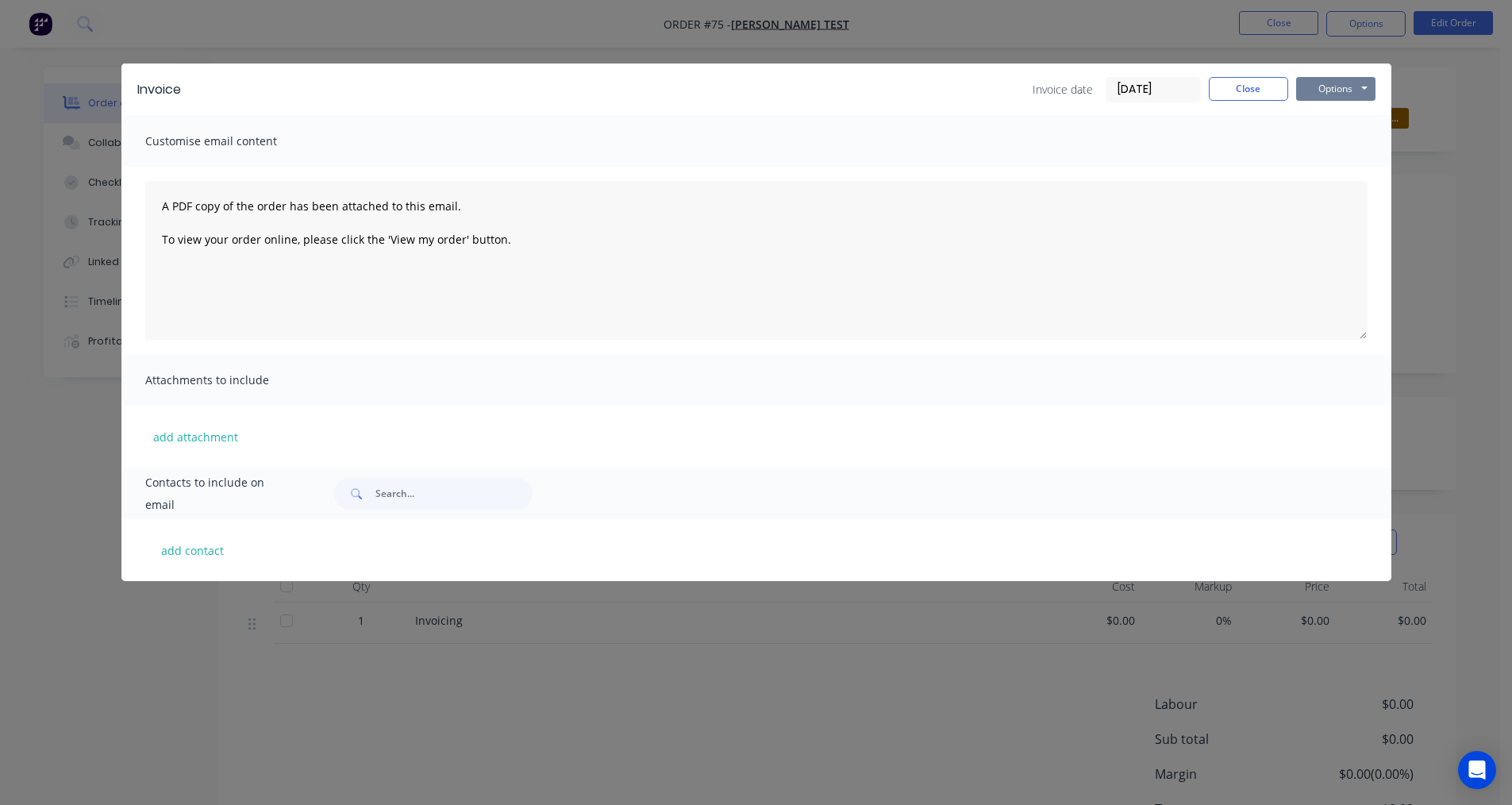
click at [1344, 92] on button "Options" at bounding box center [1335, 88] width 79 height 24
click at [1334, 149] on button "Print" at bounding box center [1346, 143] width 101 height 26
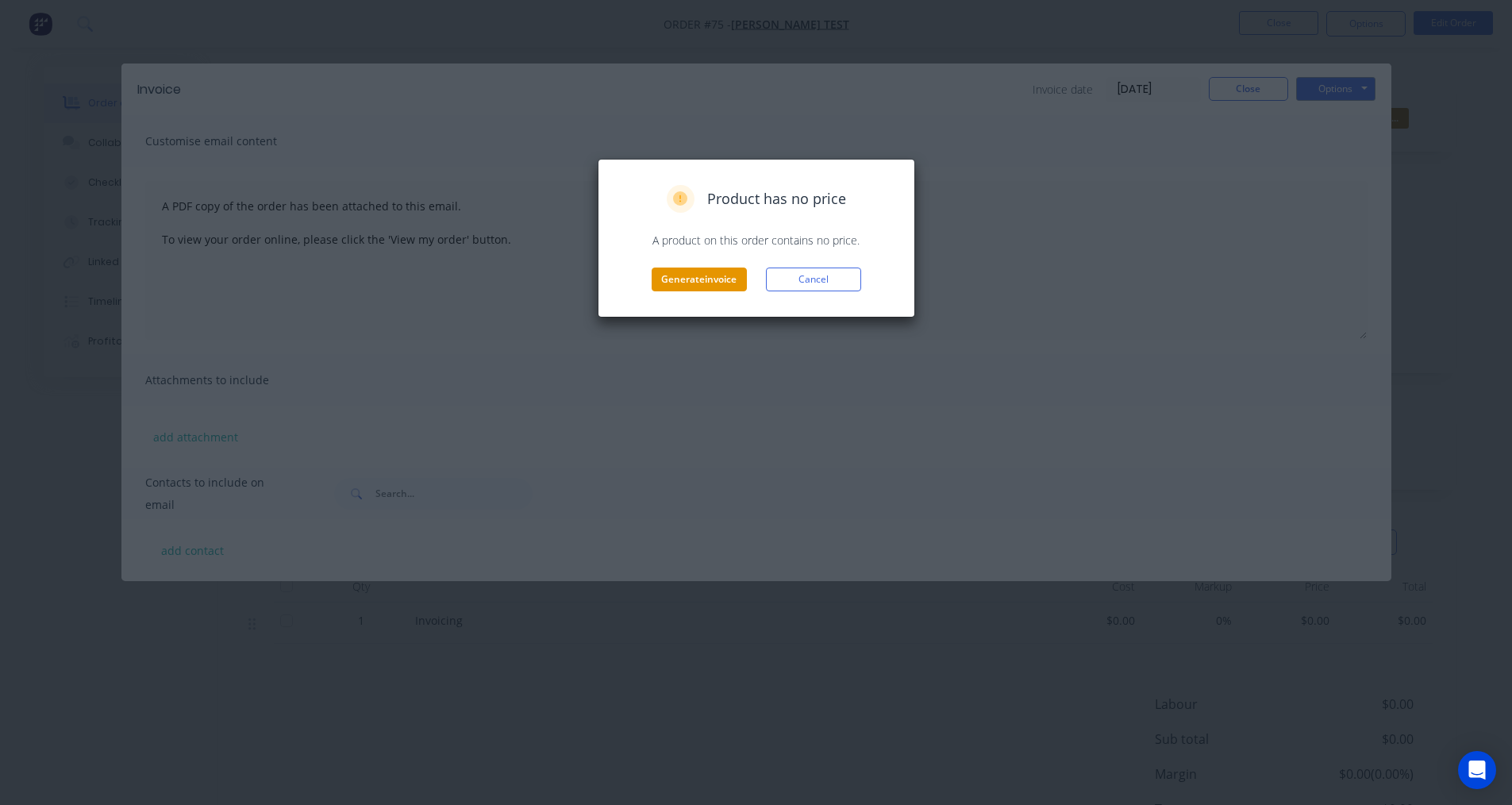
click at [696, 281] on button "Generate invoice" at bounding box center [699, 279] width 95 height 24
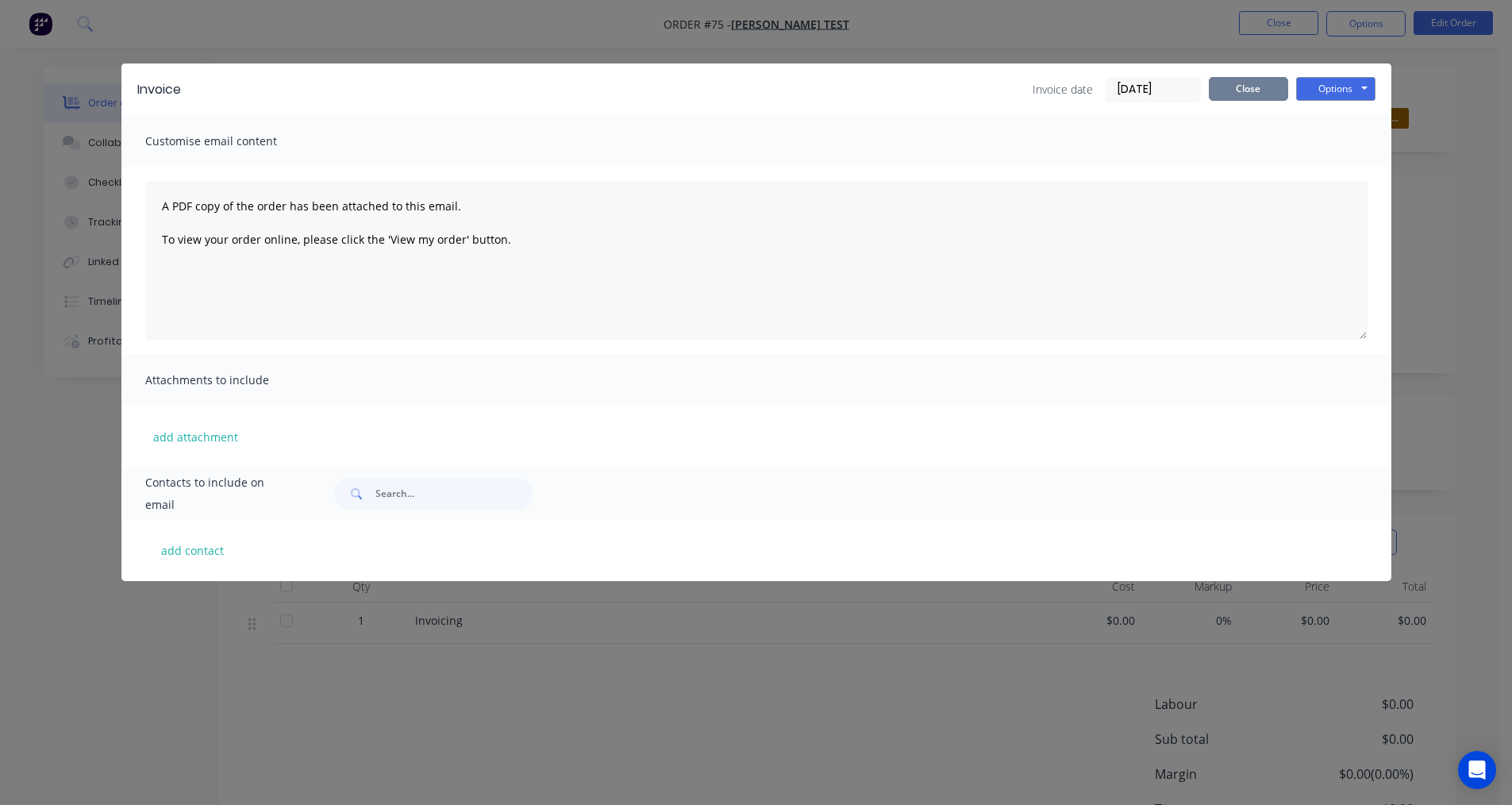
click at [1235, 85] on button "Close" at bounding box center [1249, 88] width 79 height 24
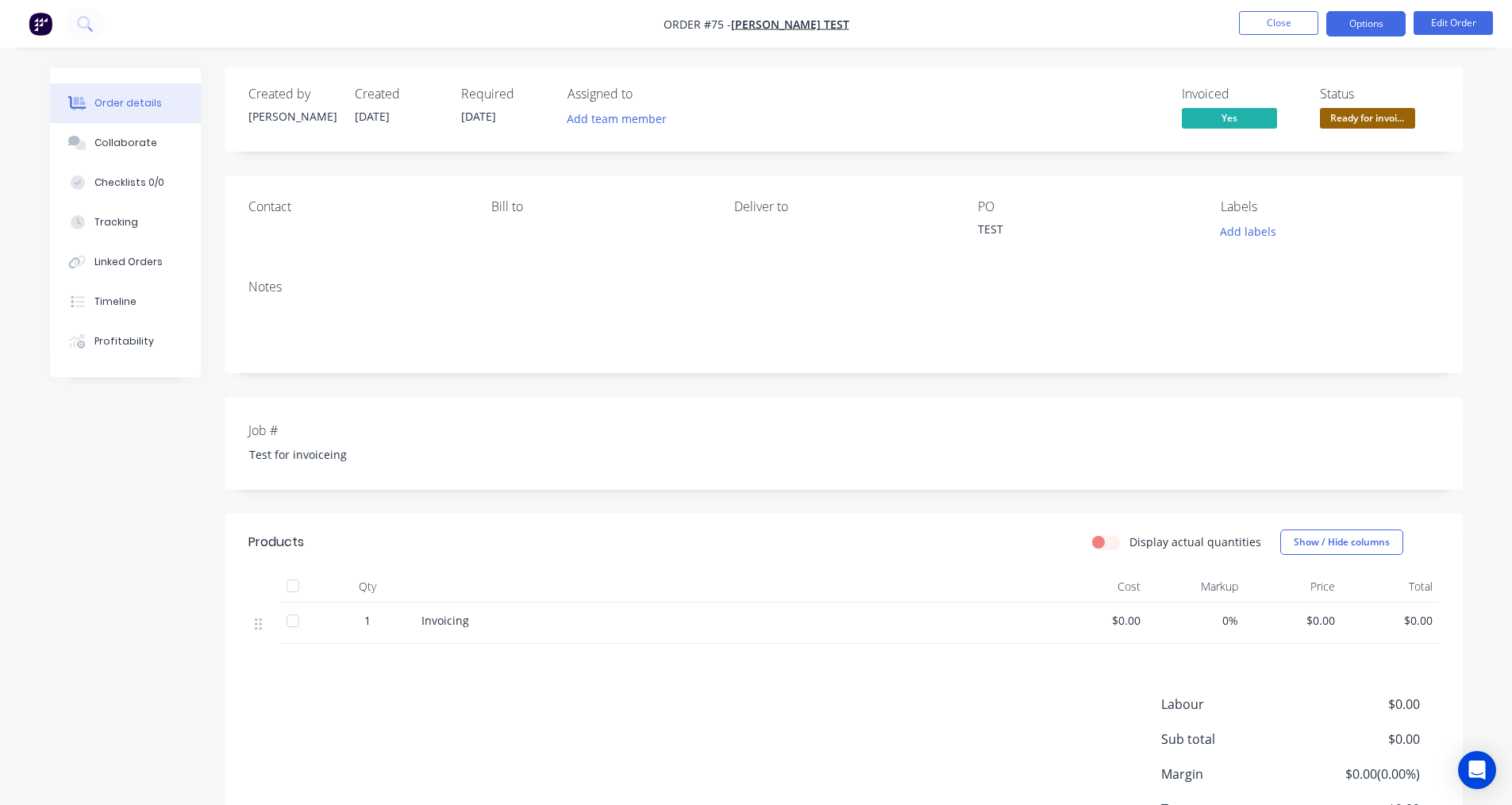
click at [1387, 24] on button "Options" at bounding box center [1366, 24] width 79 height 26
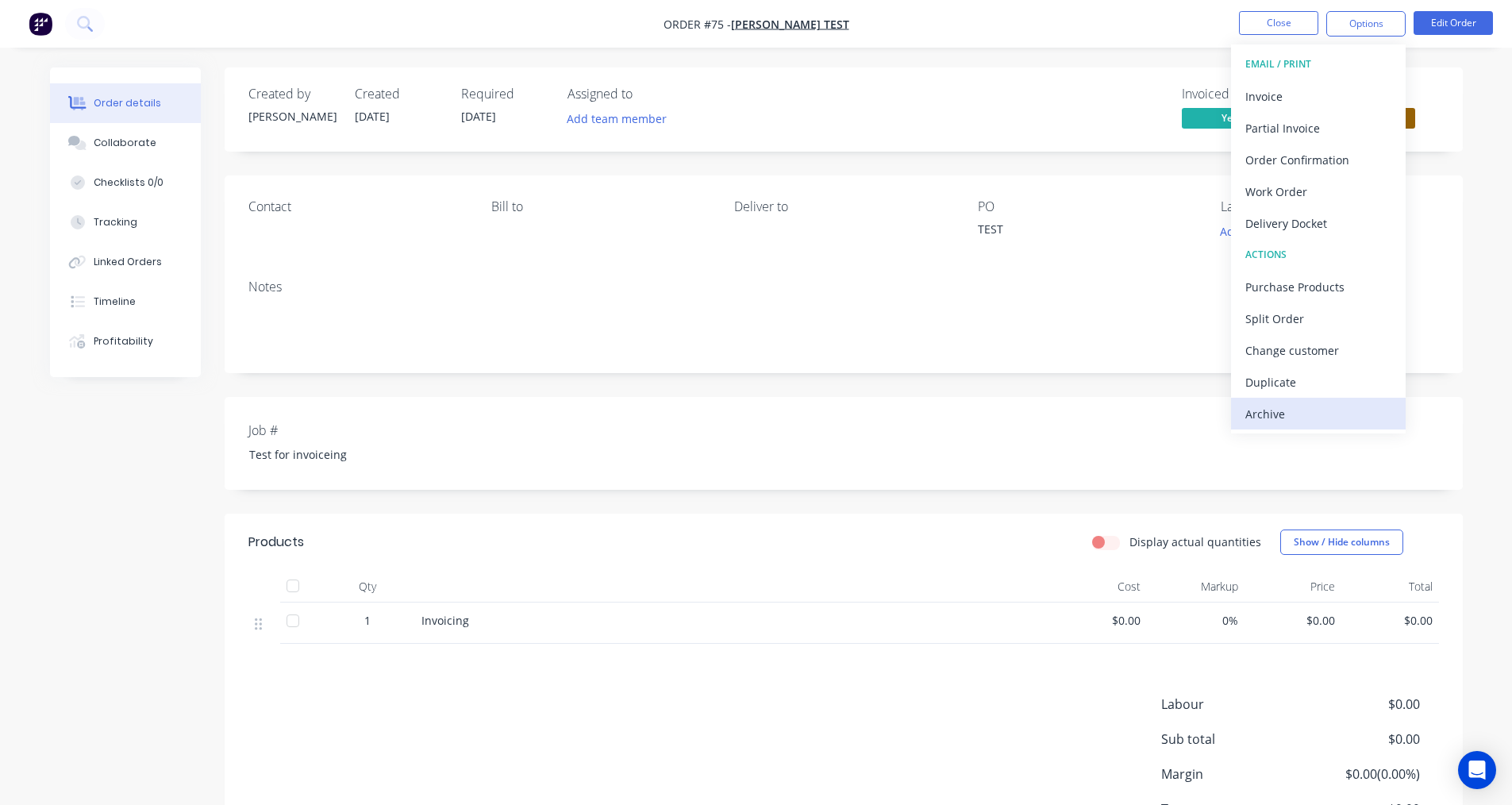
click at [1293, 404] on div "Archive" at bounding box center [1317, 413] width 146 height 23
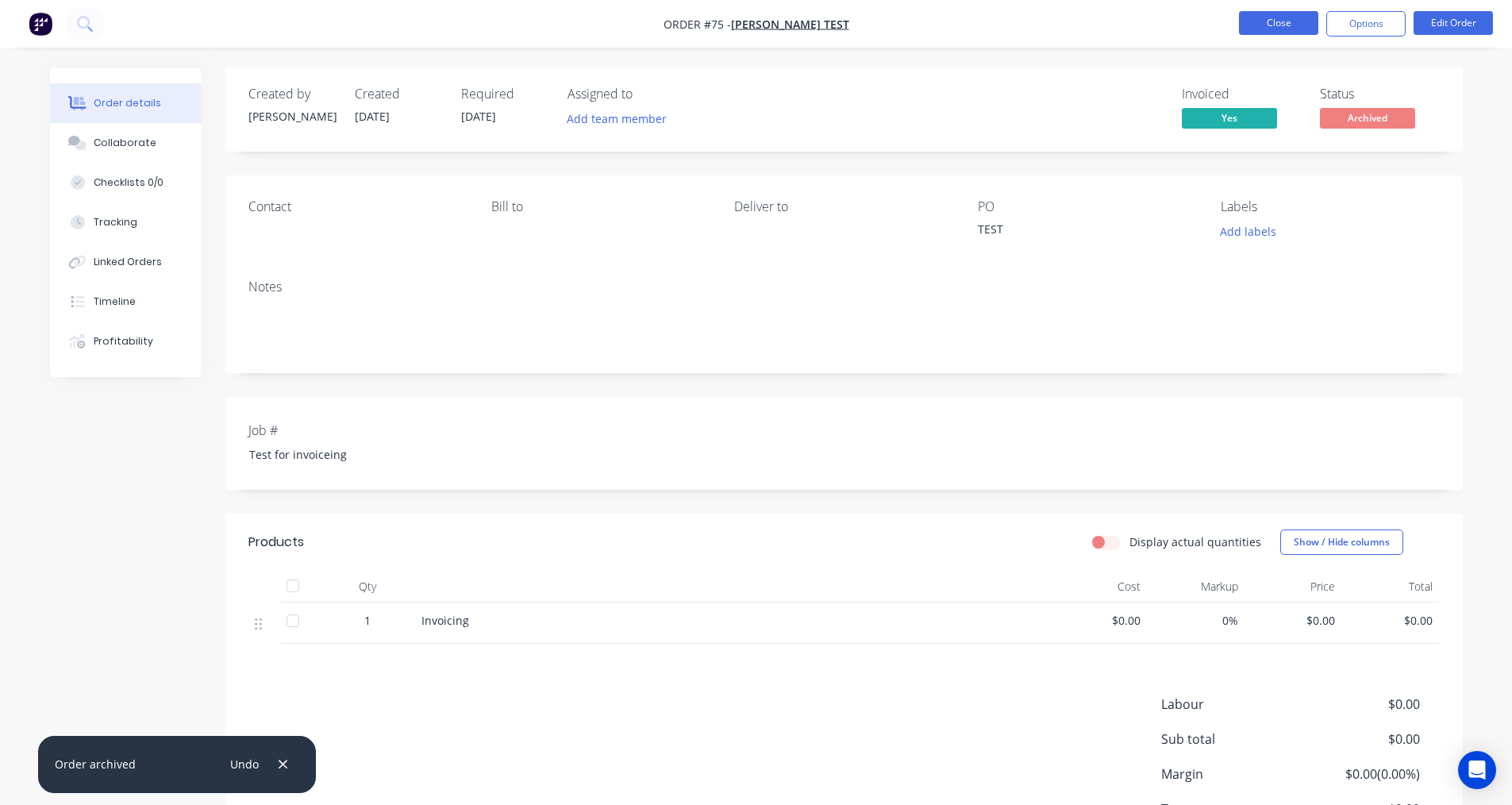
click at [1293, 18] on button "Close" at bounding box center [1279, 23] width 79 height 24
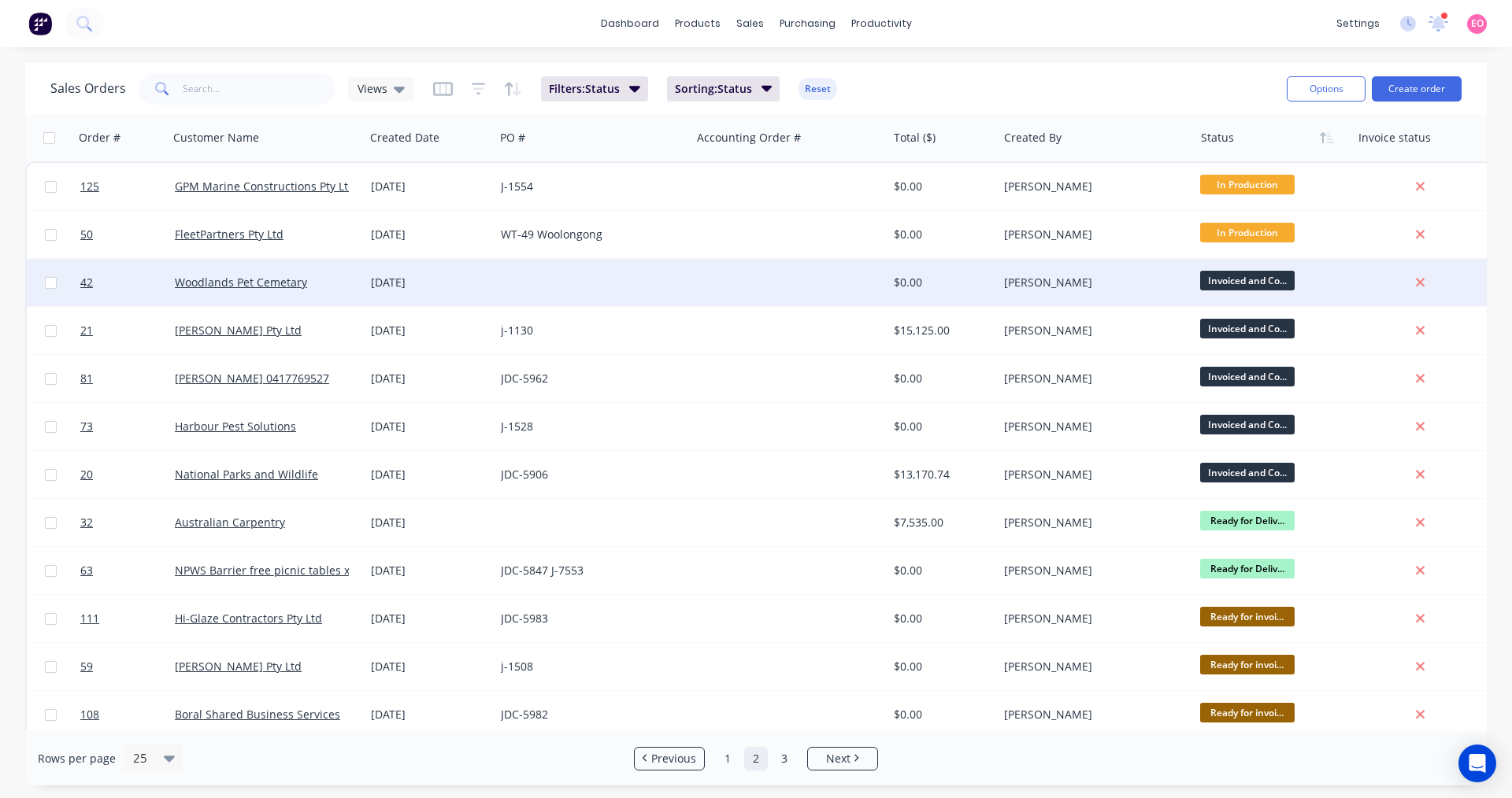
click at [584, 298] on div at bounding box center [592, 283] width 196 height 47
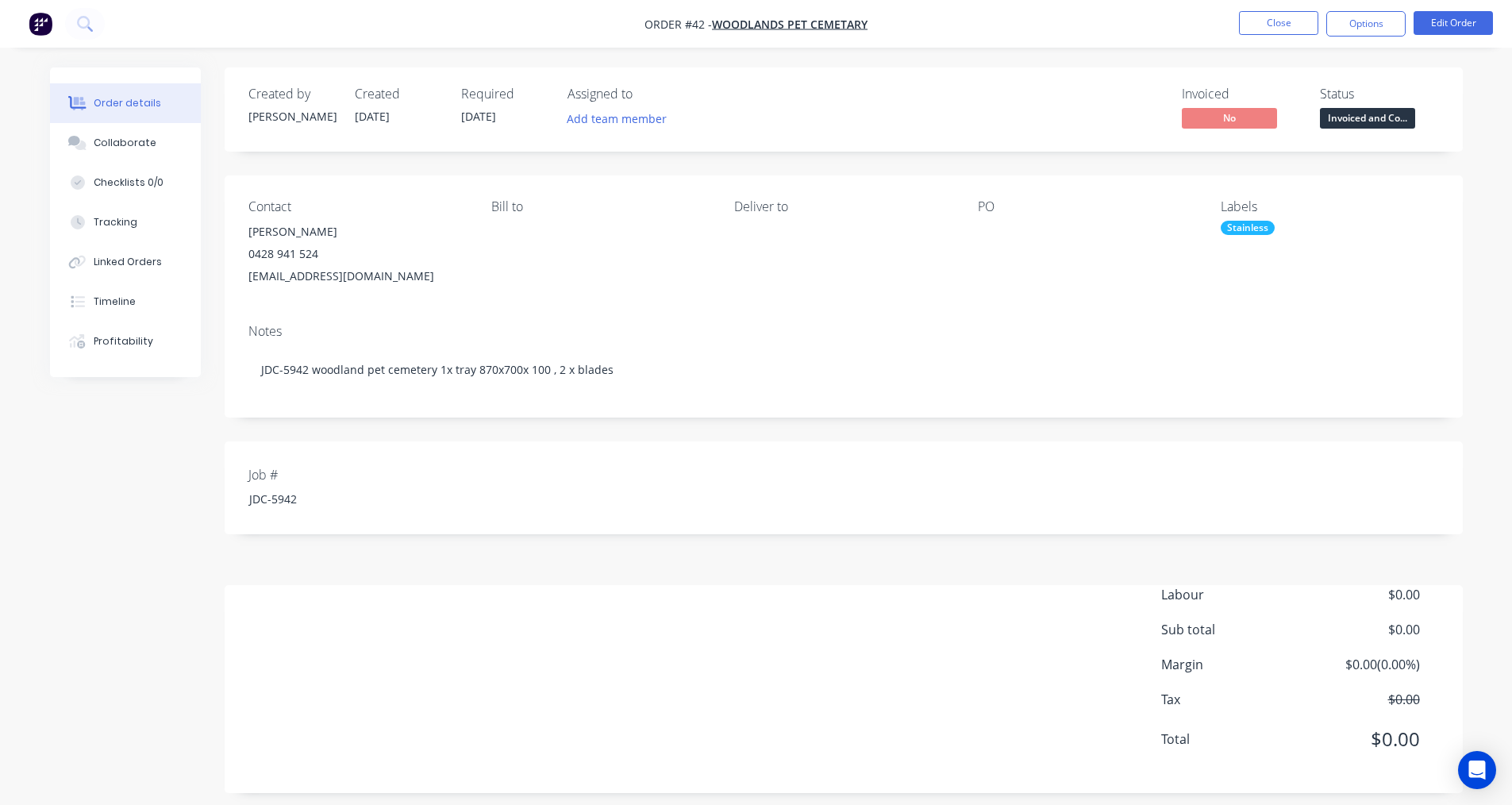
drag, startPoint x: 1374, startPoint y: 23, endPoint x: 1372, endPoint y: 42, distance: 19.1
click at [1372, 25] on button "Options" at bounding box center [1366, 24] width 79 height 26
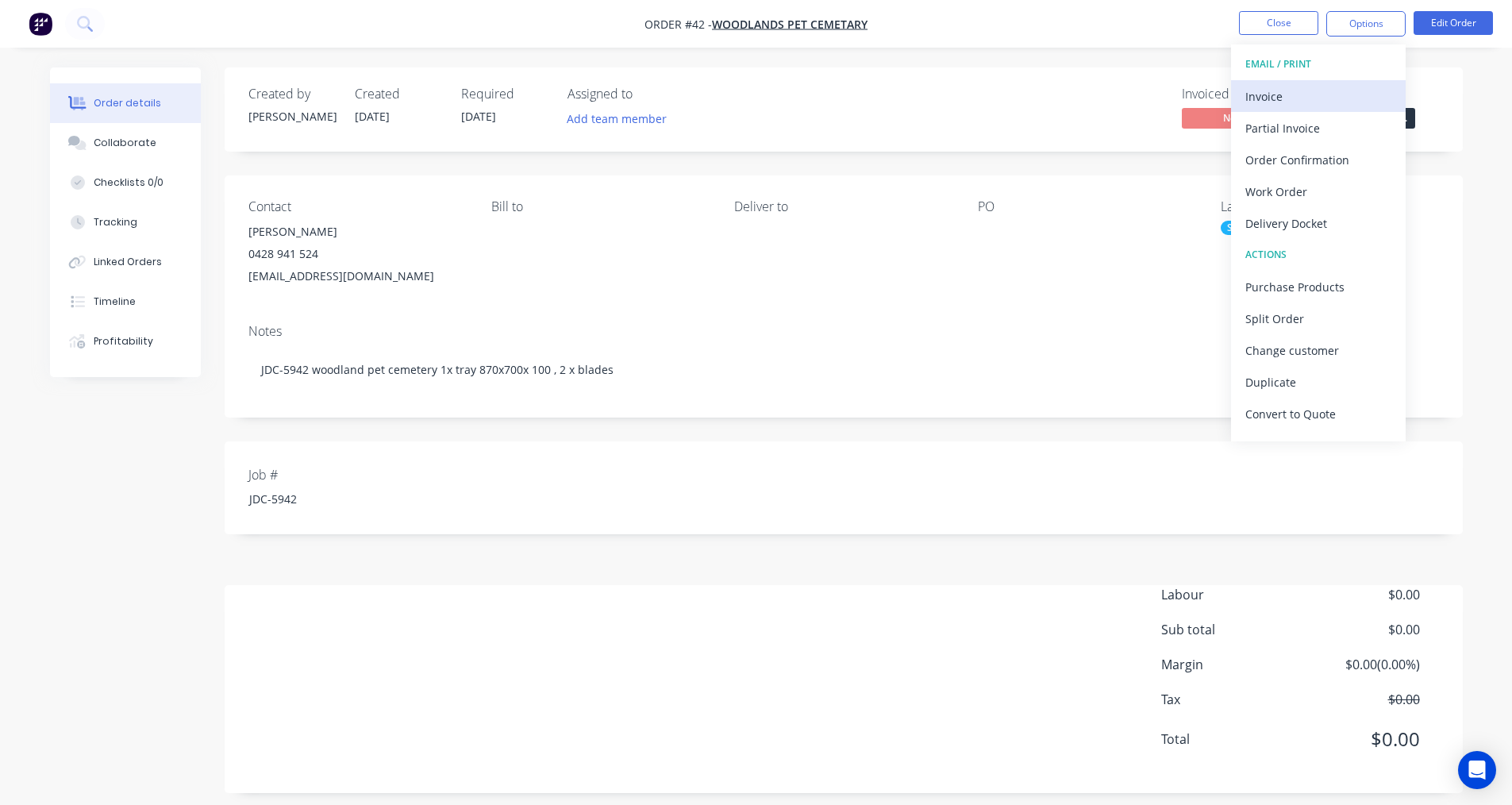
click at [1261, 86] on div "Invoice" at bounding box center [1317, 95] width 146 height 23
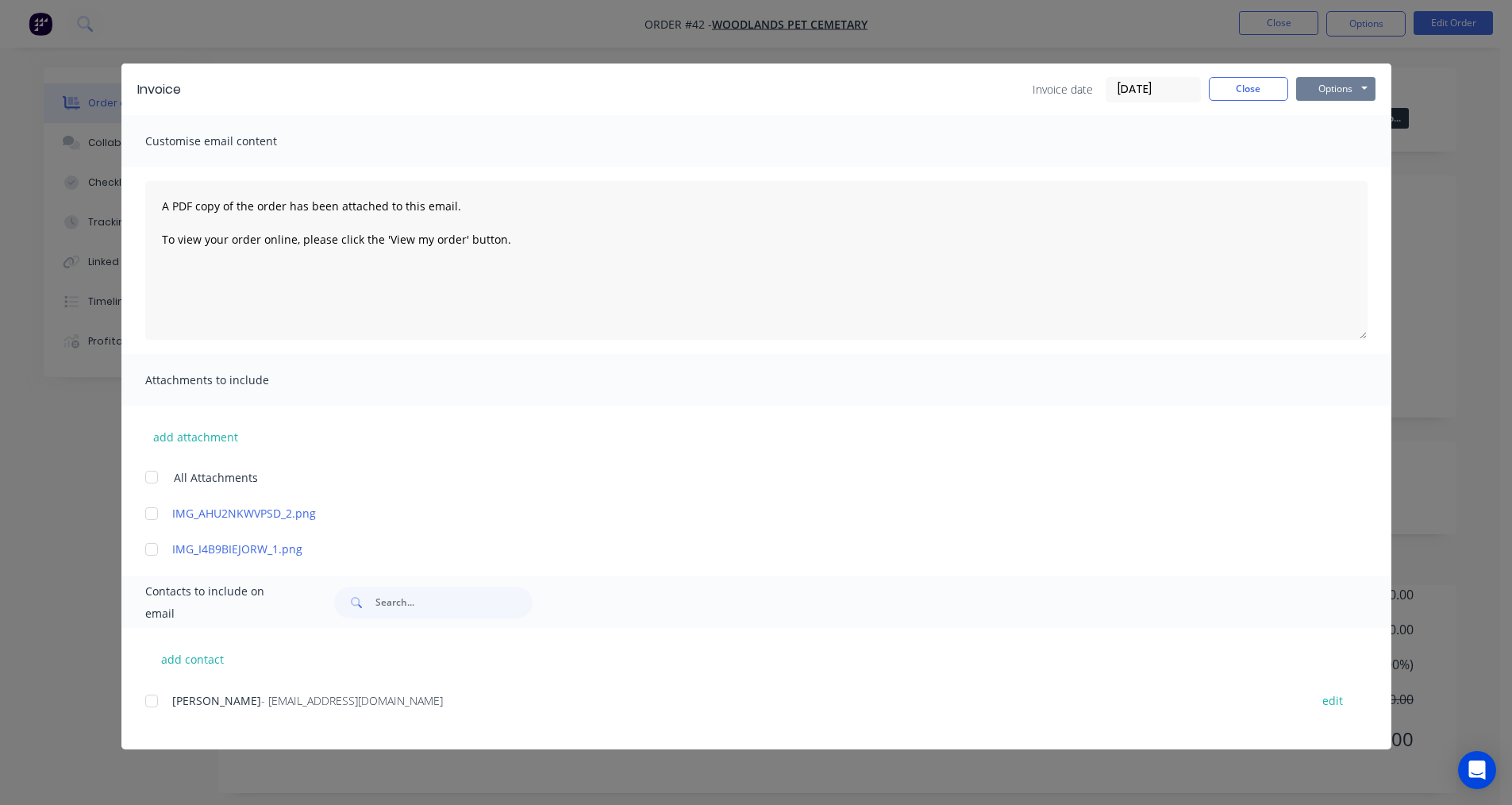
click at [1336, 88] on button "Options" at bounding box center [1335, 88] width 79 height 24
click at [1331, 141] on button "Print" at bounding box center [1346, 143] width 101 height 26
drag, startPoint x: 1323, startPoint y: 93, endPoint x: 1325, endPoint y: 101, distance: 8.2
click at [1324, 98] on button "Options" at bounding box center [1335, 88] width 79 height 24
click at [1323, 144] on button "Print" at bounding box center [1346, 143] width 101 height 26
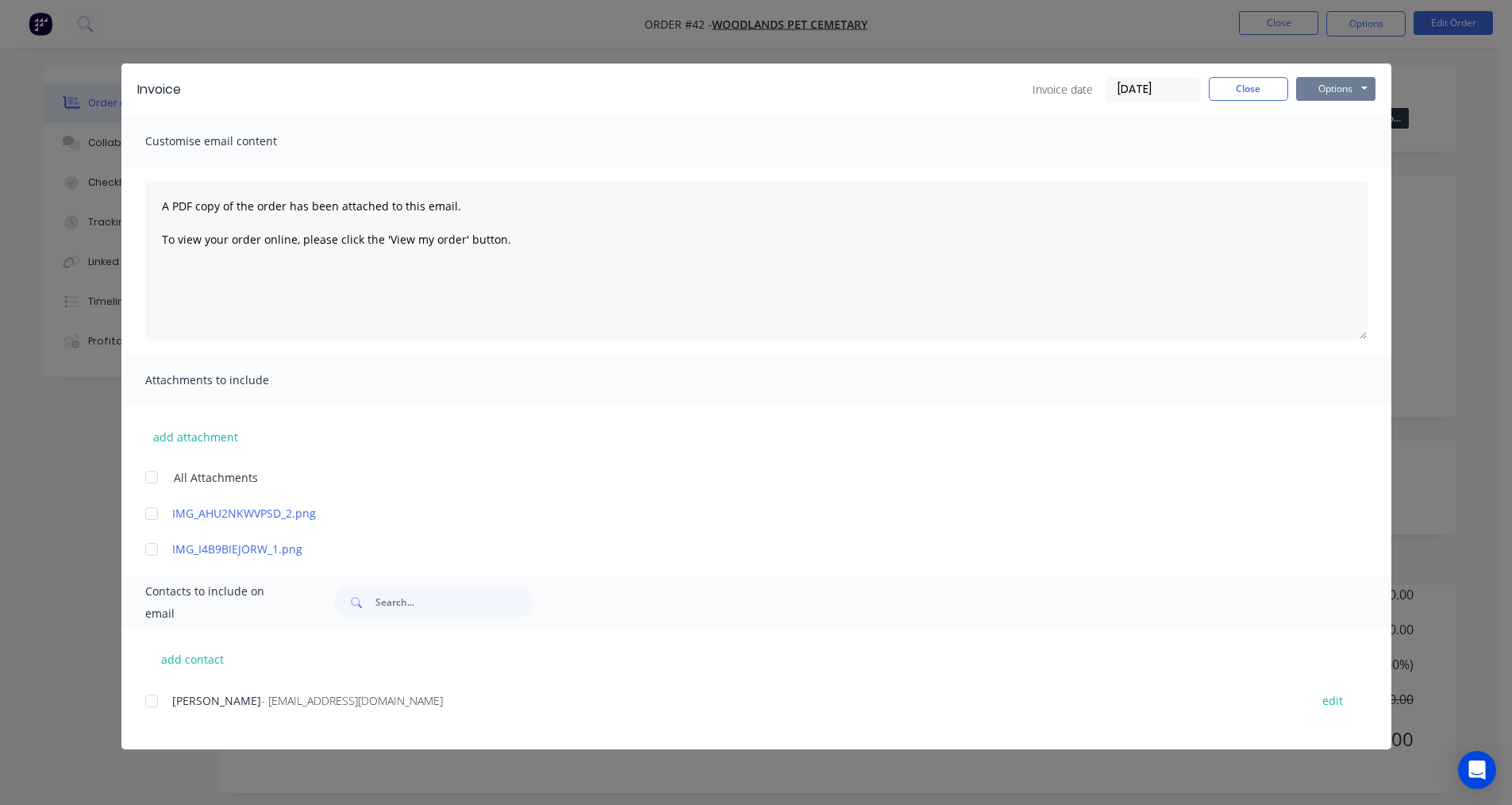
click at [1336, 88] on button "Options" at bounding box center [1335, 88] width 79 height 24
click at [1330, 137] on button "Print" at bounding box center [1346, 143] width 101 height 26
click at [1263, 85] on button "Close" at bounding box center [1249, 88] width 79 height 24
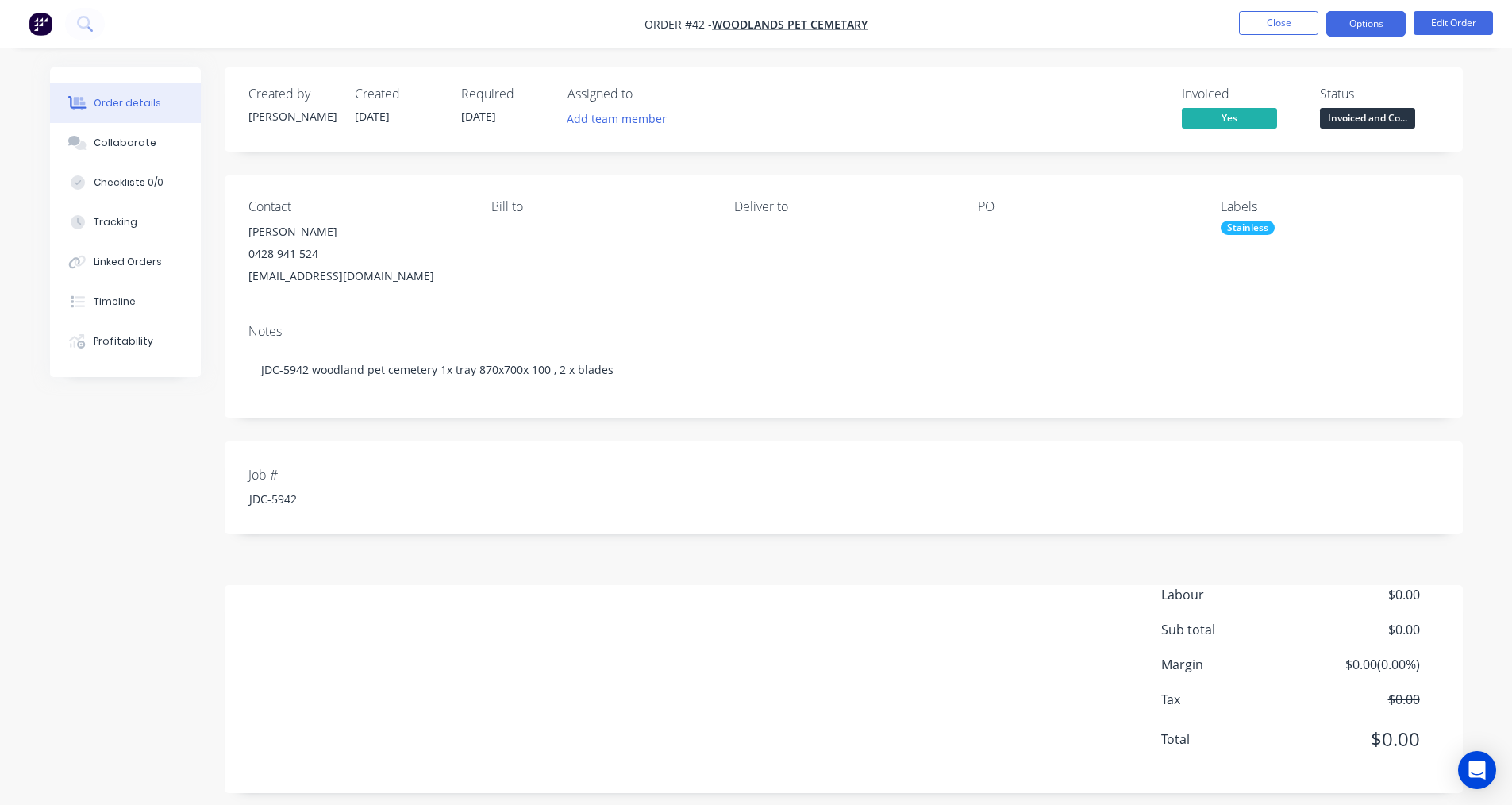
click at [1361, 24] on button "Options" at bounding box center [1366, 24] width 79 height 26
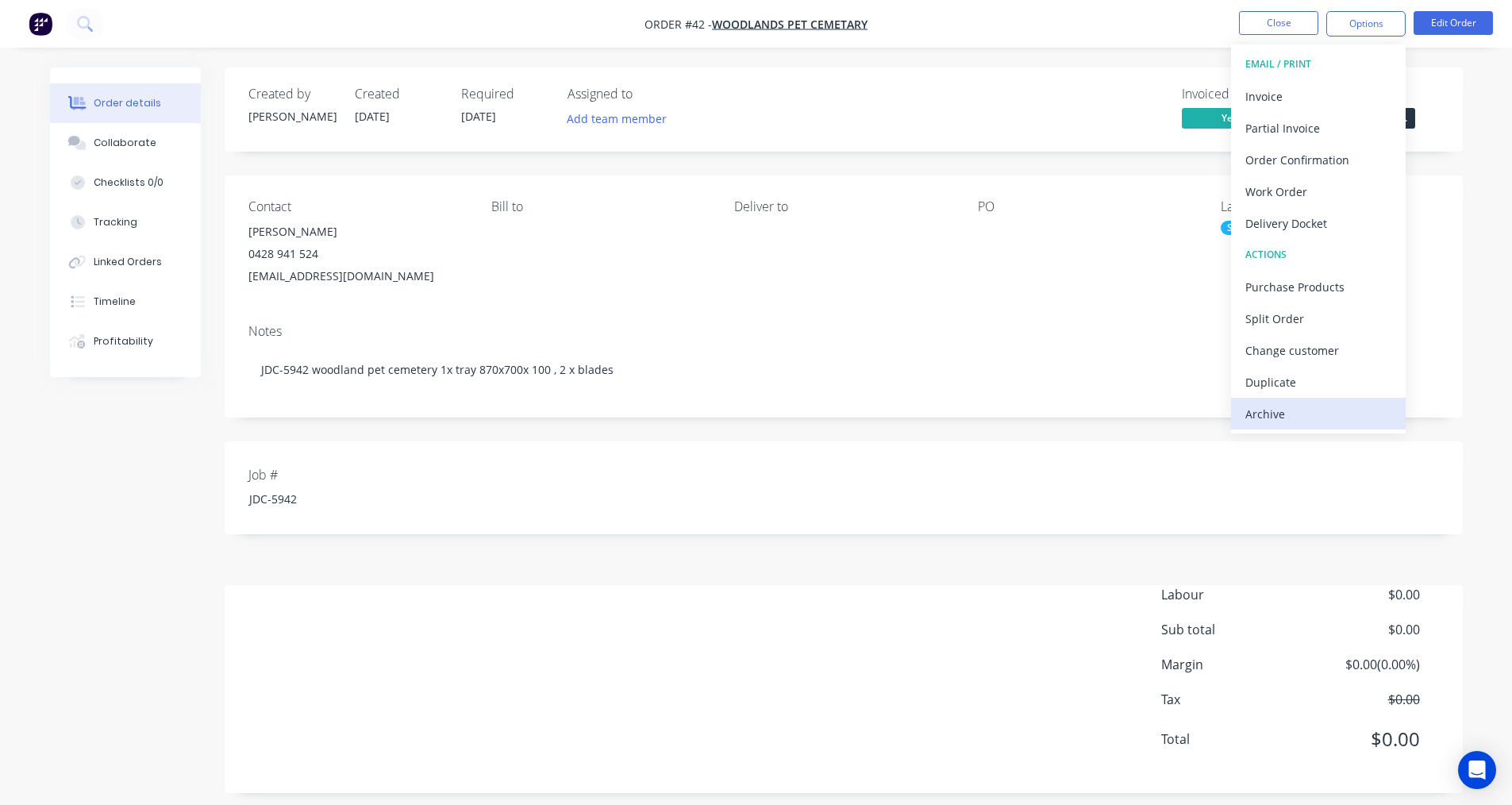
click at [1290, 418] on div "Archive" at bounding box center [1317, 413] width 146 height 23
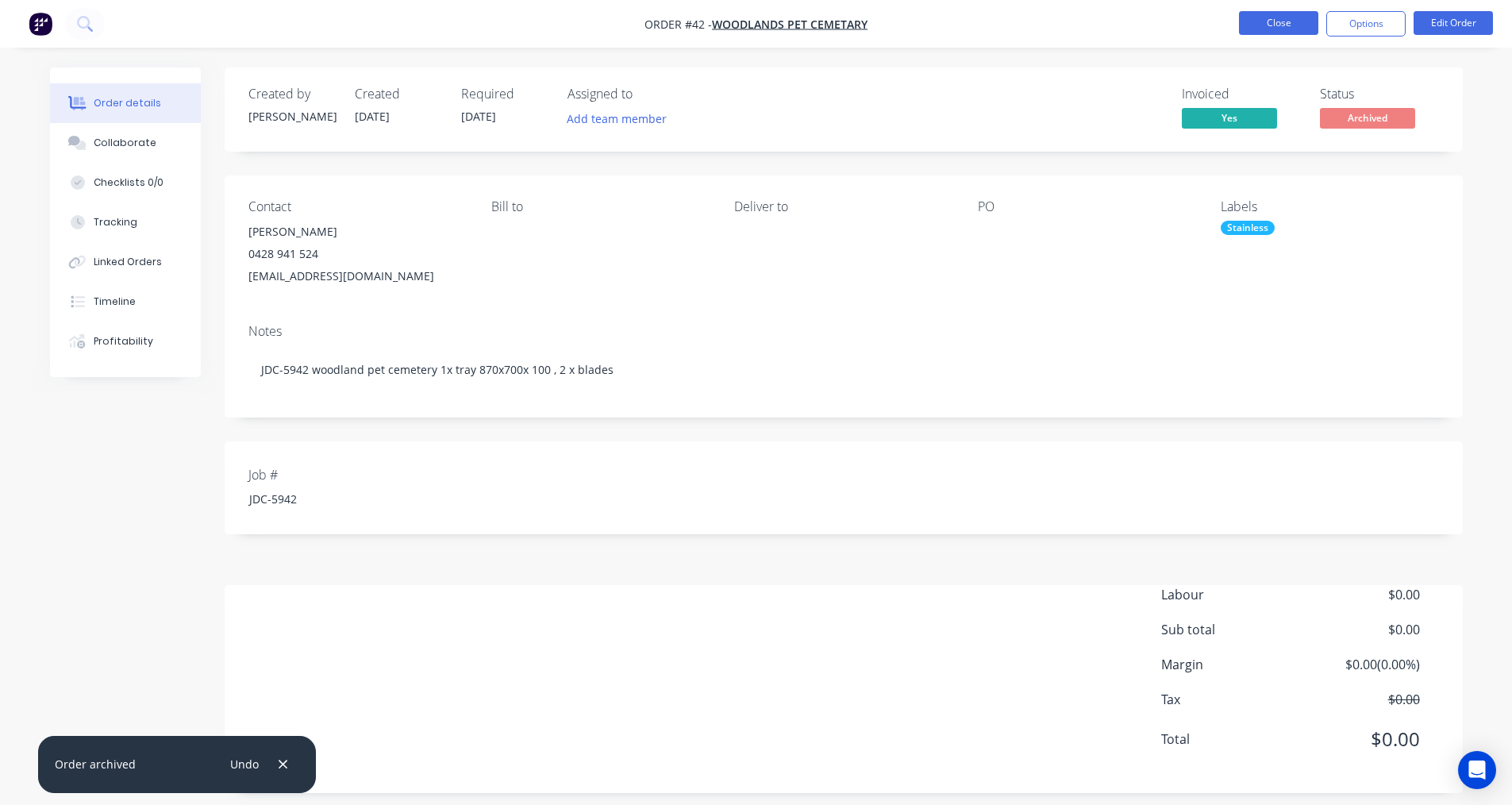
click at [1259, 29] on button "Close" at bounding box center [1279, 23] width 79 height 24
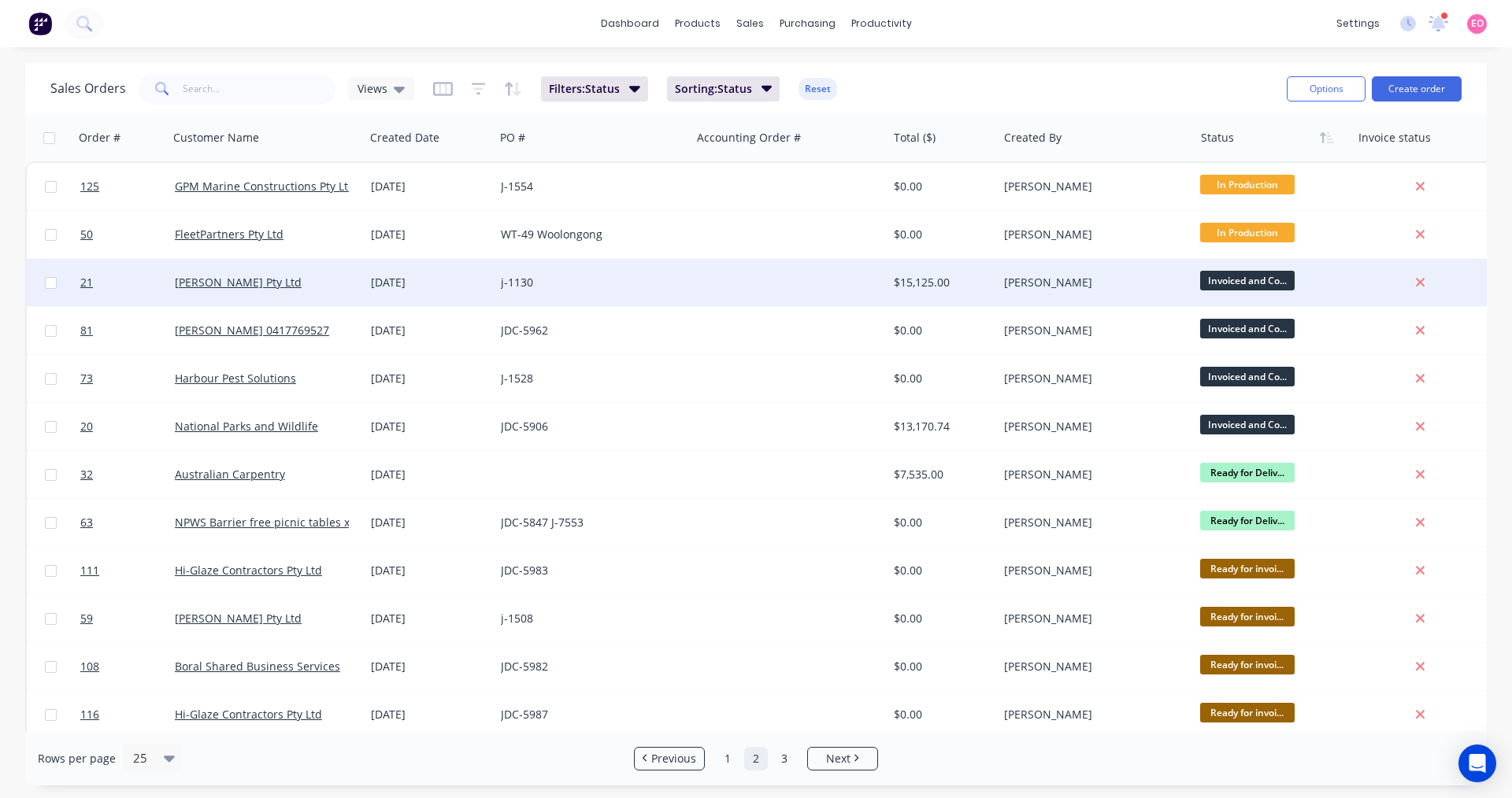
click at [646, 296] on div "j-1130" at bounding box center [592, 283] width 196 height 47
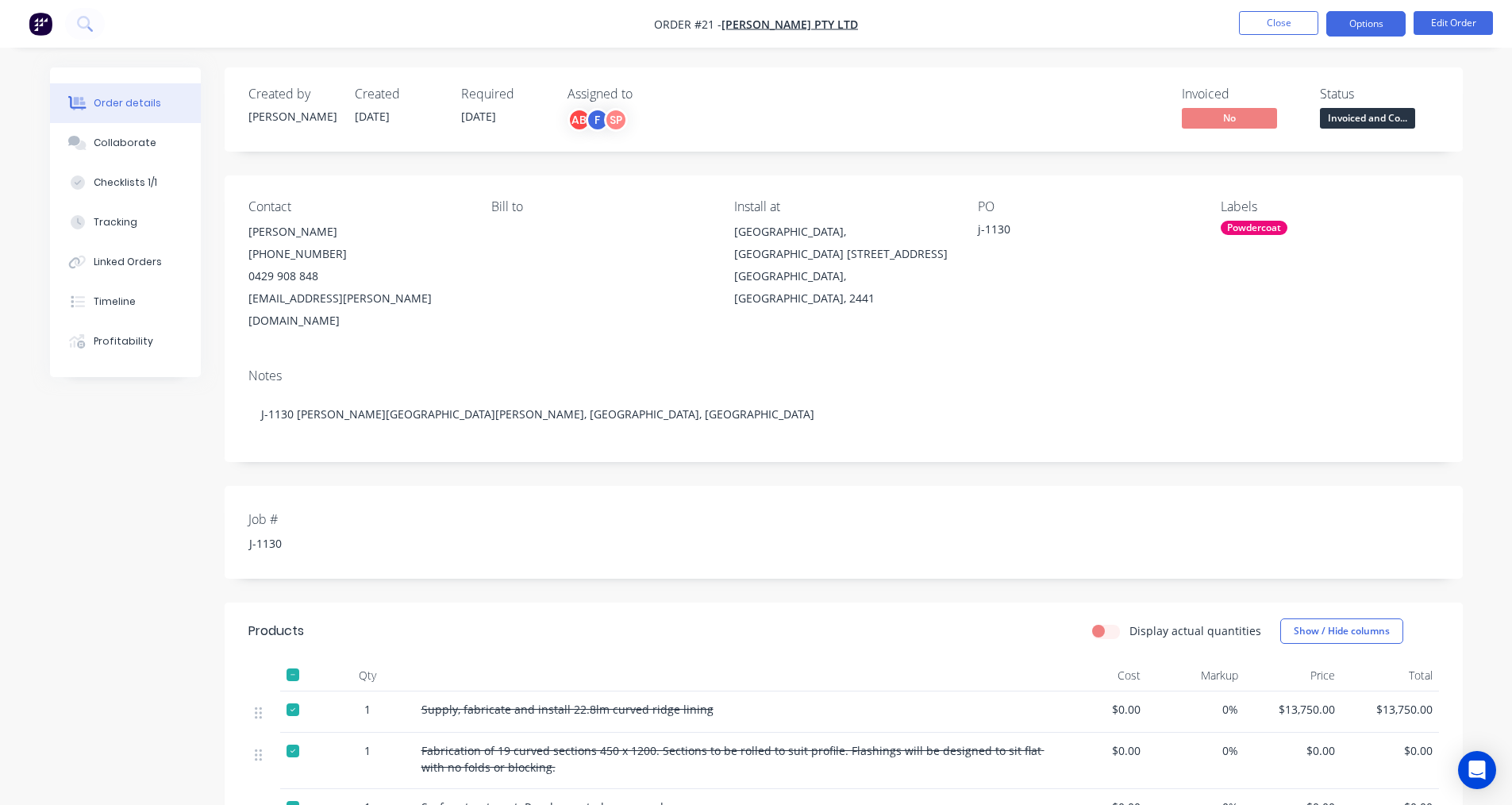
click at [1370, 30] on button "Options" at bounding box center [1366, 24] width 79 height 26
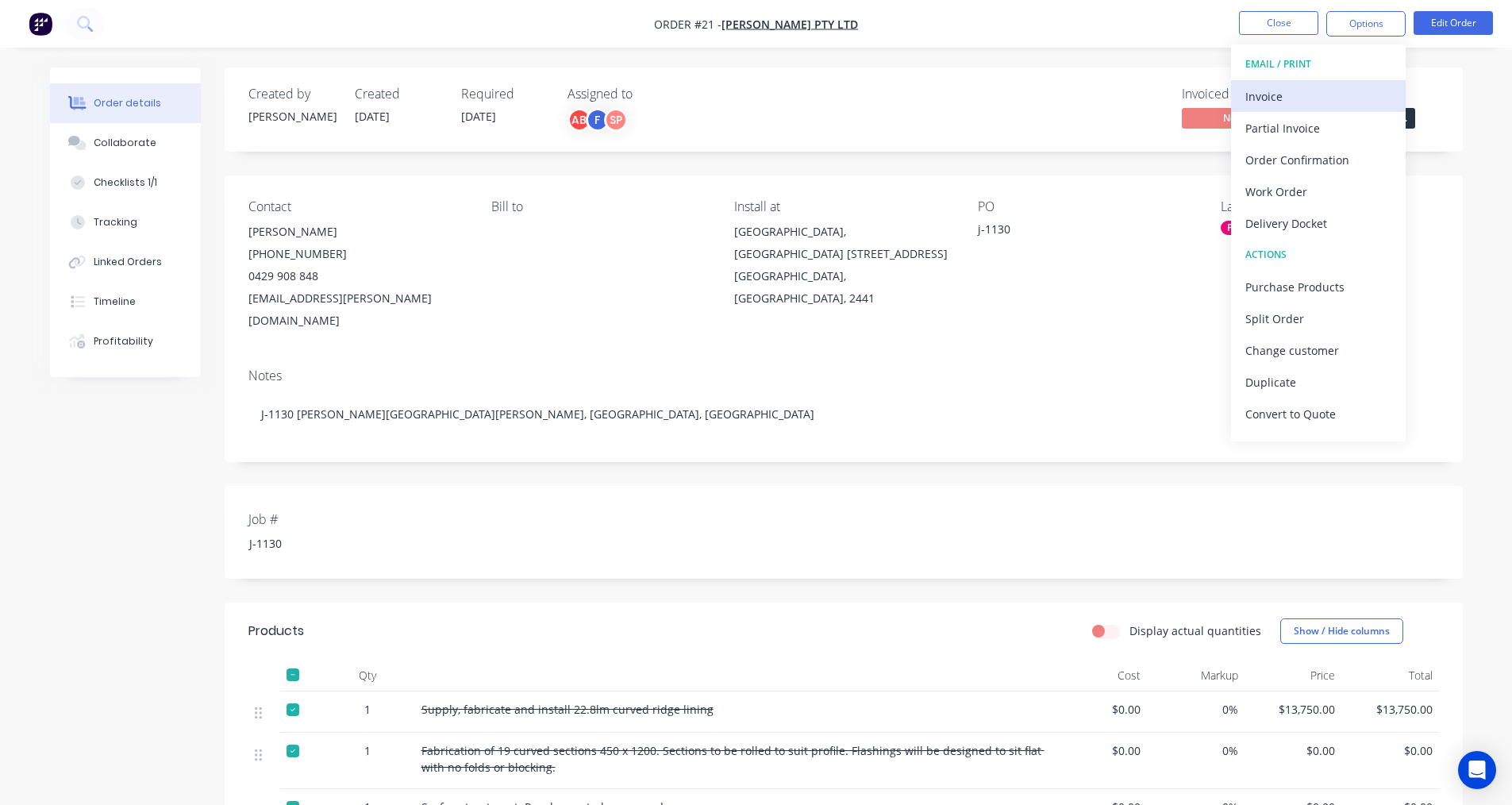
click at [1280, 99] on div "Invoice" at bounding box center [1317, 95] width 146 height 23
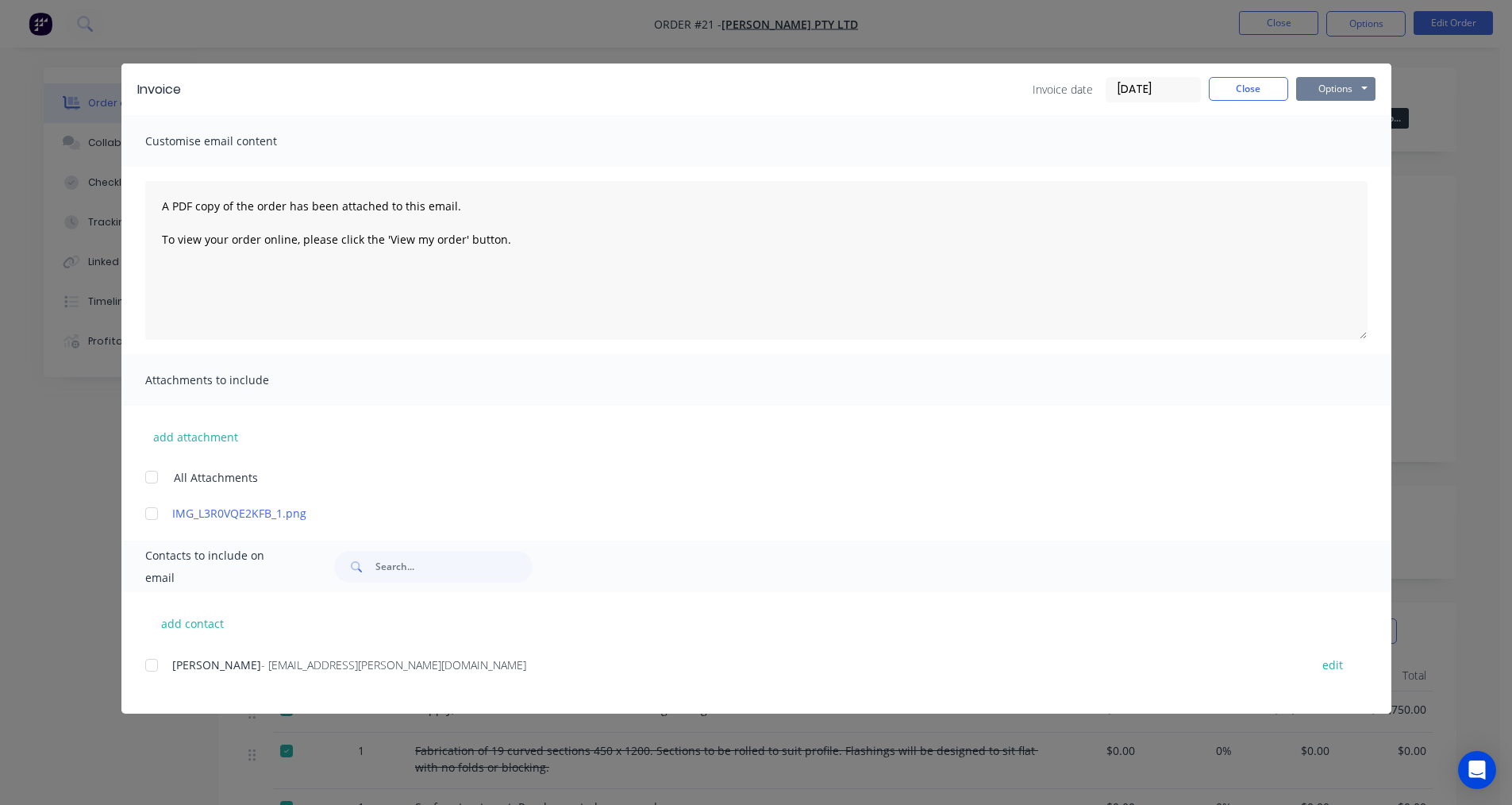
click at [1365, 88] on button "Options" at bounding box center [1335, 88] width 79 height 24
click at [1333, 148] on button "Print" at bounding box center [1346, 143] width 101 height 26
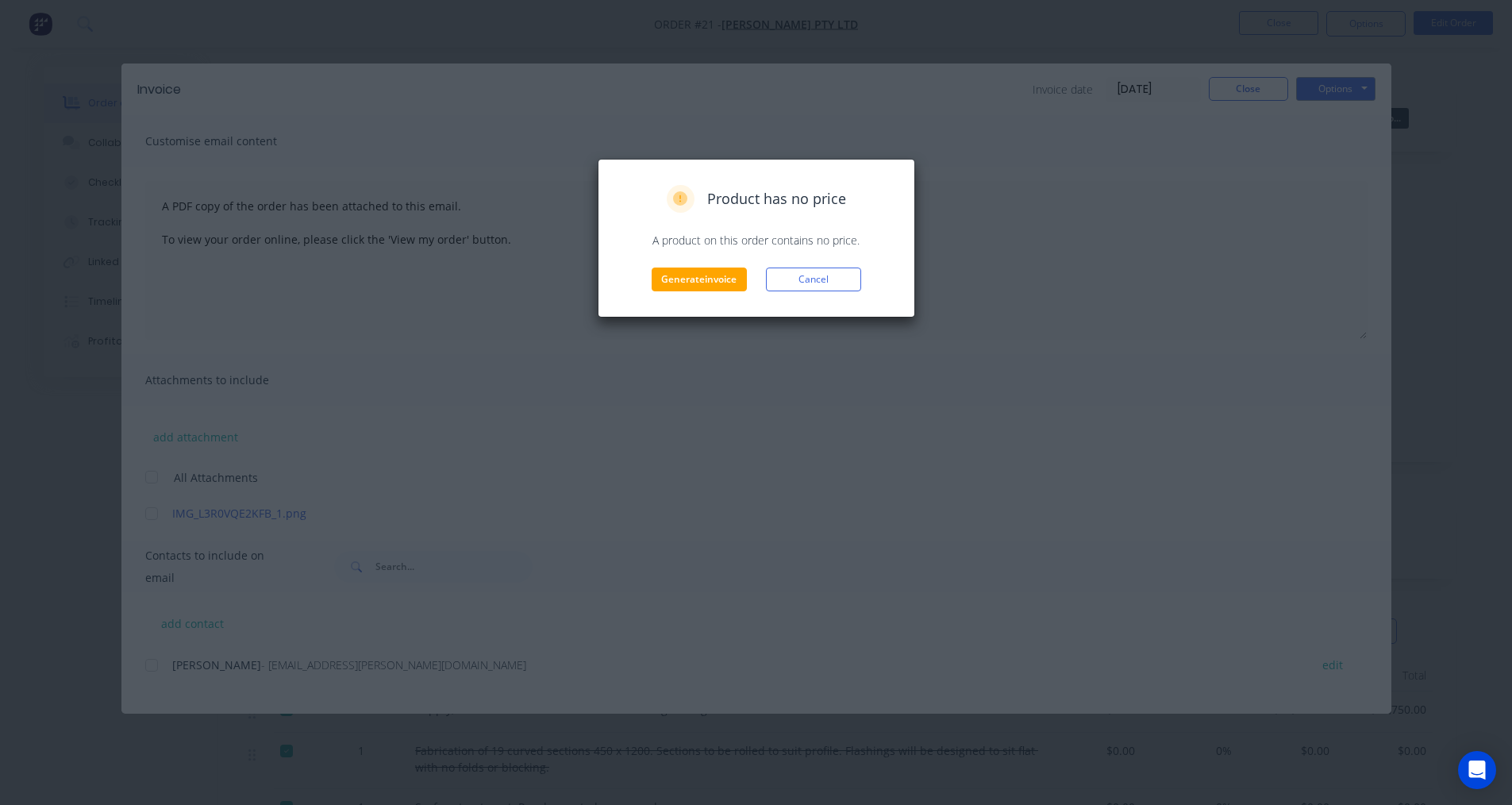
click at [735, 265] on div "Product has no price A product on this order contains no price. Generate invoic…" at bounding box center [756, 238] width 284 height 106
click at [715, 289] on button "Generate invoice" at bounding box center [699, 279] width 95 height 24
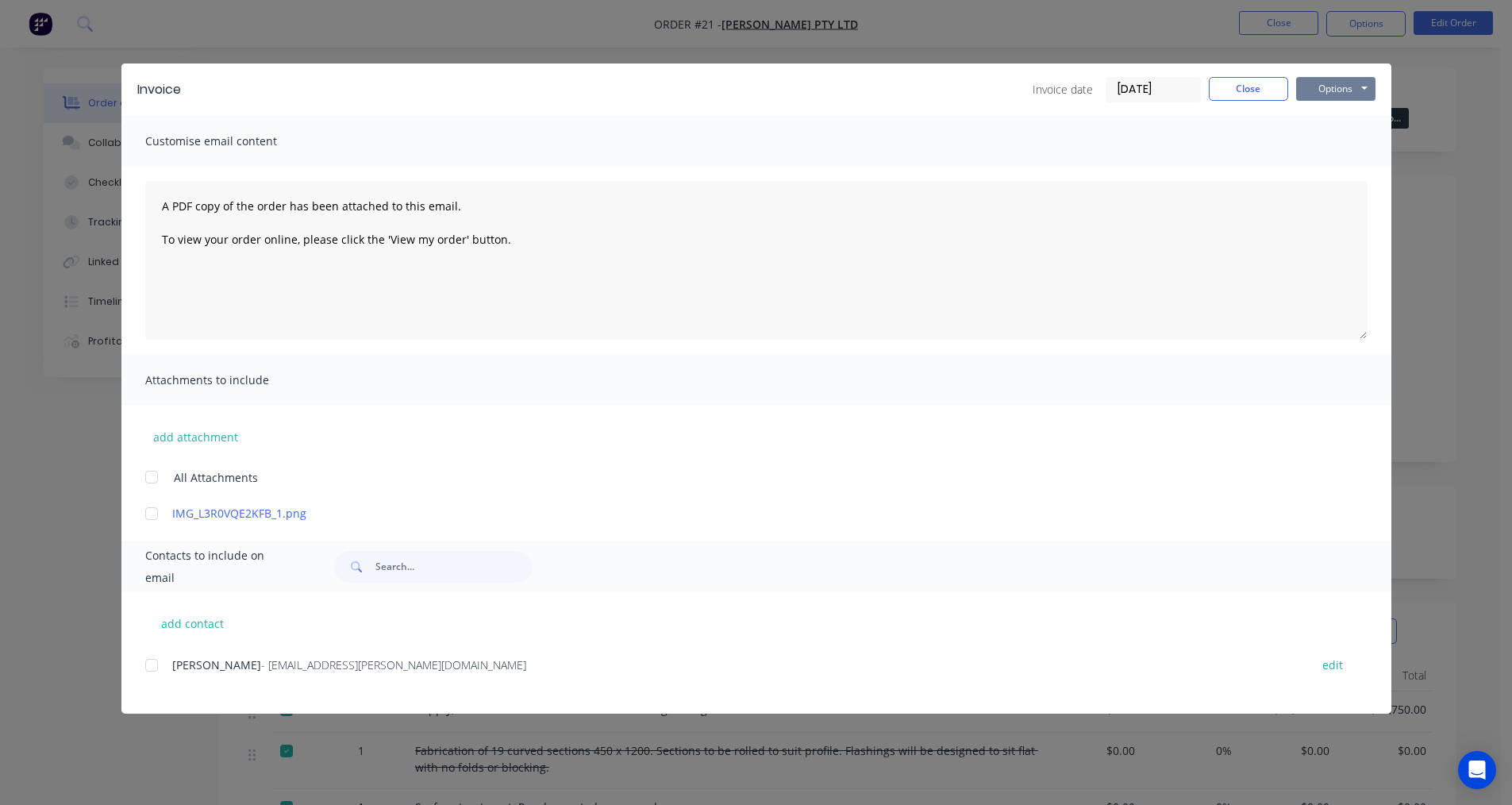
click at [1365, 94] on button "Options" at bounding box center [1335, 88] width 79 height 24
click at [1251, 82] on button "Close" at bounding box center [1249, 88] width 79 height 24
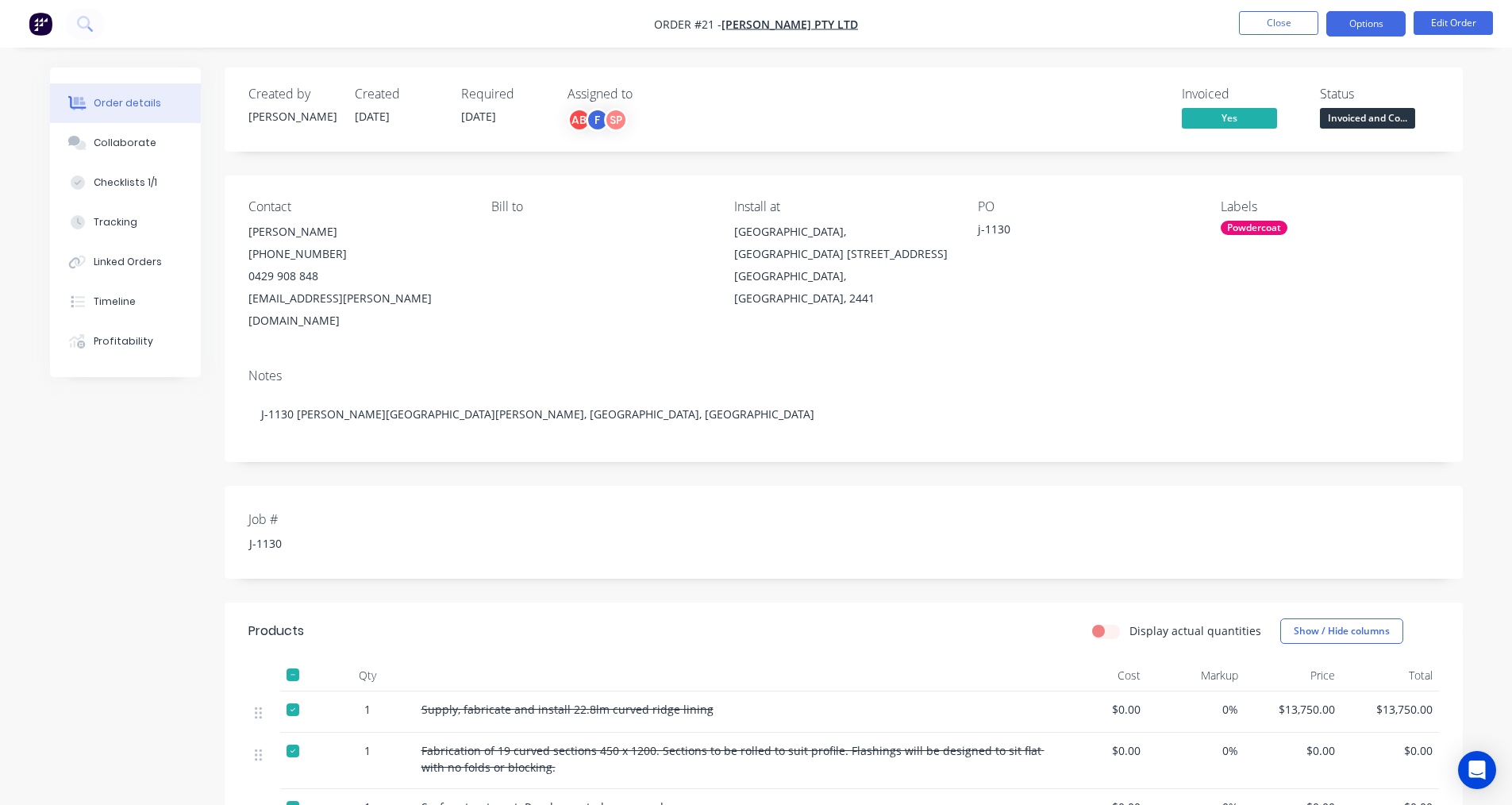
click at [1371, 21] on button "Options" at bounding box center [1366, 24] width 79 height 26
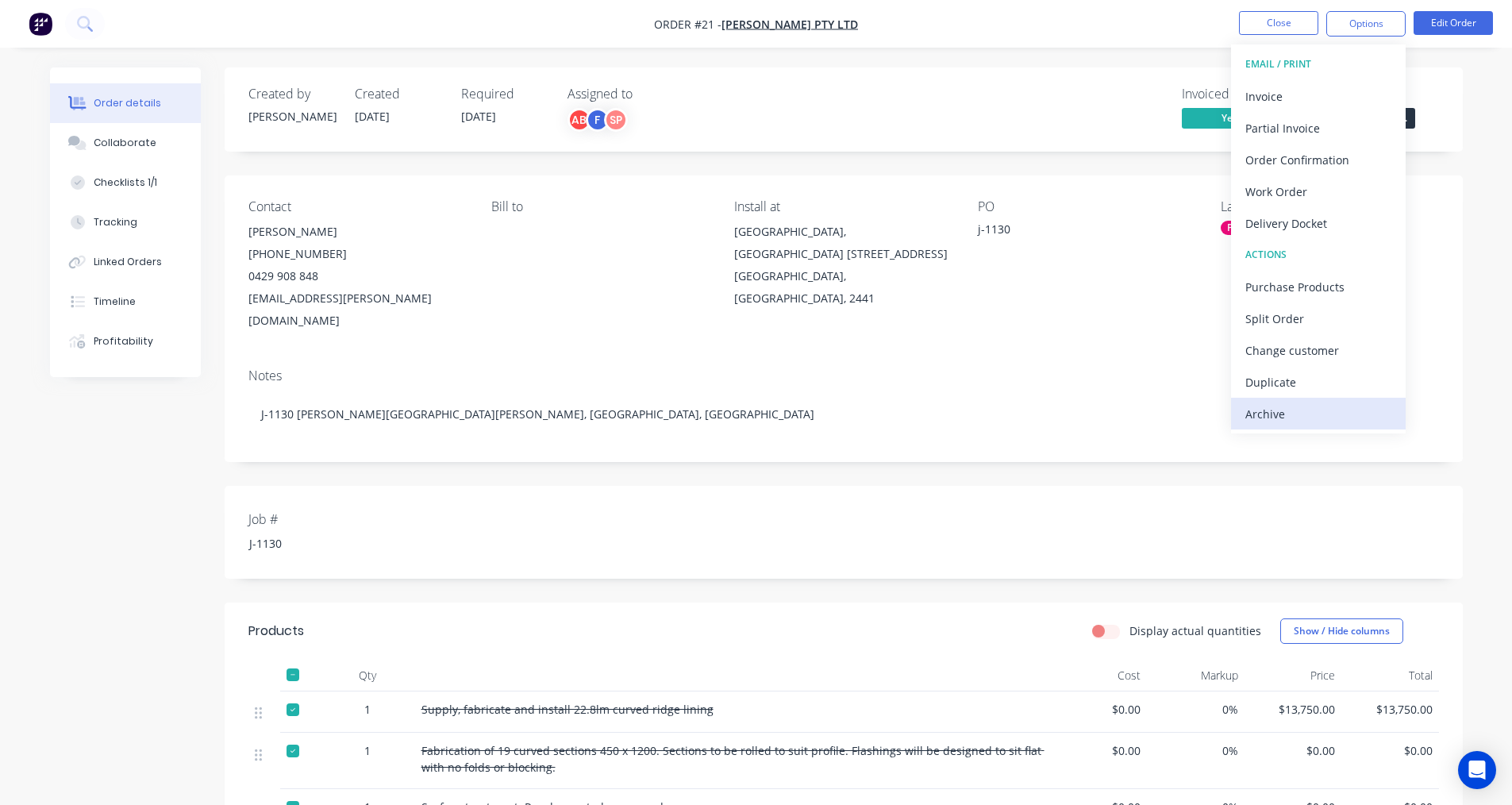
click at [1260, 405] on div "Archive" at bounding box center [1317, 413] width 146 height 23
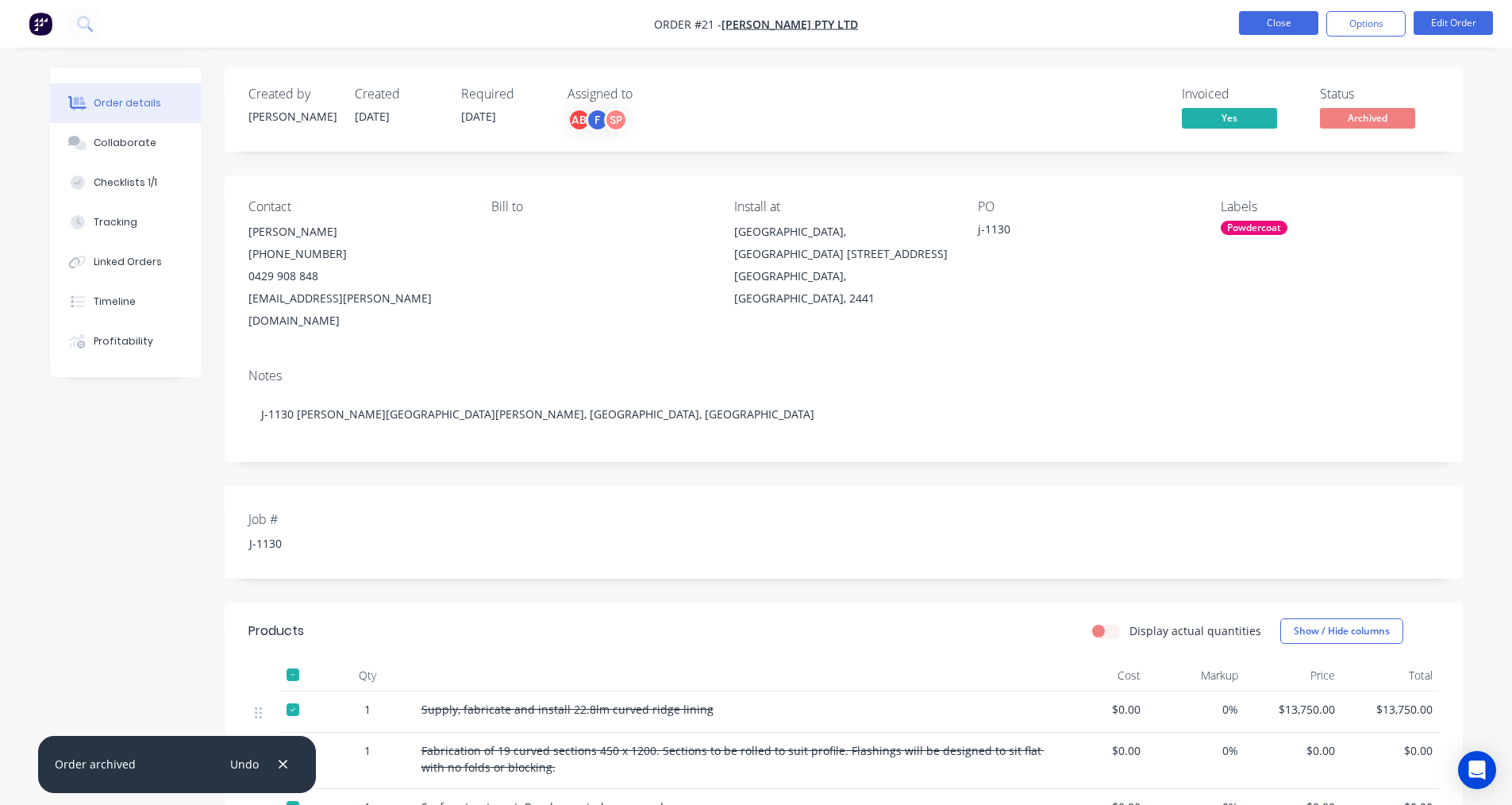
click at [1293, 25] on button "Close" at bounding box center [1279, 23] width 79 height 24
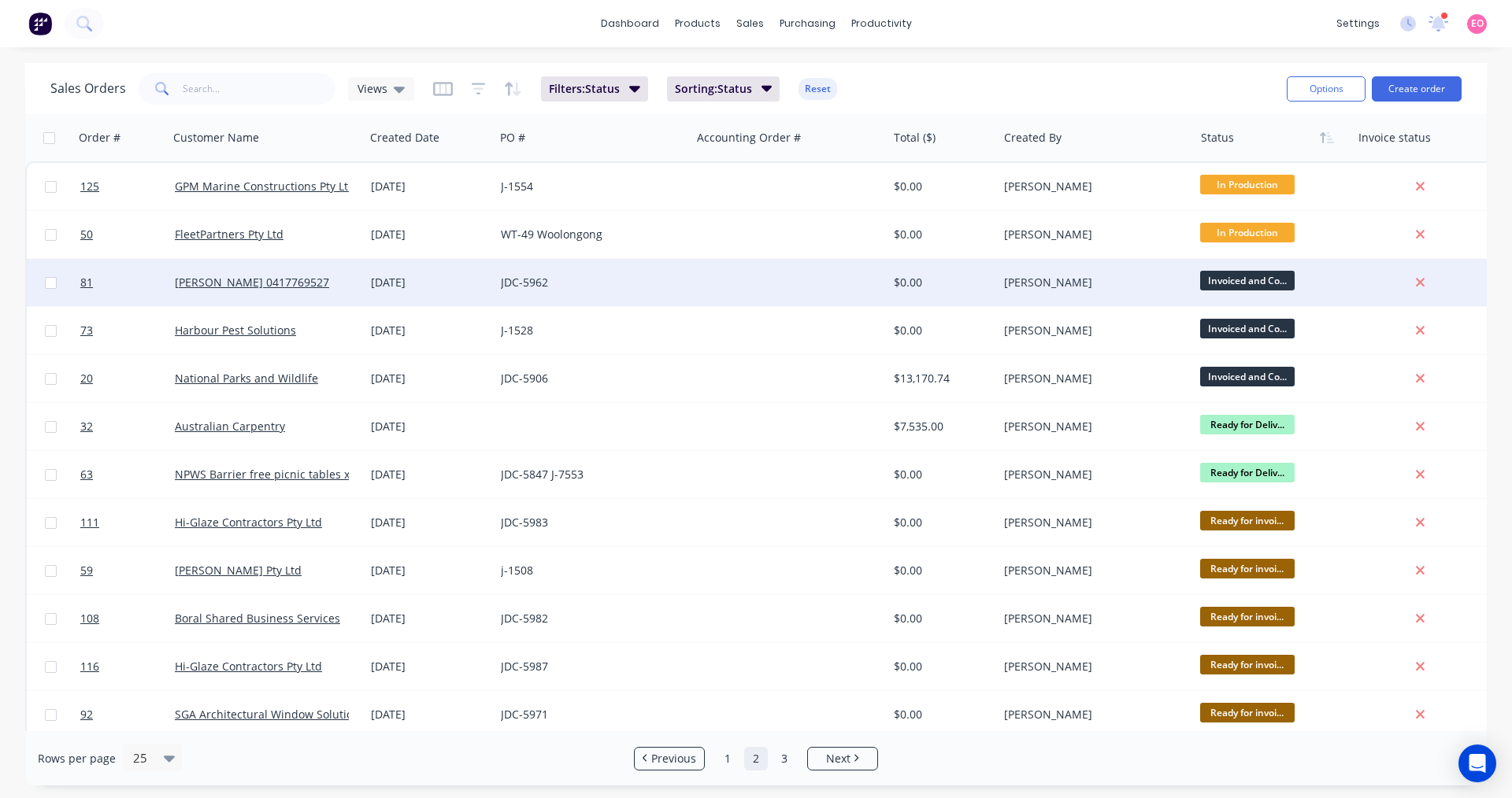
click at [957, 278] on div "$0.00" at bounding box center [939, 283] width 92 height 16
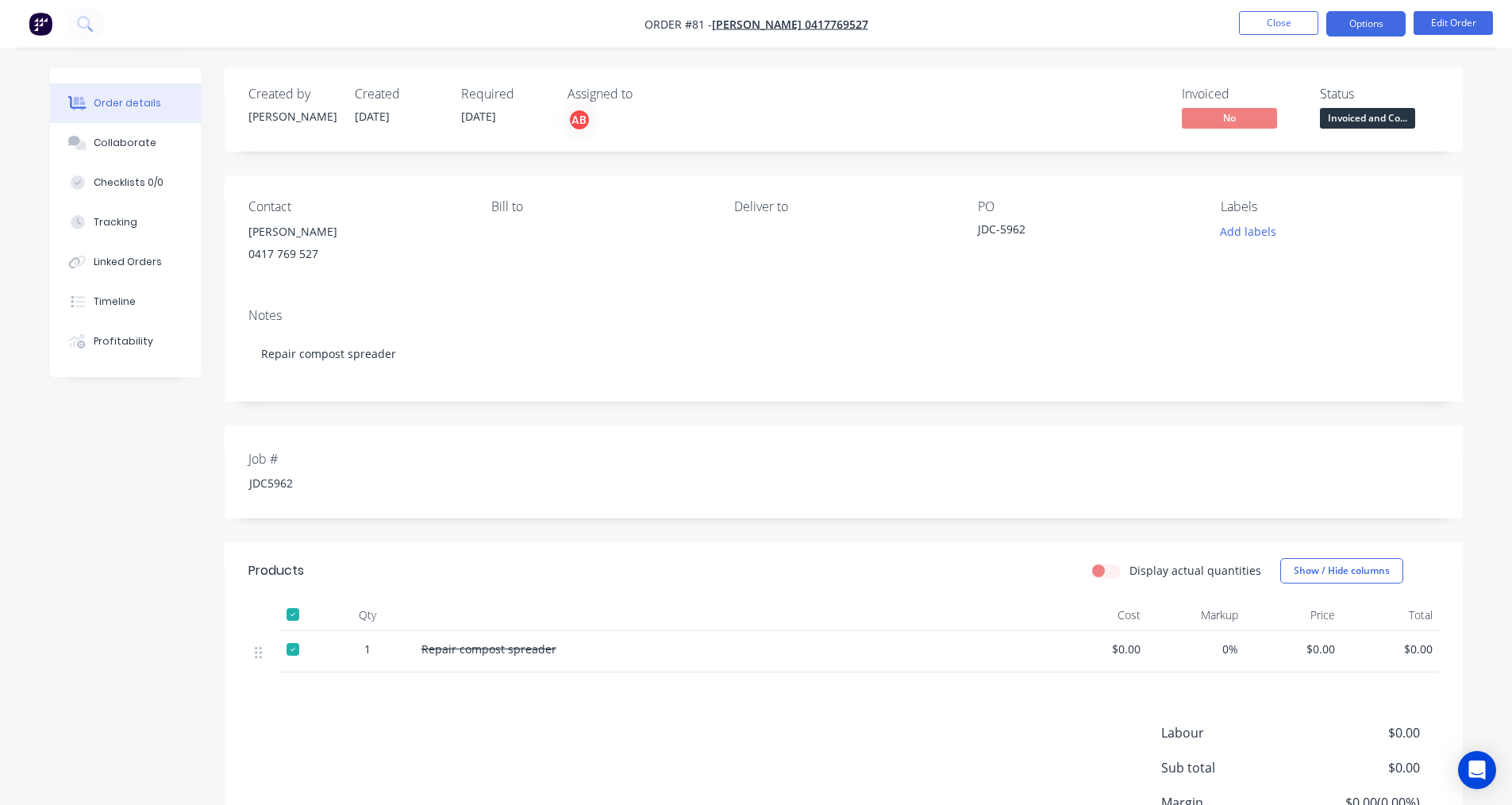
click at [1358, 22] on button "Options" at bounding box center [1366, 24] width 79 height 26
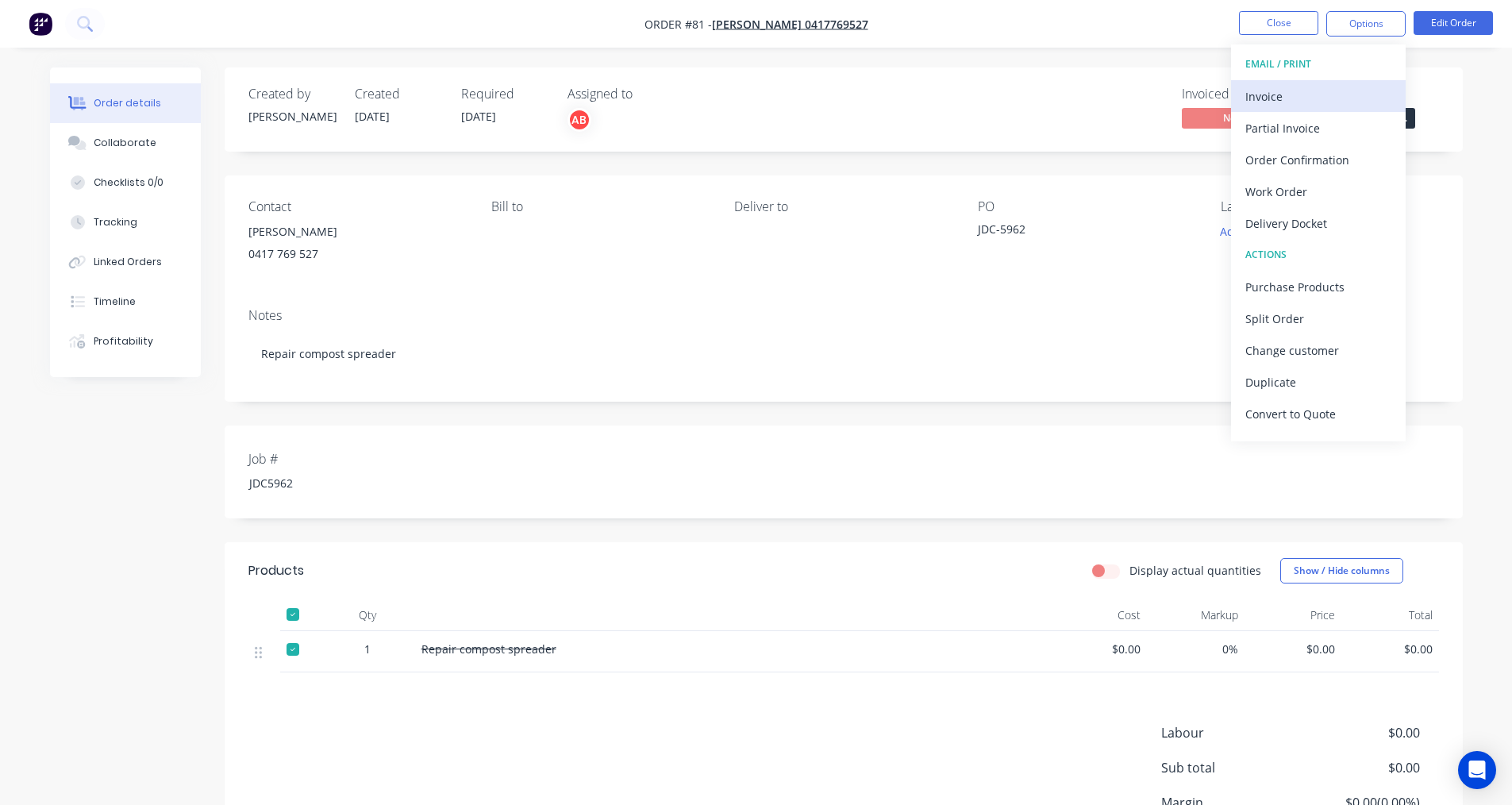
click at [1310, 95] on div "Invoice" at bounding box center [1317, 95] width 146 height 23
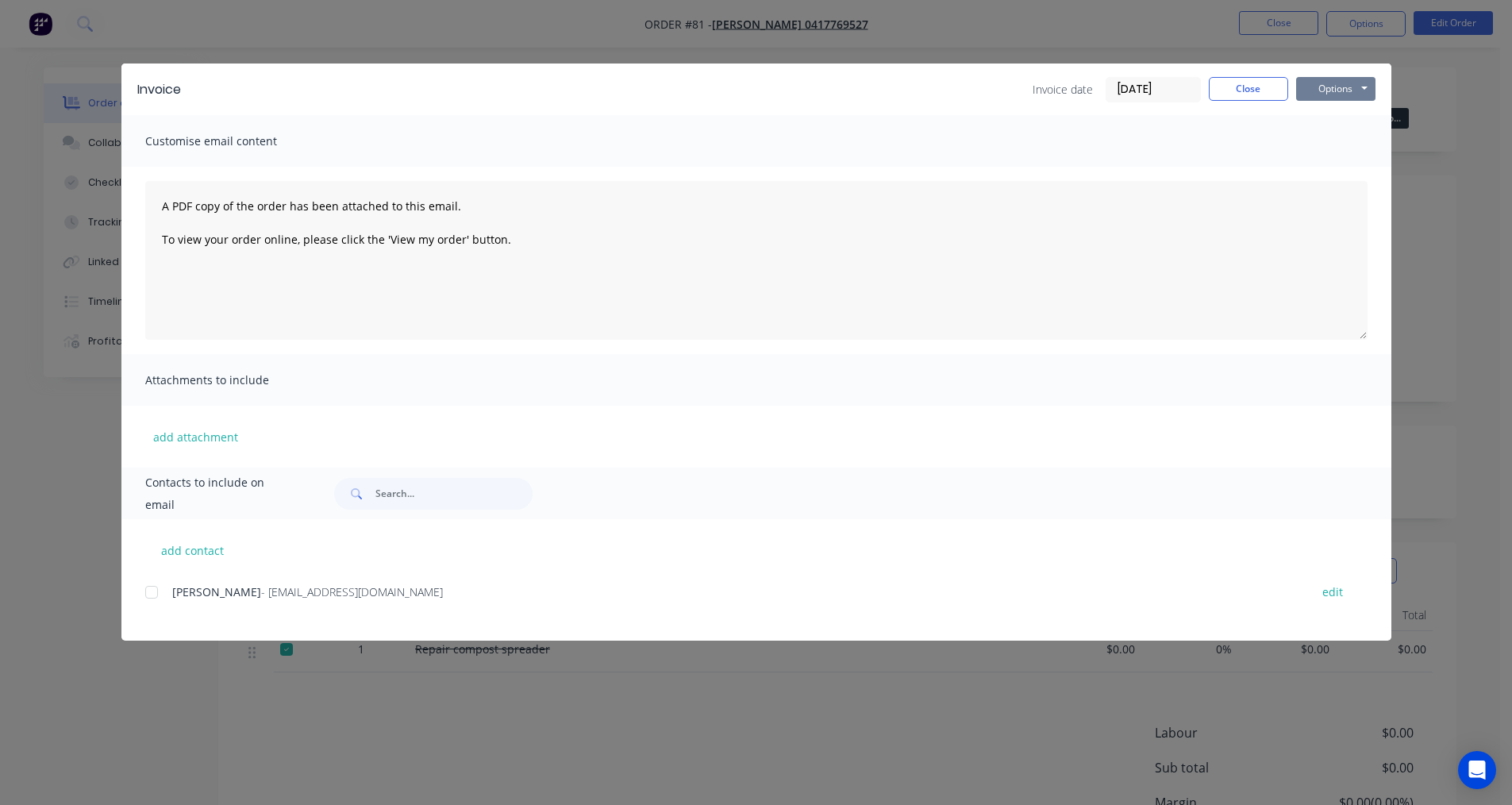
click at [1339, 88] on button "Options" at bounding box center [1335, 88] width 79 height 24
click at [1335, 141] on button "Print" at bounding box center [1346, 143] width 101 height 26
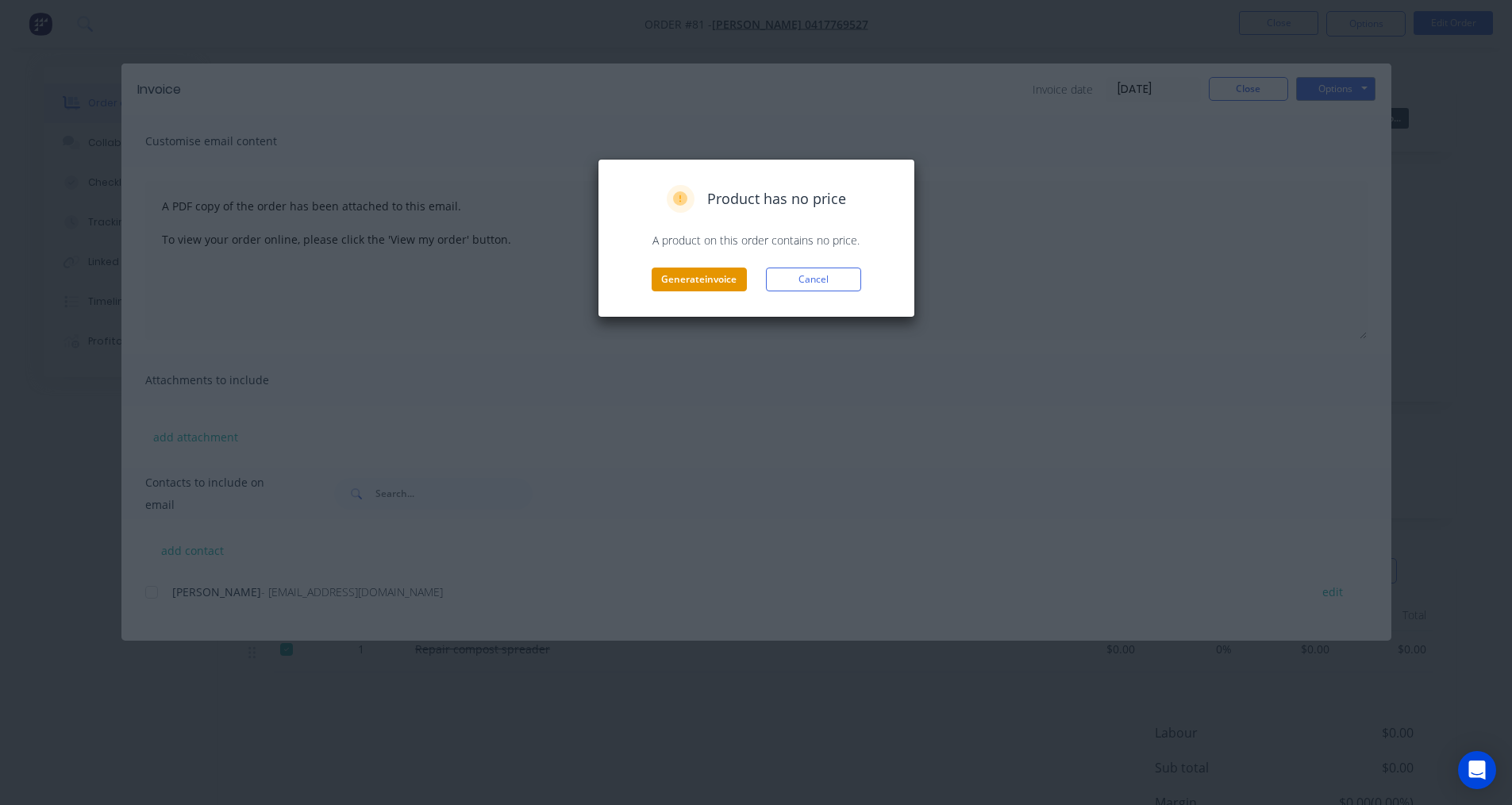
click at [703, 286] on button "Generate invoice" at bounding box center [699, 279] width 95 height 24
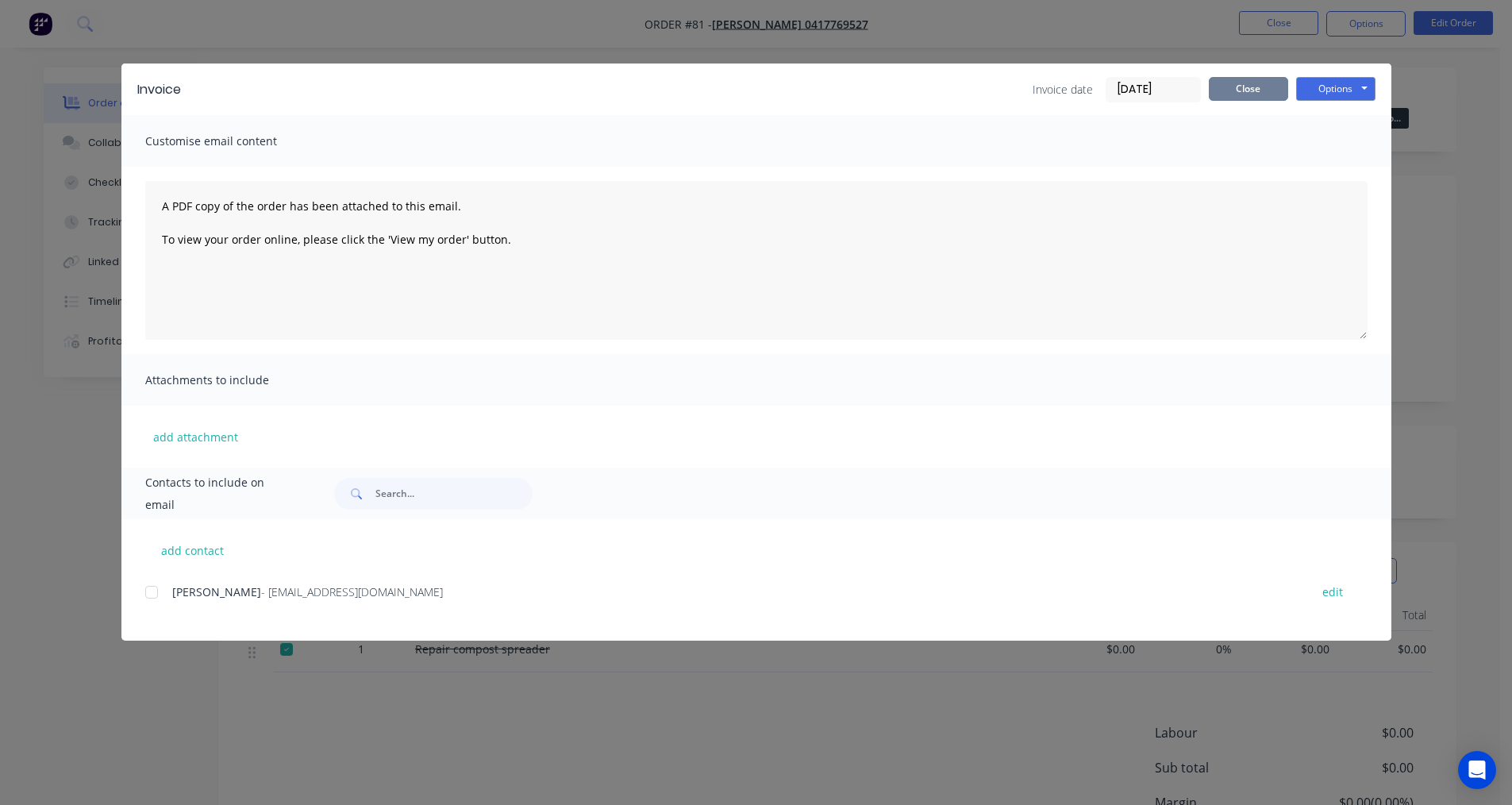
click at [1256, 92] on button "Close" at bounding box center [1249, 88] width 79 height 24
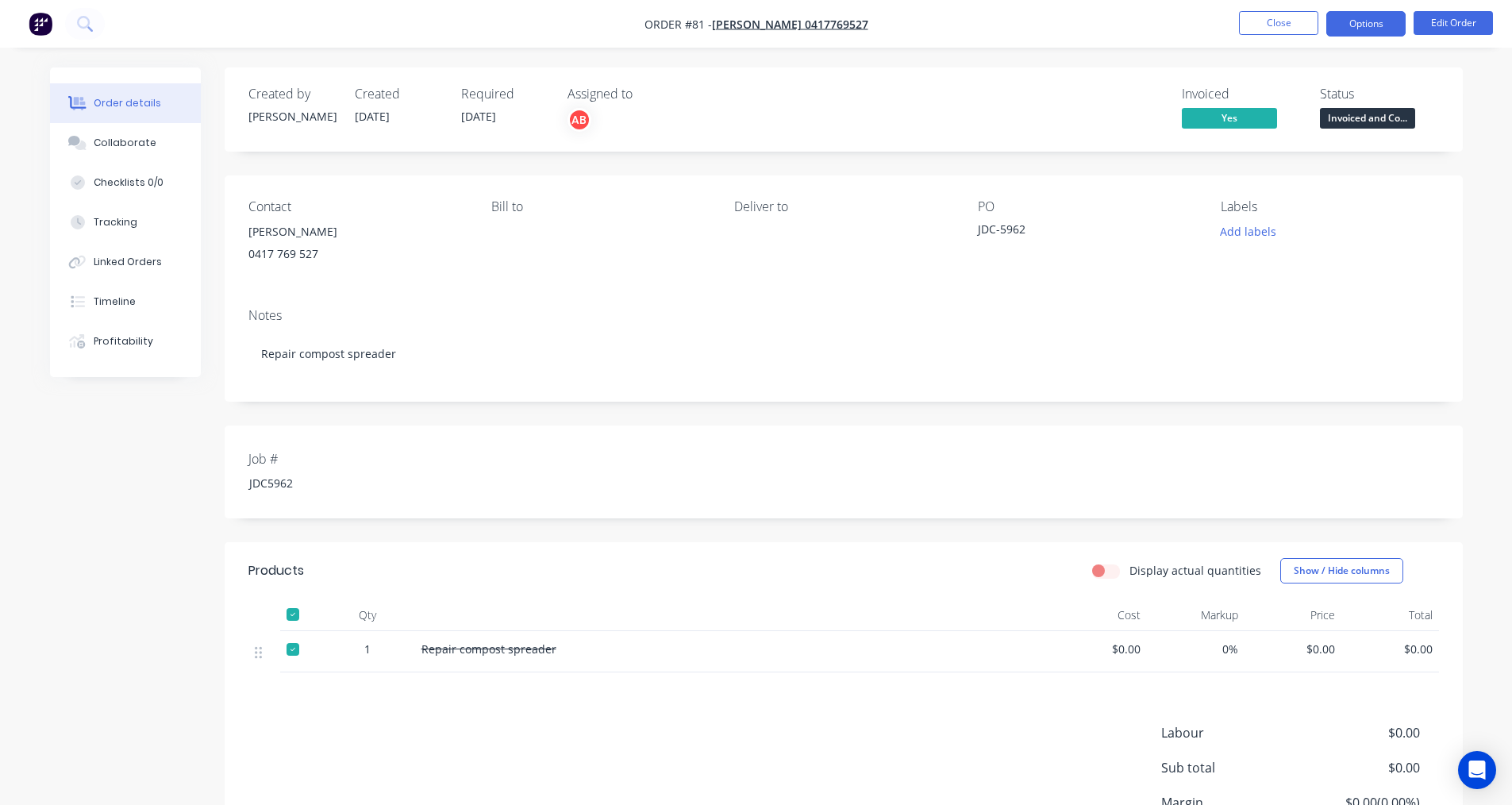
click at [1363, 19] on button "Options" at bounding box center [1366, 24] width 79 height 26
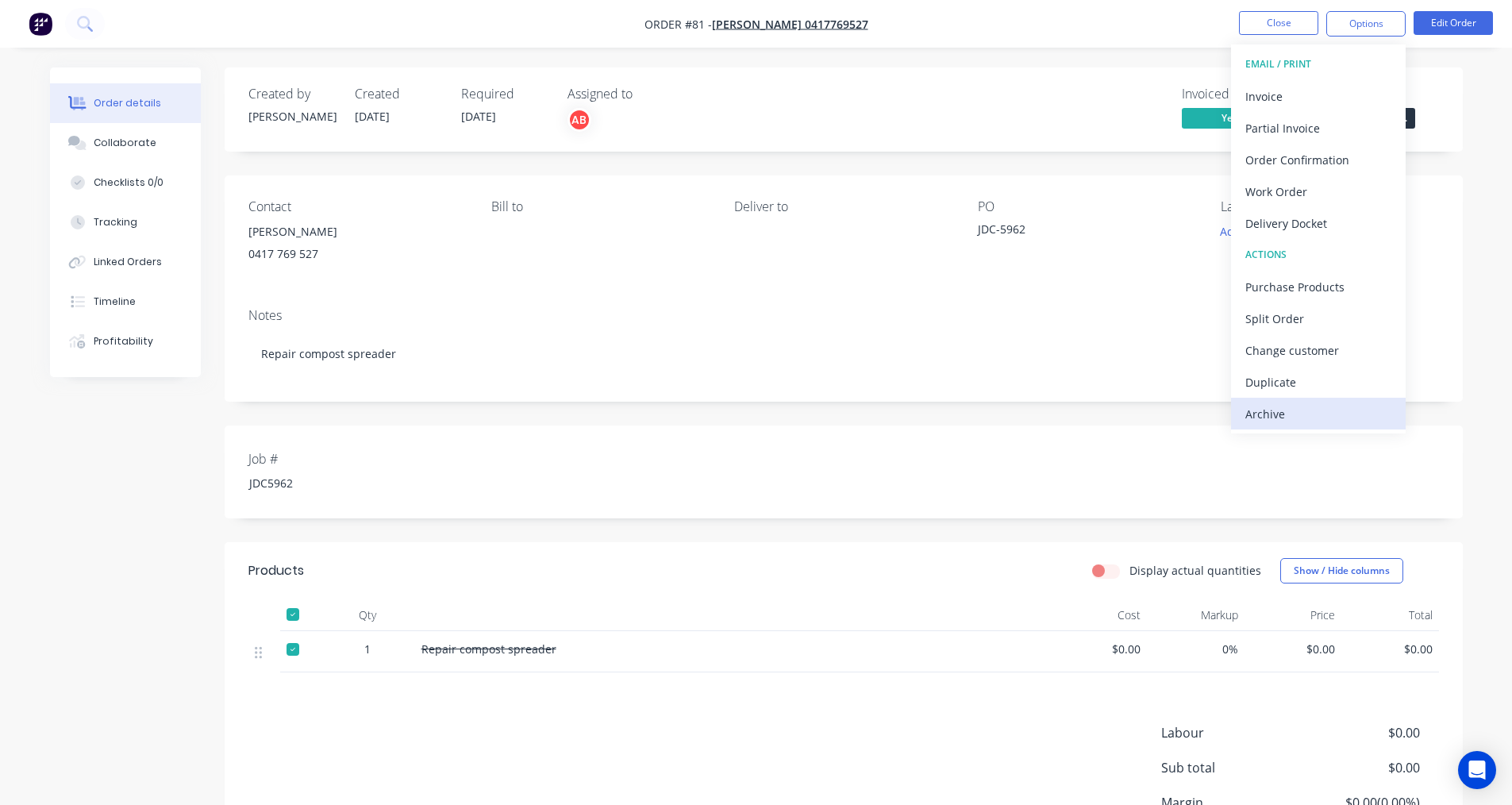
click at [1304, 420] on div "Archive" at bounding box center [1317, 413] width 146 height 23
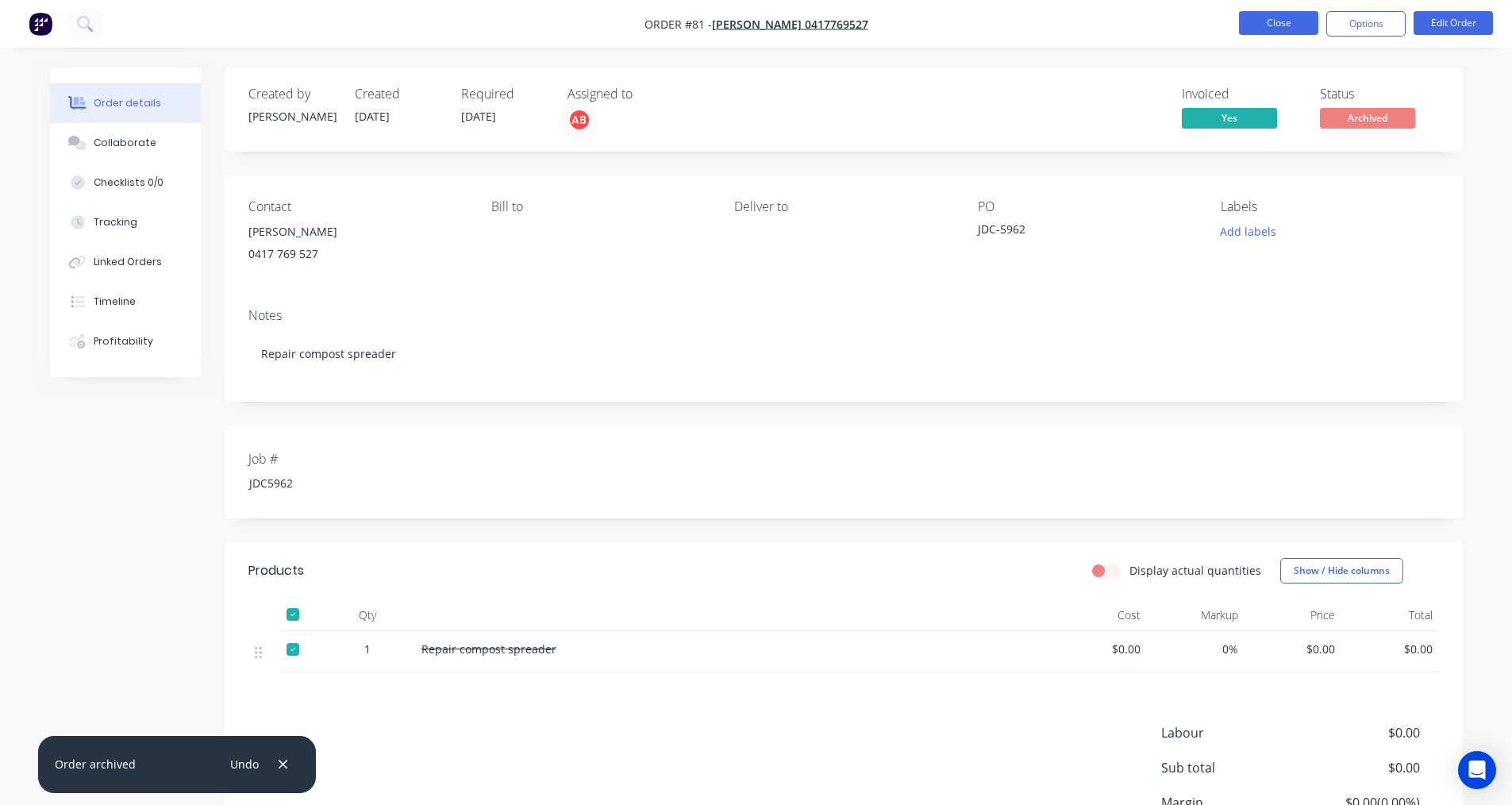
click at [1264, 17] on button "Close" at bounding box center [1279, 23] width 79 height 24
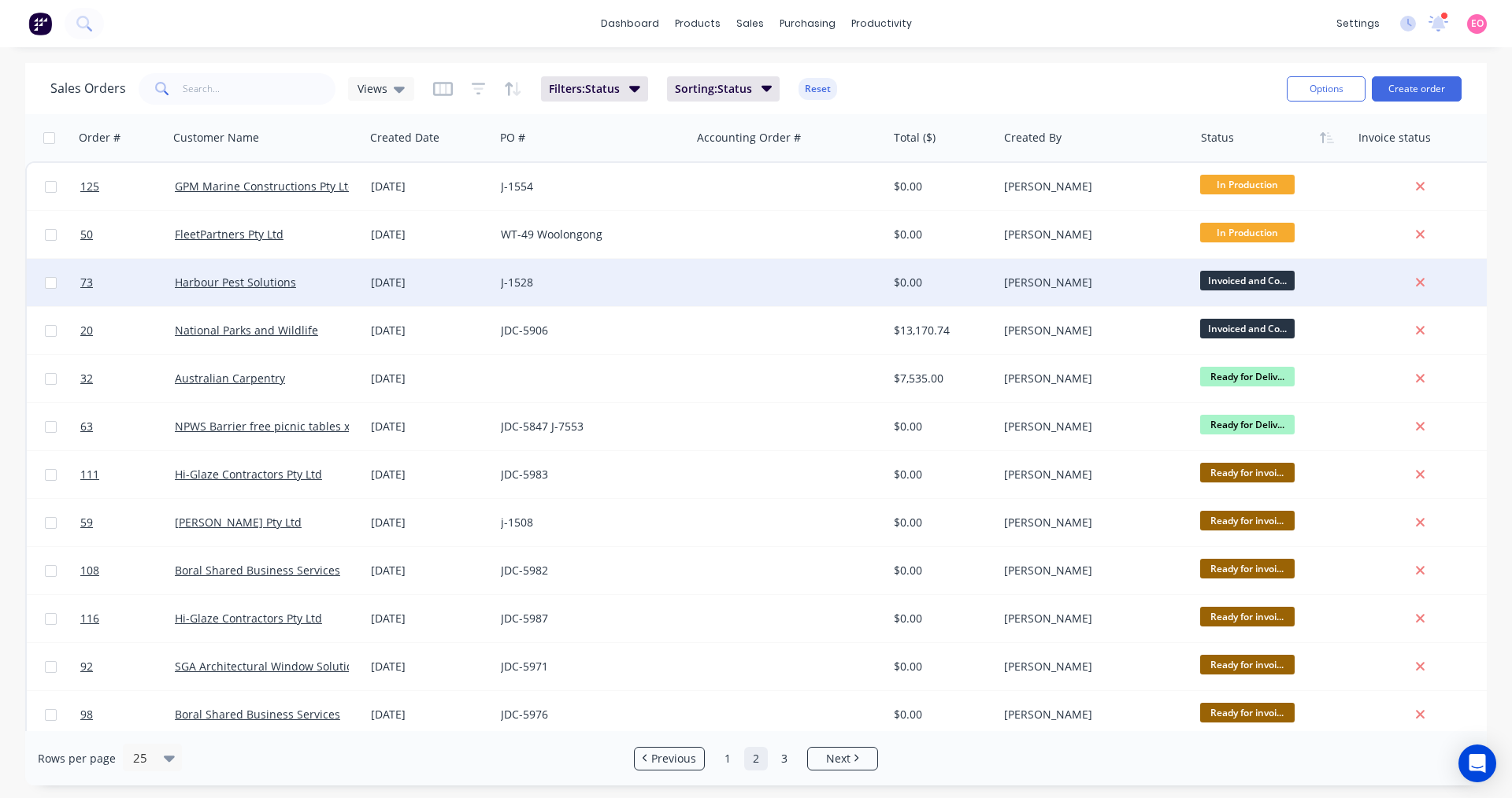
click at [975, 287] on div "$0.00" at bounding box center [939, 283] width 92 height 16
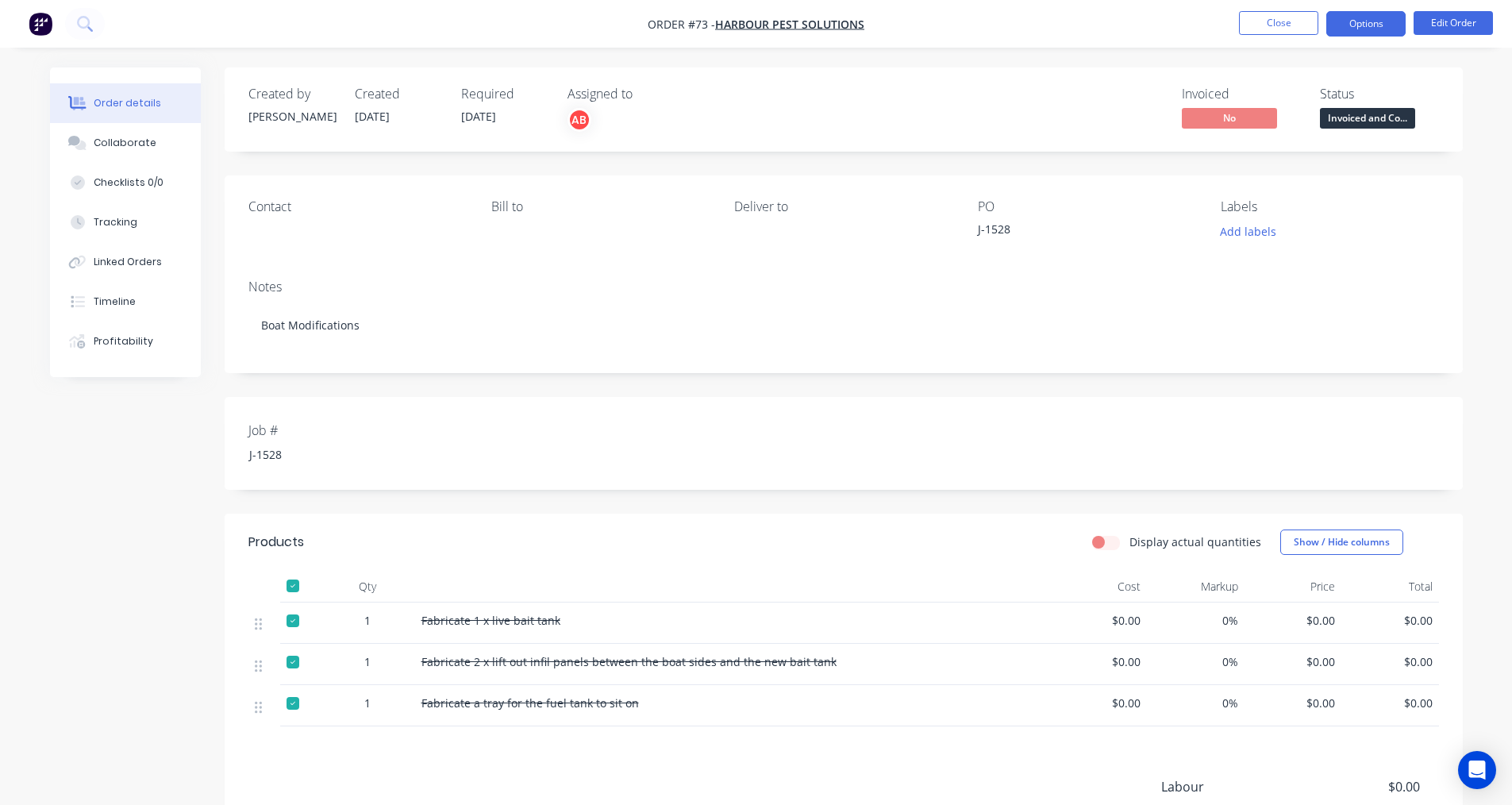
click at [1348, 13] on button "Options" at bounding box center [1366, 24] width 79 height 26
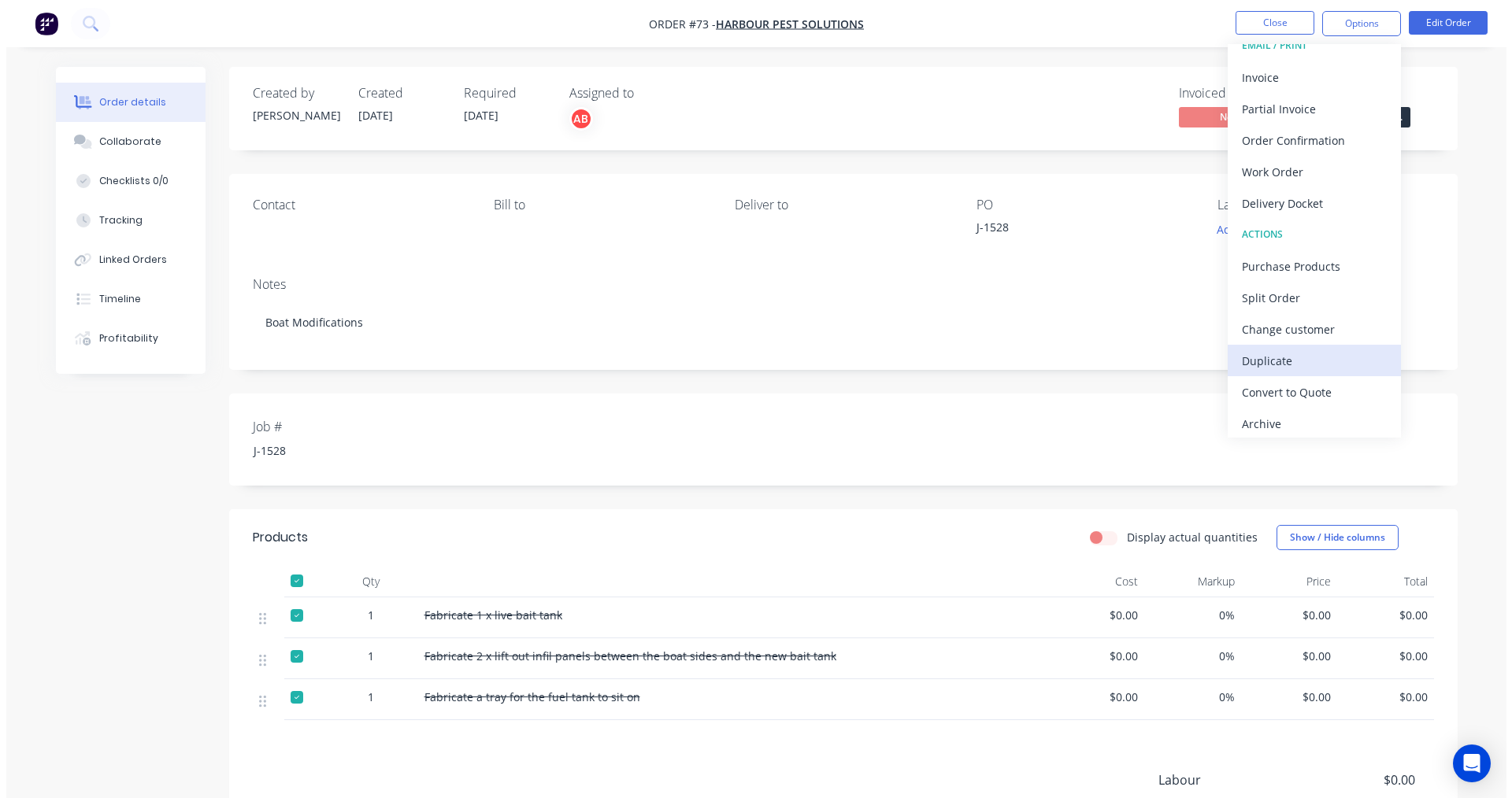
scroll to position [24, 0]
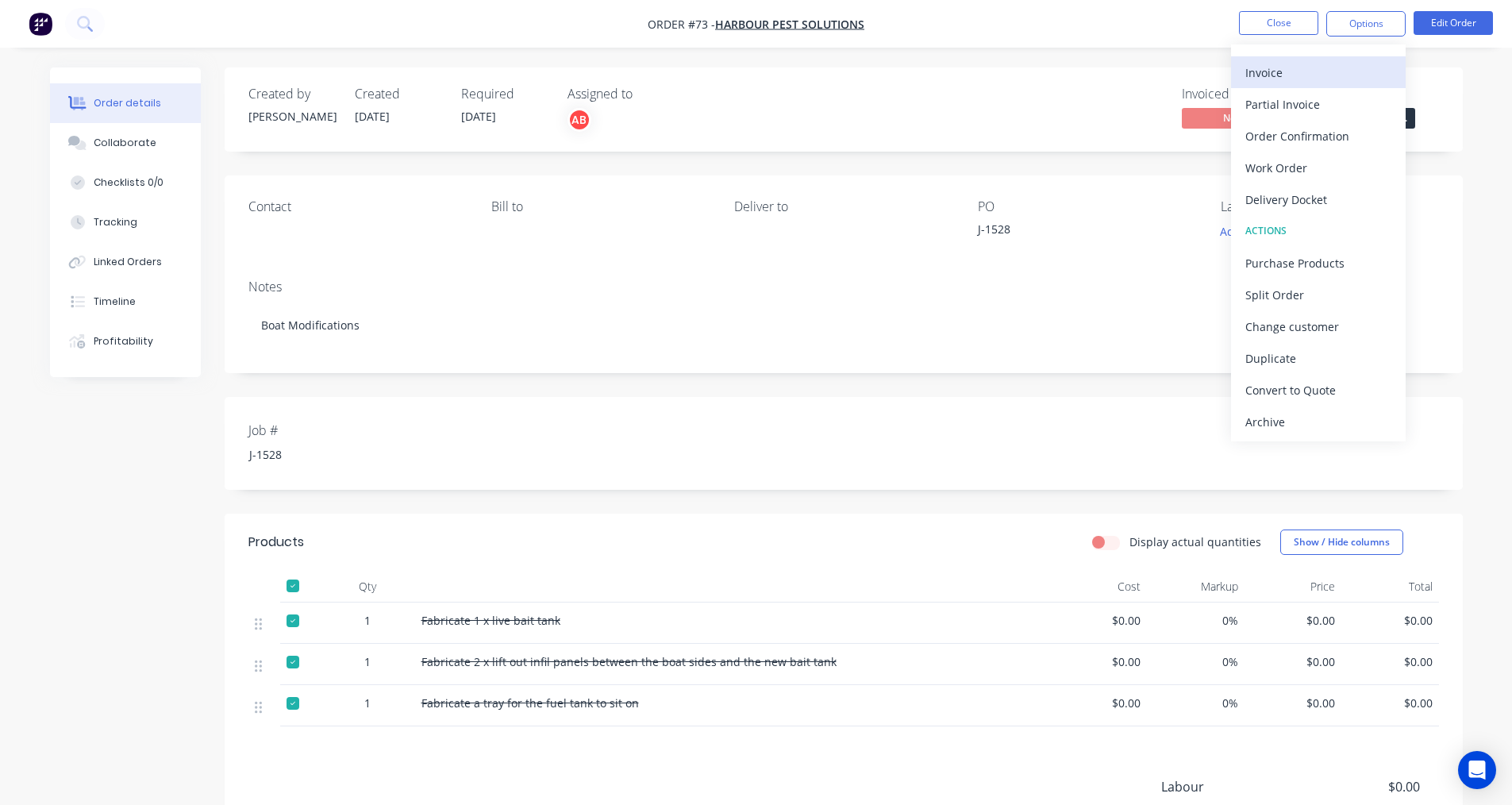
click at [1284, 80] on div "Invoice" at bounding box center [1317, 73] width 146 height 23
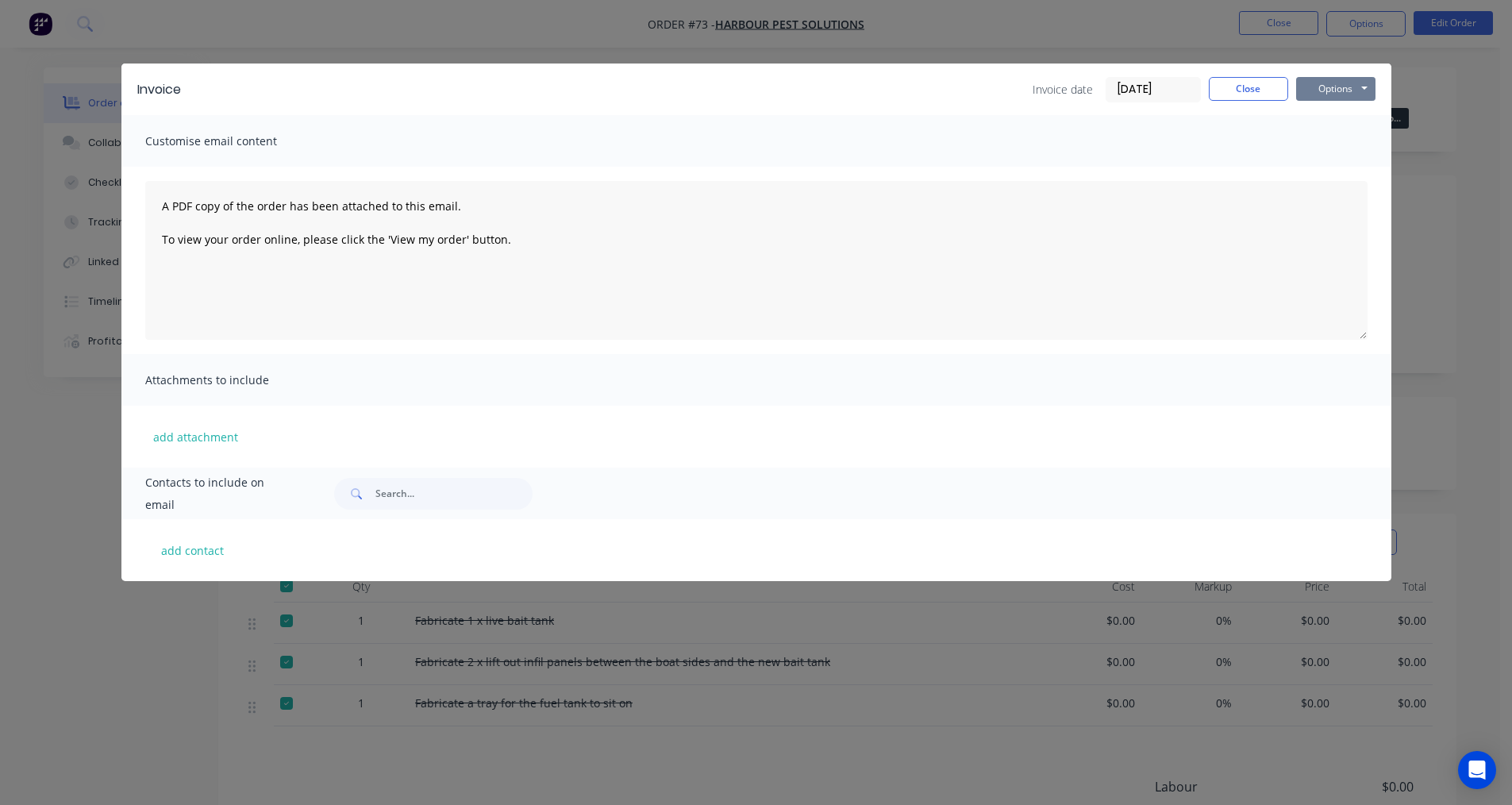
click at [1356, 85] on button "Options" at bounding box center [1335, 88] width 79 height 24
click at [1217, 147] on div "Customise email content" at bounding box center [756, 141] width 1270 height 52
click at [1347, 94] on button "Options" at bounding box center [1335, 88] width 79 height 24
click at [1332, 136] on button "Print" at bounding box center [1346, 143] width 101 height 26
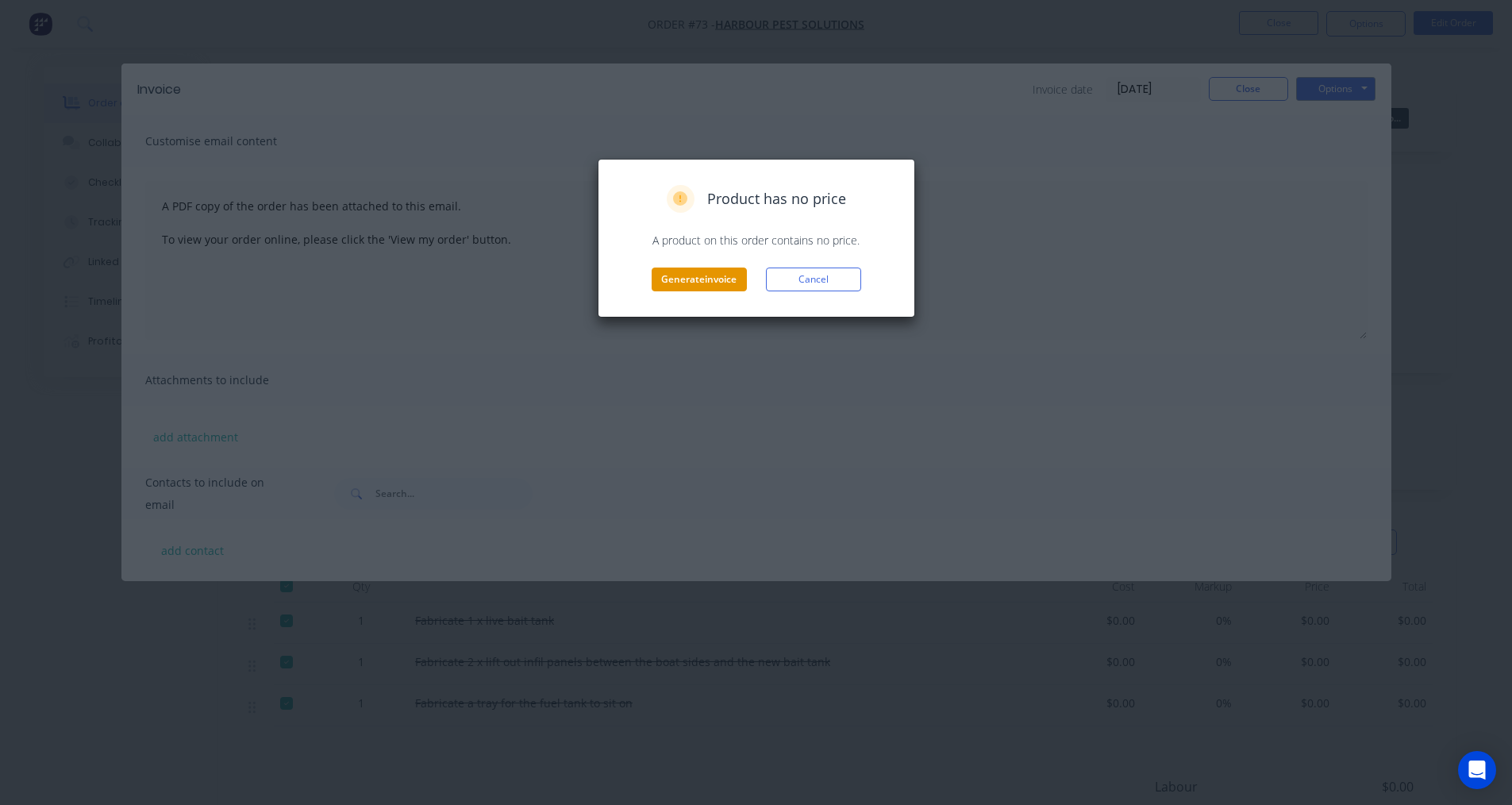
click at [704, 272] on button "Generate invoice" at bounding box center [699, 279] width 95 height 24
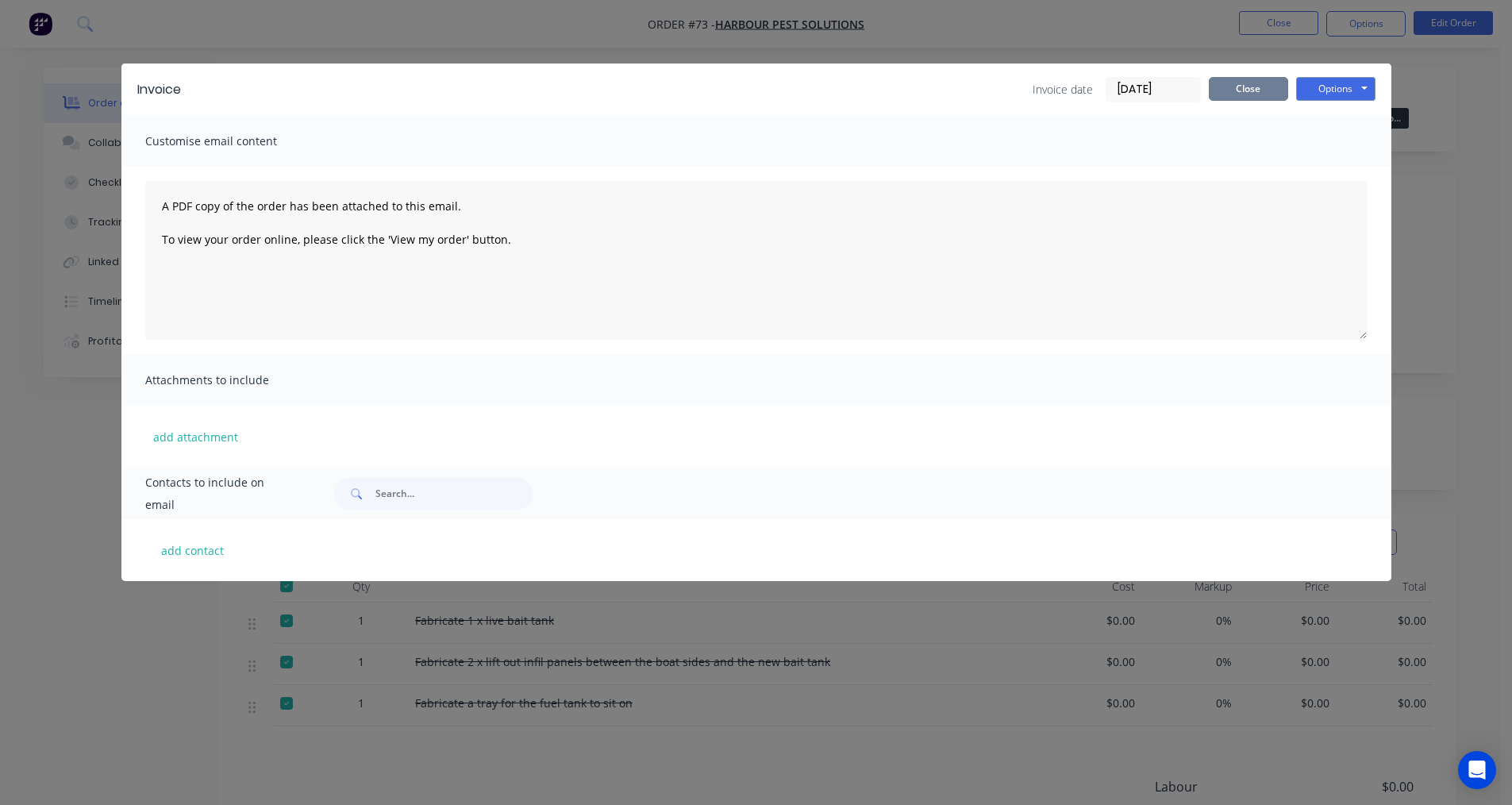
click at [1241, 84] on button "Close" at bounding box center [1249, 88] width 79 height 24
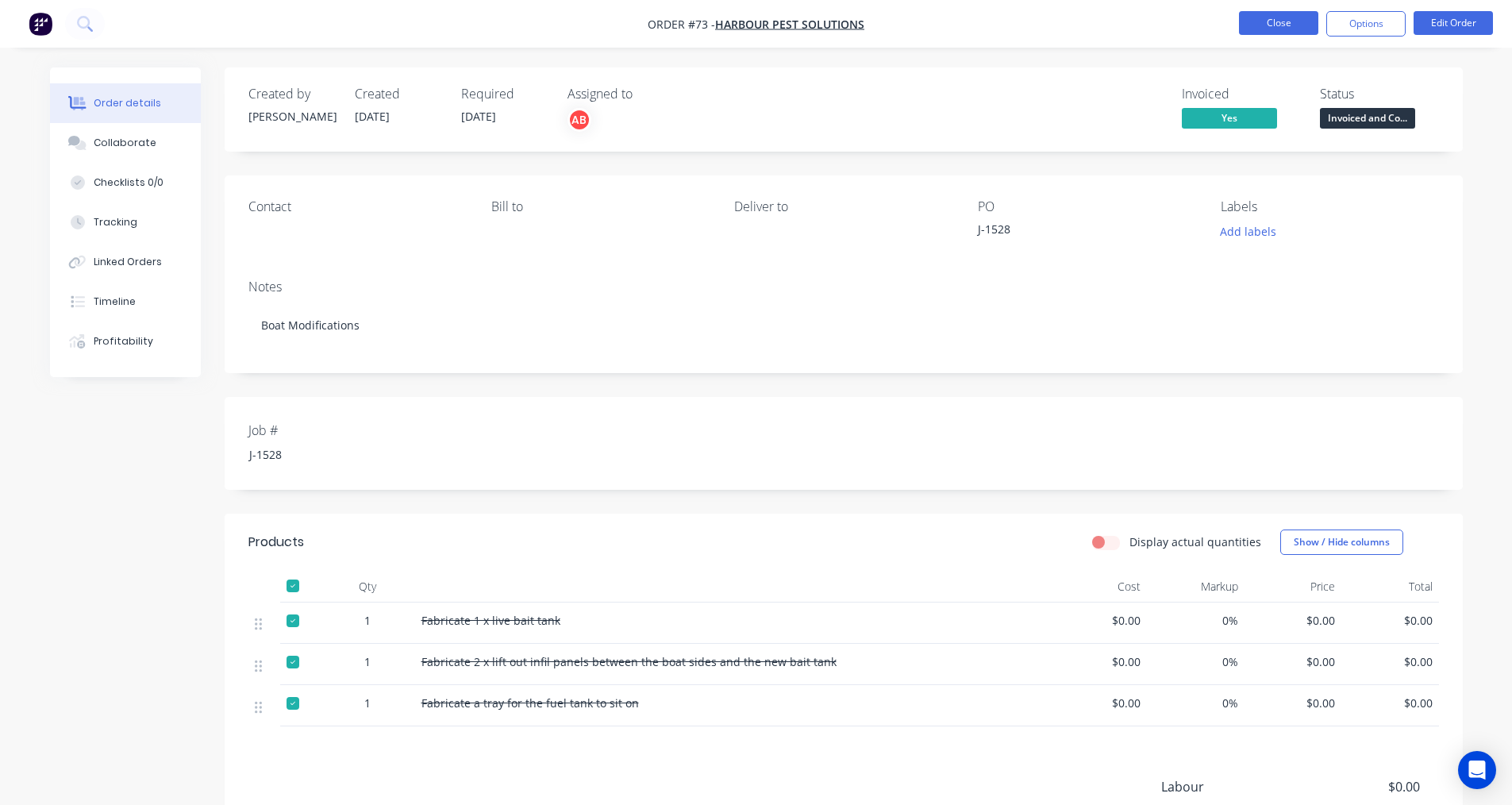
click at [1284, 33] on button "Close" at bounding box center [1279, 23] width 79 height 24
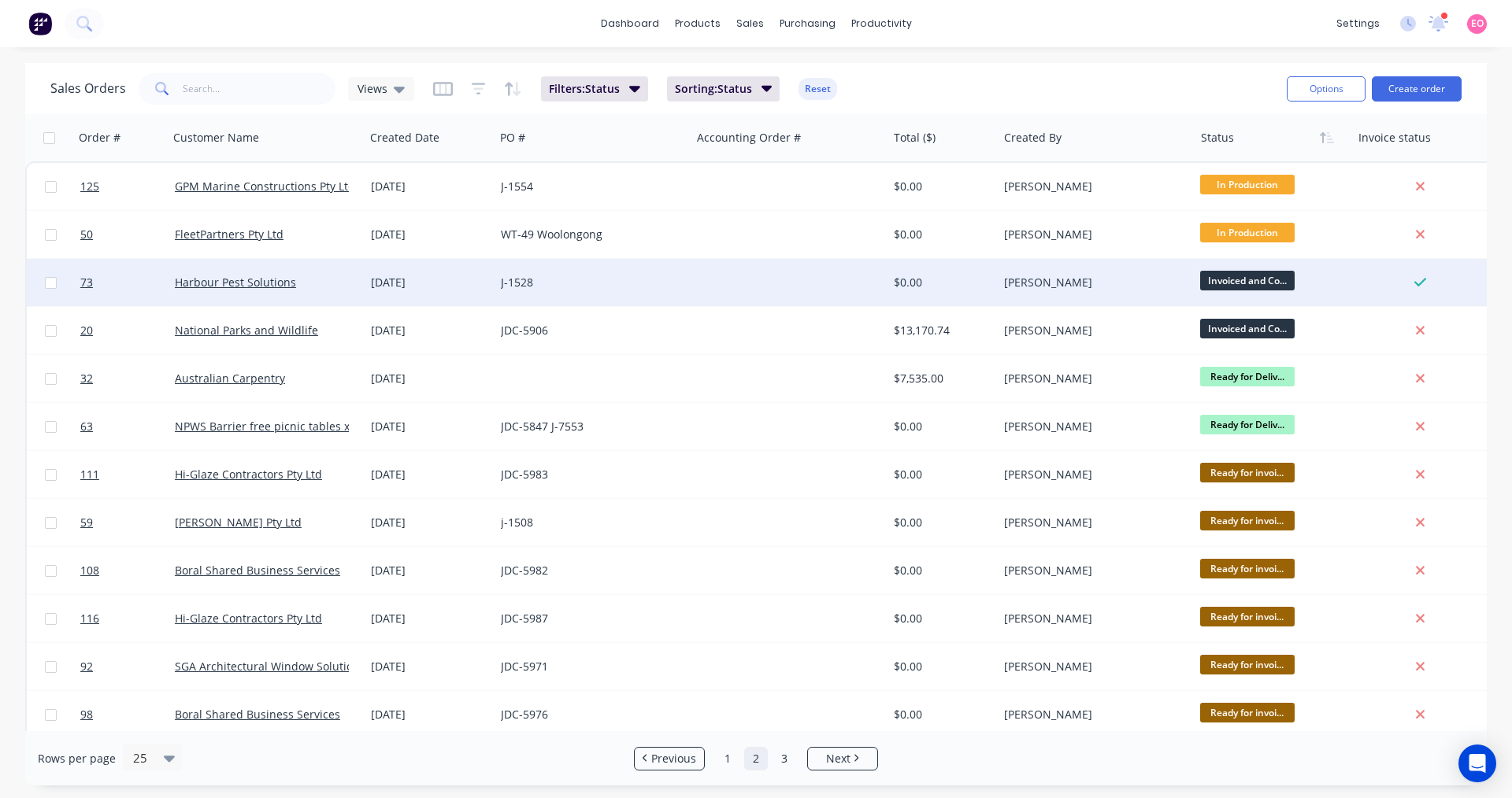
click at [1051, 286] on div "[PERSON_NAME]" at bounding box center [1090, 283] width 174 height 16
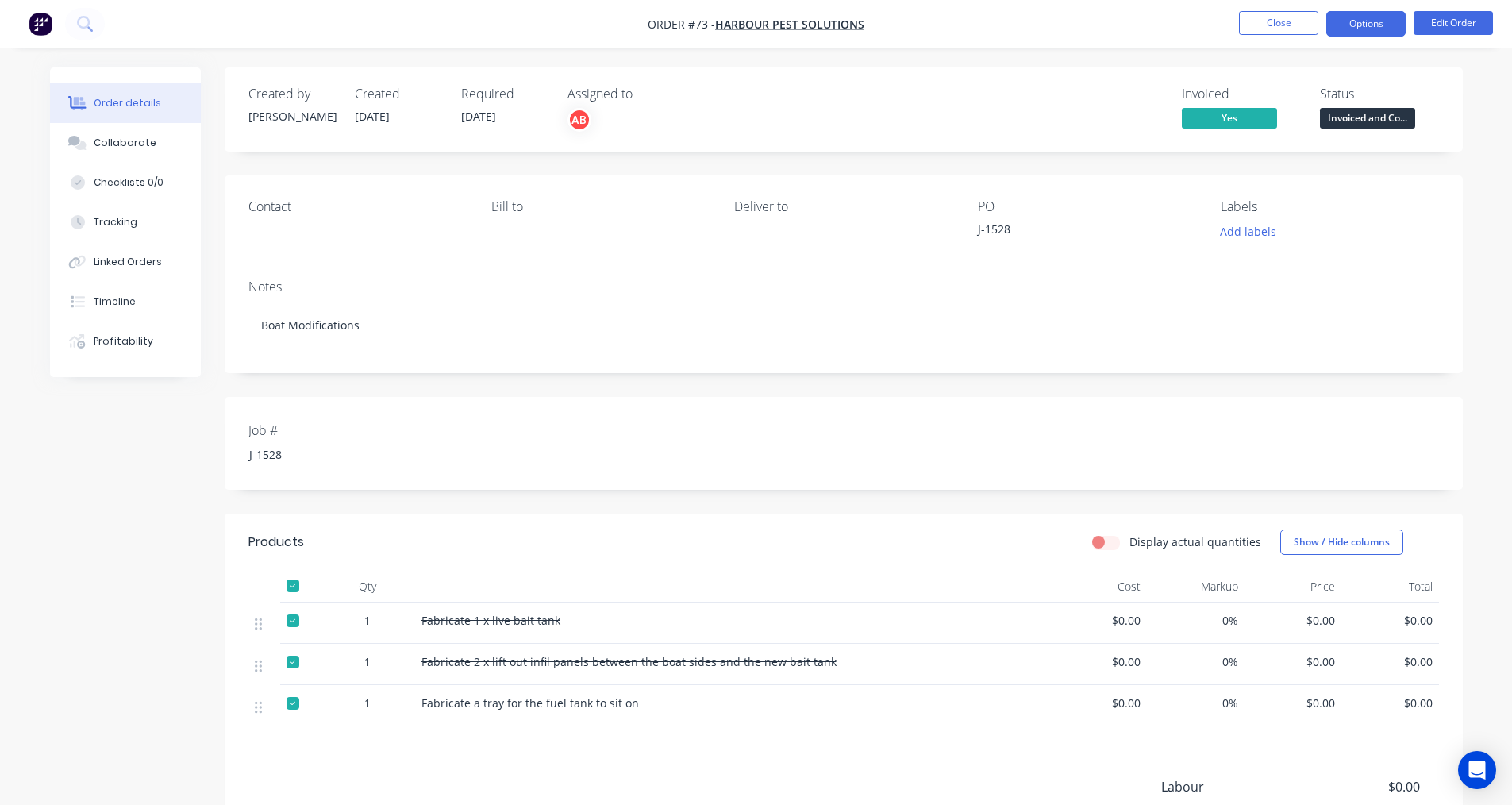
drag, startPoint x: 1377, startPoint y: 16, endPoint x: 1376, endPoint y: 25, distance: 9.1
click at [1376, 18] on button "Options" at bounding box center [1366, 24] width 79 height 26
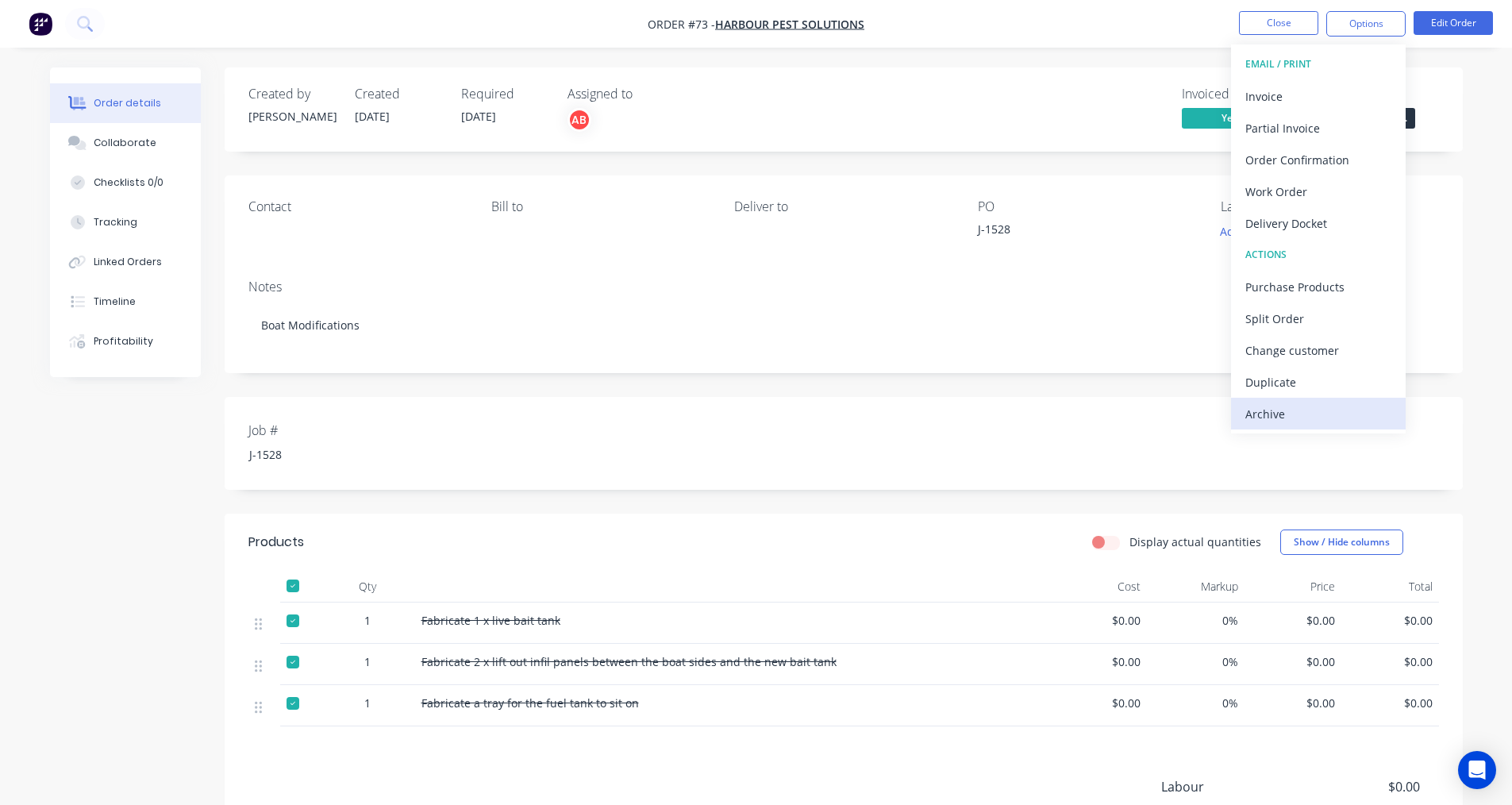
click at [1268, 420] on div "Archive" at bounding box center [1317, 413] width 146 height 23
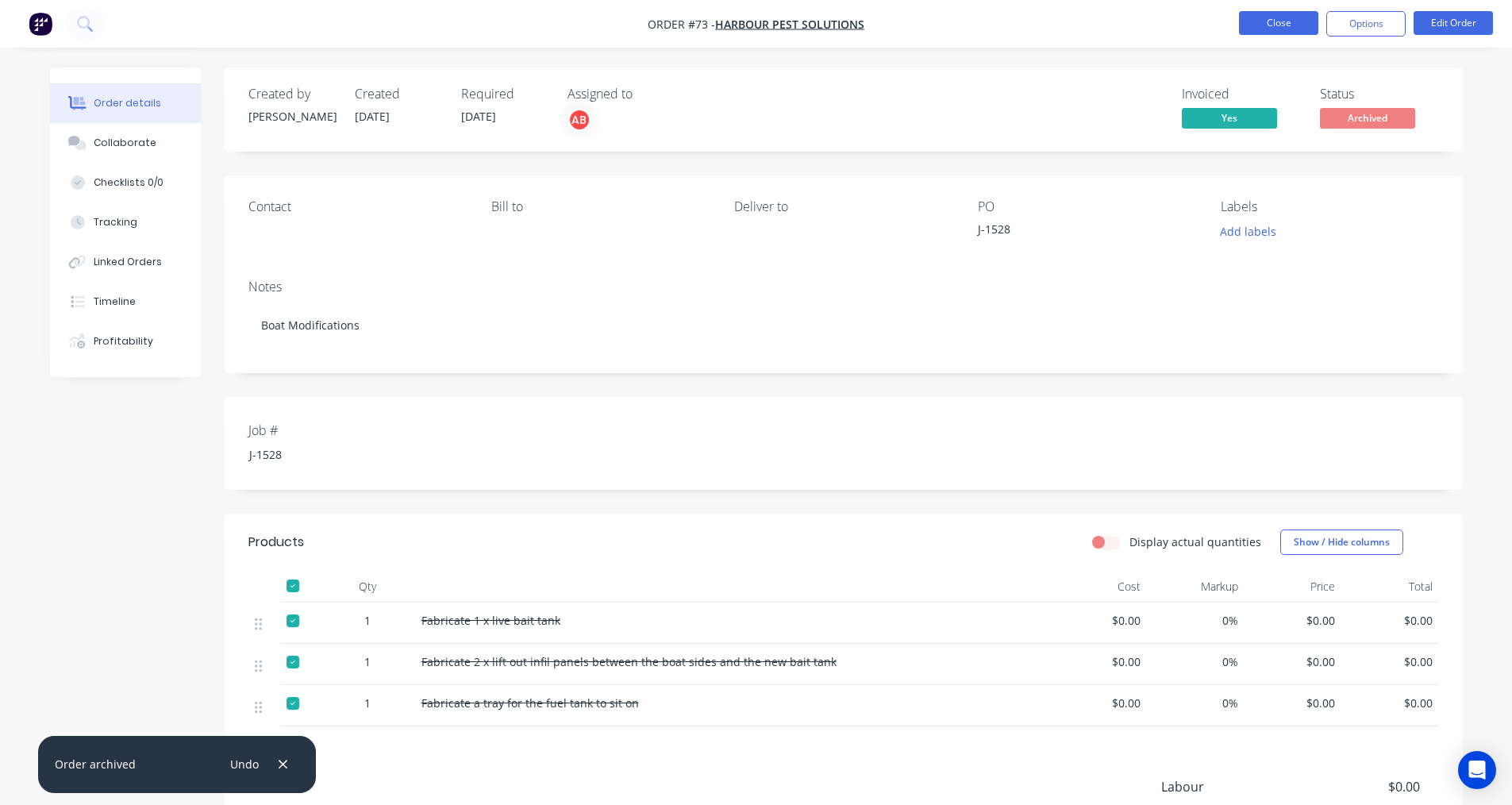
click at [1299, 20] on button "Close" at bounding box center [1279, 23] width 79 height 24
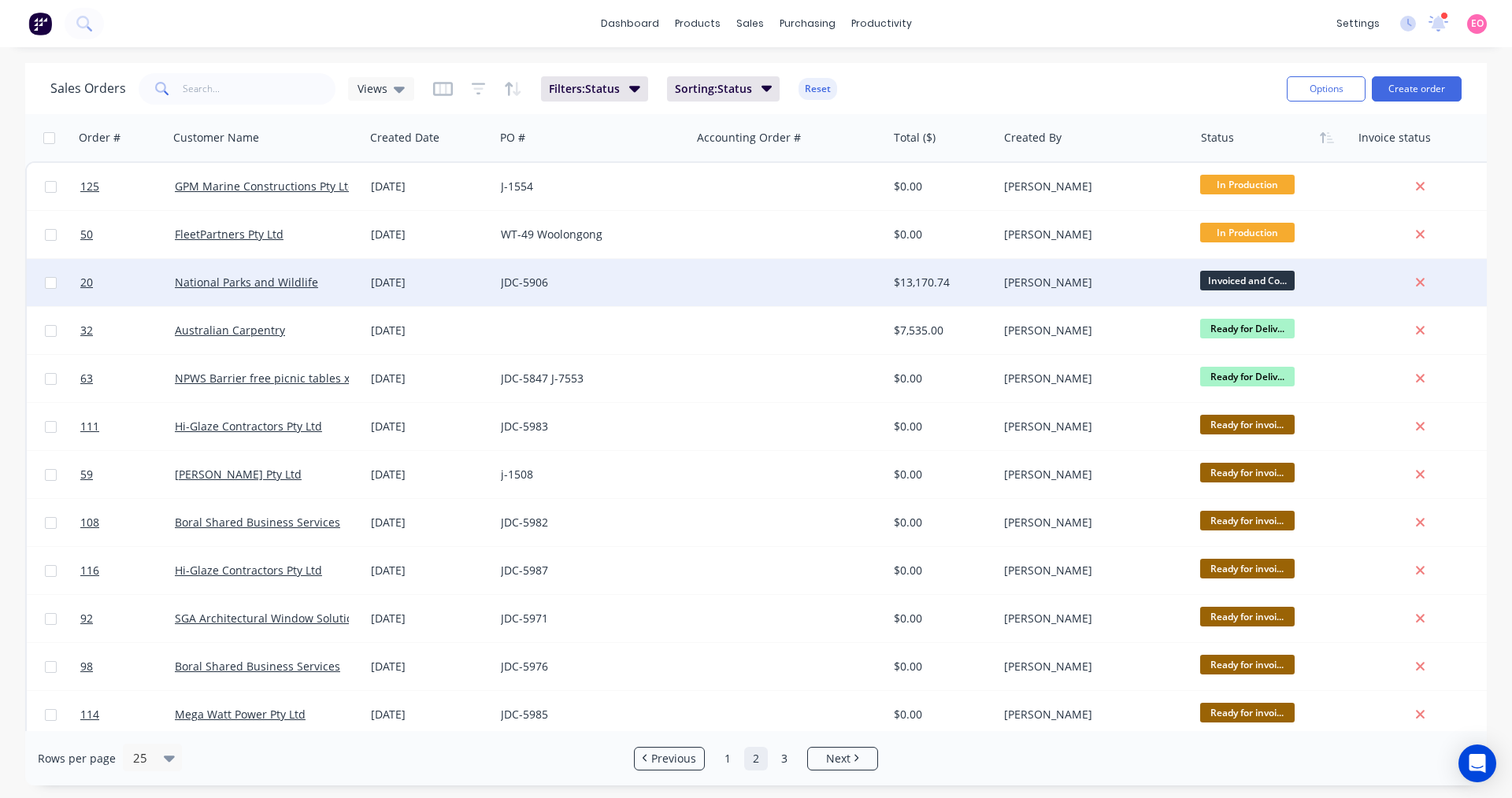
click at [567, 274] on div "JDC-5906" at bounding box center [592, 283] width 196 height 47
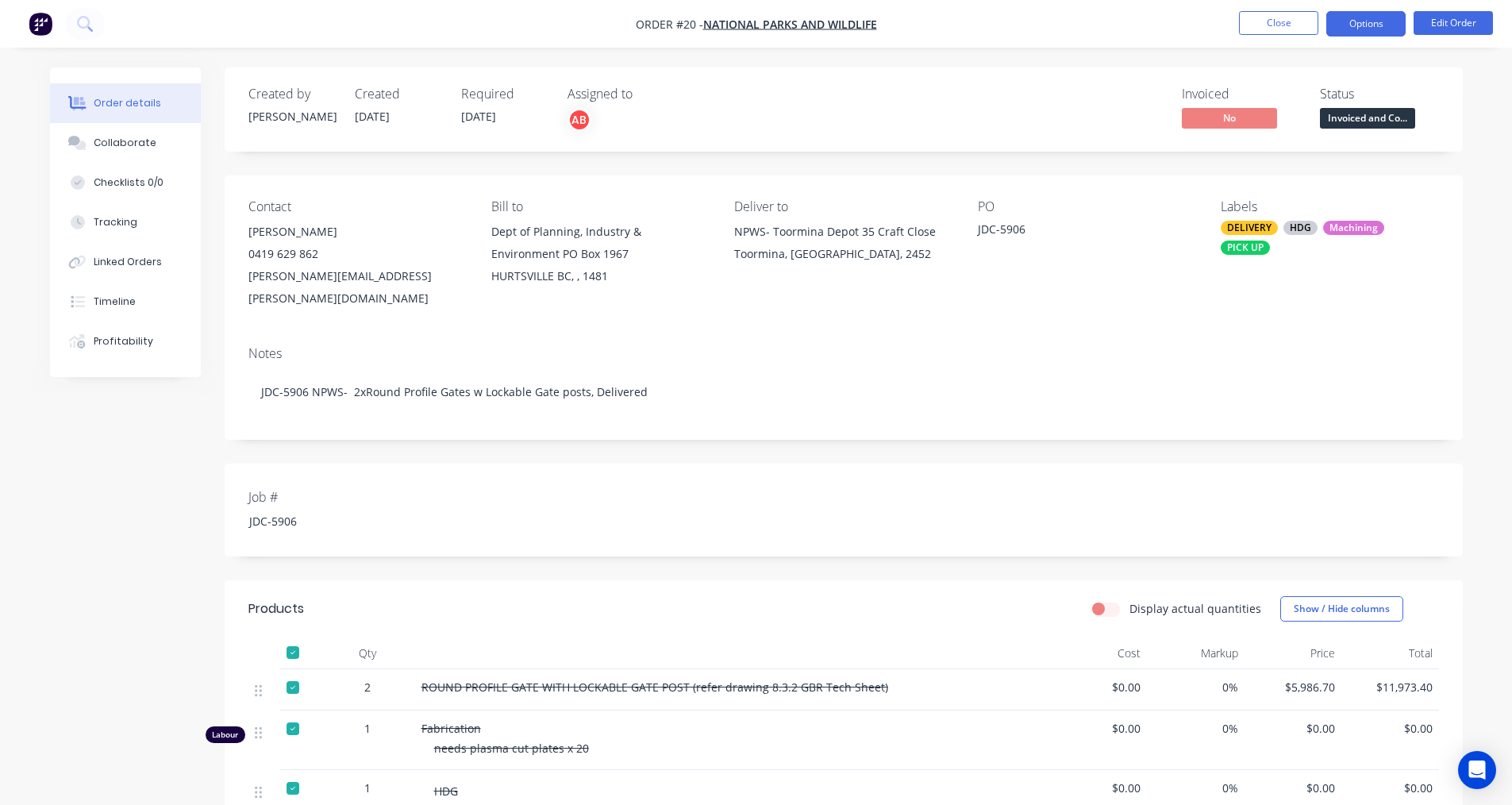
click at [1347, 23] on button "Options" at bounding box center [1366, 24] width 79 height 26
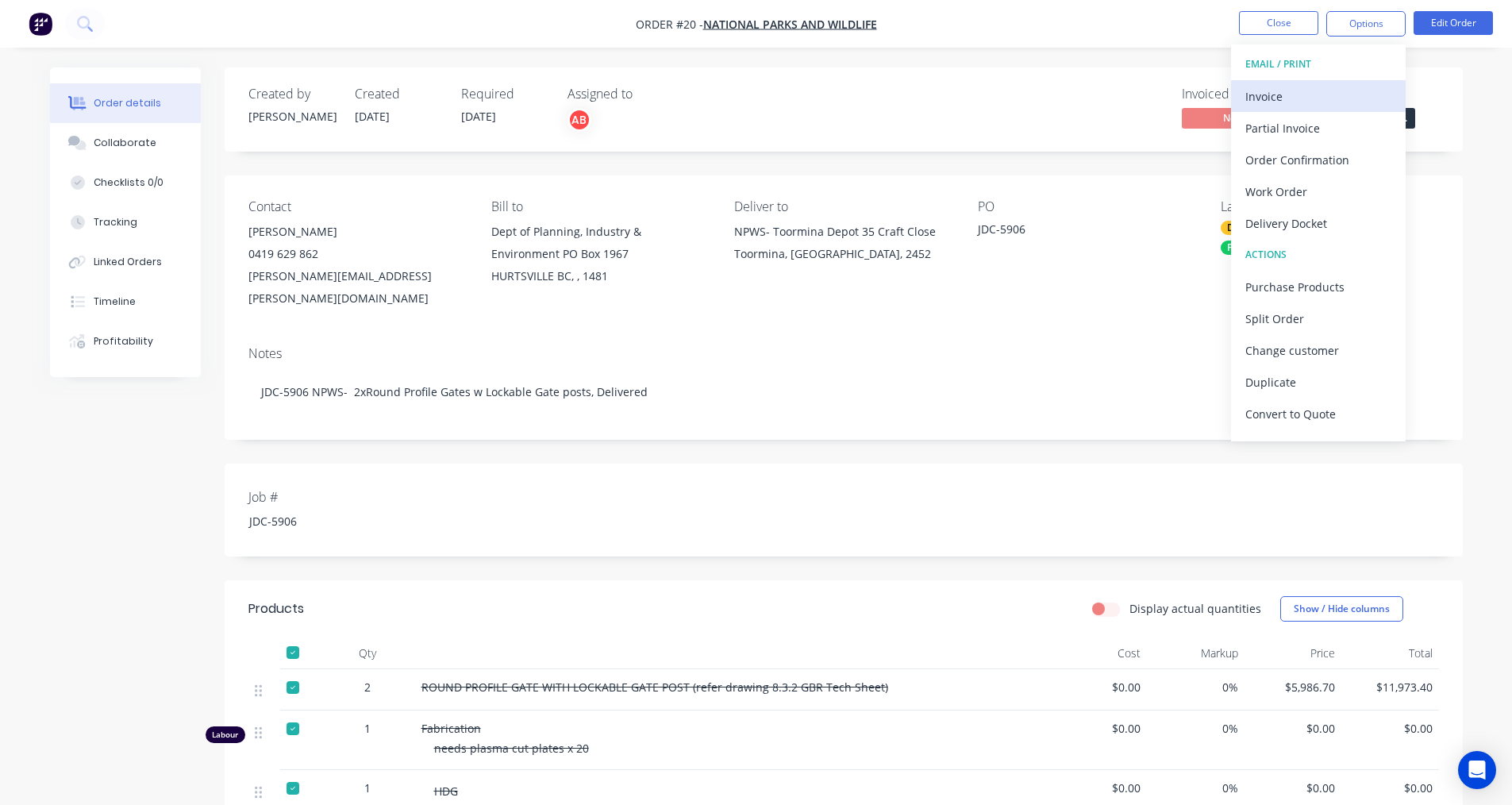
click at [1267, 103] on div "Invoice" at bounding box center [1317, 95] width 146 height 23
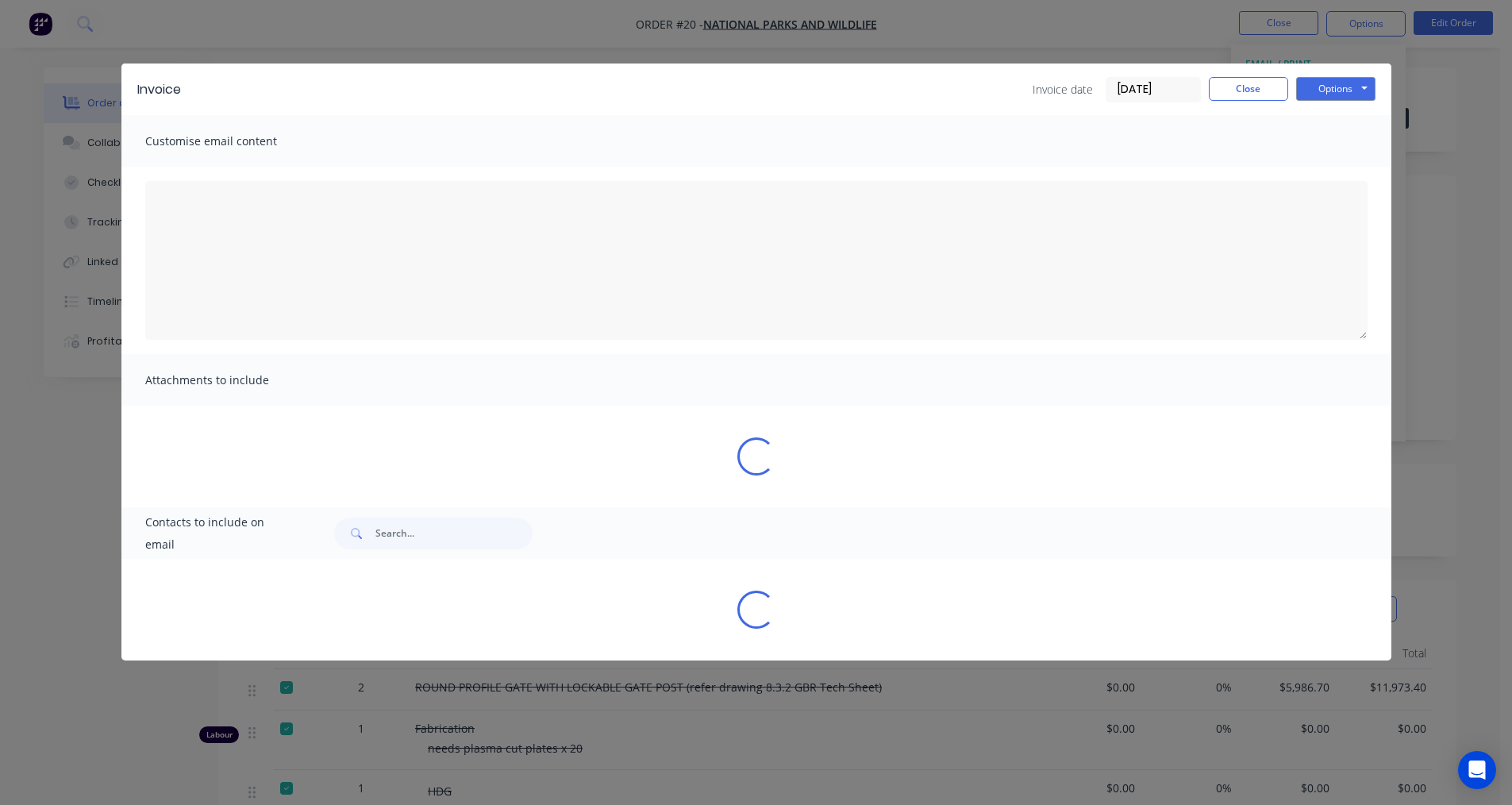
type textarea "A PDF copy of the order has been attached to this email. To view your order onl…"
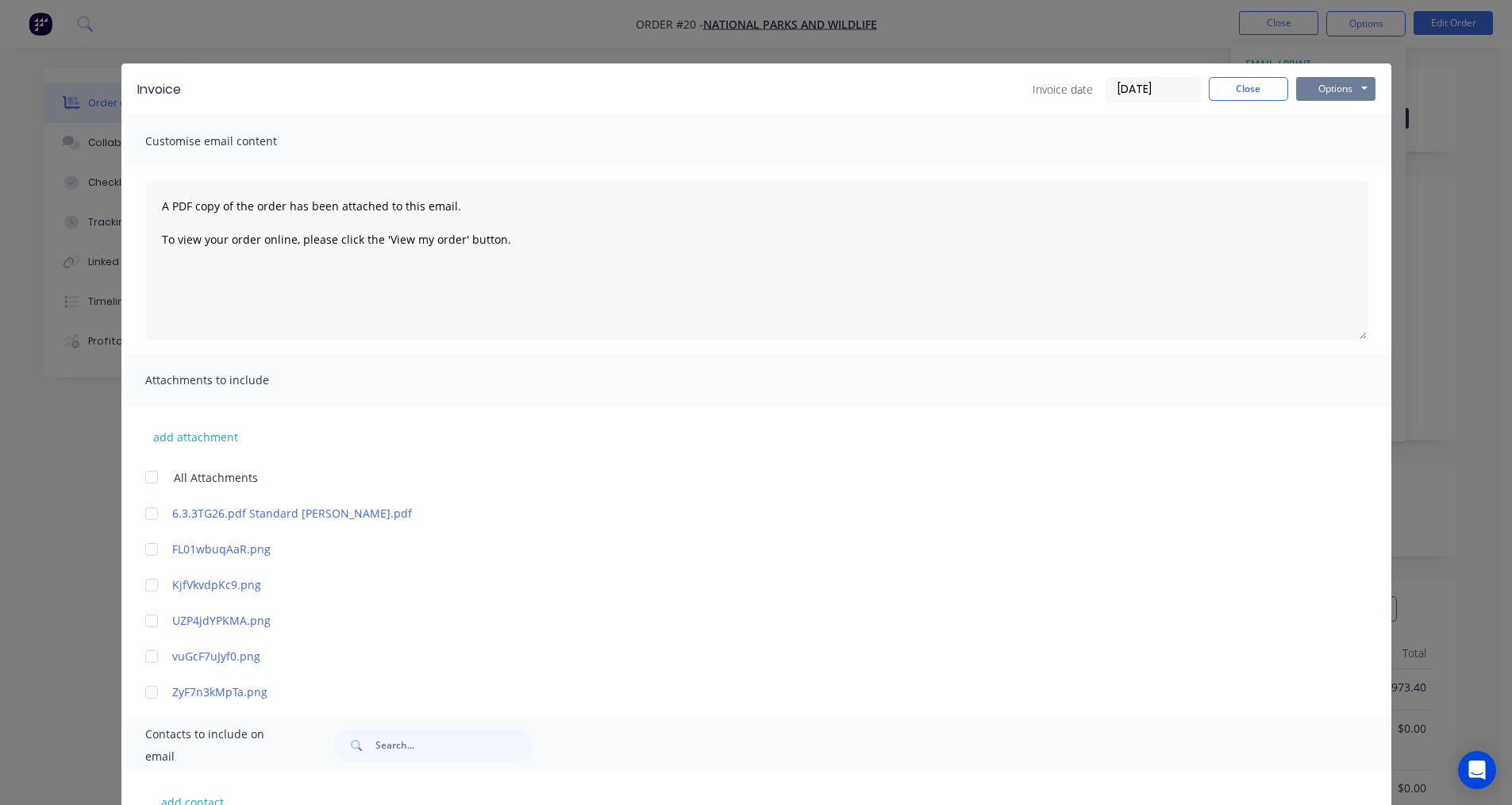
click at [1339, 92] on button "Options" at bounding box center [1335, 88] width 79 height 24
click at [1313, 144] on button "Print" at bounding box center [1346, 143] width 101 height 26
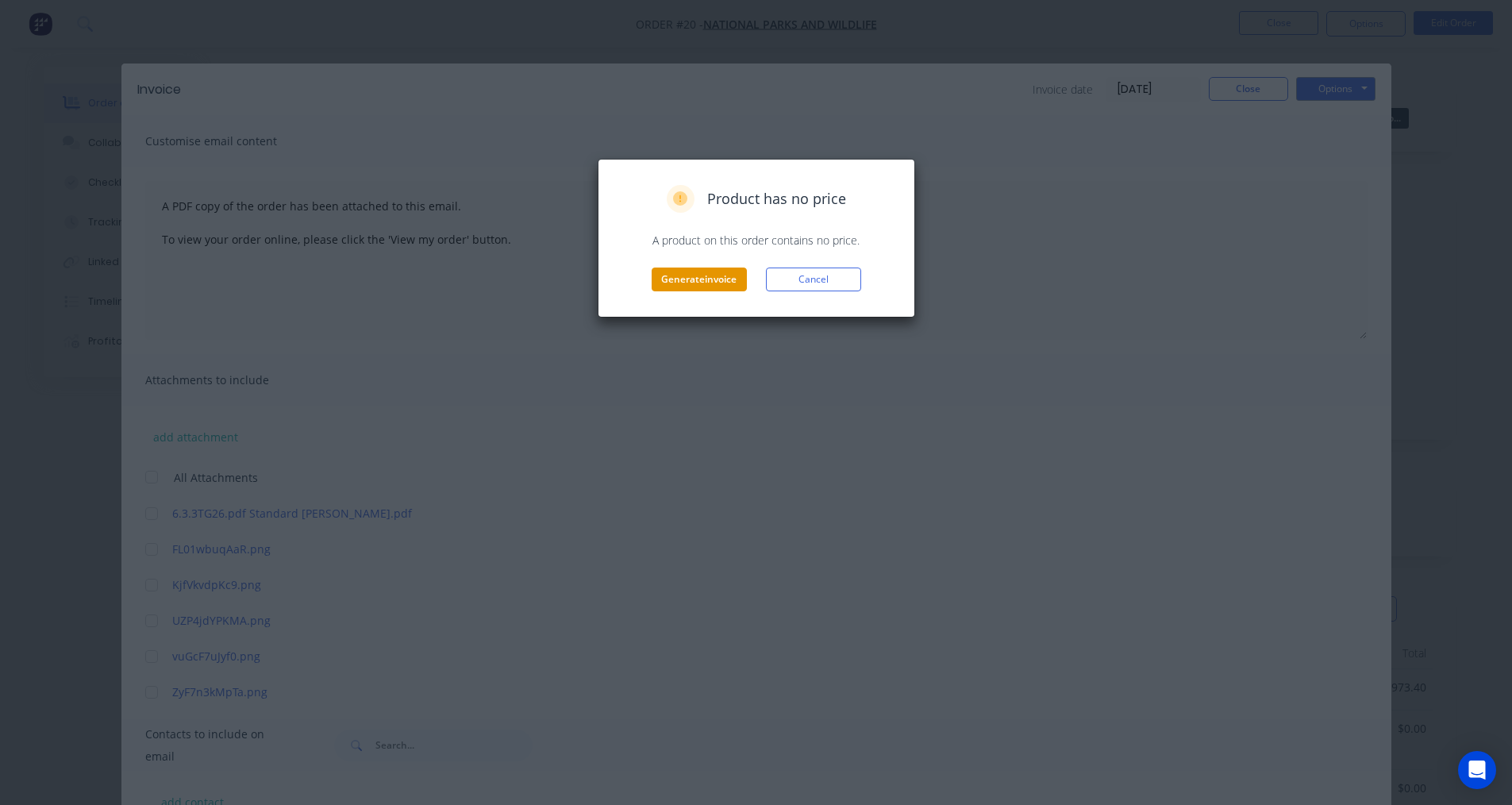
click at [712, 277] on button "Generate invoice" at bounding box center [699, 279] width 95 height 24
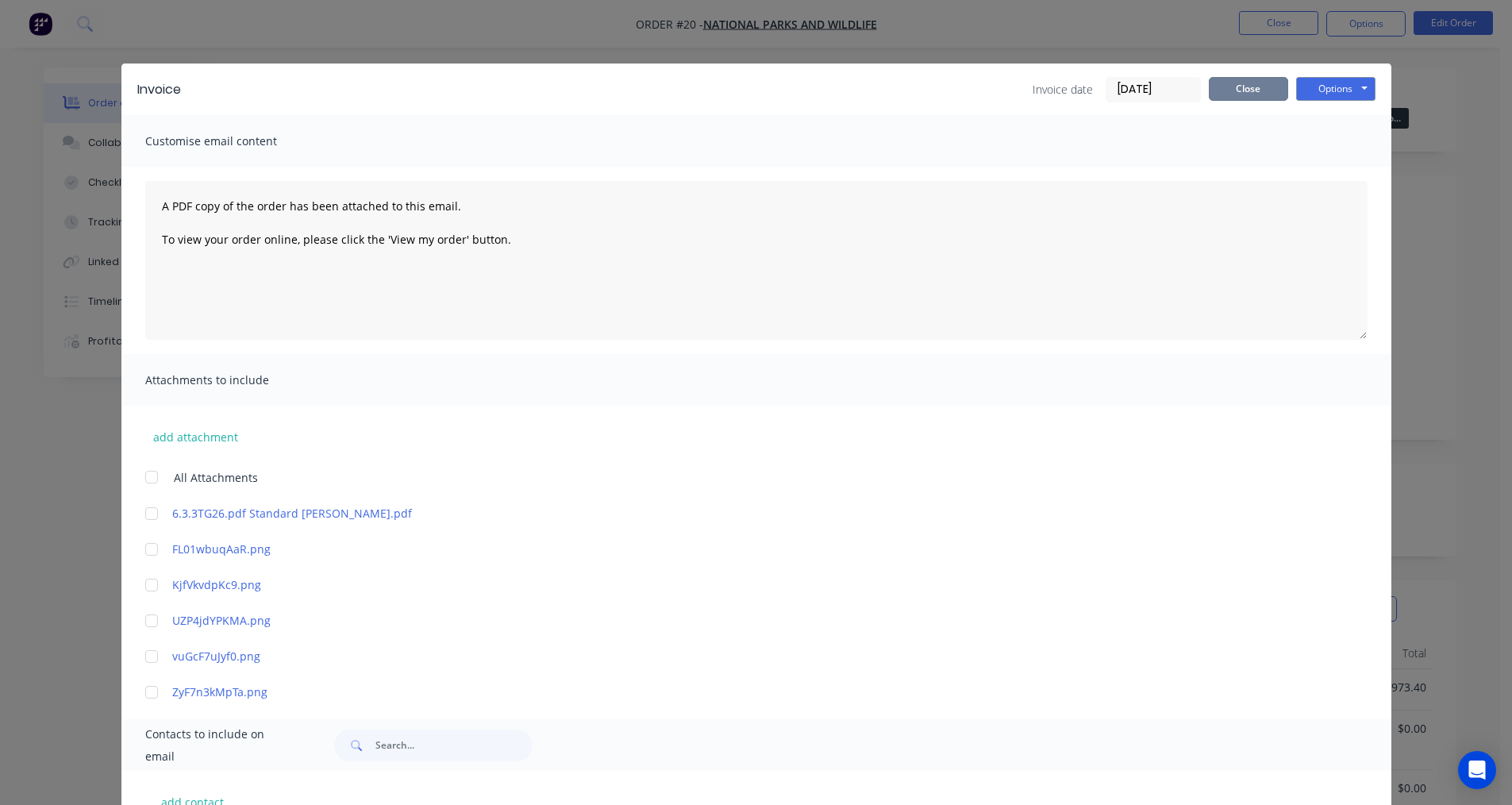
drag, startPoint x: 1242, startPoint y: 91, endPoint x: 1241, endPoint y: 100, distance: 9.1
click at [1241, 100] on button "Close" at bounding box center [1249, 88] width 79 height 24
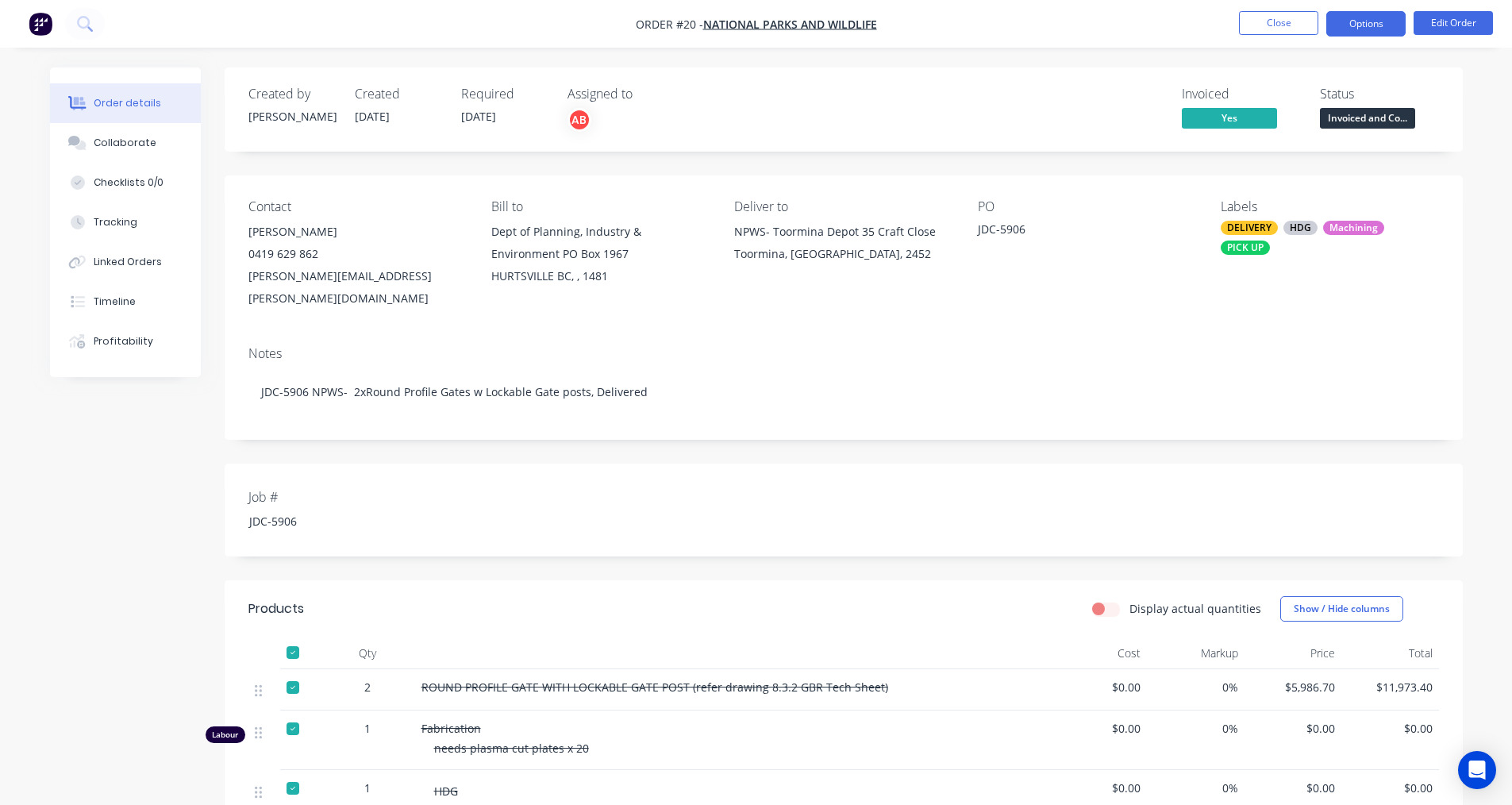
click at [1368, 24] on button "Options" at bounding box center [1366, 24] width 79 height 26
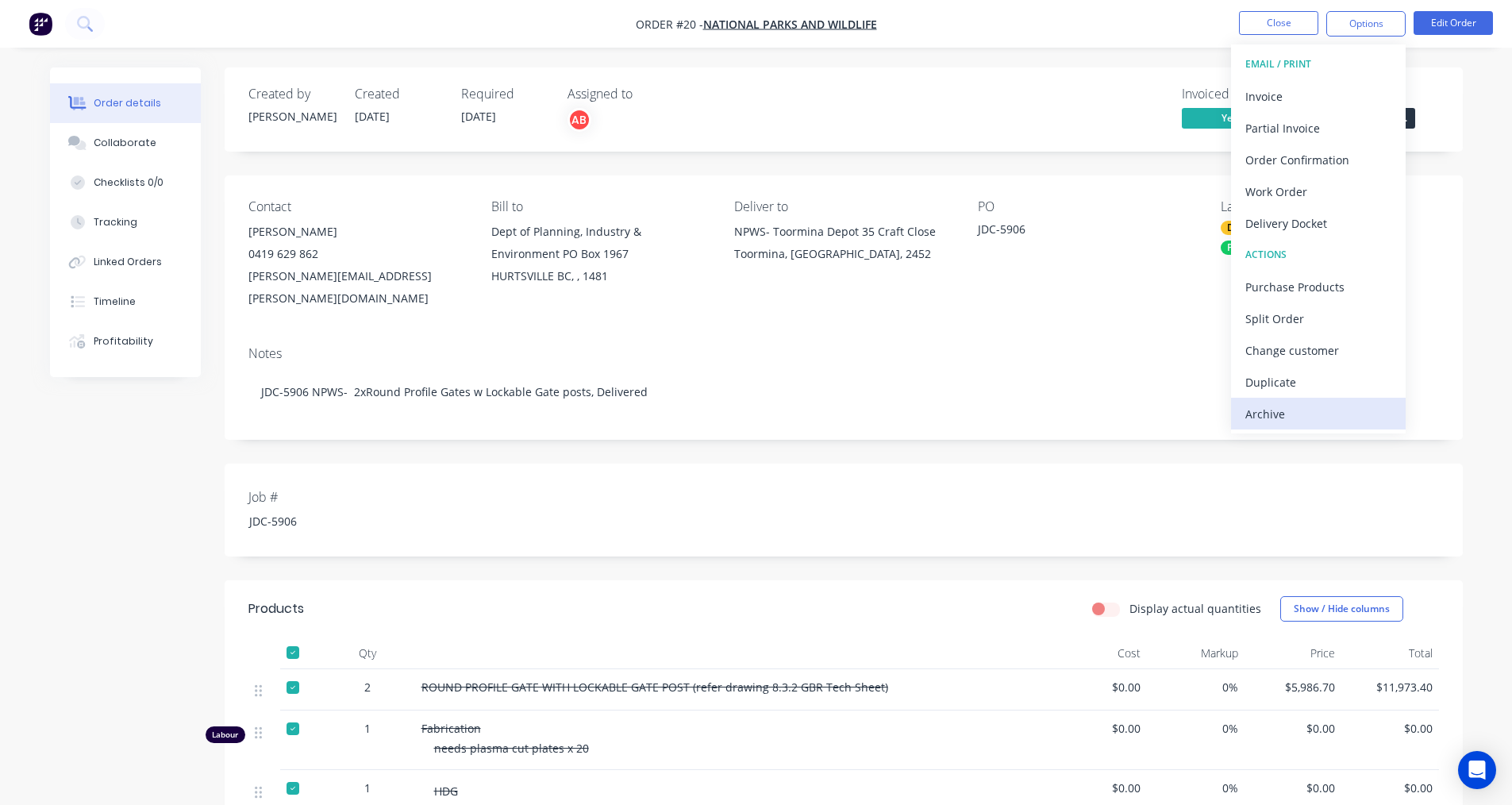
click at [1272, 417] on div "Archive" at bounding box center [1317, 413] width 146 height 23
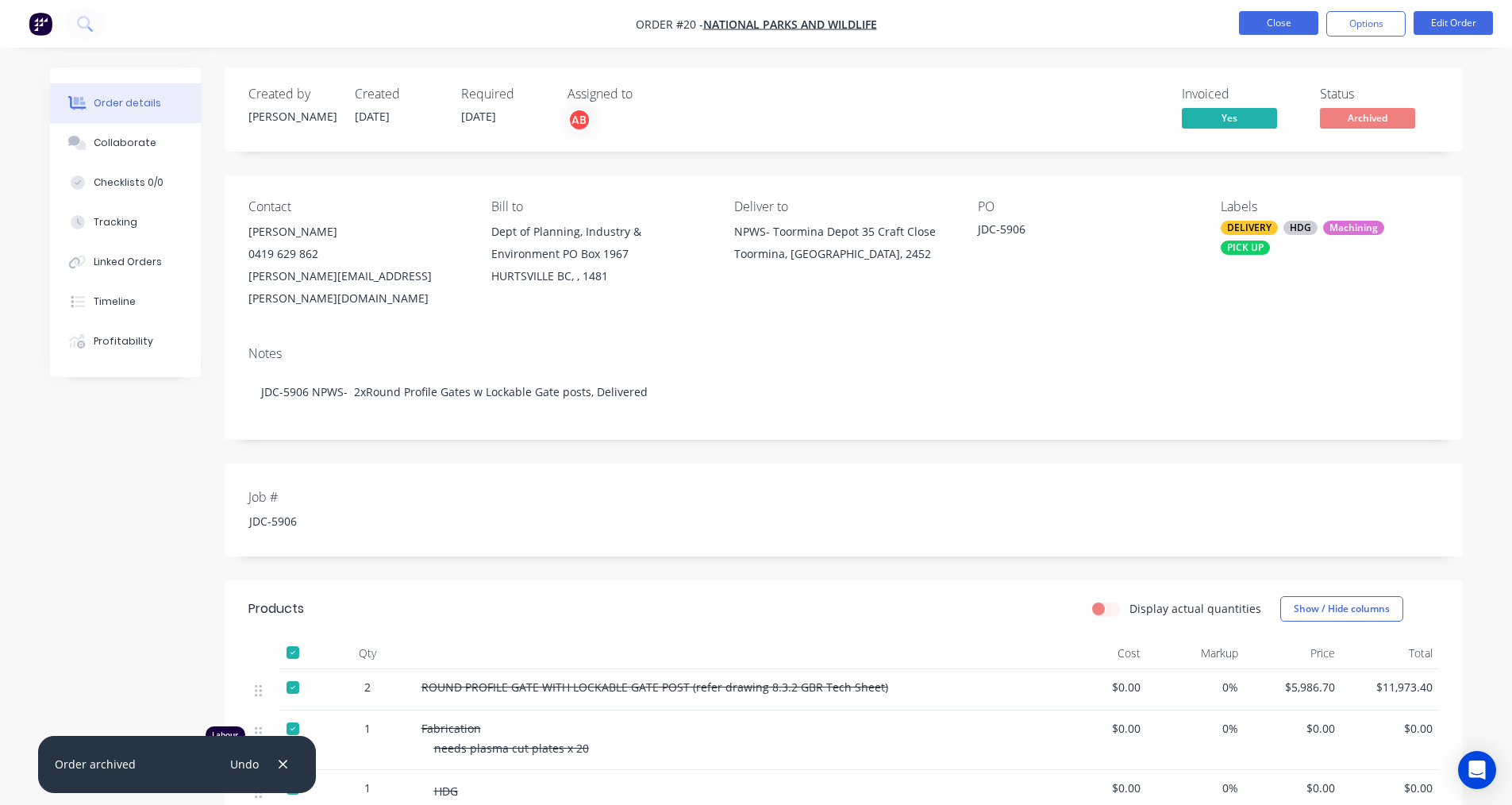
click at [1299, 25] on button "Close" at bounding box center [1279, 23] width 79 height 24
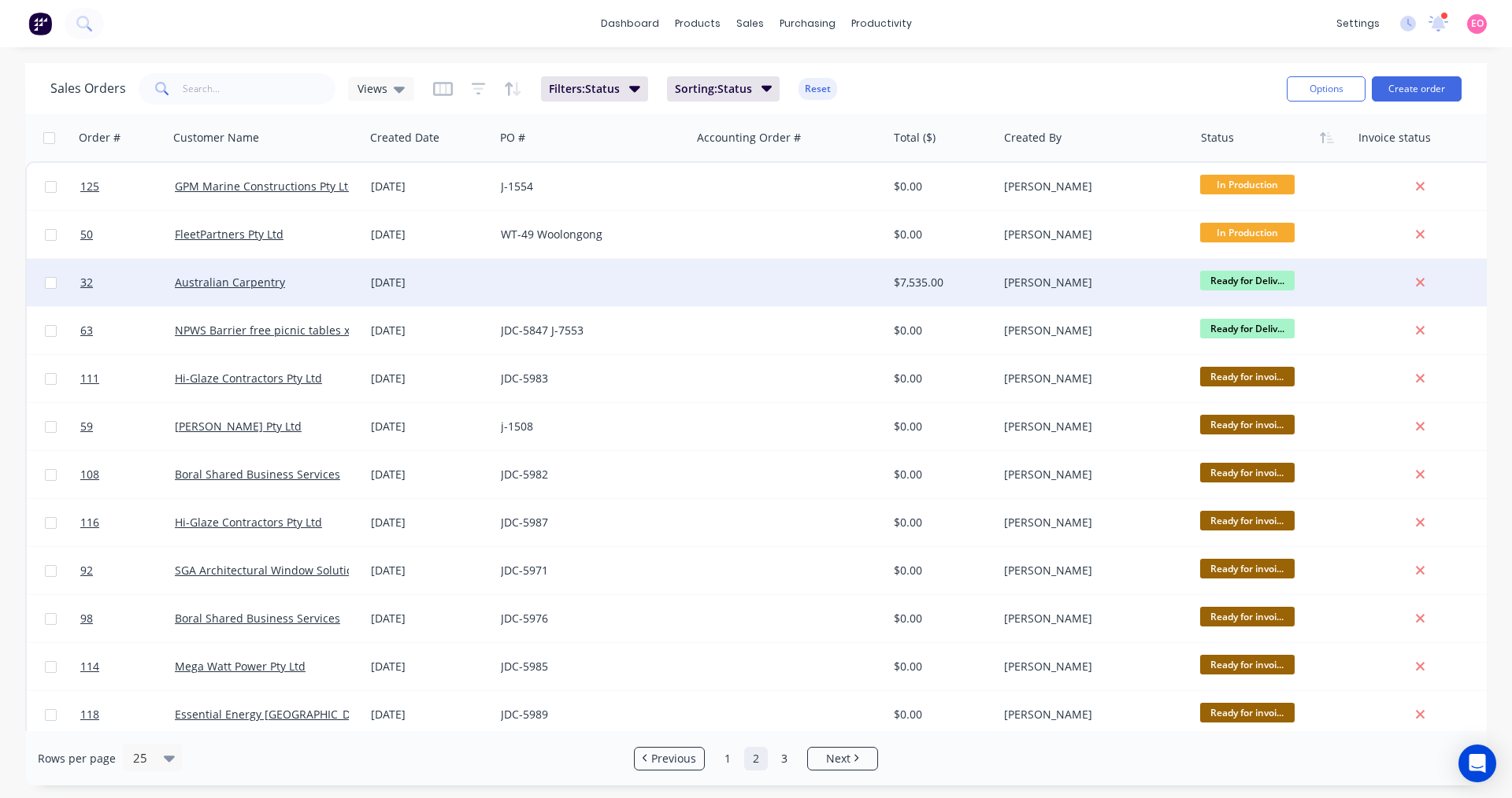
click at [710, 281] on div at bounding box center [789, 283] width 196 height 47
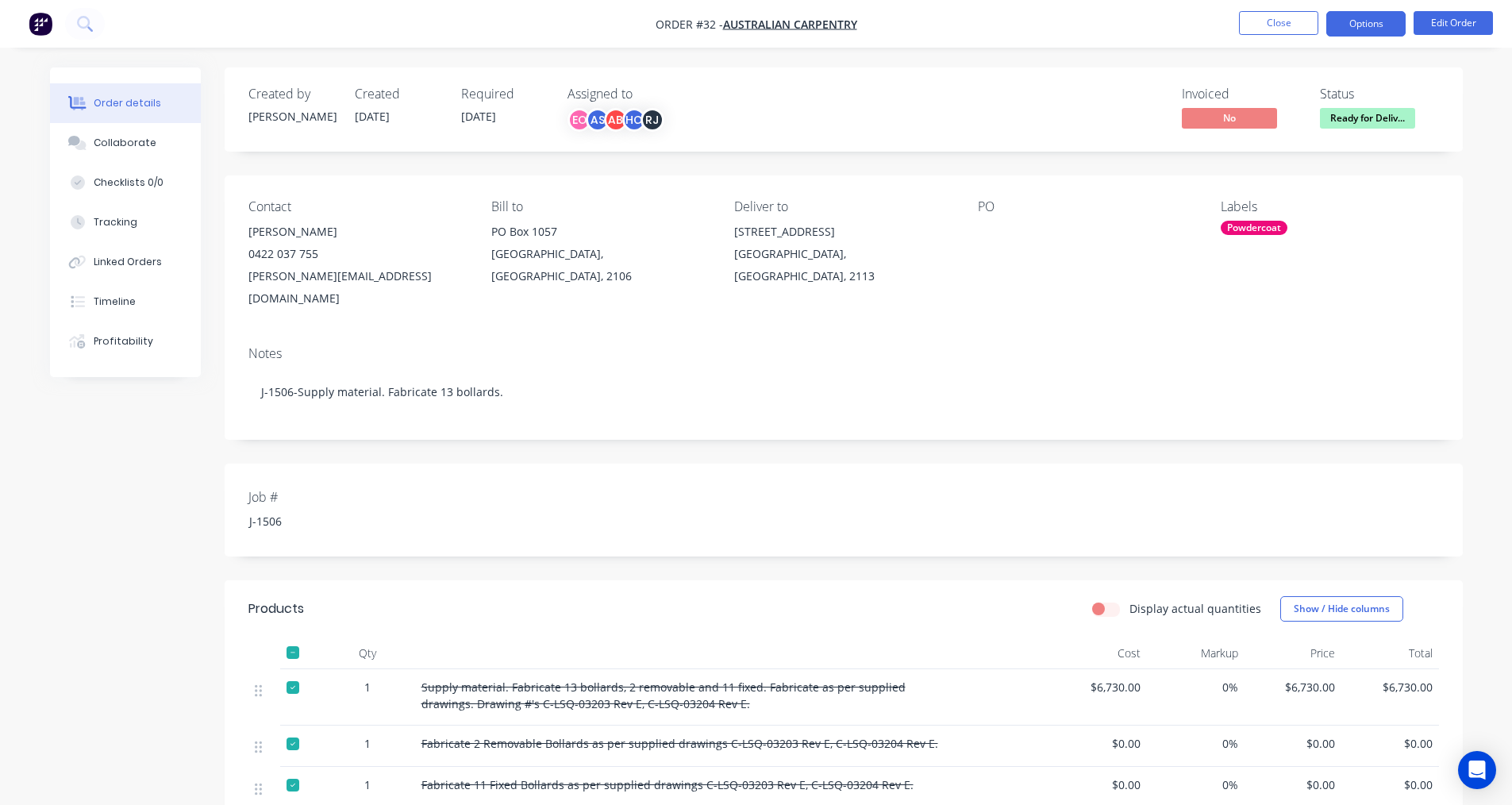
click at [1371, 33] on button "Options" at bounding box center [1366, 24] width 79 height 26
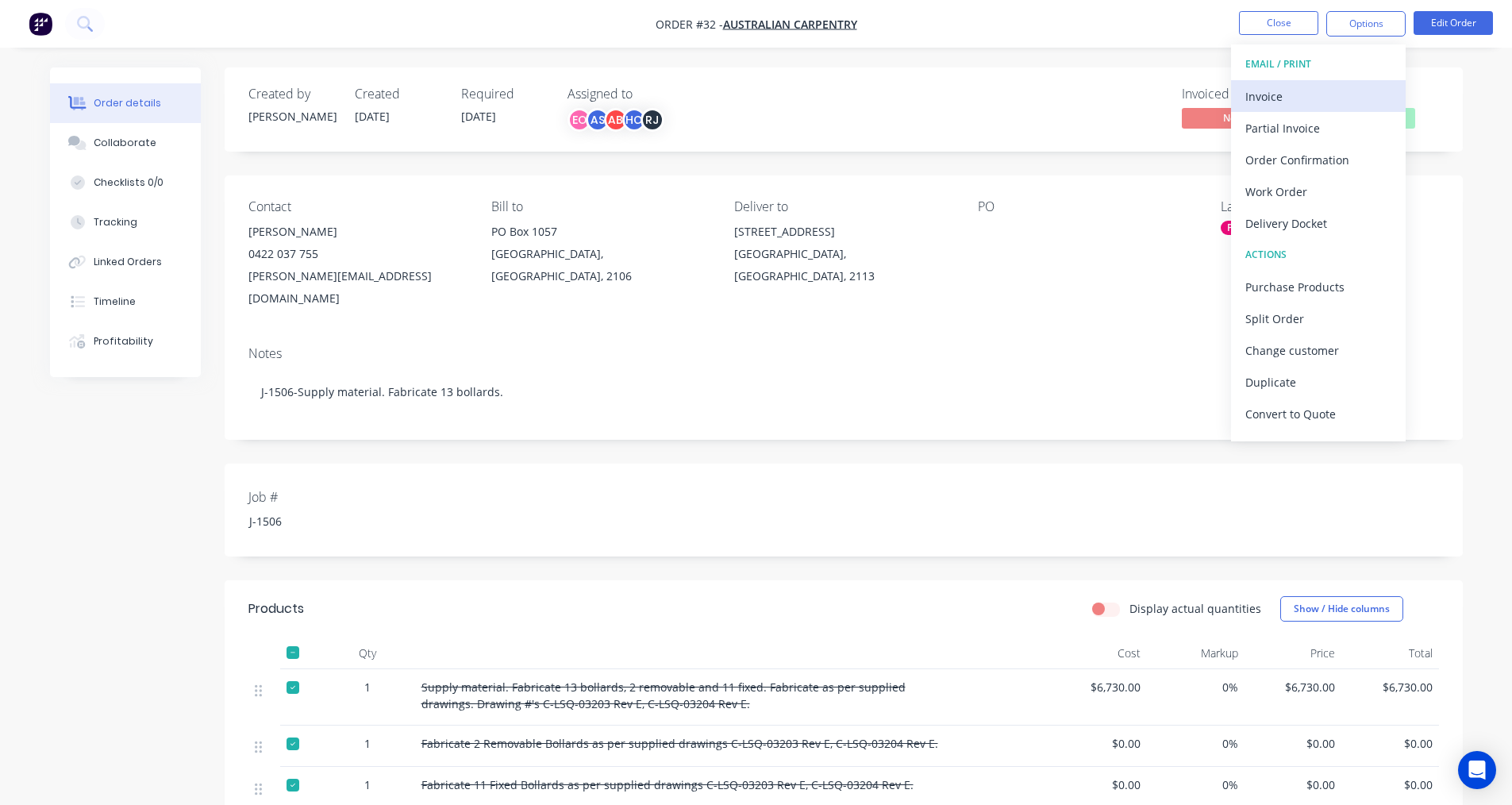
click at [1291, 108] on button "Invoice" at bounding box center [1318, 96] width 175 height 32
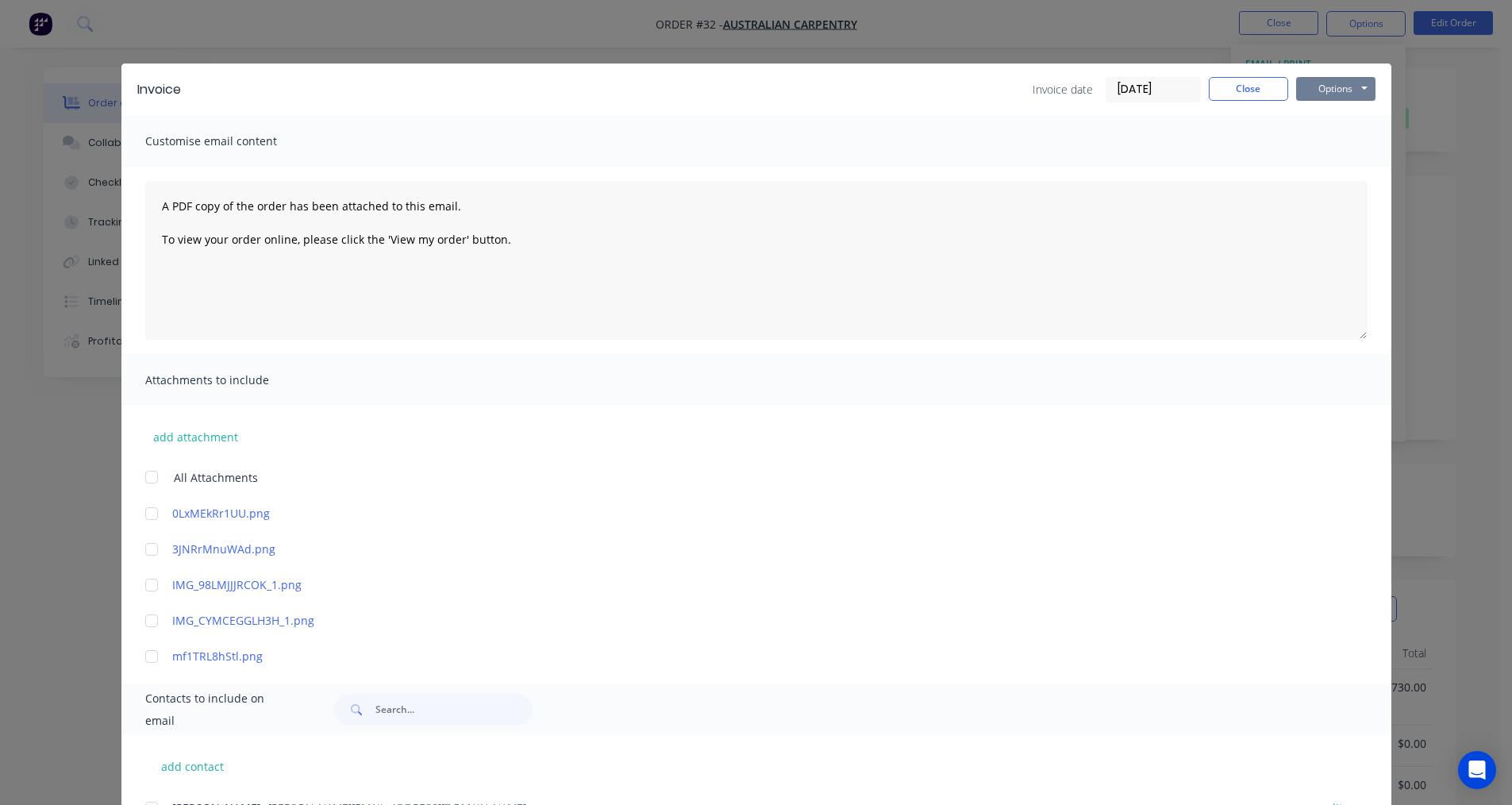
click at [1309, 87] on button "Options" at bounding box center [1335, 88] width 79 height 24
click at [1324, 147] on button "Print" at bounding box center [1346, 143] width 101 height 26
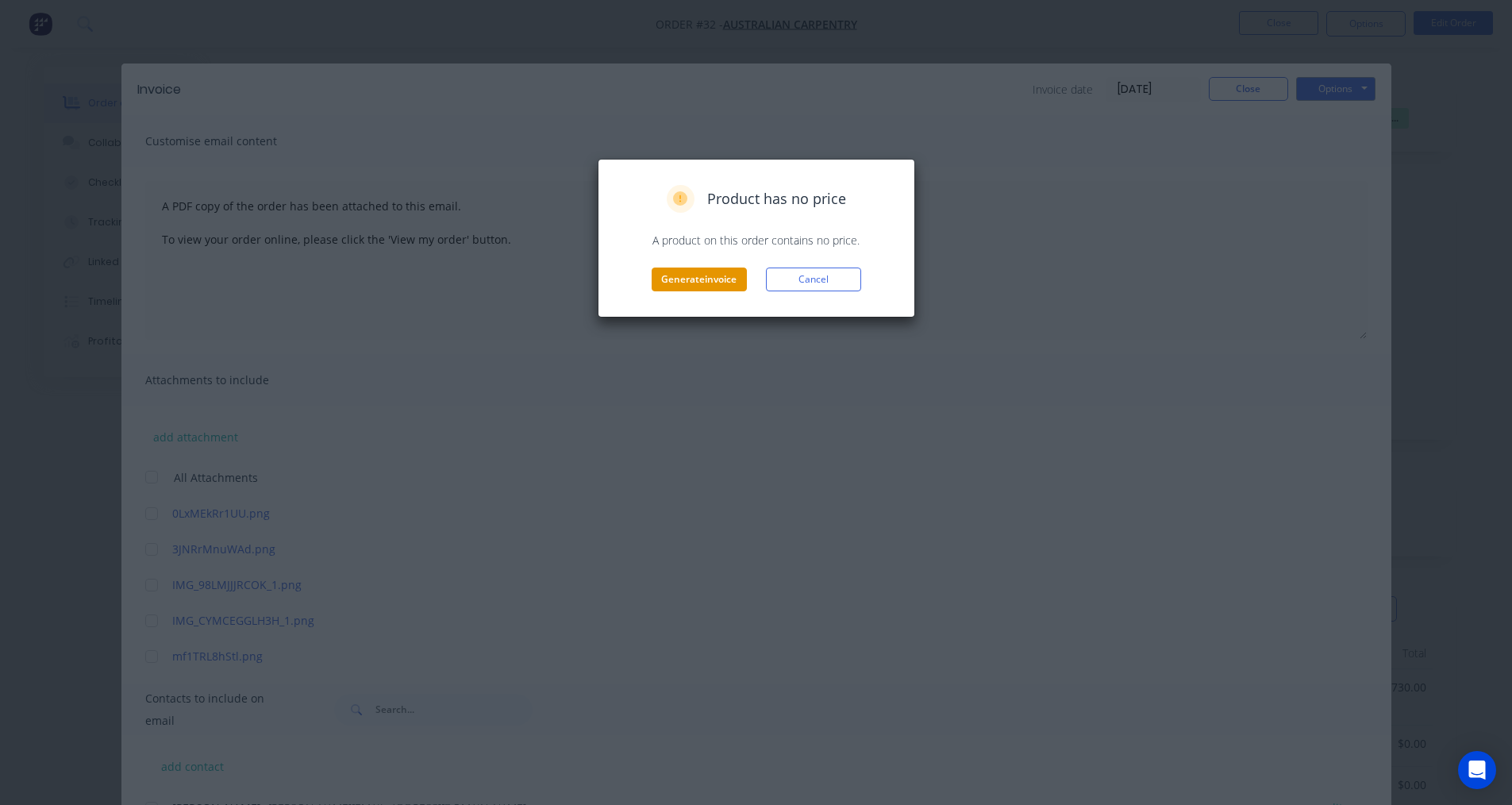
click at [705, 287] on button "Generate invoice" at bounding box center [699, 279] width 95 height 24
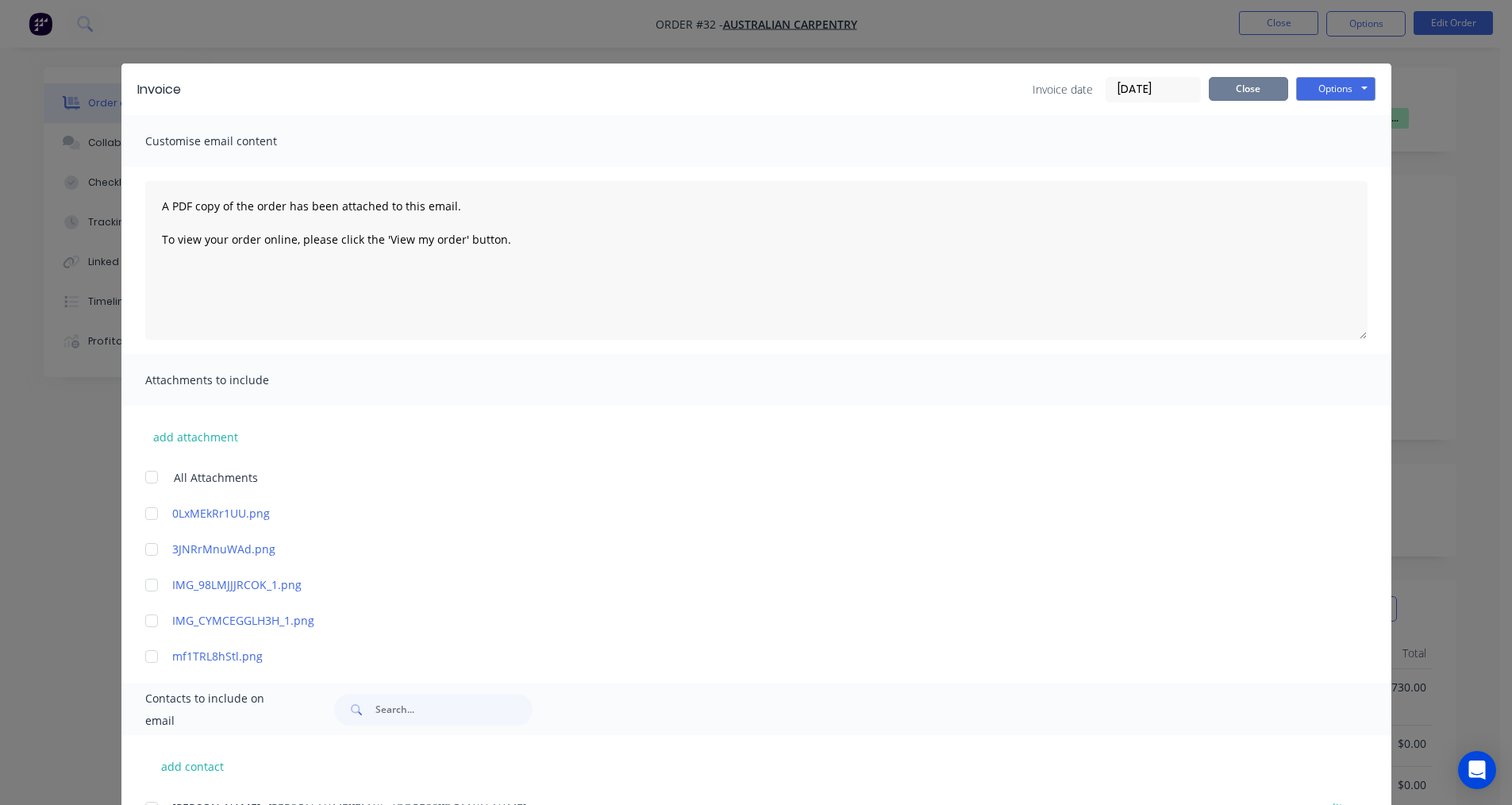
click at [1245, 83] on button "Close" at bounding box center [1249, 88] width 79 height 24
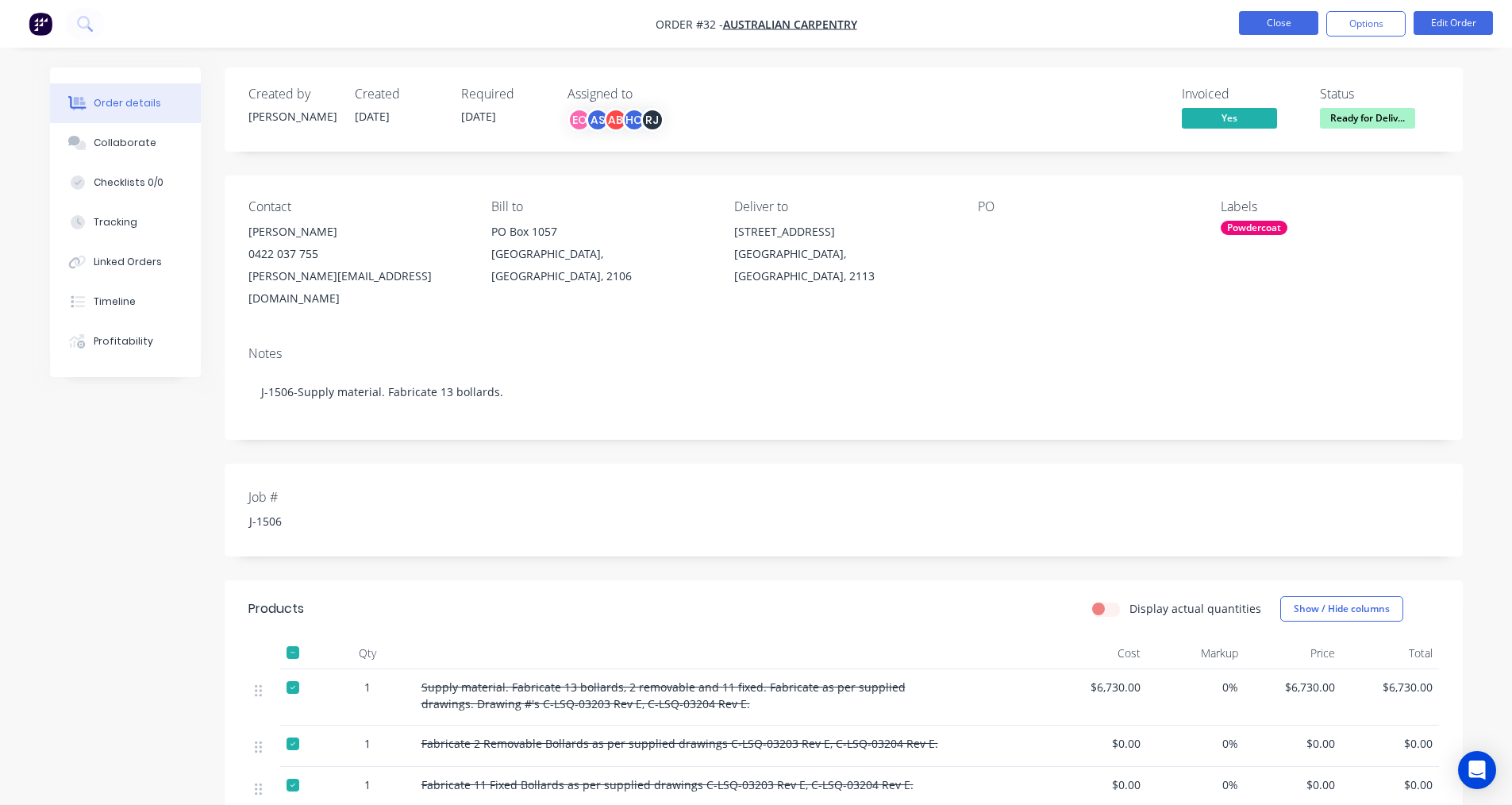
click at [1256, 22] on button "Close" at bounding box center [1279, 23] width 79 height 24
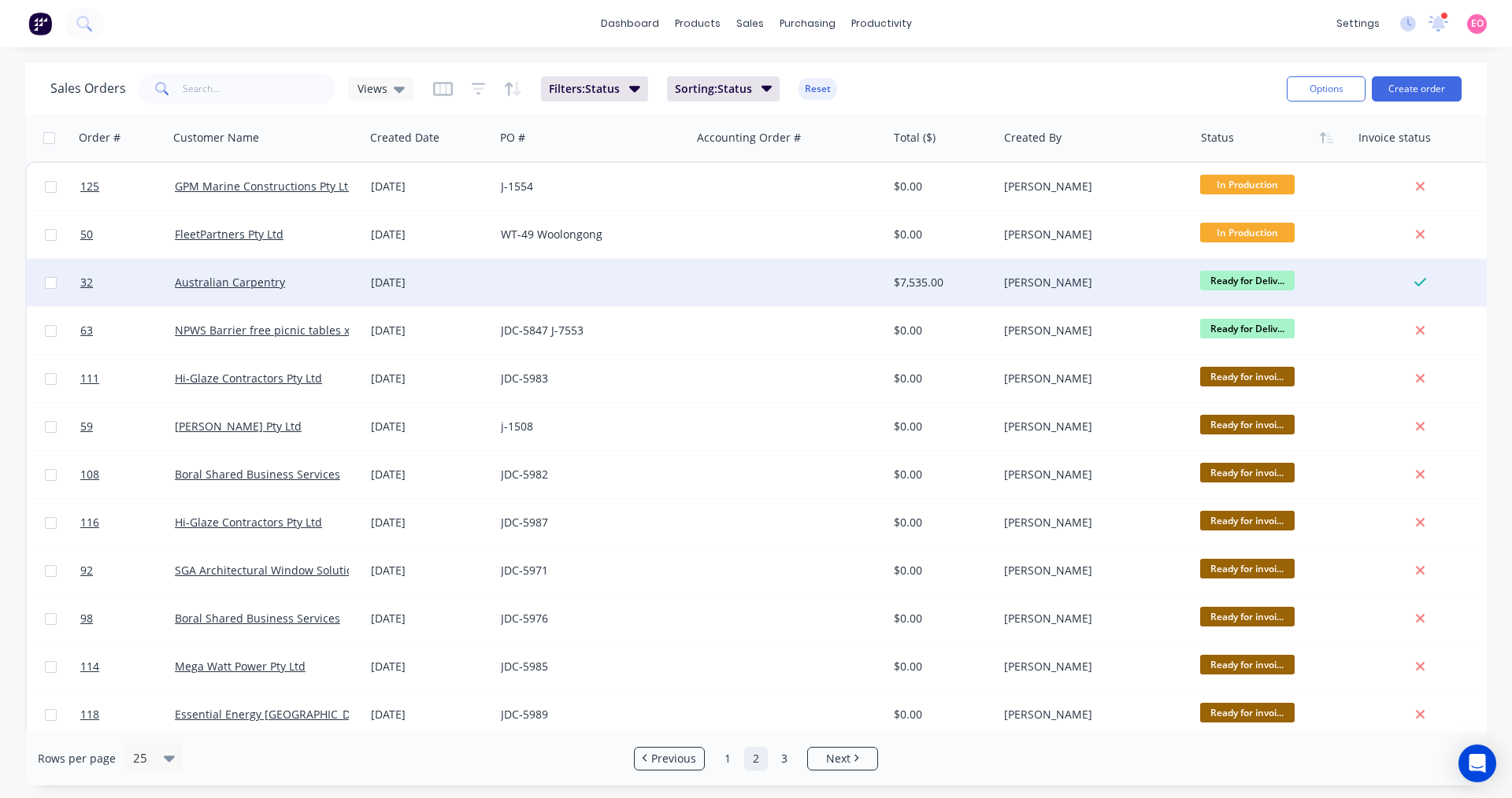
click at [1109, 284] on div "[PERSON_NAME]" at bounding box center [1090, 283] width 174 height 16
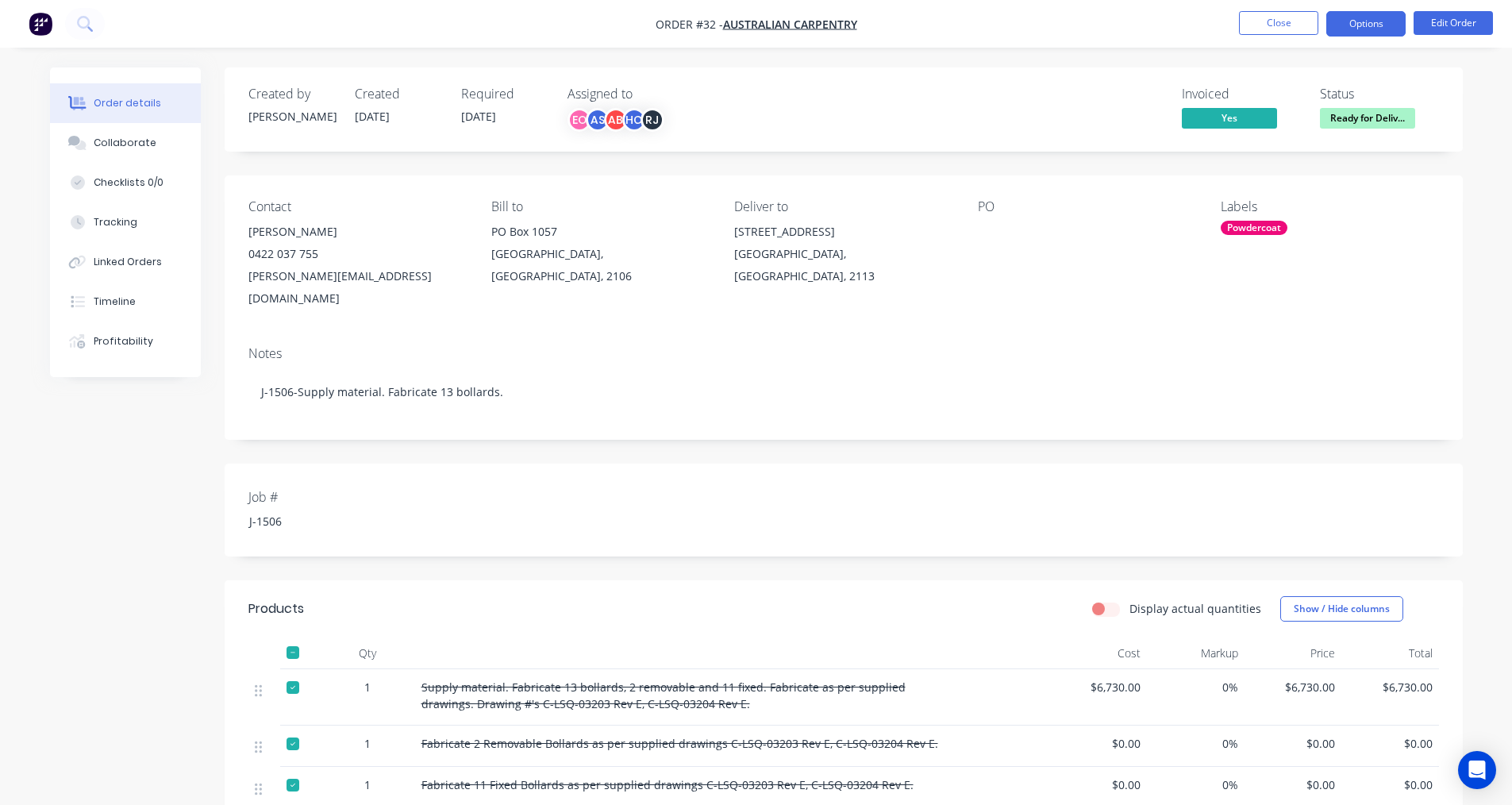
click at [1356, 27] on button "Options" at bounding box center [1366, 24] width 79 height 26
click at [1088, 102] on div "Invoiced Yes Status Ready for Deliv..." at bounding box center [1082, 109] width 712 height 46
click at [1360, 37] on nav "Order #32 - Australian Carpentry Close Options Edit Order" at bounding box center [756, 24] width 1512 height 48
click at [1362, 26] on button "Options" at bounding box center [1366, 24] width 79 height 26
click at [1049, 82] on div "Created by [PERSON_NAME] Created [DATE] Required [DATE] Assigned to EO AS AB HC…" at bounding box center [843, 109] width 1238 height 84
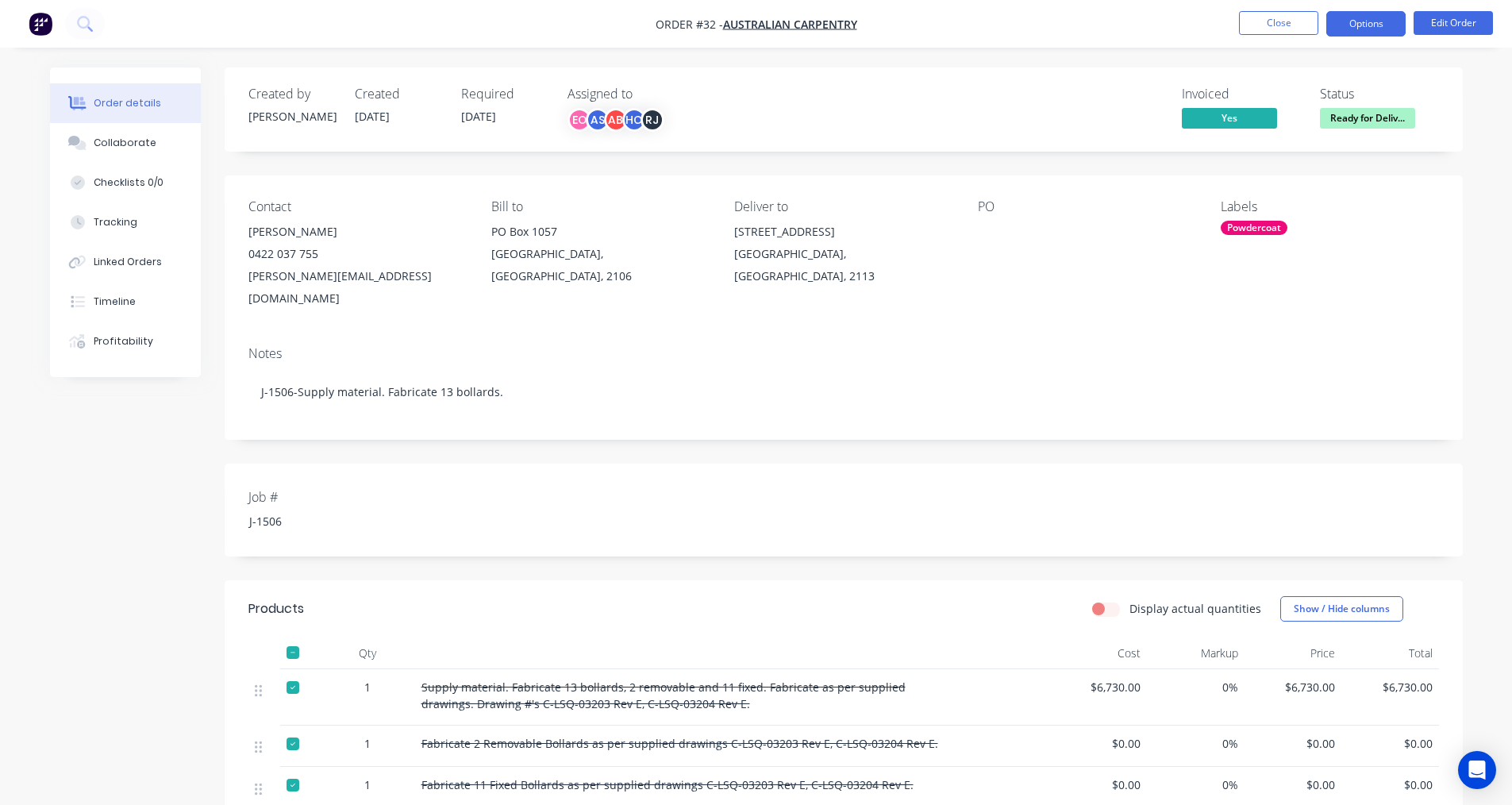
click at [1341, 17] on button "Options" at bounding box center [1366, 24] width 79 height 26
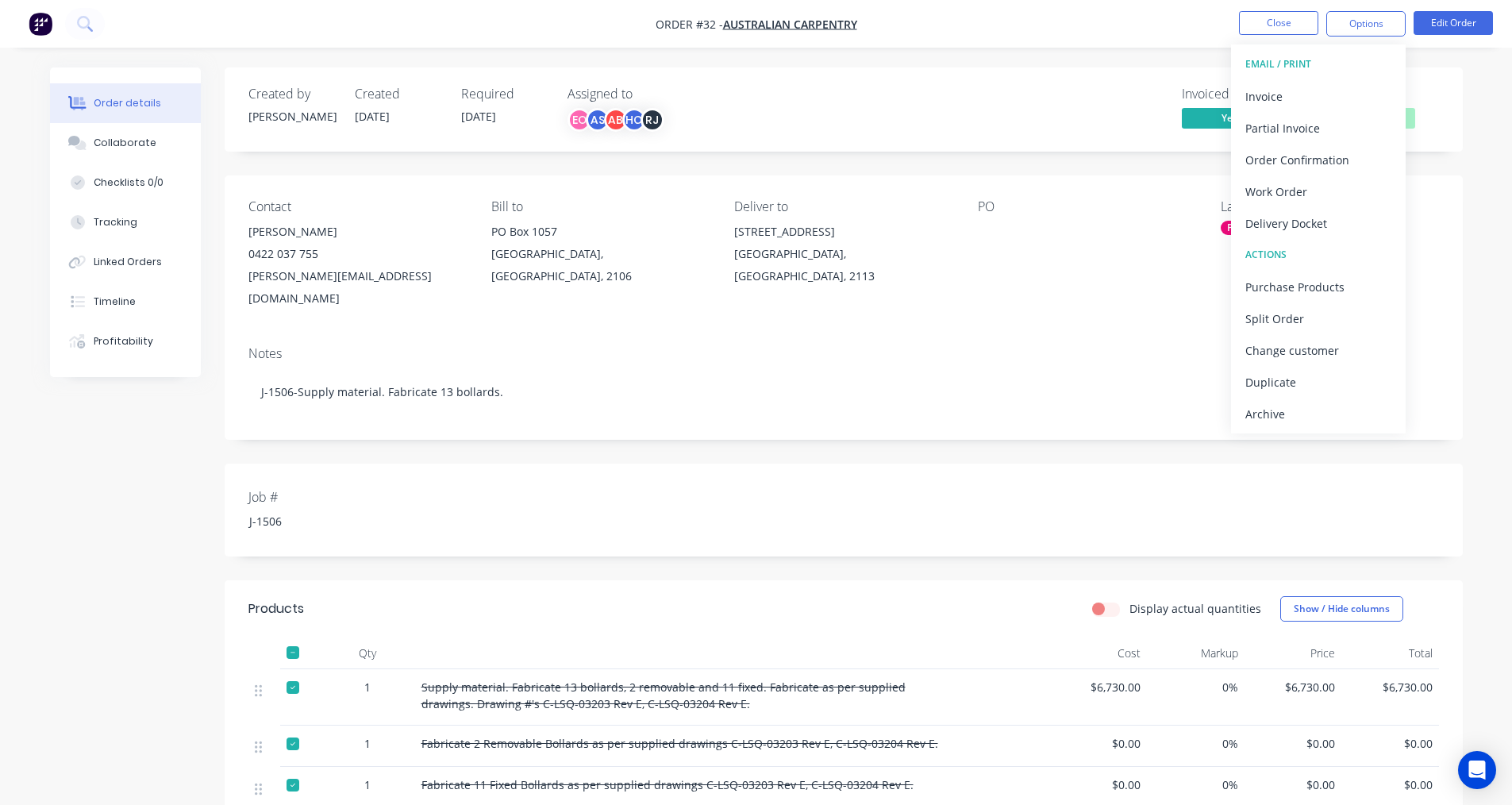
click at [1307, 416] on div "Archive" at bounding box center [1317, 413] width 146 height 23
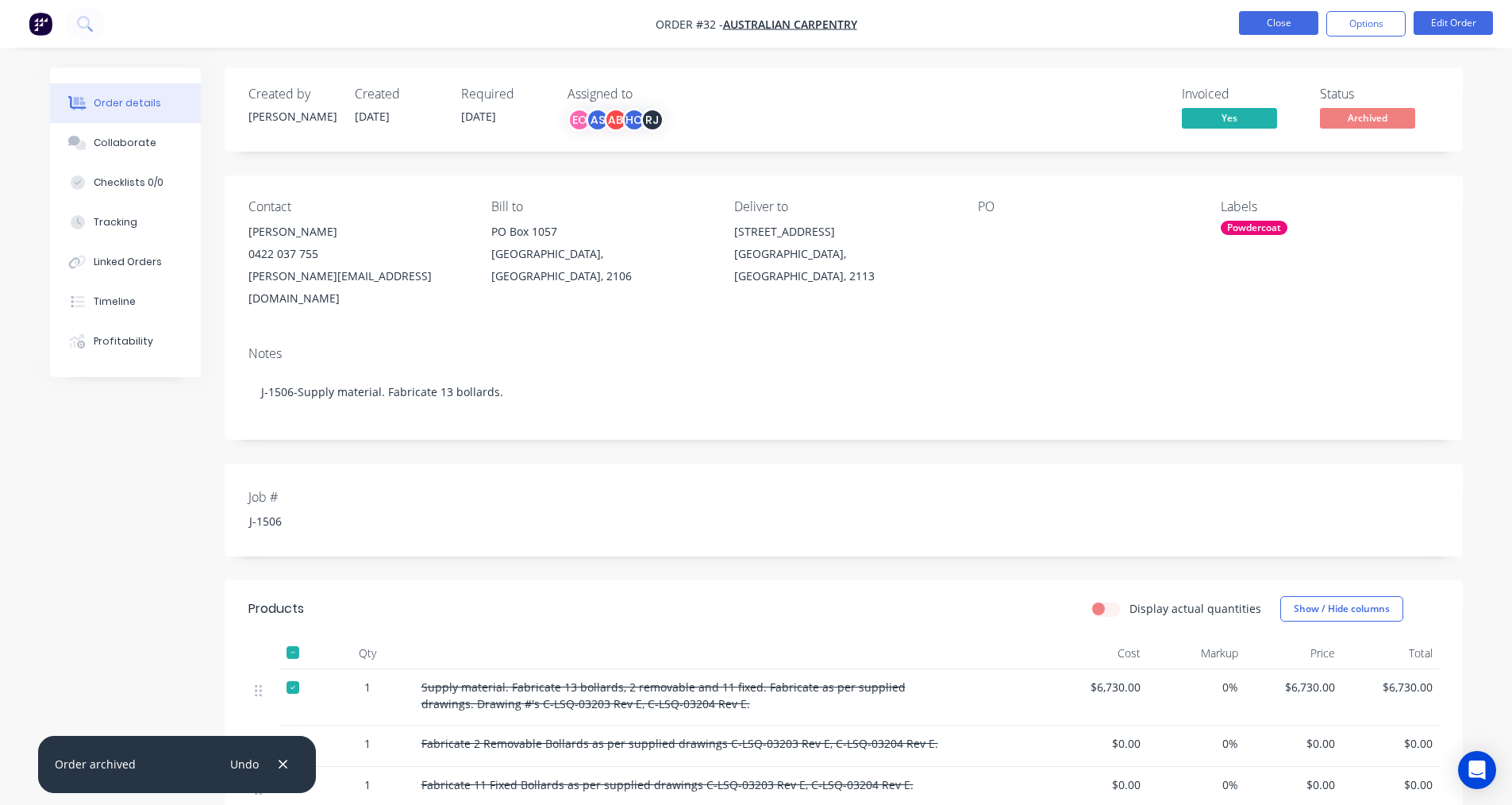
click at [1296, 29] on button "Close" at bounding box center [1279, 23] width 79 height 24
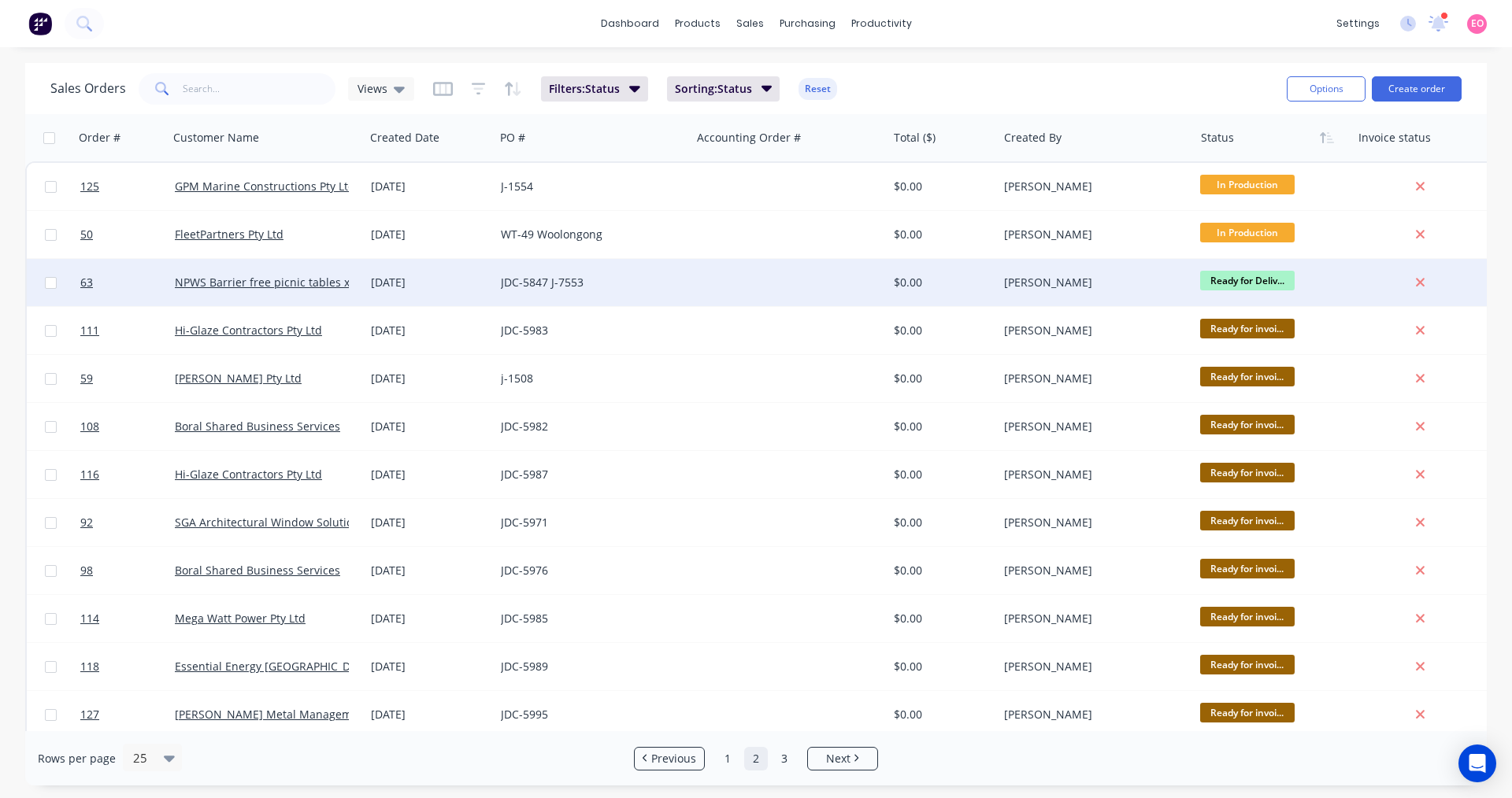
click at [655, 276] on div "JDC-5847 J-7553" at bounding box center [587, 283] width 174 height 16
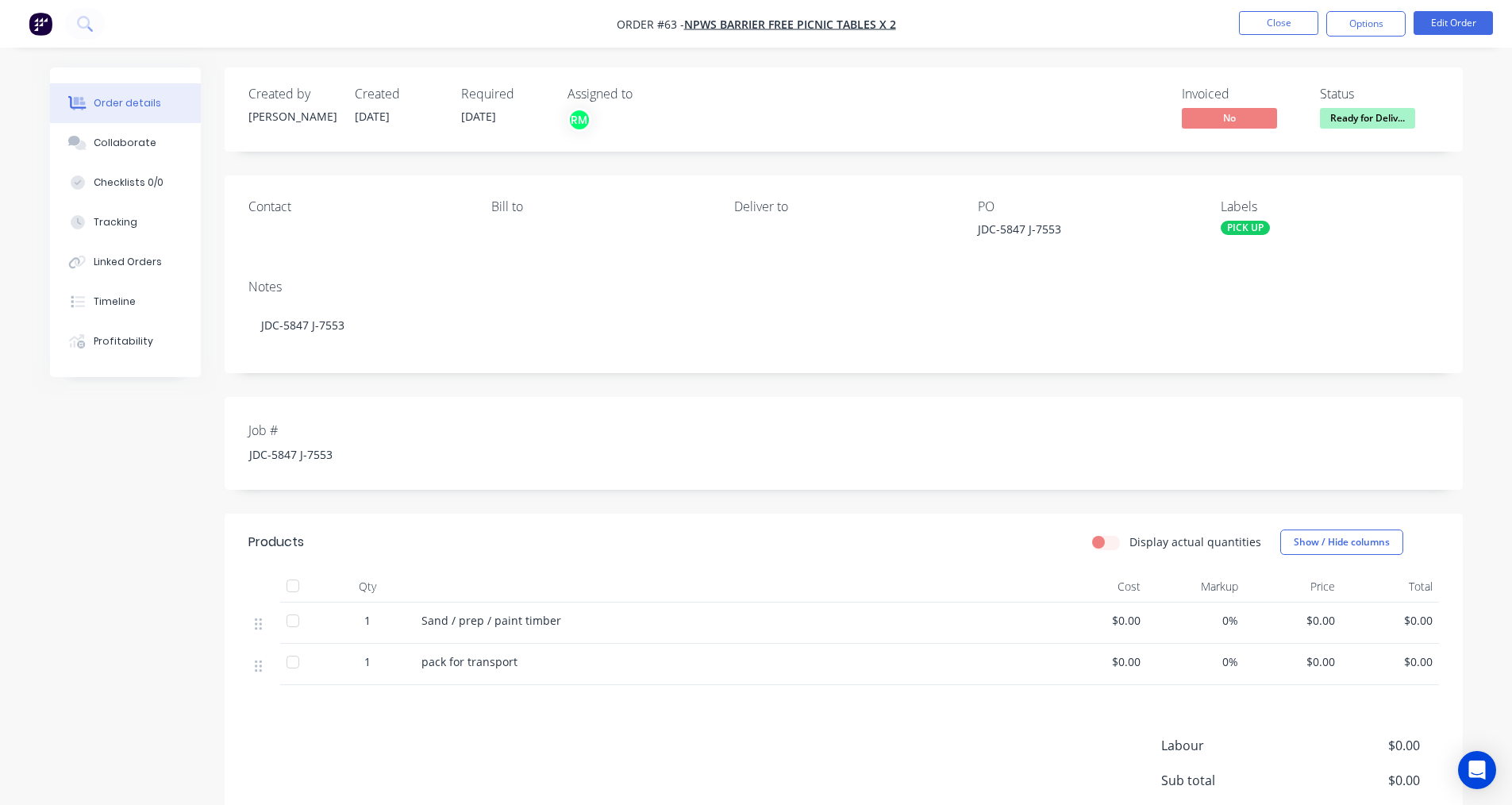
click at [136, 107] on div "Order details" at bounding box center [127, 103] width 68 height 14
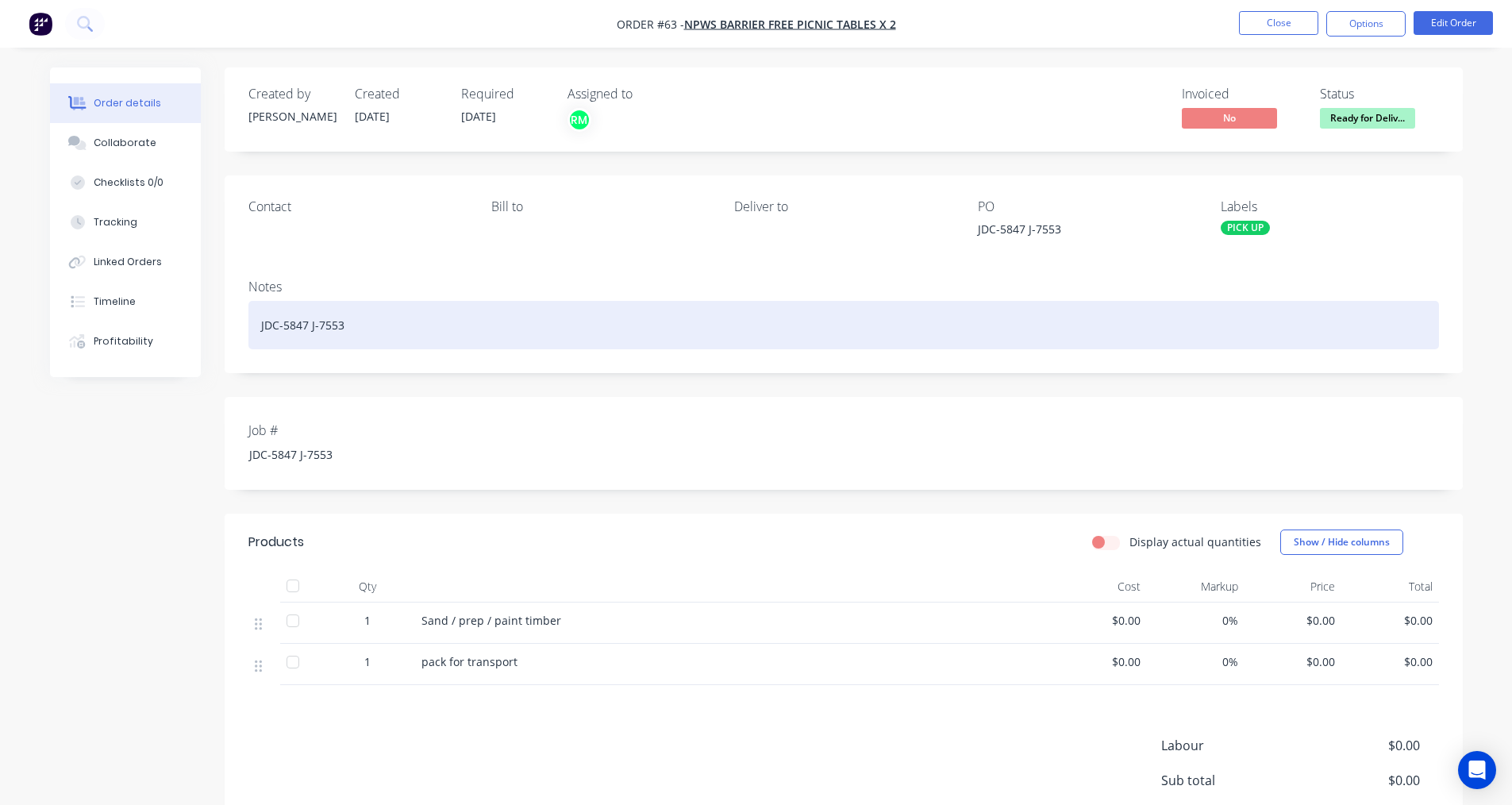
click at [1270, 307] on div "JDC-5847 J-7553" at bounding box center [843, 325] width 1190 height 49
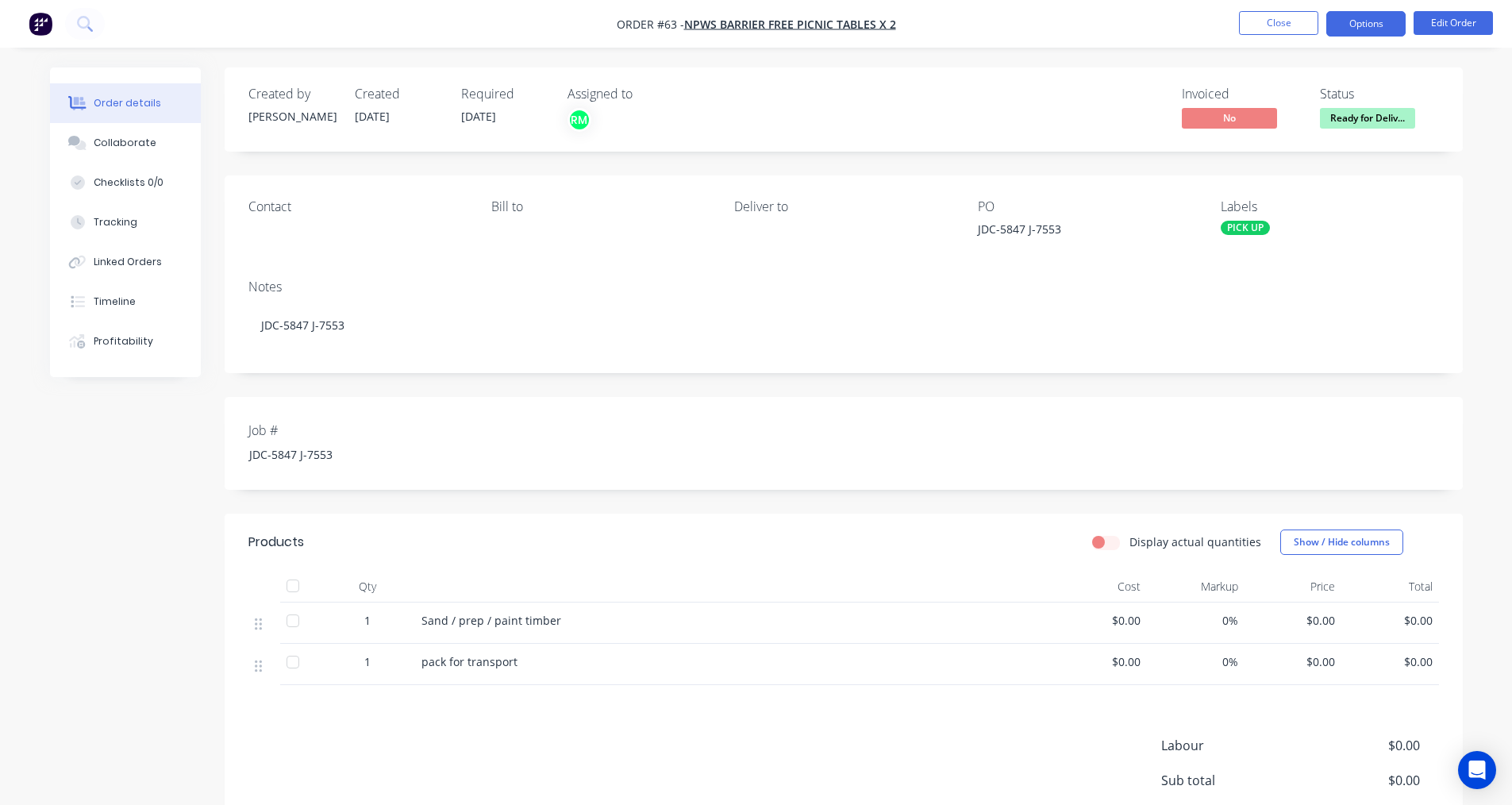
click at [1383, 23] on button "Options" at bounding box center [1366, 24] width 79 height 26
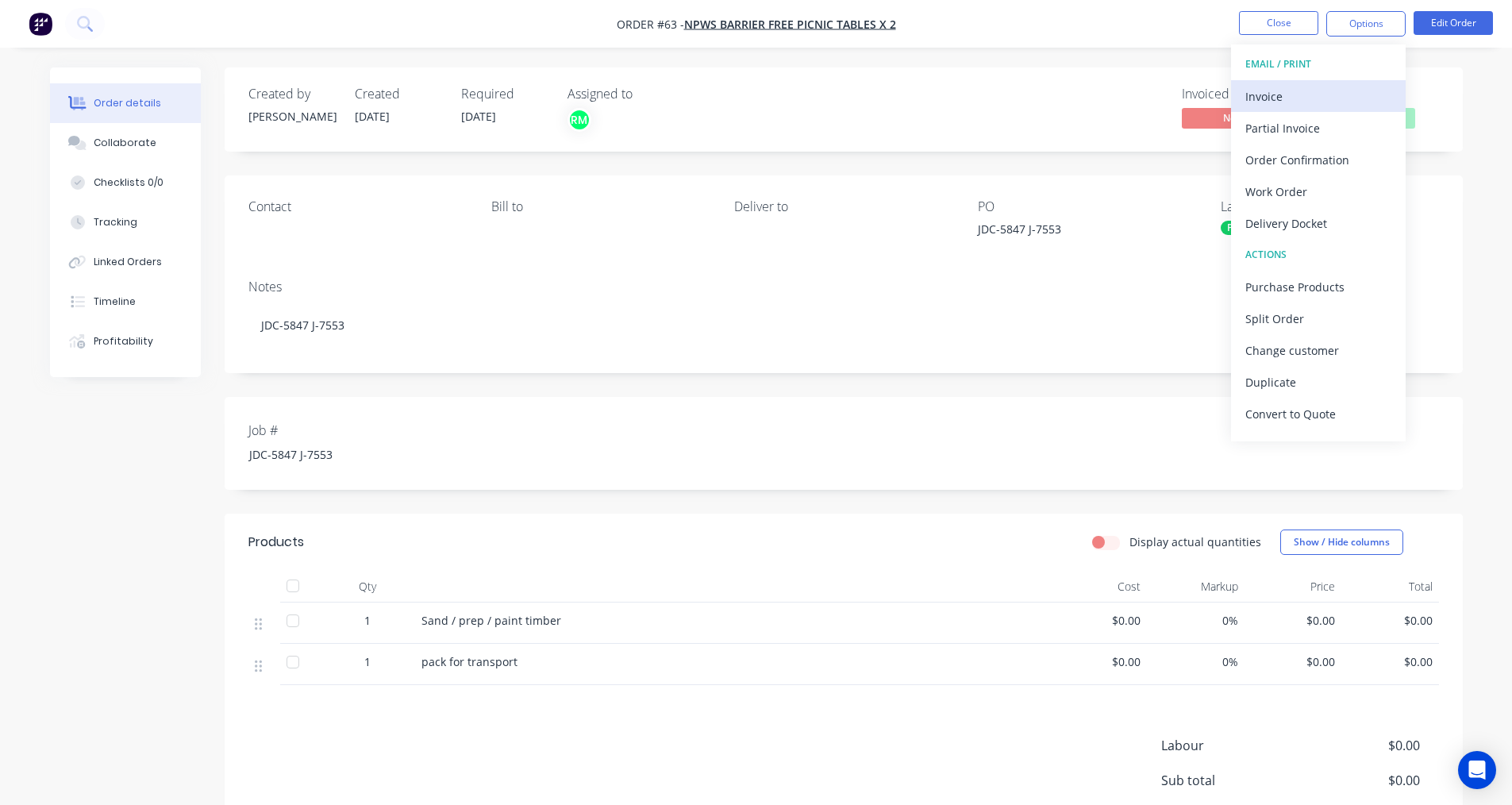
click at [1281, 109] on button "Invoice" at bounding box center [1318, 96] width 175 height 32
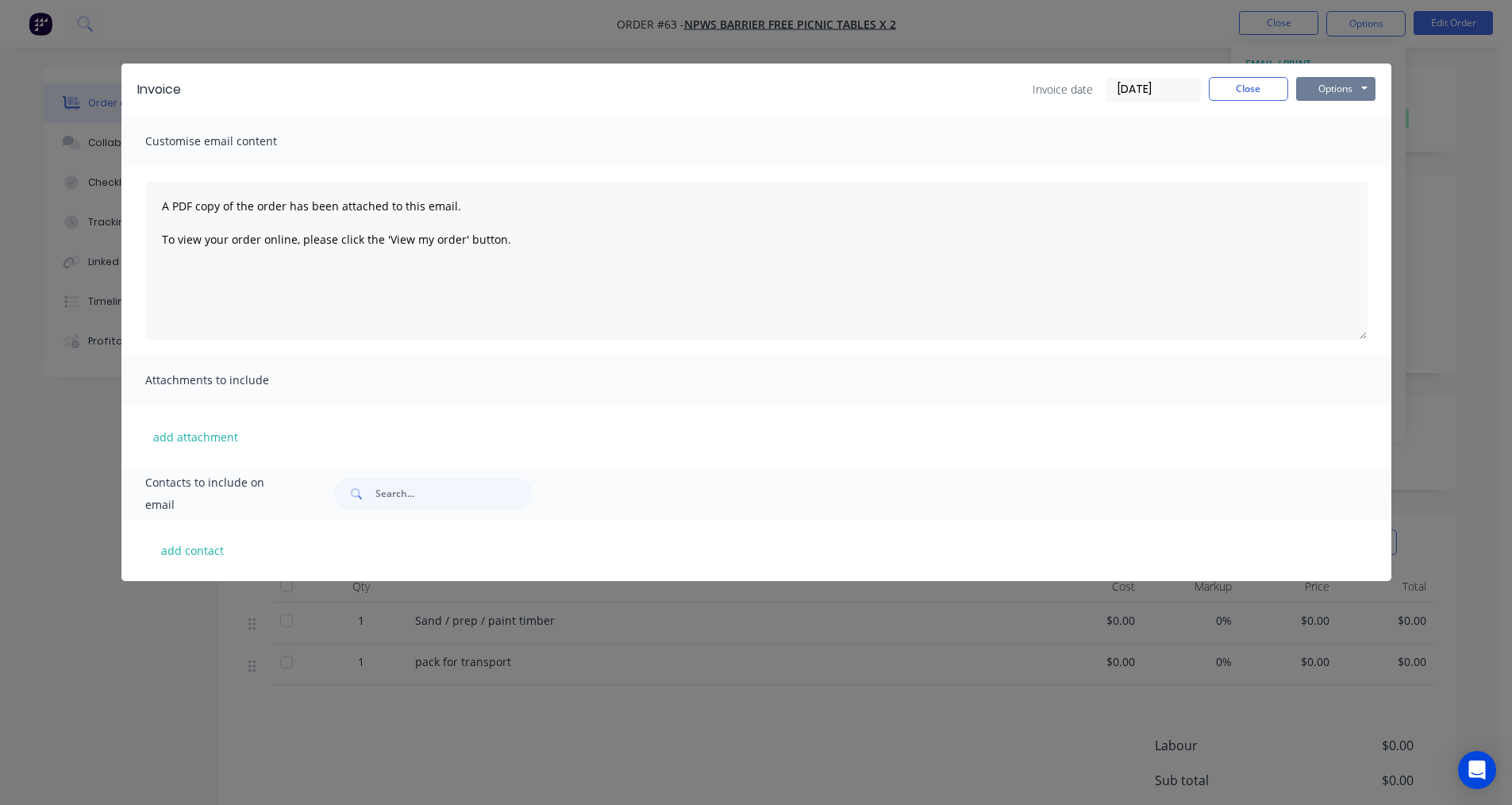
click at [1323, 93] on button "Options" at bounding box center [1335, 88] width 79 height 24
click at [1323, 149] on button "Print" at bounding box center [1346, 143] width 101 height 26
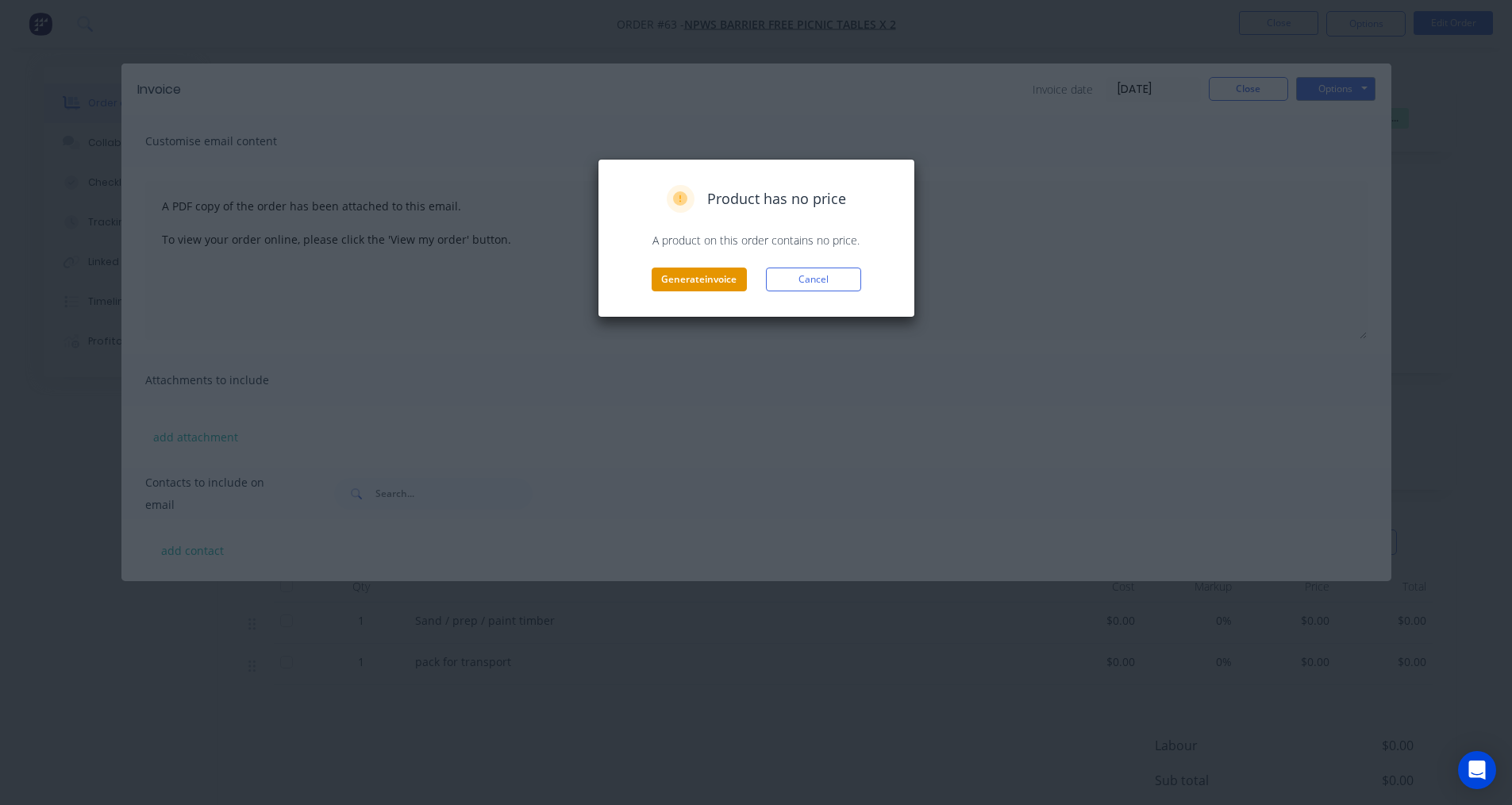
click at [708, 278] on button "Generate invoice" at bounding box center [699, 279] width 95 height 24
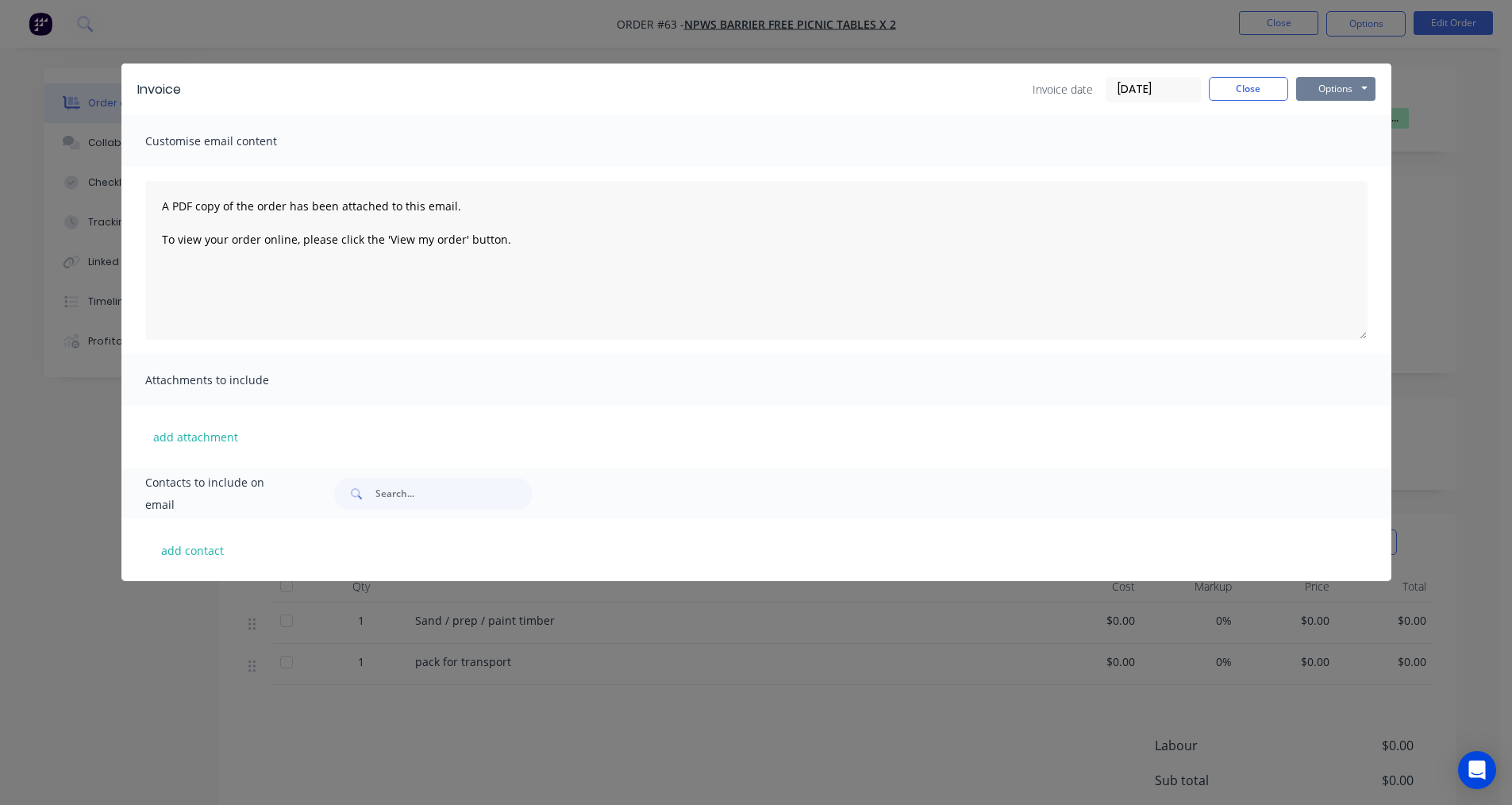
click at [1335, 87] on button "Options" at bounding box center [1335, 88] width 79 height 24
click at [1209, 179] on div "A PDF copy of the order has been attached to this email. To view your order onl…" at bounding box center [756, 260] width 1270 height 188
click at [1244, 92] on button "Close" at bounding box center [1249, 88] width 79 height 24
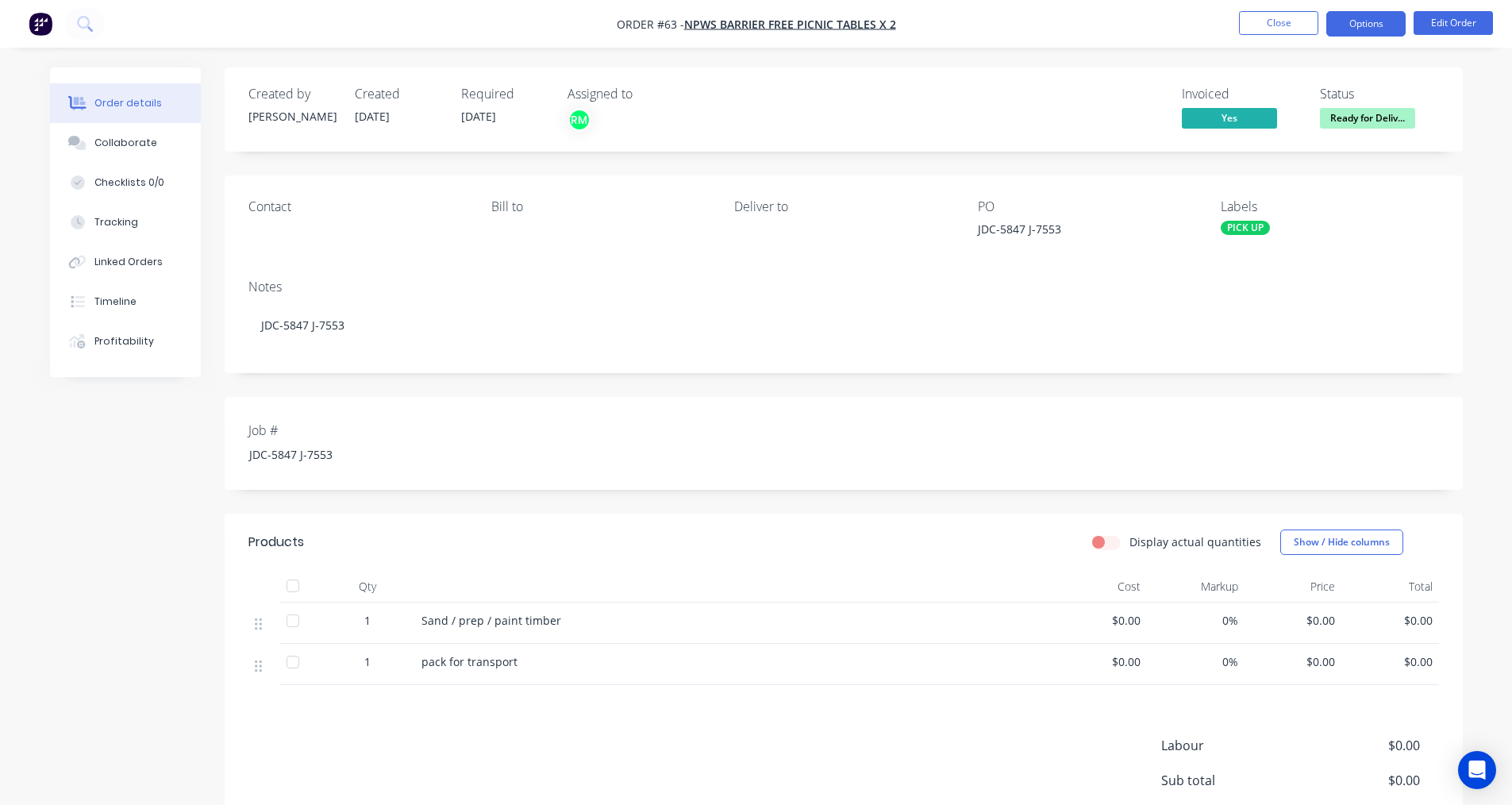
click at [1377, 27] on button "Options" at bounding box center [1366, 24] width 79 height 26
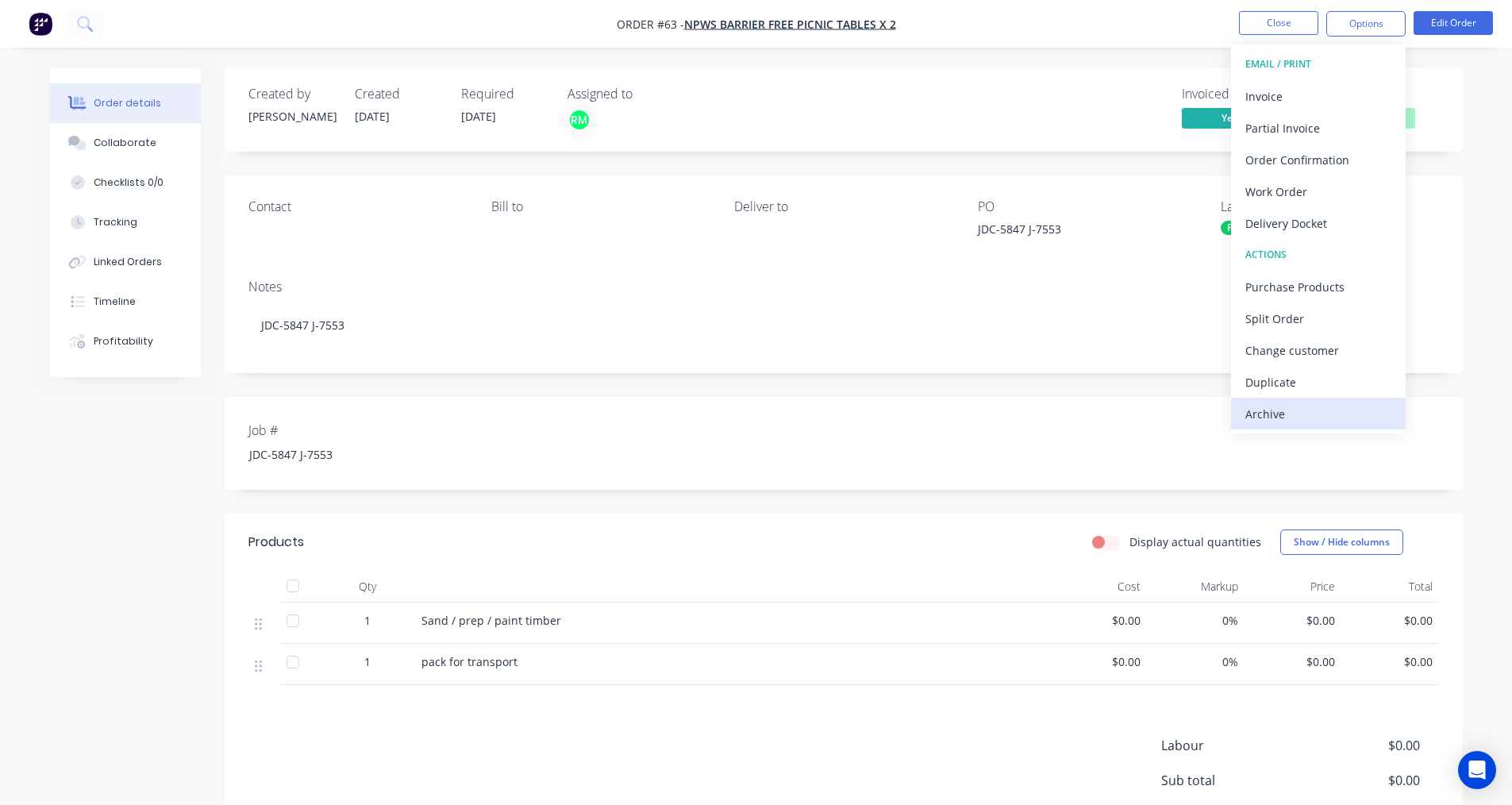
click at [1287, 415] on div "Archive" at bounding box center [1317, 413] width 146 height 23
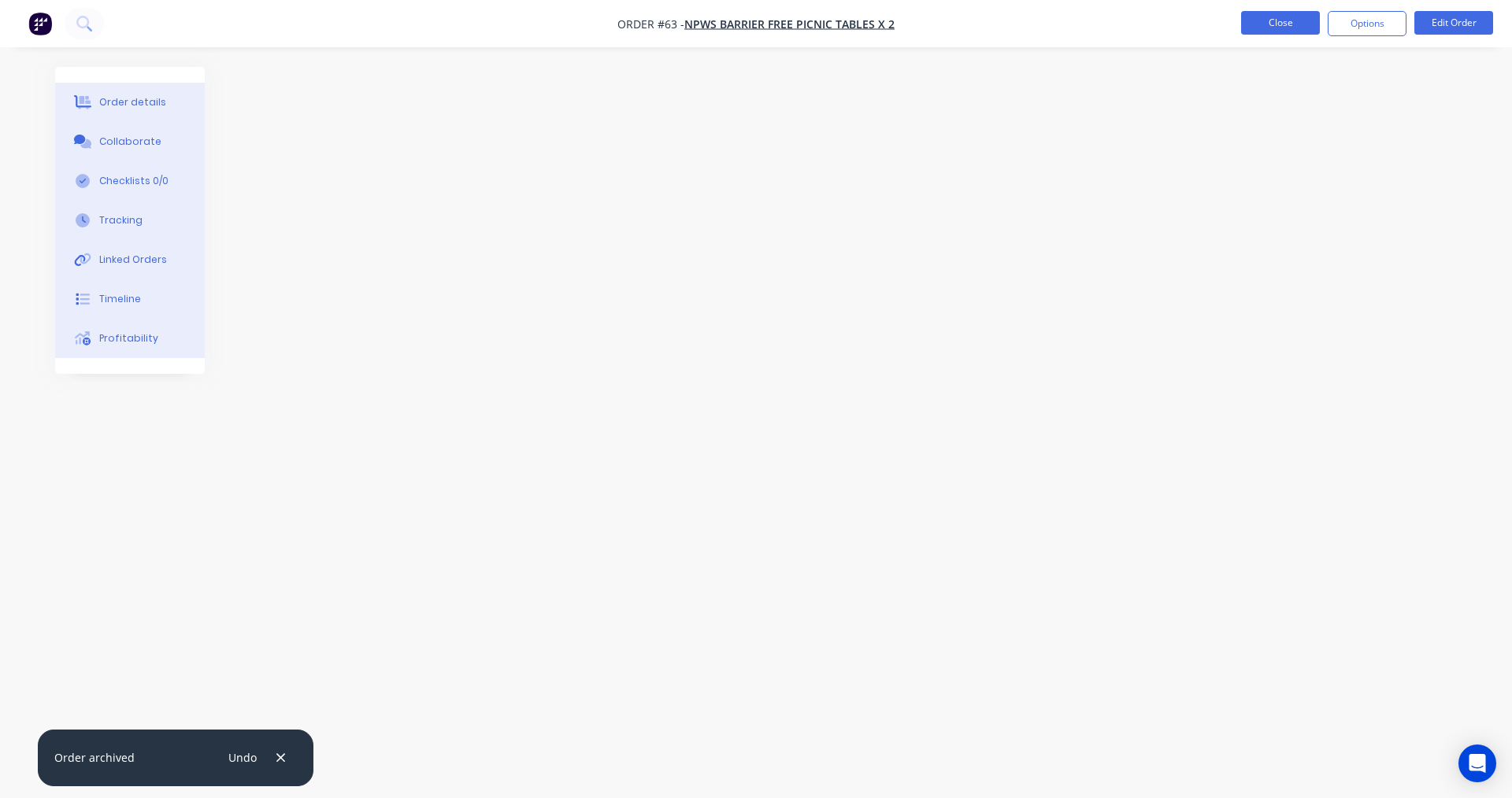
click at [1310, 27] on button "Close" at bounding box center [1280, 23] width 79 height 24
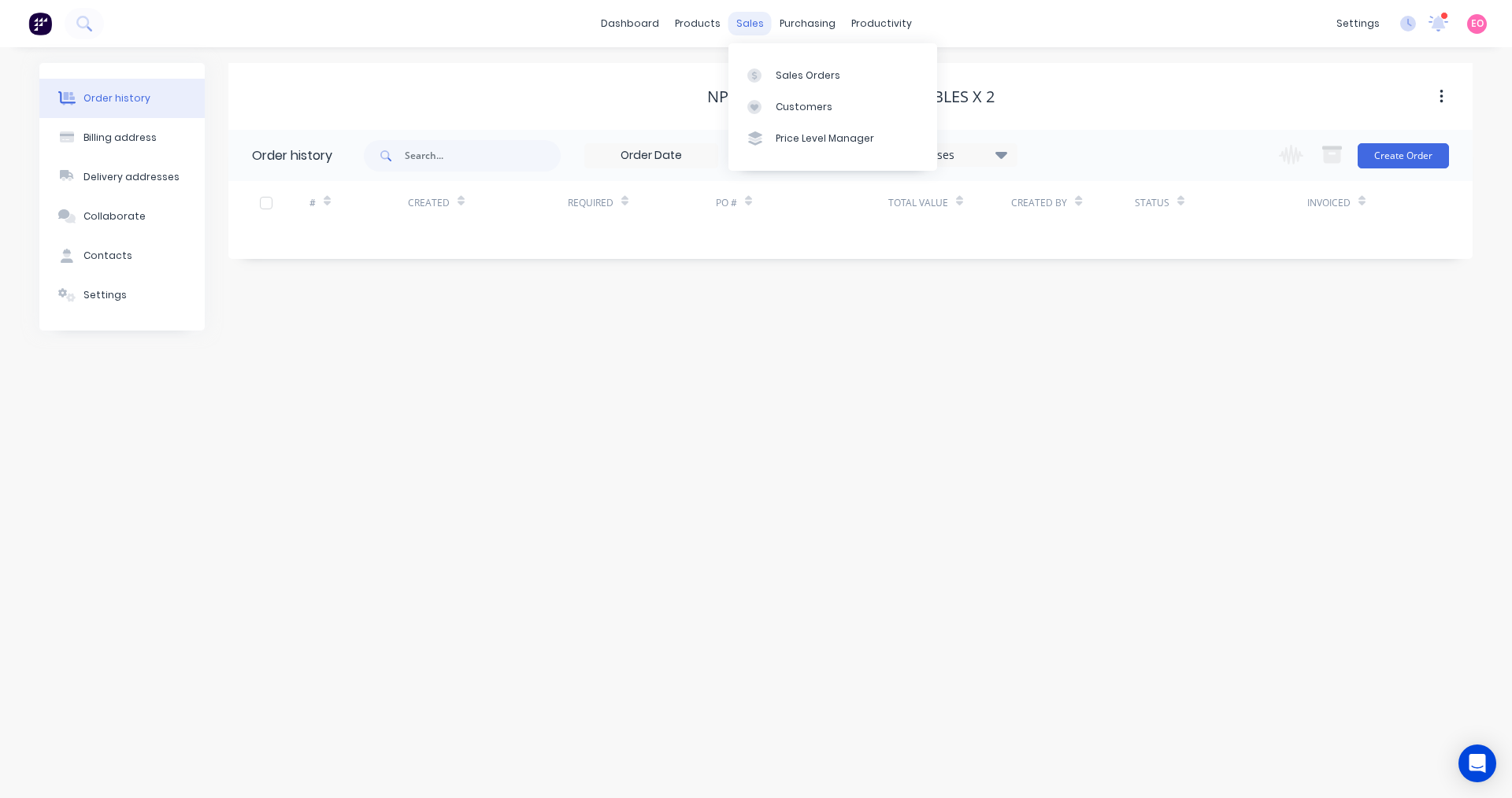
click at [756, 22] on div "sales" at bounding box center [750, 24] width 43 height 24
click at [779, 75] on div "Sales Orders" at bounding box center [807, 75] width 64 height 14
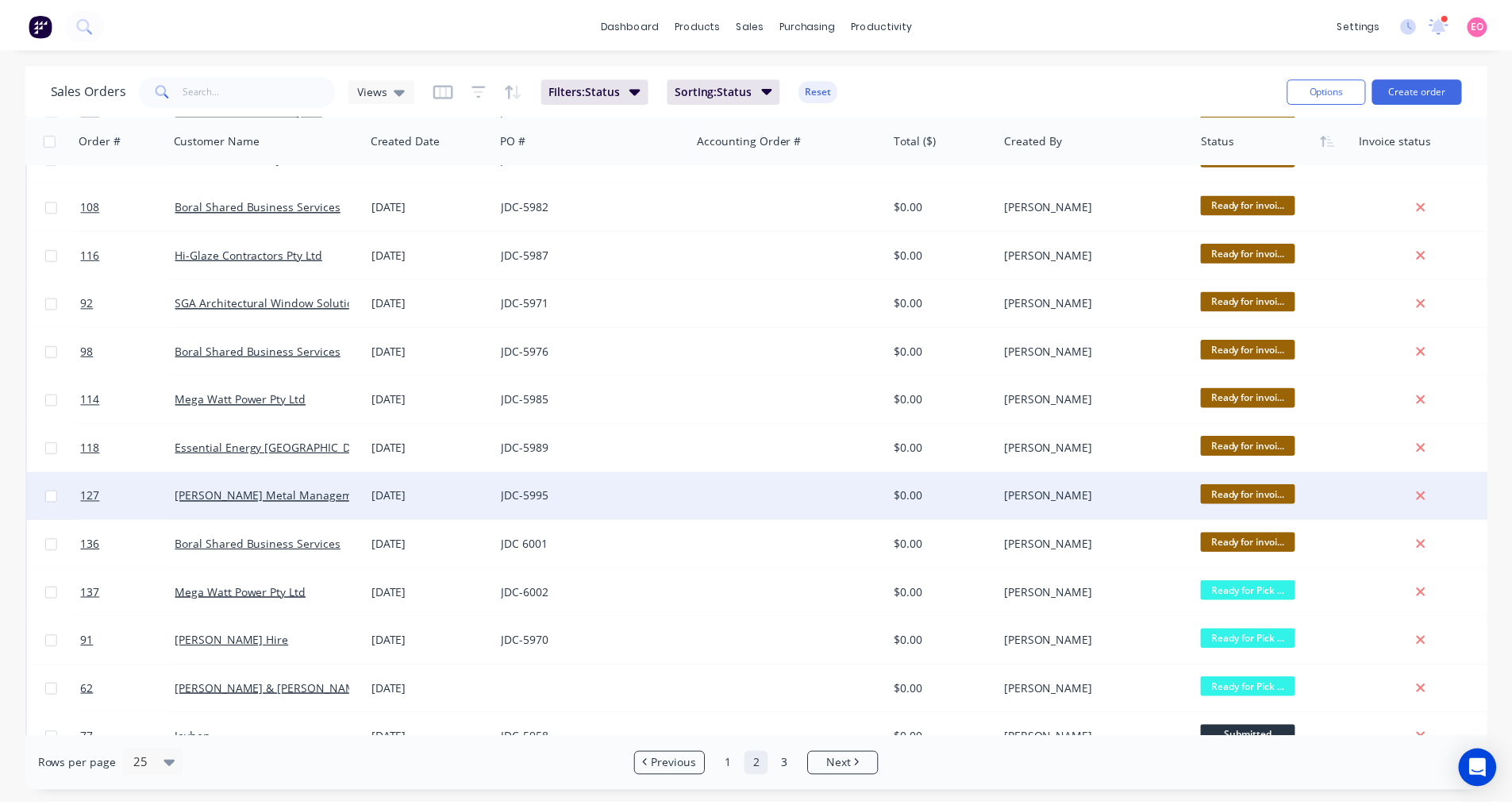
scroll to position [168, 0]
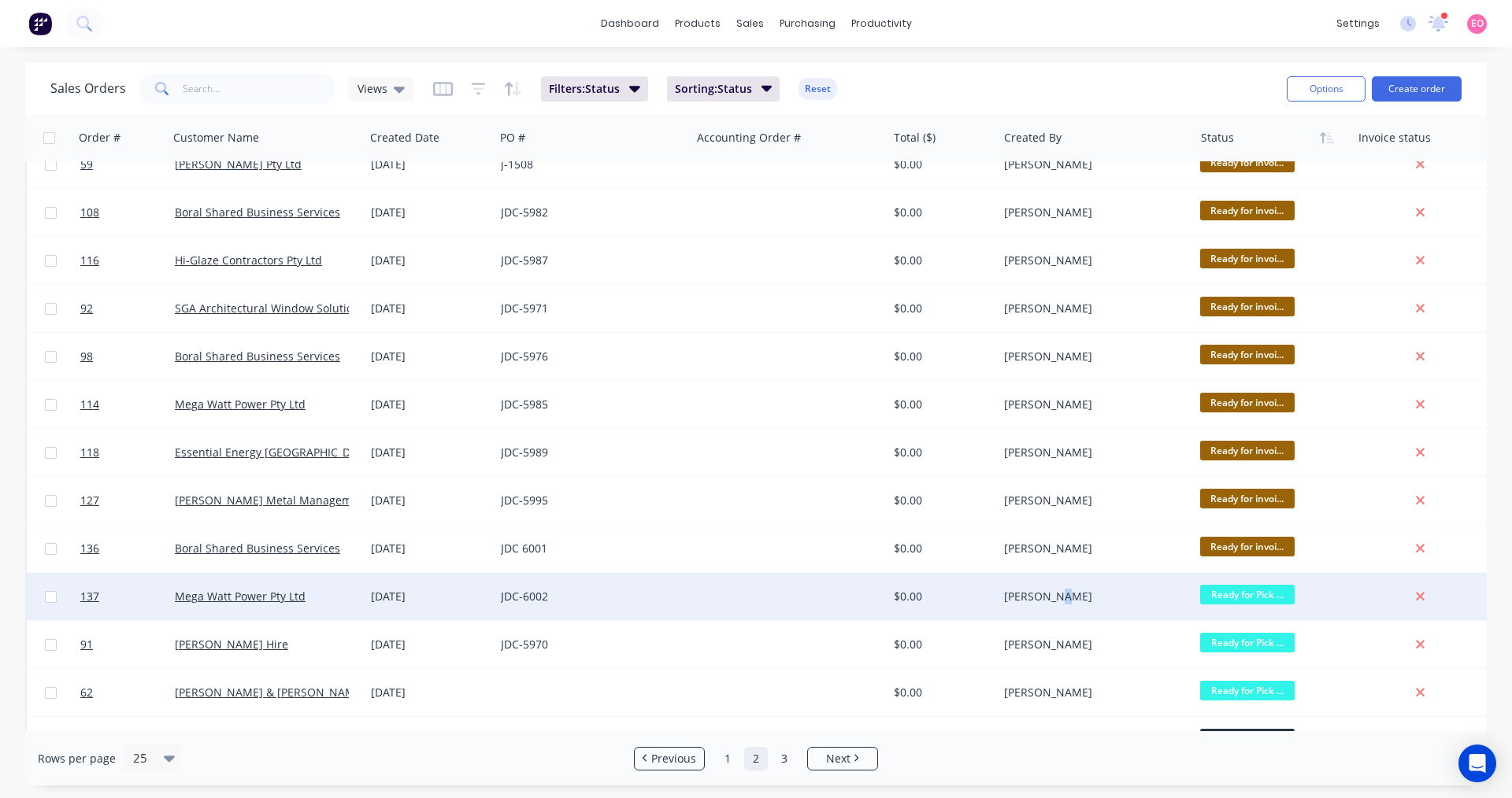
click at [1055, 605] on div "[PERSON_NAME]" at bounding box center [1095, 597] width 196 height 47
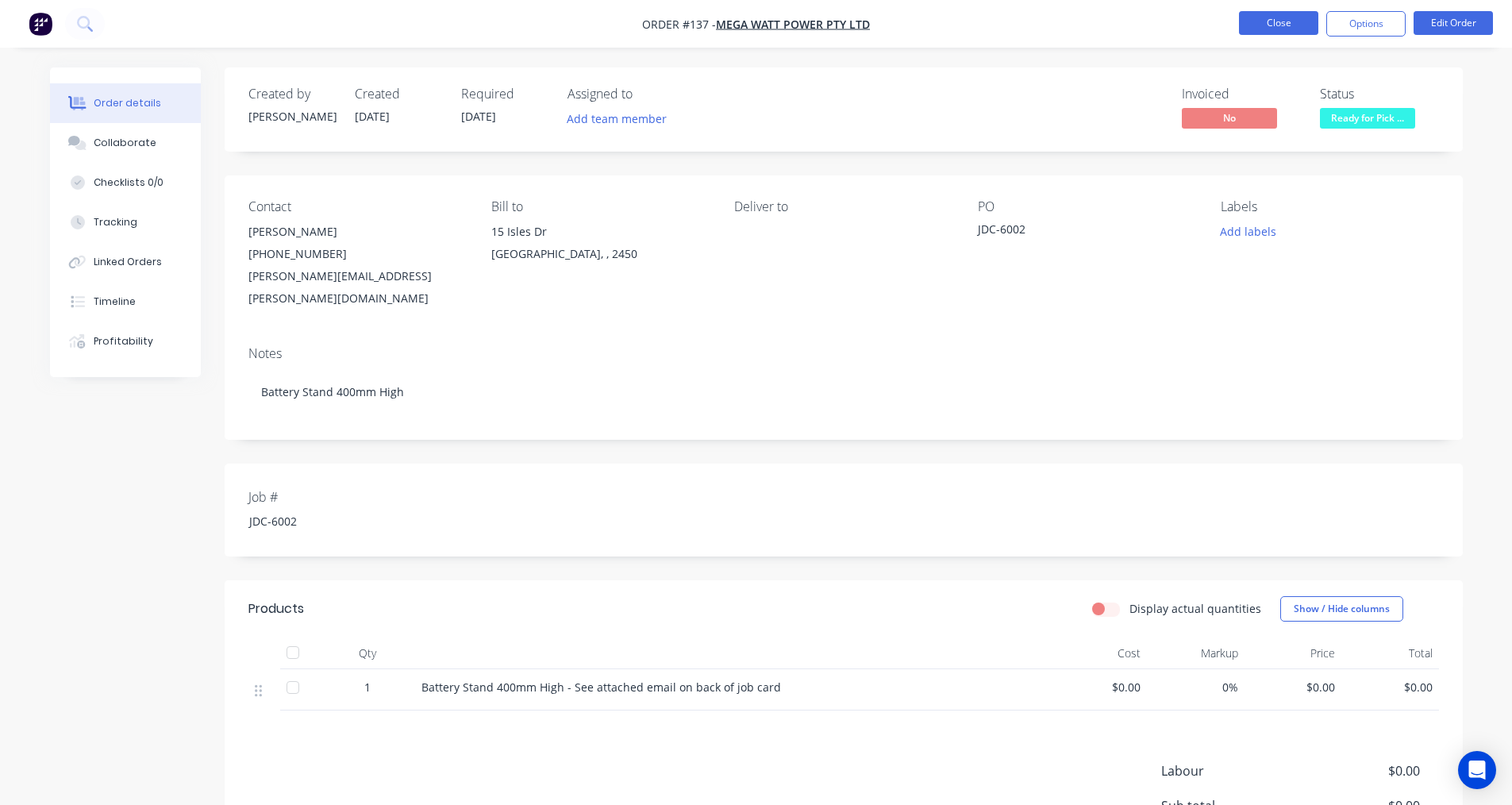
click at [1302, 27] on button "Close" at bounding box center [1279, 23] width 79 height 24
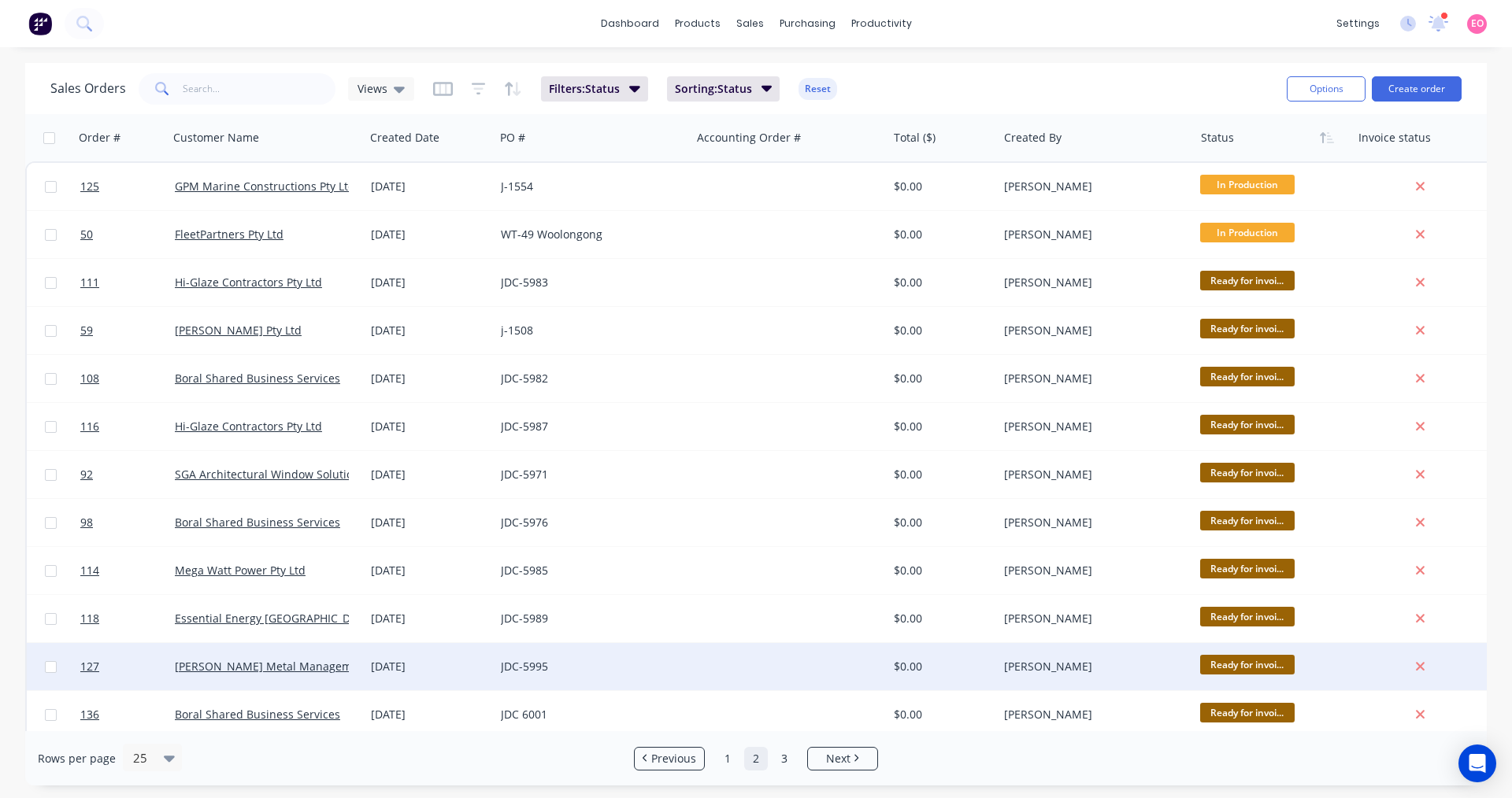
scroll to position [472, 0]
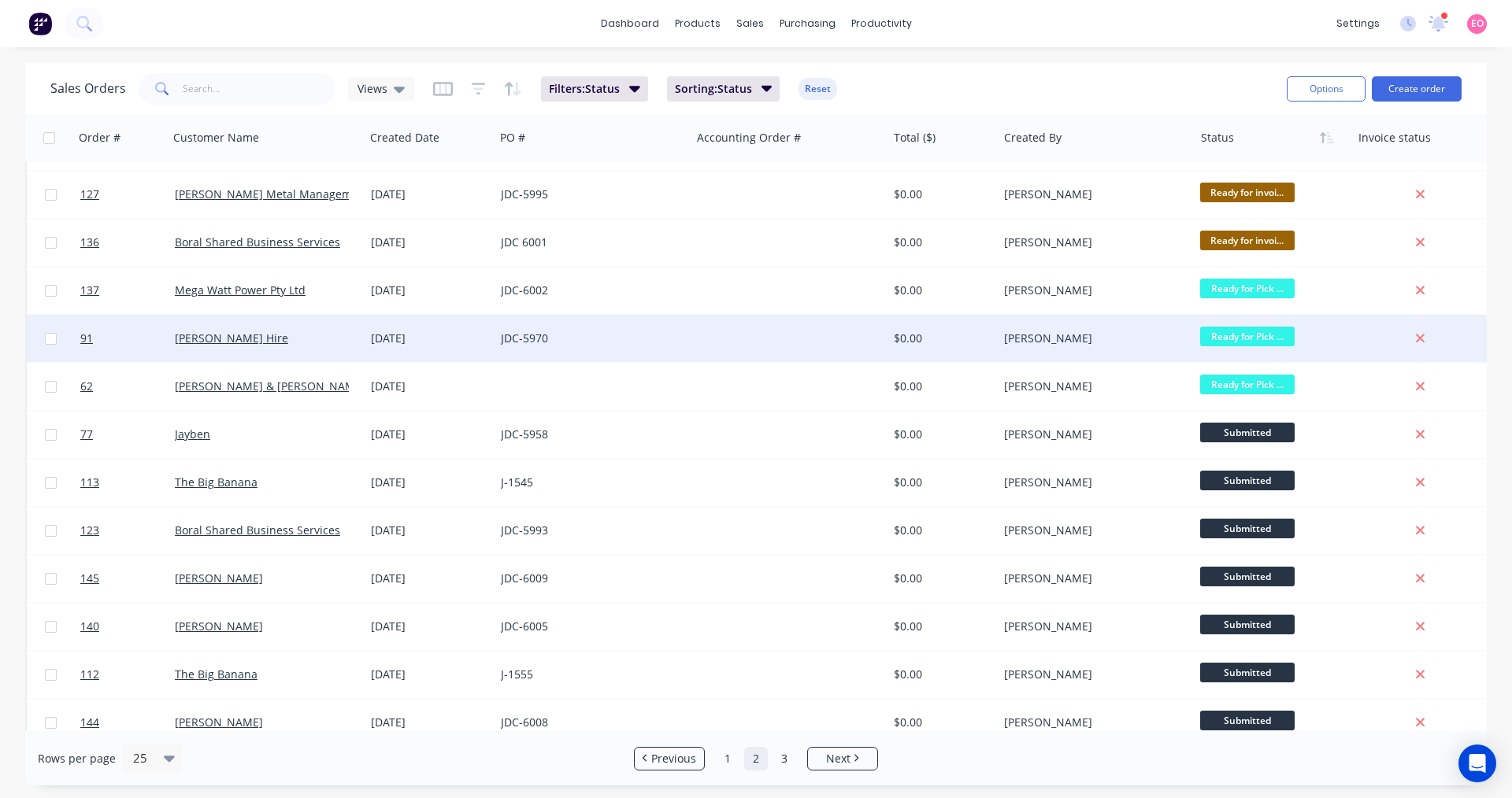
click at [389, 334] on div "[DATE]" at bounding box center [429, 338] width 117 height 16
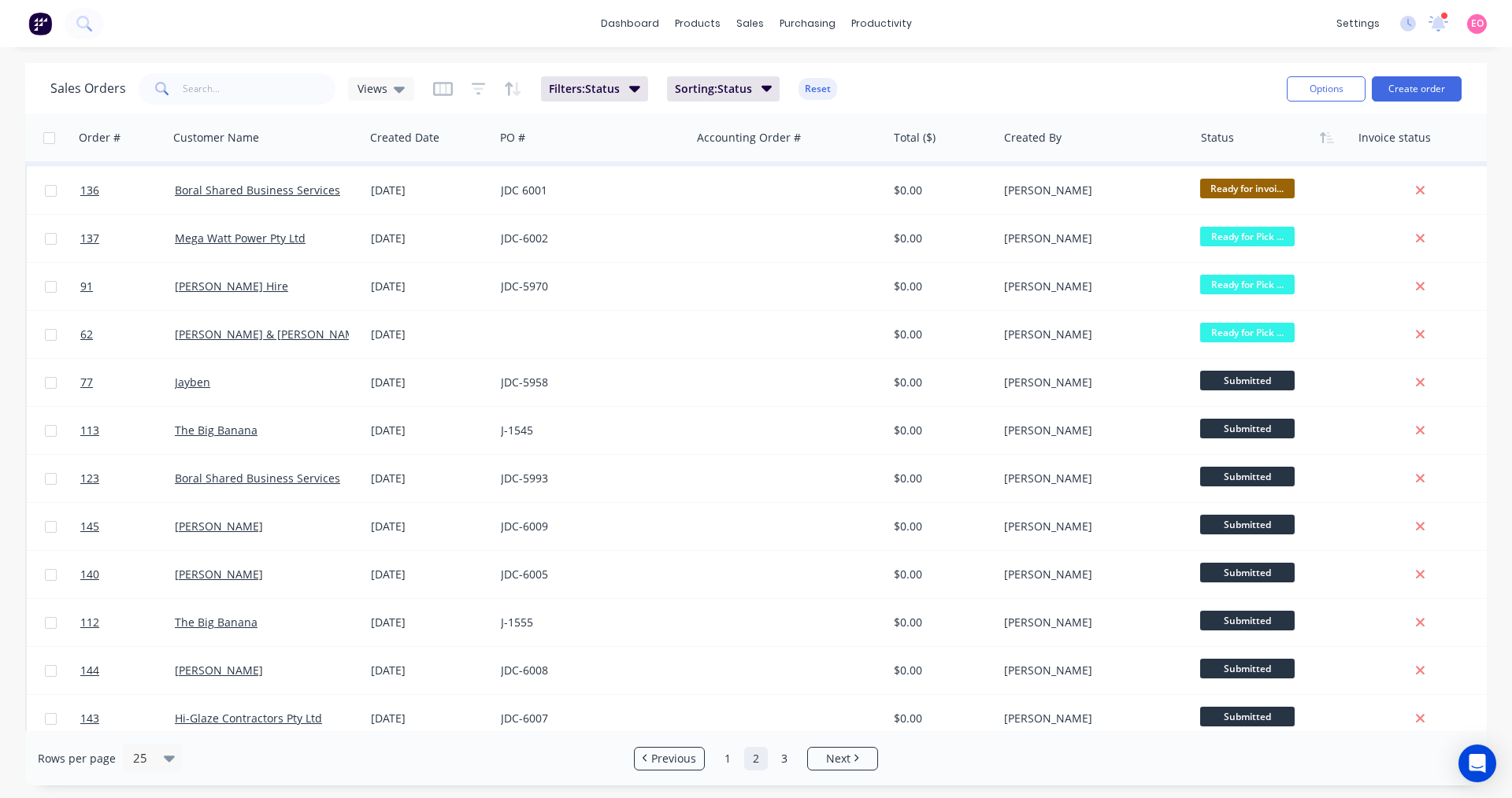
scroll to position [638, 0]
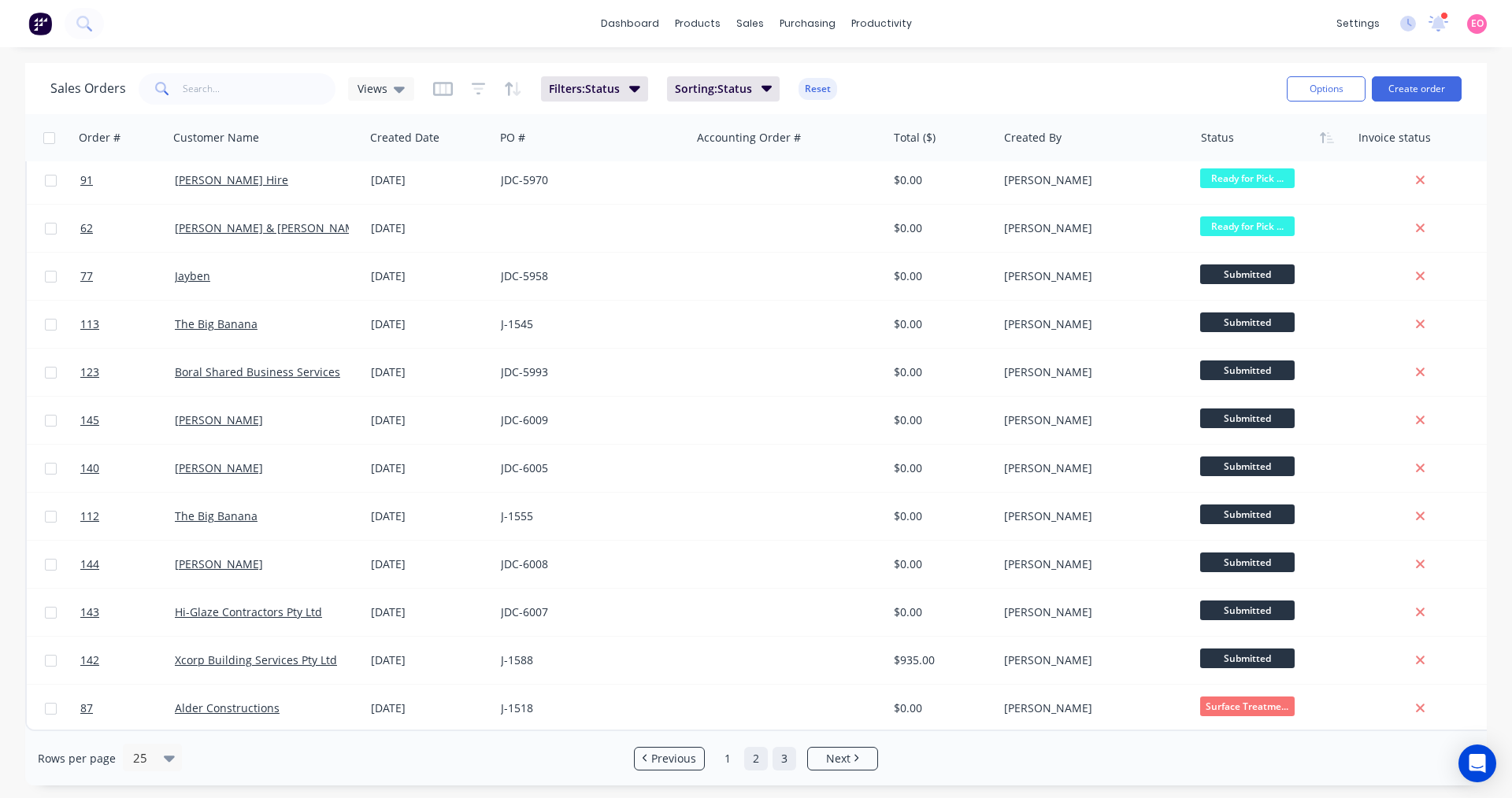
click at [786, 755] on link "3" at bounding box center [785, 759] width 24 height 24
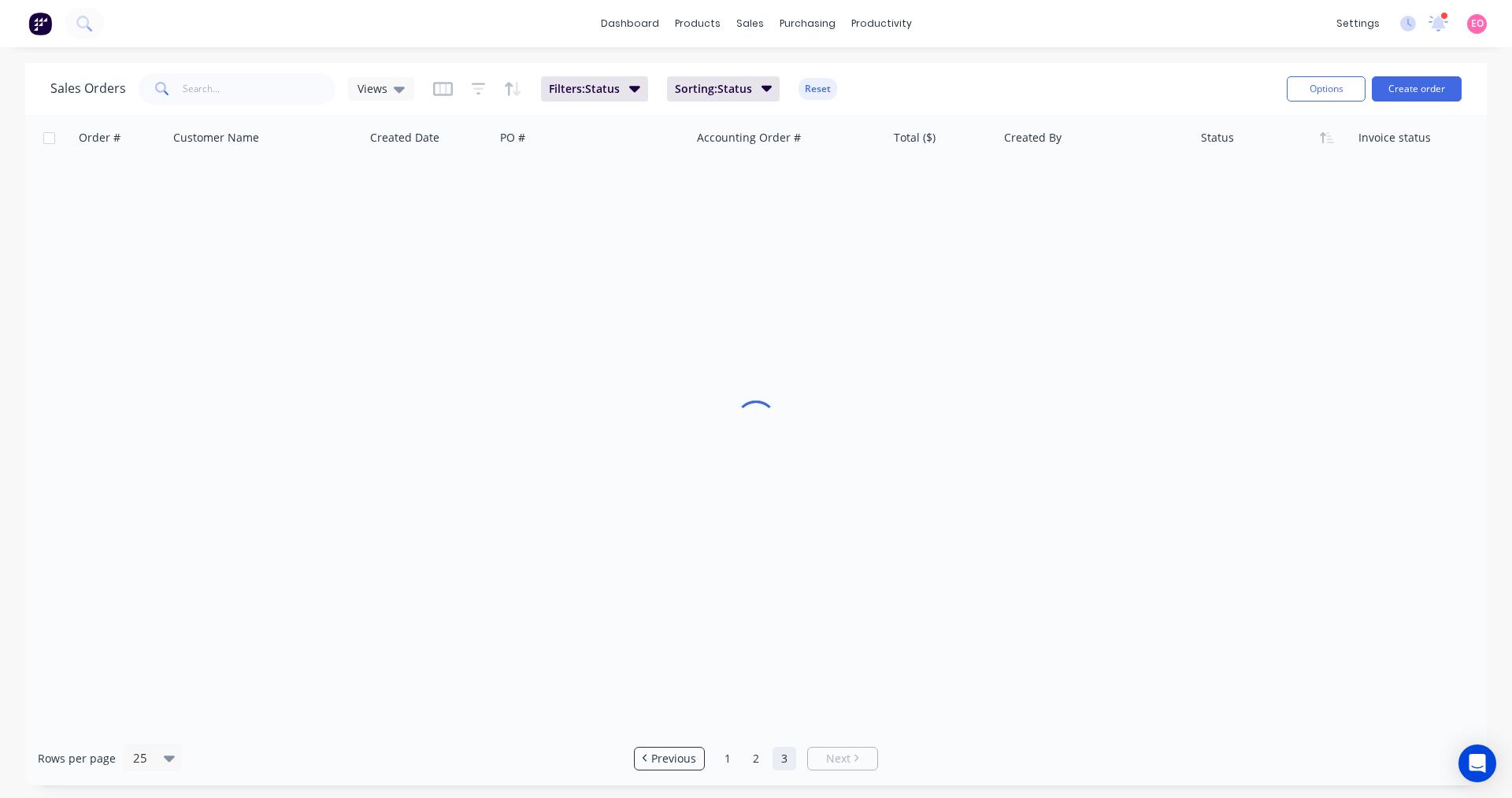
scroll to position [0, 0]
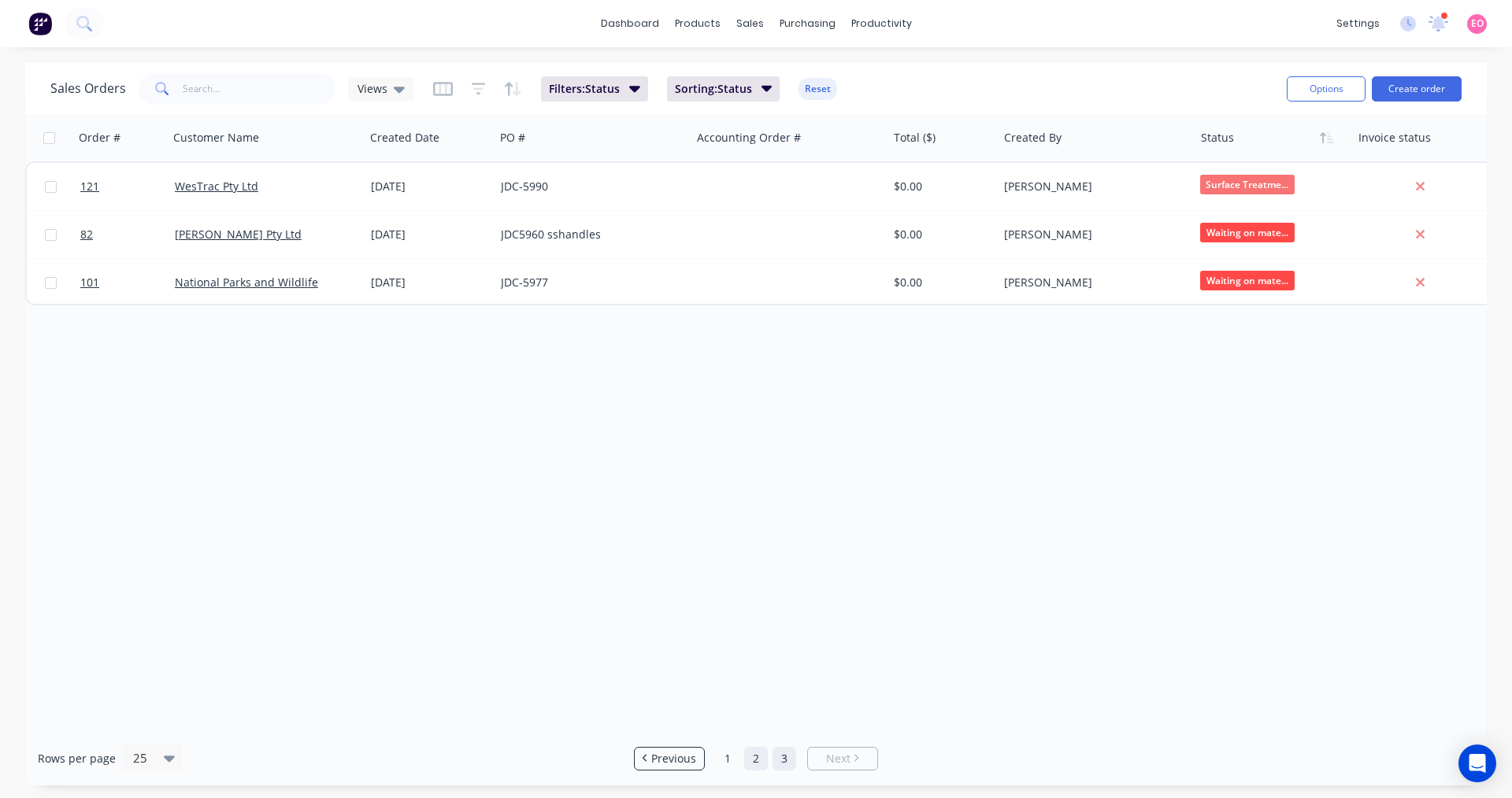
click at [761, 763] on link "2" at bounding box center [756, 759] width 24 height 24
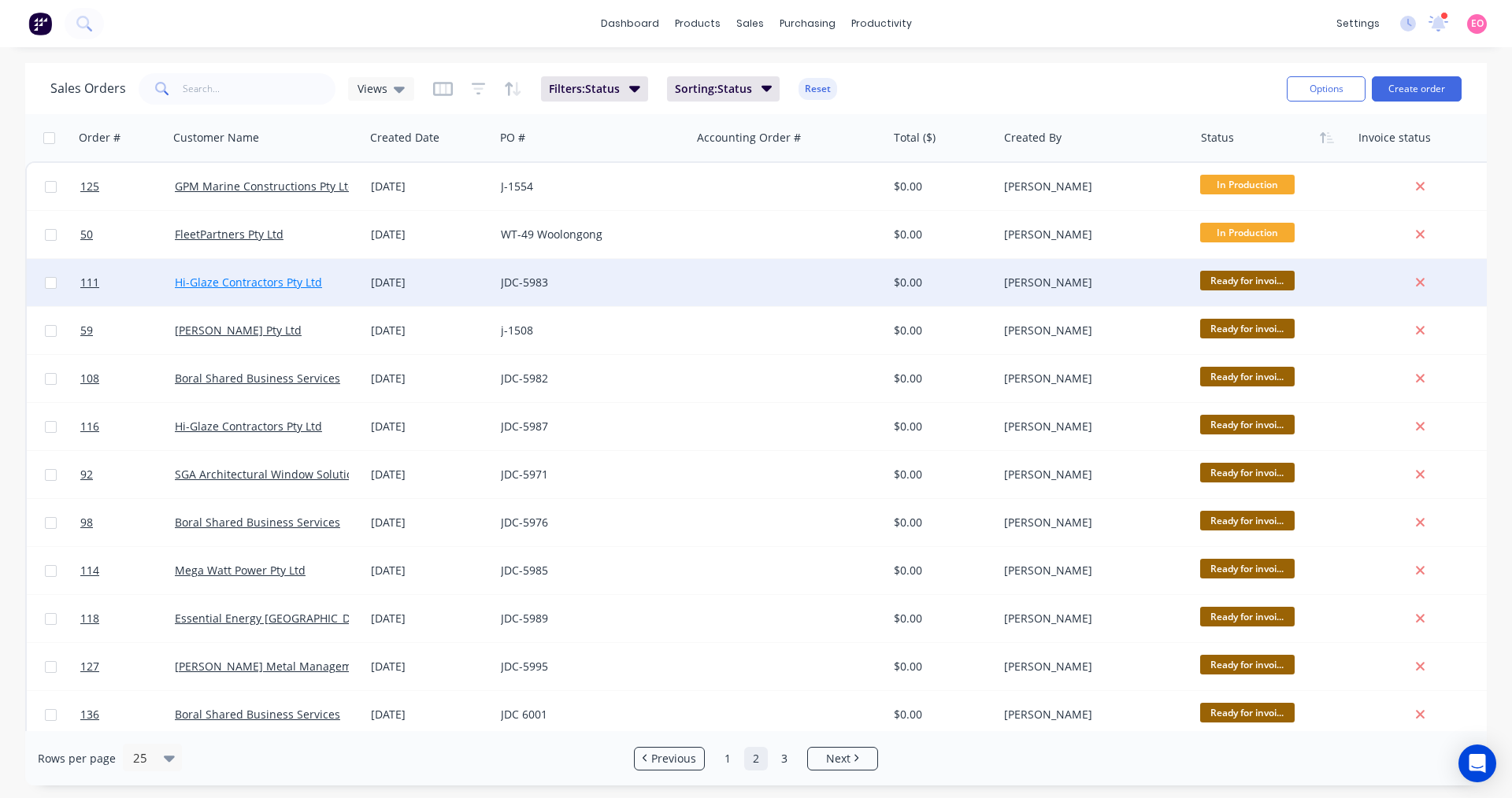
click at [234, 282] on link "Hi-Glaze Contractors Pty Ltd" at bounding box center [247, 282] width 147 height 15
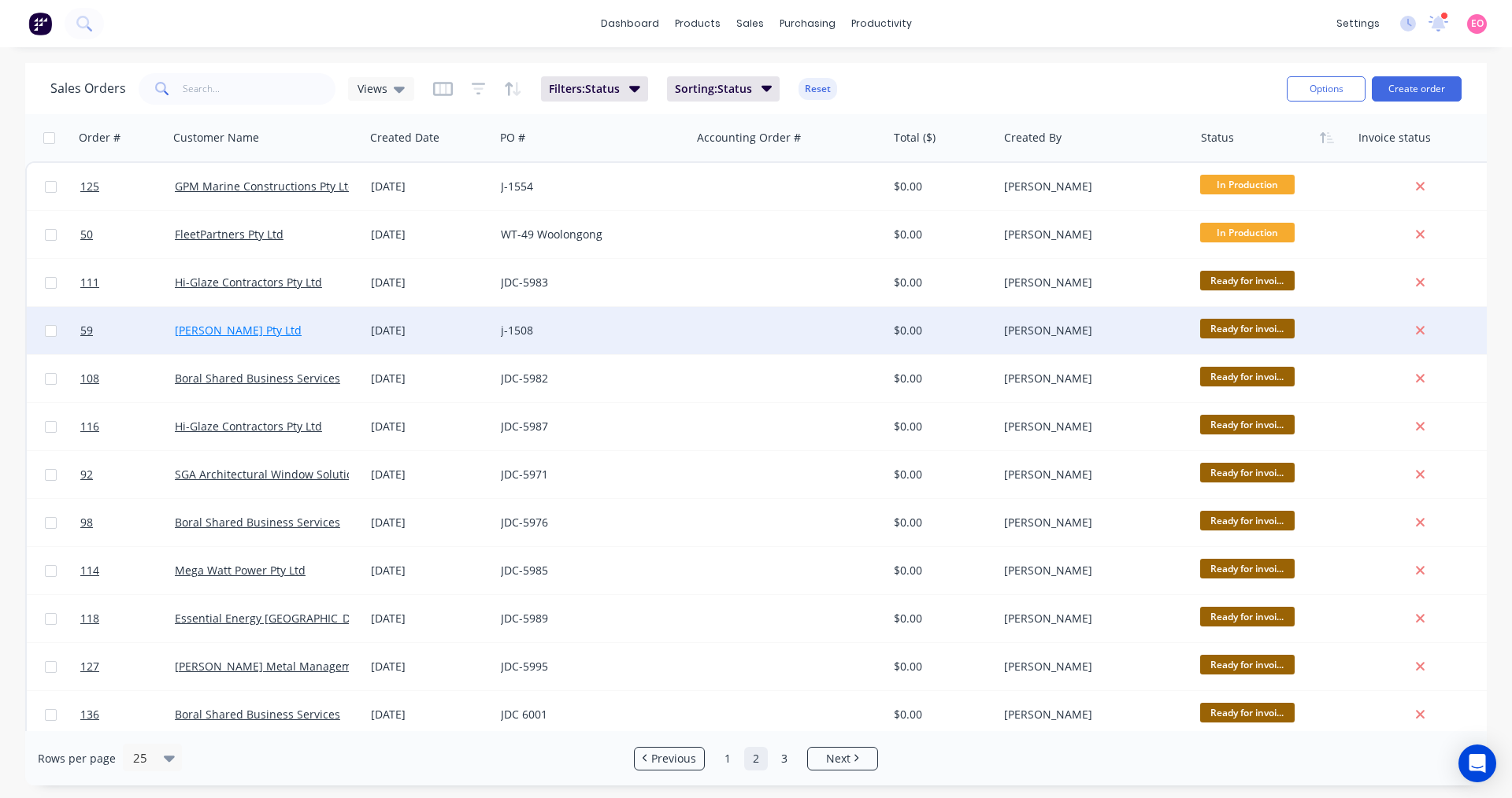
click at [231, 324] on link "[PERSON_NAME] Pty Ltd" at bounding box center [238, 329] width 127 height 15
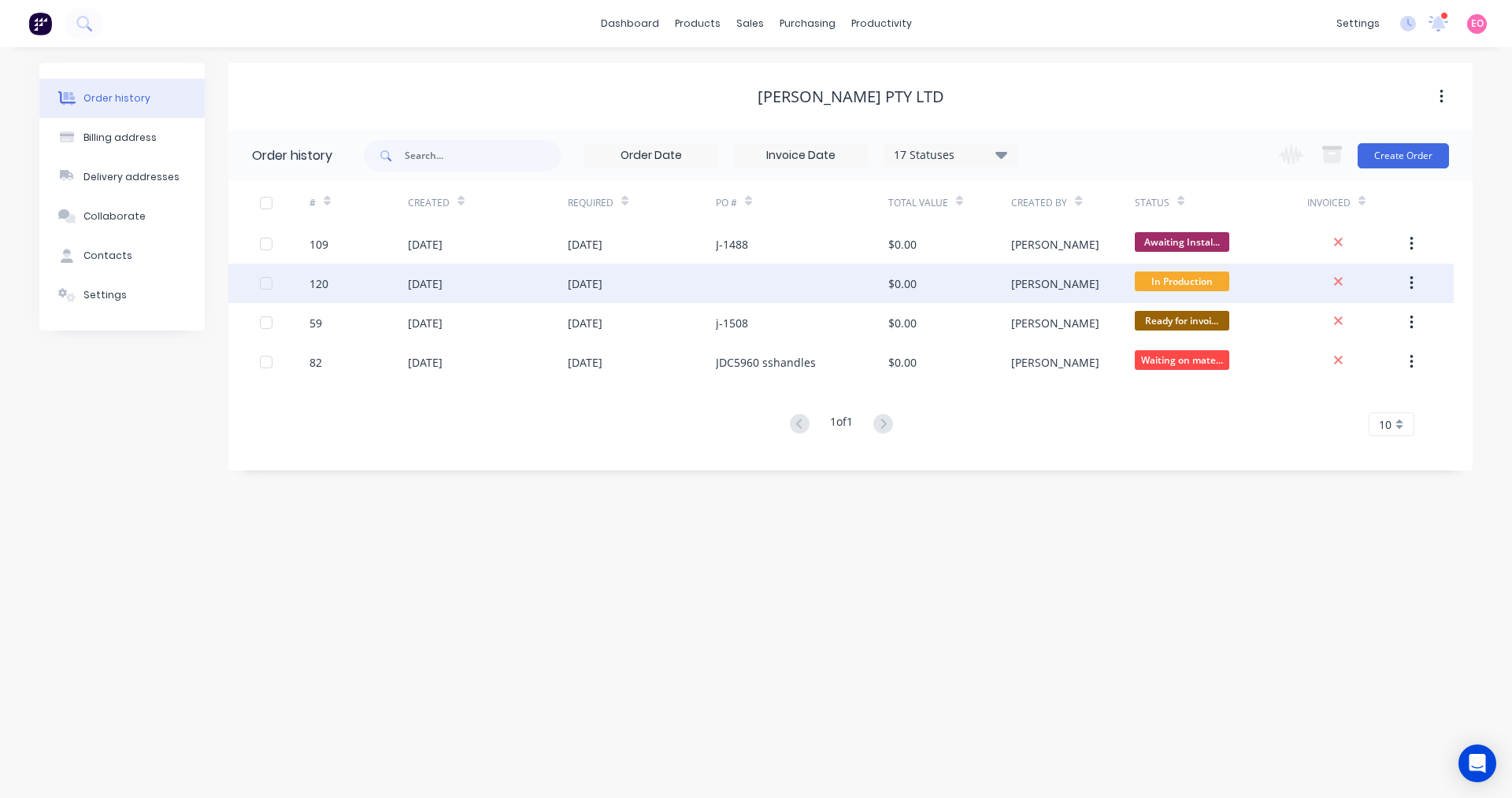
click at [659, 288] on div "[DATE]" at bounding box center [642, 284] width 148 height 39
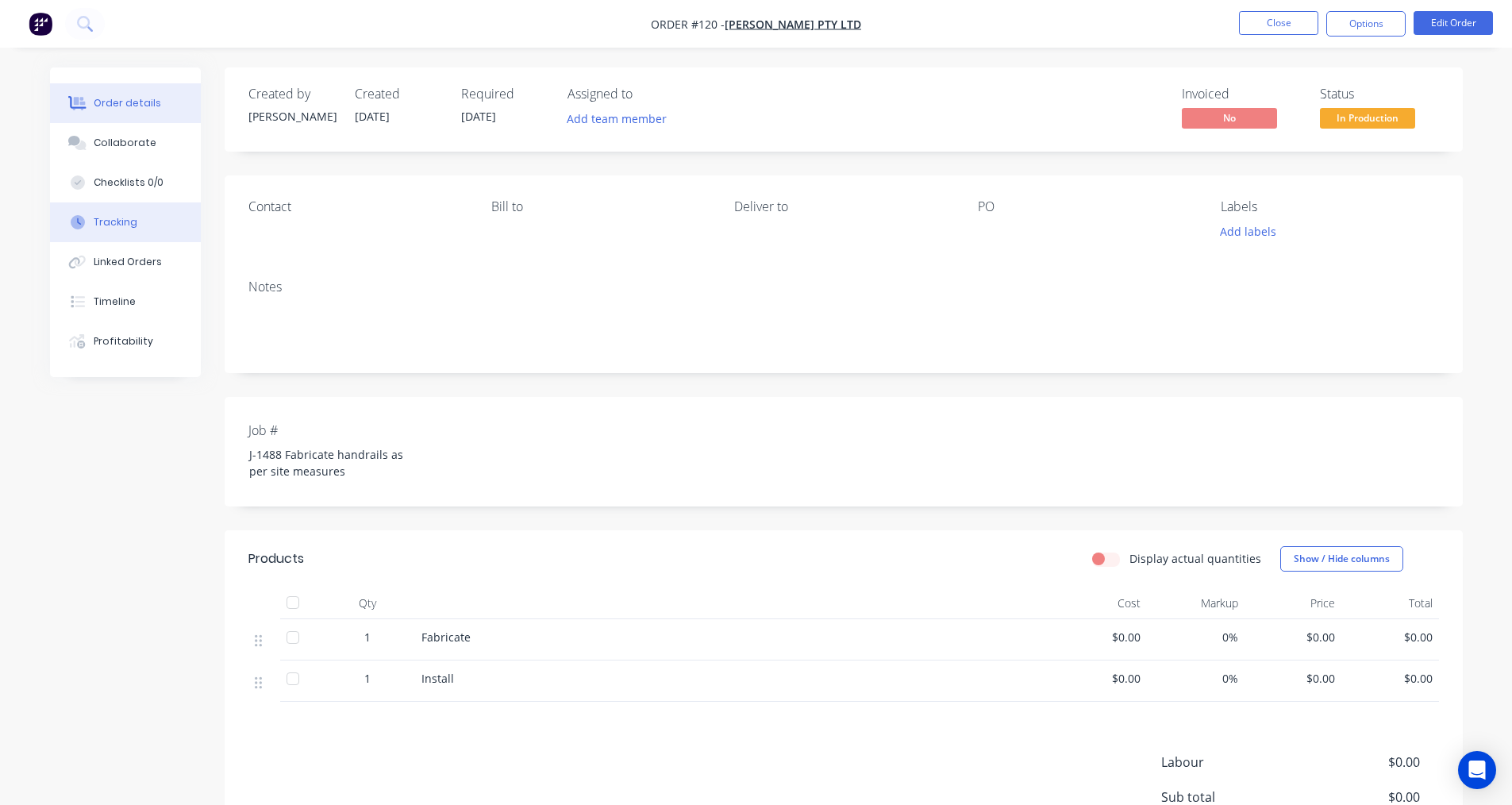
click at [118, 211] on button "Tracking" at bounding box center [125, 223] width 151 height 40
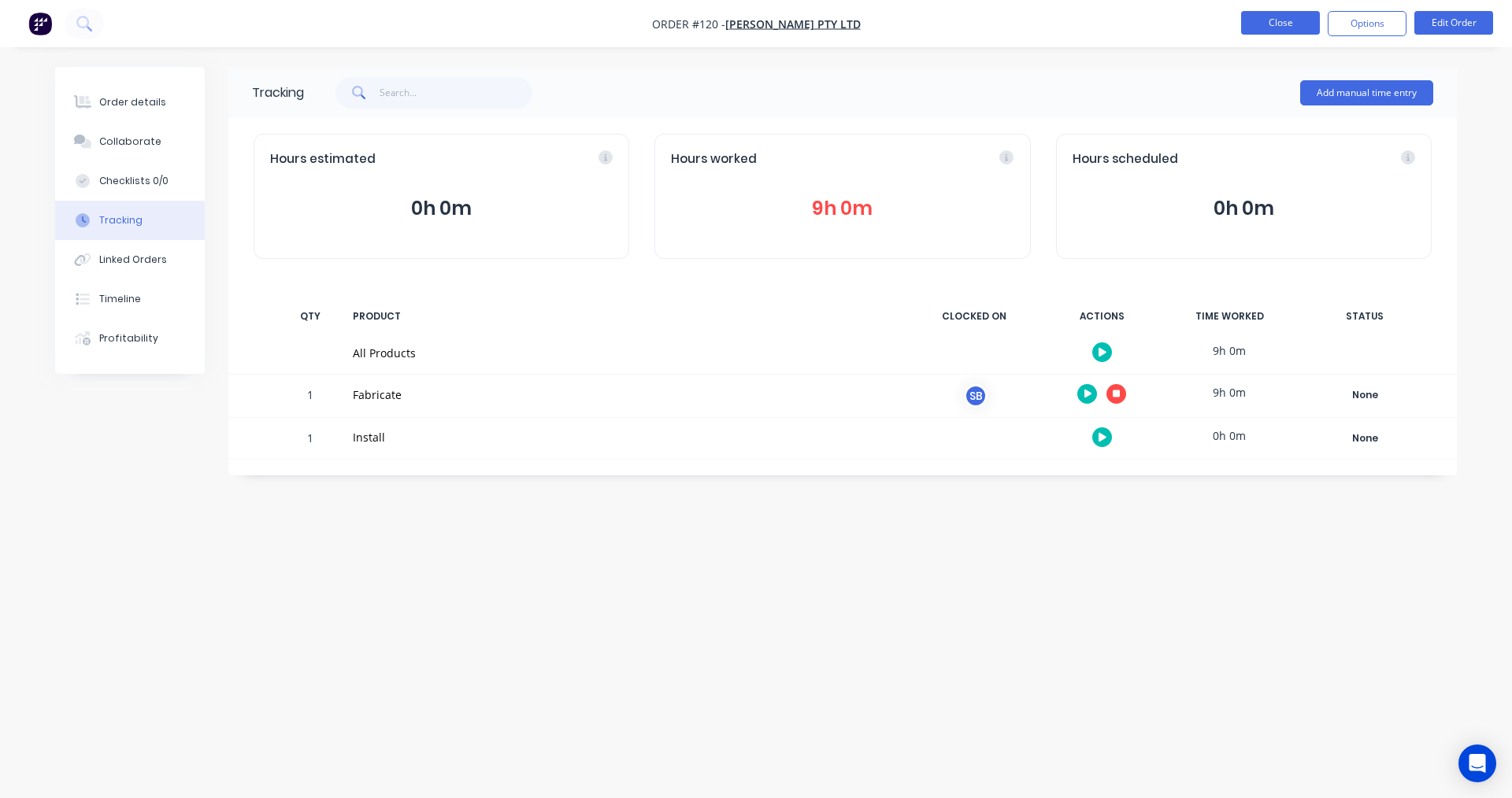
click at [1301, 26] on button "Close" at bounding box center [1280, 23] width 79 height 24
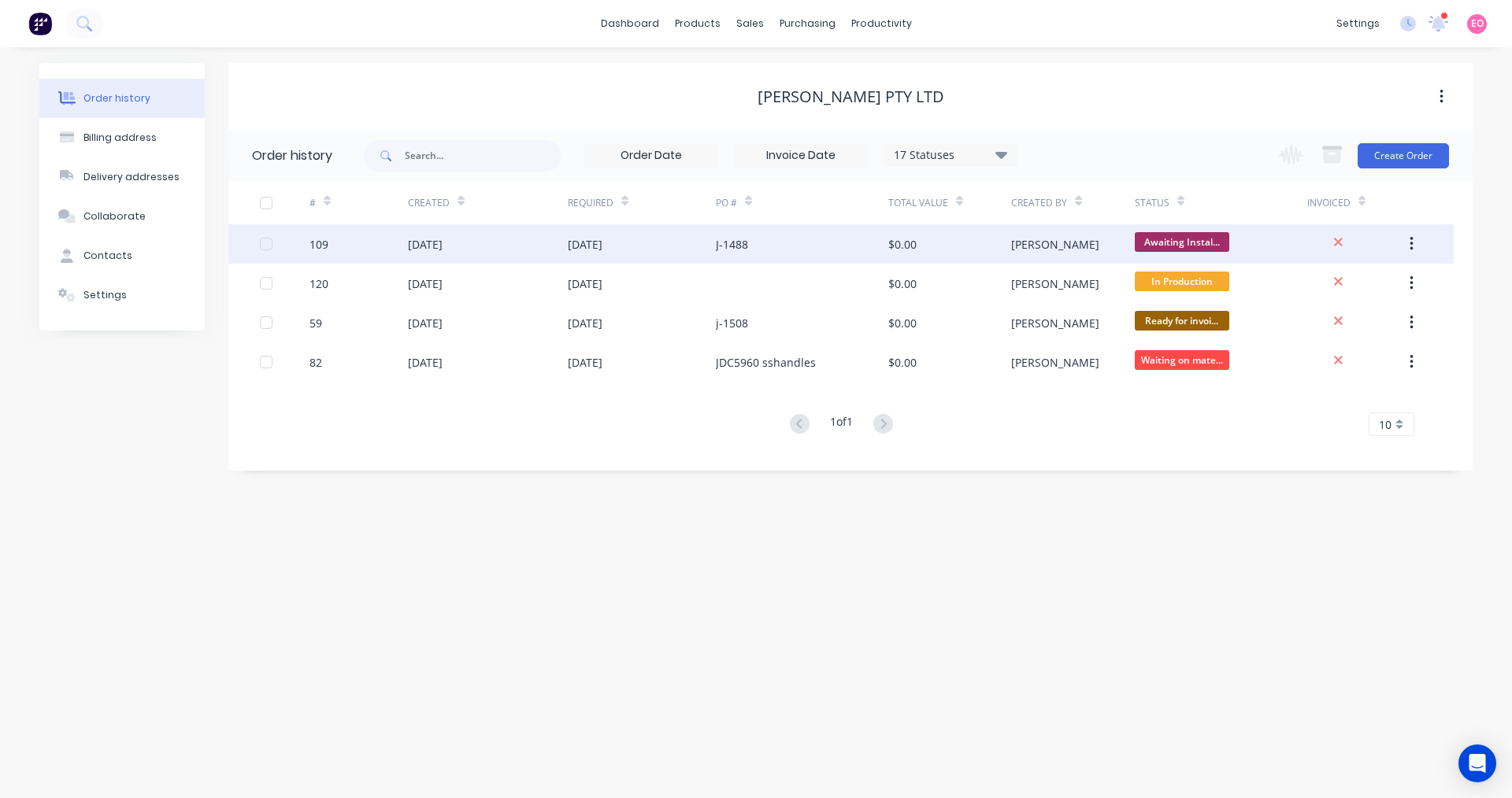
click at [593, 244] on div "[DATE]" at bounding box center [584, 244] width 34 height 17
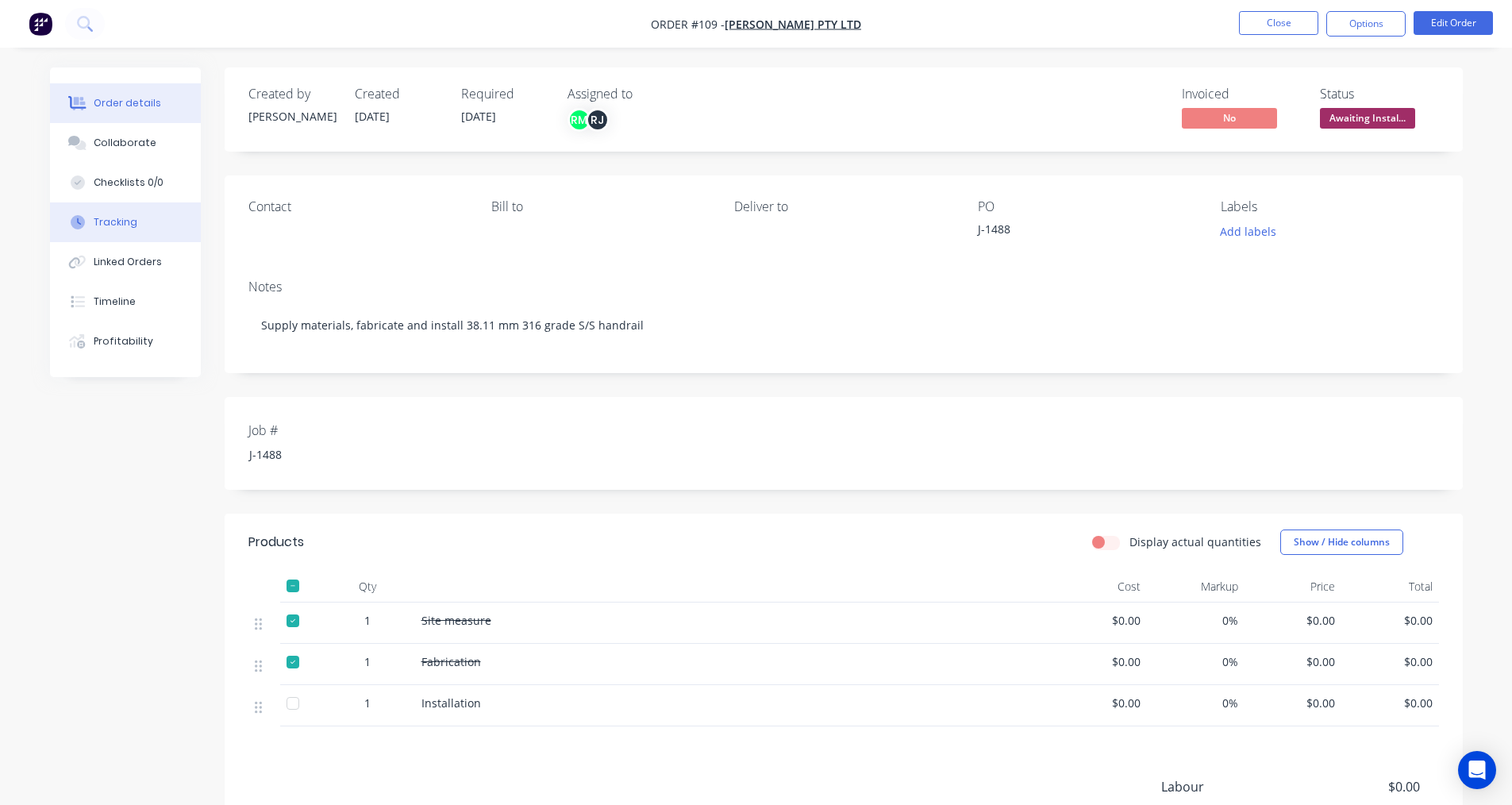
click at [112, 231] on button "Tracking" at bounding box center [125, 223] width 151 height 40
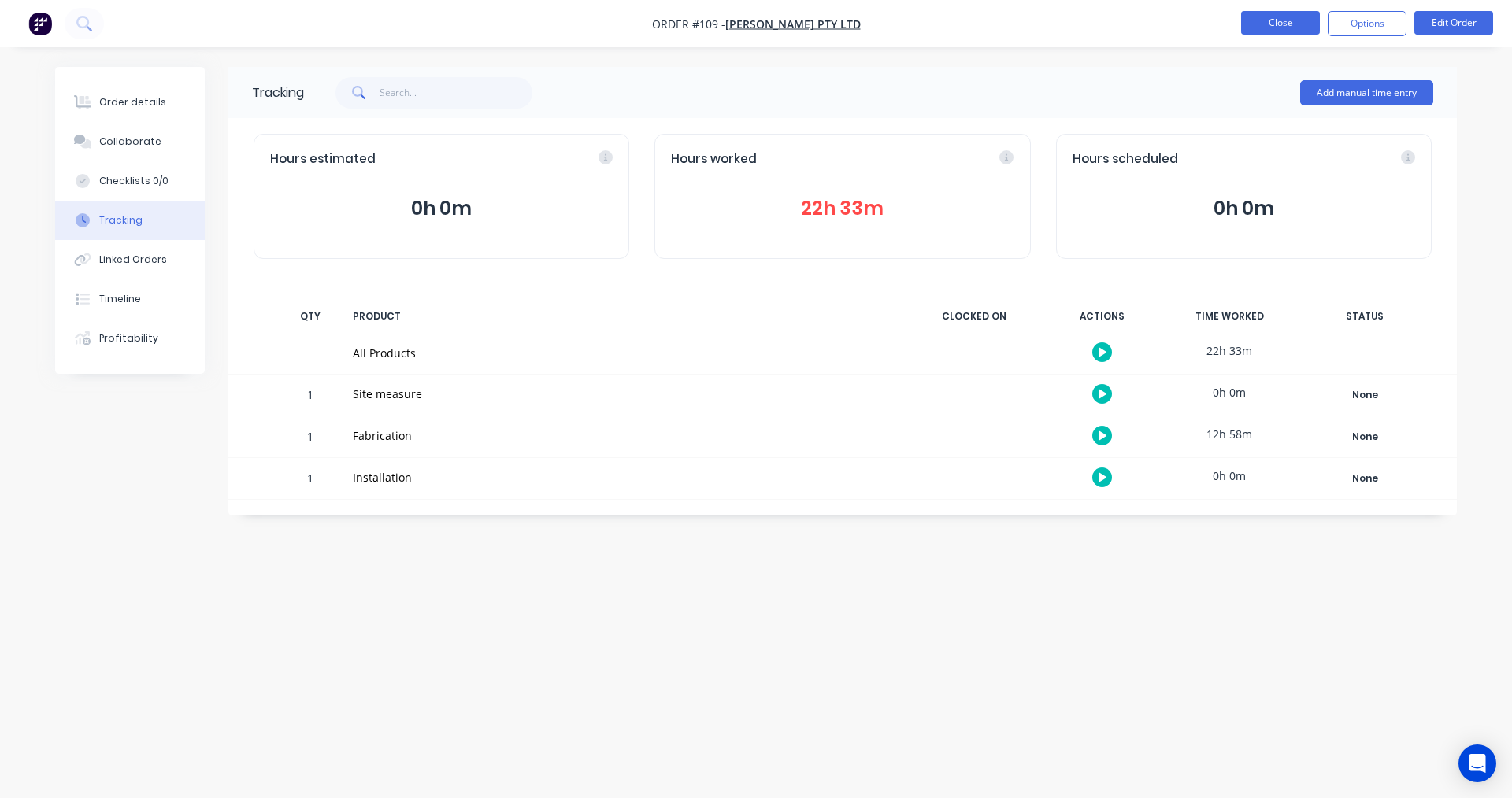
click at [1289, 26] on button "Close" at bounding box center [1280, 23] width 79 height 24
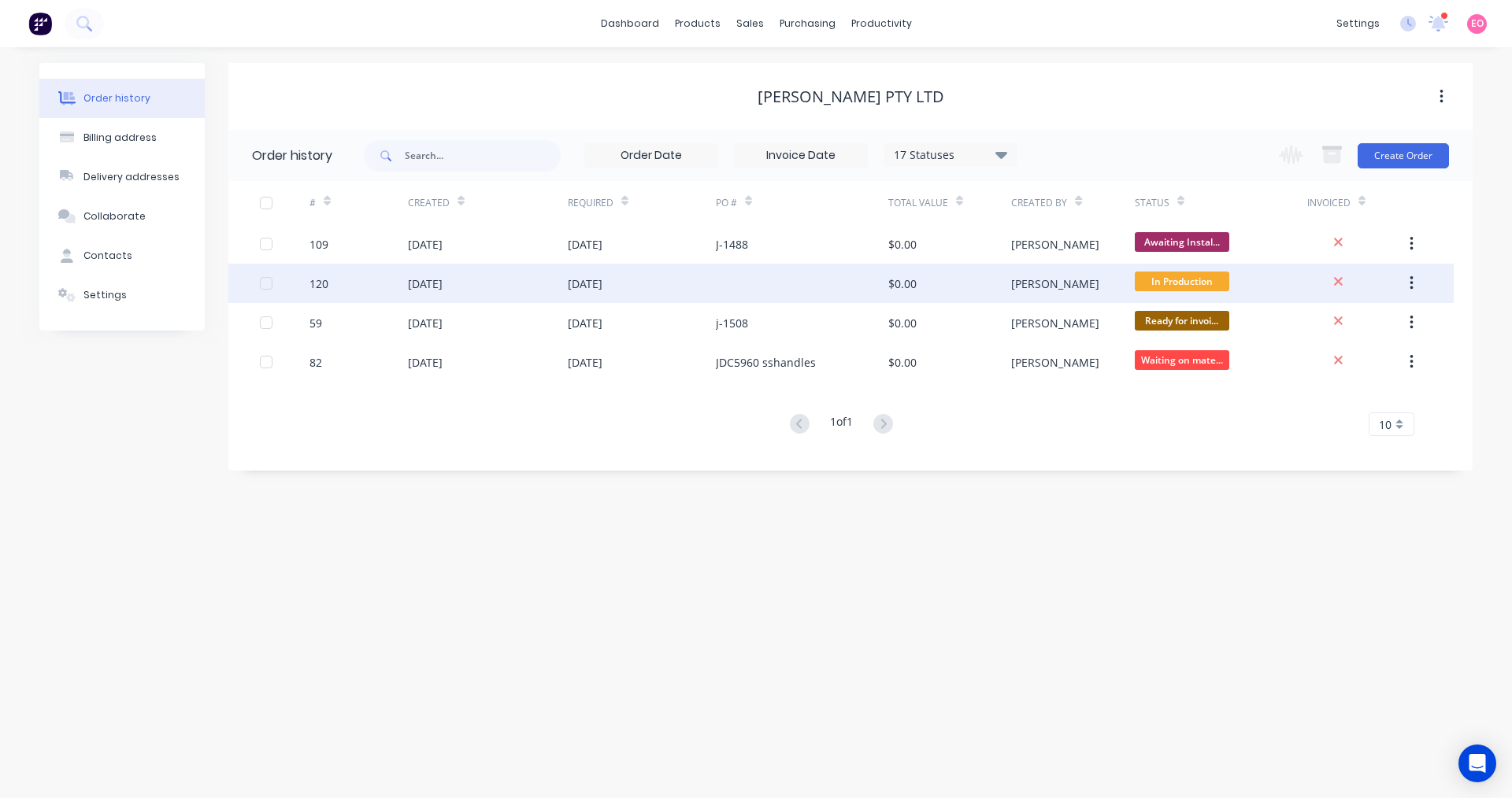
click at [815, 284] on div at bounding box center [801, 284] width 172 height 39
click at [533, 281] on div "[DATE]" at bounding box center [488, 284] width 160 height 39
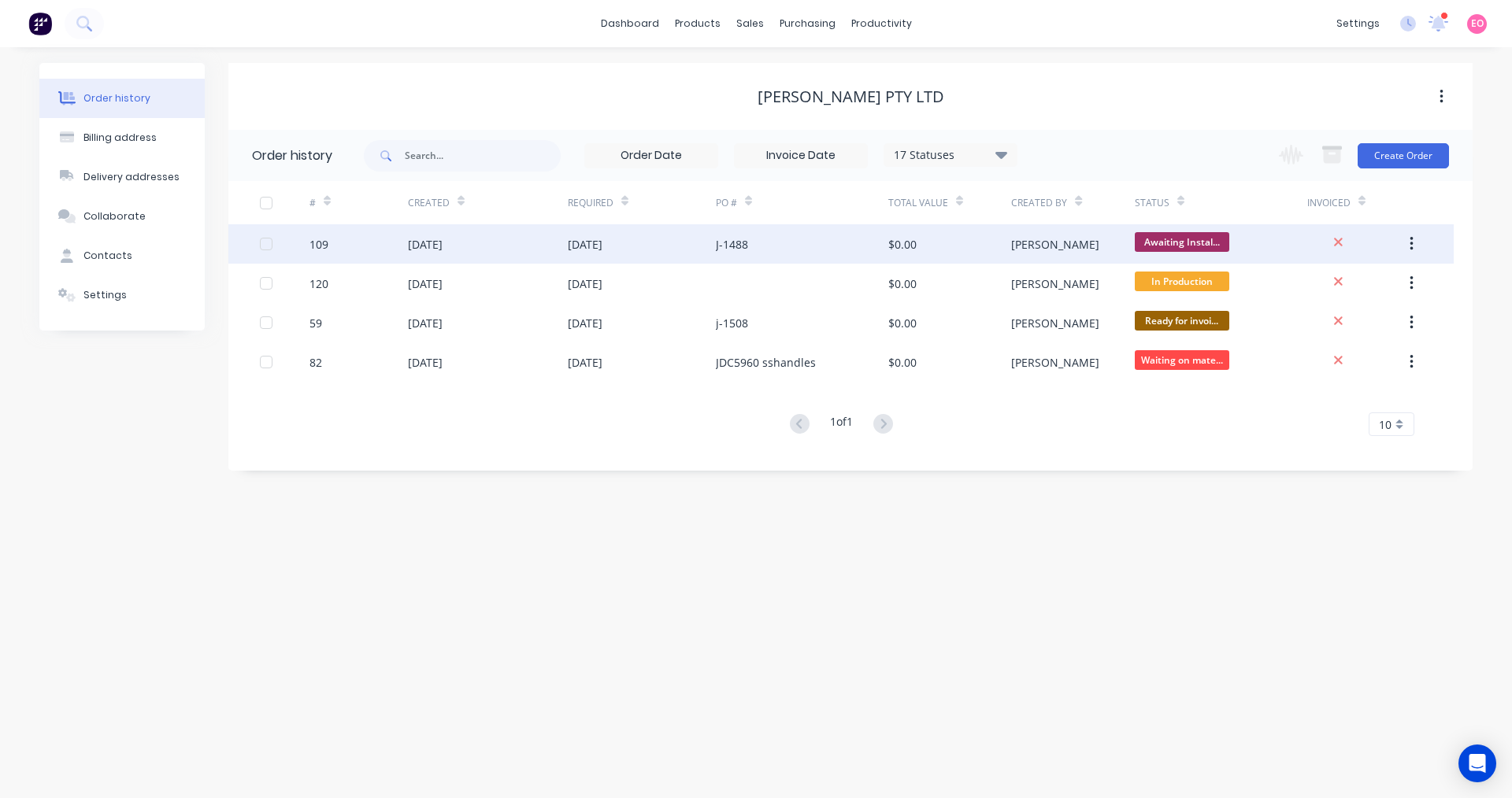
click at [443, 245] on div "[DATE]" at bounding box center [425, 244] width 34 height 17
click at [483, 252] on div "[DATE]" at bounding box center [488, 244] width 160 height 39
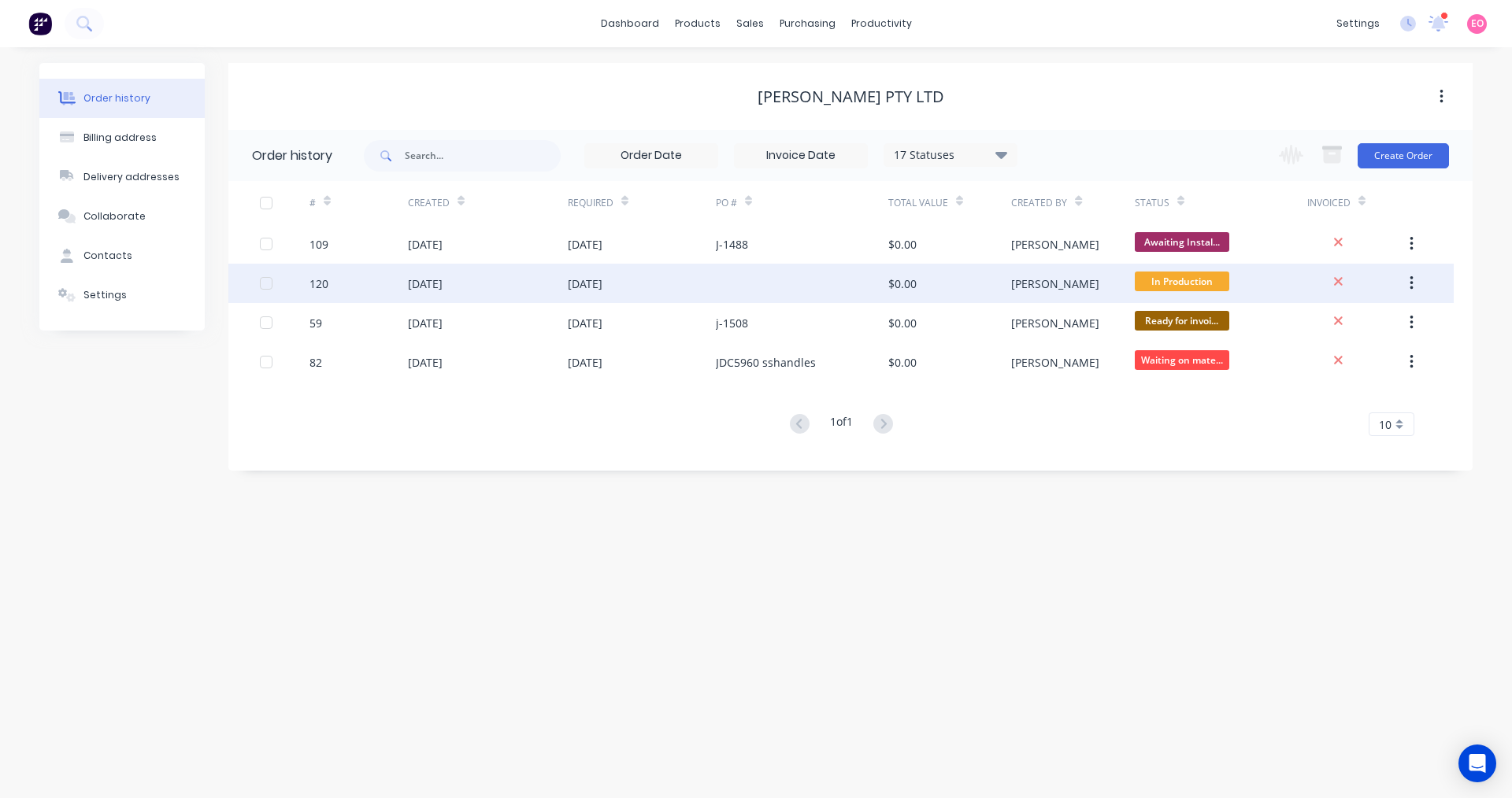
click at [426, 283] on div "[DATE]" at bounding box center [425, 284] width 34 height 17
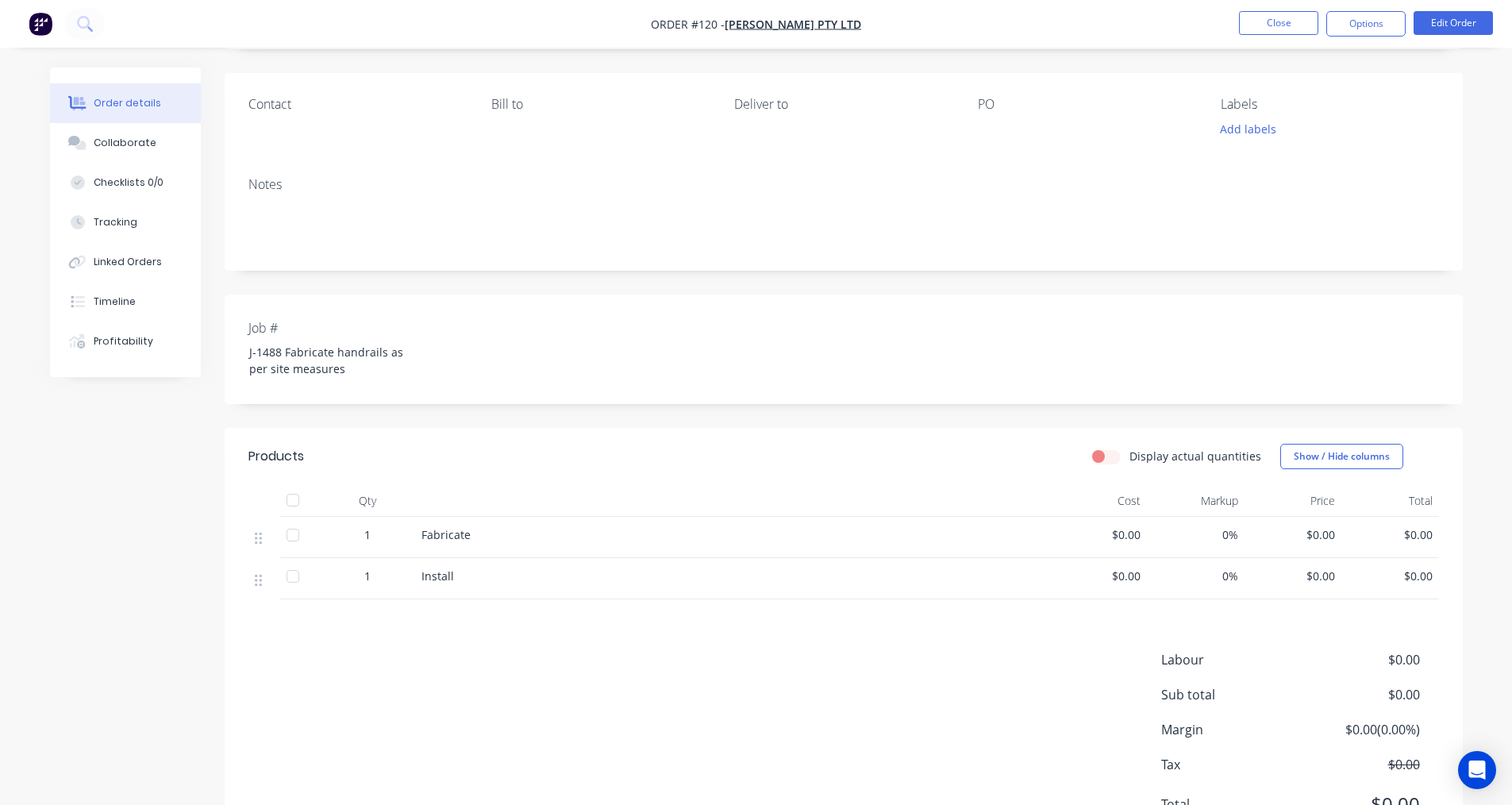
scroll to position [80, 0]
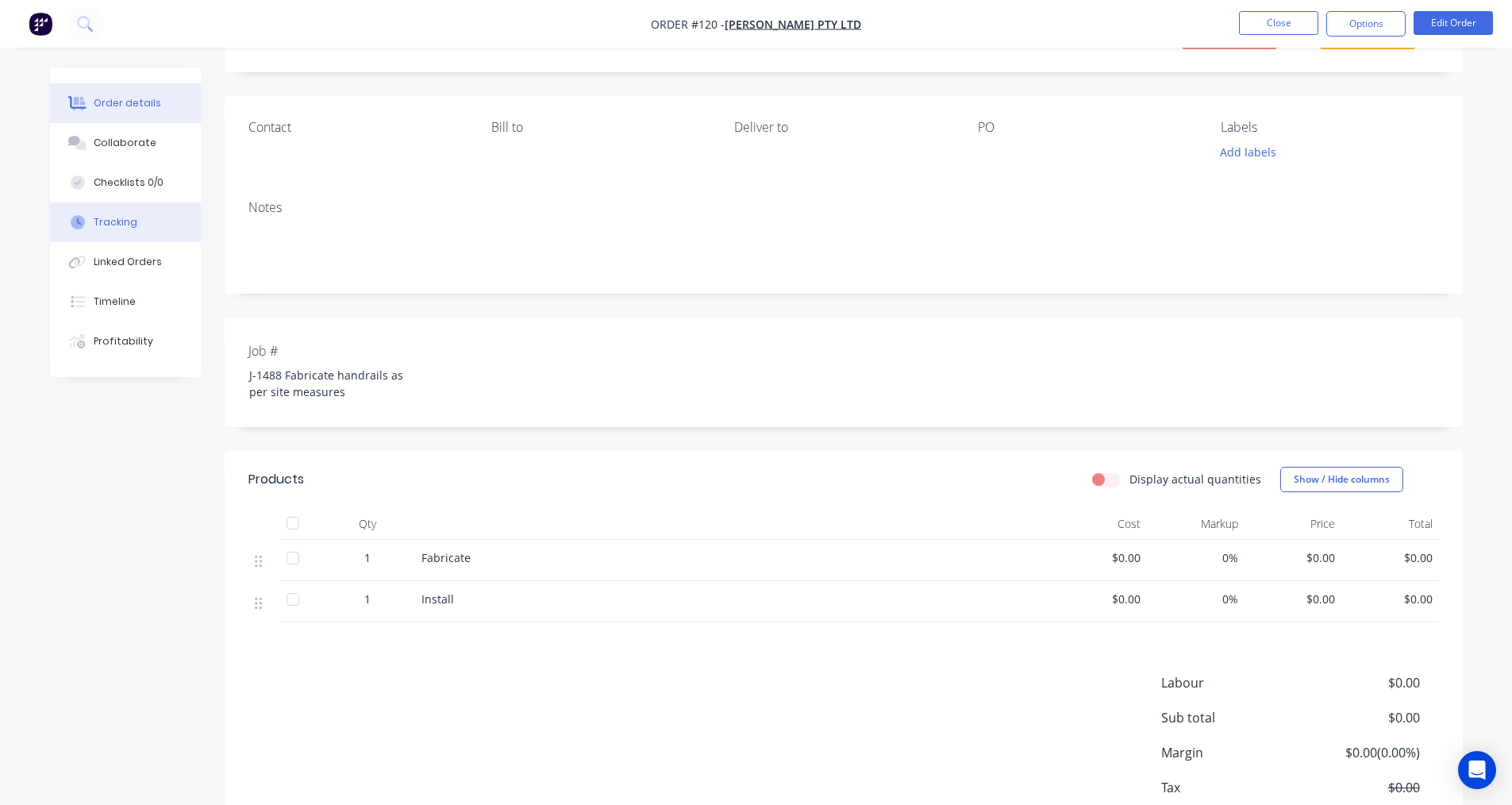
click at [136, 215] on button "Tracking" at bounding box center [125, 223] width 151 height 40
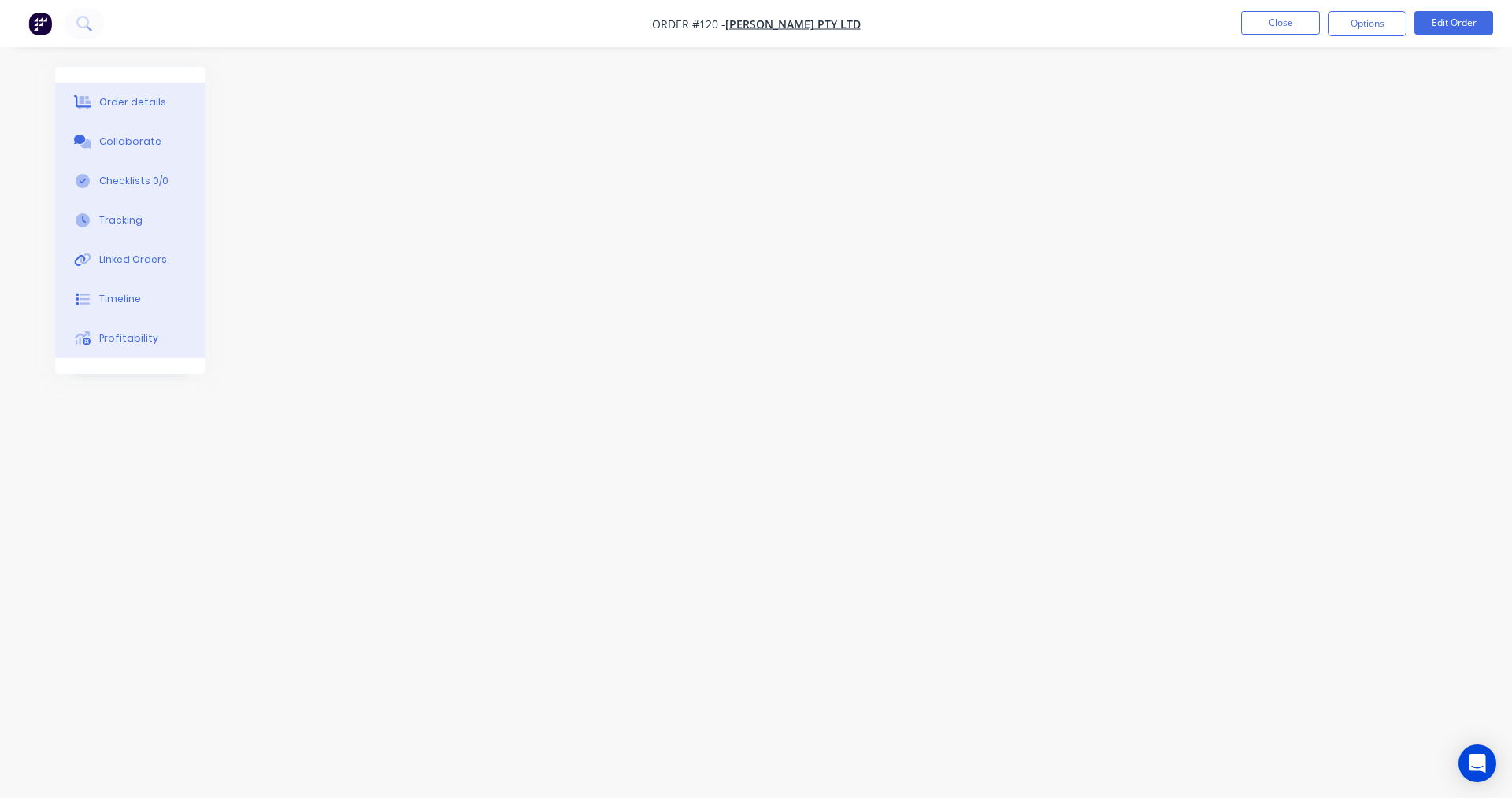
click at [871, 276] on div at bounding box center [756, 368] width 1402 height 604
click at [1273, 26] on button "Close" at bounding box center [1280, 23] width 79 height 24
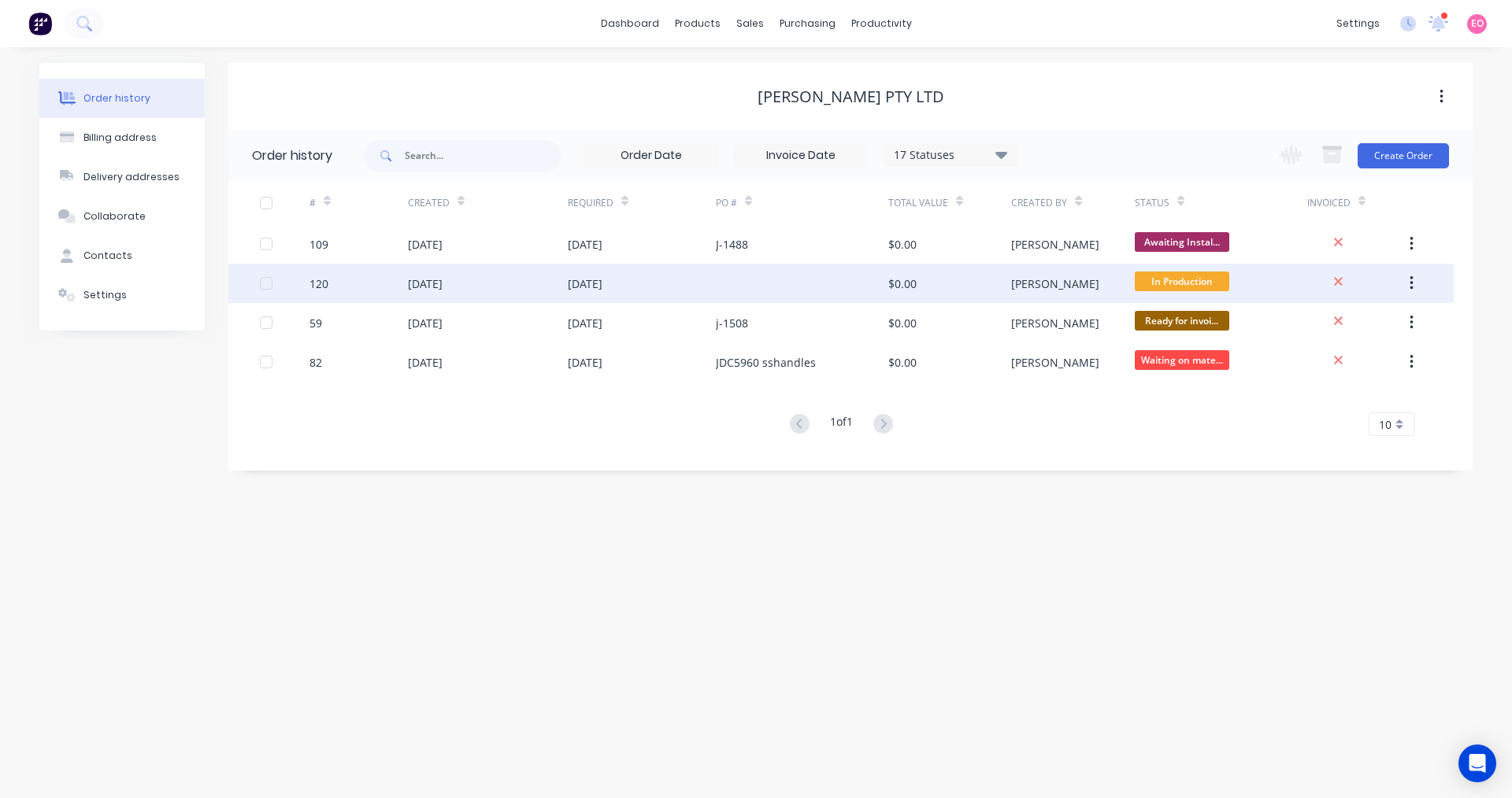
click at [268, 282] on div at bounding box center [266, 284] width 32 height 32
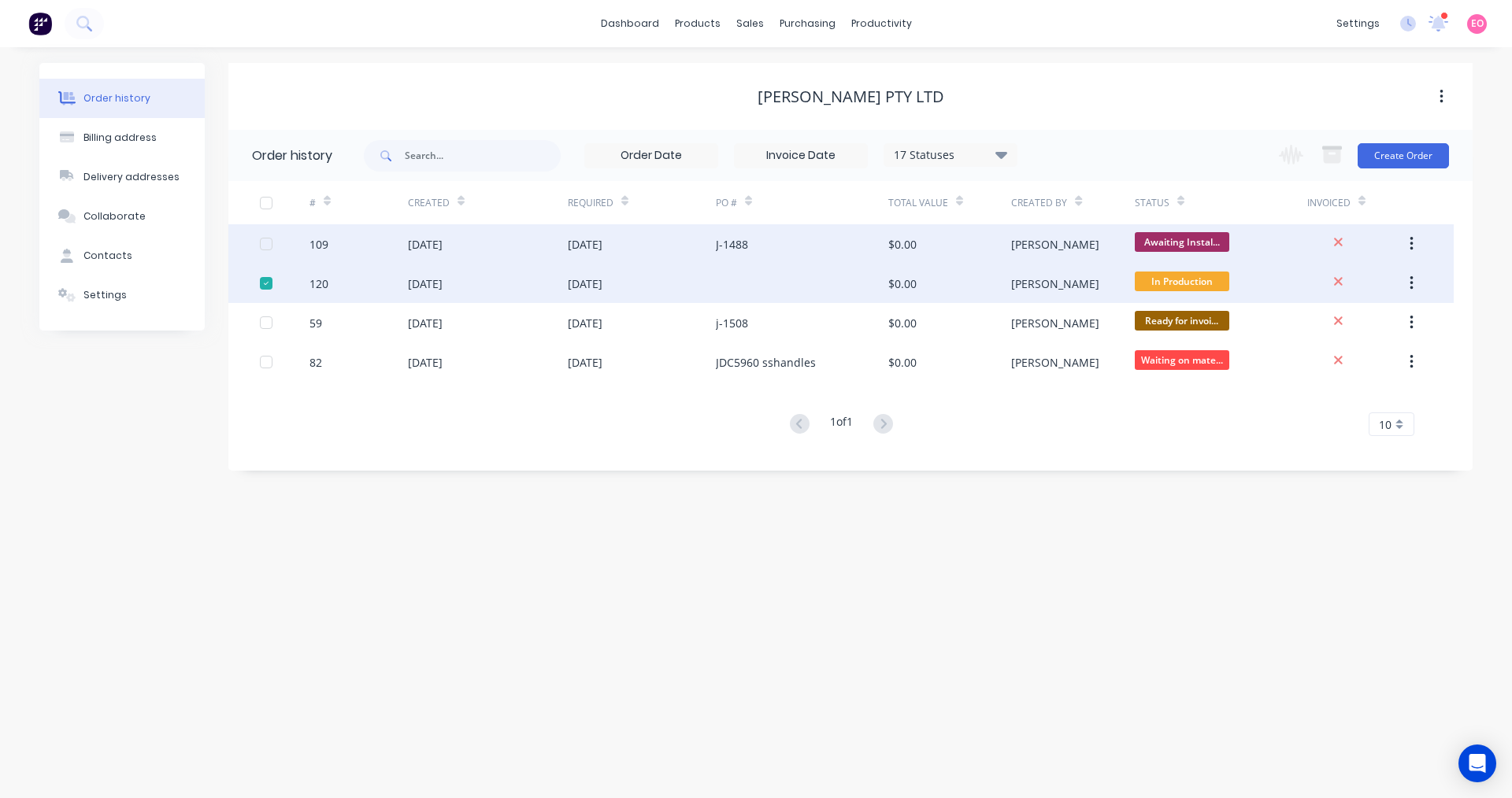
click at [264, 247] on div at bounding box center [266, 244] width 32 height 32
click at [1442, 100] on icon "button" at bounding box center [1441, 97] width 4 height 18
click at [1412, 248] on icon "button" at bounding box center [1410, 243] width 3 height 14
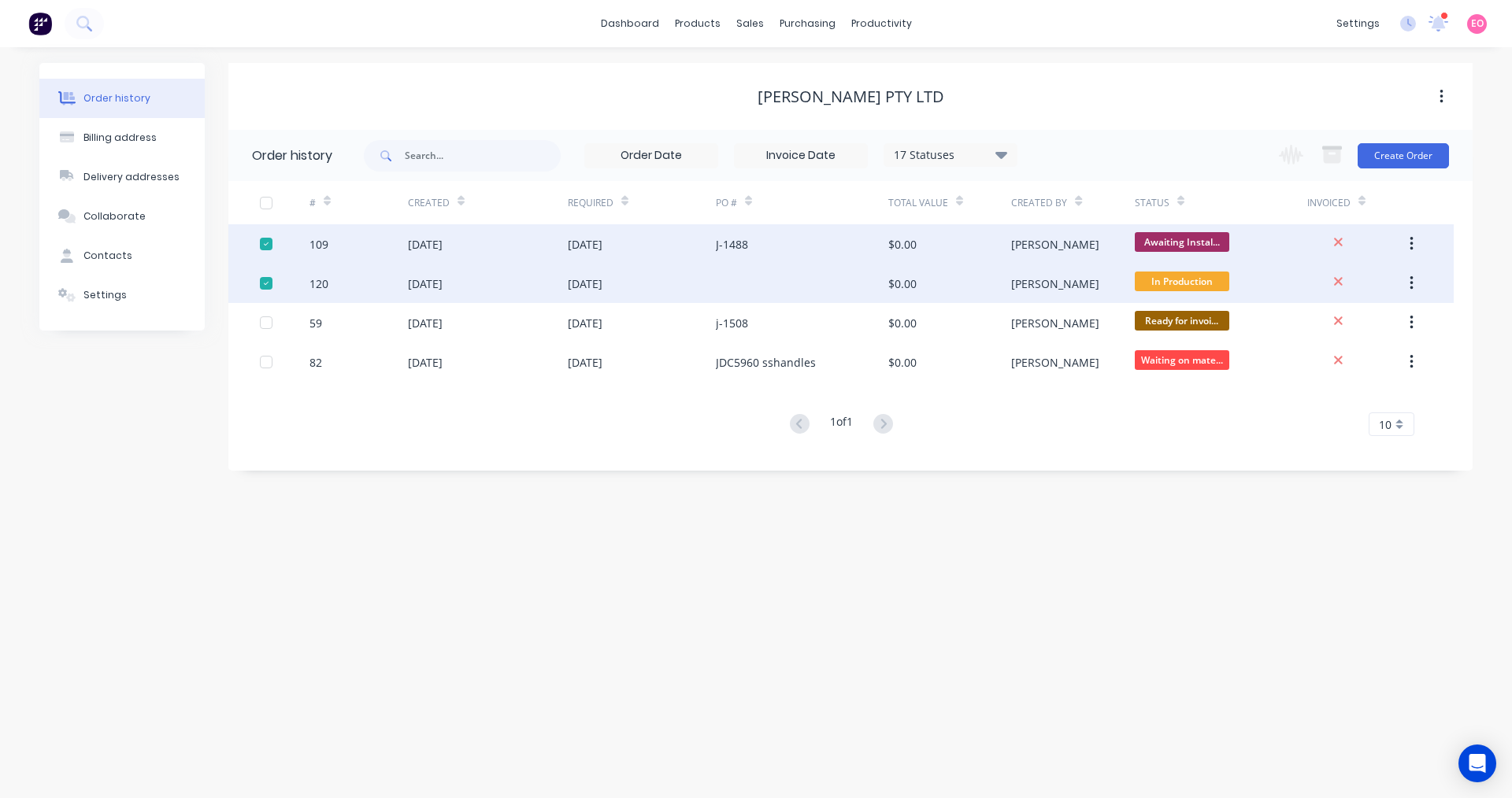
click at [1442, 92] on icon "button" at bounding box center [1441, 97] width 4 height 18
drag, startPoint x: 1401, startPoint y: 97, endPoint x: 1303, endPoint y: 103, distance: 98.2
click at [1399, 97] on div "[PERSON_NAME] Pty Ltd" at bounding box center [851, 97] width 1244 height 19
drag, startPoint x: 458, startPoint y: 250, endPoint x: 386, endPoint y: 249, distance: 72.0
click at [386, 249] on div "109" at bounding box center [359, 244] width 99 height 39
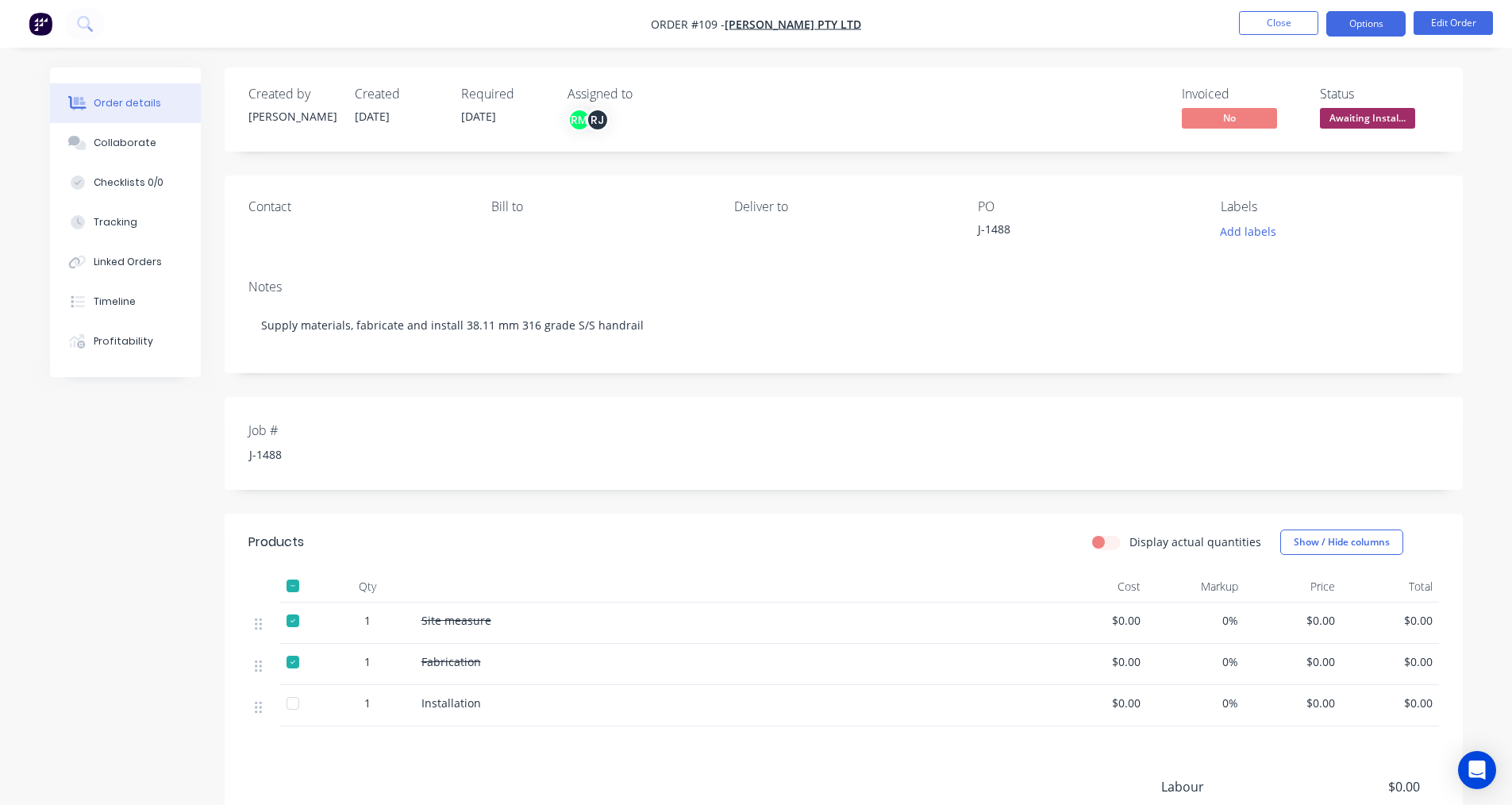
click at [1349, 25] on button "Options" at bounding box center [1366, 24] width 79 height 26
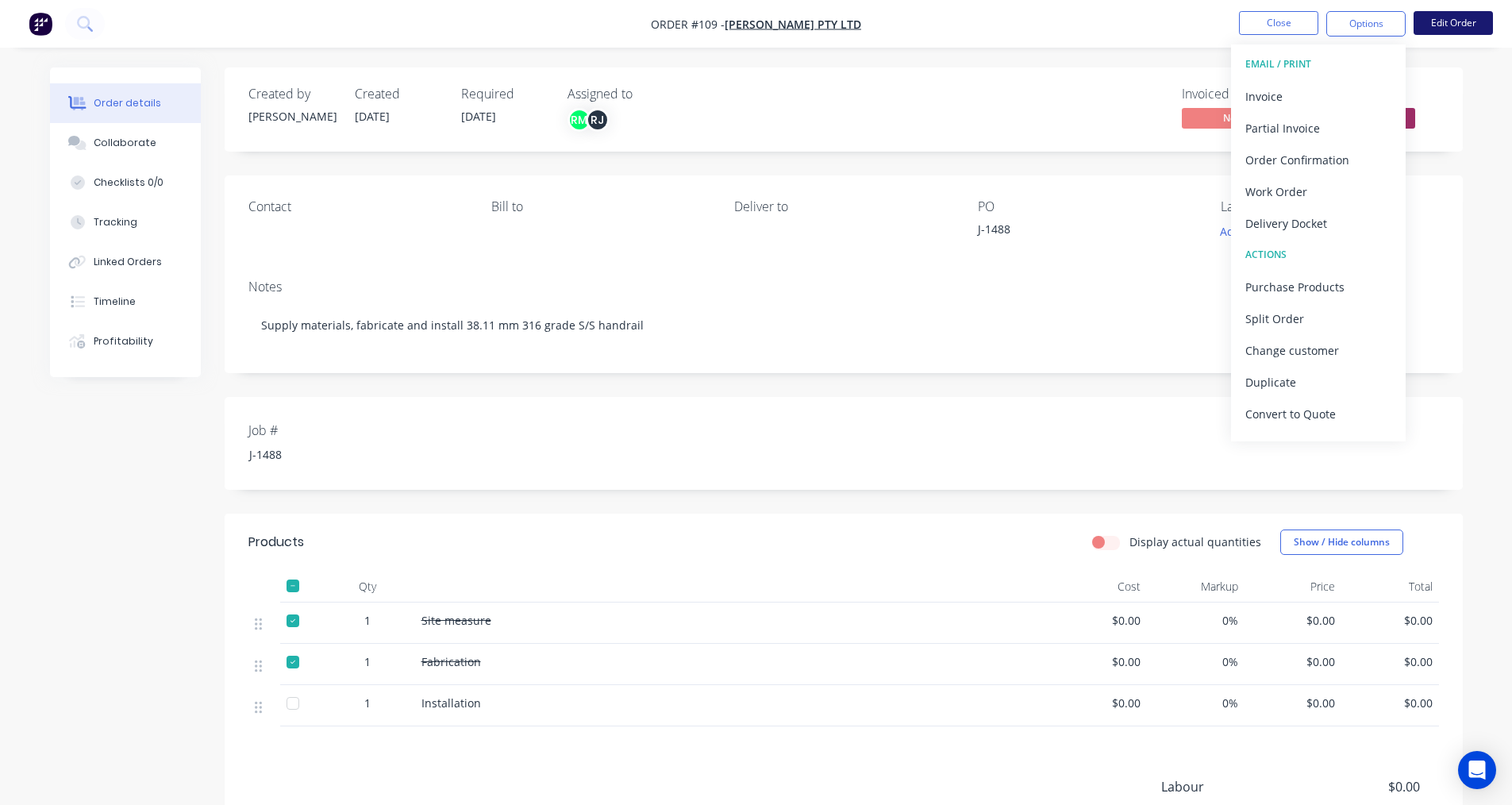
click at [1441, 30] on button "Edit Order" at bounding box center [1453, 23] width 79 height 24
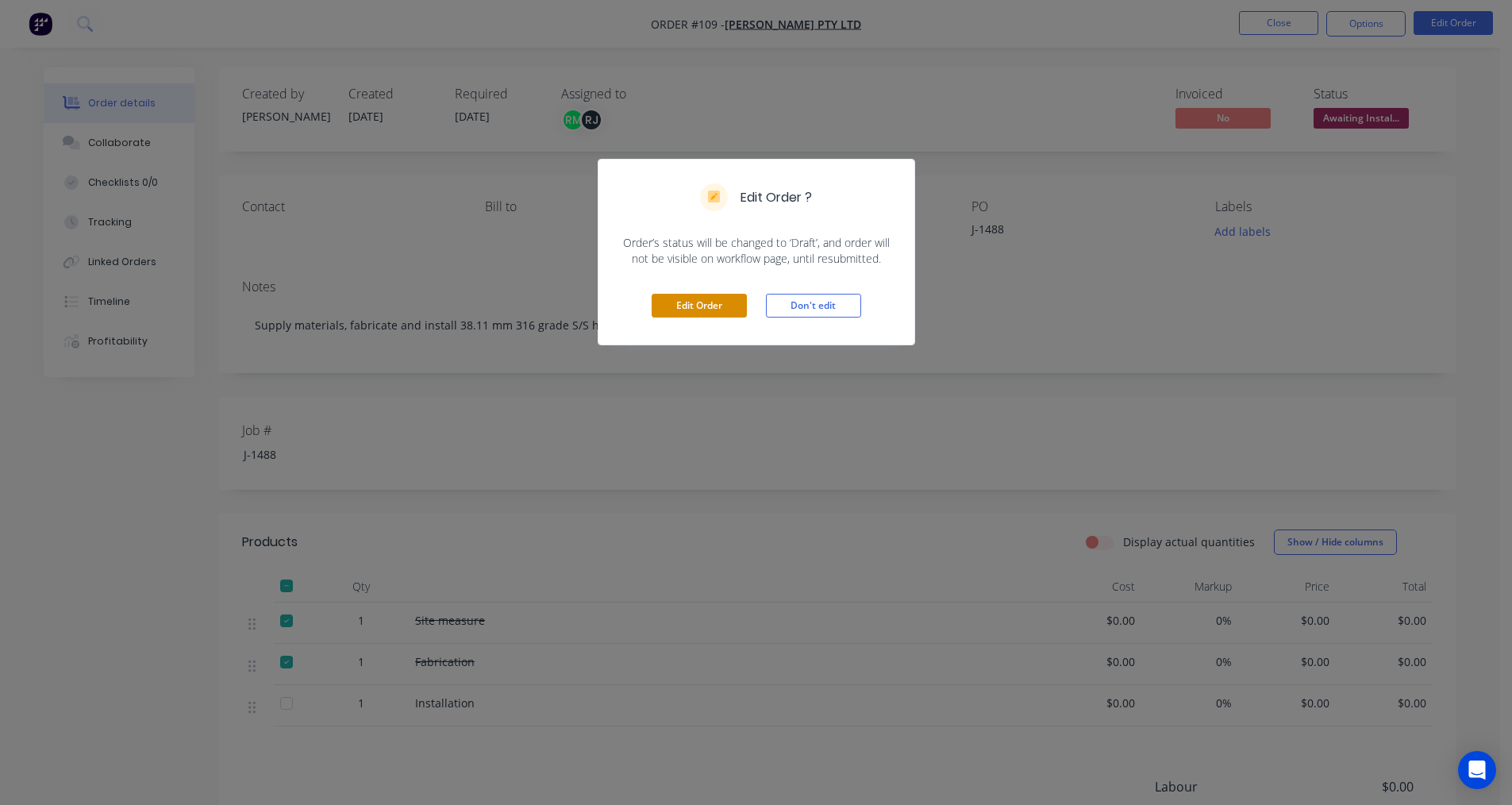
click at [685, 303] on button "Edit Order" at bounding box center [699, 306] width 95 height 24
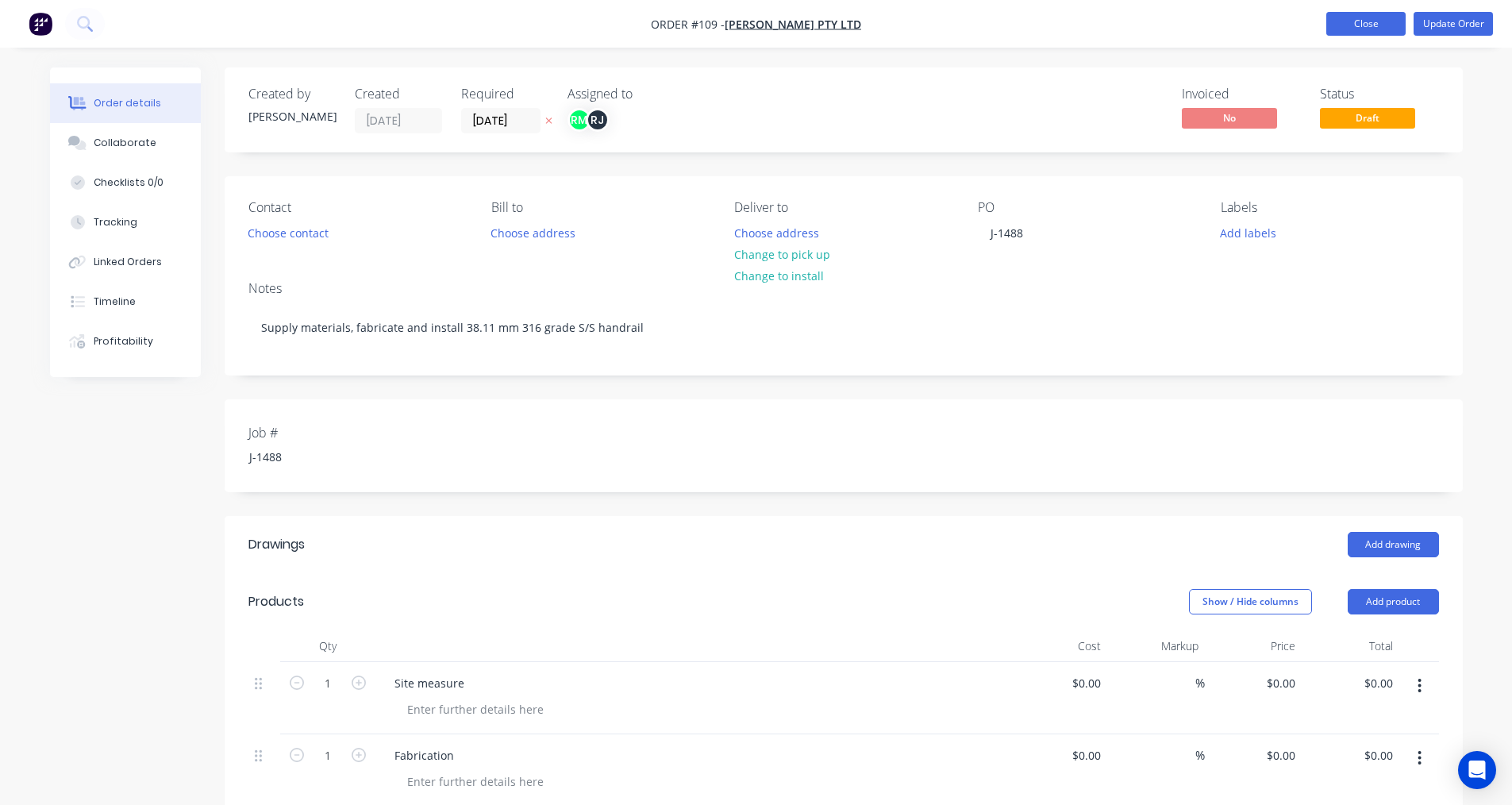
click at [1354, 22] on button "Close" at bounding box center [1366, 24] width 79 height 24
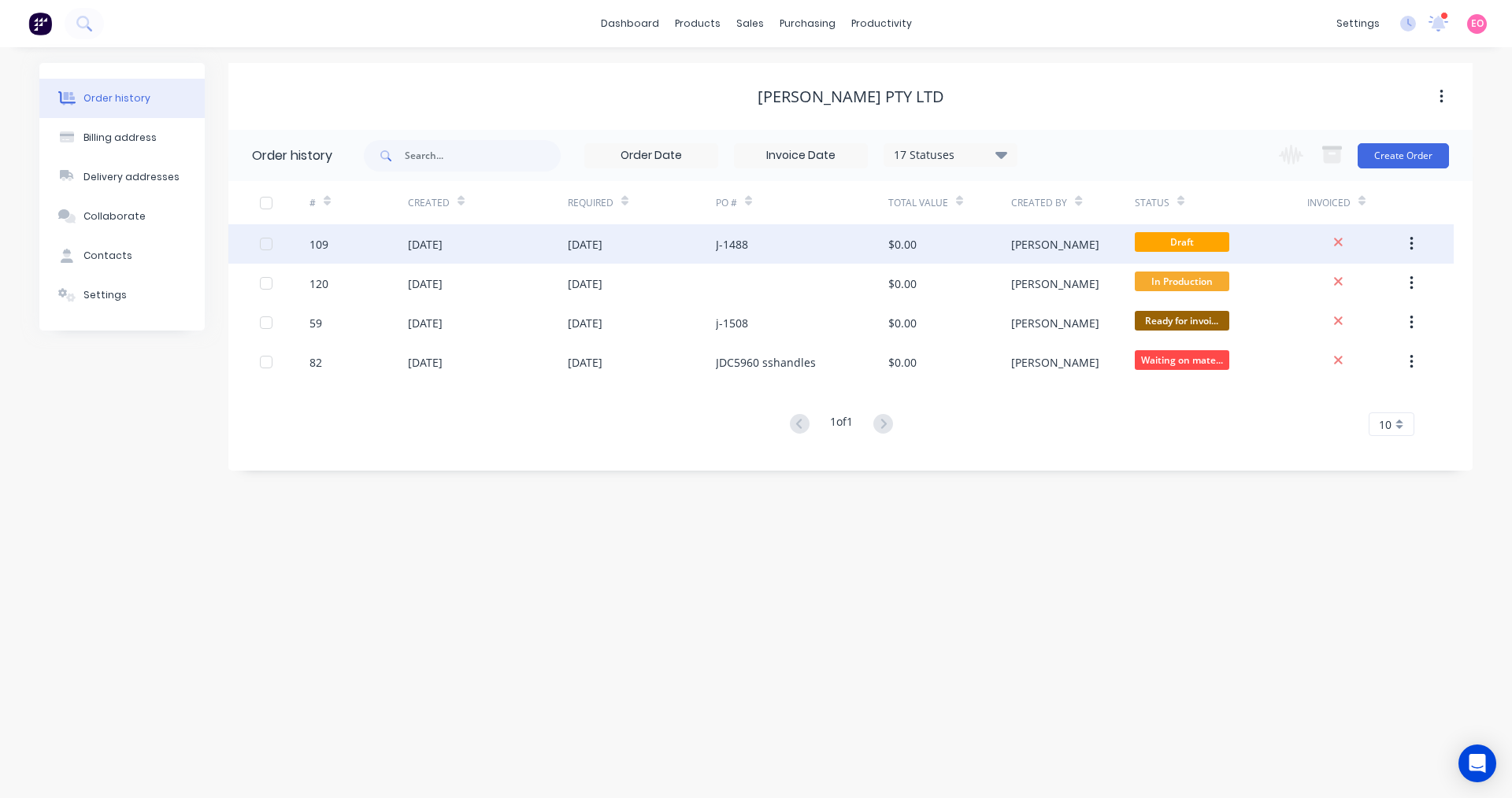
click at [999, 246] on div "$0.00" at bounding box center [949, 244] width 123 height 39
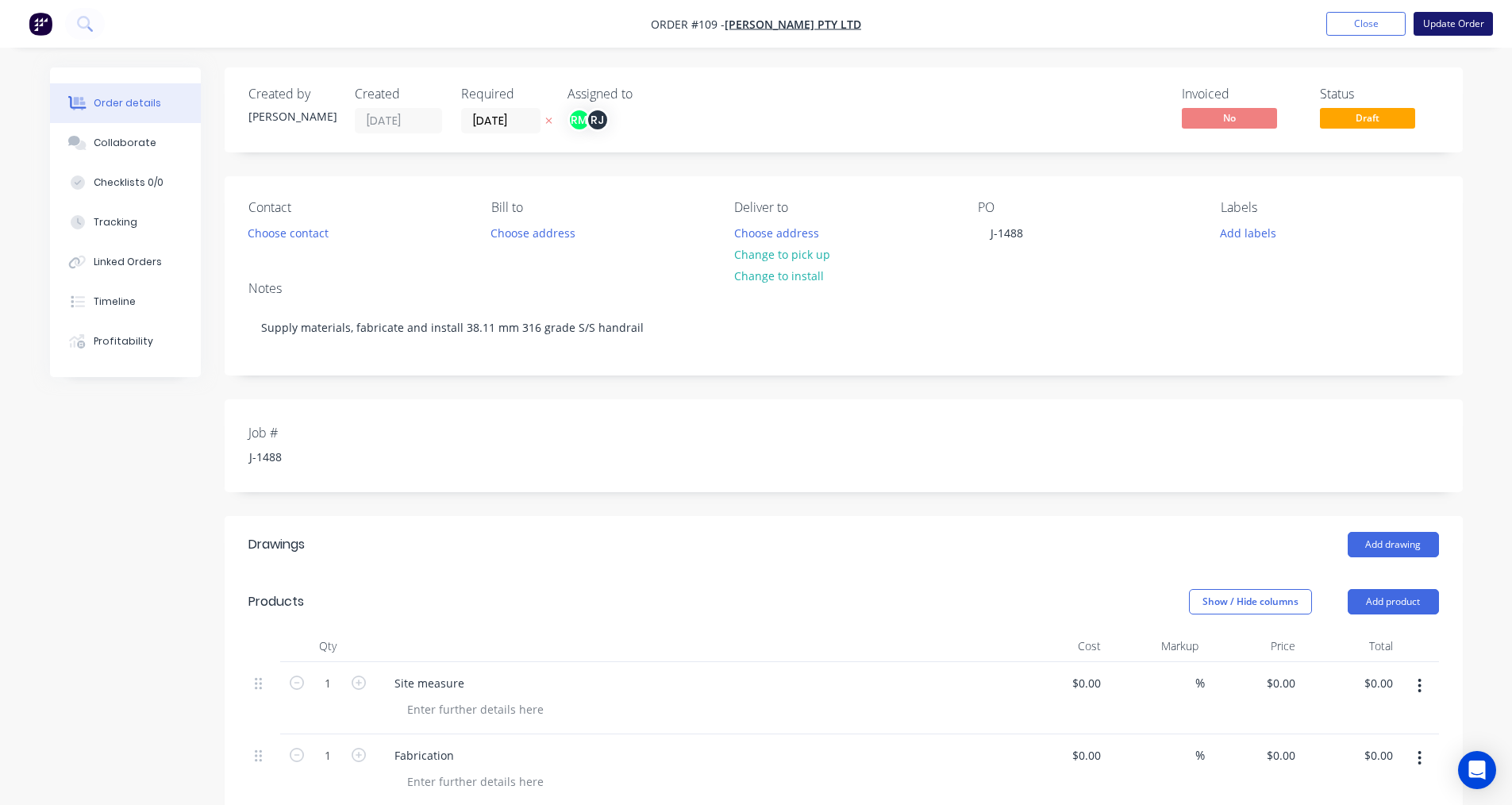
drag, startPoint x: 1457, startPoint y: 26, endPoint x: 1459, endPoint y: 62, distance: 36.1
click at [1455, 28] on button "Update Order" at bounding box center [1453, 24] width 79 height 24
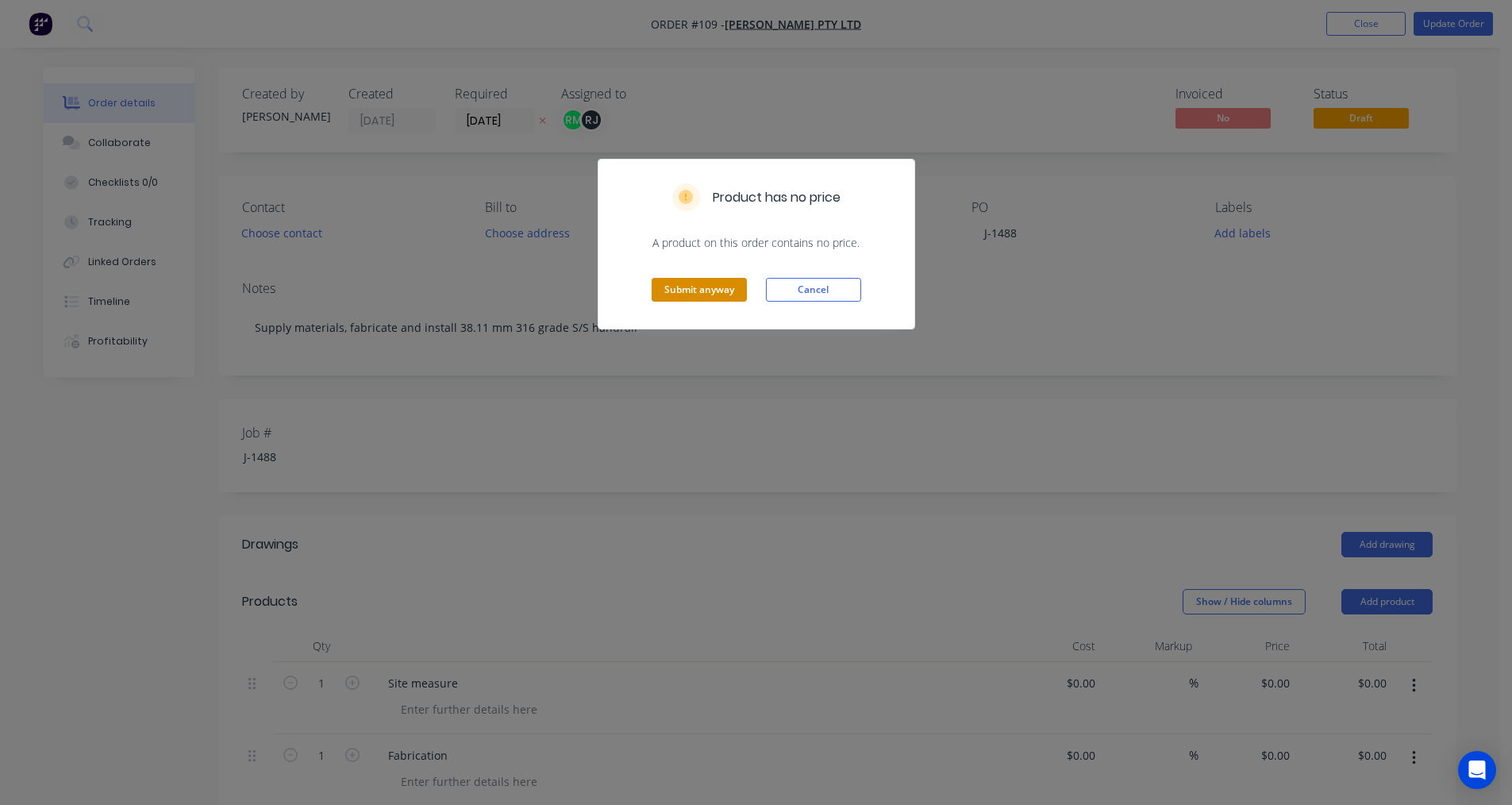
click at [687, 288] on button "Submit anyway" at bounding box center [699, 290] width 95 height 24
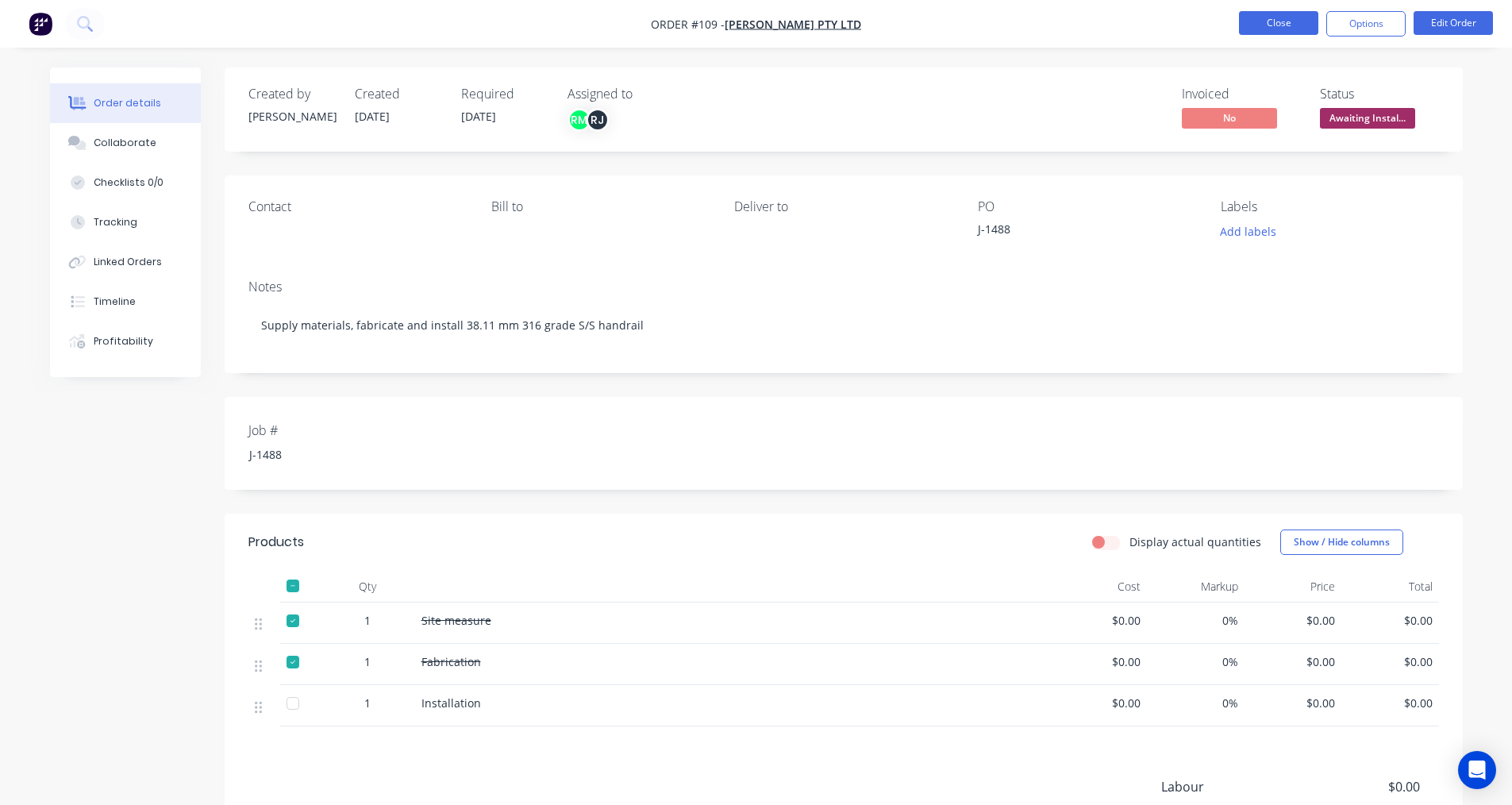
click at [1269, 17] on button "Close" at bounding box center [1279, 23] width 79 height 24
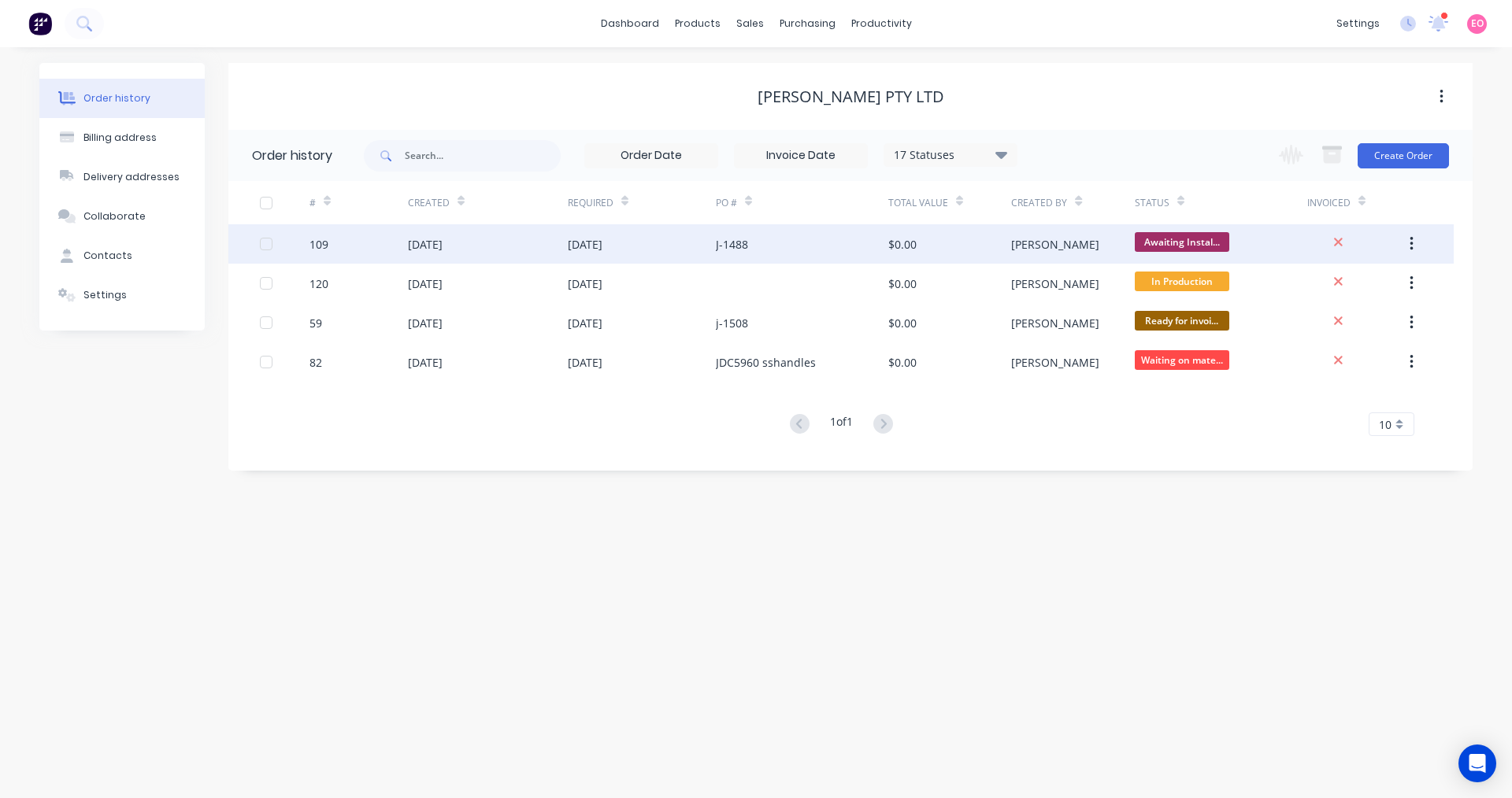
click at [261, 247] on div at bounding box center [266, 244] width 32 height 32
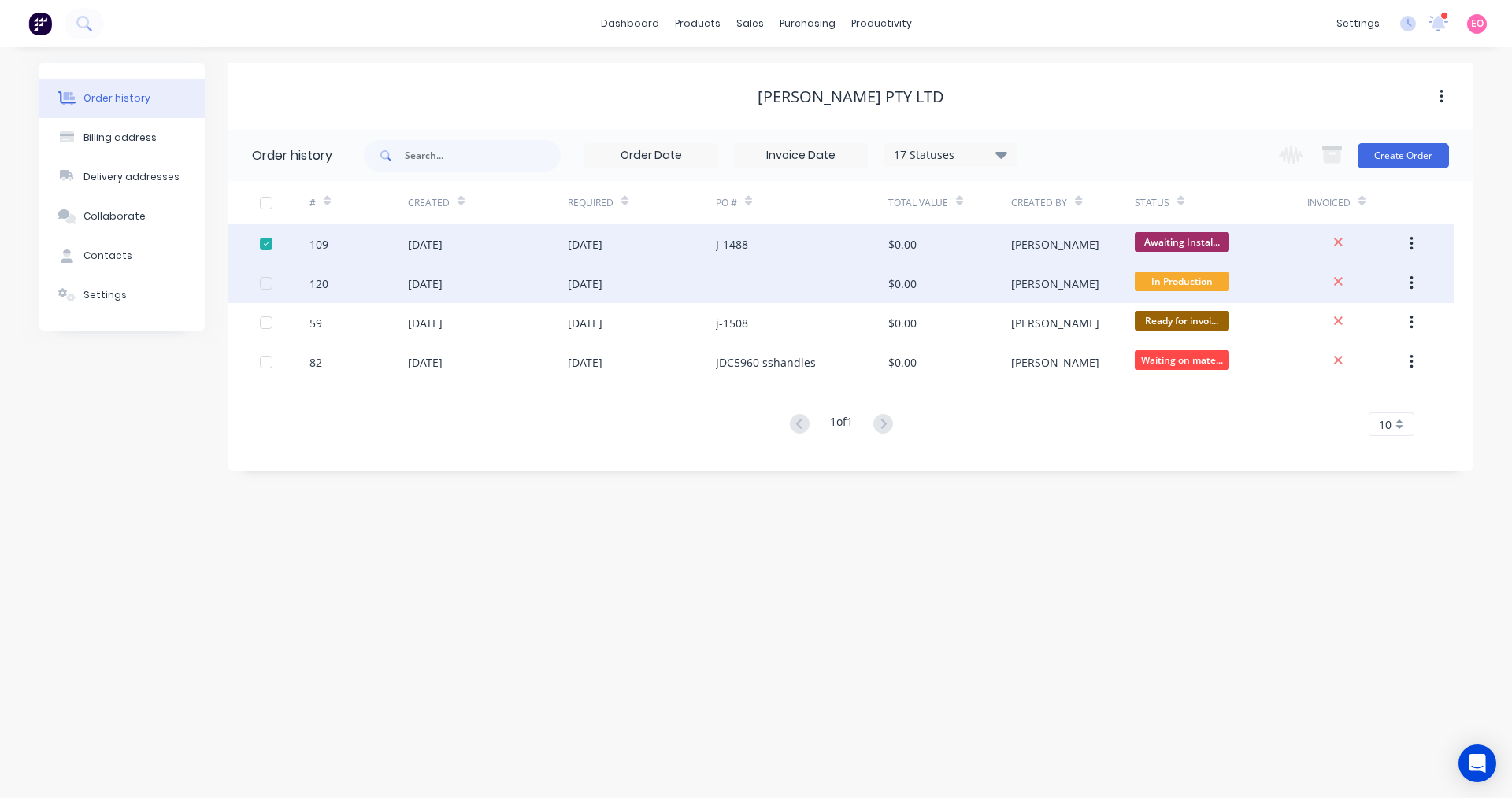
click at [272, 289] on div at bounding box center [266, 284] width 32 height 32
drag, startPoint x: 272, startPoint y: 289, endPoint x: 203, endPoint y: 350, distance: 92.1
click at [203, 350] on div "Order history Billing address Delivery addresses Collaborate Contacts Settings" at bounding box center [122, 267] width 166 height 408
click at [131, 287] on button "Settings" at bounding box center [122, 296] width 166 height 39
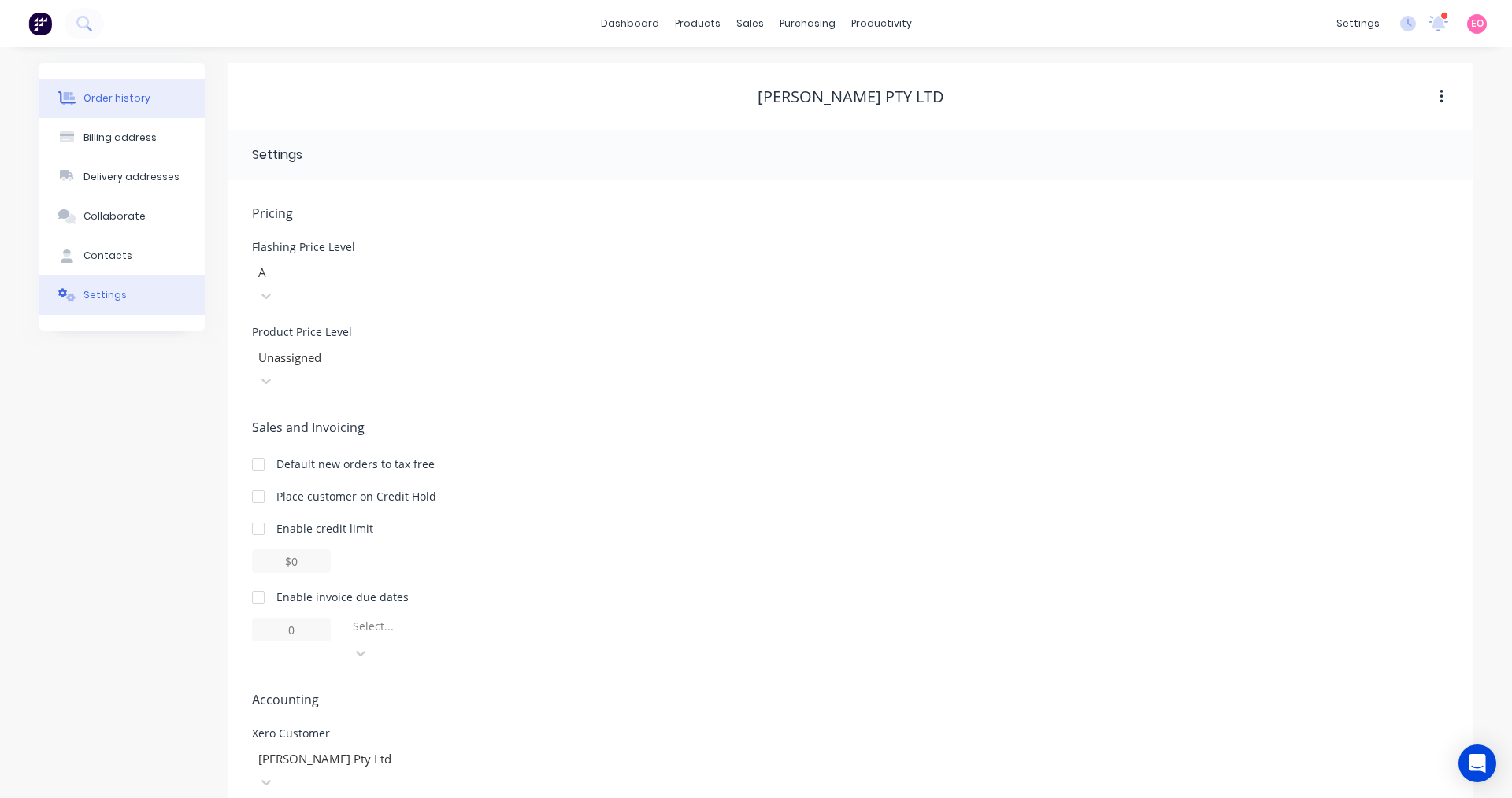
click at [105, 97] on div "Order history" at bounding box center [117, 99] width 67 height 14
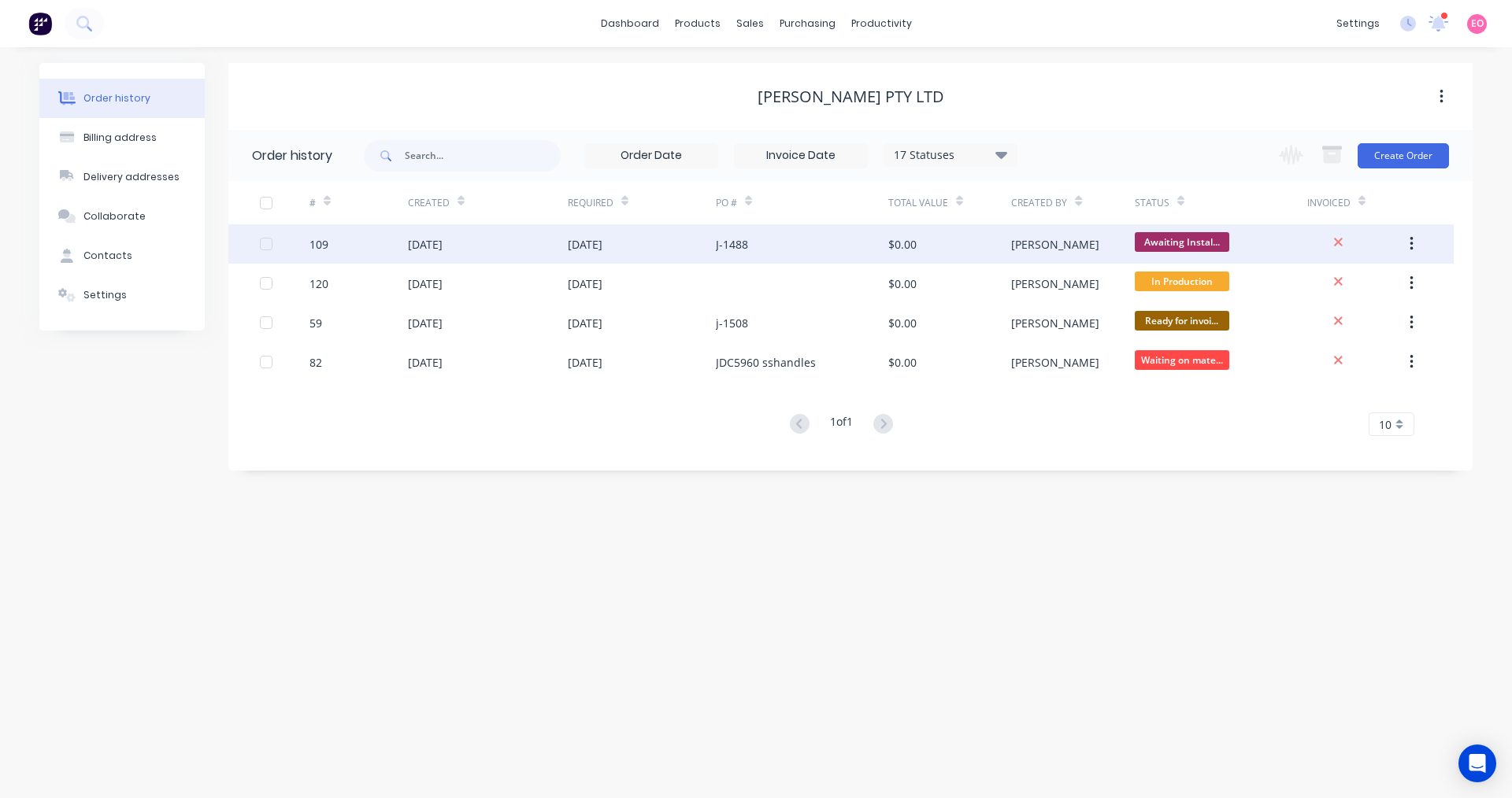
click at [264, 237] on div at bounding box center [266, 244] width 32 height 32
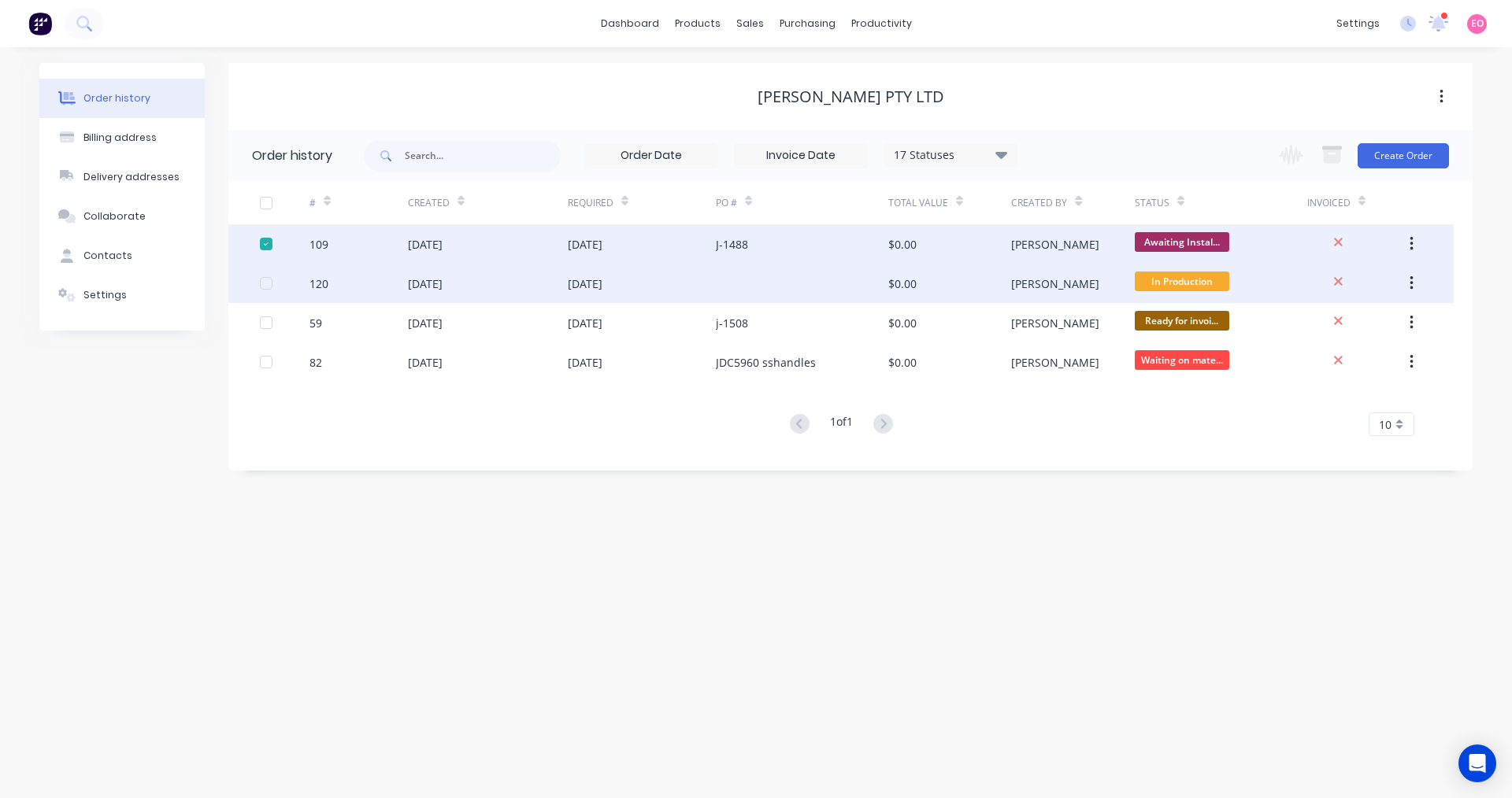
click at [264, 285] on div at bounding box center [266, 284] width 32 height 32
click at [1414, 276] on button "button" at bounding box center [1411, 283] width 37 height 29
click at [1411, 277] on icon "button" at bounding box center [1410, 283] width 3 height 14
click at [1410, 241] on icon "button" at bounding box center [1411, 244] width 4 height 18
click at [1406, 205] on div at bounding box center [1417, 203] width 25 height 43
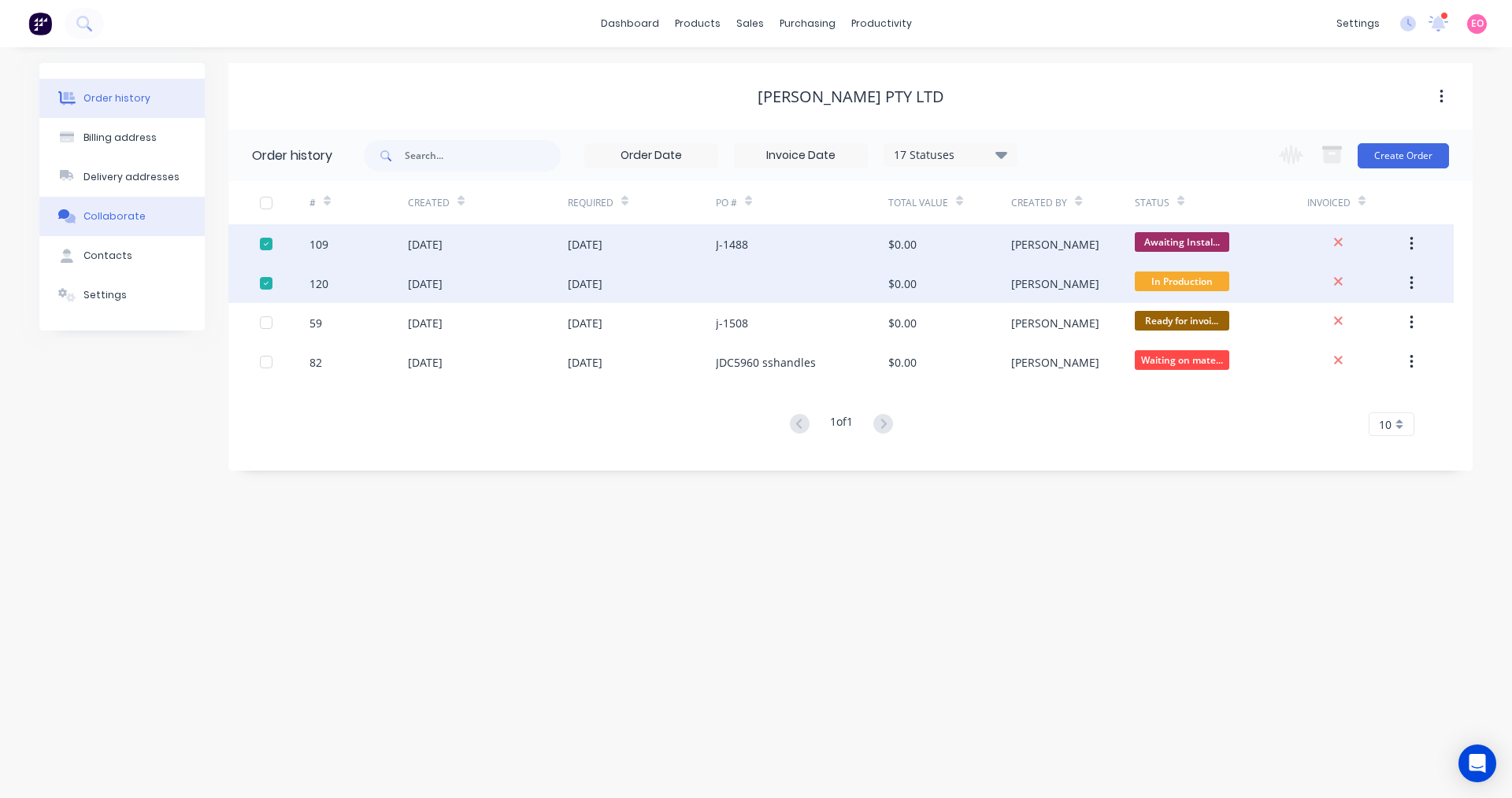
click at [104, 221] on div "Collaborate" at bounding box center [114, 216] width 62 height 14
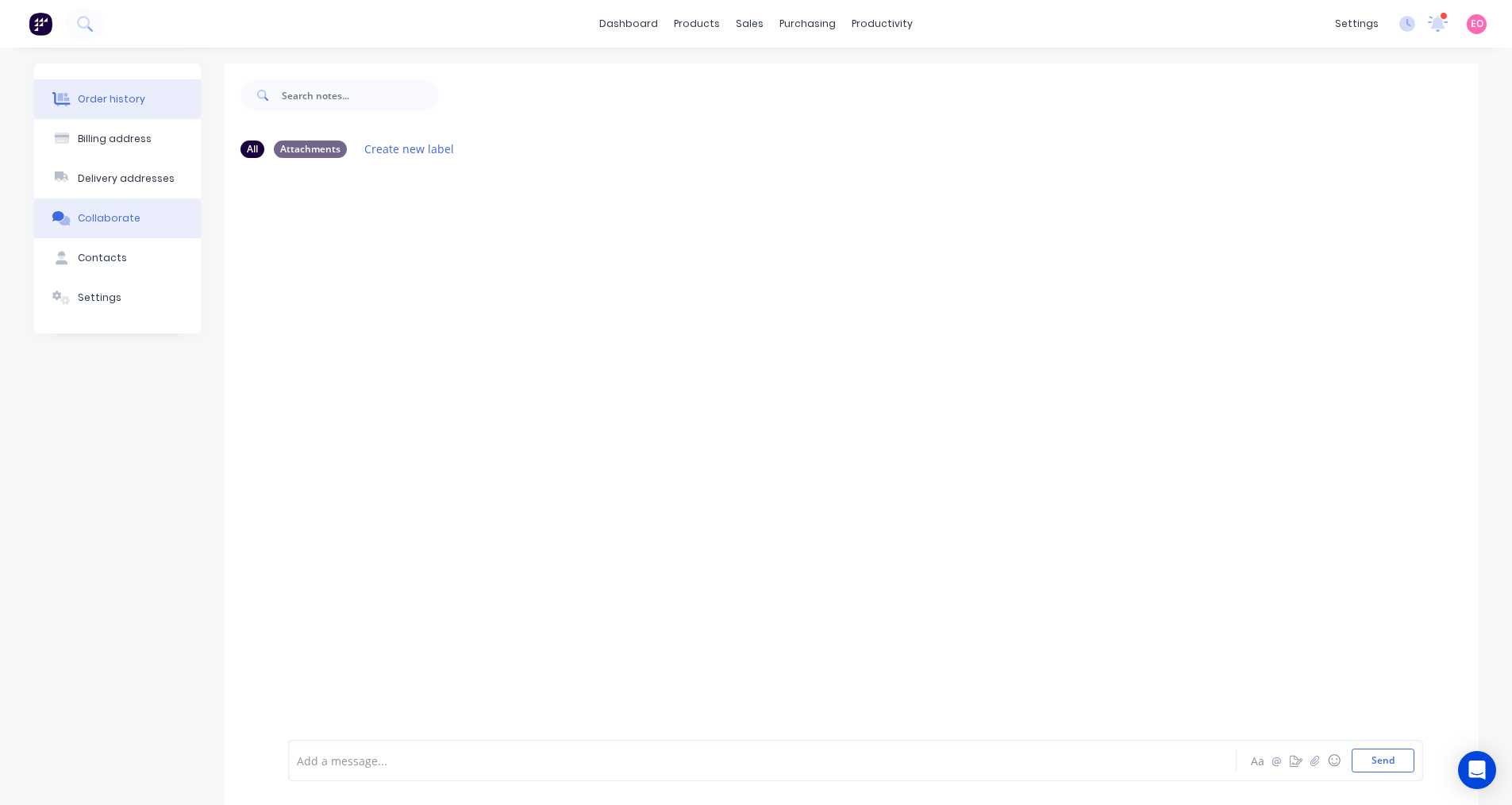
click at [140, 100] on button "Order history" at bounding box center [117, 99] width 167 height 40
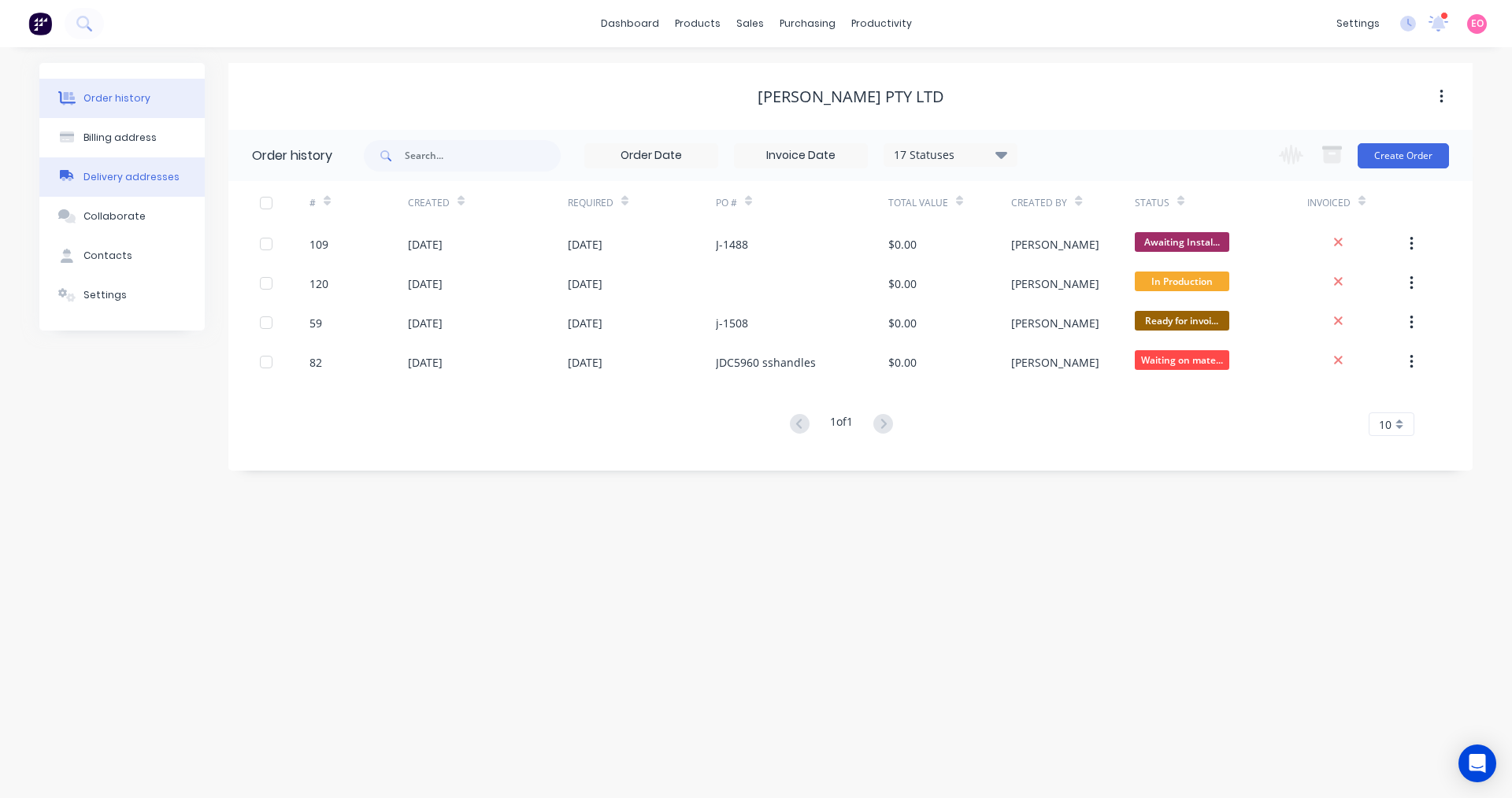
click at [186, 170] on button "Delivery addresses" at bounding box center [122, 177] width 166 height 39
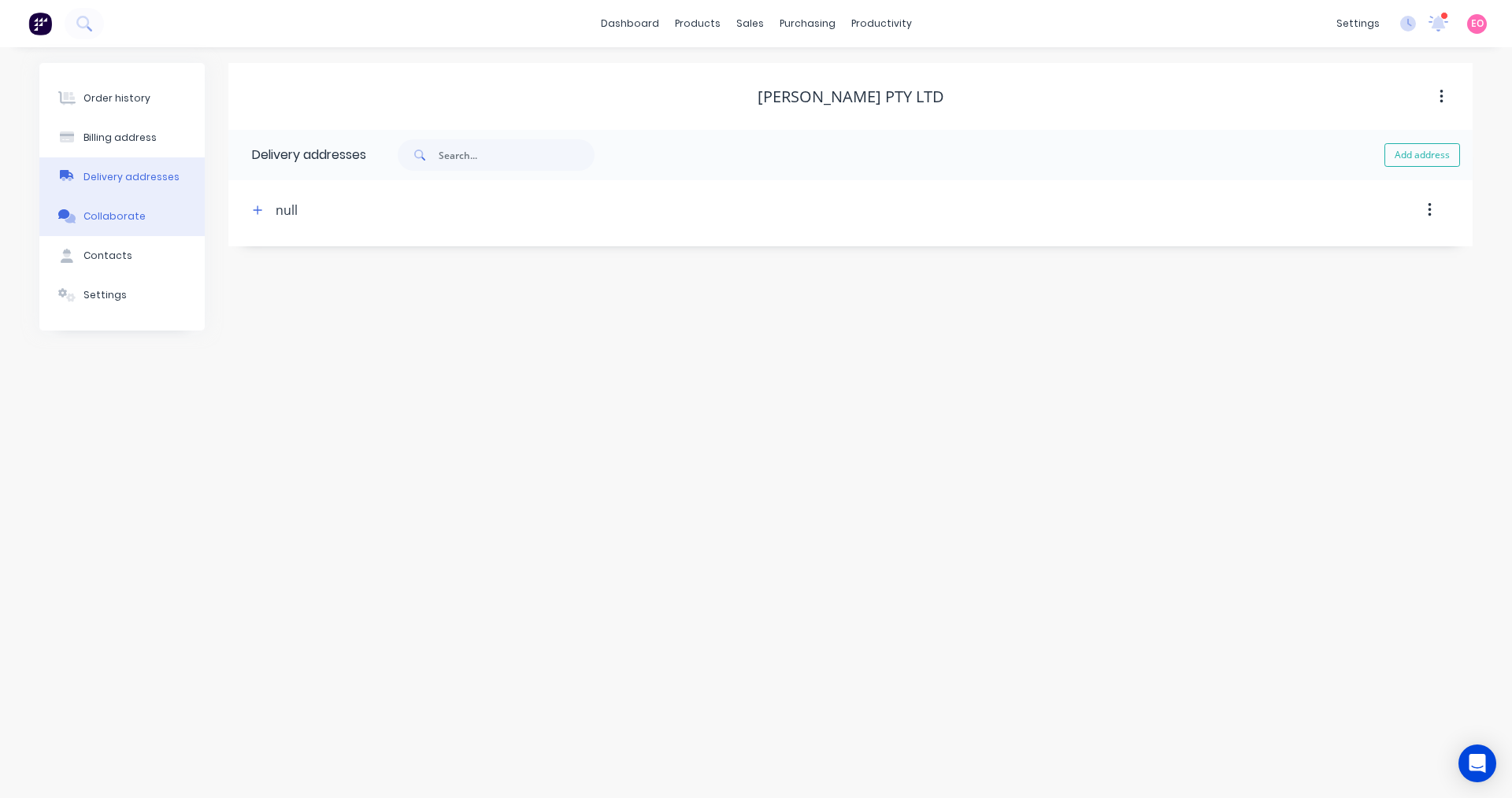
click at [165, 216] on button "Collaborate" at bounding box center [122, 217] width 166 height 39
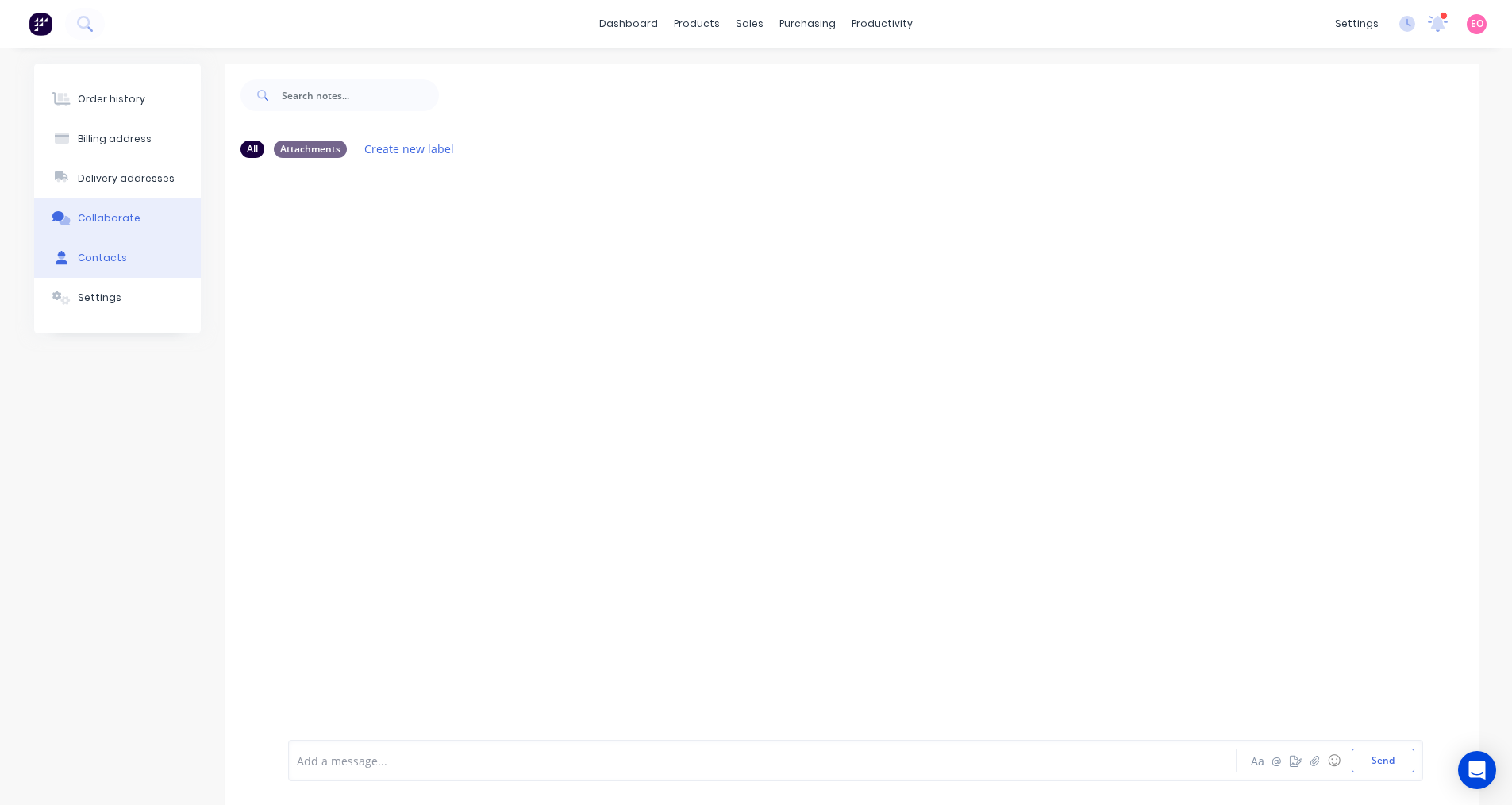
click at [128, 267] on button "Contacts" at bounding box center [117, 258] width 167 height 40
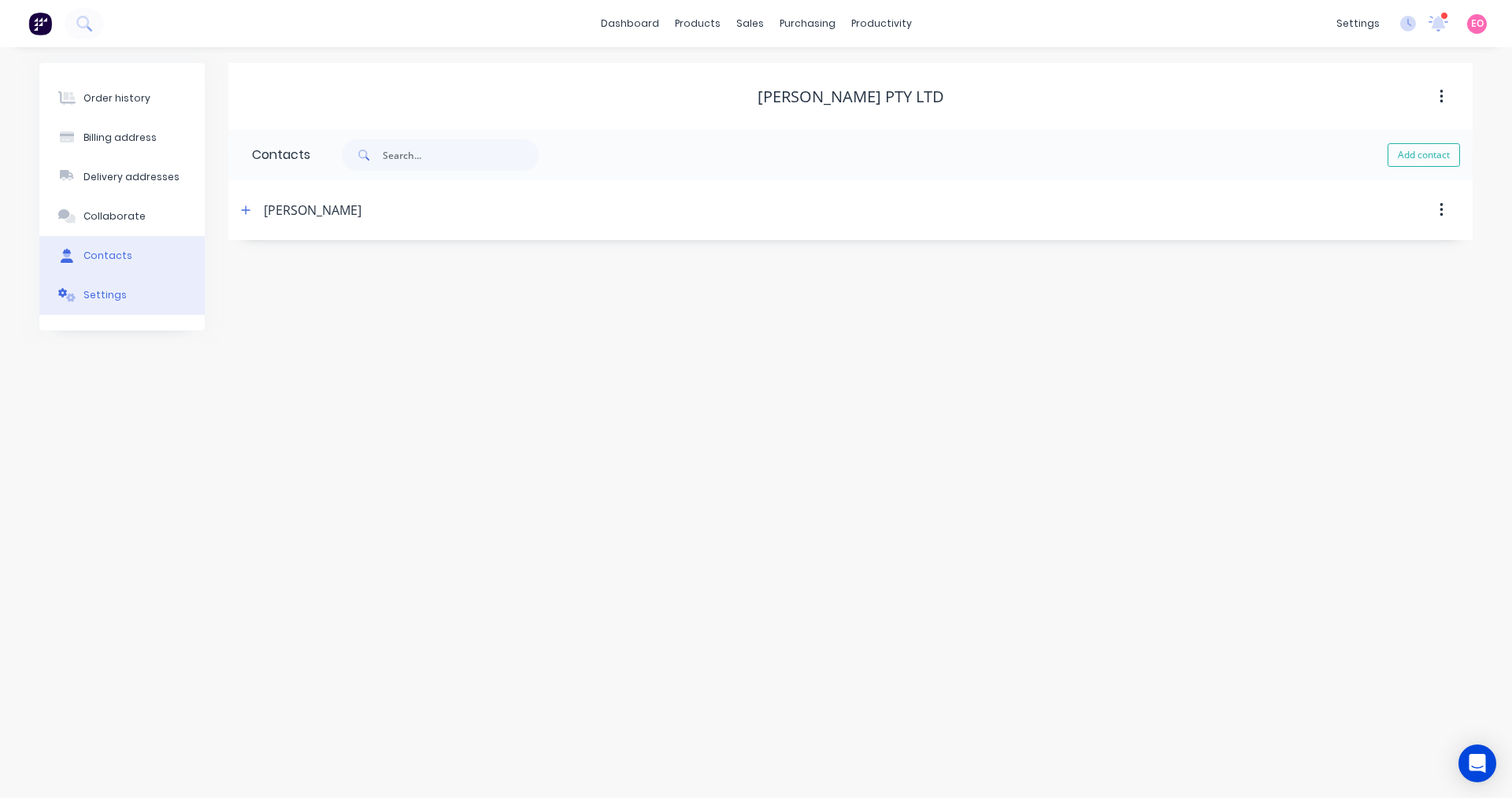
click at [119, 293] on div "Settings" at bounding box center [105, 295] width 43 height 14
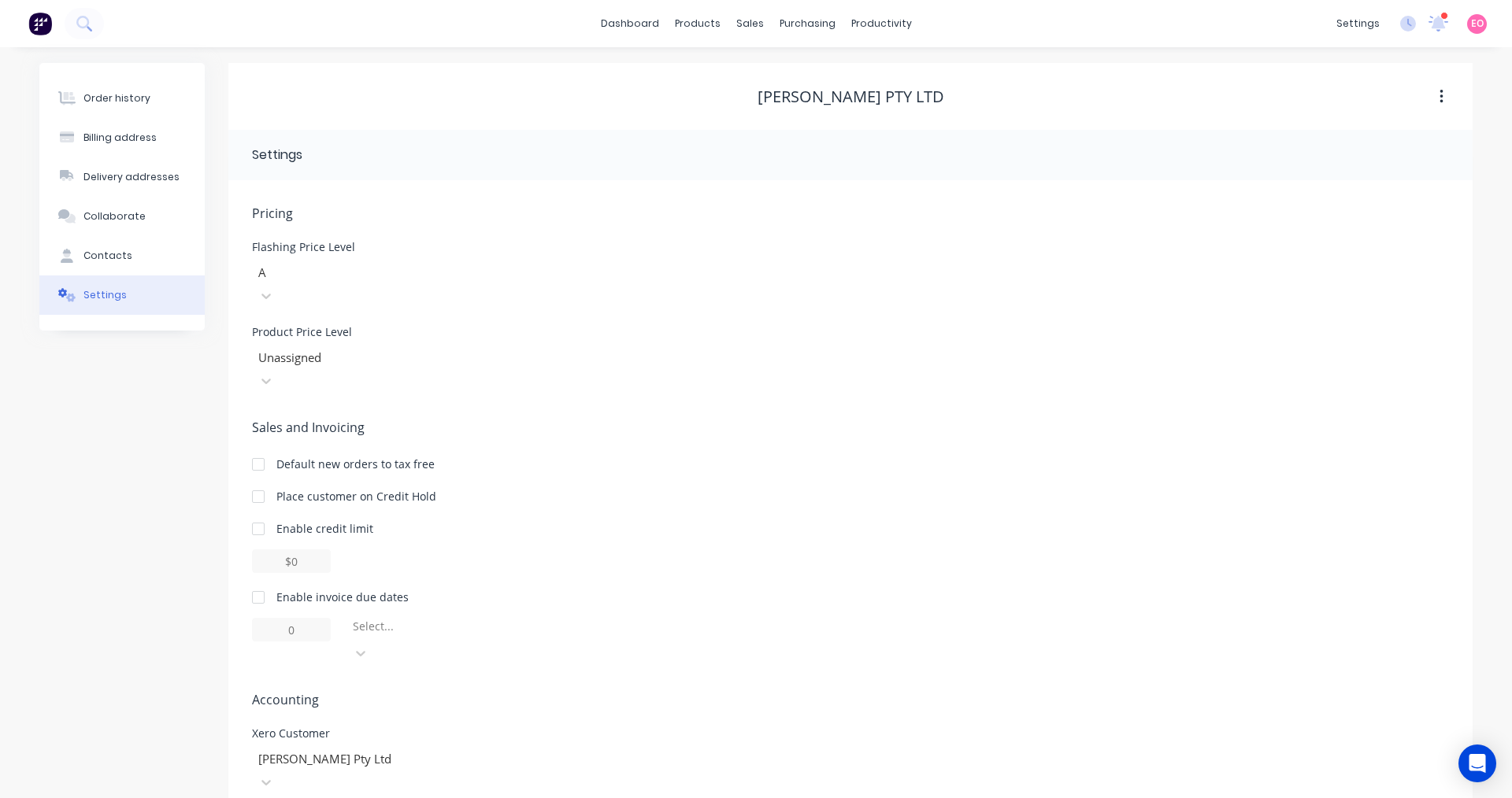
click at [356, 268] on div at bounding box center [370, 273] width 227 height 20
click at [358, 348] on div at bounding box center [370, 358] width 227 height 20
click at [762, 25] on div "sales" at bounding box center [750, 24] width 43 height 24
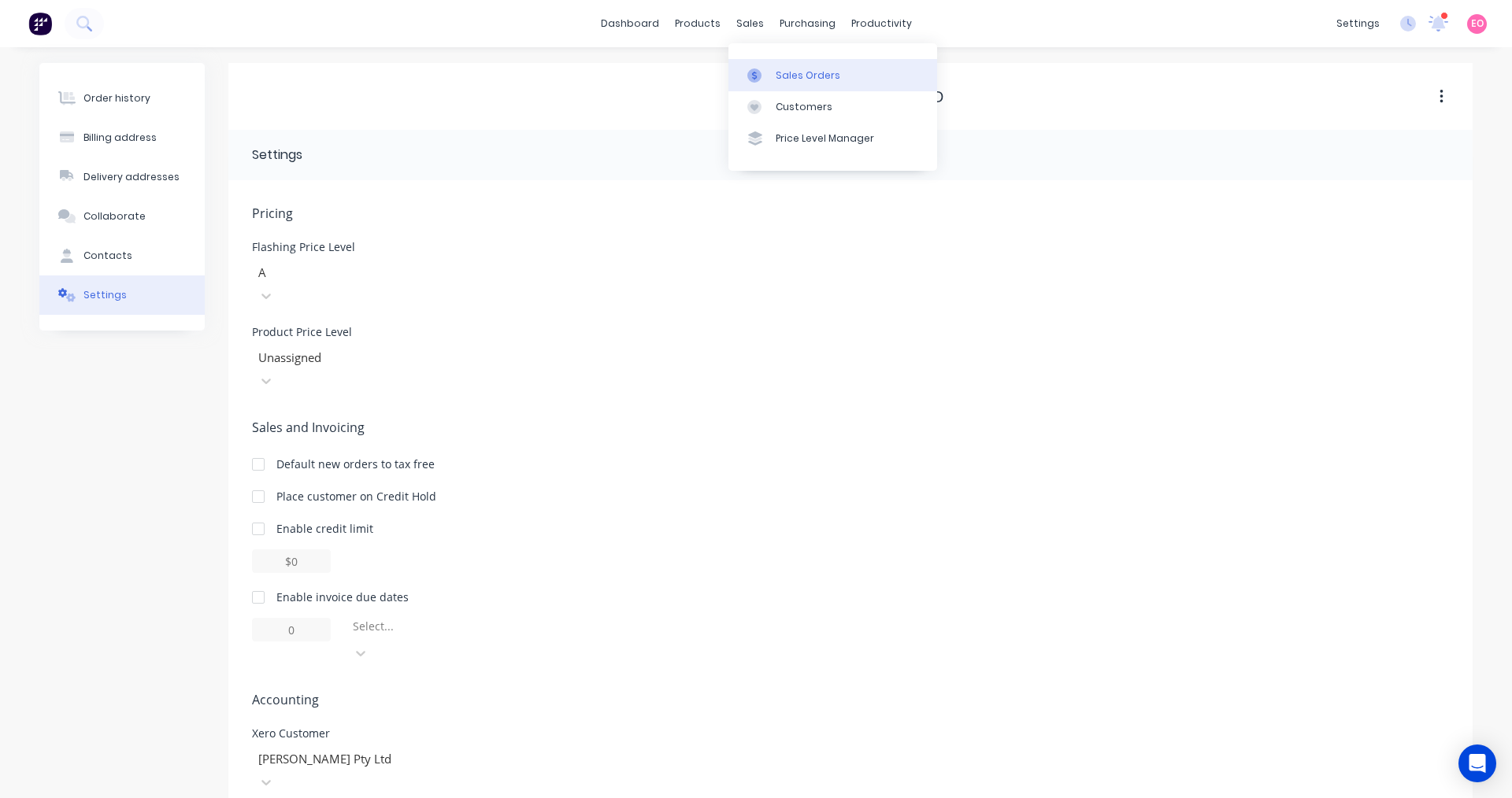
click at [752, 76] on icon at bounding box center [754, 75] width 14 height 14
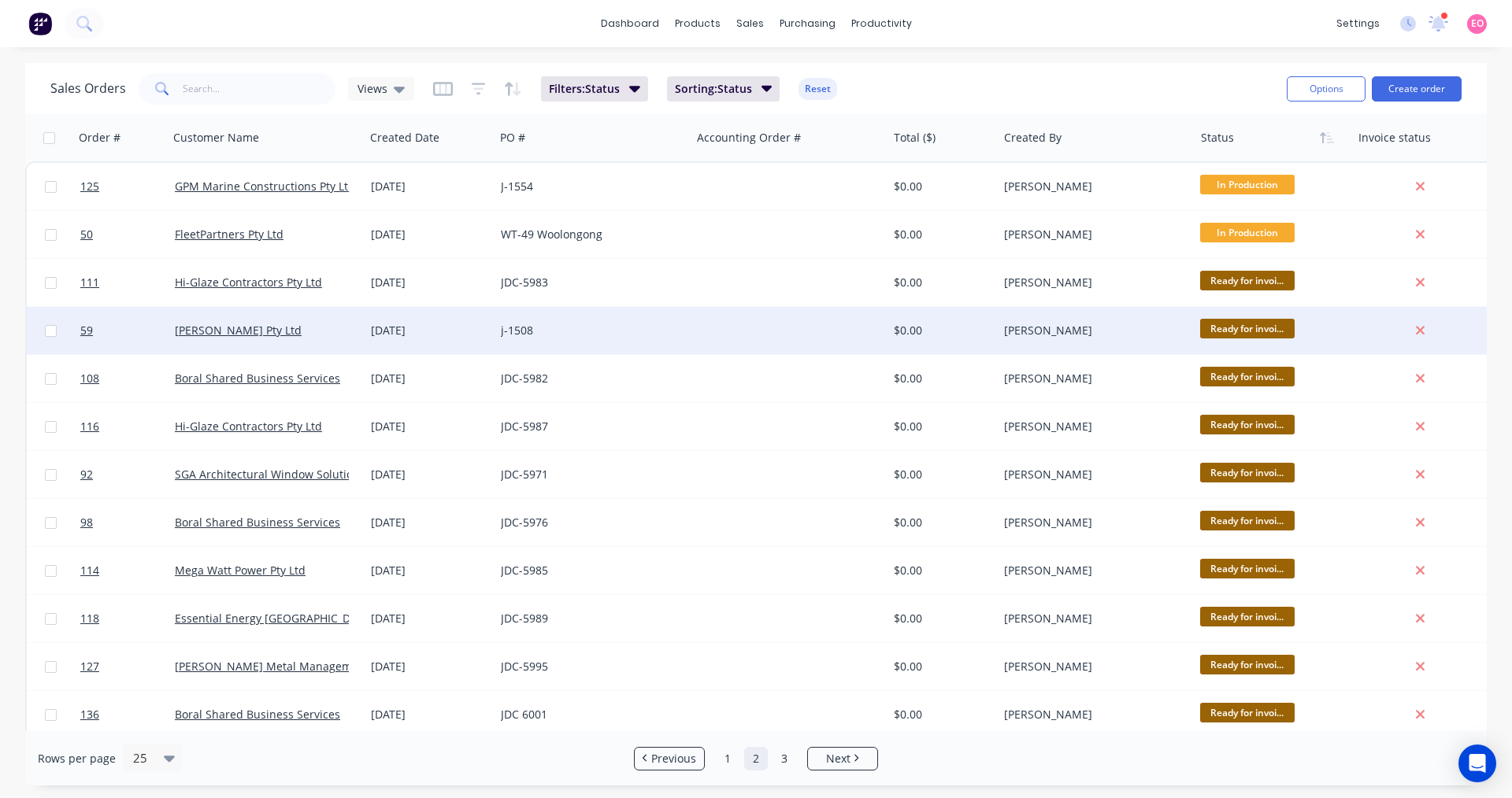
click at [57, 326] on div at bounding box center [50, 331] width 47 height 47
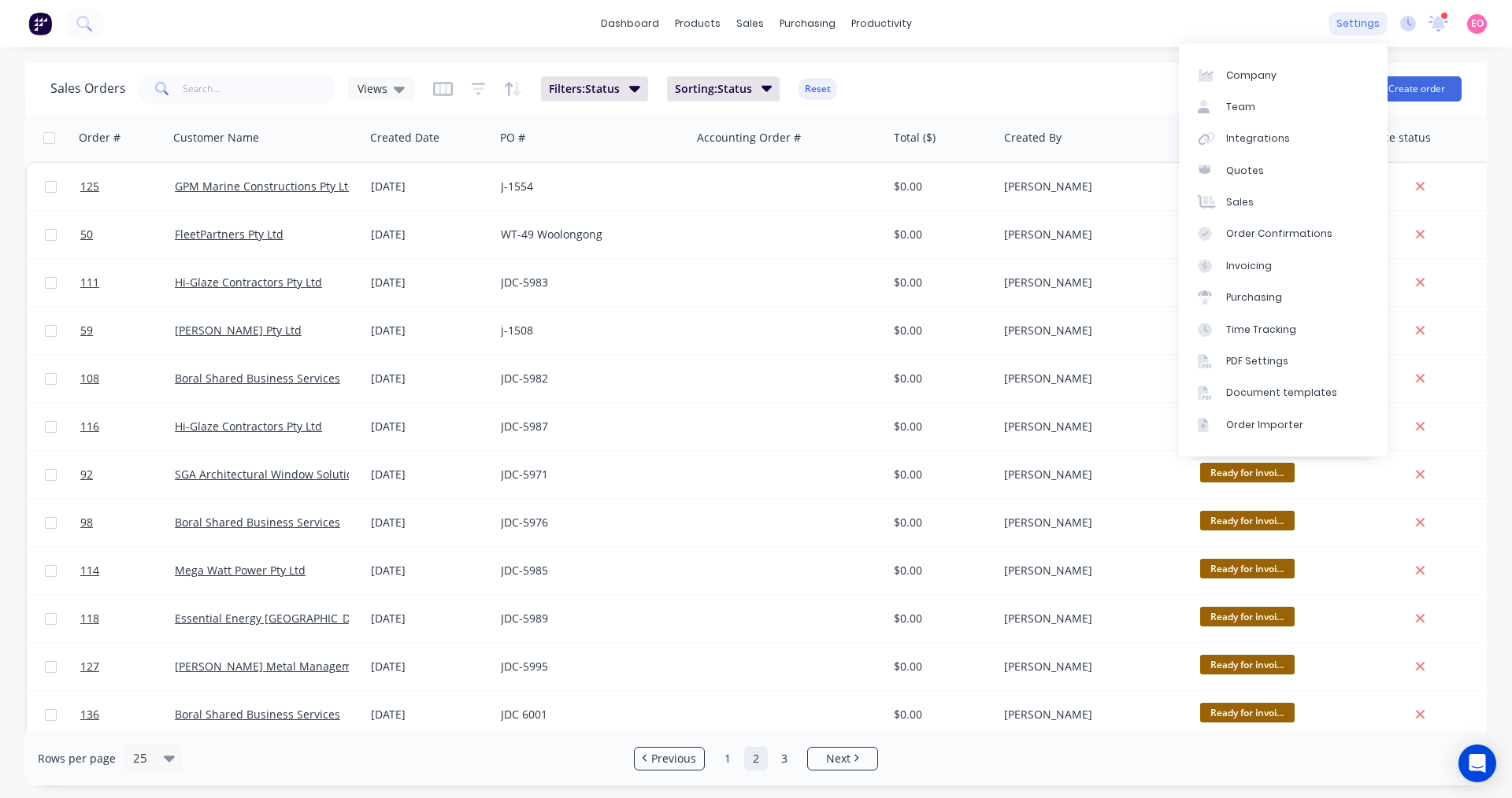
click at [1366, 28] on div "settings" at bounding box center [1358, 24] width 59 height 24
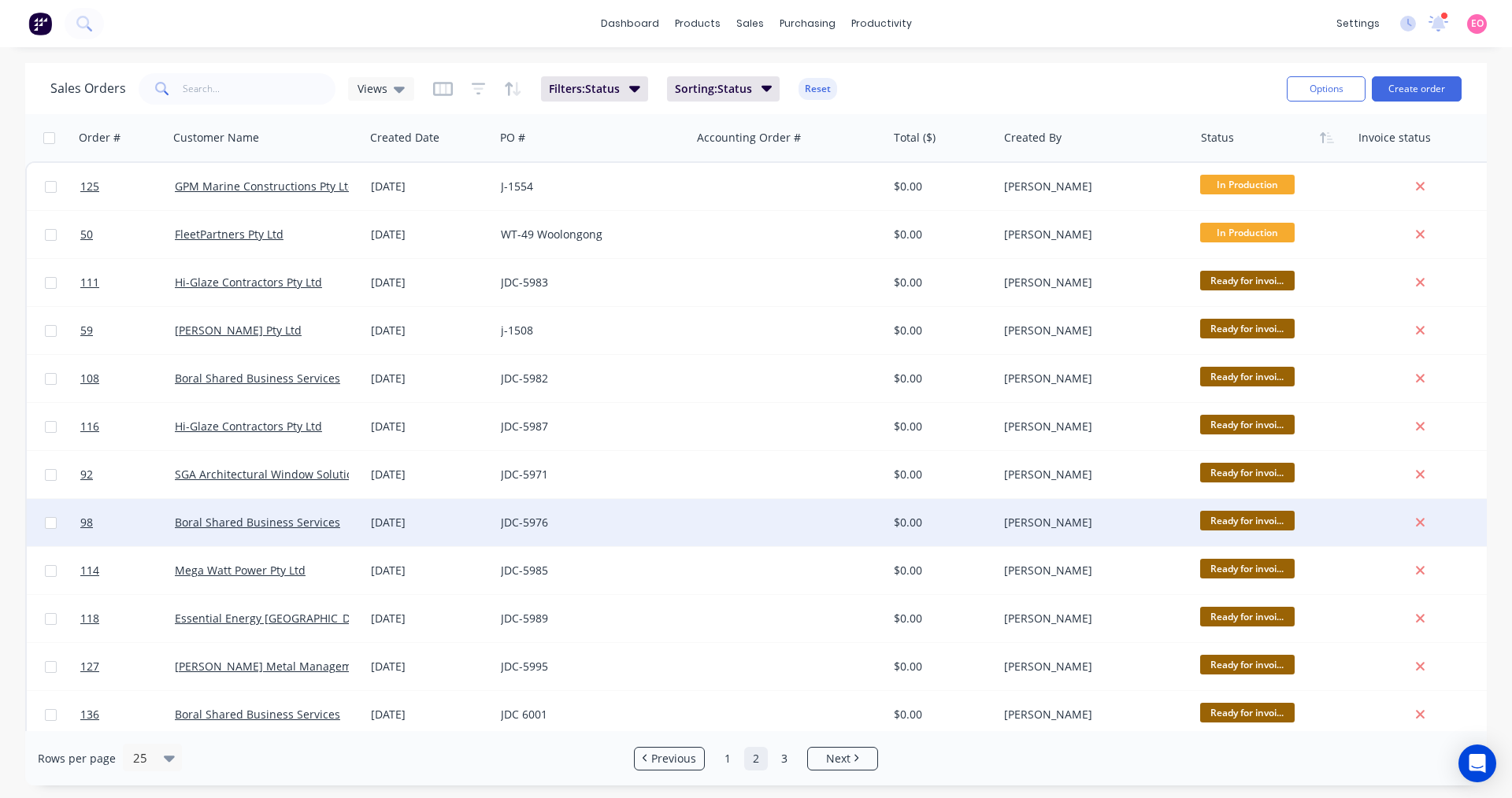
click at [51, 519] on input "checkbox" at bounding box center [51, 523] width 12 height 12
checkbox input "true"
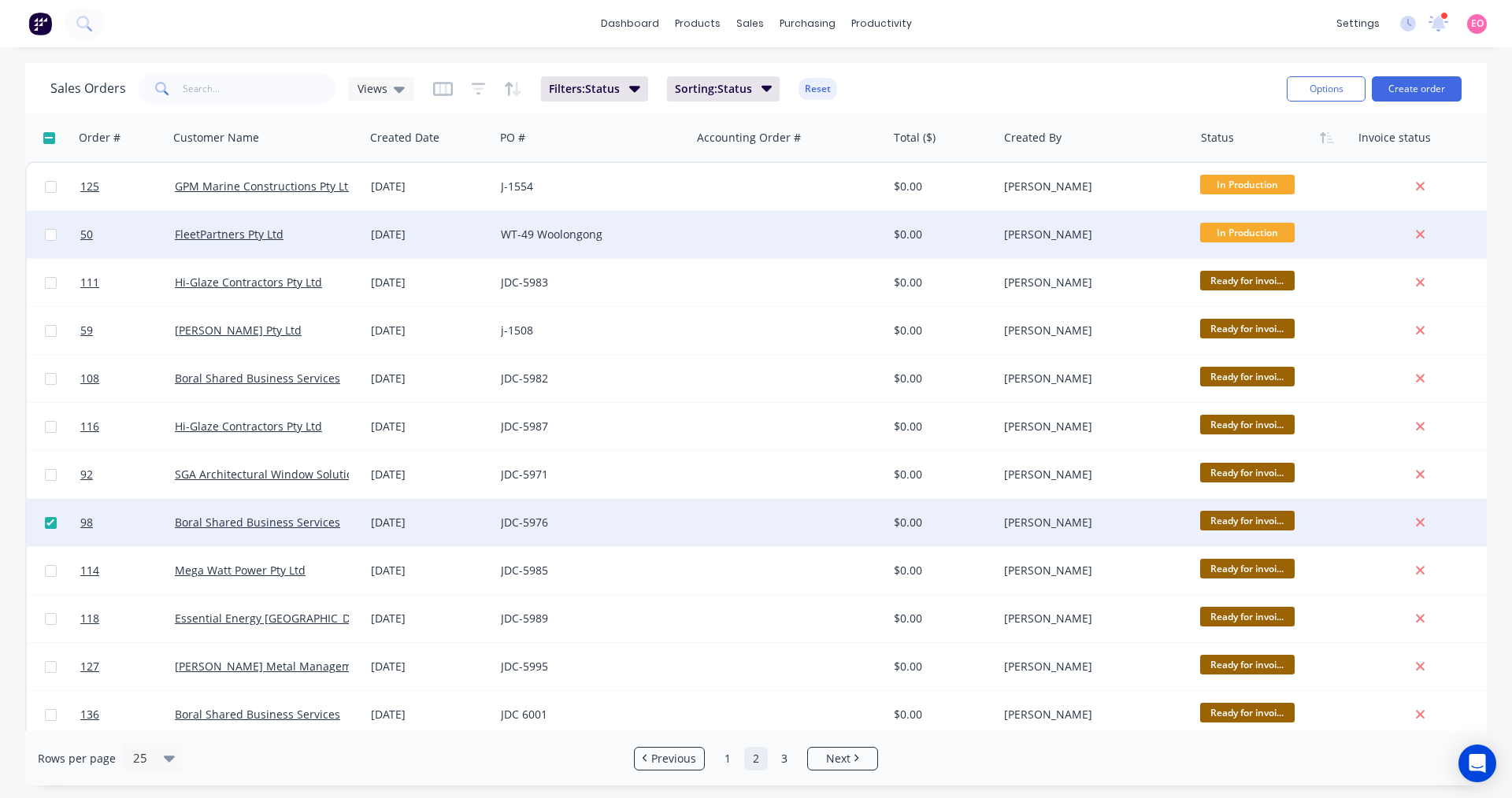
drag, startPoint x: 51, startPoint y: 478, endPoint x: 711, endPoint y: 250, distance: 698.3
click at [51, 479] on input "checkbox" at bounding box center [51, 475] width 12 height 12
checkbox input "true"
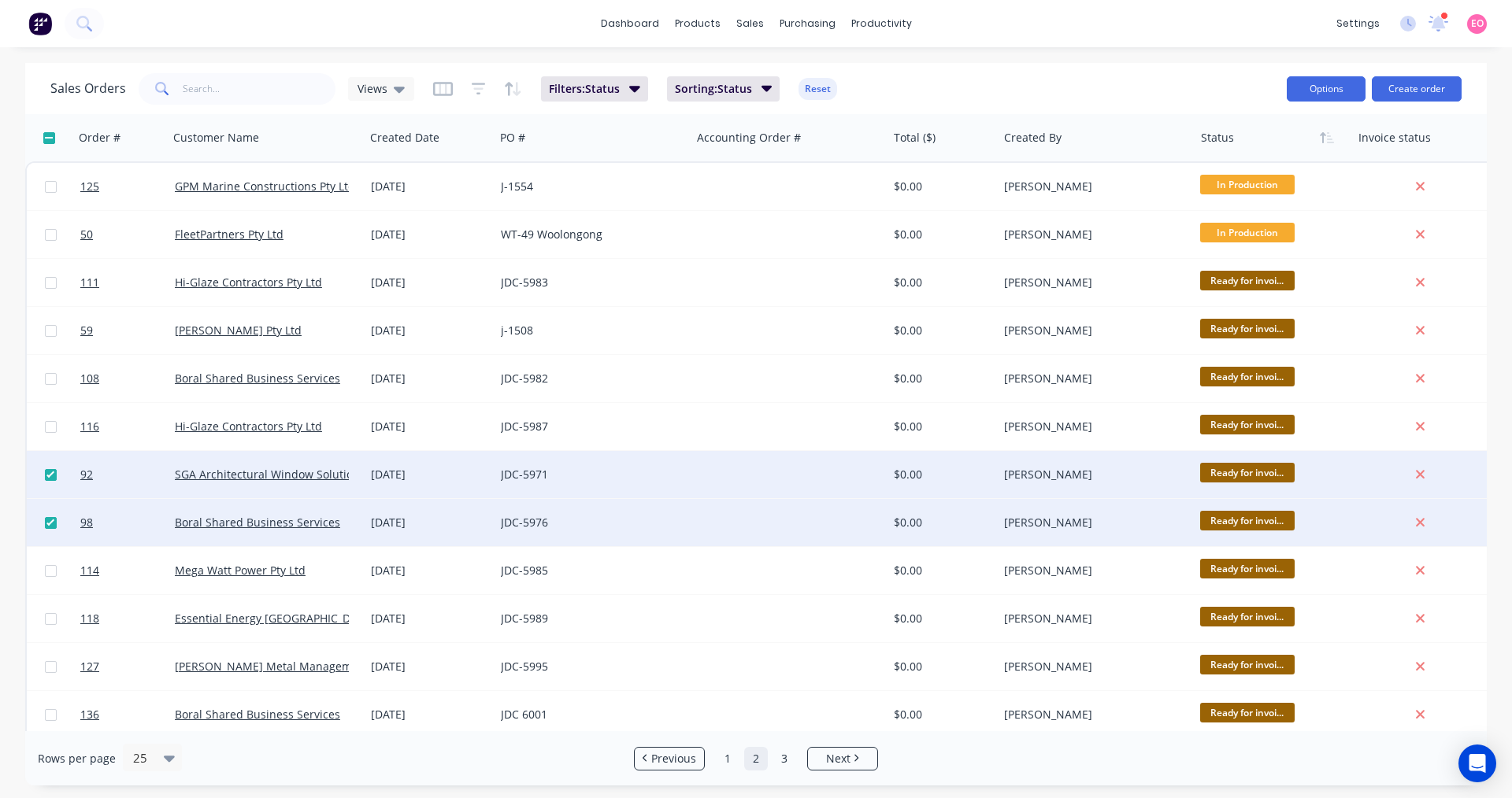
click at [1337, 98] on button "Options" at bounding box center [1326, 89] width 79 height 26
click at [896, 88] on div "Sales Orders Views Filters: Status Sorting: Status Reset" at bounding box center [661, 88] width 1223 height 38
click at [48, 26] on img at bounding box center [40, 24] width 24 height 24
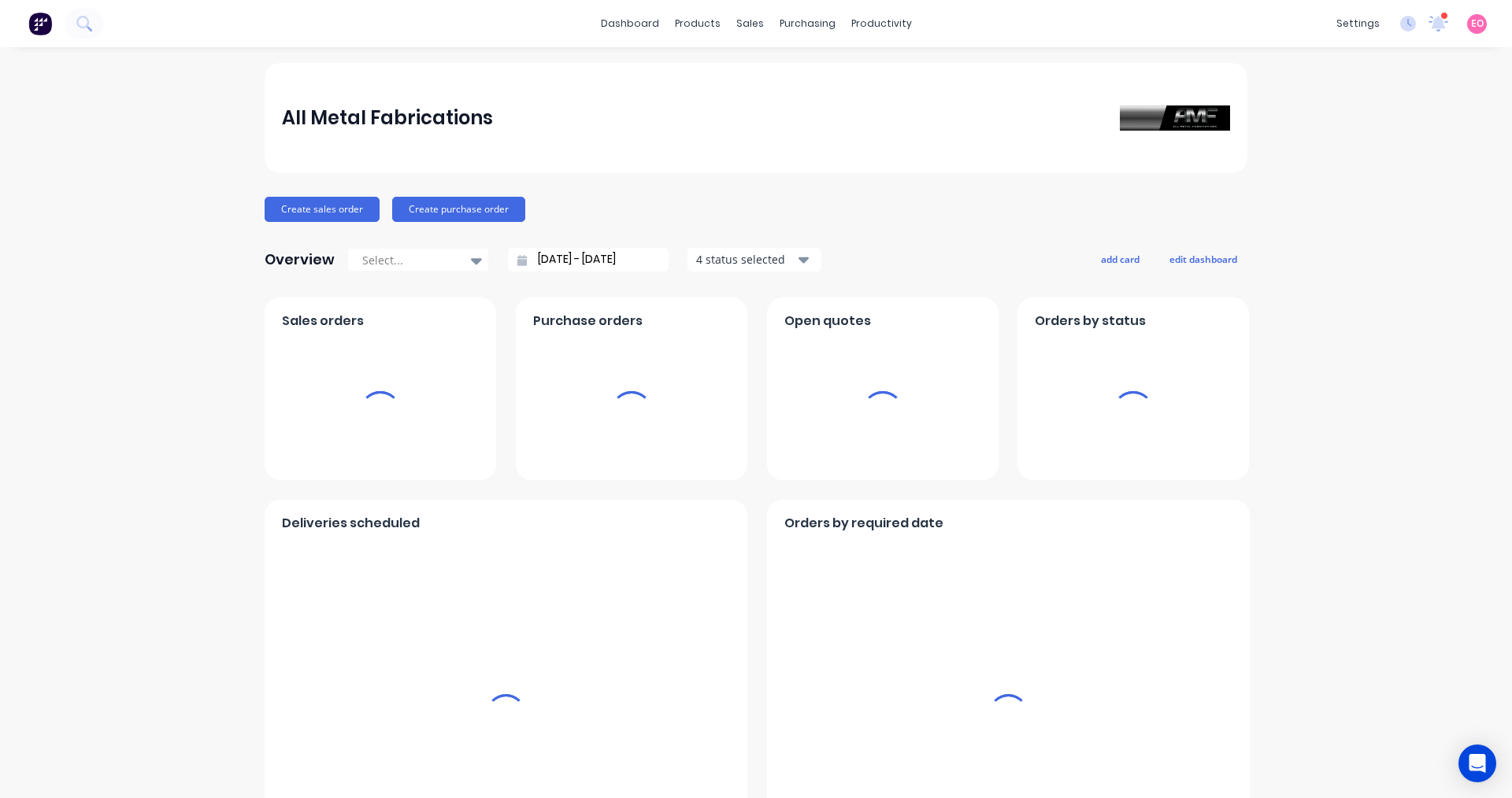
click at [42, 25] on img at bounding box center [40, 24] width 24 height 24
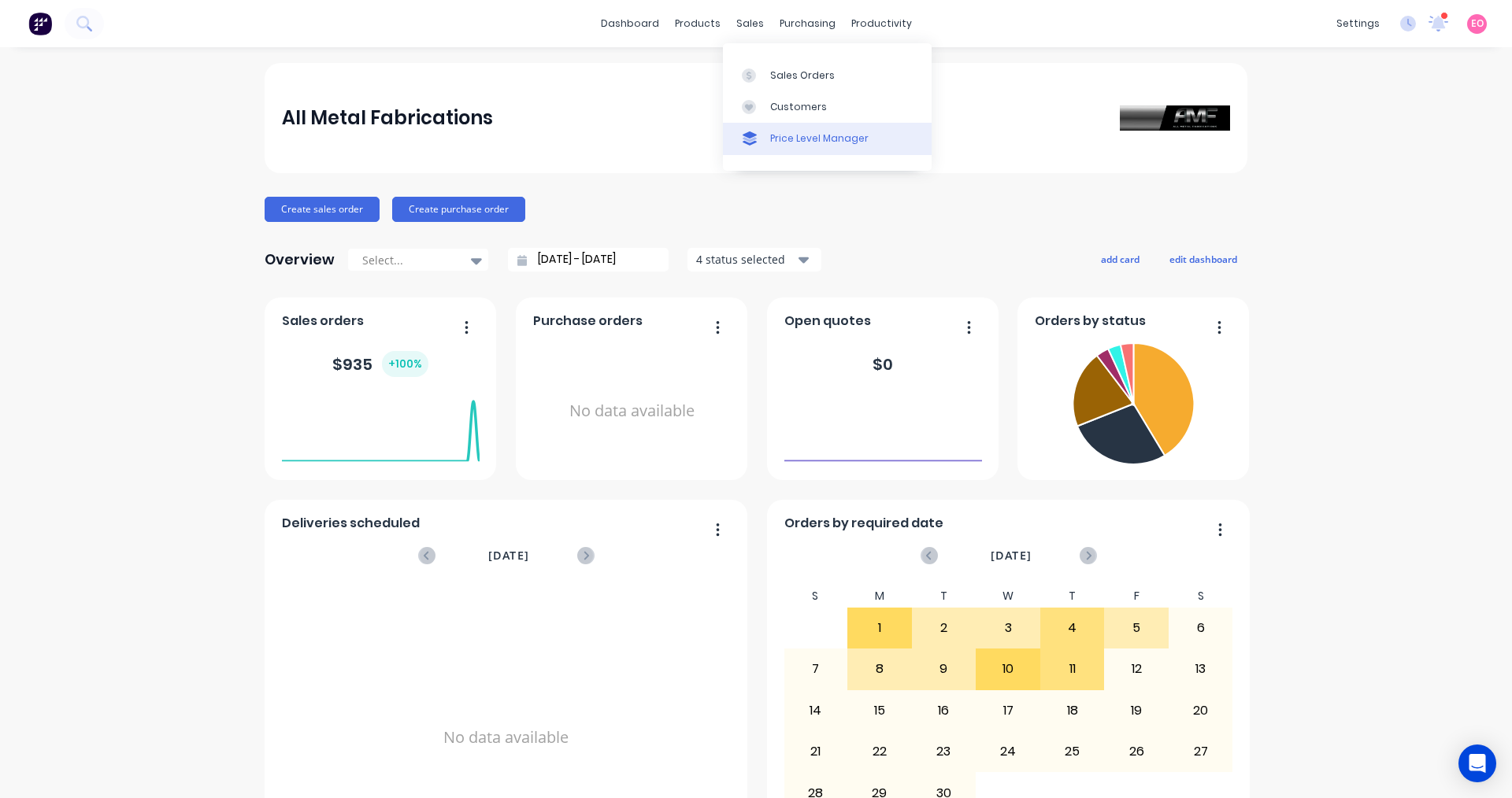
click at [789, 143] on div "Price Level Manager" at bounding box center [819, 138] width 99 height 14
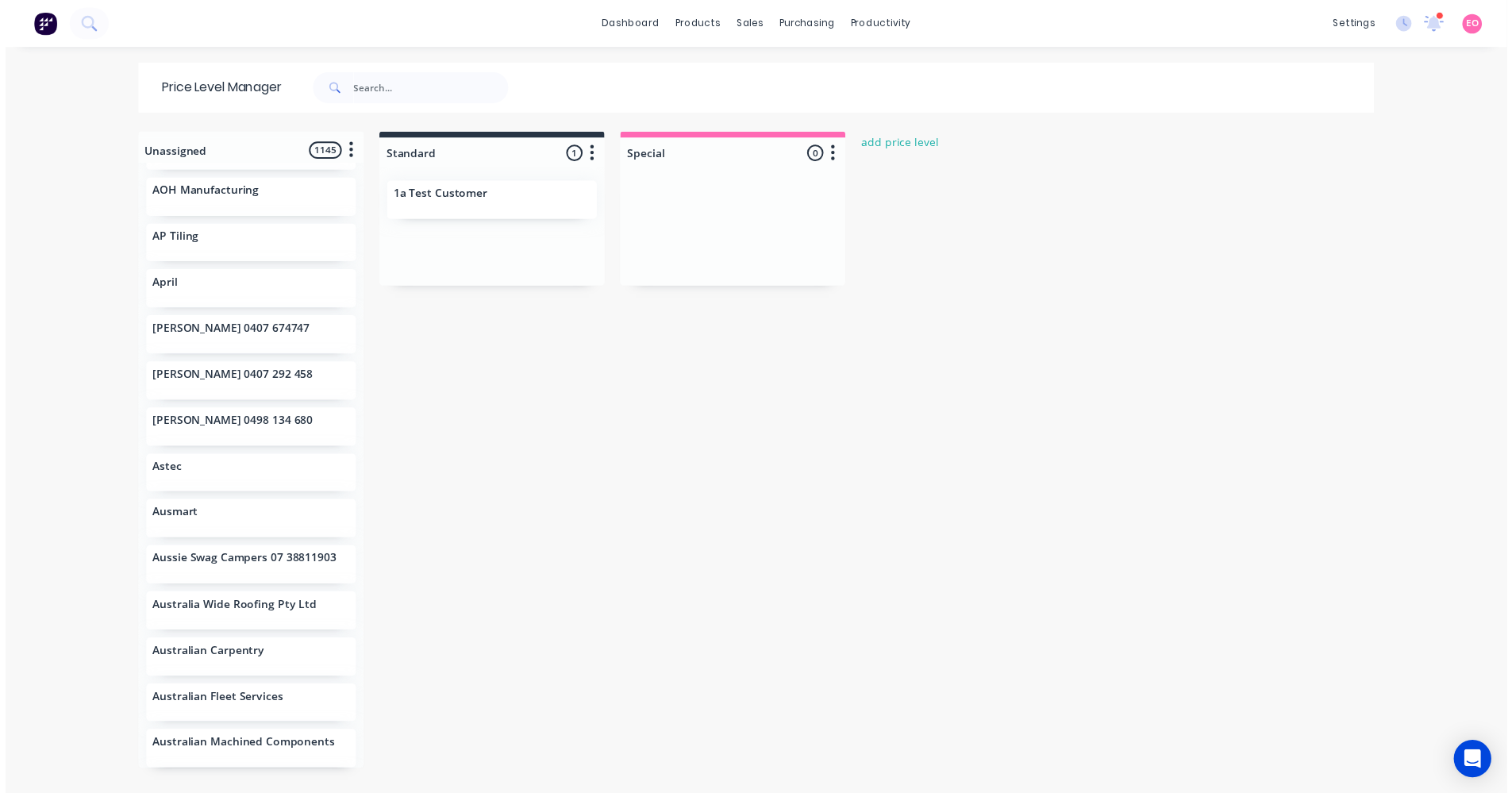
scroll to position [2699, 0]
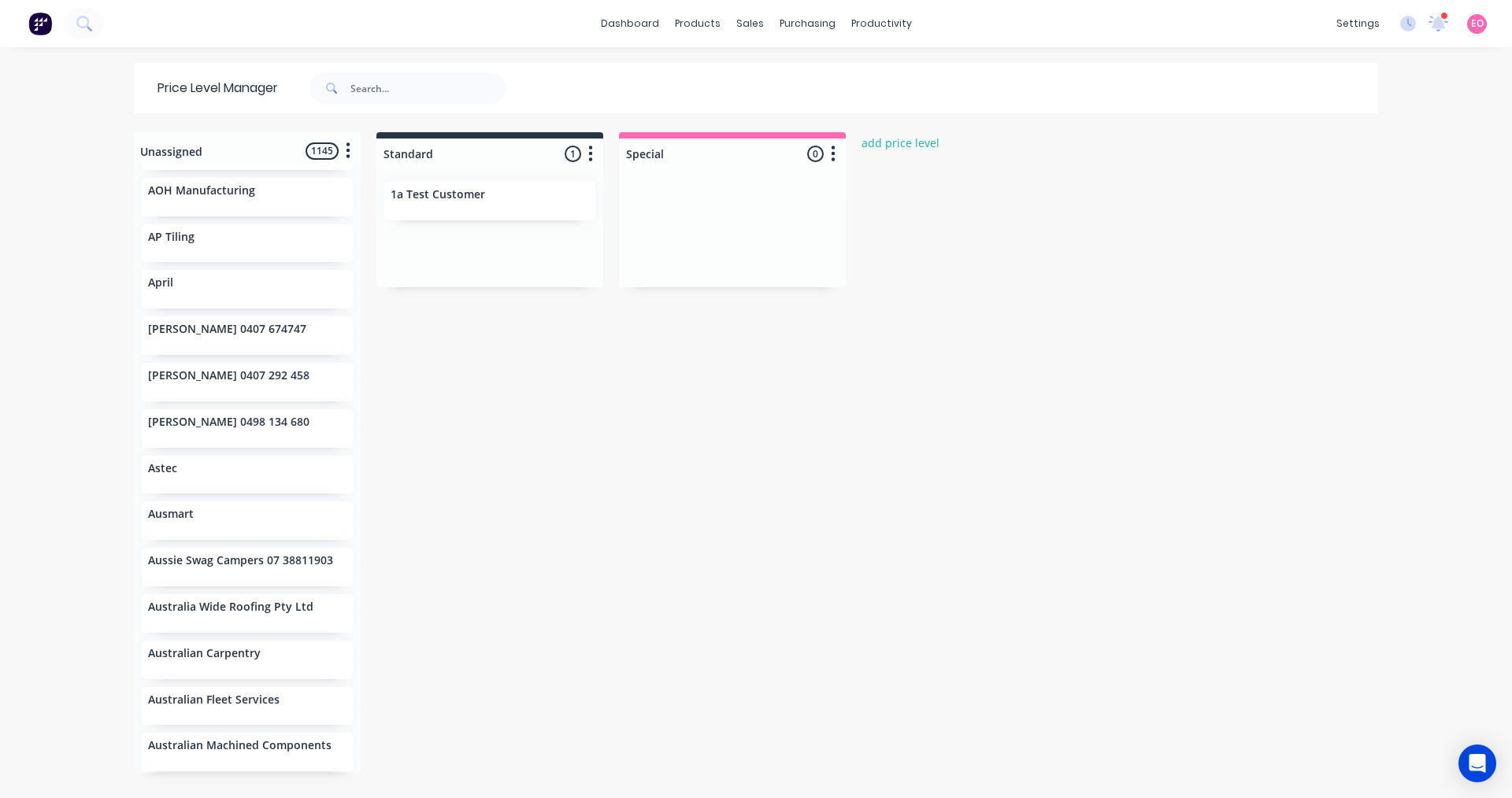
click at [1471, 21] on span "EO" at bounding box center [1477, 24] width 13 height 14
drag, startPoint x: 1068, startPoint y: 285, endPoint x: 941, endPoint y: 53, distance: 264.5
click at [1066, 280] on div "Unassigned 1145 Move all customers Standard Special A.M and MT [PERSON_NAME] 04…" at bounding box center [756, 464] width 1260 height 664
click at [878, 30] on div "productivity" at bounding box center [880, 24] width 76 height 24
click at [884, 82] on div "Workflow" at bounding box center [903, 75] width 47 height 14
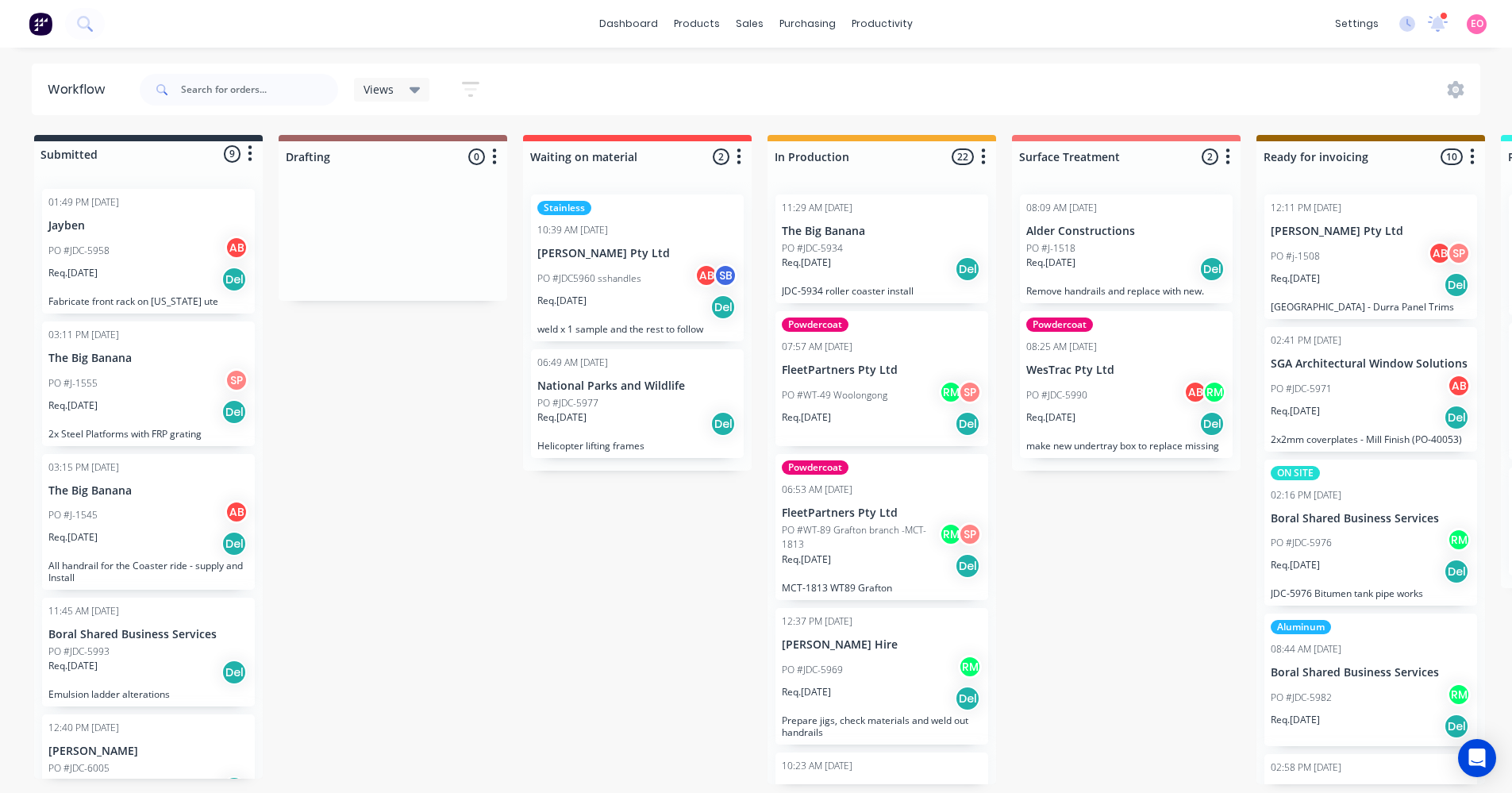
click at [736, 152] on icon "button" at bounding box center [738, 157] width 5 height 20
click at [670, 215] on button "Notifications" at bounding box center [669, 217] width 159 height 26
drag, startPoint x: 621, startPoint y: 644, endPoint x: 643, endPoint y: 581, distance: 66.7
click at [621, 638] on div "Submitted 9 Status colour #273444 hex #273444 Save Cancel Summaries Total order…" at bounding box center [1427, 459] width 2877 height 649
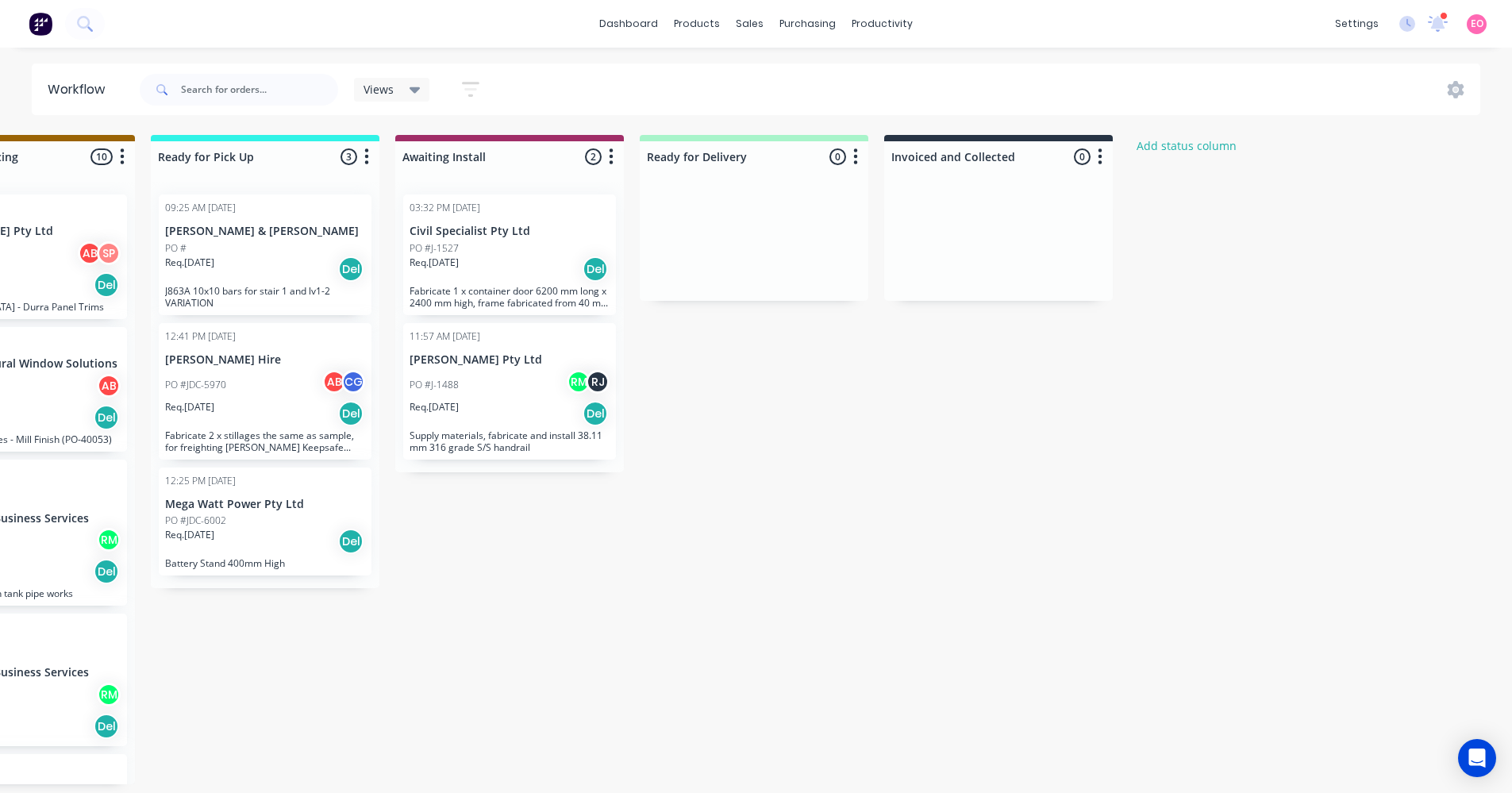
scroll to position [0, 1365]
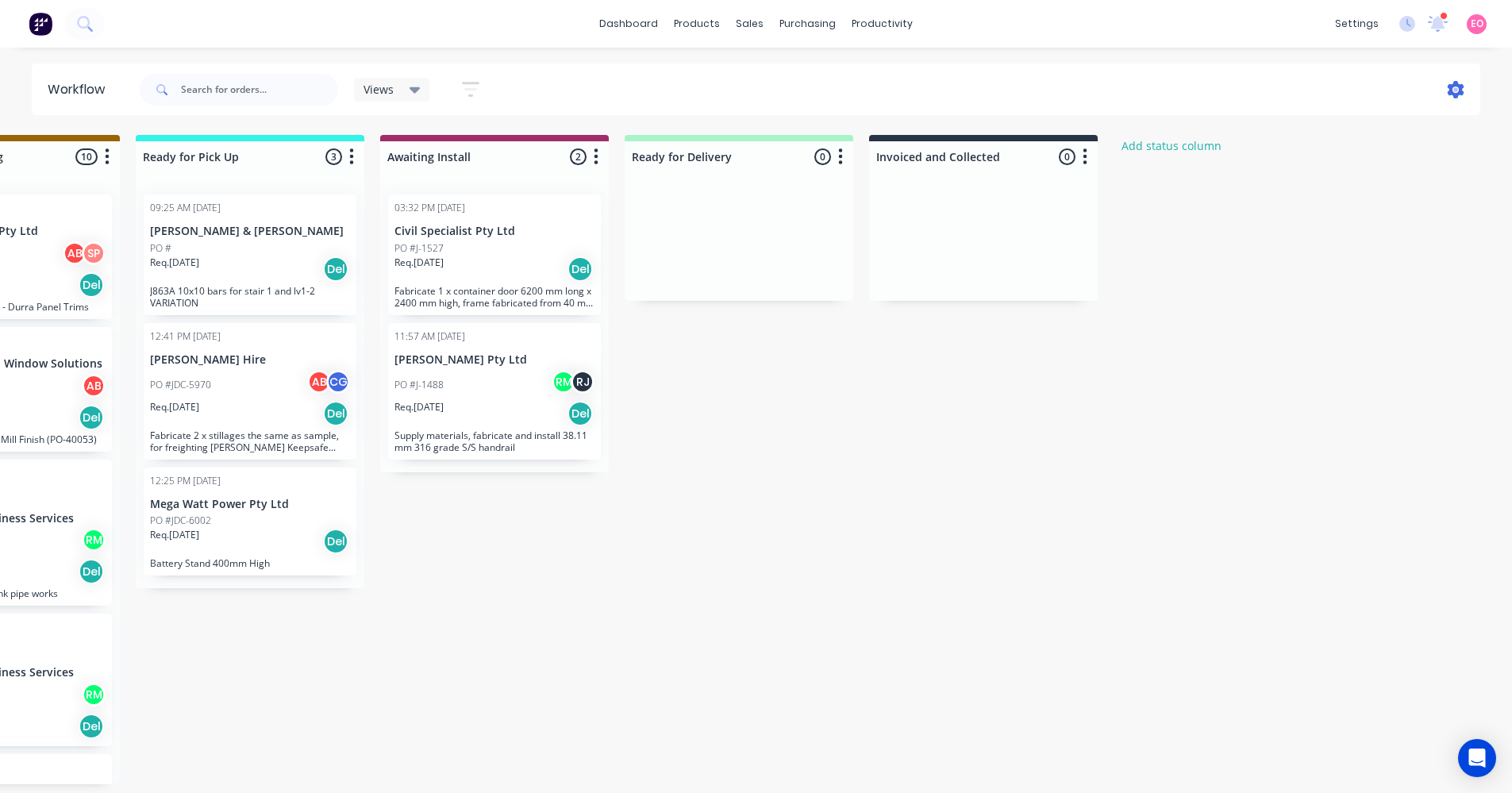
click at [1457, 89] on icon at bounding box center [1455, 89] width 18 height 18
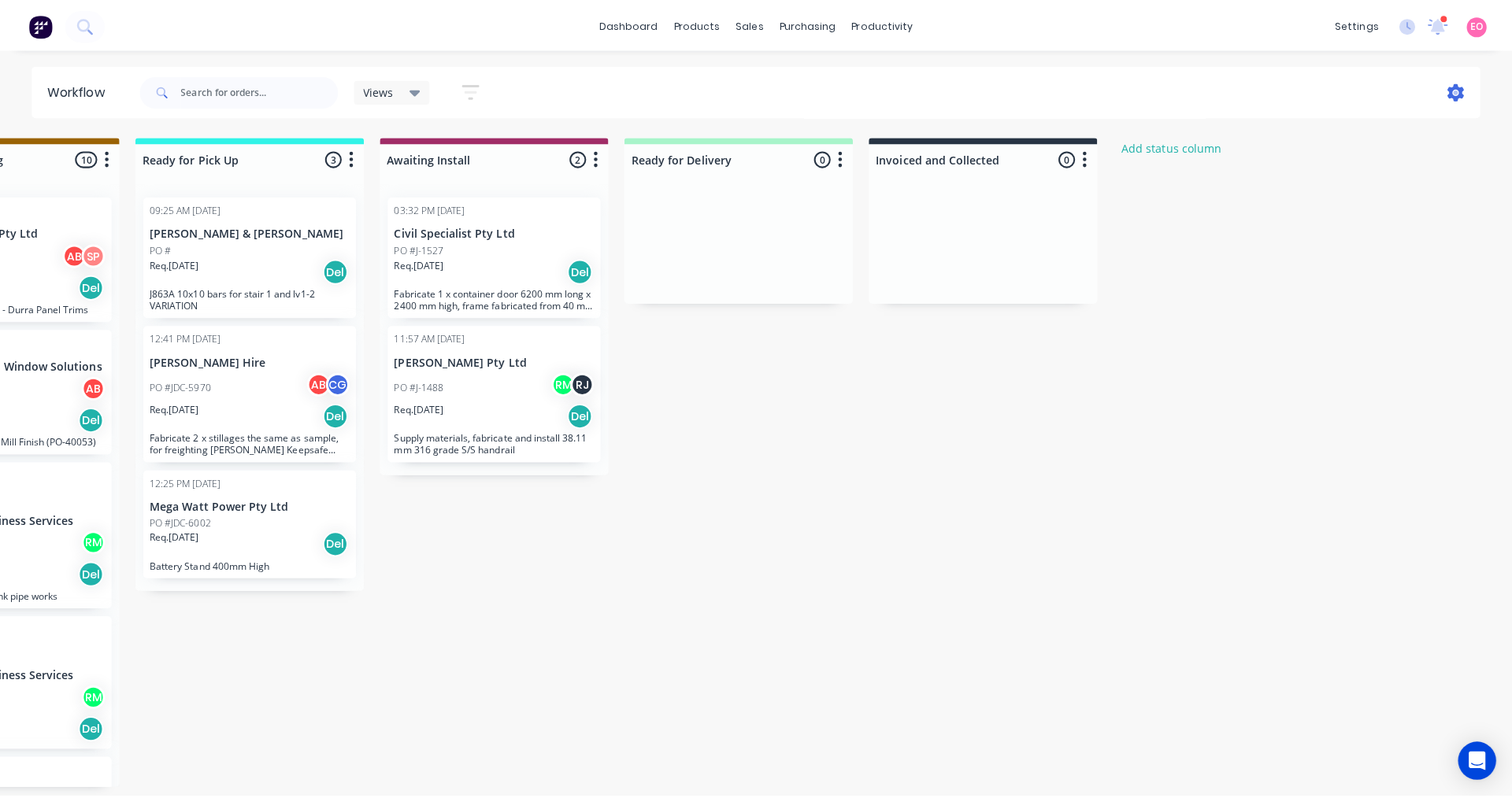
scroll to position [0, 1342]
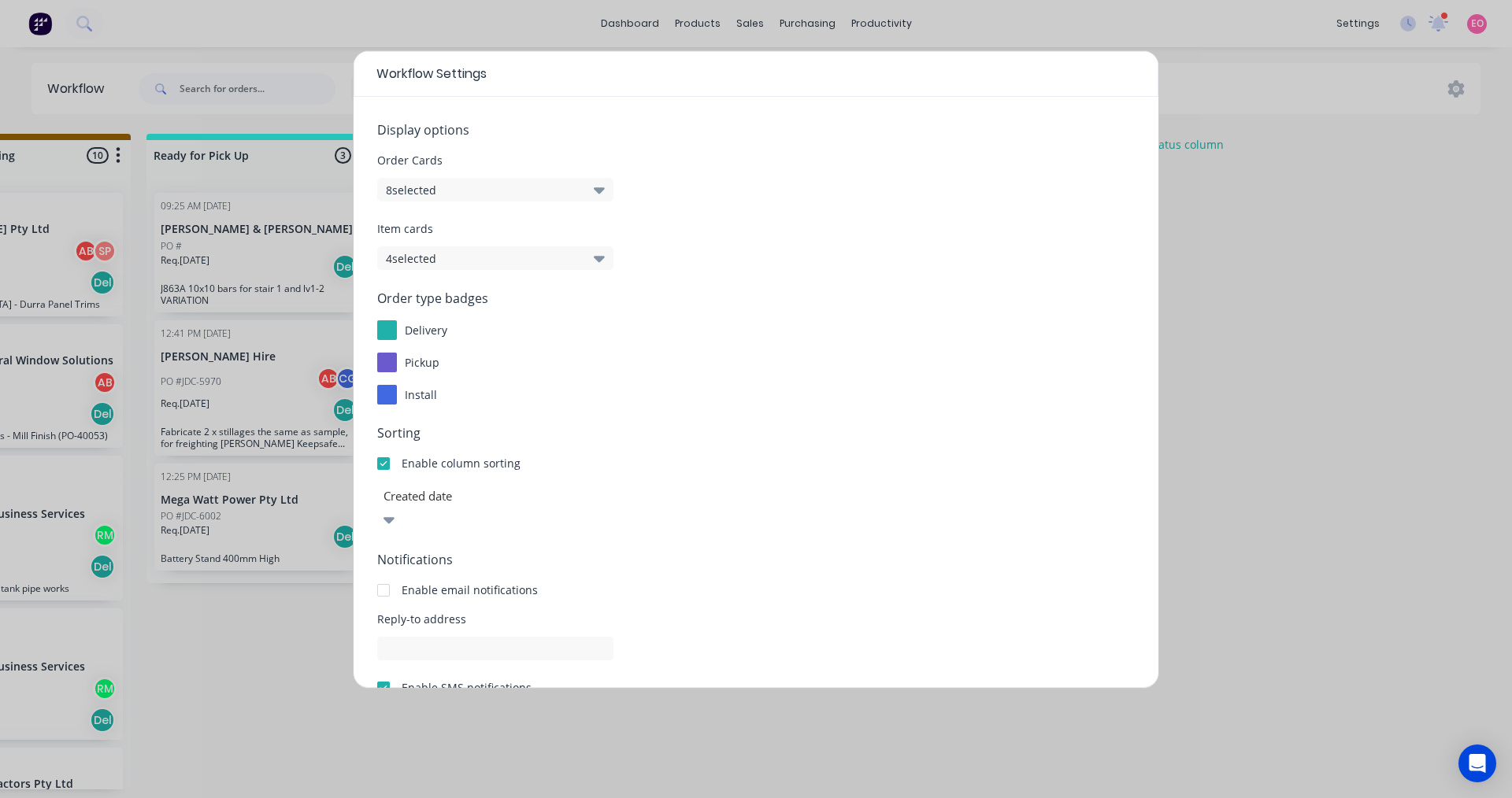
click at [1344, 275] on div "Workflow Settings Display options Order Cards 8 selected Item cards 4 selected …" at bounding box center [756, 399] width 1512 height 798
click at [644, 92] on div "Workflow Settings" at bounding box center [756, 74] width 804 height 45
click at [111, 2] on div "Workflow Settings Display options Order Cards 8 selected Item cards 4 selected …" at bounding box center [756, 399] width 1512 height 798
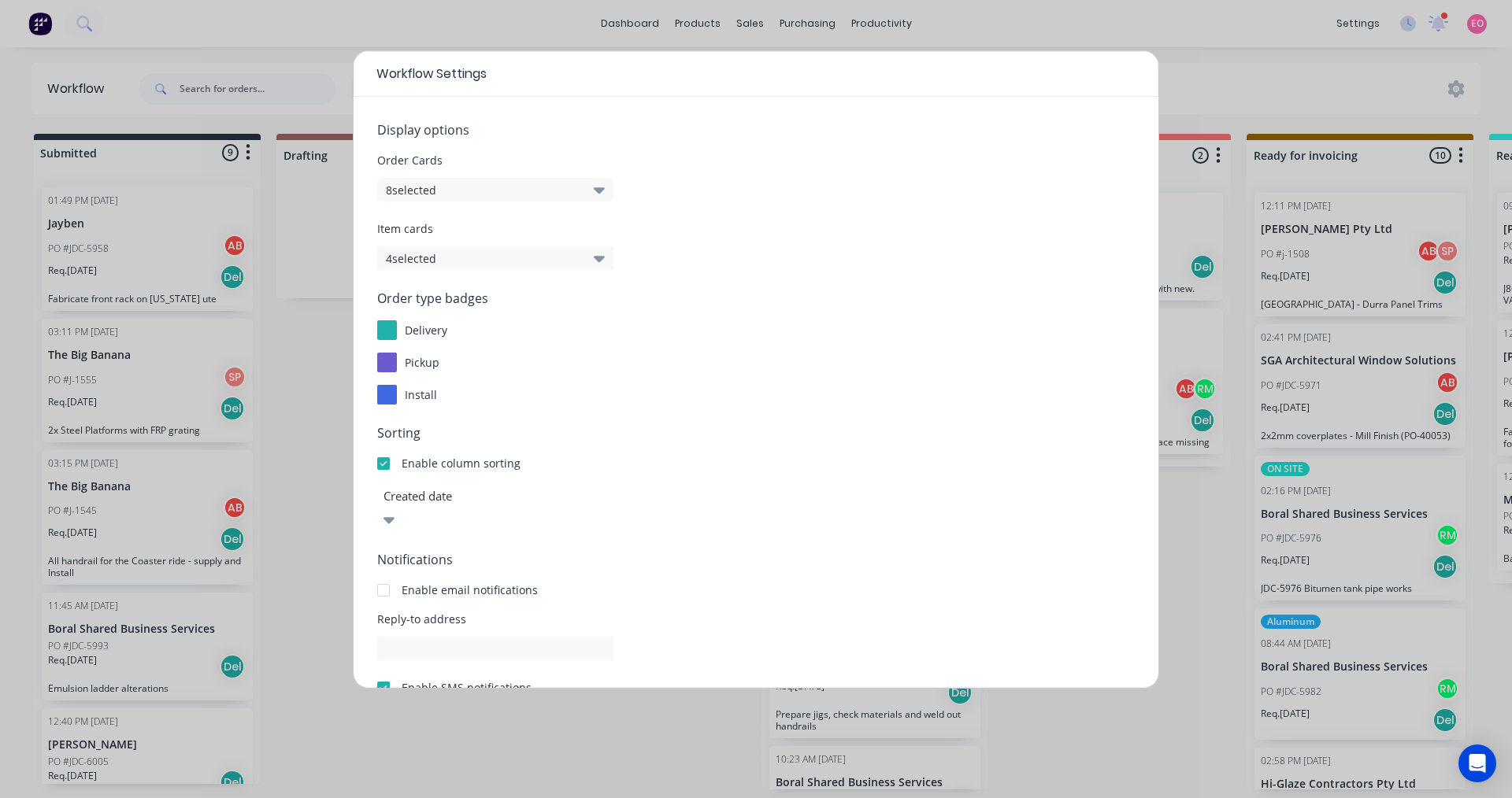
click at [1186, 240] on div "Workflow Settings Display options Order Cards 8 selected Item cards 4 selected …" at bounding box center [756, 399] width 1512 height 798
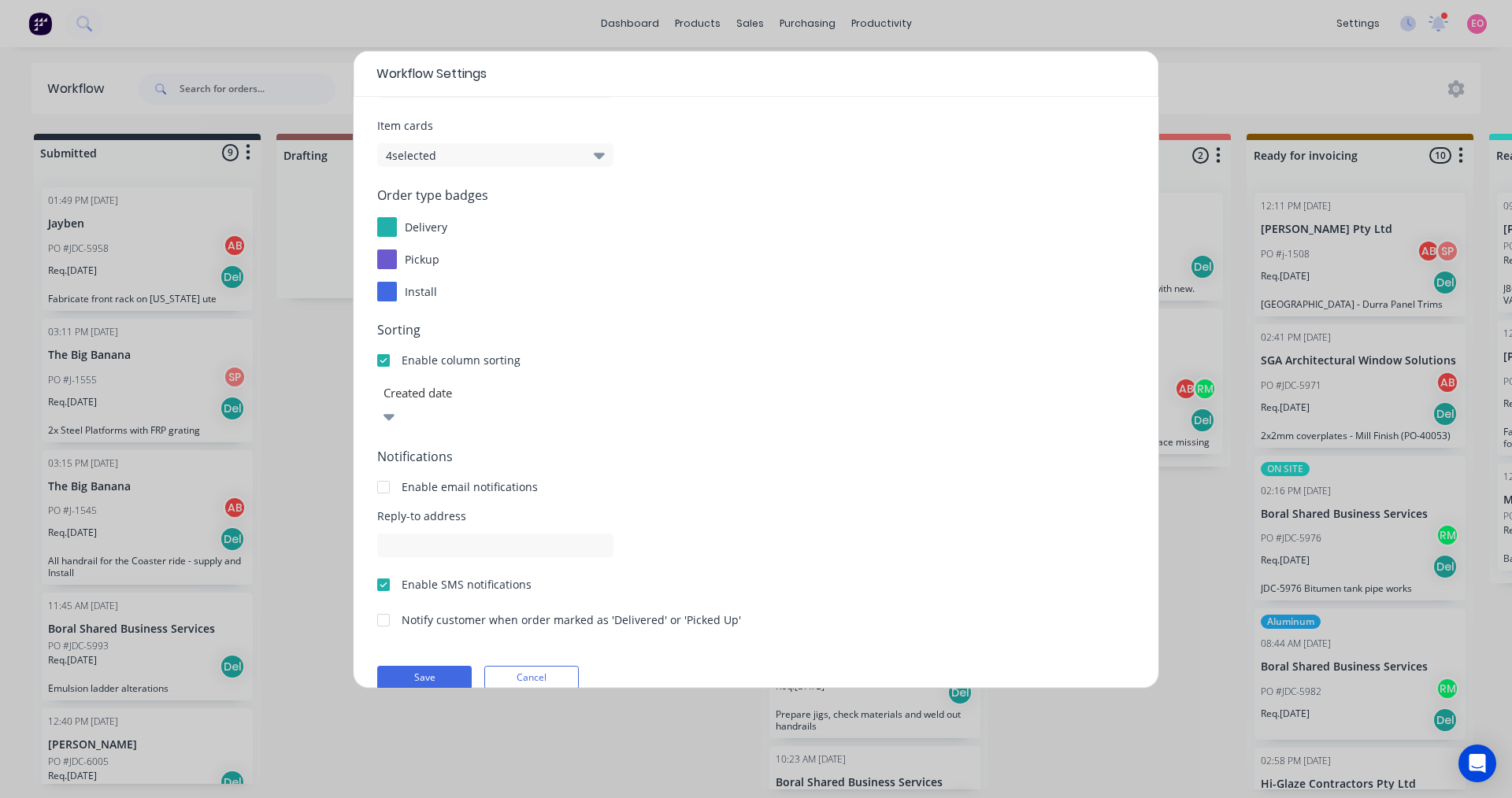
scroll to position [104, 0]
click at [1118, 76] on div "Workflow Settings" at bounding box center [756, 74] width 804 height 45
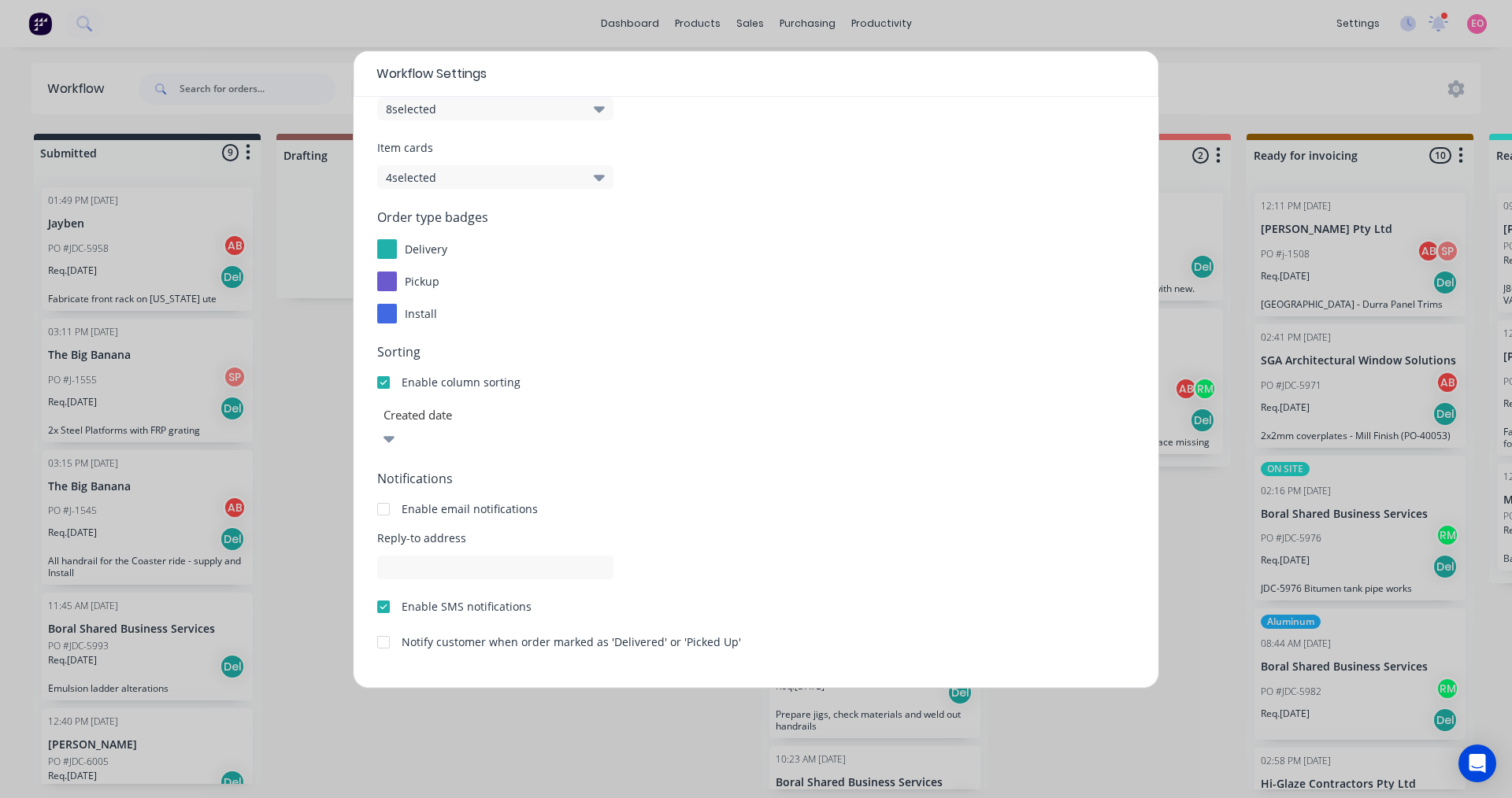
drag, startPoint x: 1107, startPoint y: 72, endPoint x: 1019, endPoint y: 184, distance: 142.4
click at [1019, 184] on div "Workflow Settings Display options Order Cards 8 selected Item cards 4 selected …" at bounding box center [756, 369] width 806 height 638
drag, startPoint x: 1018, startPoint y: 62, endPoint x: 1074, endPoint y: 73, distance: 57.1
click at [1020, 64] on div "Workflow Settings" at bounding box center [756, 74] width 804 height 45
click at [1074, 73] on div "Workflow Settings" at bounding box center [756, 74] width 804 height 45
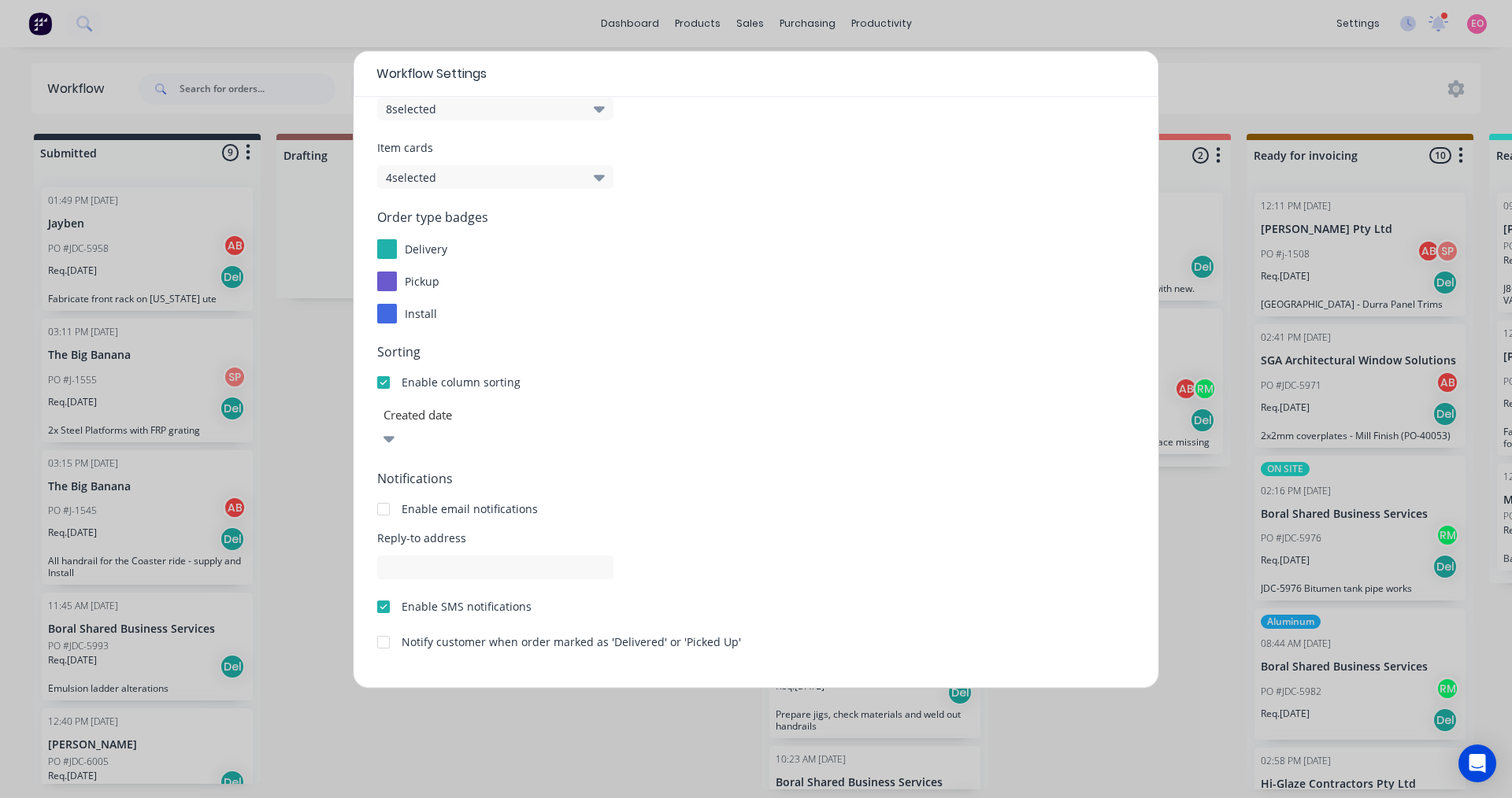
drag, startPoint x: 1093, startPoint y: 72, endPoint x: 1134, endPoint y: 80, distance: 41.8
click at [1093, 72] on div "Workflow Settings" at bounding box center [756, 74] width 804 height 45
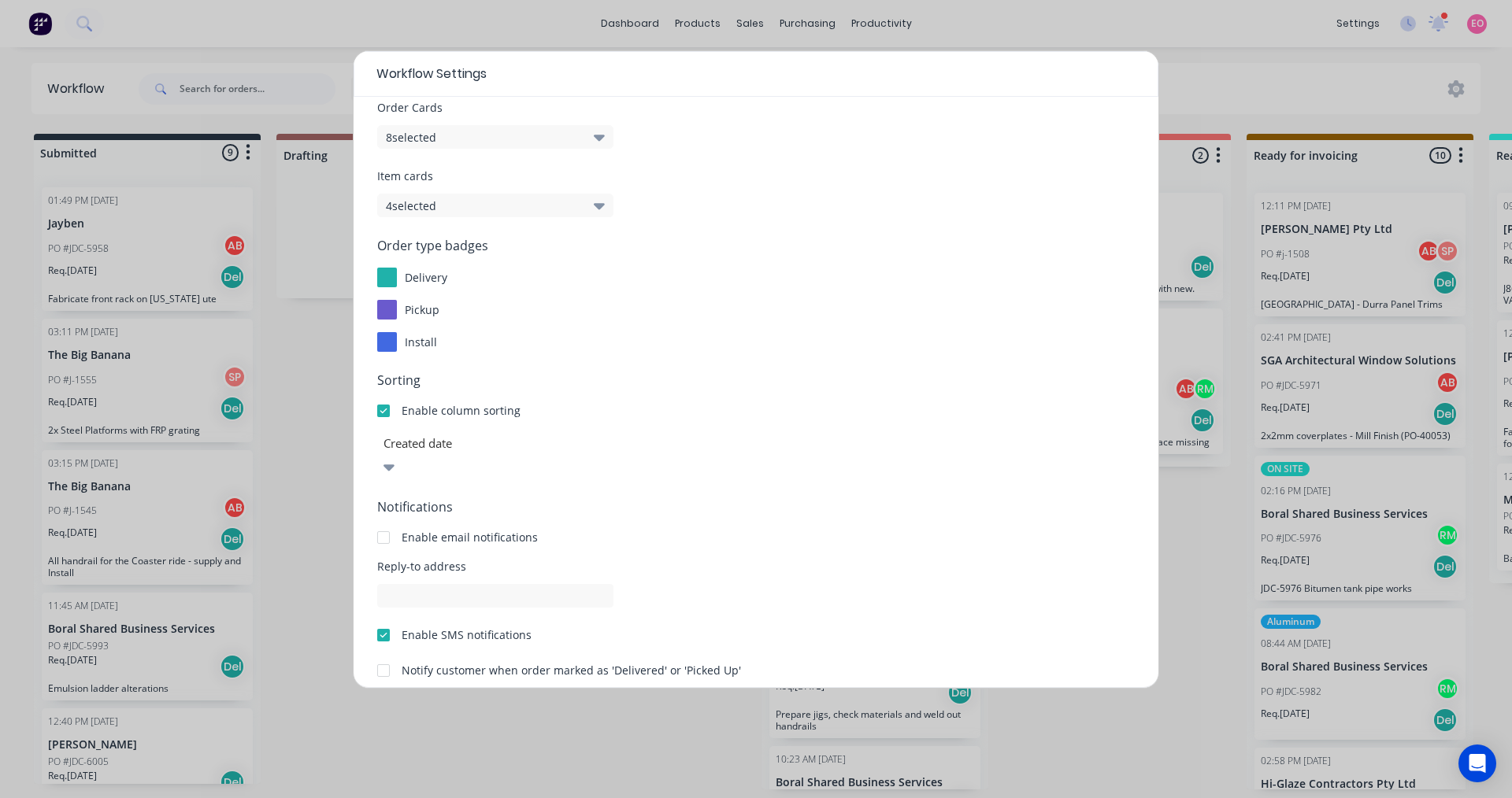
scroll to position [104, 0]
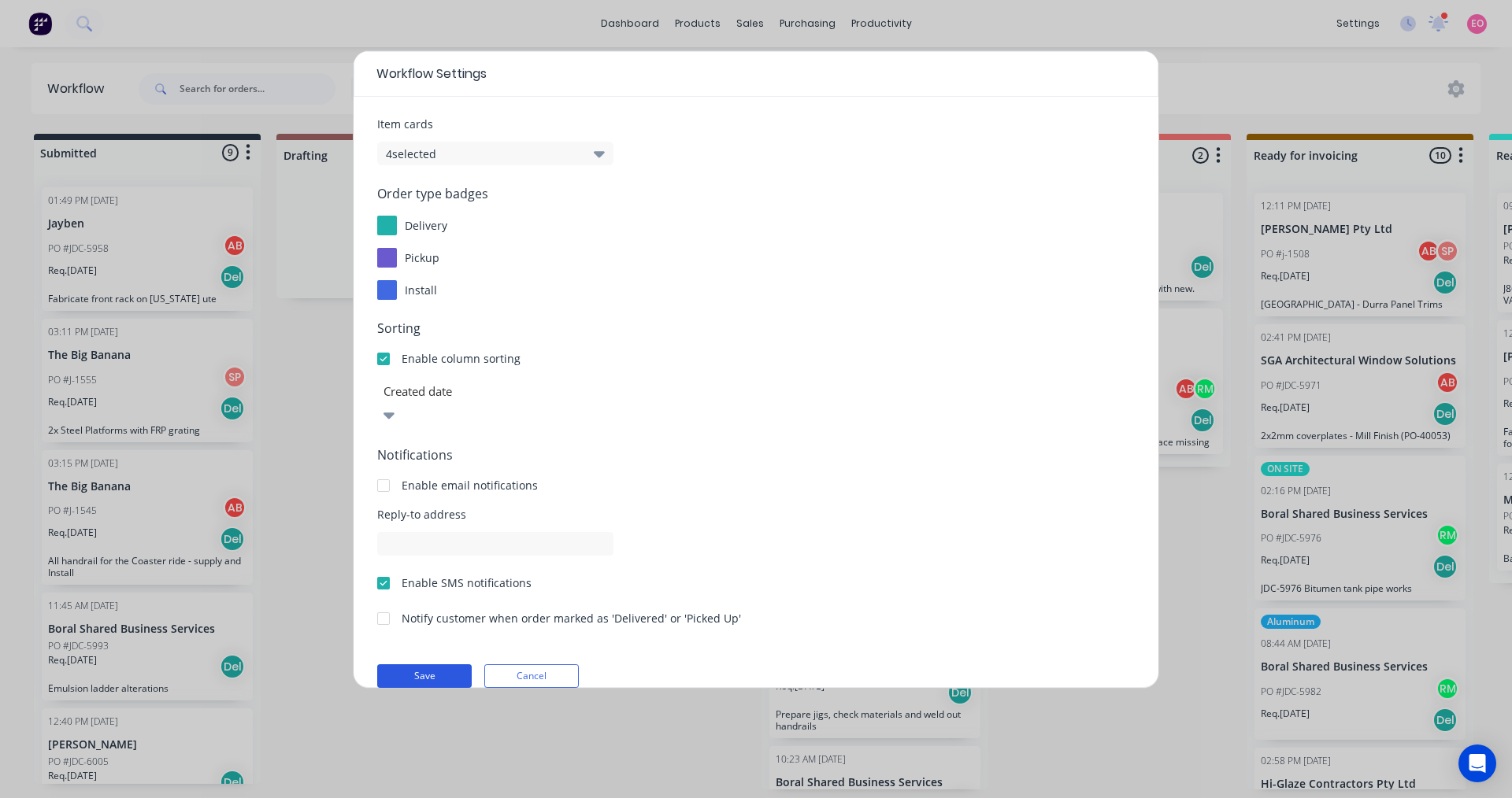
click at [409, 664] on button "Save" at bounding box center [425, 676] width 95 height 24
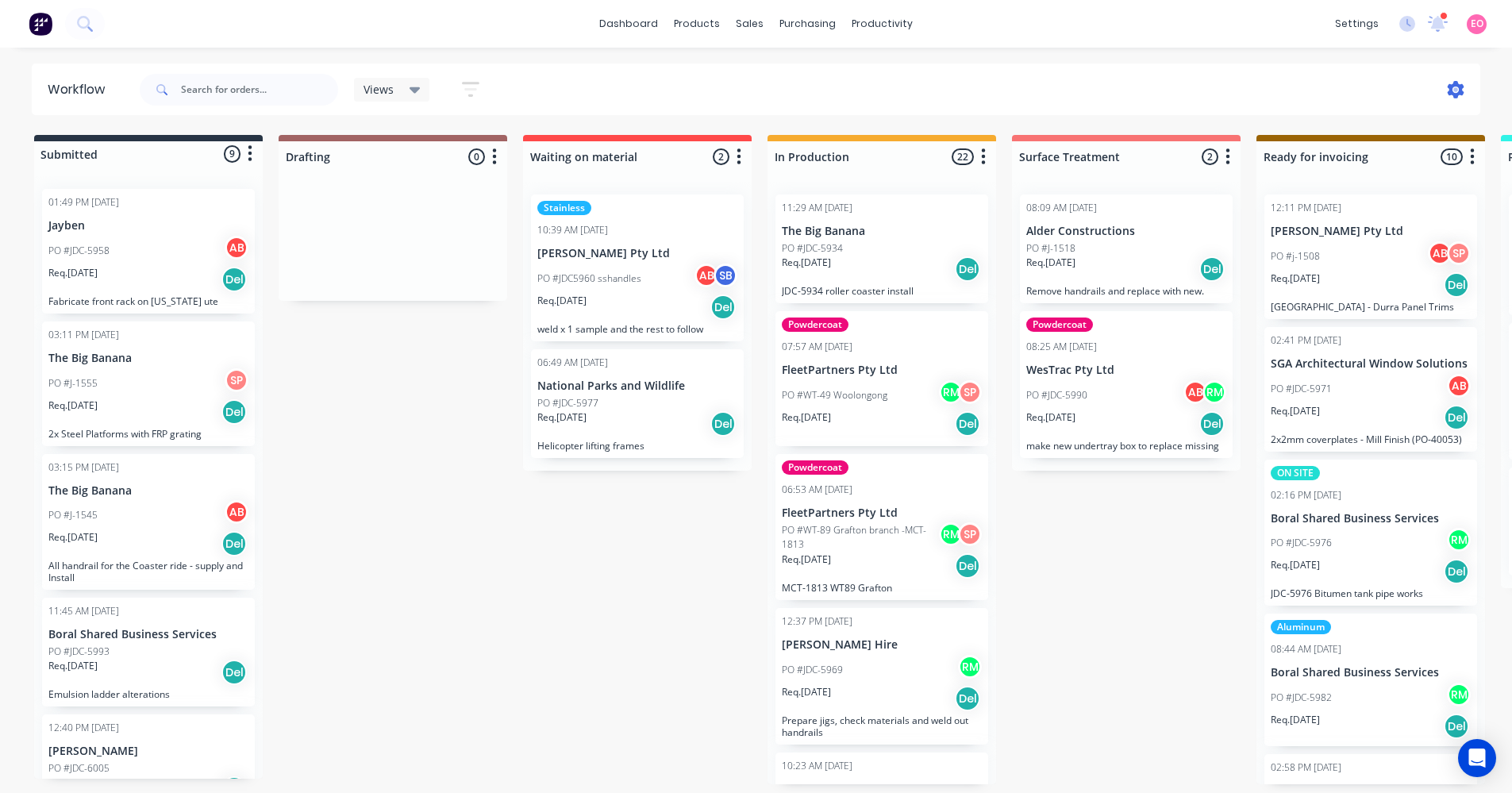
click at [1455, 88] on icon at bounding box center [1455, 89] width 5 height 5
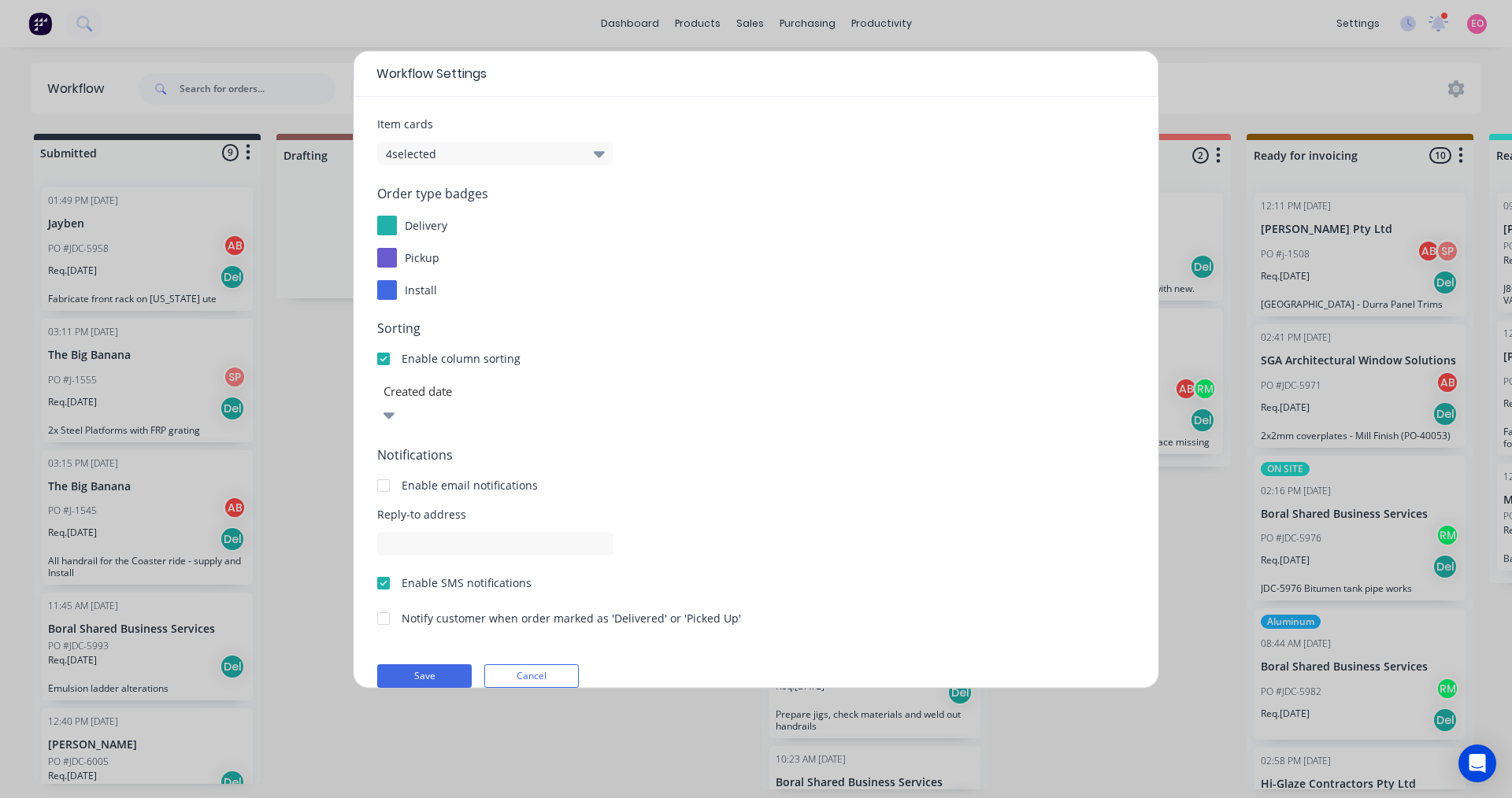
drag, startPoint x: 532, startPoint y: 655, endPoint x: 612, endPoint y: 782, distance: 150.1
click at [532, 664] on button "Cancel" at bounding box center [531, 676] width 95 height 24
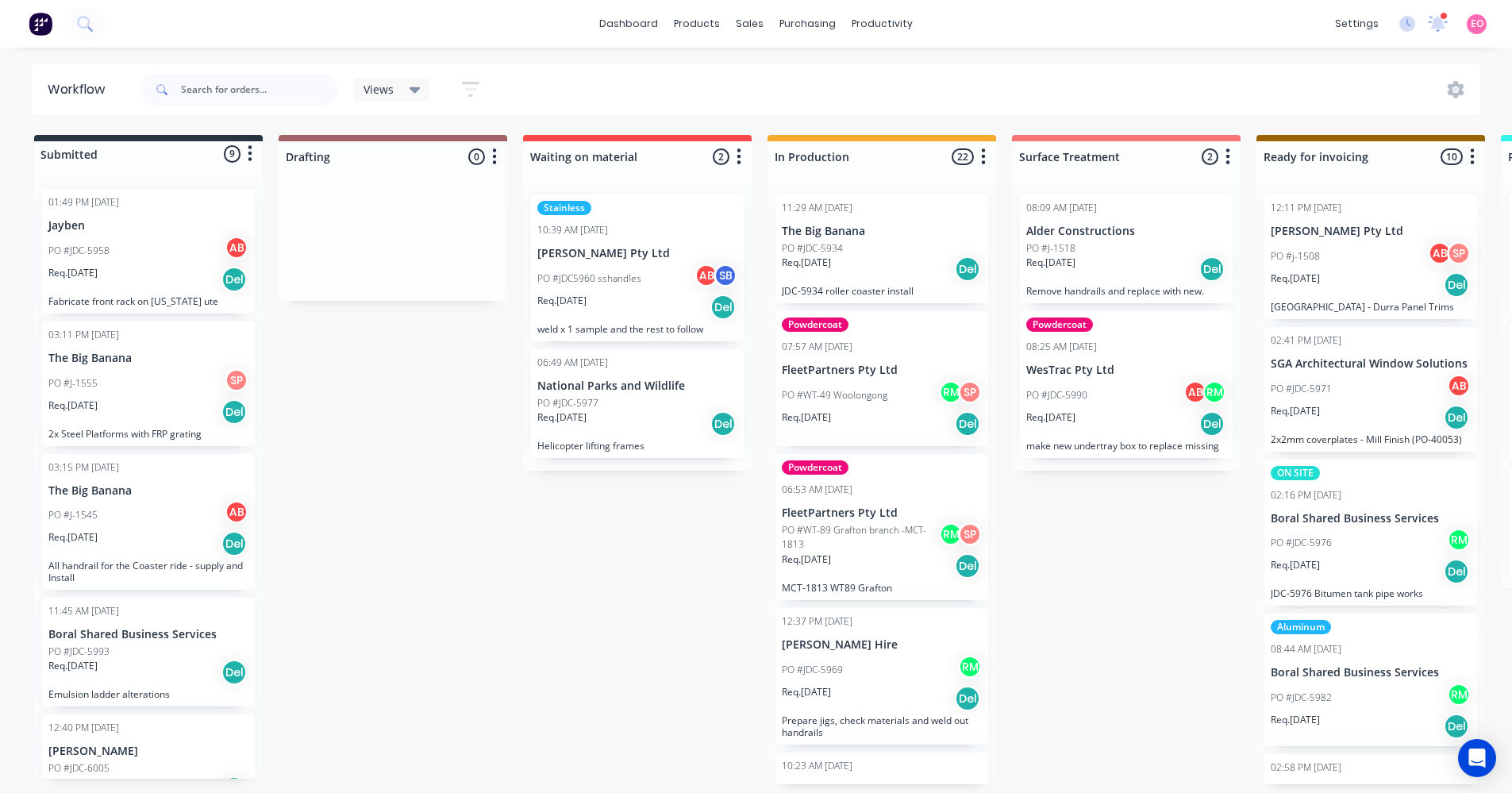
click at [601, 723] on div "Submitted 9 Status colour #273444 hex #273444 Save Cancel Summaries Total order…" at bounding box center [1427, 459] width 2877 height 649
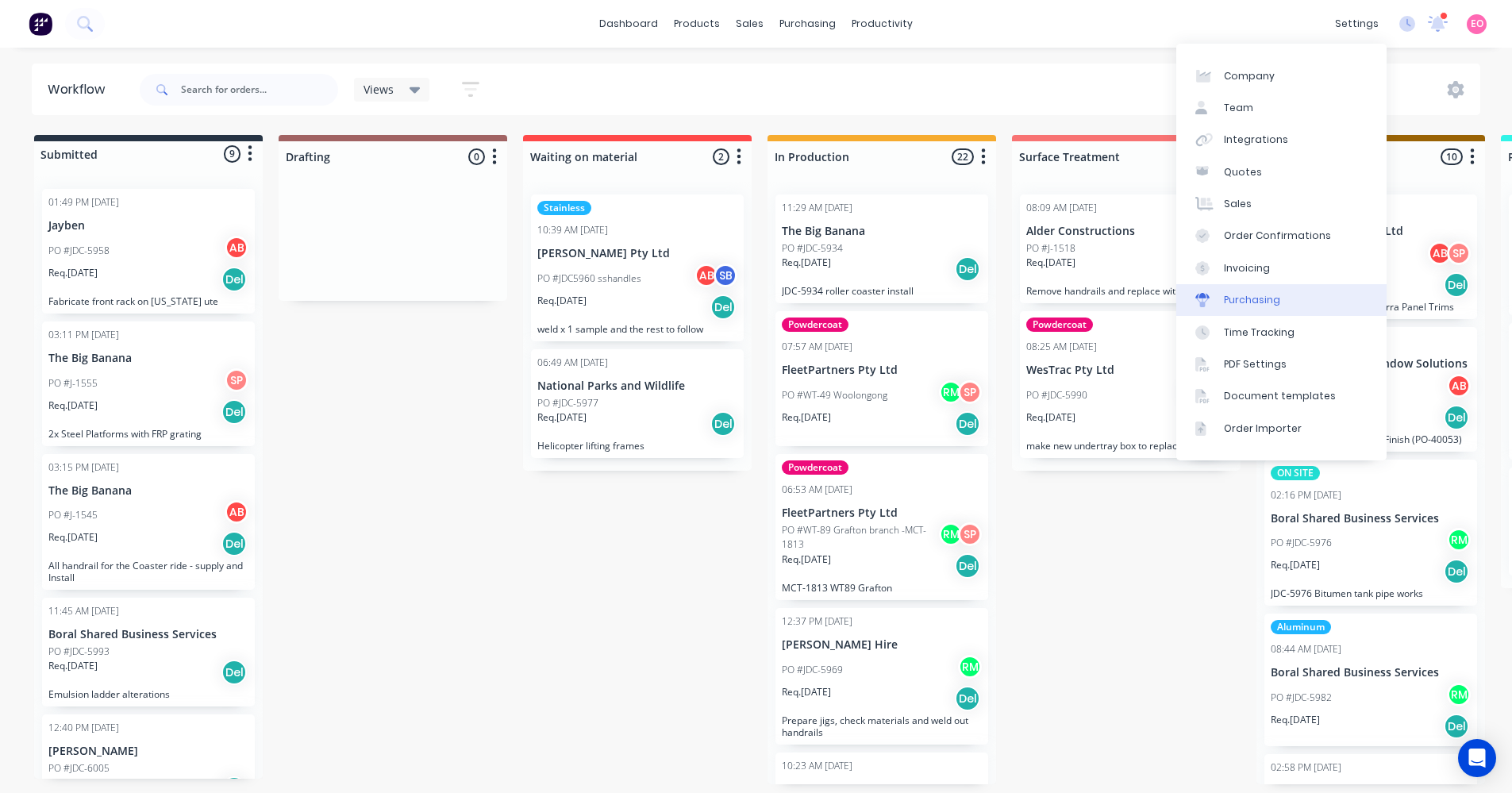
click at [1239, 300] on div "Purchasing" at bounding box center [1252, 300] width 57 height 14
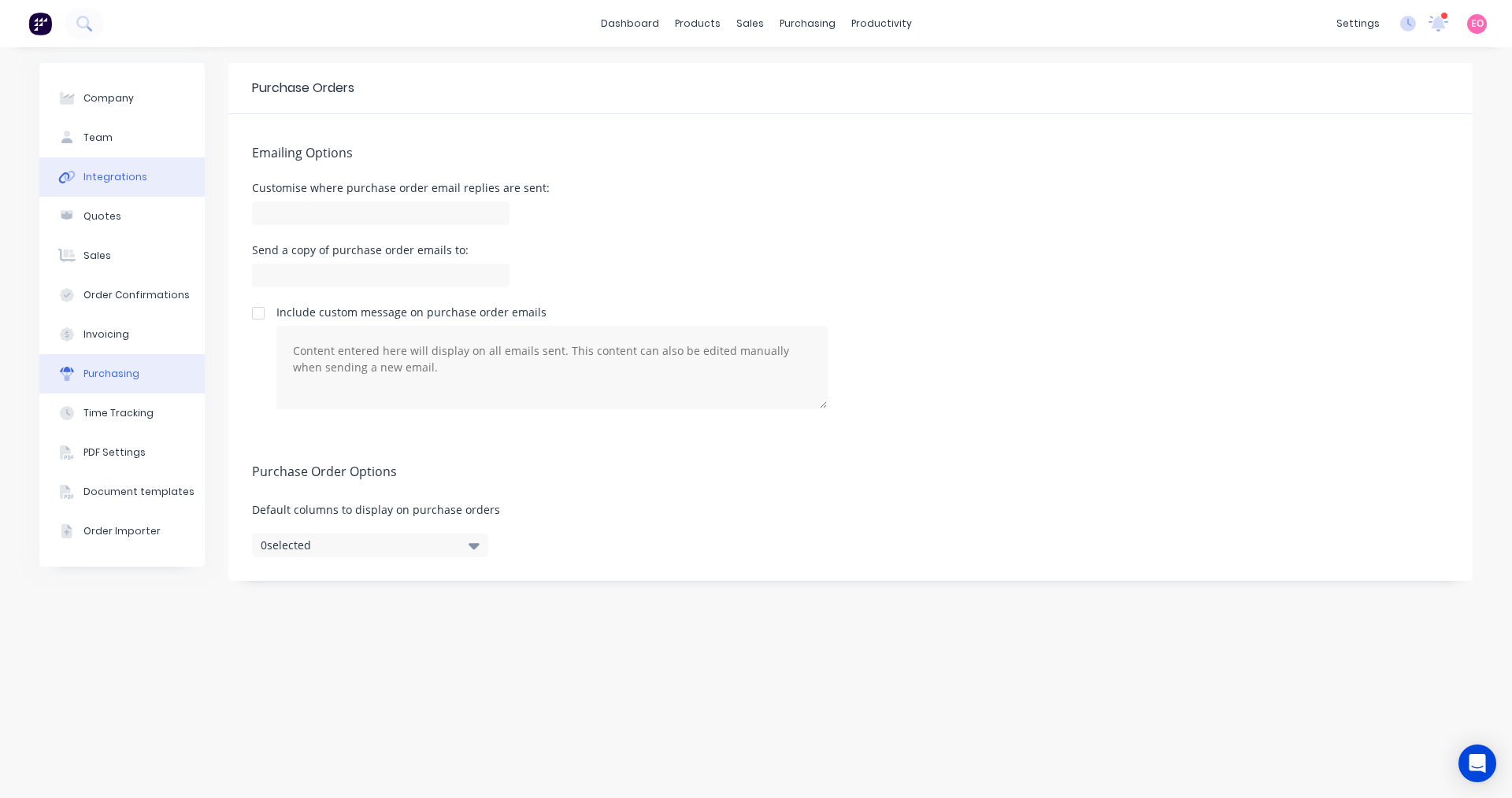
click at [135, 178] on div "Integrations" at bounding box center [115, 177] width 64 height 14
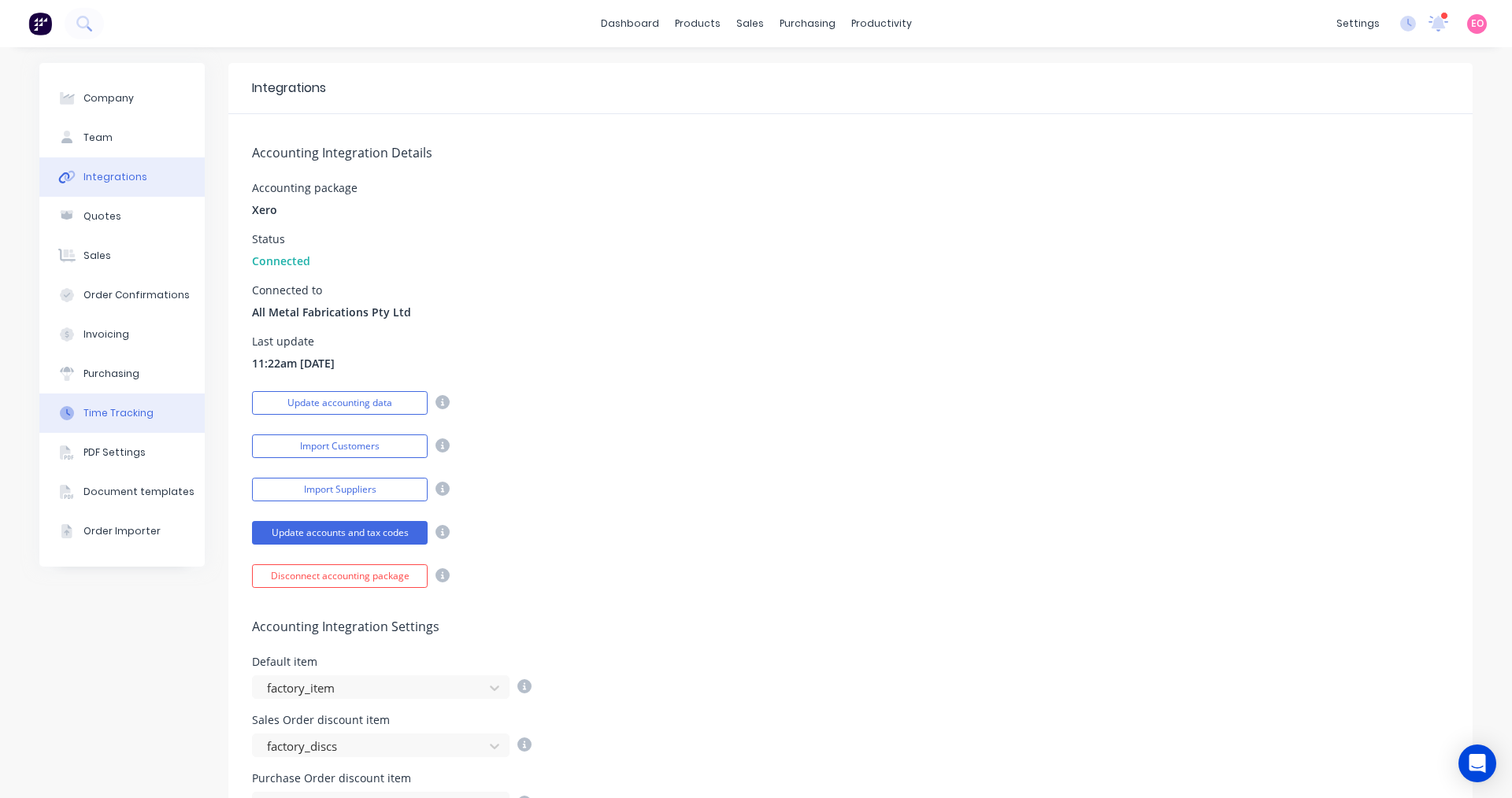
click at [110, 409] on div "Time Tracking" at bounding box center [118, 413] width 70 height 14
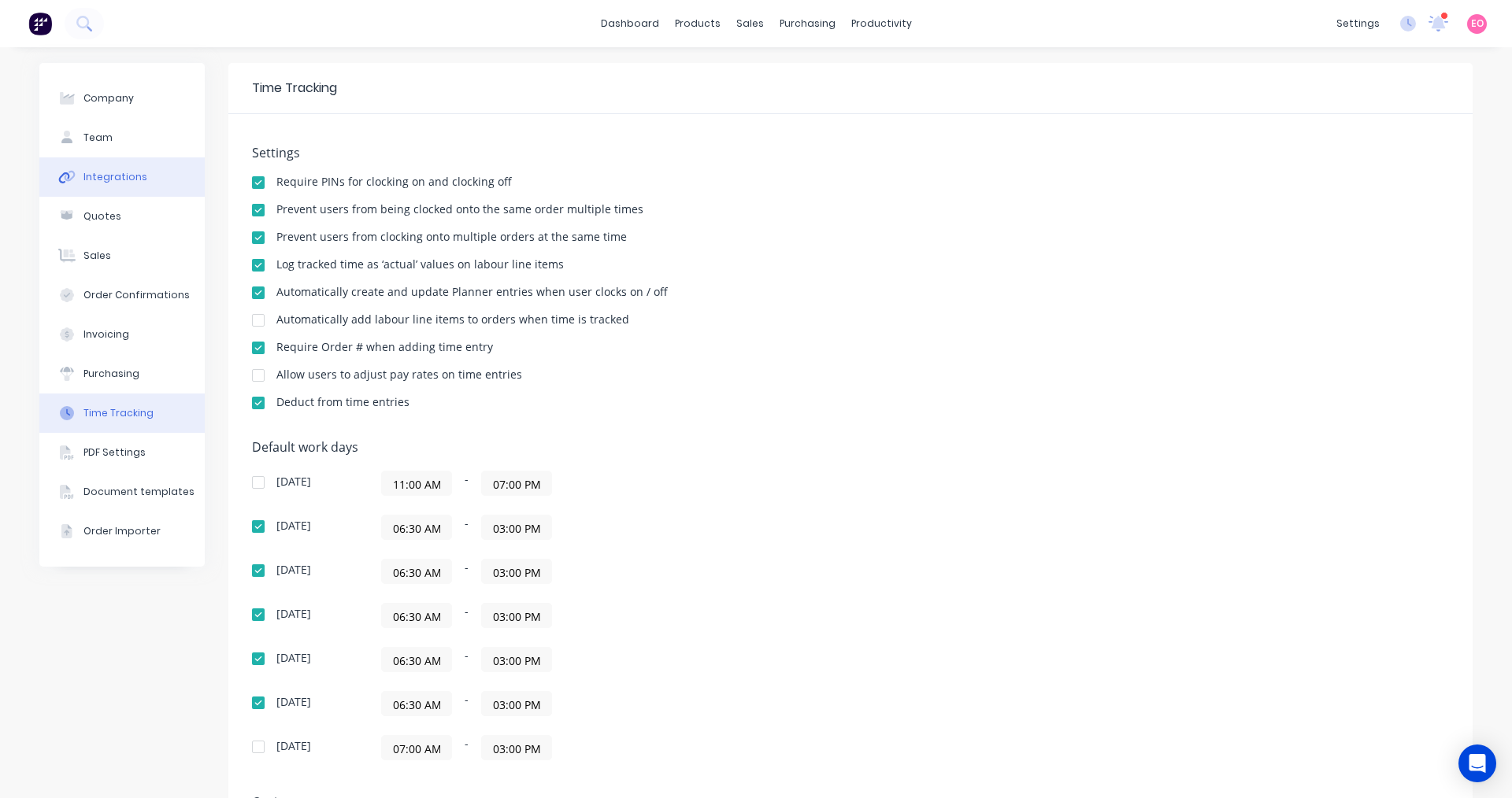
click at [101, 182] on div "Integrations" at bounding box center [115, 177] width 64 height 14
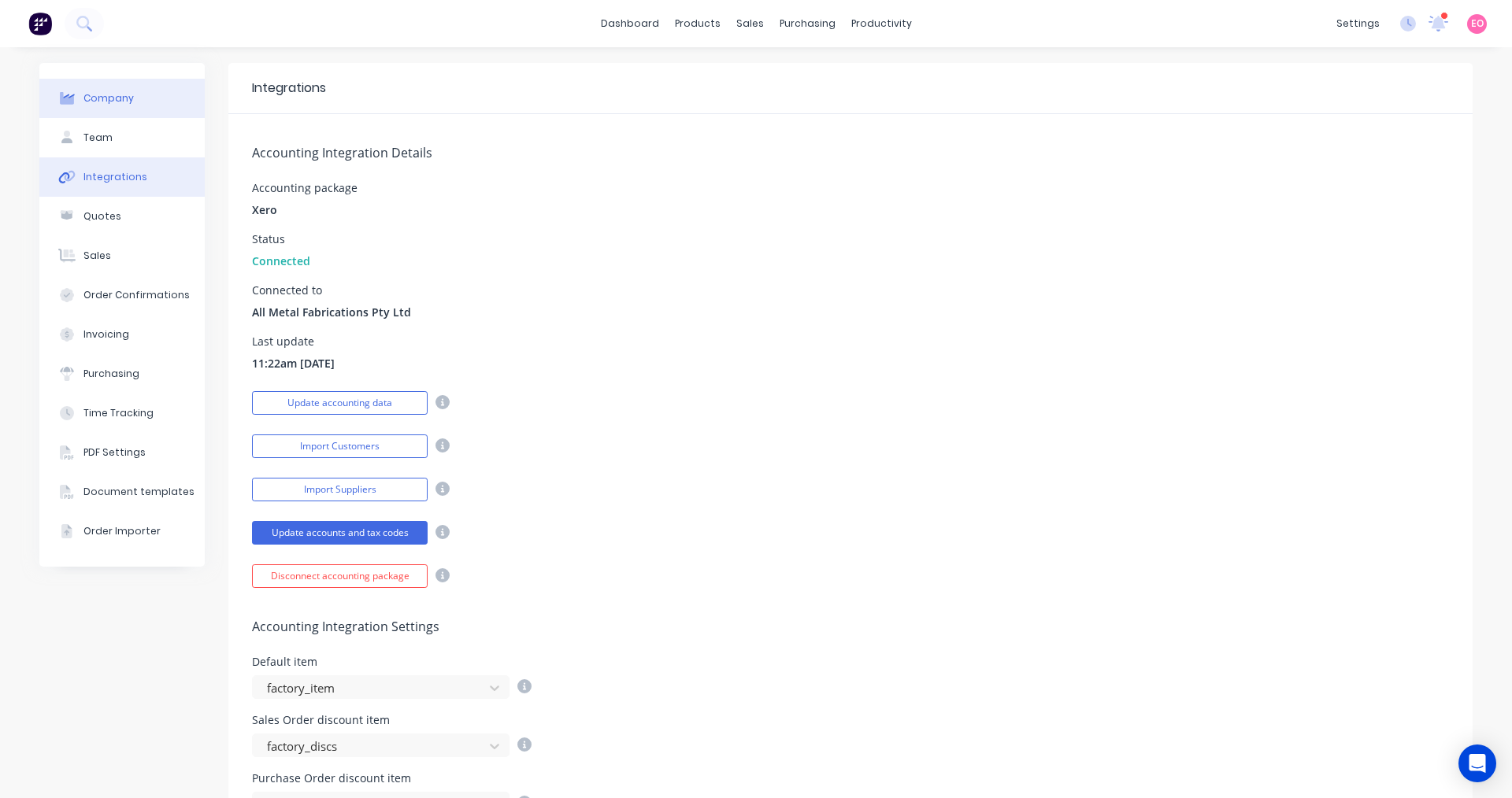
click at [74, 100] on button "Company" at bounding box center [122, 99] width 166 height 39
select select "AU"
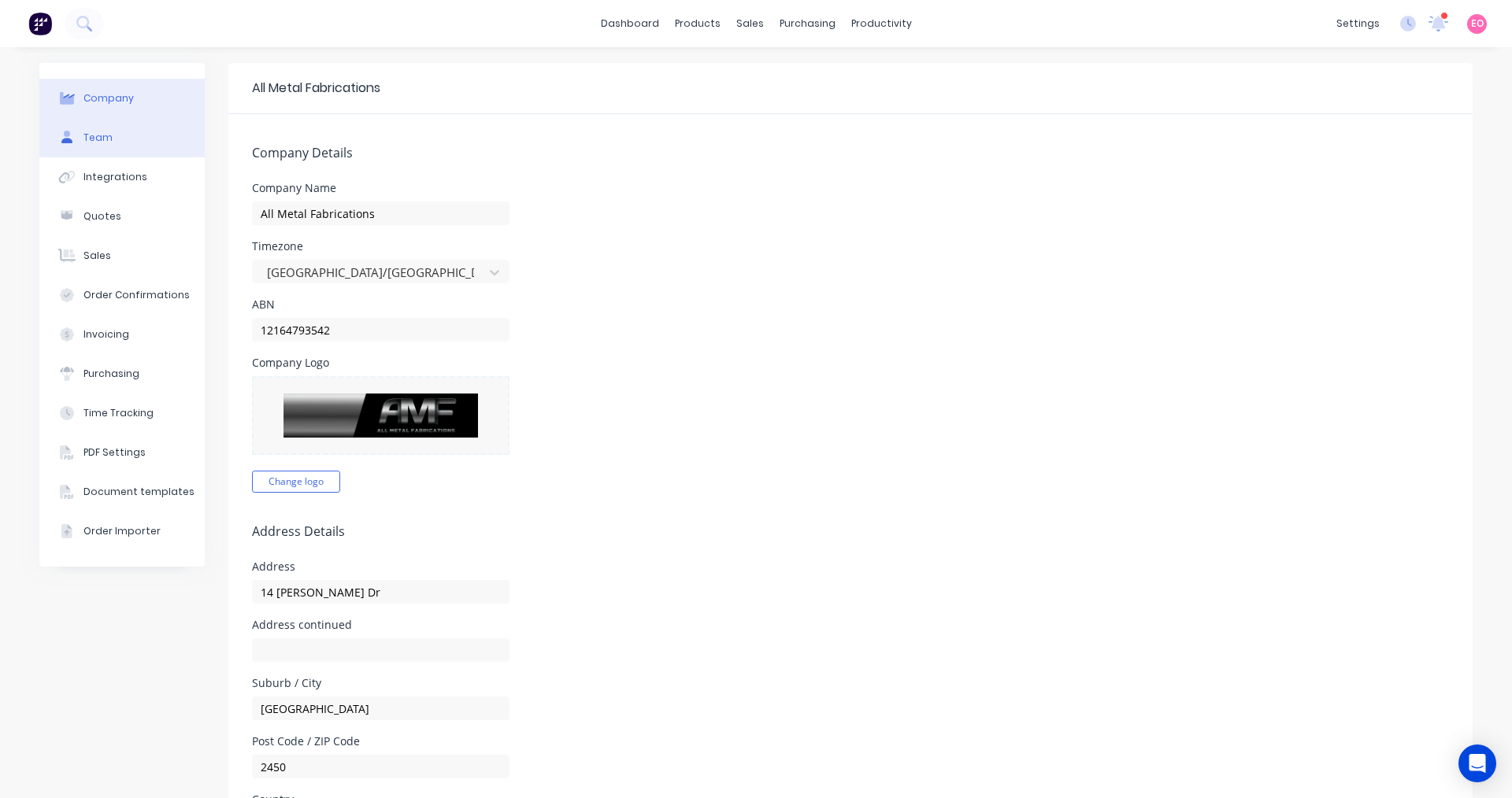
click at [120, 145] on button "Team" at bounding box center [122, 138] width 166 height 39
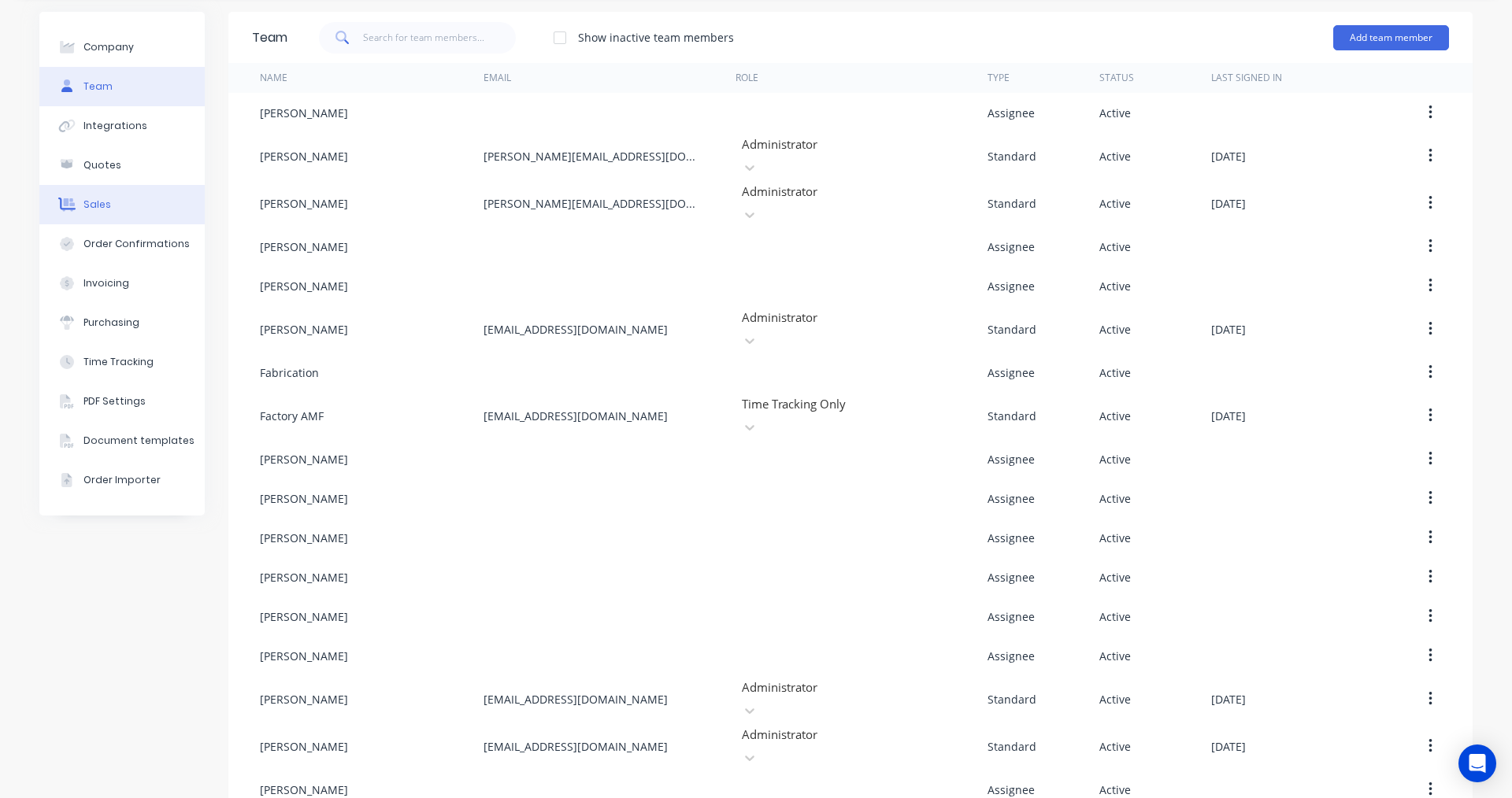
scroll to position [79, 0]
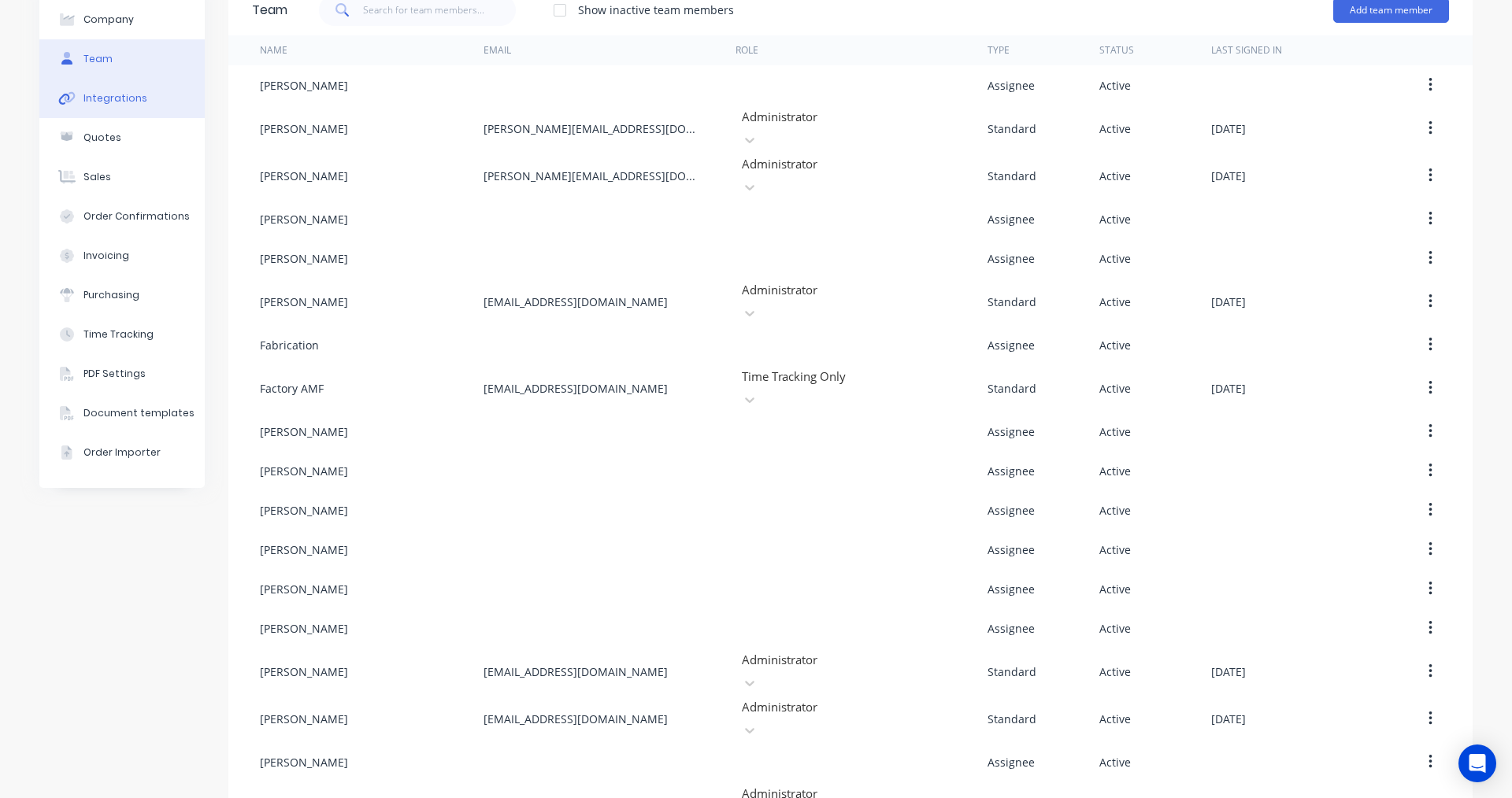
click at [129, 100] on div "Integrations" at bounding box center [115, 99] width 64 height 14
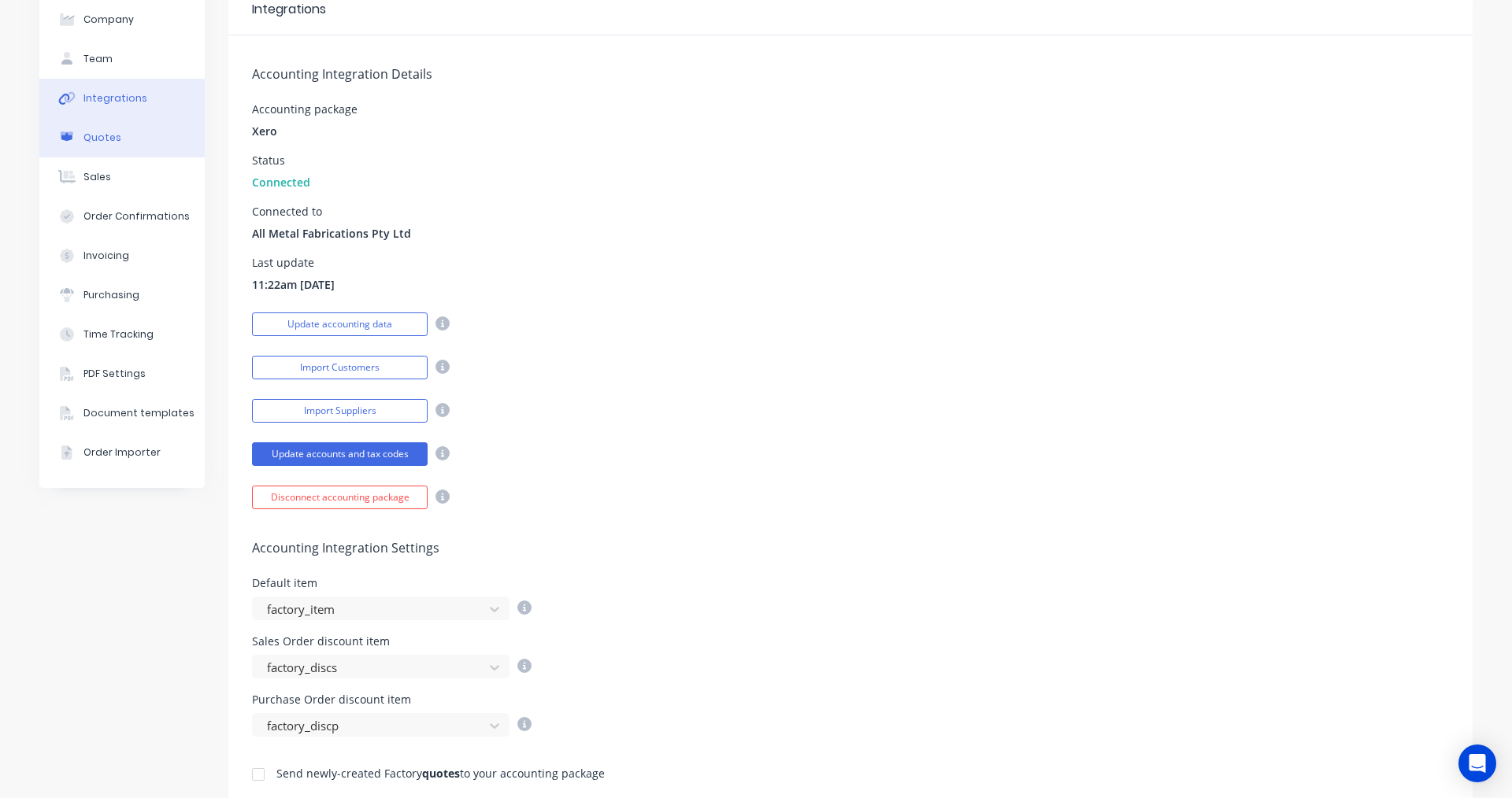
click at [115, 137] on button "Quotes" at bounding box center [122, 138] width 166 height 39
